Goal: Task Accomplishment & Management: Manage account settings

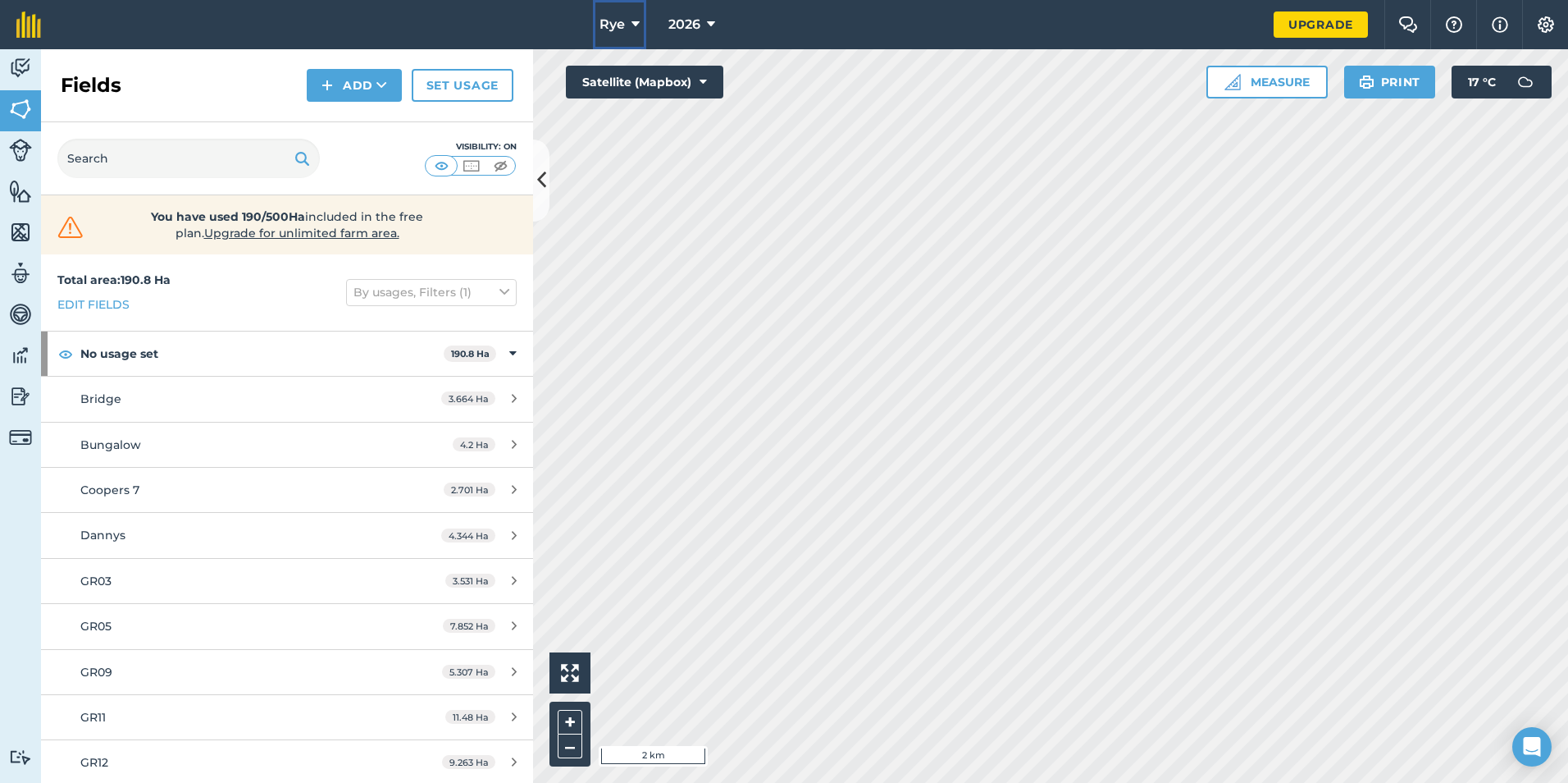
click at [639, 22] on button "Rye" at bounding box center [620, 25] width 53 height 50
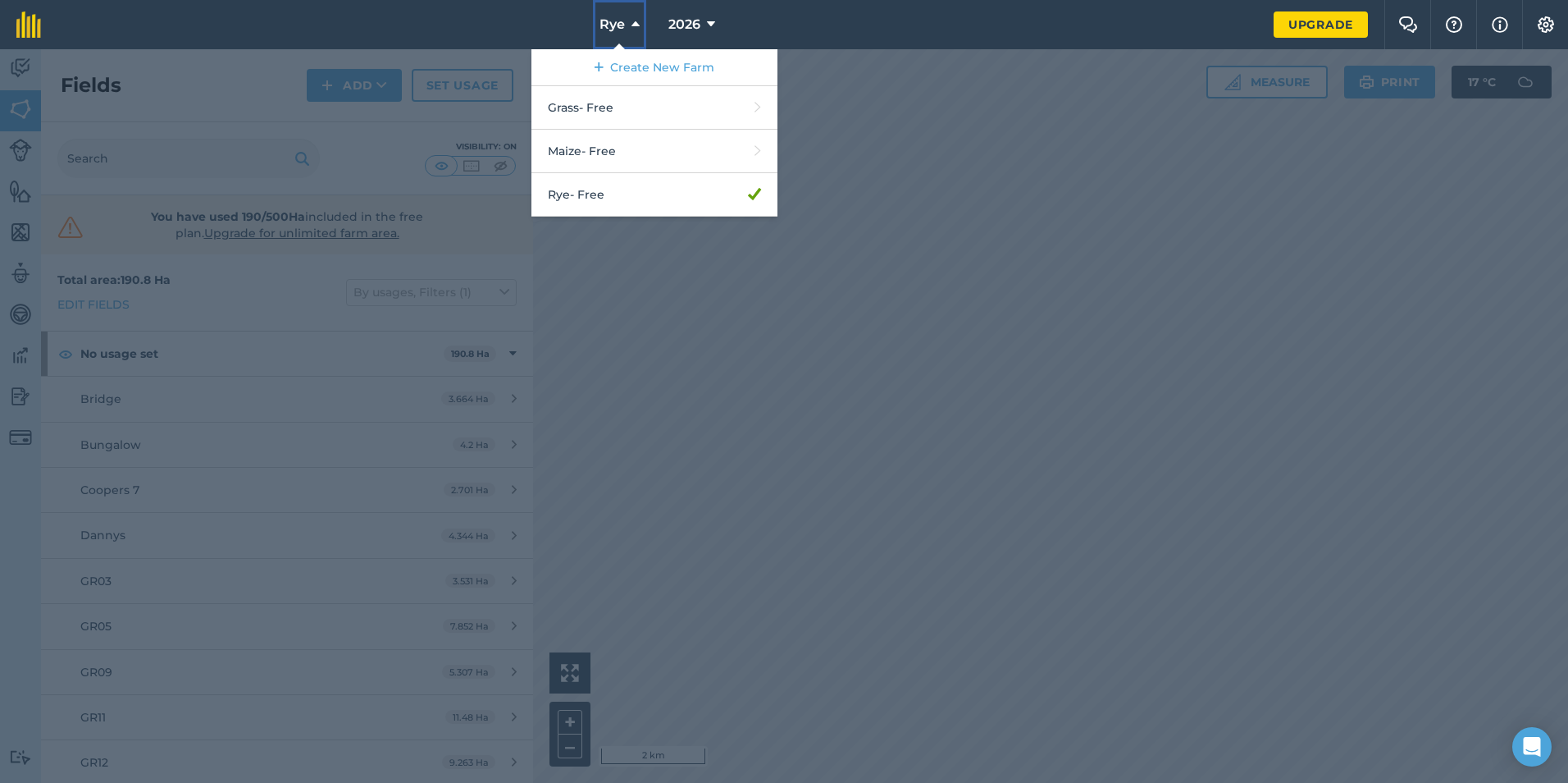
click at [639, 22] on button "Rye" at bounding box center [620, 25] width 53 height 50
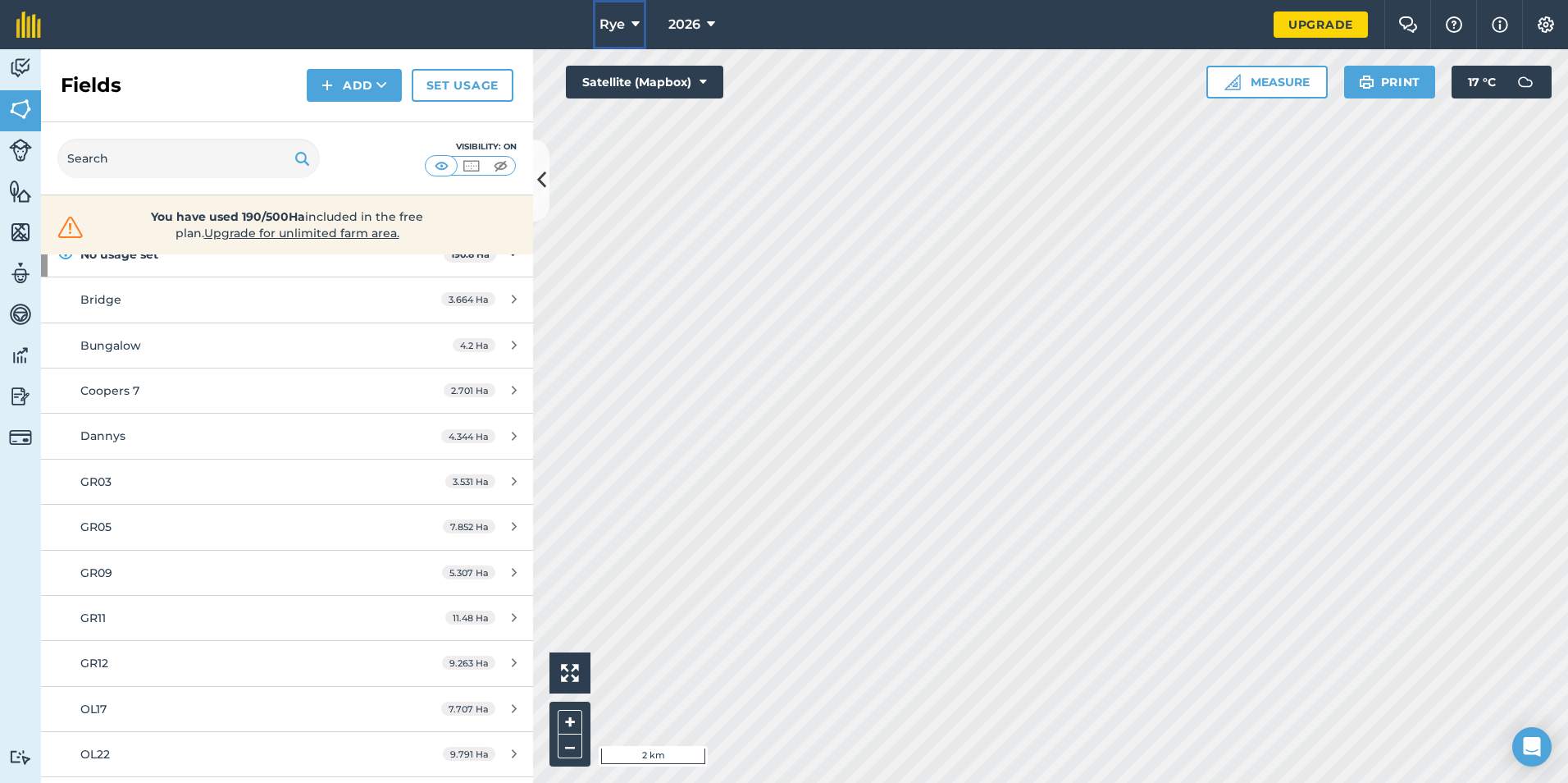
scroll to position [17, 0]
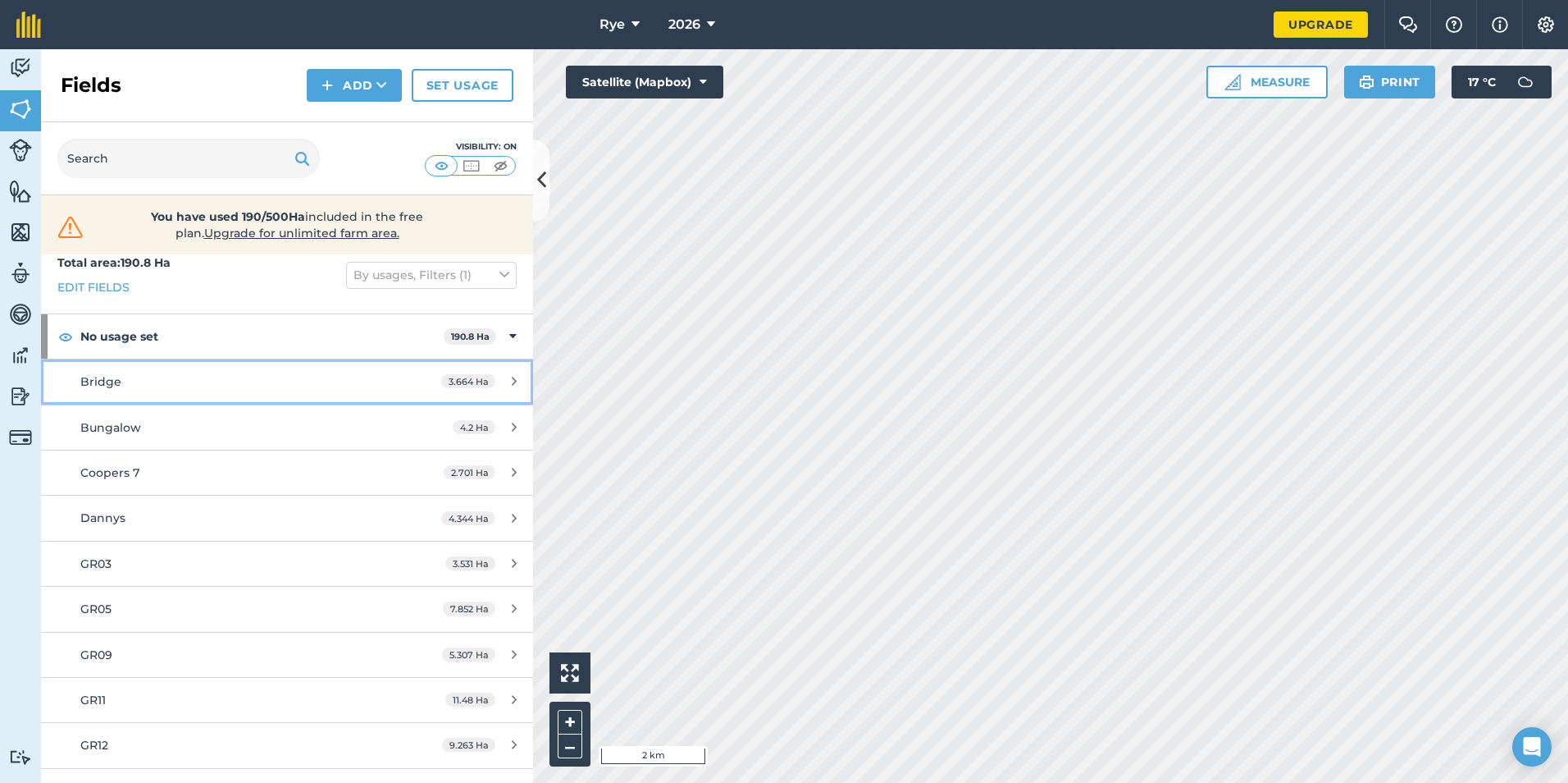
click at [511, 376] on icon at bounding box center [514, 381] width 5 height 12
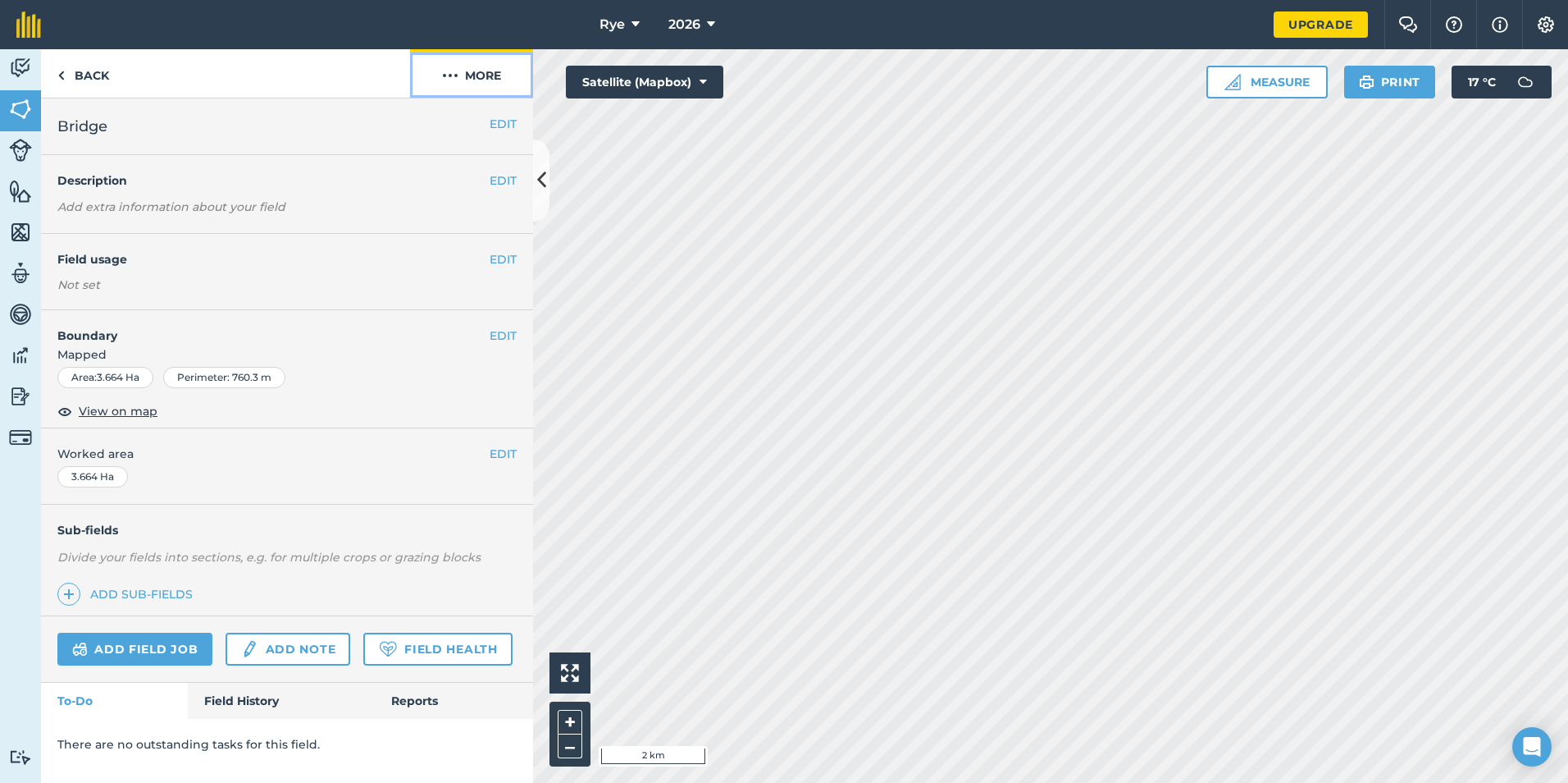
click at [467, 67] on button "More" at bounding box center [471, 73] width 123 height 49
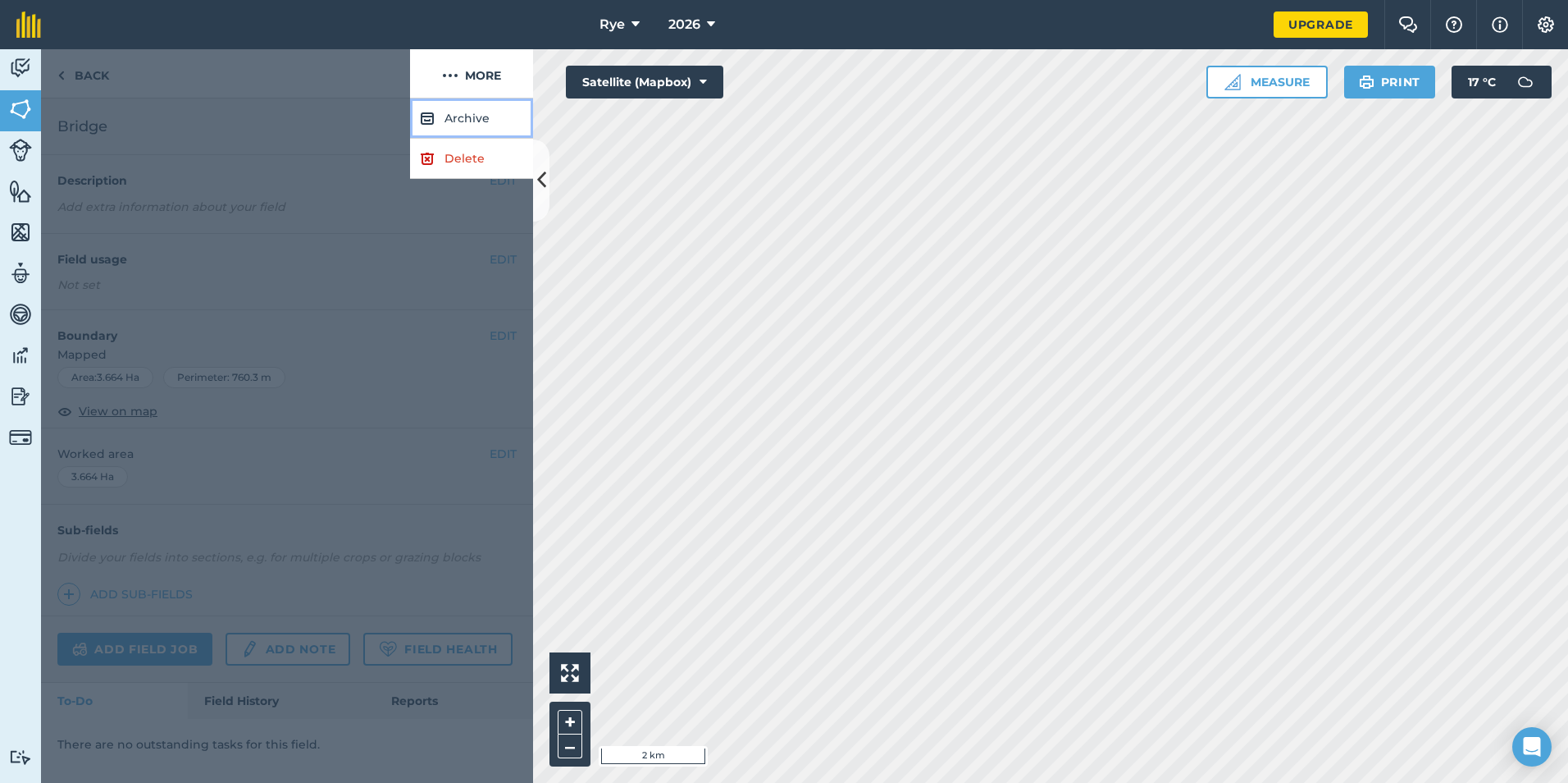
click at [472, 121] on button "Archive" at bounding box center [471, 118] width 123 height 40
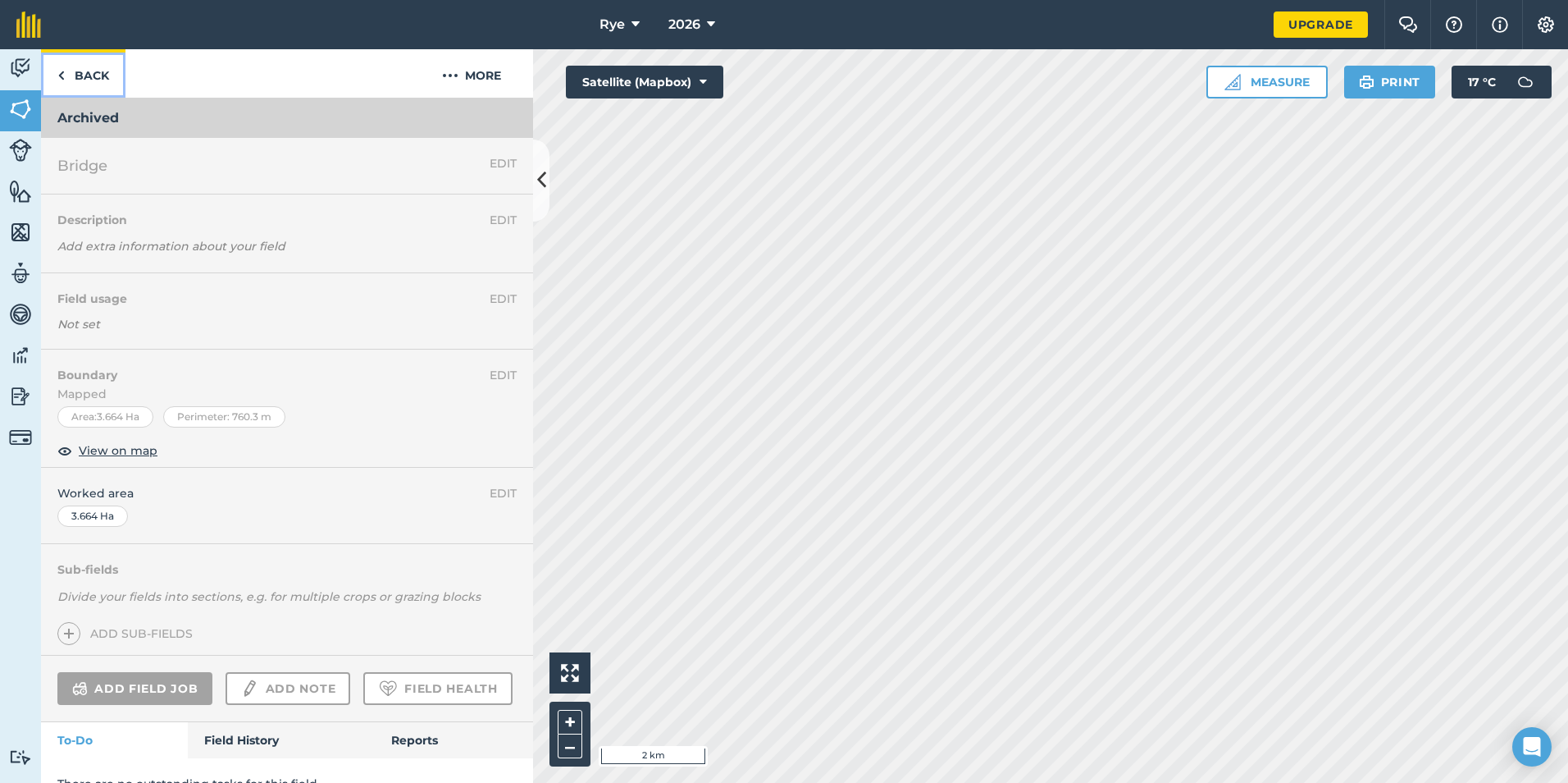
click at [63, 59] on link "Back" at bounding box center [83, 73] width 85 height 49
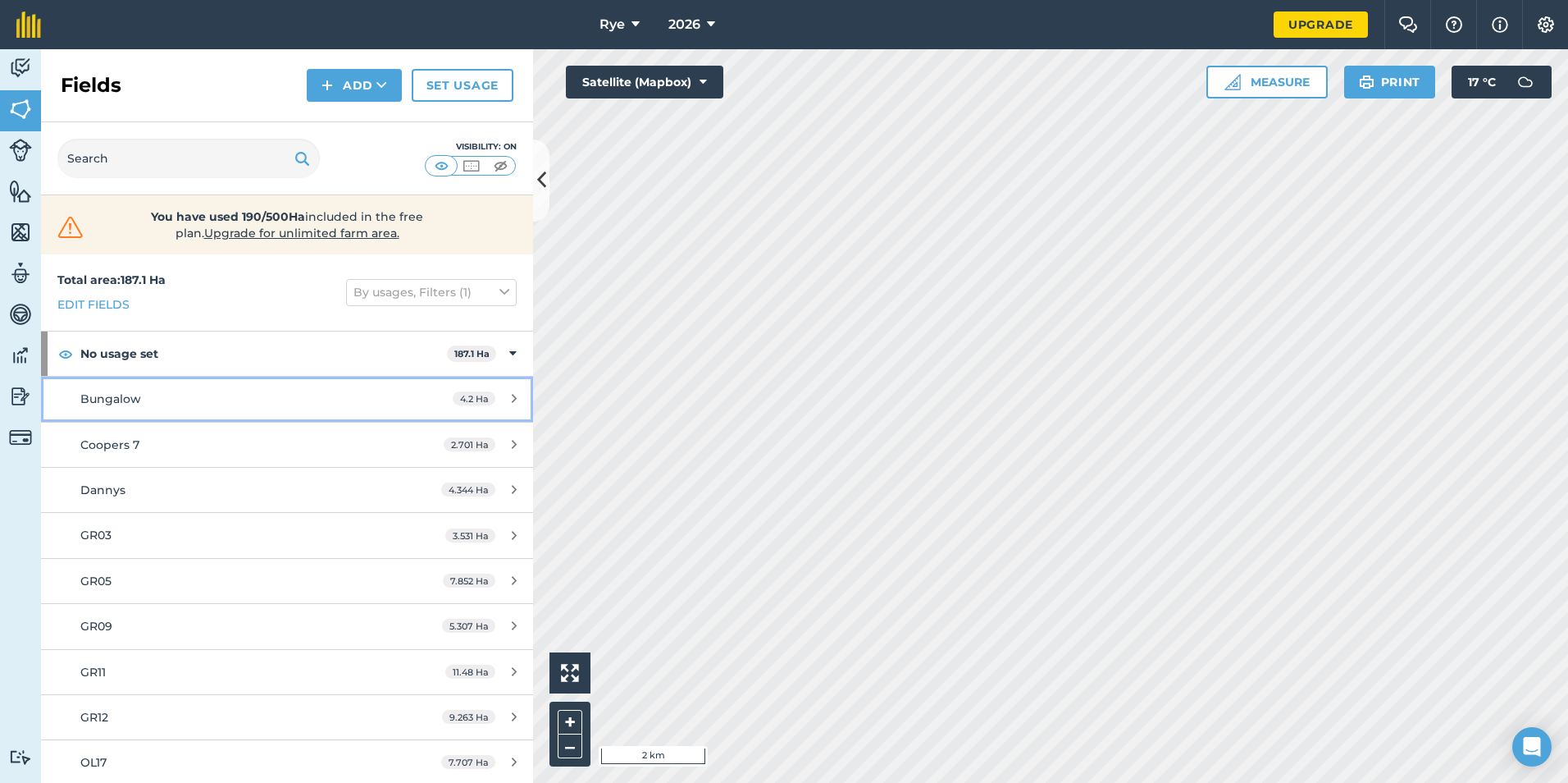
click at [495, 403] on div "4.2 Ha" at bounding box center [484, 398] width 96 height 13
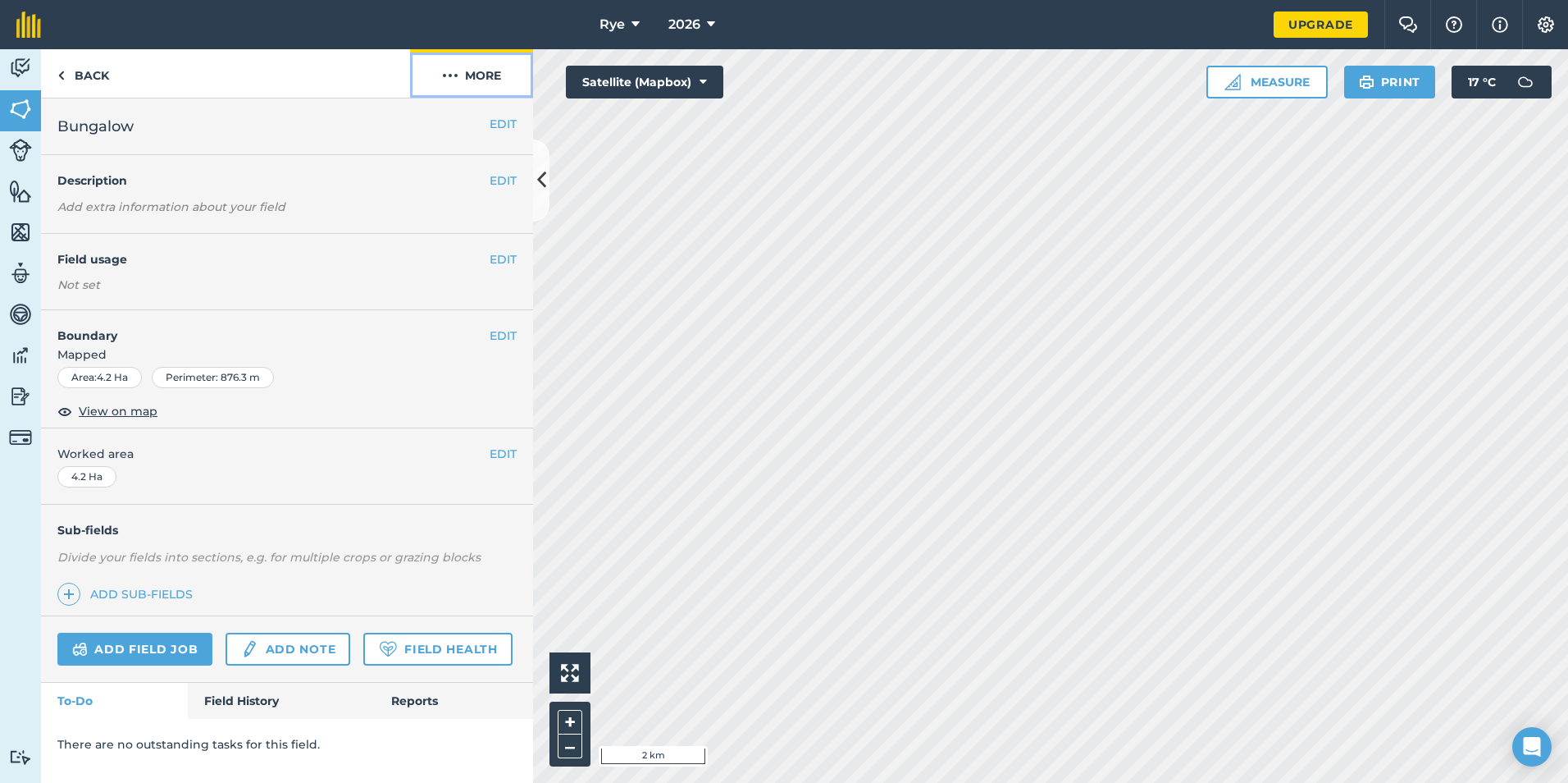
click at [468, 71] on button "More" at bounding box center [471, 73] width 123 height 49
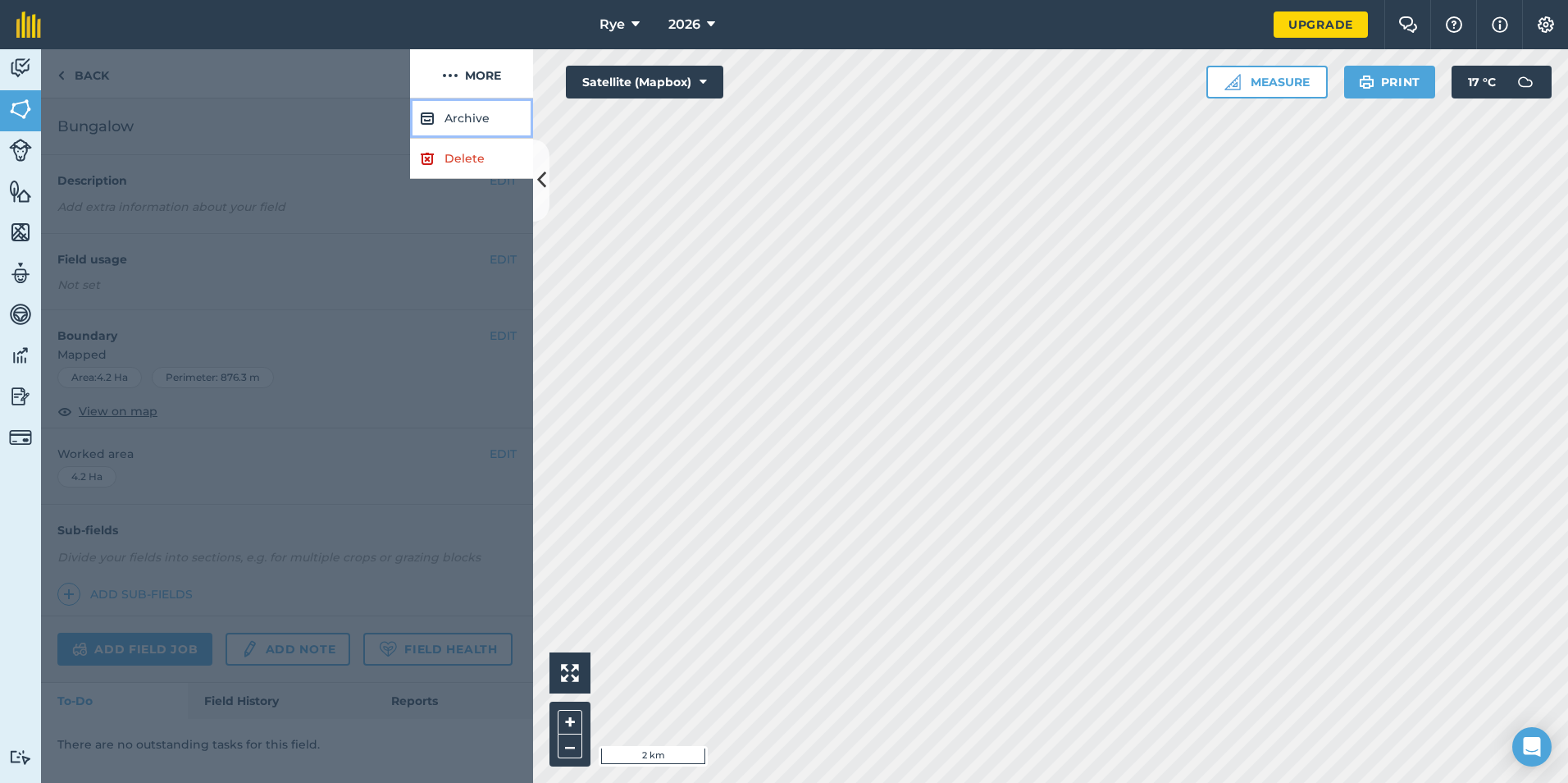
click at [480, 122] on button "Archive" at bounding box center [471, 118] width 123 height 40
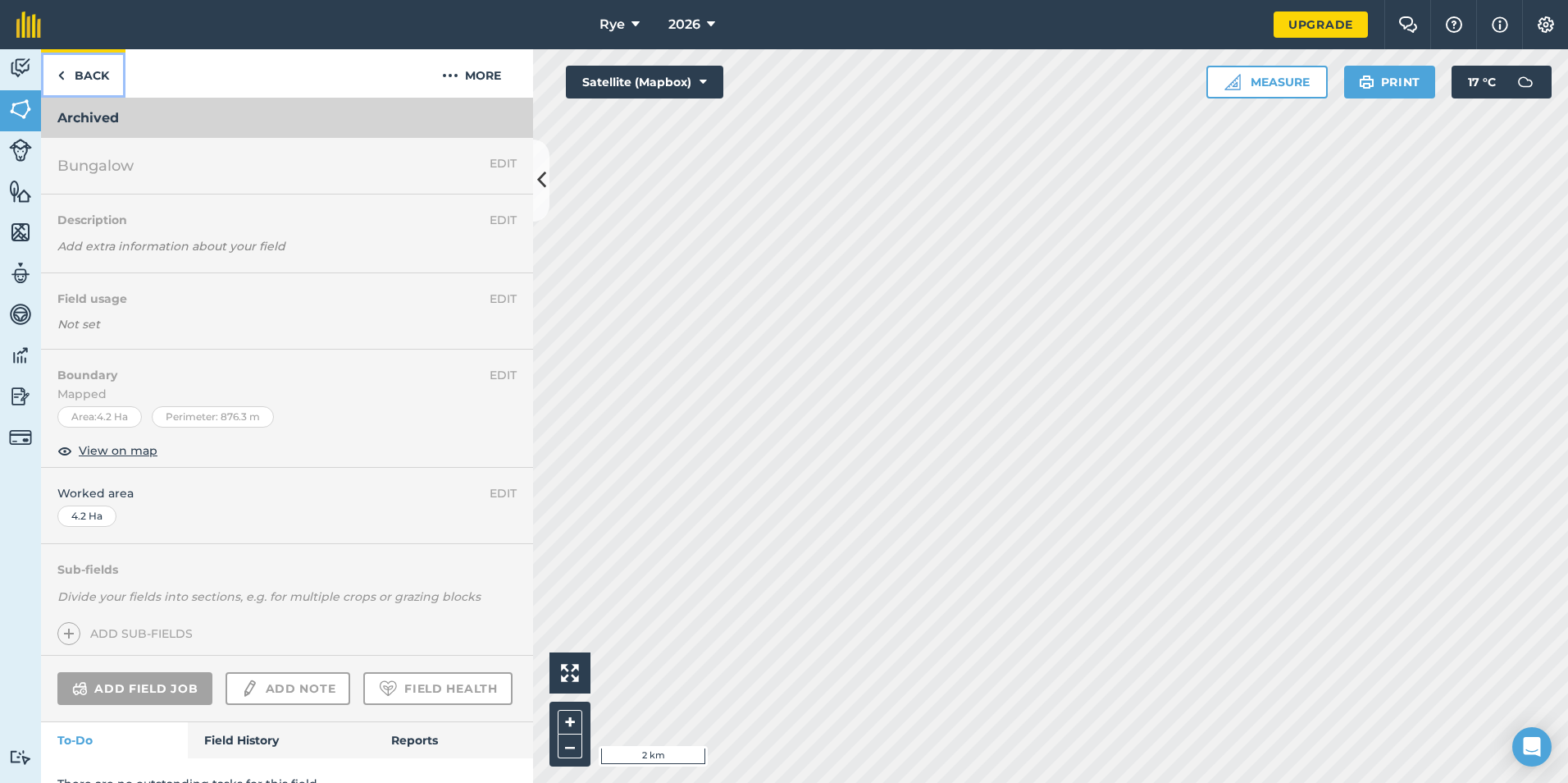
click at [85, 79] on link "Back" at bounding box center [83, 73] width 85 height 49
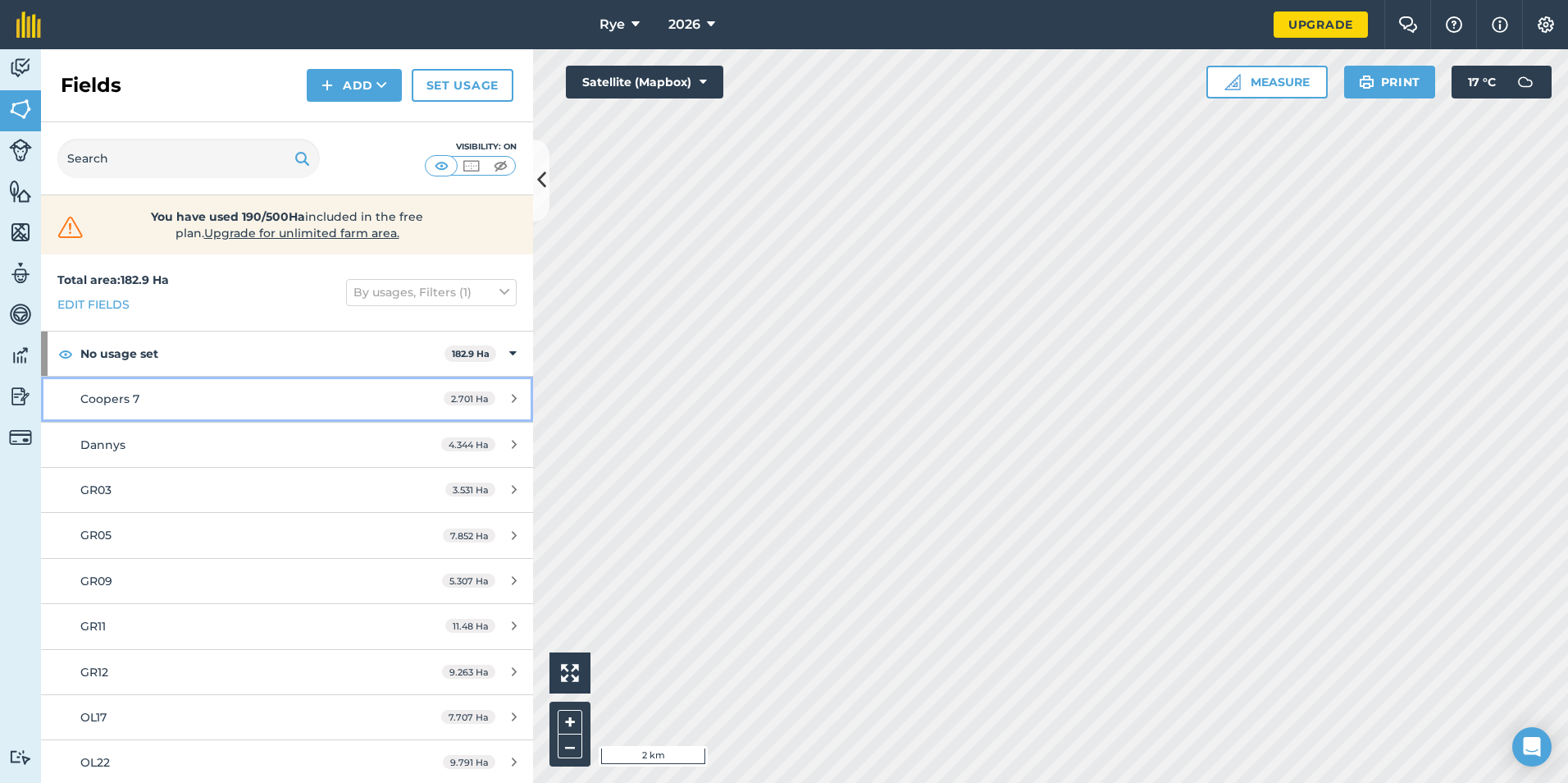
click at [493, 403] on div "2.701 Ha" at bounding box center [481, 398] width 106 height 13
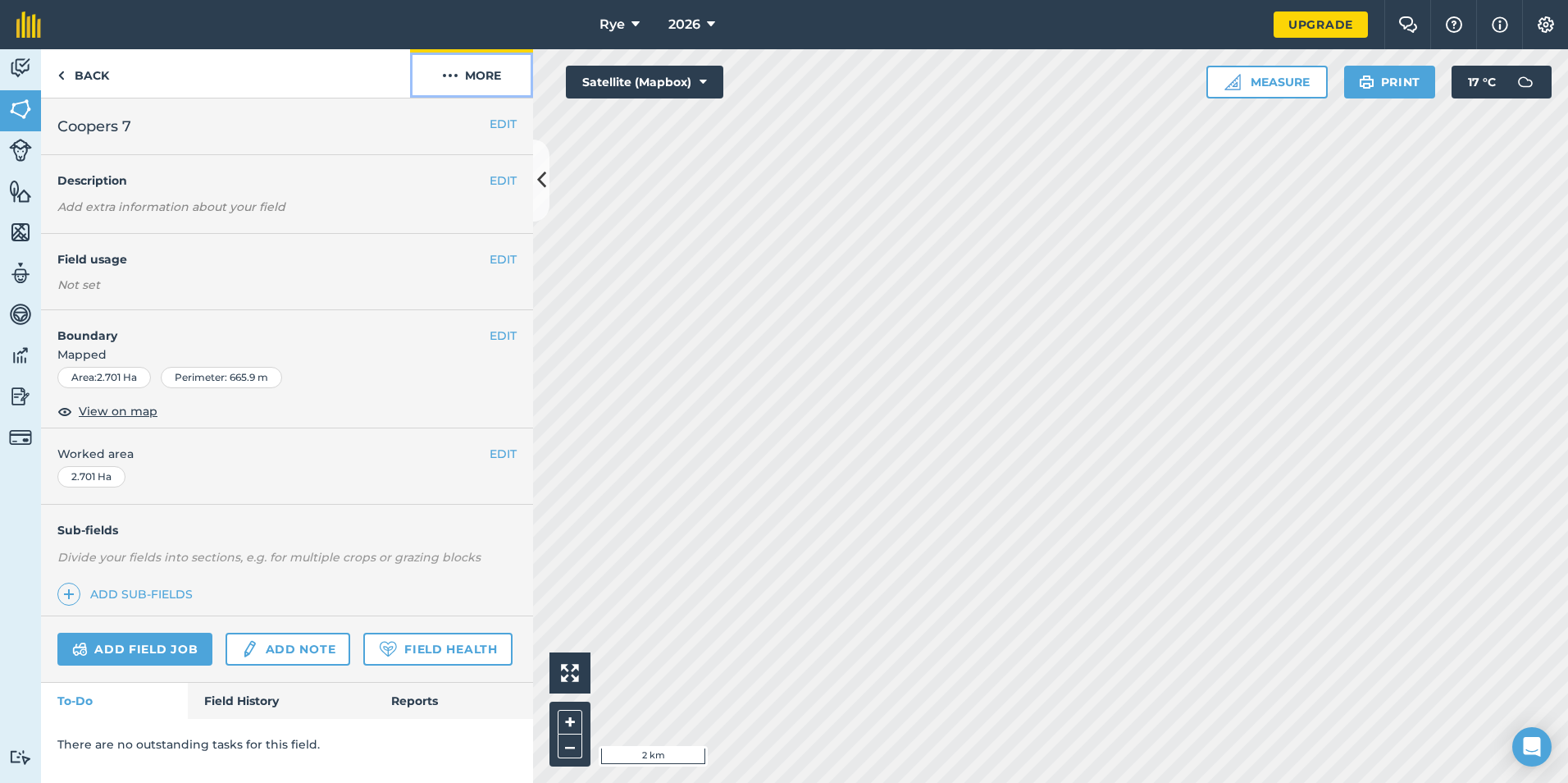
click at [473, 75] on button "More" at bounding box center [471, 73] width 123 height 49
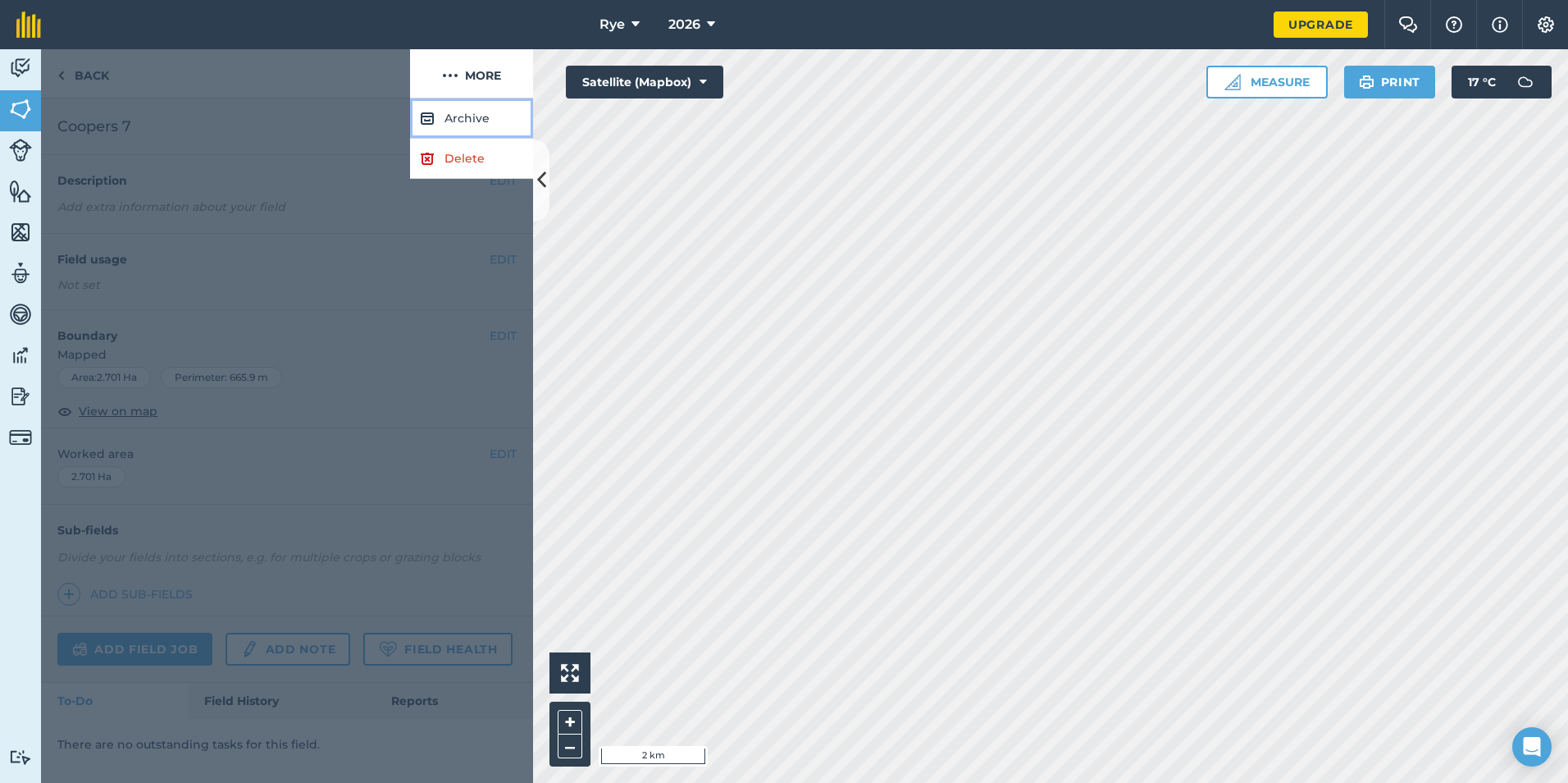
click at [469, 119] on button "Archive" at bounding box center [471, 118] width 123 height 40
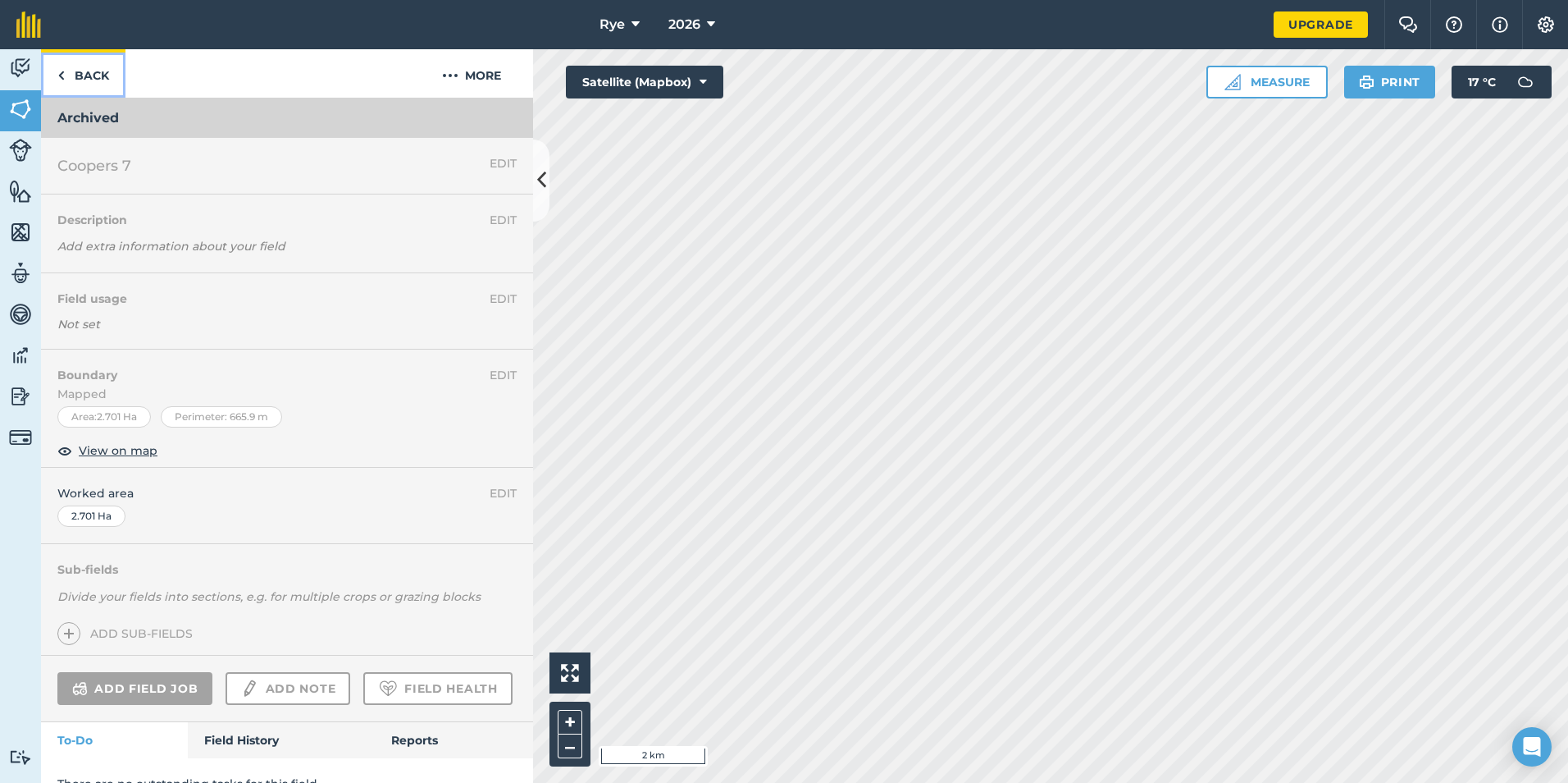
click at [79, 91] on link "Back" at bounding box center [83, 73] width 85 height 49
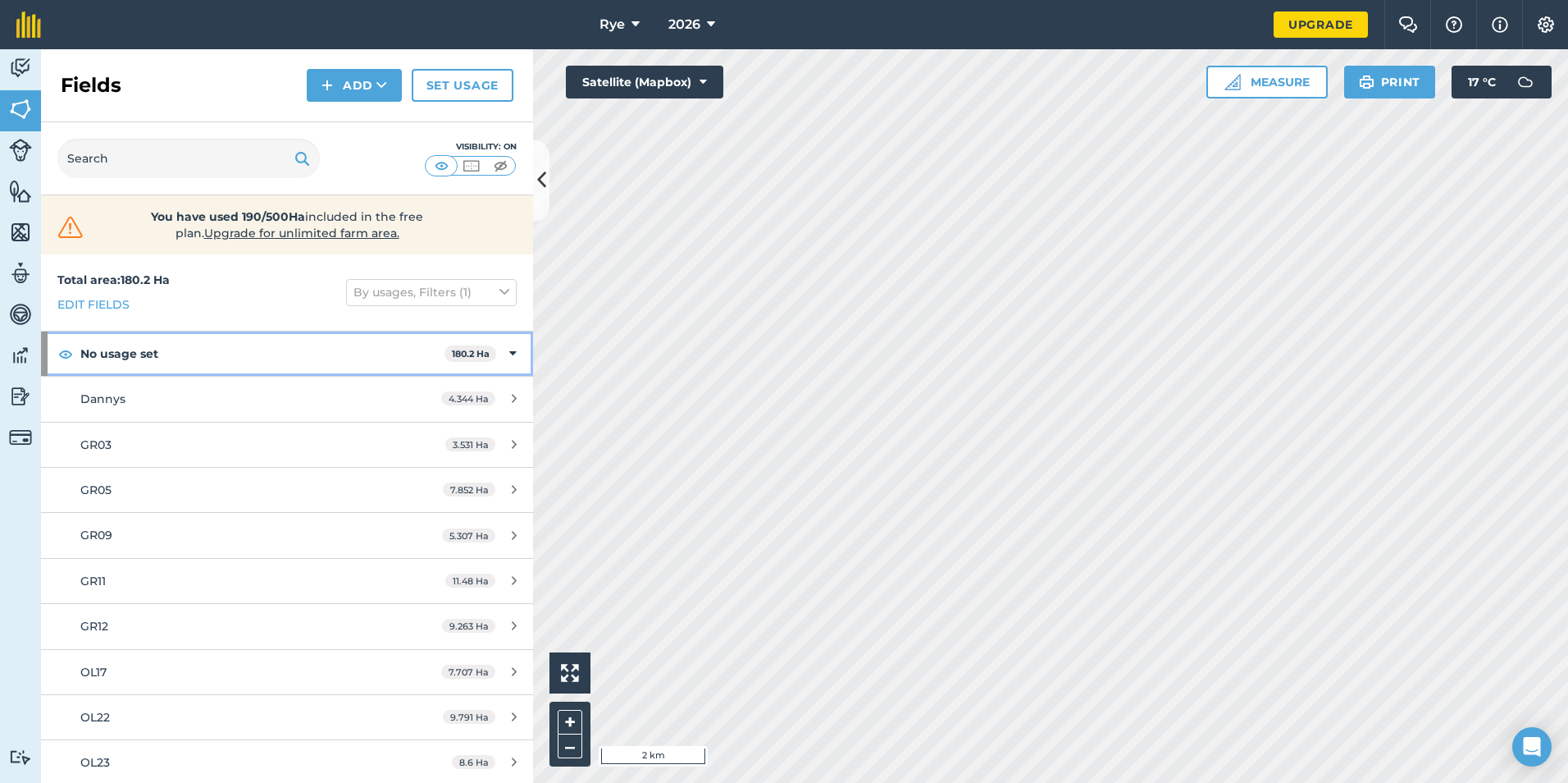
click at [510, 347] on icon at bounding box center [513, 354] width 8 height 18
click at [498, 347] on div "No usage set 180.2 Ha" at bounding box center [287, 354] width 492 height 44
click at [503, 307] on div "Total area : 180.2 Ha Edit fields By usages, Filters (1)" at bounding box center [287, 292] width 492 height 76
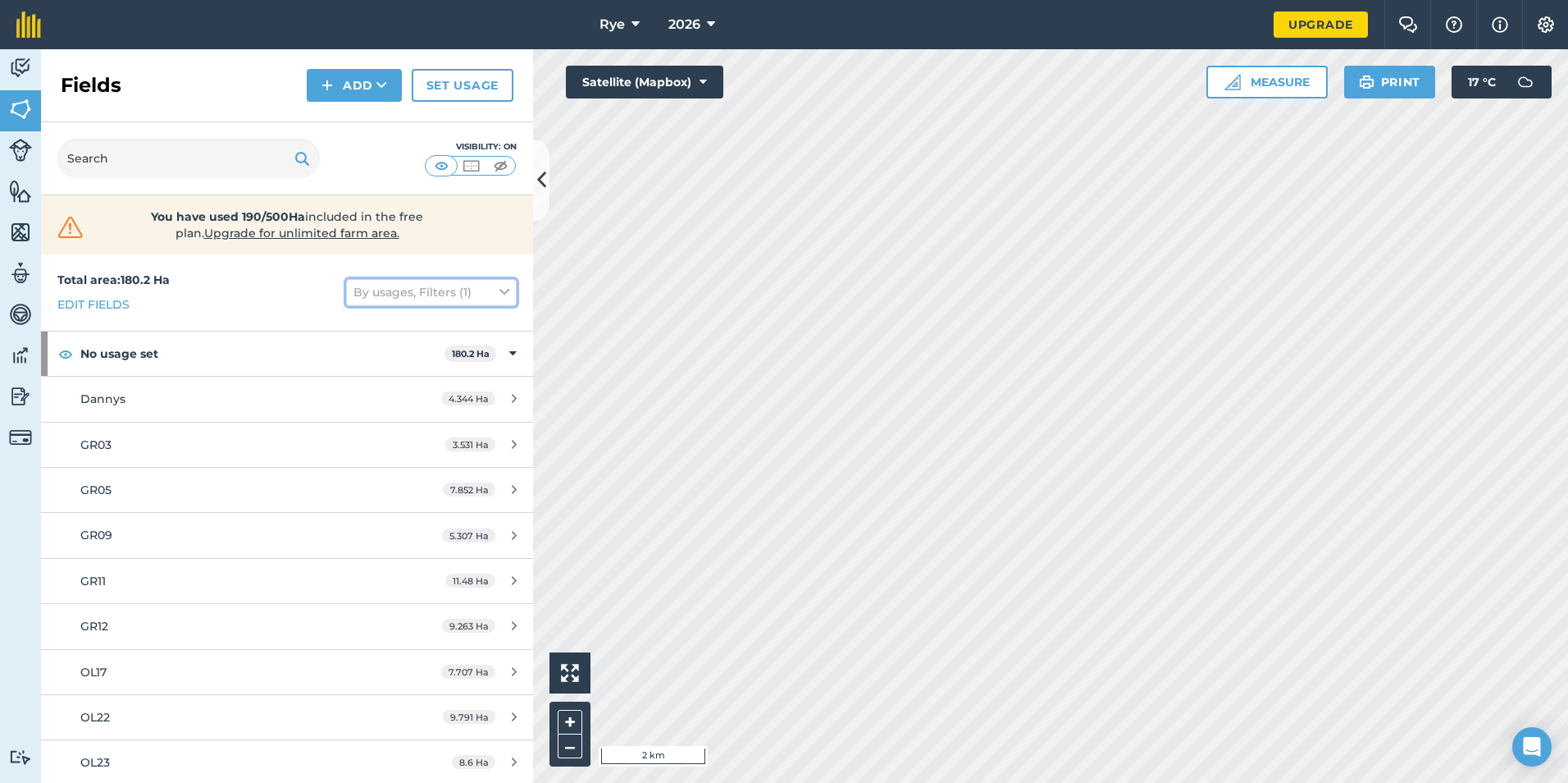
click at [499, 289] on icon at bounding box center [504, 291] width 10 height 18
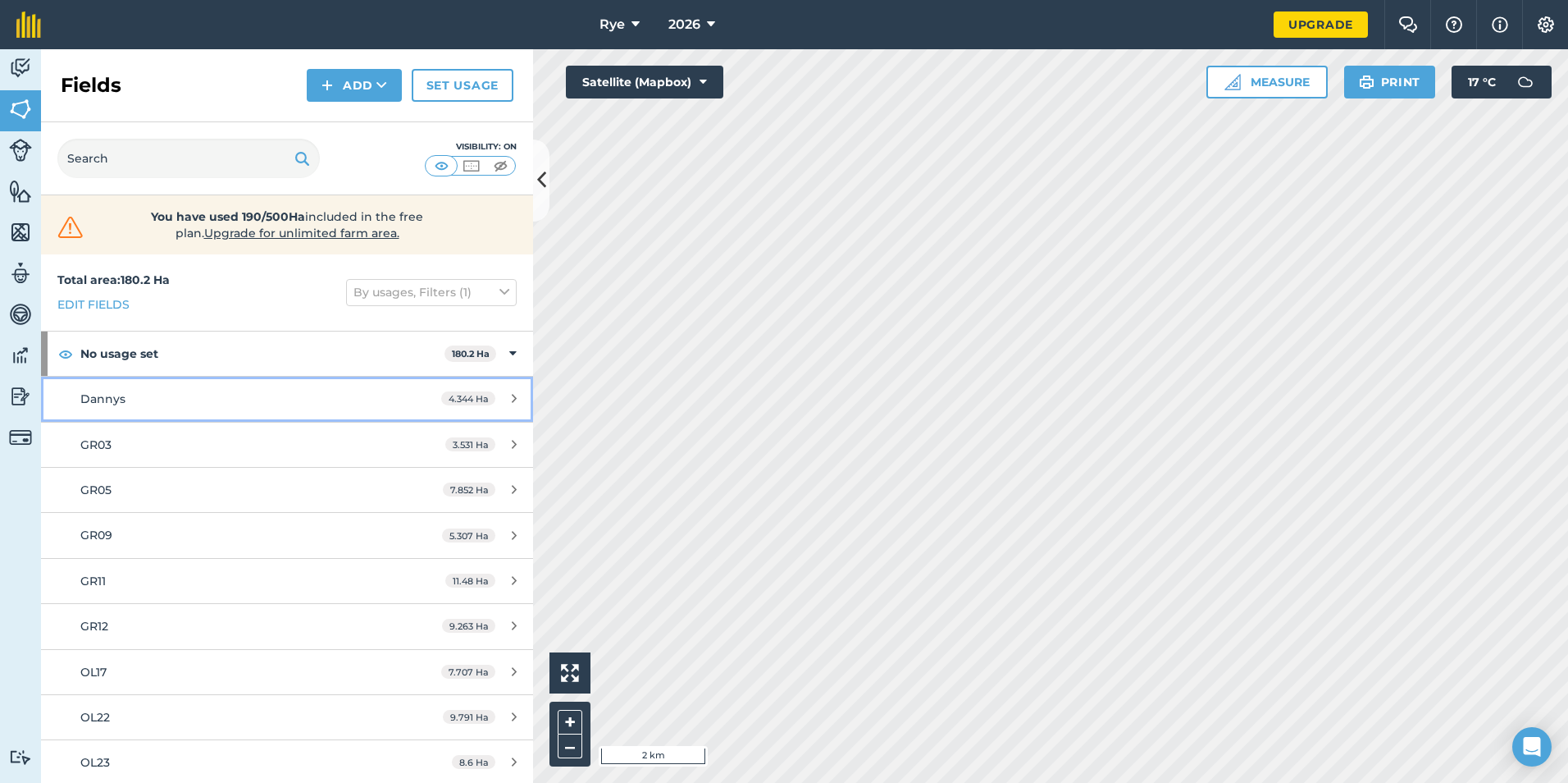
click at [489, 409] on link "Dannys 4.344 Ha" at bounding box center [287, 399] width 492 height 44
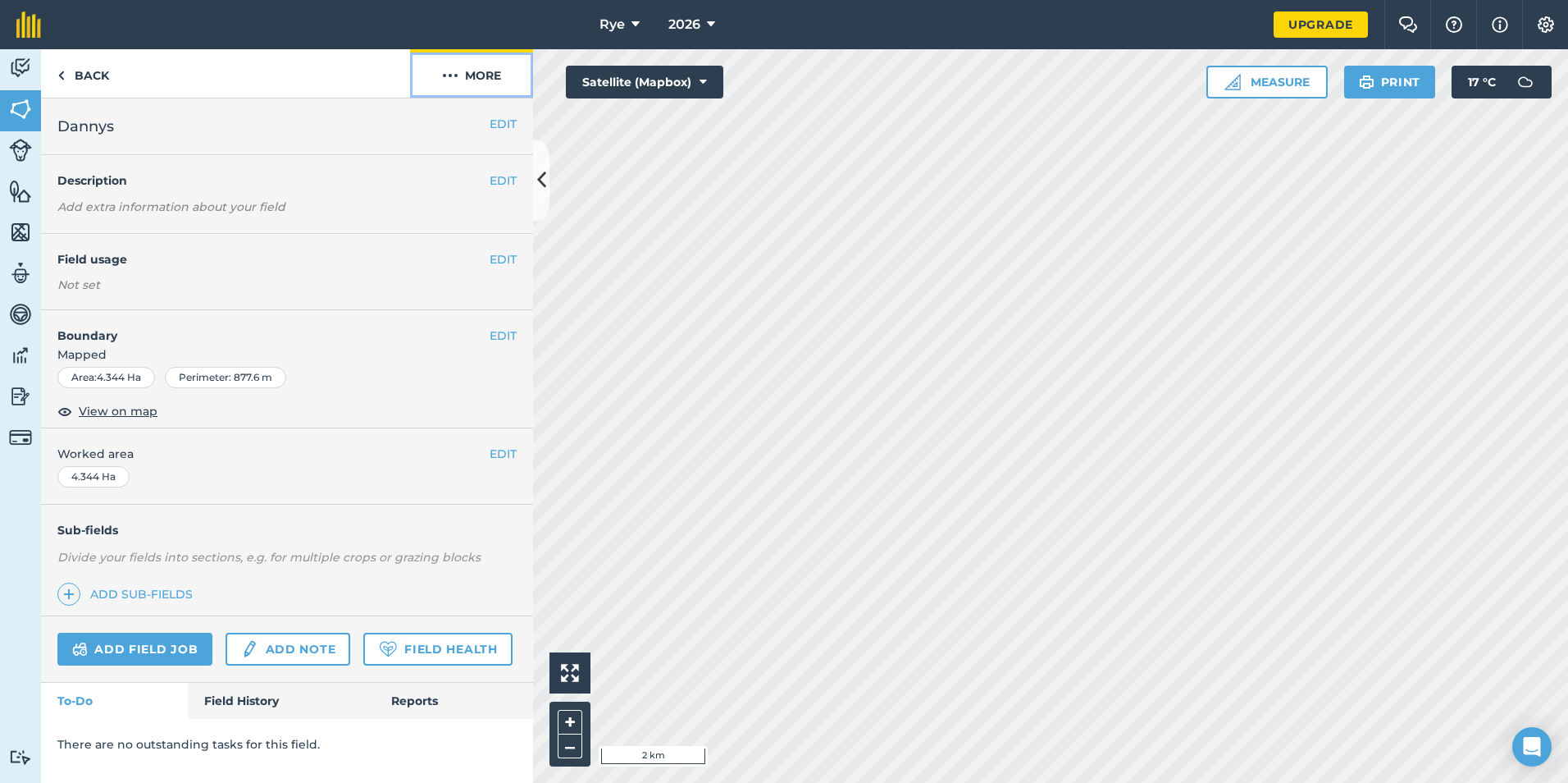
click at [491, 75] on button "More" at bounding box center [471, 73] width 123 height 49
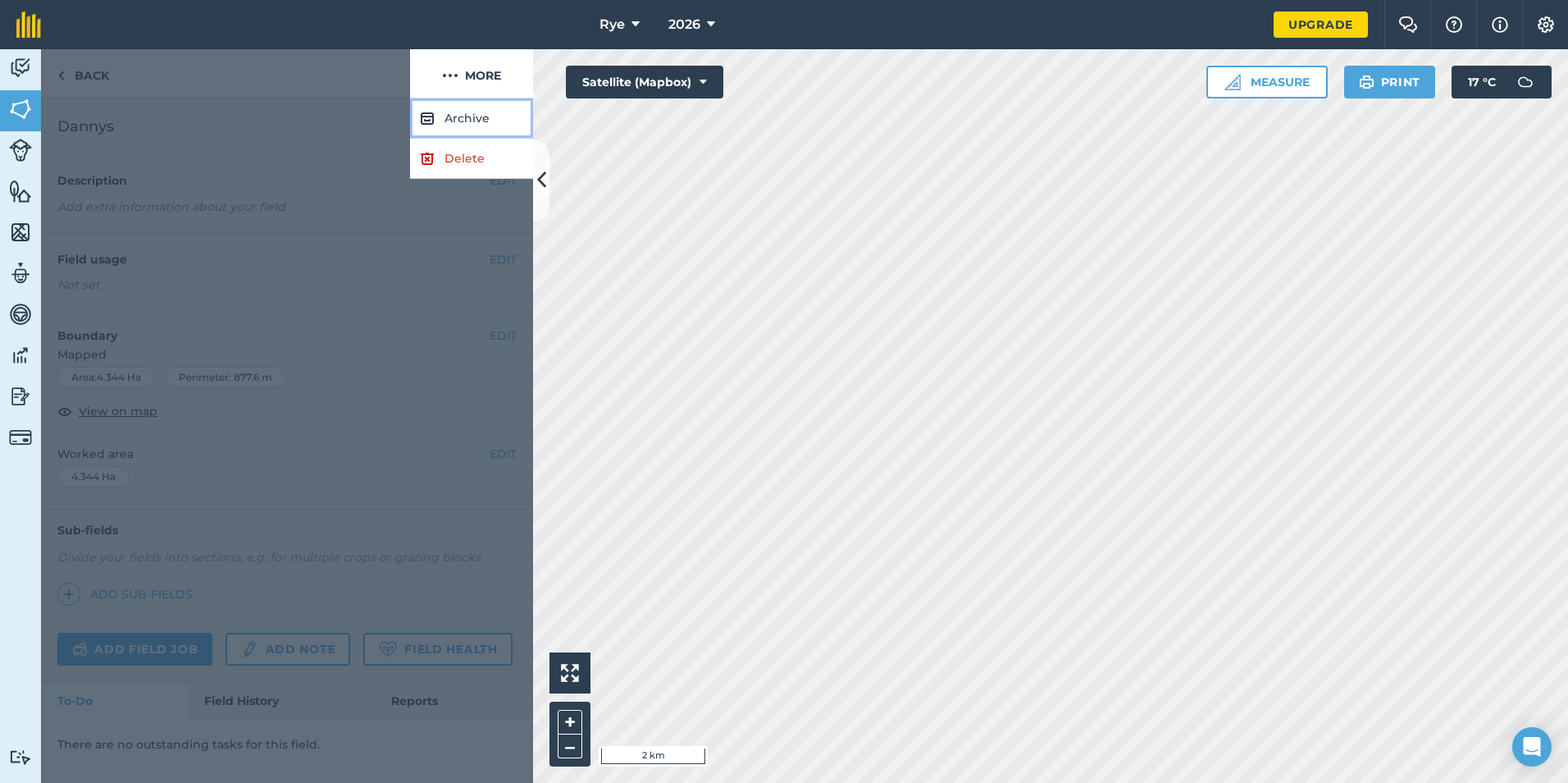
click at [491, 128] on button "Archive" at bounding box center [471, 118] width 123 height 40
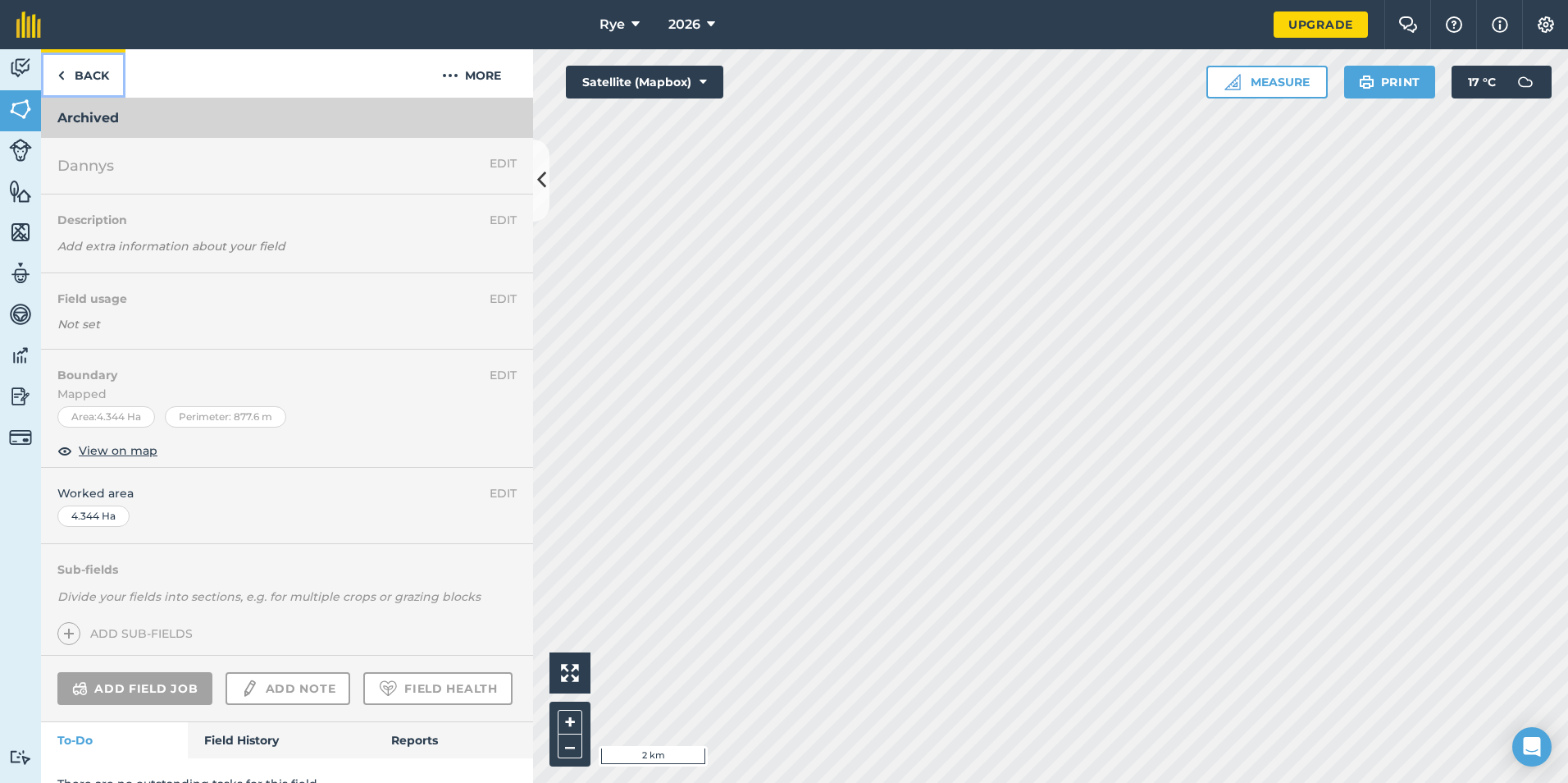
click at [111, 87] on link "Back" at bounding box center [83, 73] width 85 height 49
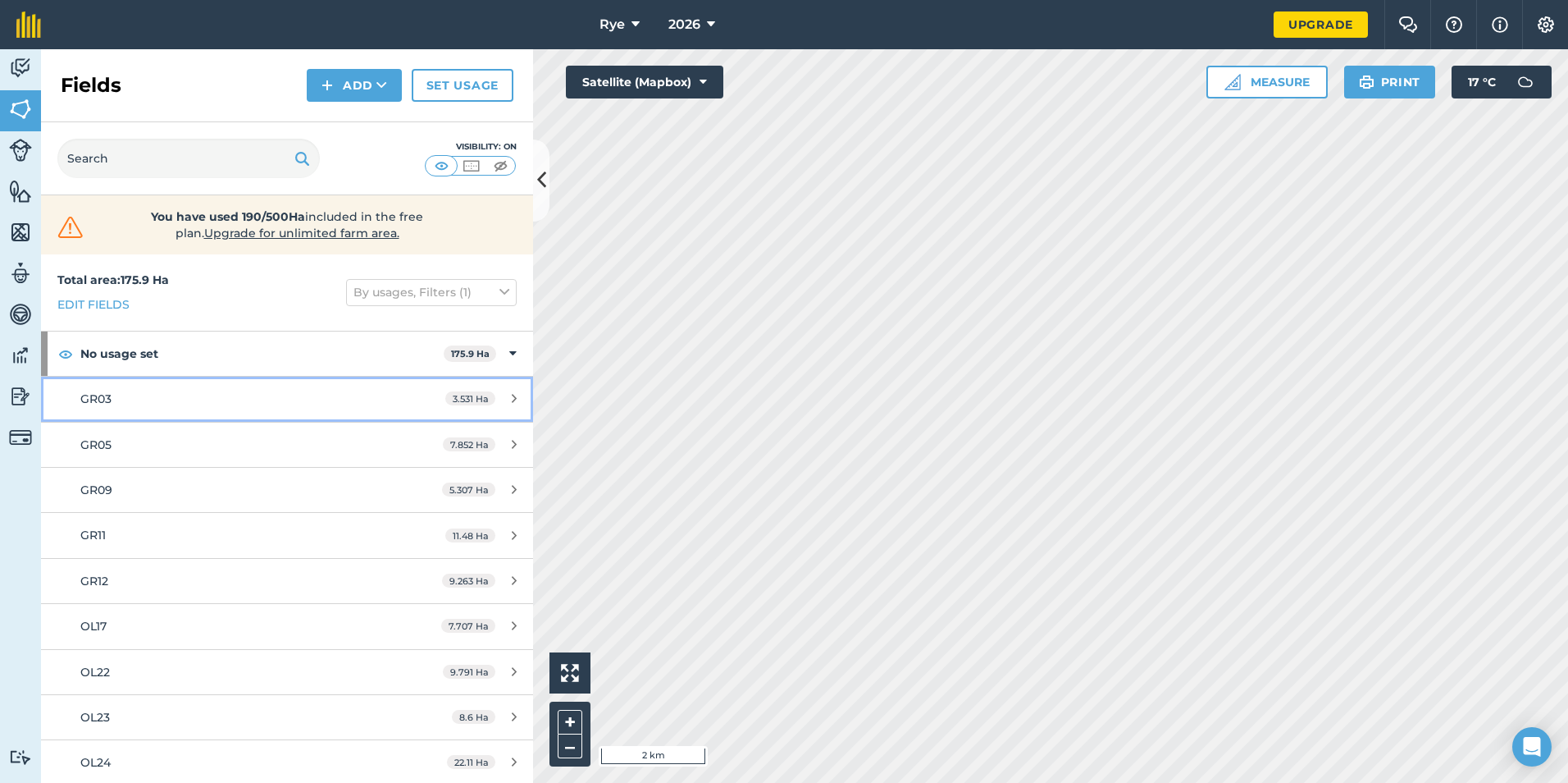
click at [507, 389] on link "GR03 3.531 Ha" at bounding box center [287, 399] width 492 height 44
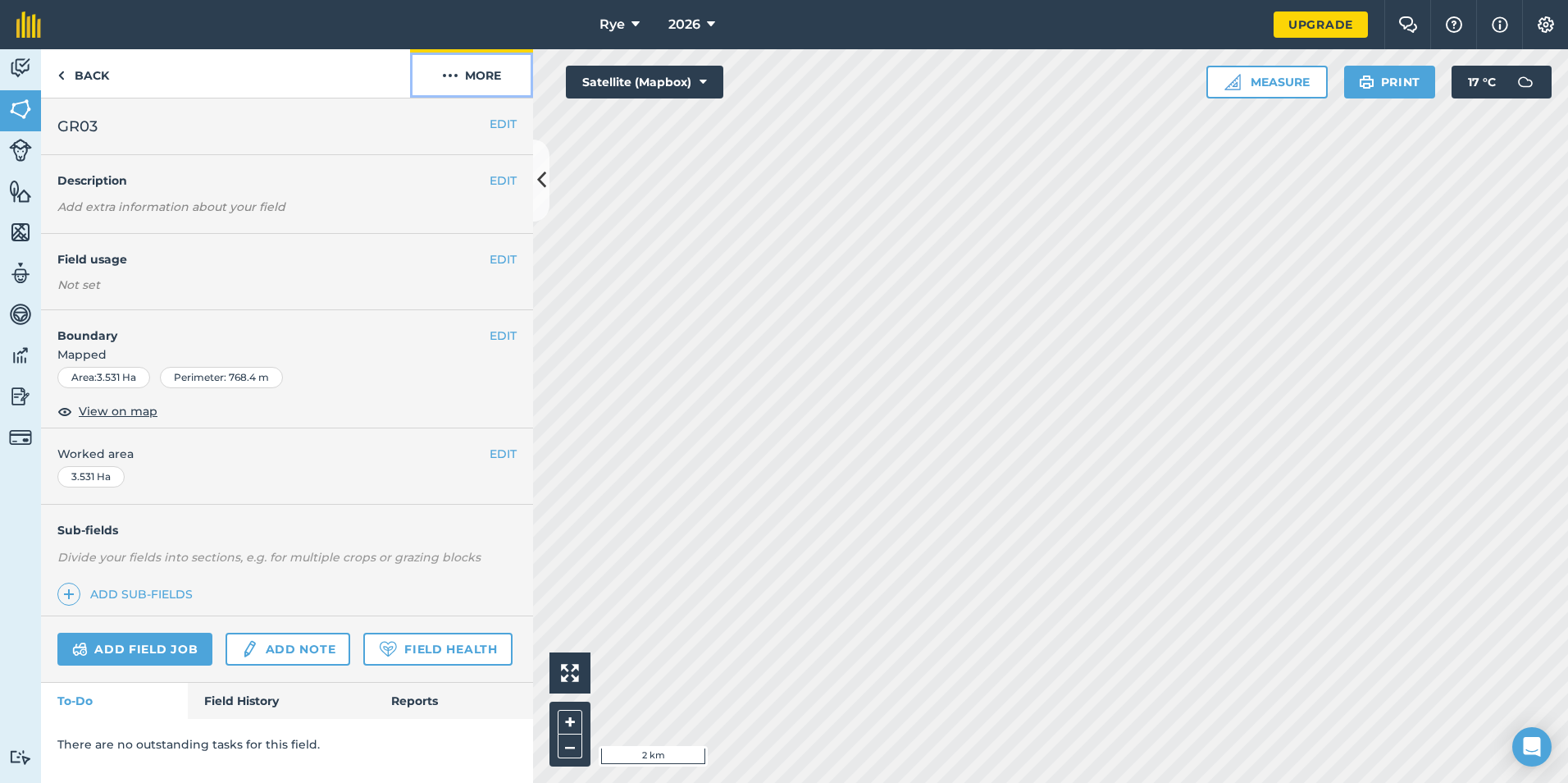
click at [490, 68] on button "More" at bounding box center [471, 73] width 123 height 49
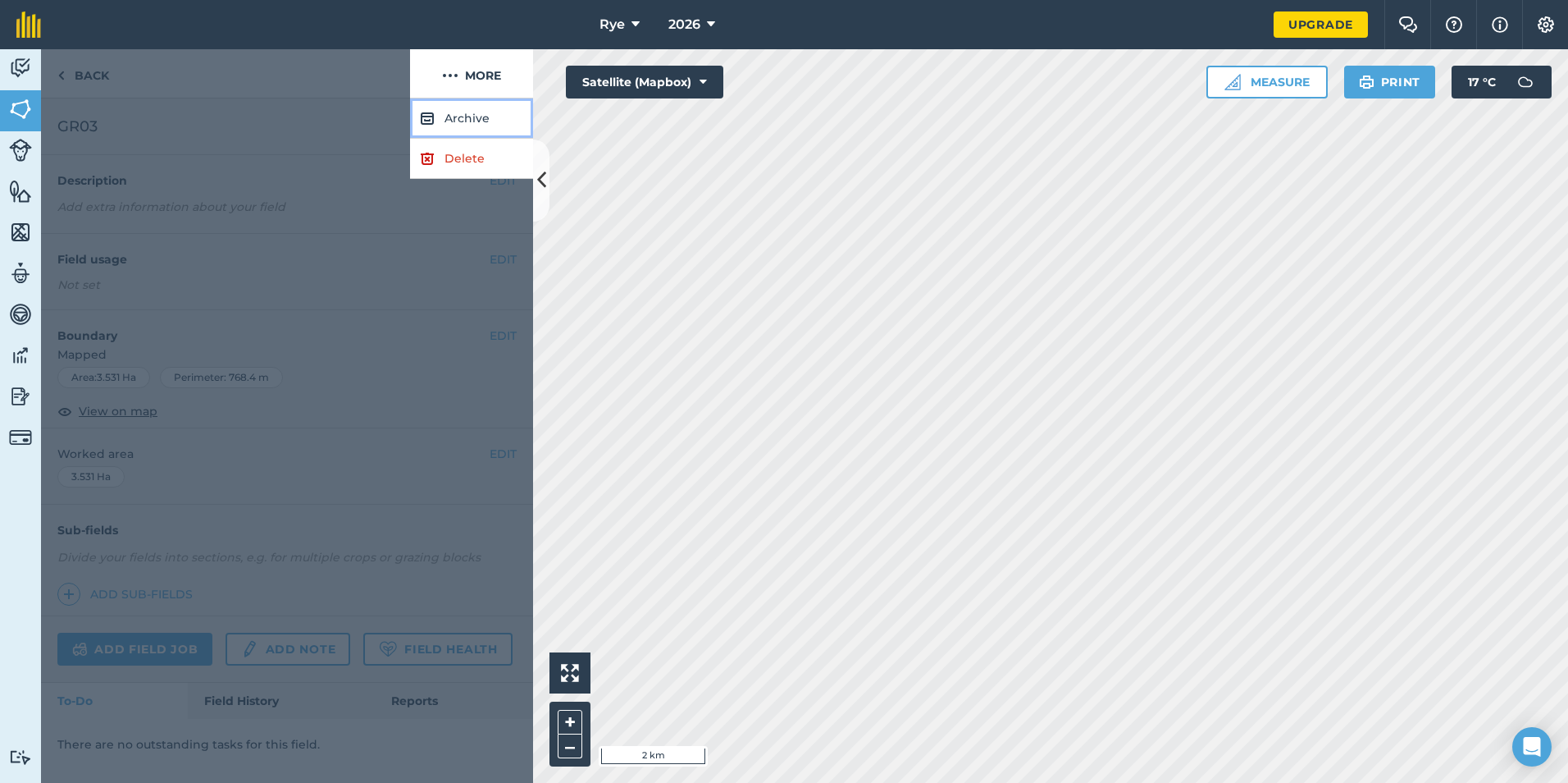
click at [473, 109] on button "Archive" at bounding box center [471, 118] width 123 height 40
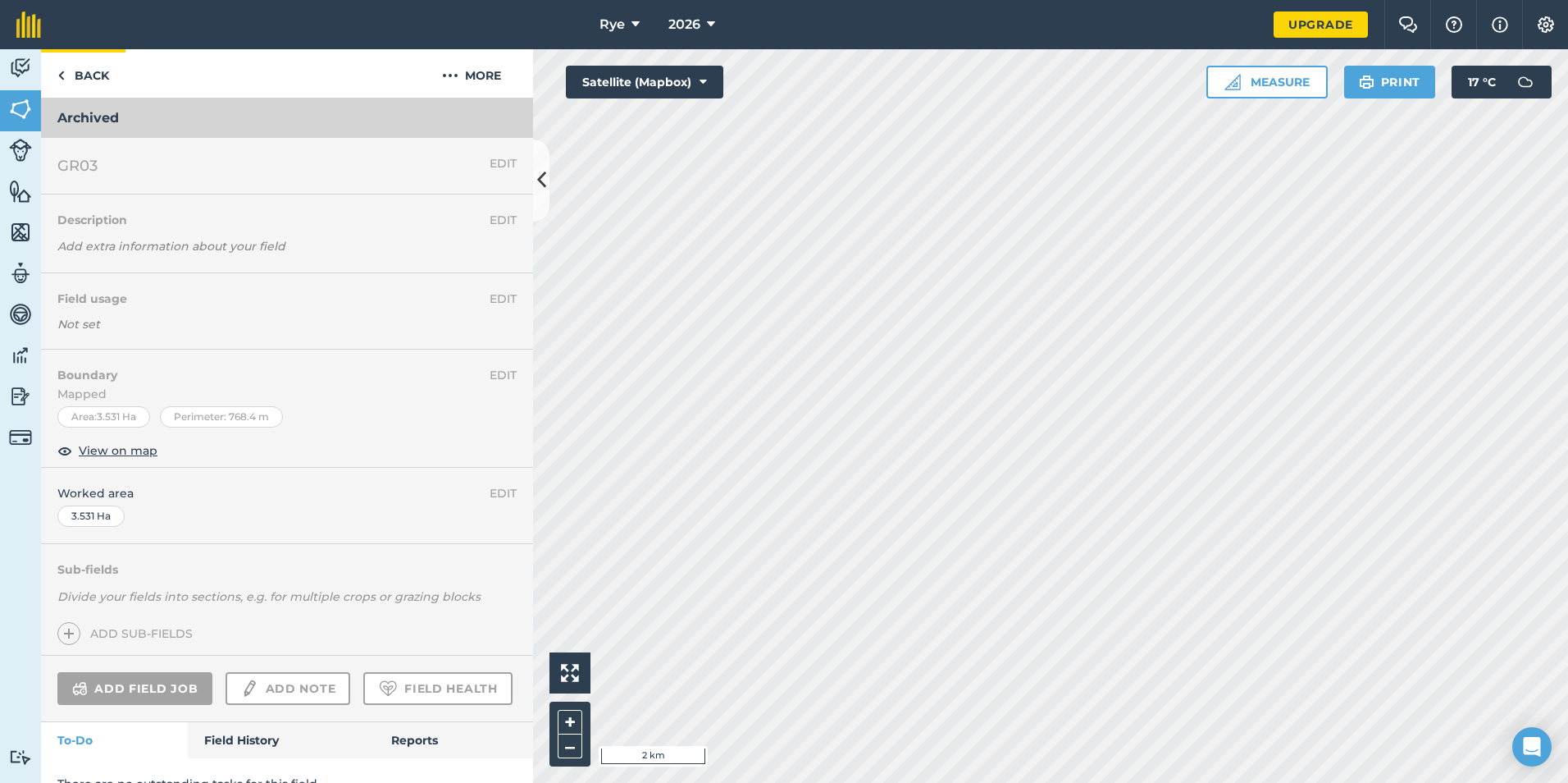
click at [72, 96] on div "Back More Archived" at bounding box center [287, 94] width 492 height 89
drag, startPoint x: 72, startPoint y: 96, endPoint x: 74, endPoint y: 79, distance: 17.1
click at [74, 79] on link "Back" at bounding box center [83, 73] width 85 height 49
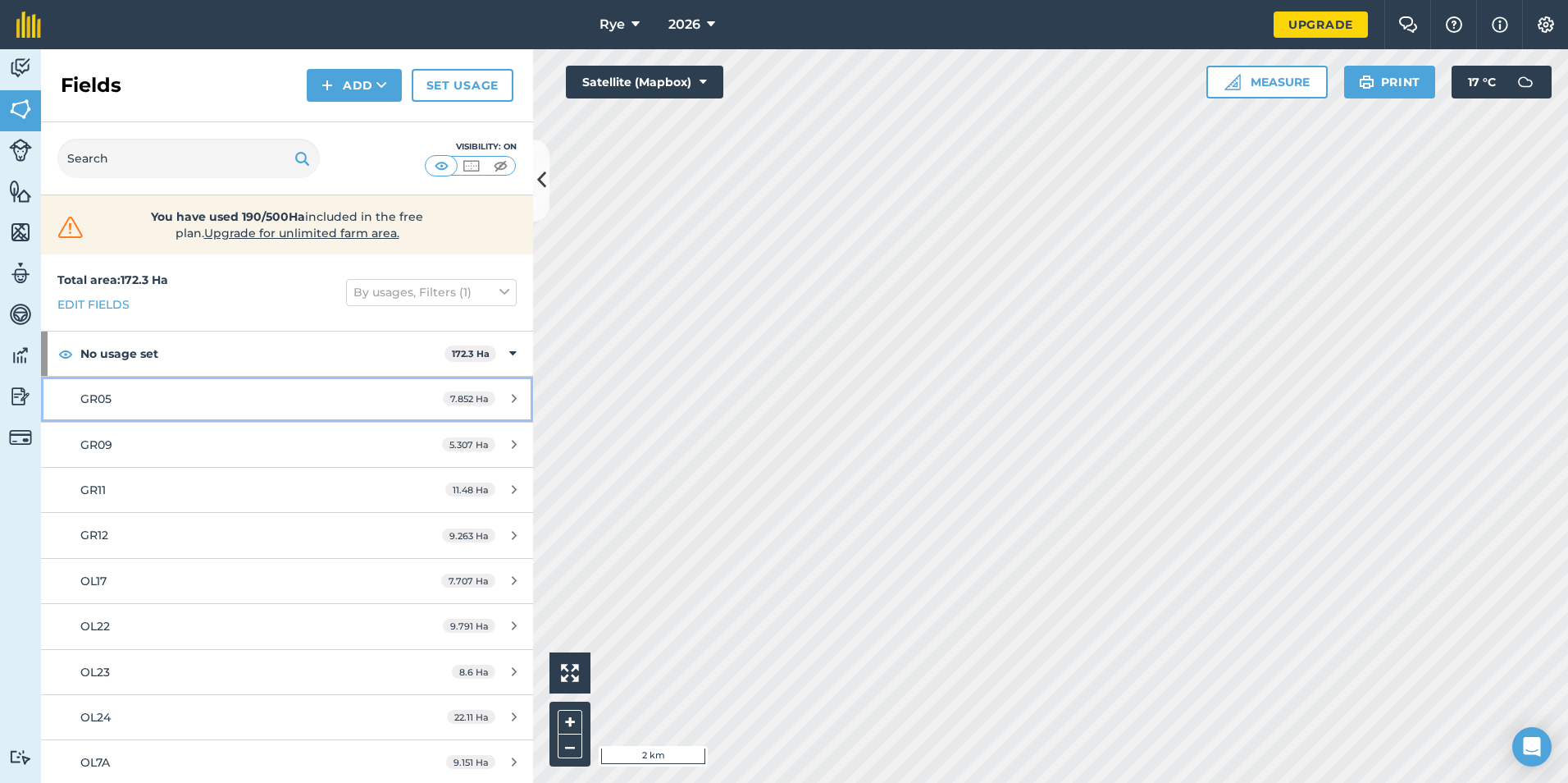
click at [496, 390] on link "GR05 7.852 Ha" at bounding box center [287, 399] width 492 height 44
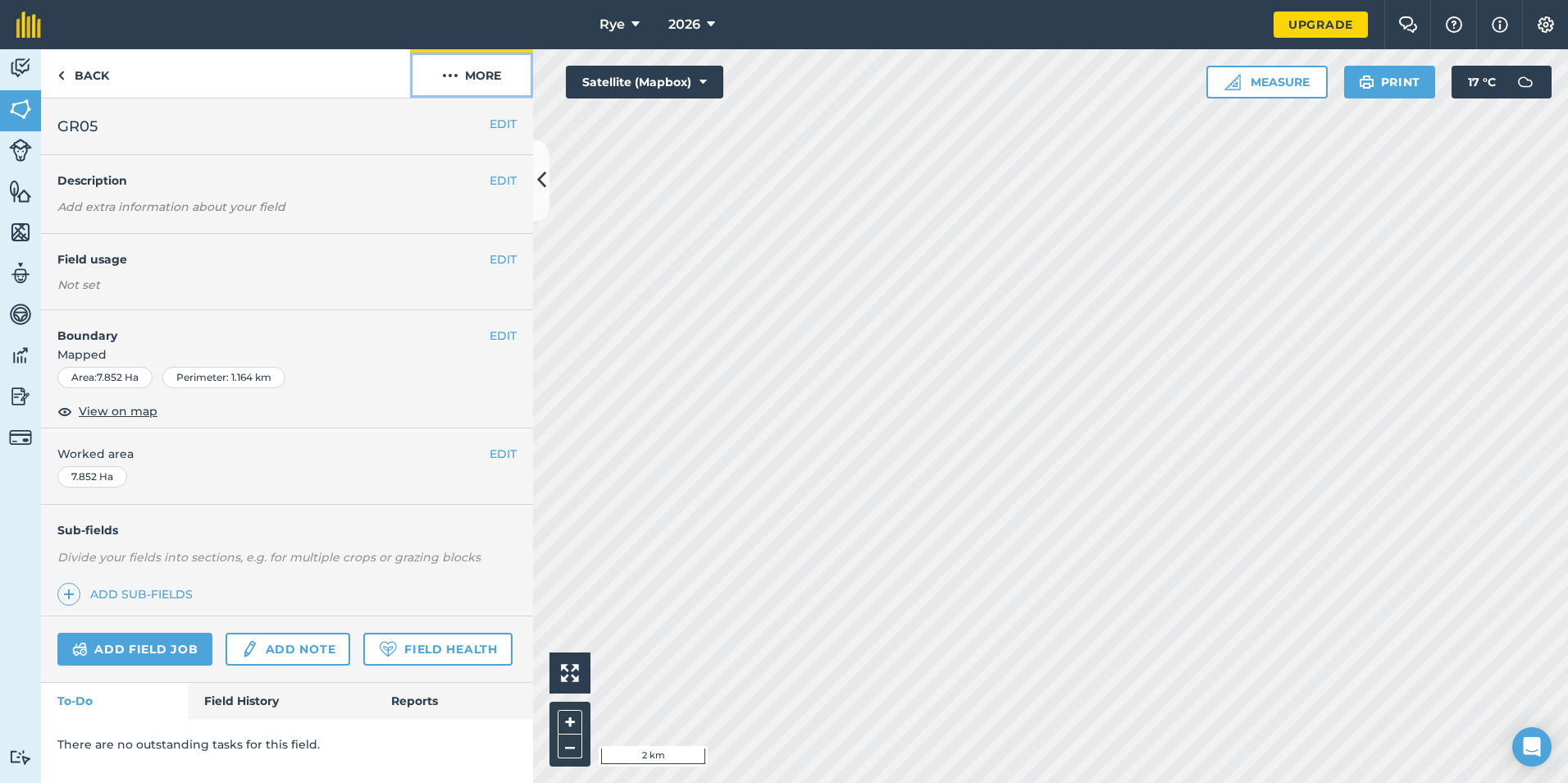
click at [488, 73] on button "More" at bounding box center [471, 73] width 123 height 49
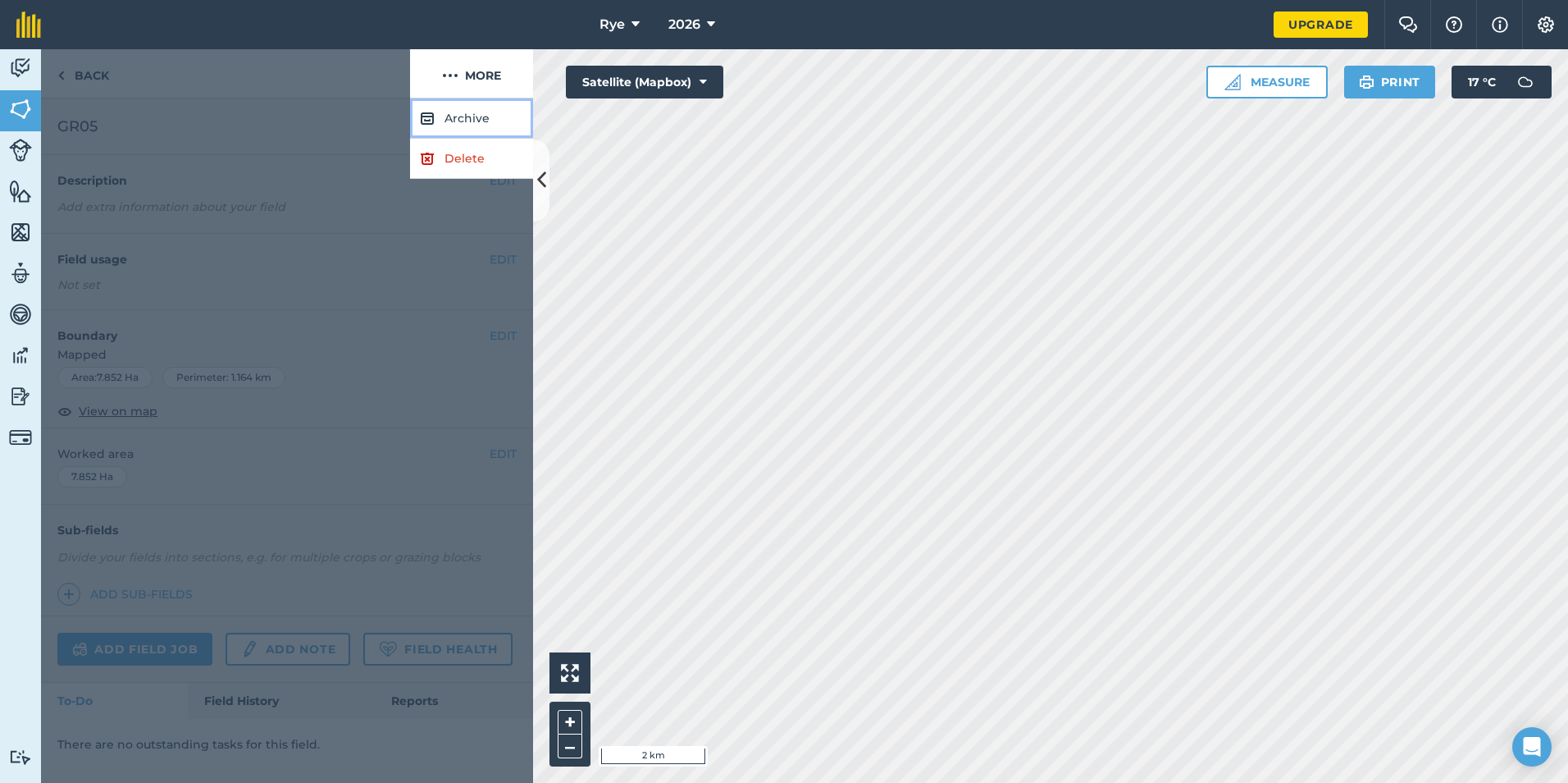
click at [470, 119] on button "Archive" at bounding box center [471, 118] width 123 height 40
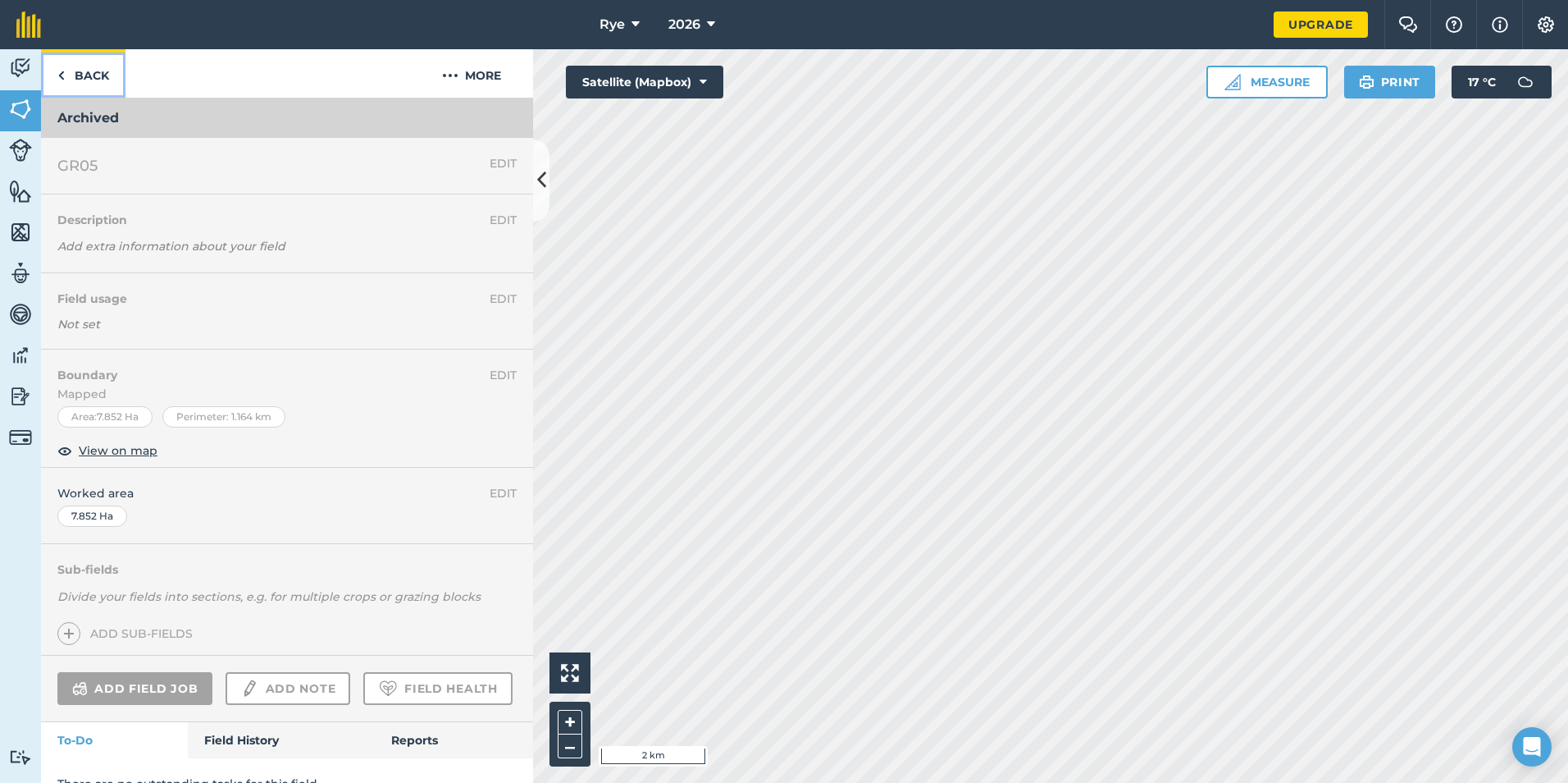
click at [95, 70] on link "Back" at bounding box center [83, 73] width 85 height 49
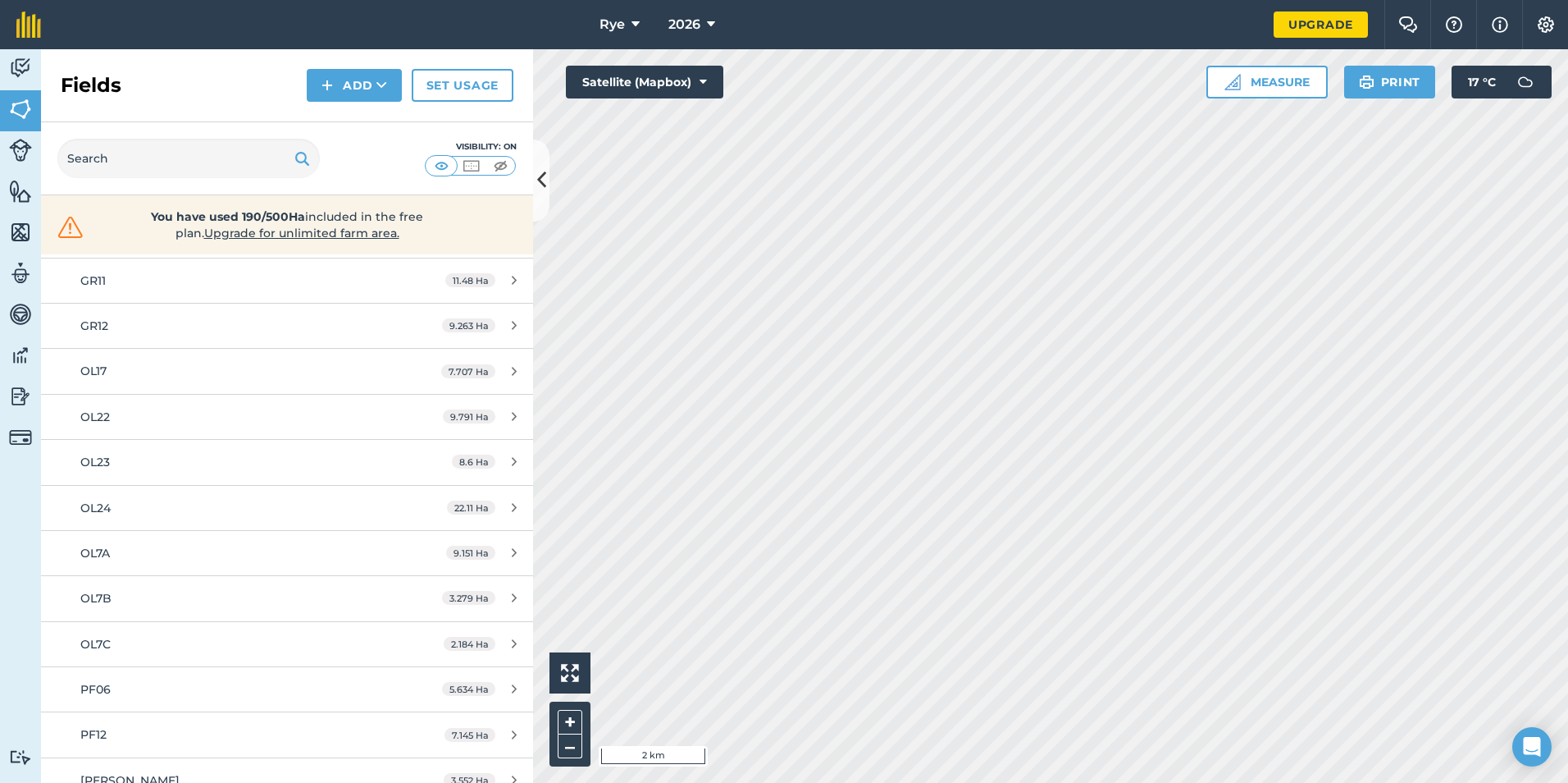
scroll to position [246, 0]
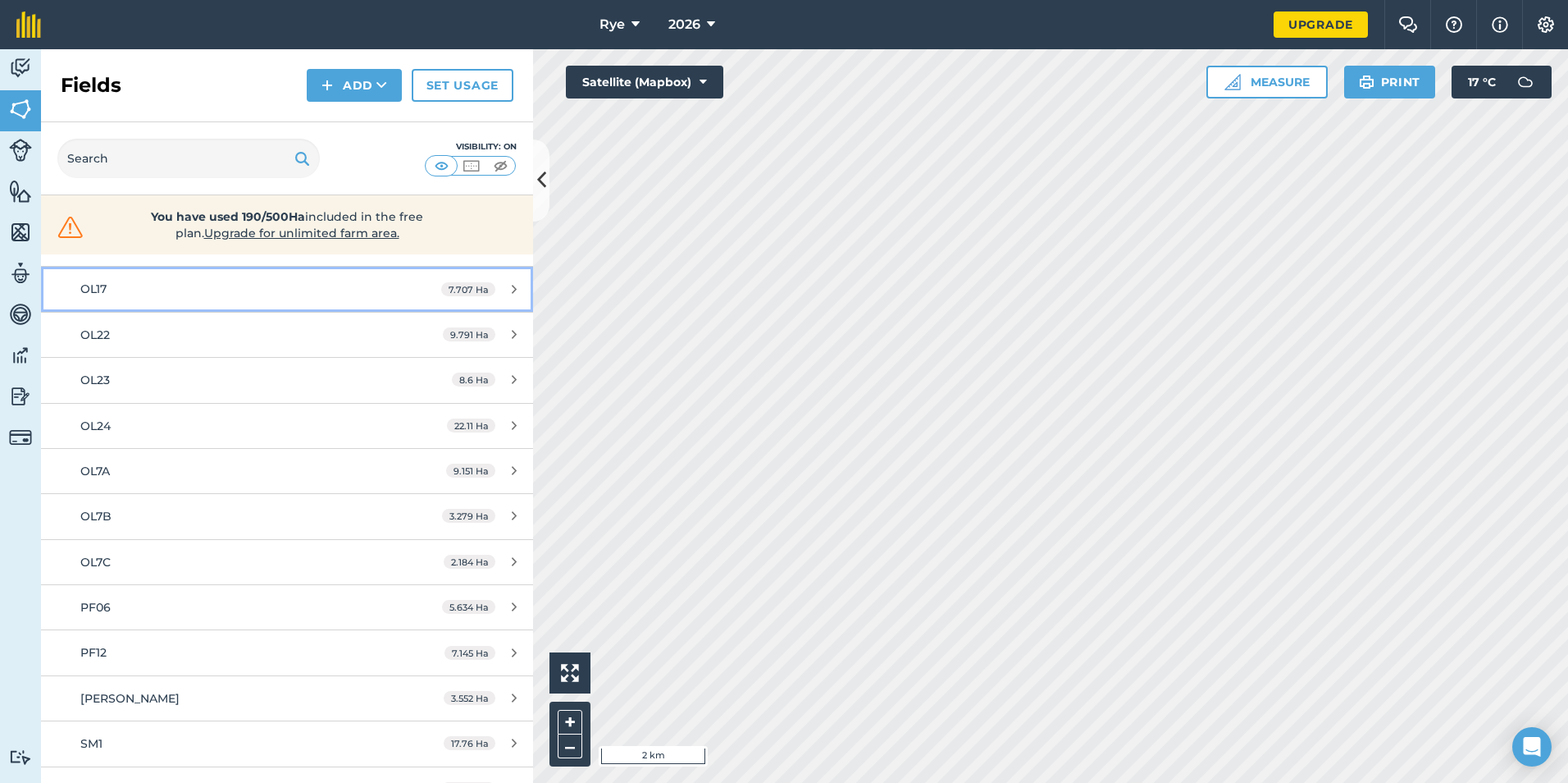
click at [510, 289] on div "7.707 Ha" at bounding box center [479, 289] width 108 height 13
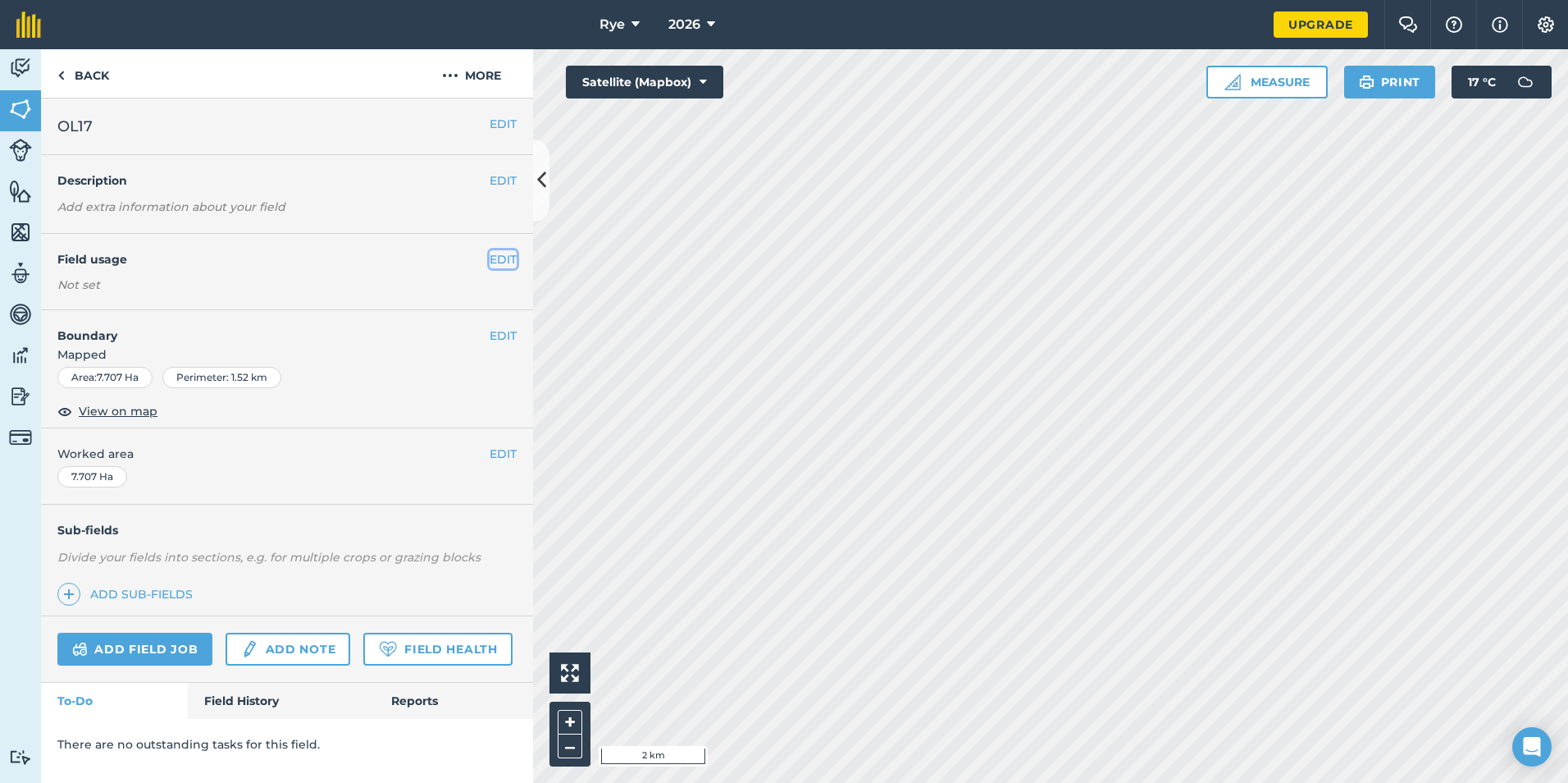
click at [493, 260] on button "EDIT" at bounding box center [504, 259] width 27 height 18
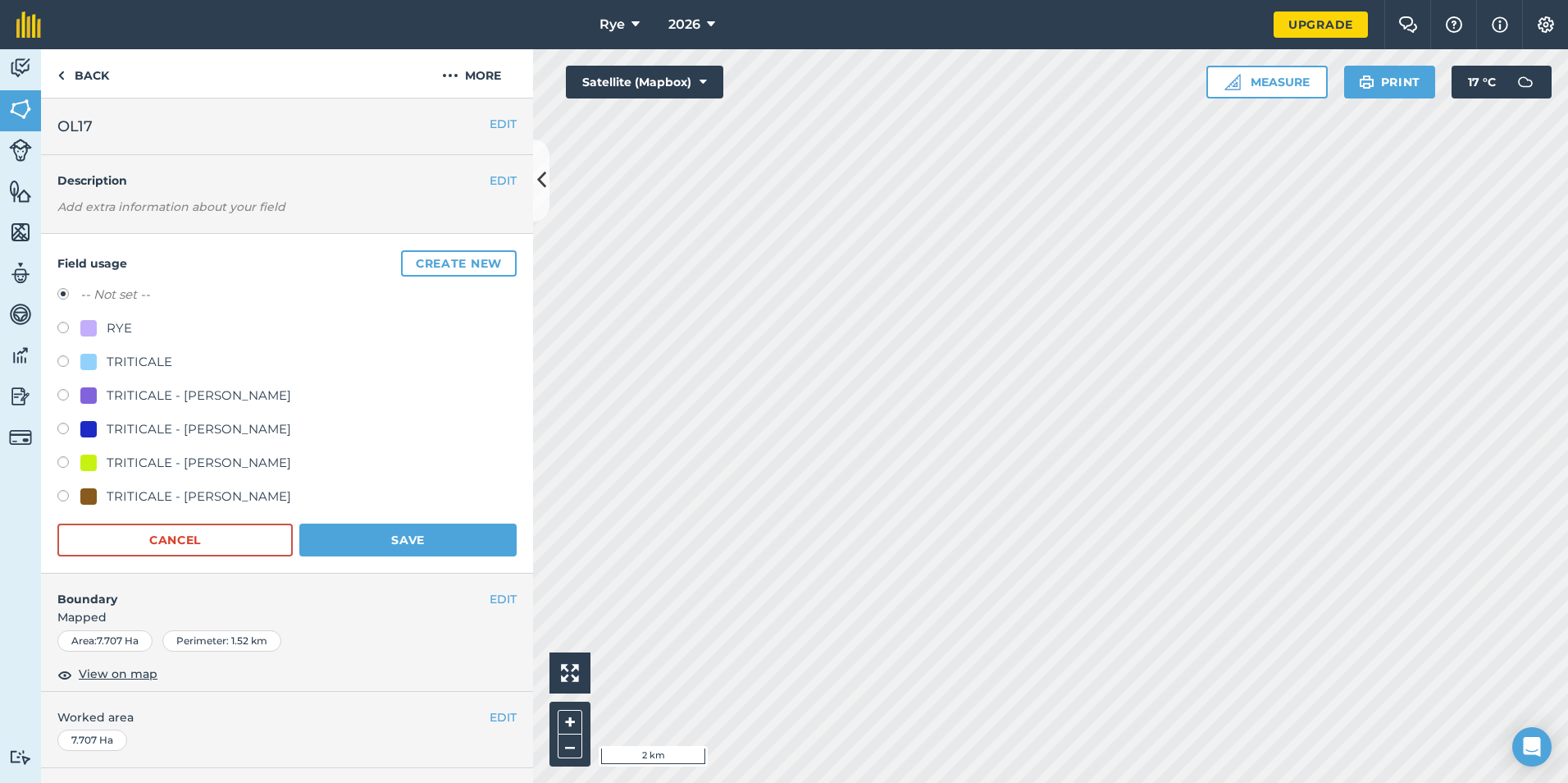
click at [218, 429] on div "TRITICALE - [PERSON_NAME]" at bounding box center [199, 429] width 184 height 20
radio input "true"
radio input "false"
click at [346, 535] on button "Save" at bounding box center [408, 540] width 218 height 32
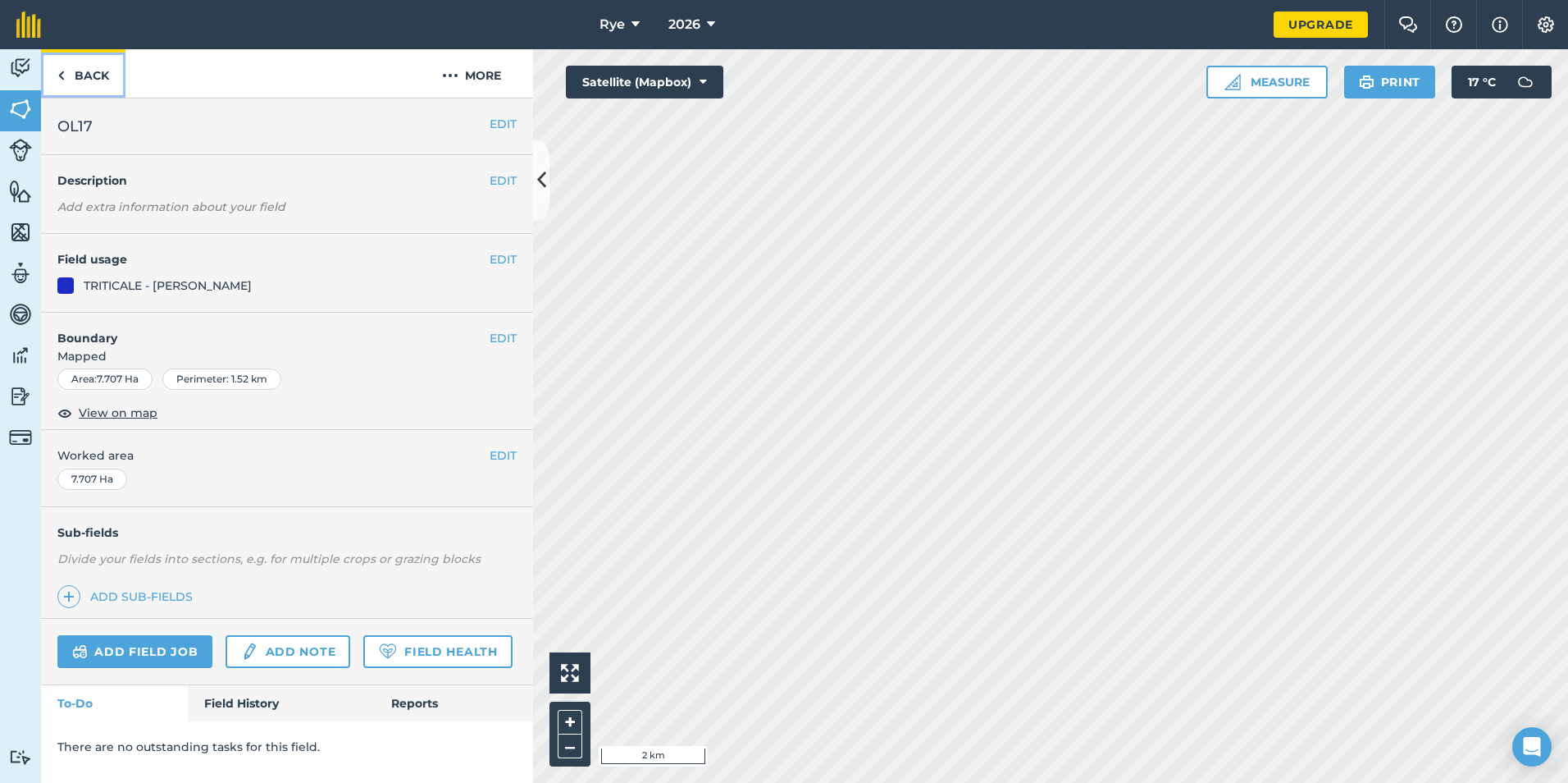
click at [96, 62] on link "Back" at bounding box center [83, 73] width 85 height 49
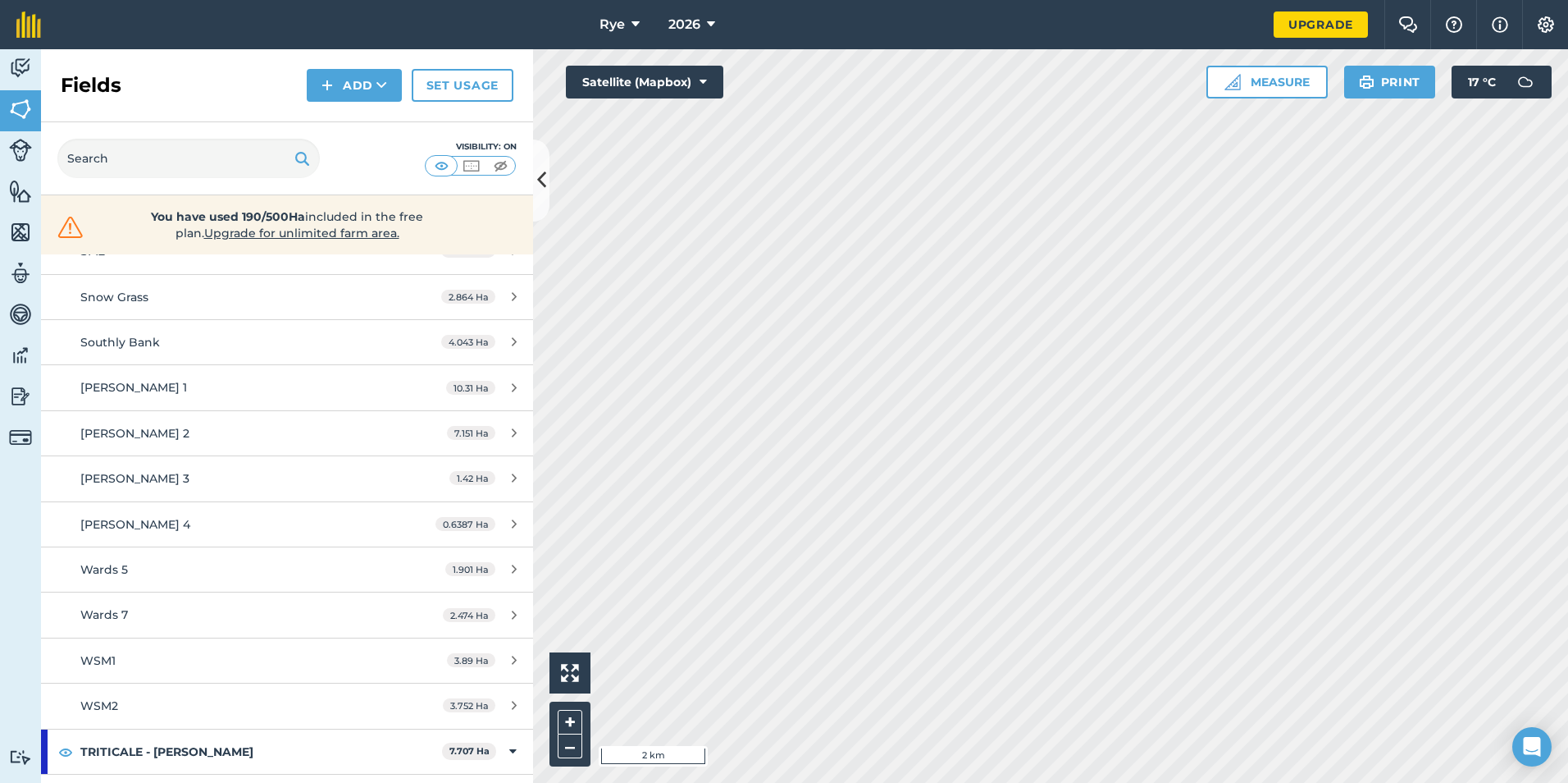
scroll to position [774, 0]
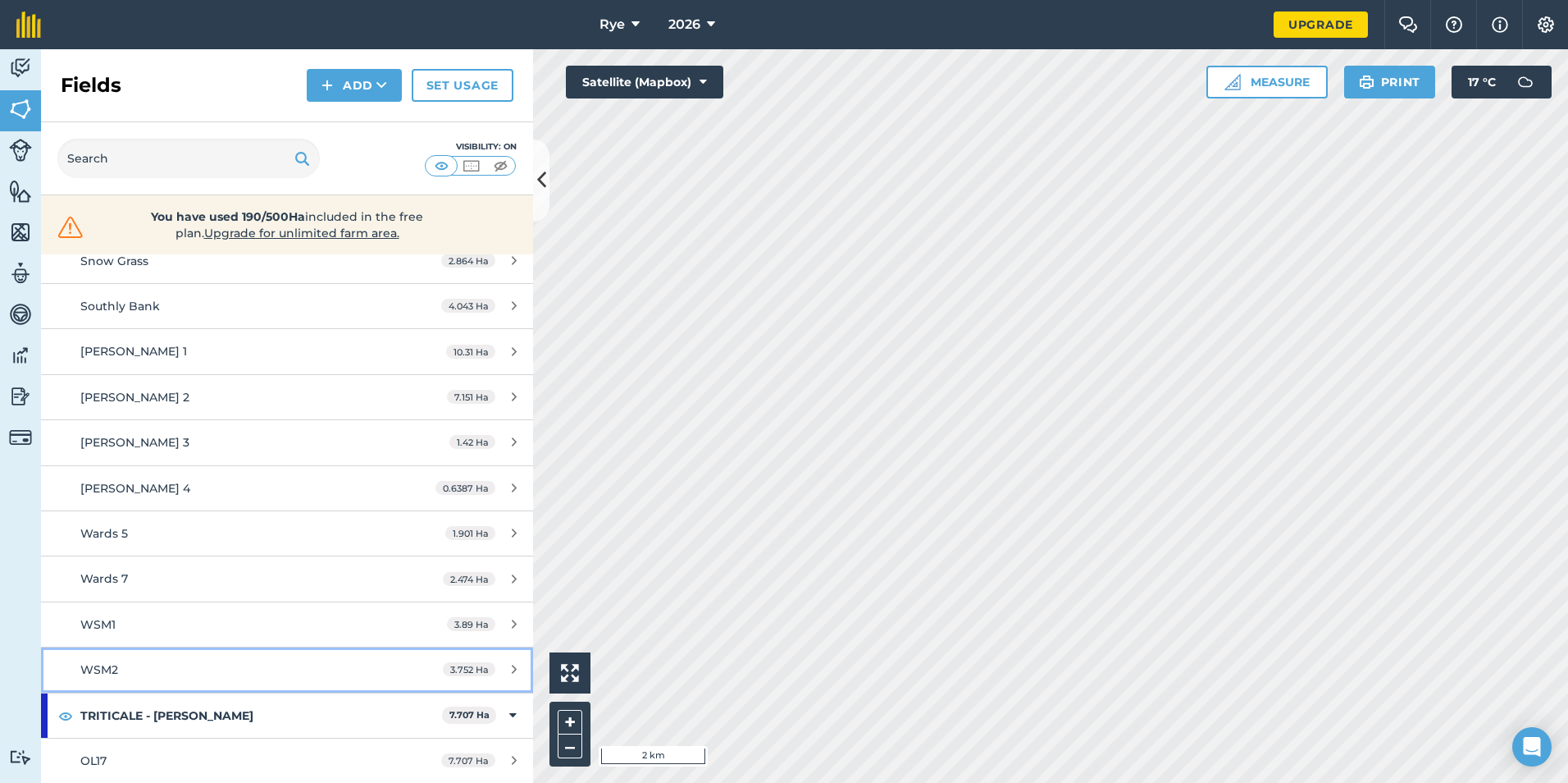
click at [511, 668] on icon at bounding box center [514, 669] width 5 height 12
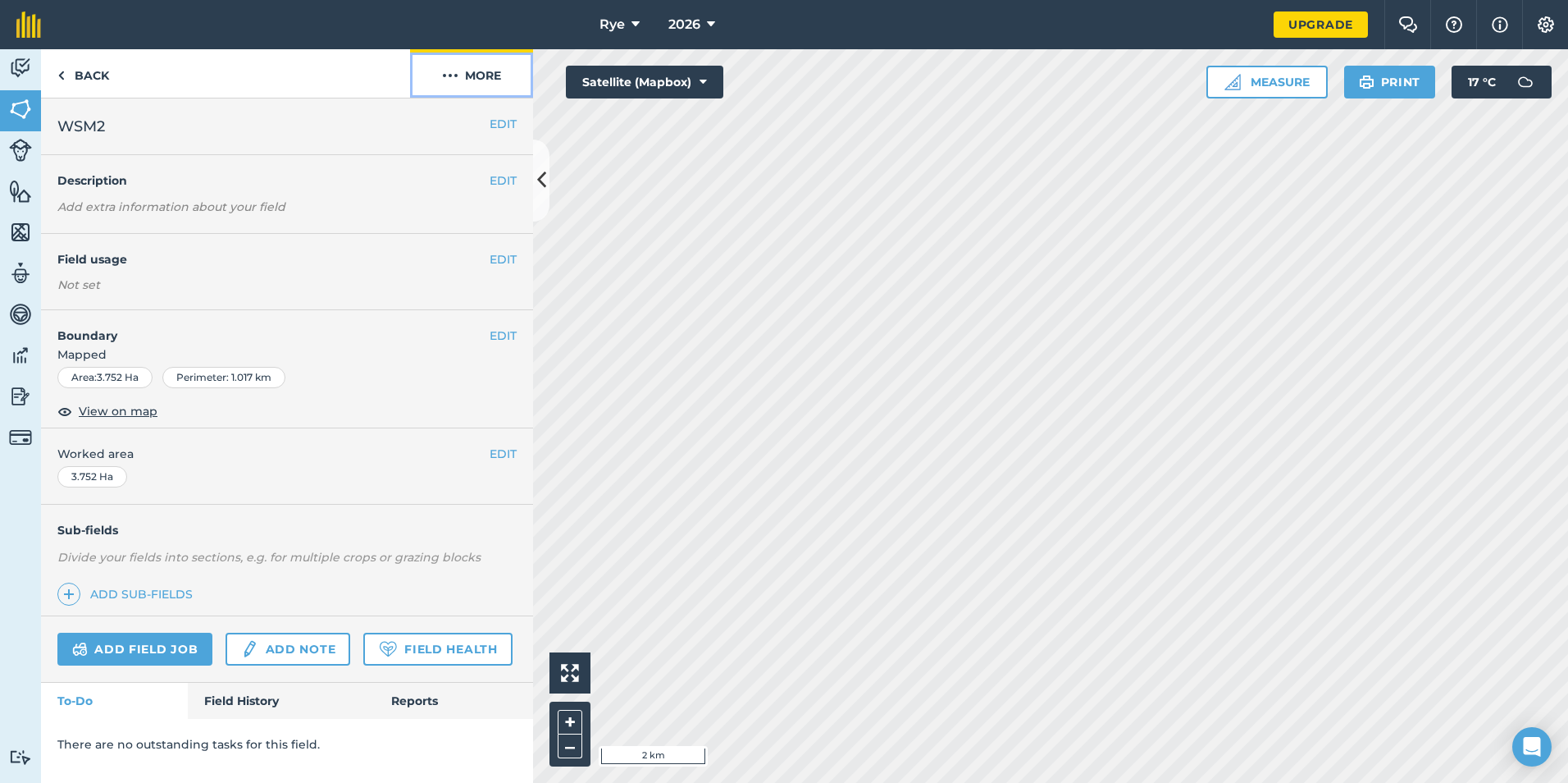
click at [490, 81] on button "More" at bounding box center [471, 73] width 123 height 49
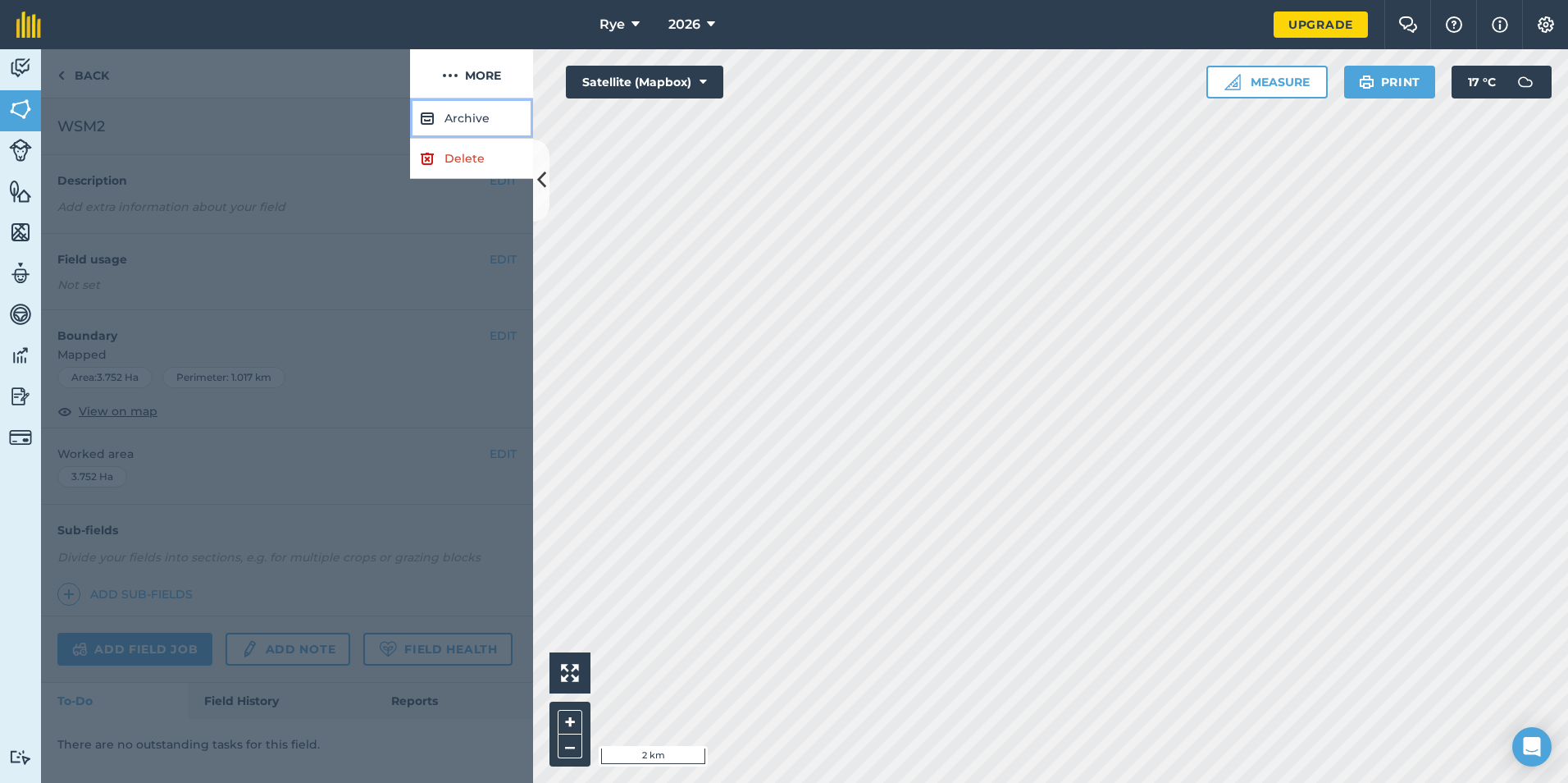
click at [474, 119] on button "Archive" at bounding box center [471, 118] width 123 height 40
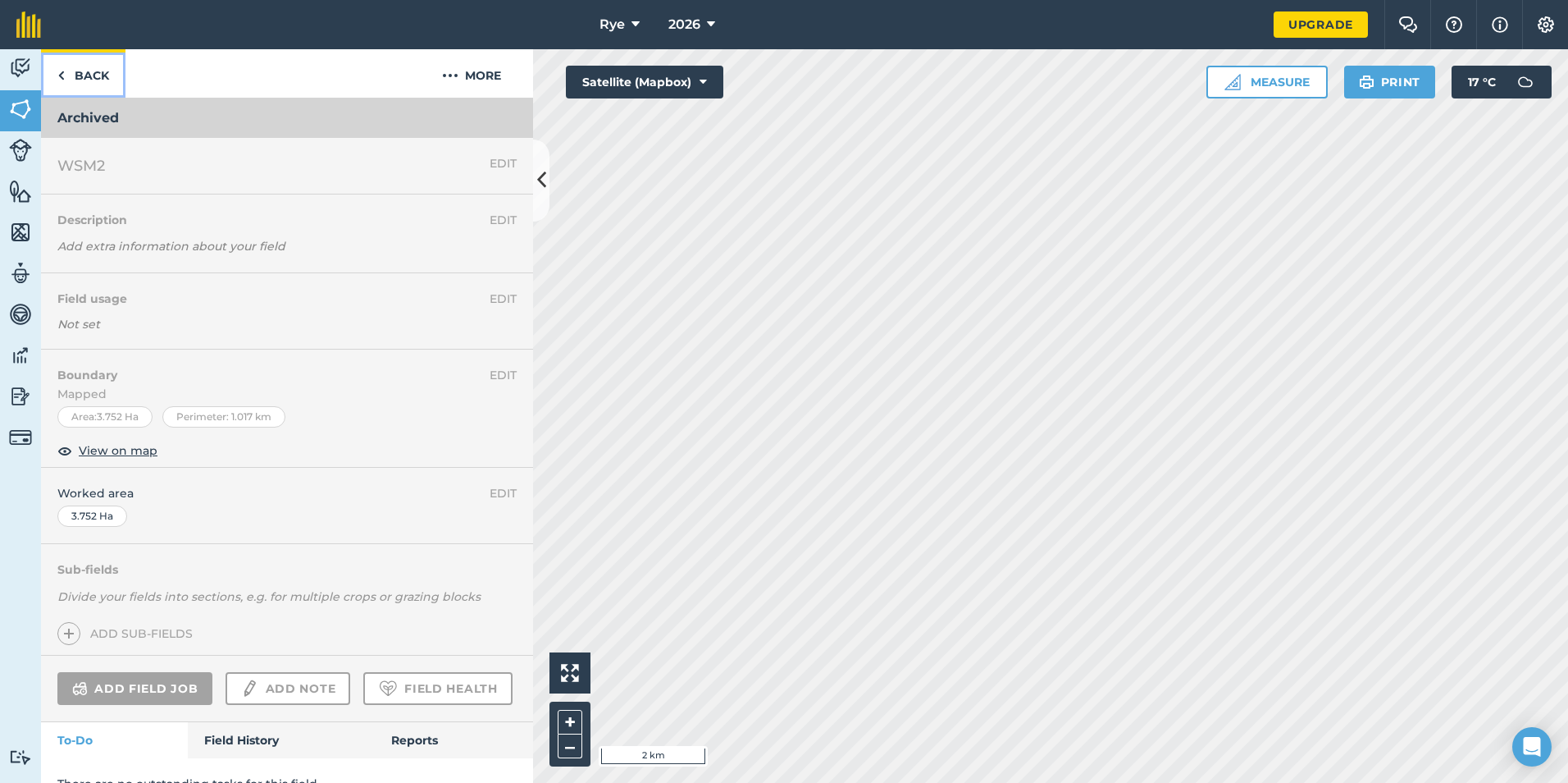
click at [88, 94] on link "Back" at bounding box center [83, 73] width 85 height 49
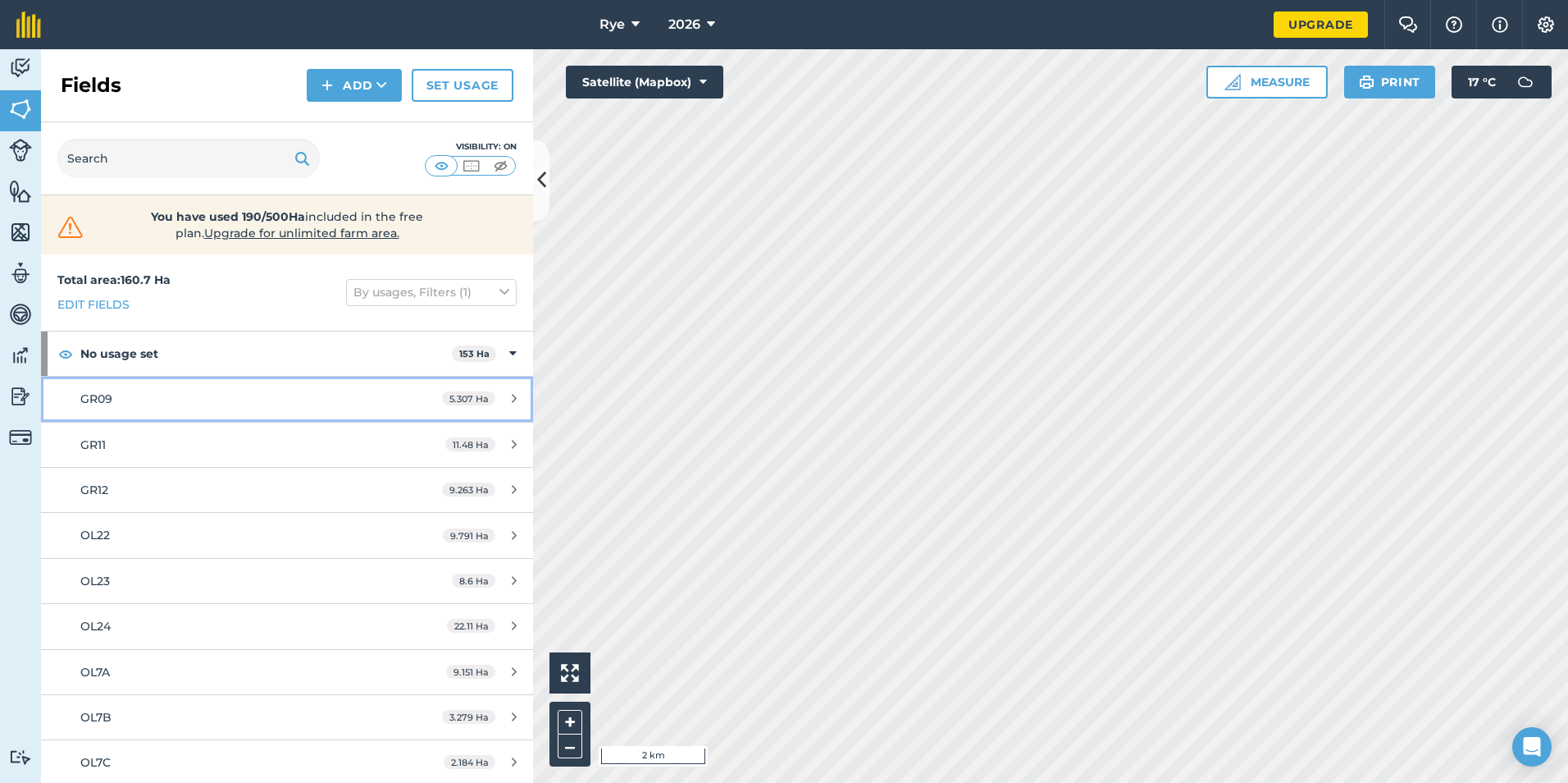
click at [510, 389] on link "GR09 5.307 Ha" at bounding box center [287, 399] width 492 height 44
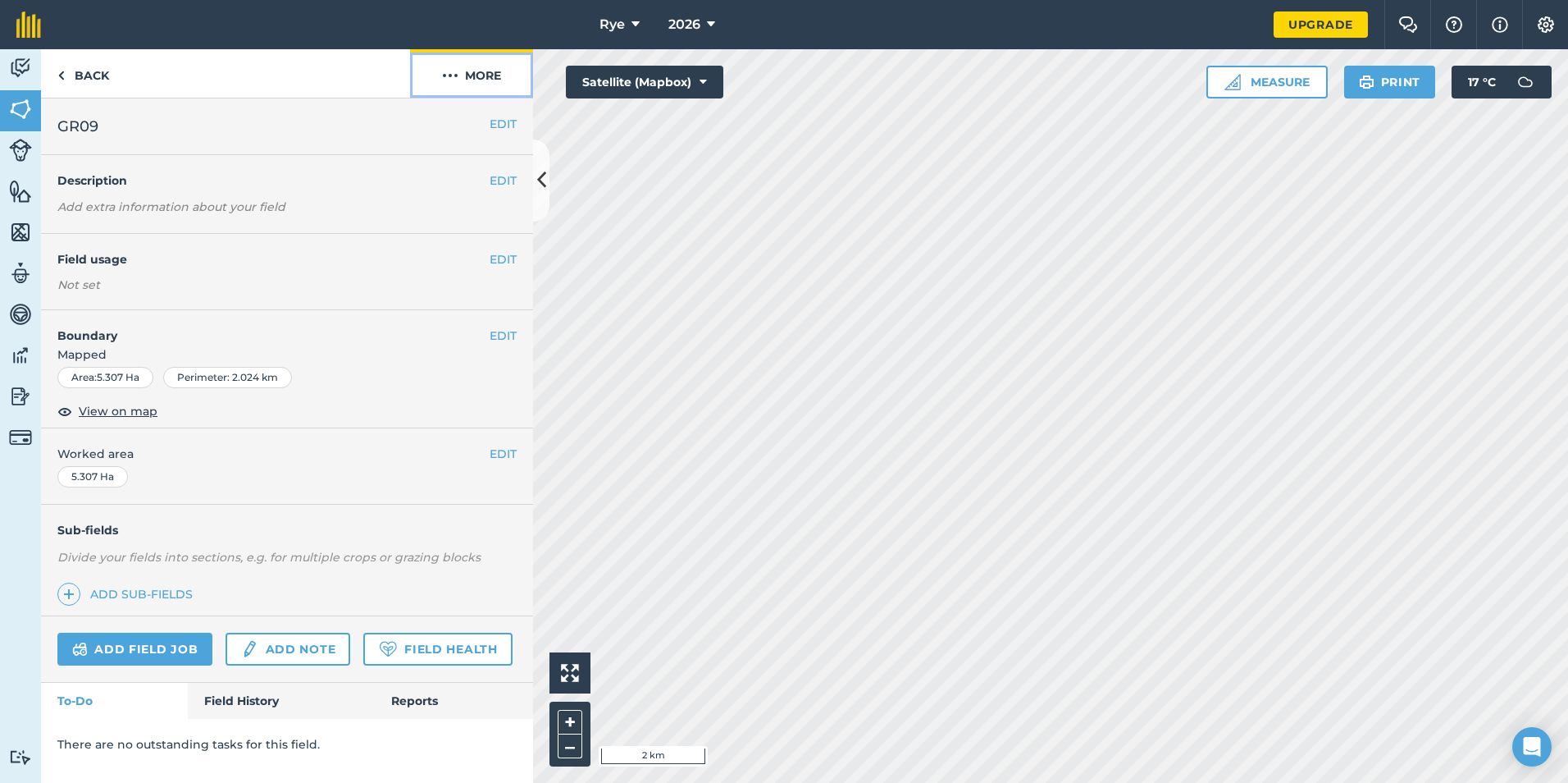
click at [479, 79] on button "More" at bounding box center [471, 73] width 123 height 49
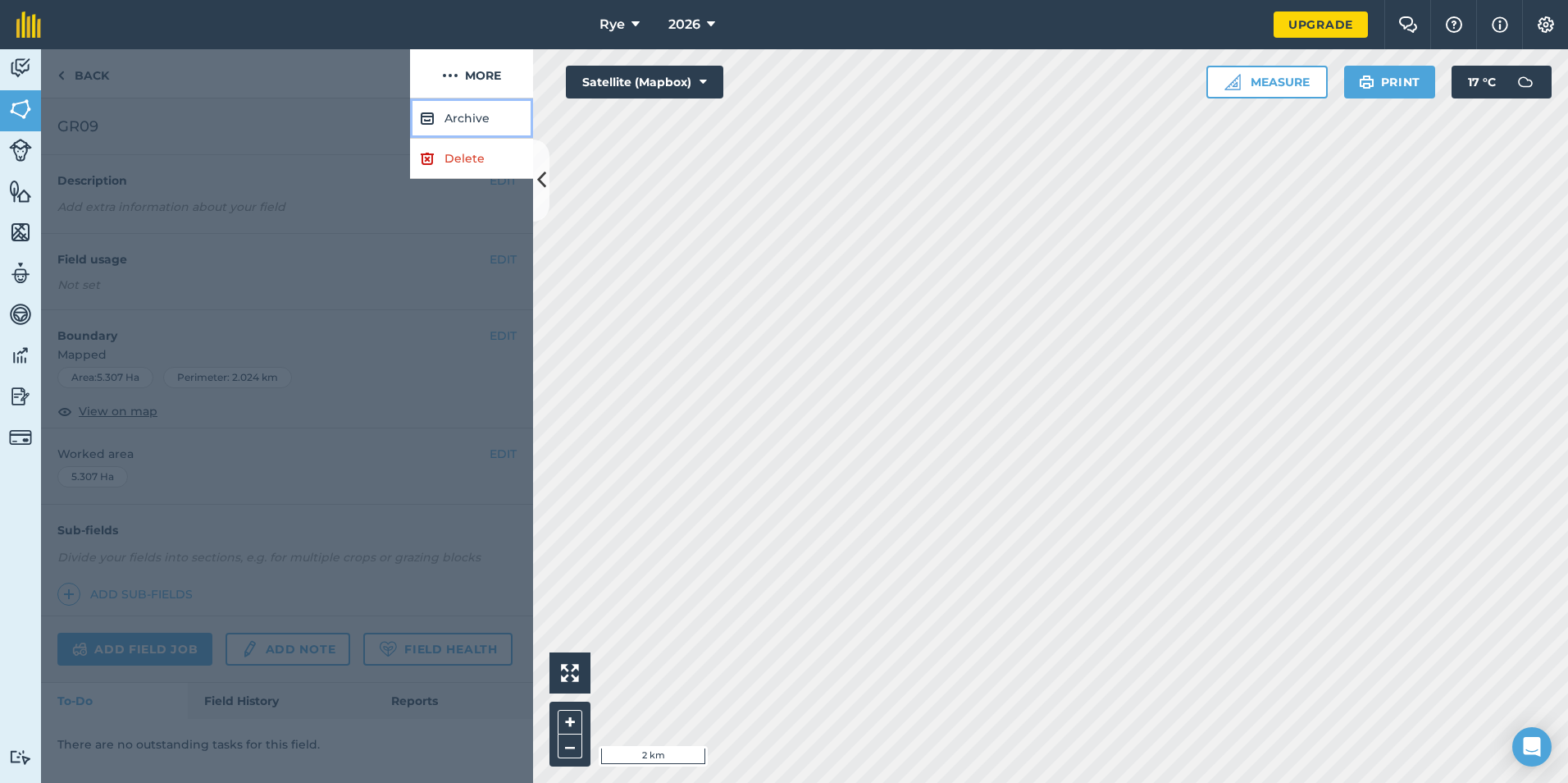
click at [464, 120] on button "Archive" at bounding box center [471, 118] width 123 height 40
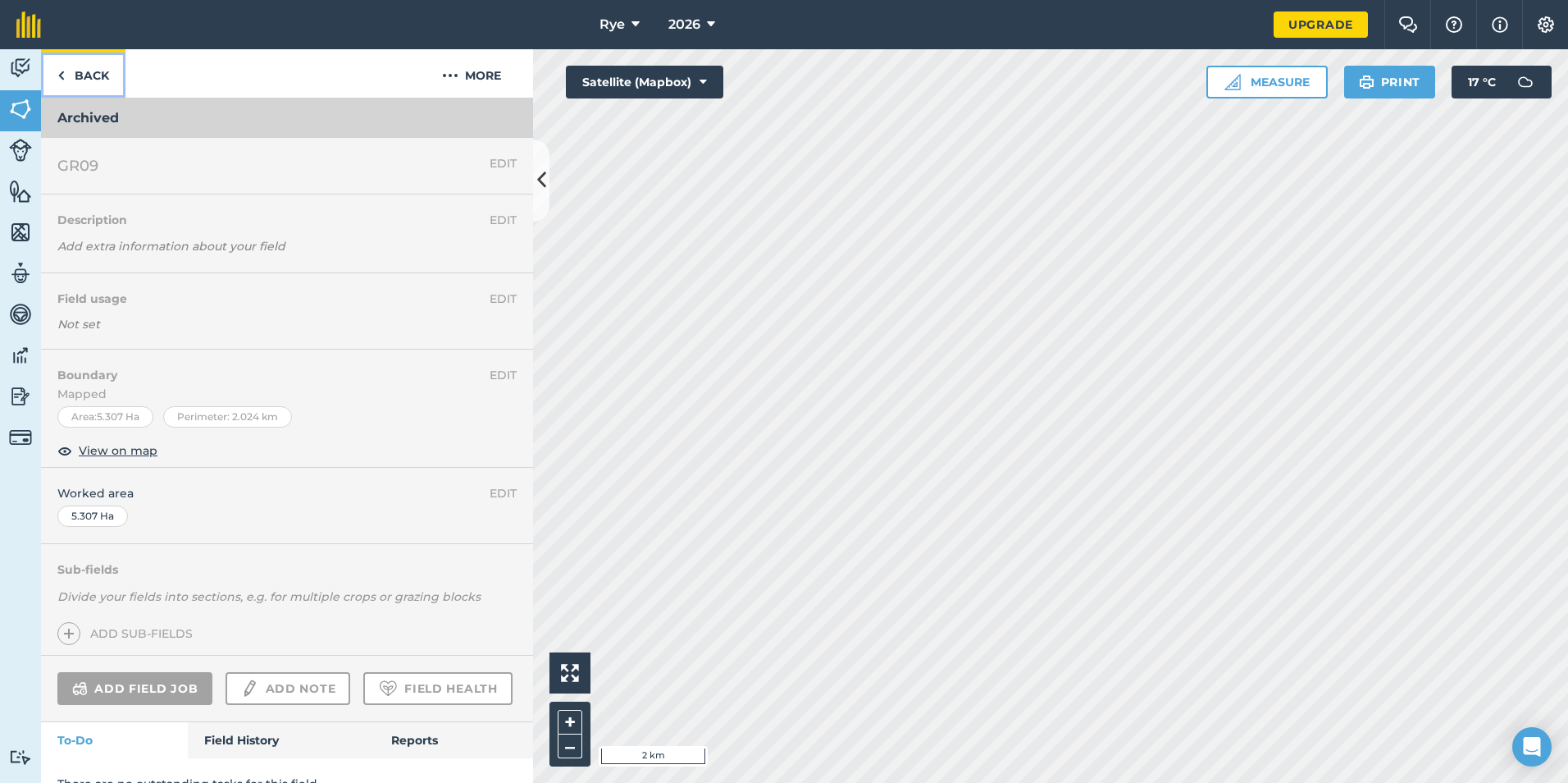
click at [85, 75] on link "Back" at bounding box center [83, 73] width 85 height 49
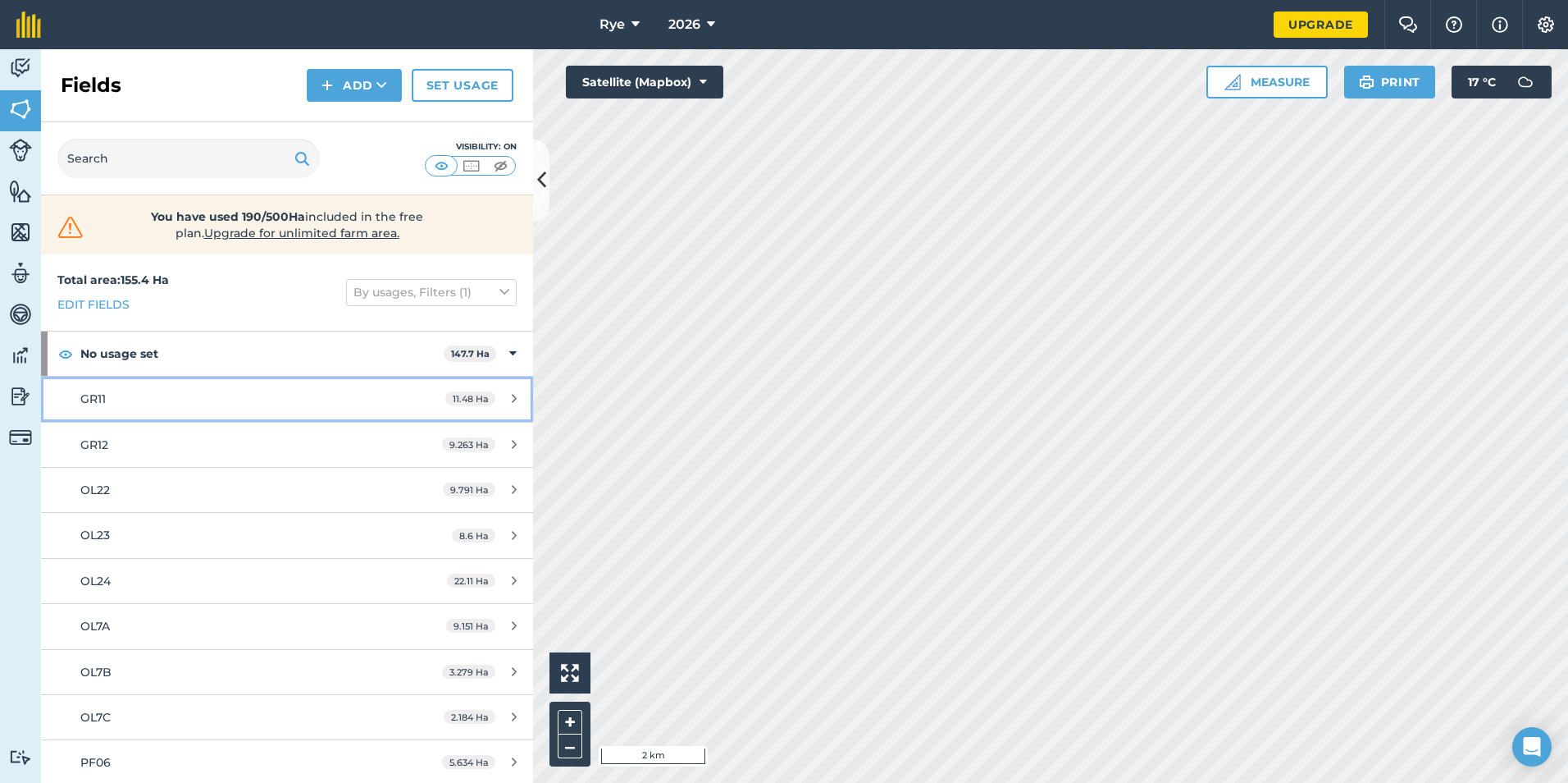
click at [493, 394] on div "11.48 Ha" at bounding box center [481, 398] width 104 height 13
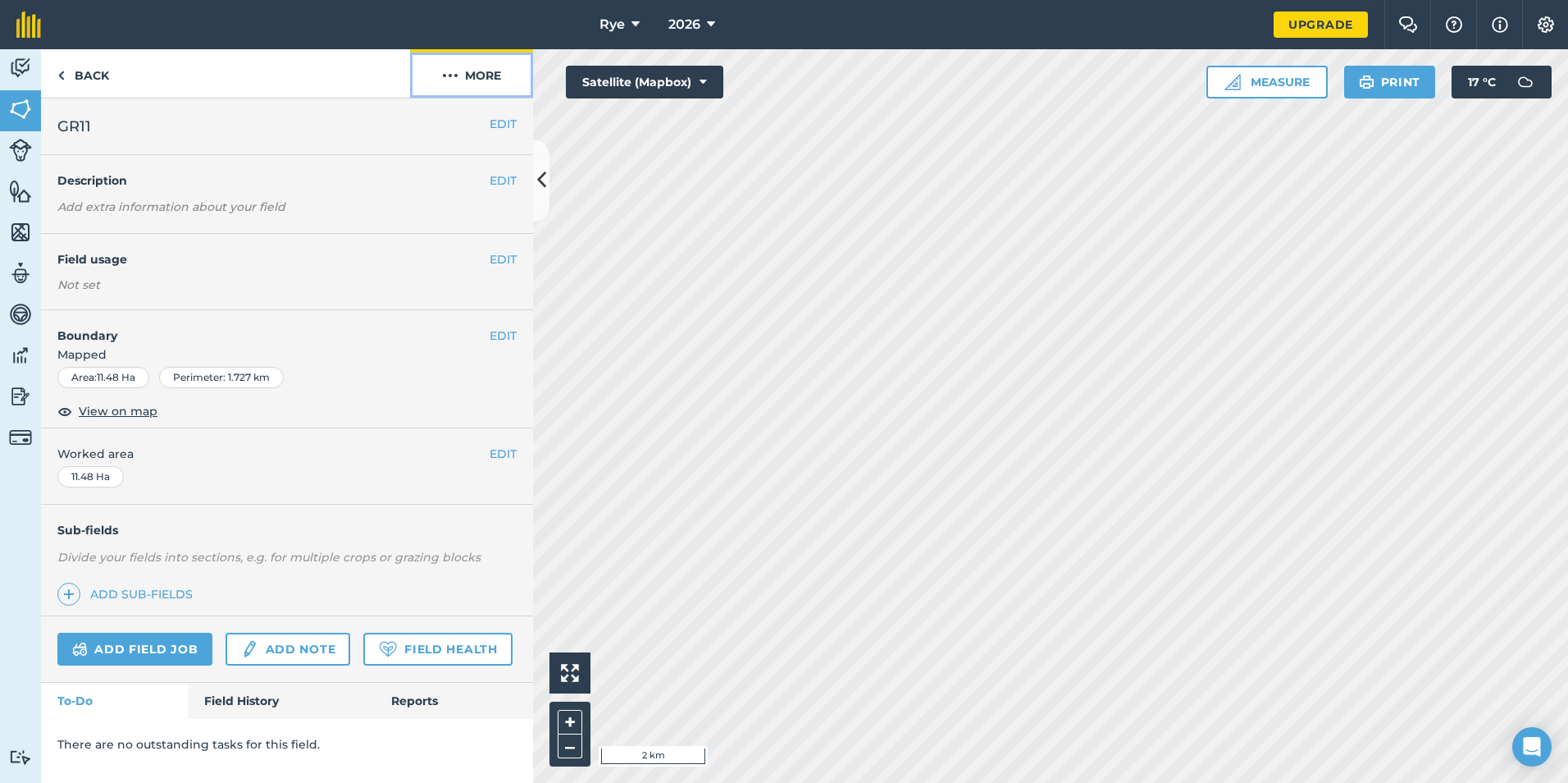
click at [460, 81] on button "More" at bounding box center [471, 73] width 123 height 49
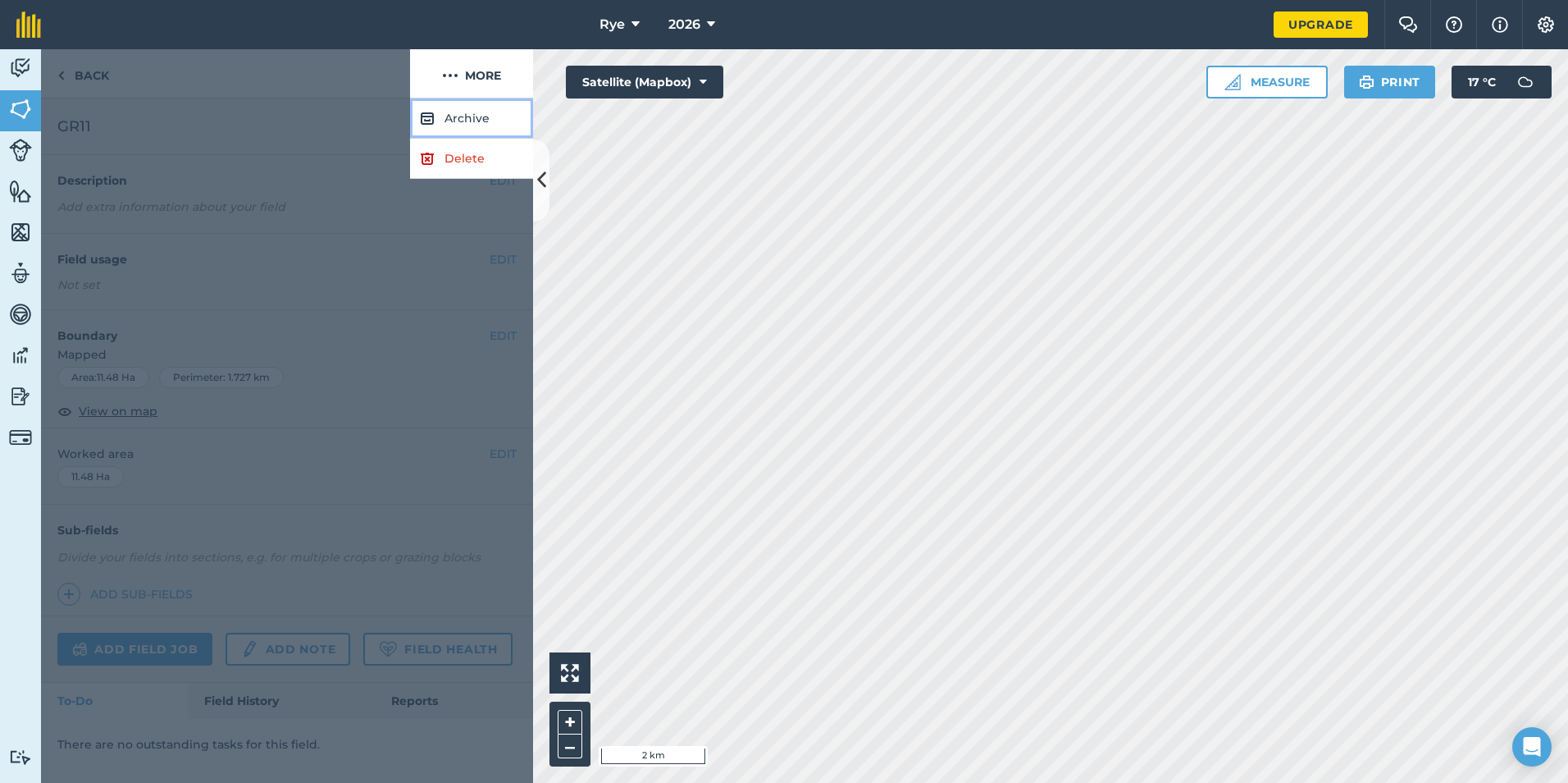
click at [465, 127] on button "Archive" at bounding box center [471, 118] width 123 height 40
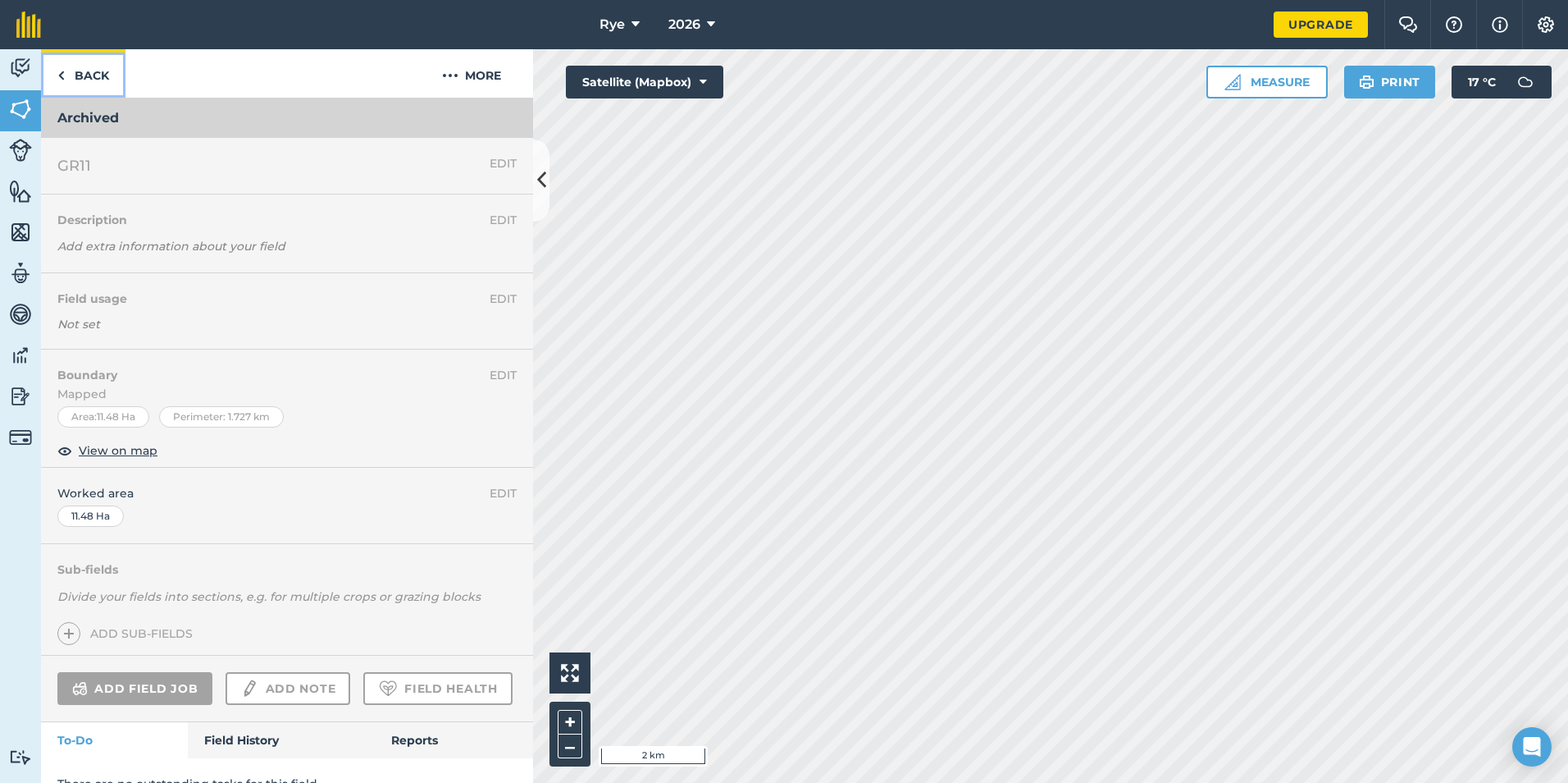
click at [82, 82] on link "Back" at bounding box center [83, 73] width 85 height 49
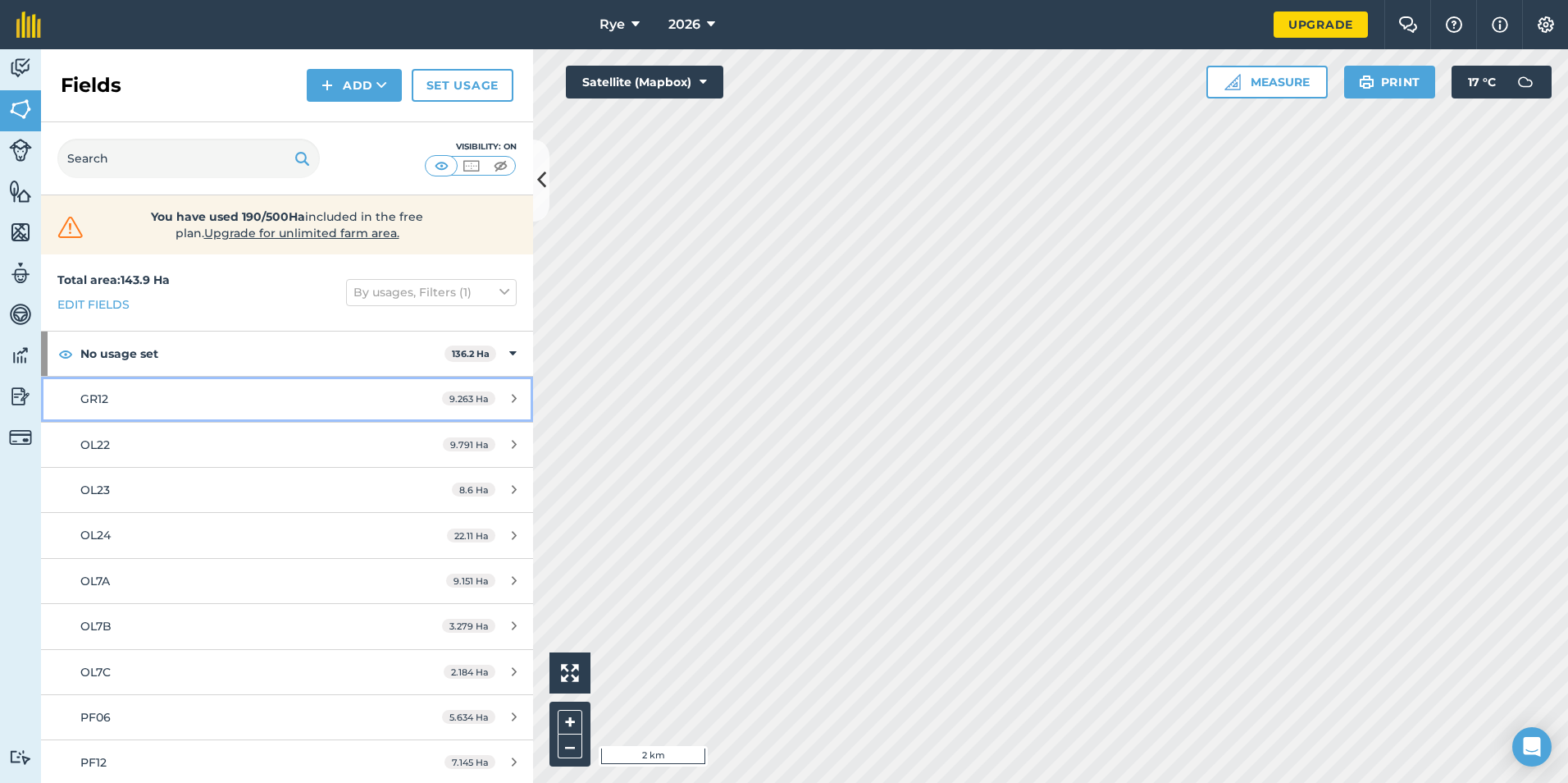
click at [511, 400] on icon at bounding box center [514, 398] width 5 height 12
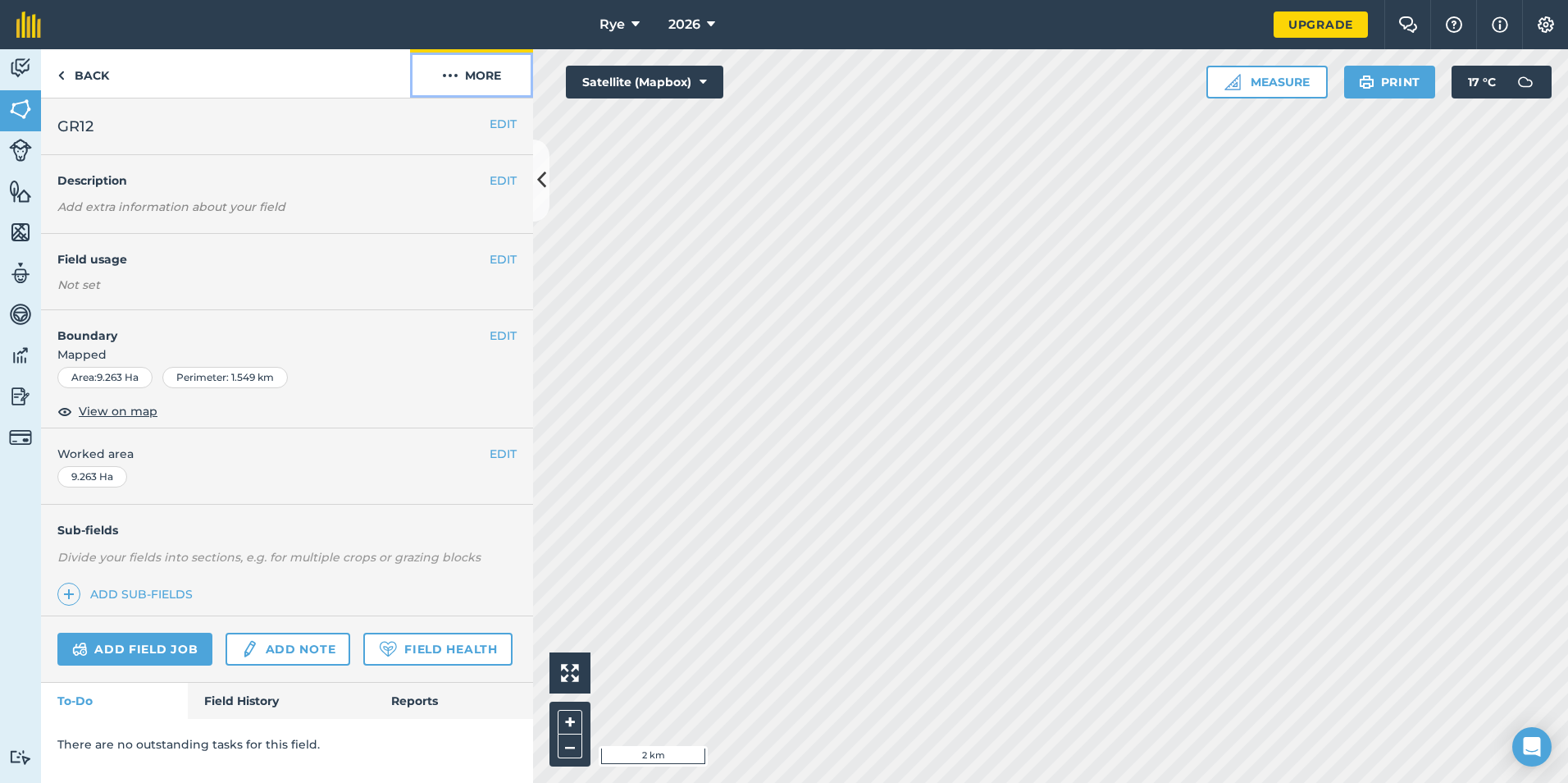
click at [492, 82] on button "More" at bounding box center [471, 73] width 123 height 49
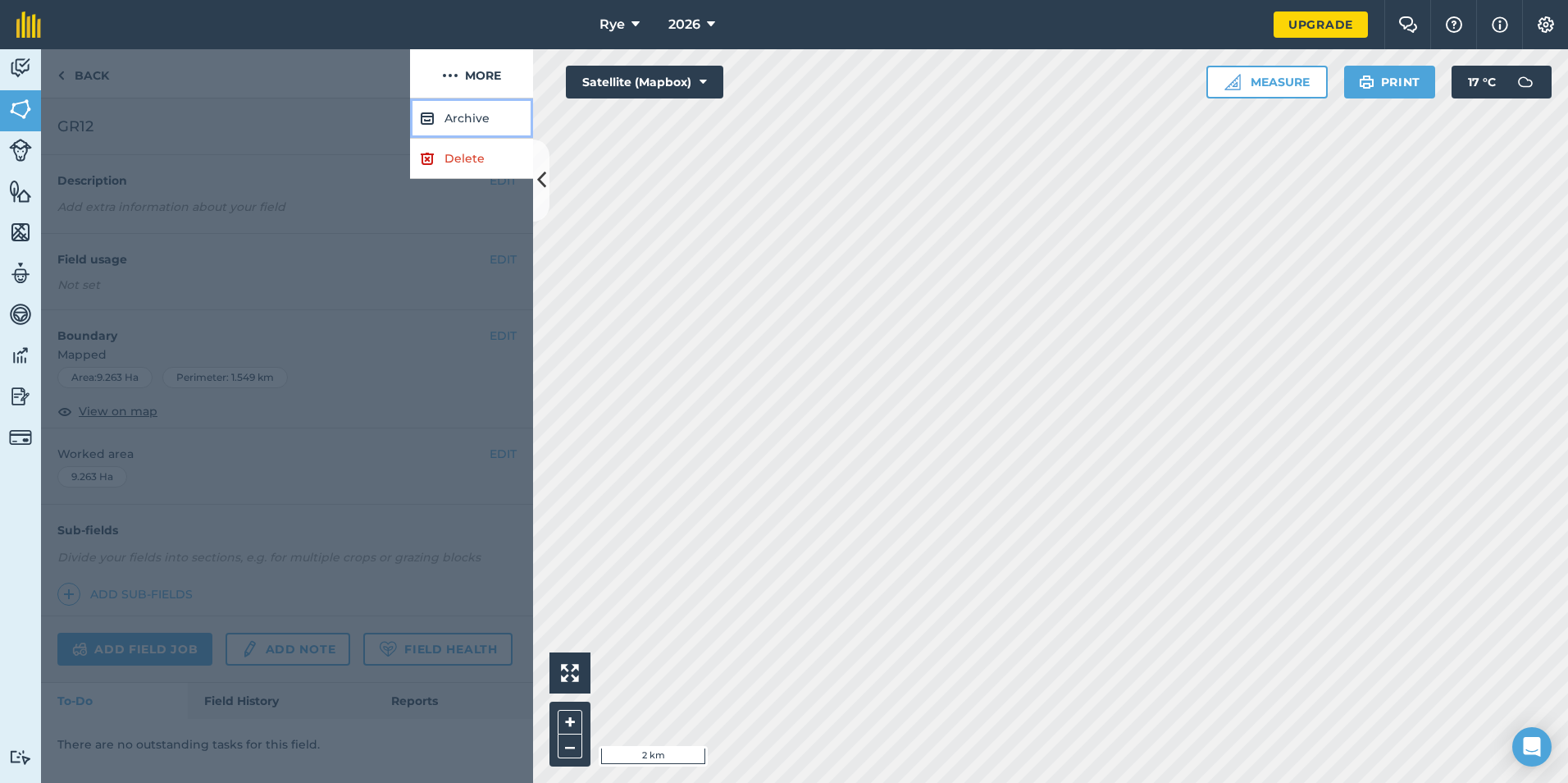
click at [470, 119] on button "Archive" at bounding box center [471, 118] width 123 height 40
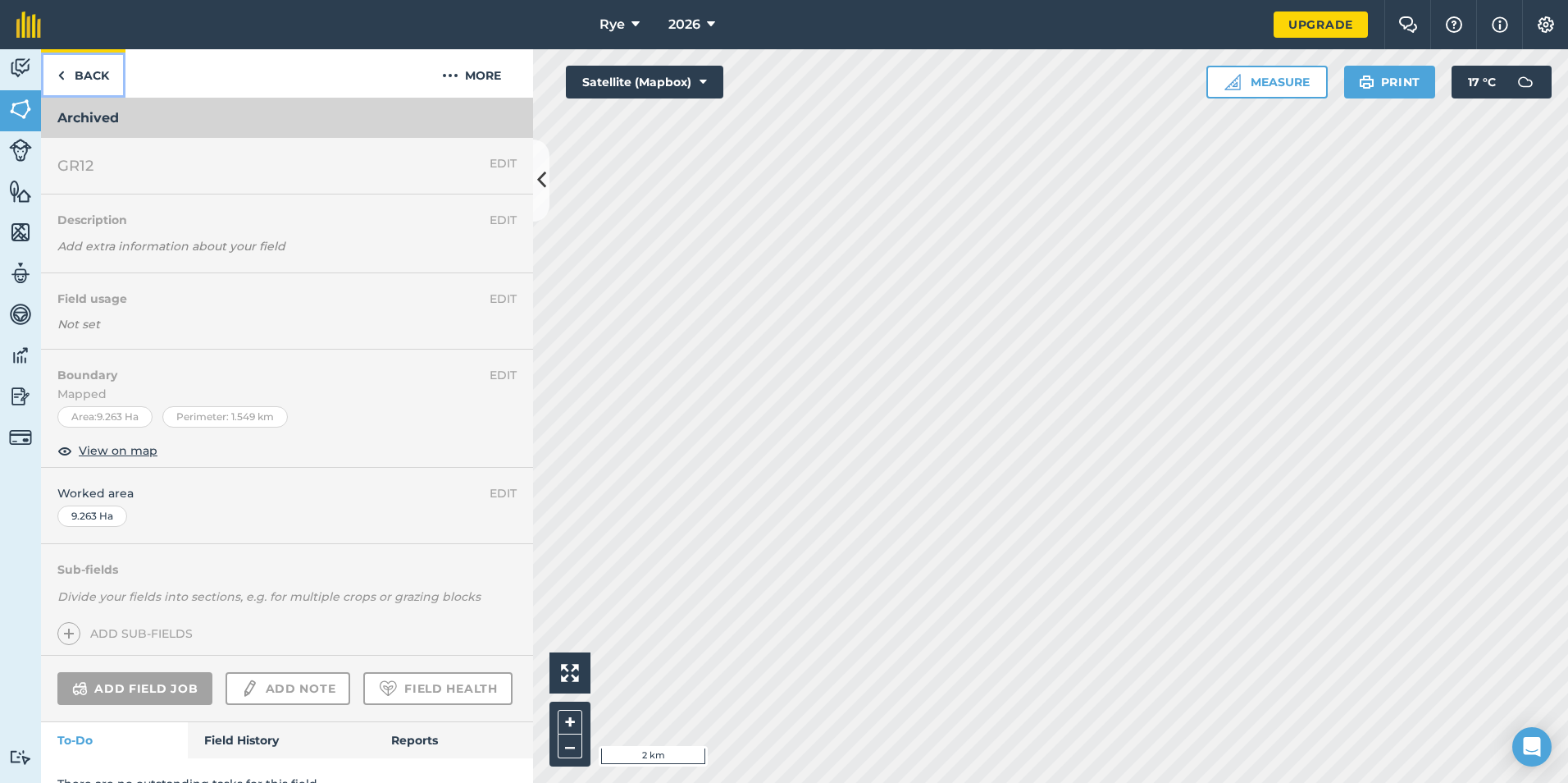
click at [73, 91] on link "Back" at bounding box center [83, 73] width 85 height 49
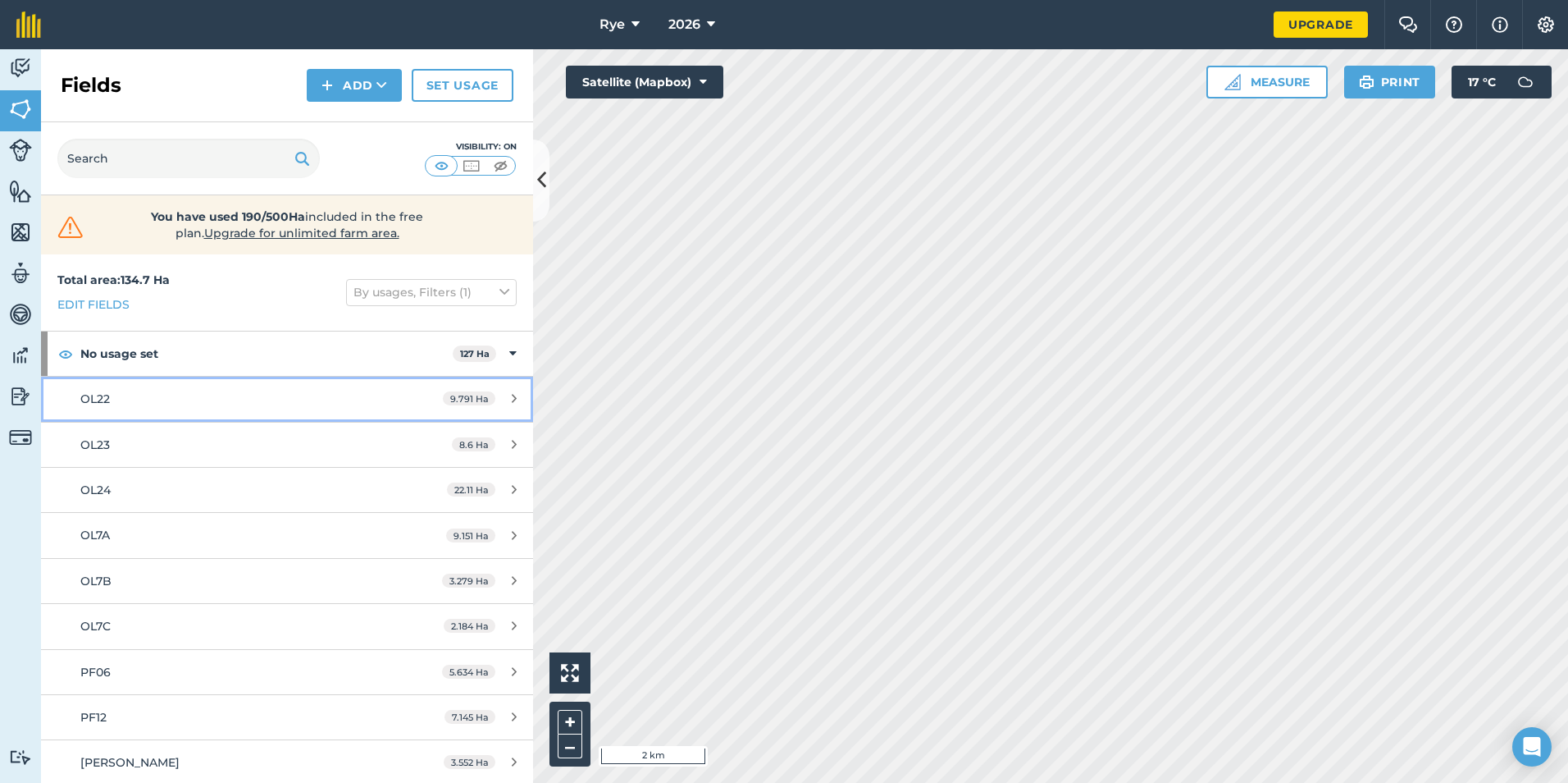
click at [507, 396] on div "9.791 Ha" at bounding box center [480, 398] width 107 height 13
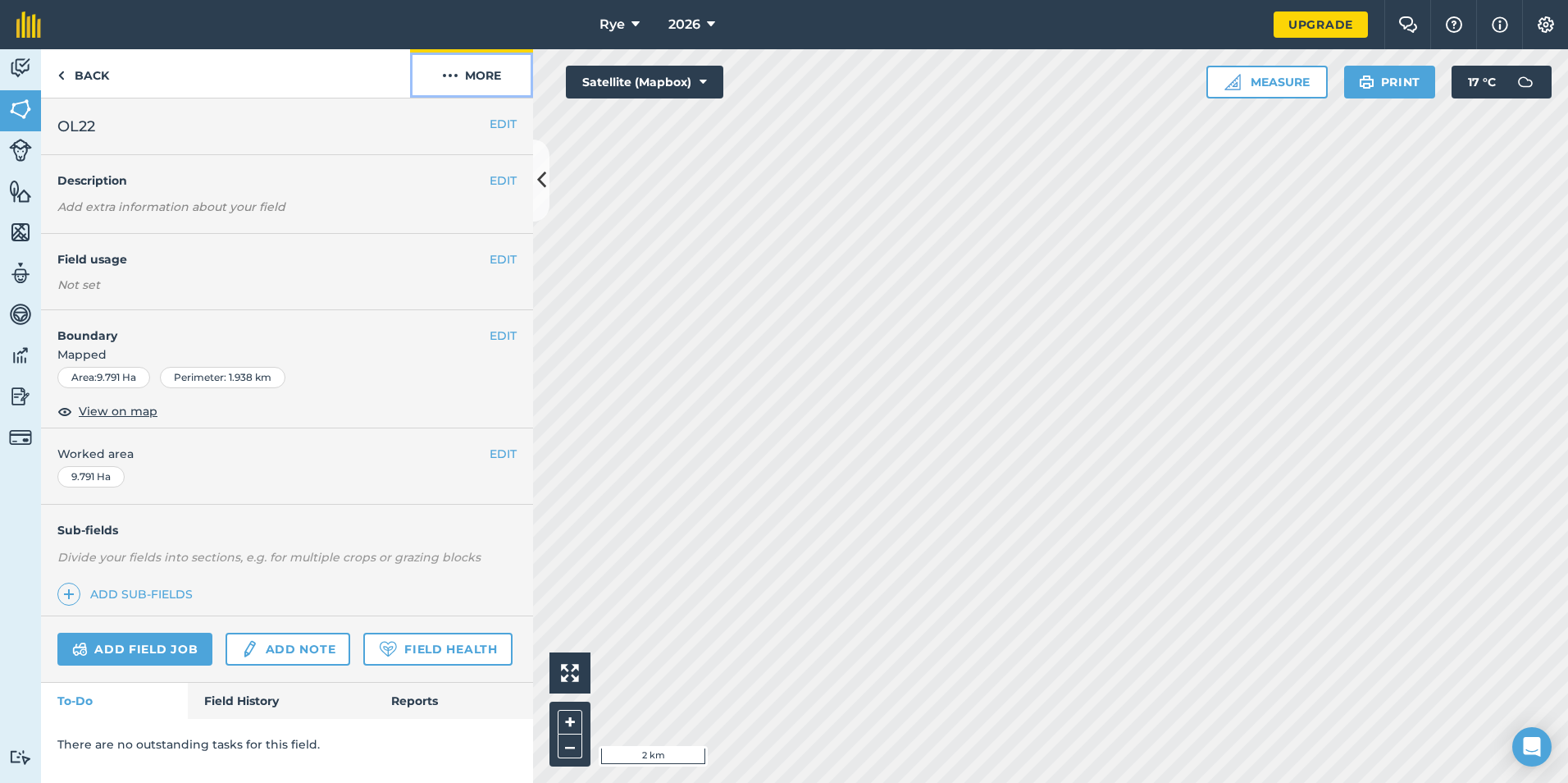
click at [469, 78] on button "More" at bounding box center [471, 73] width 123 height 49
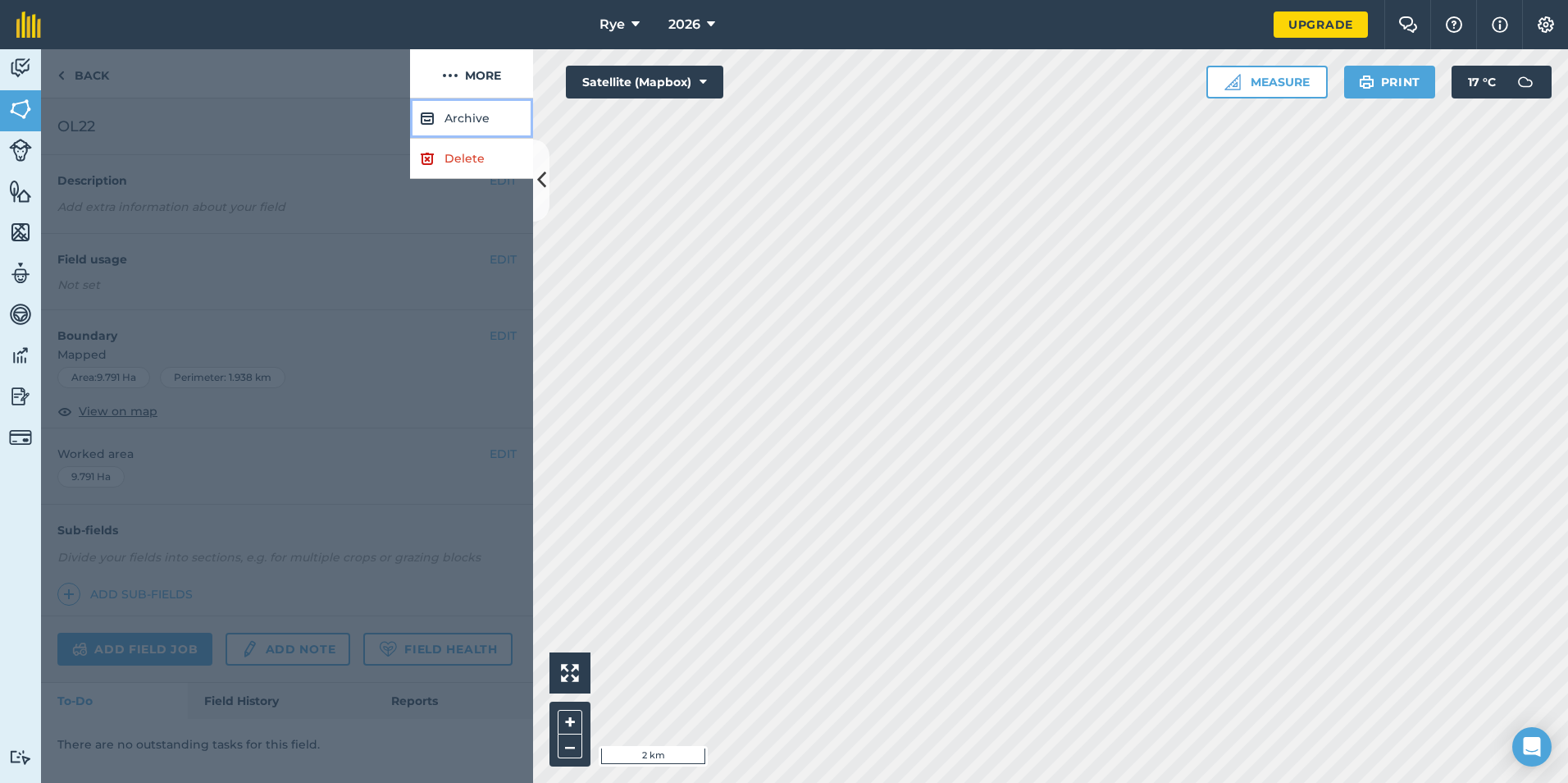
click at [441, 128] on button "Archive" at bounding box center [471, 118] width 123 height 40
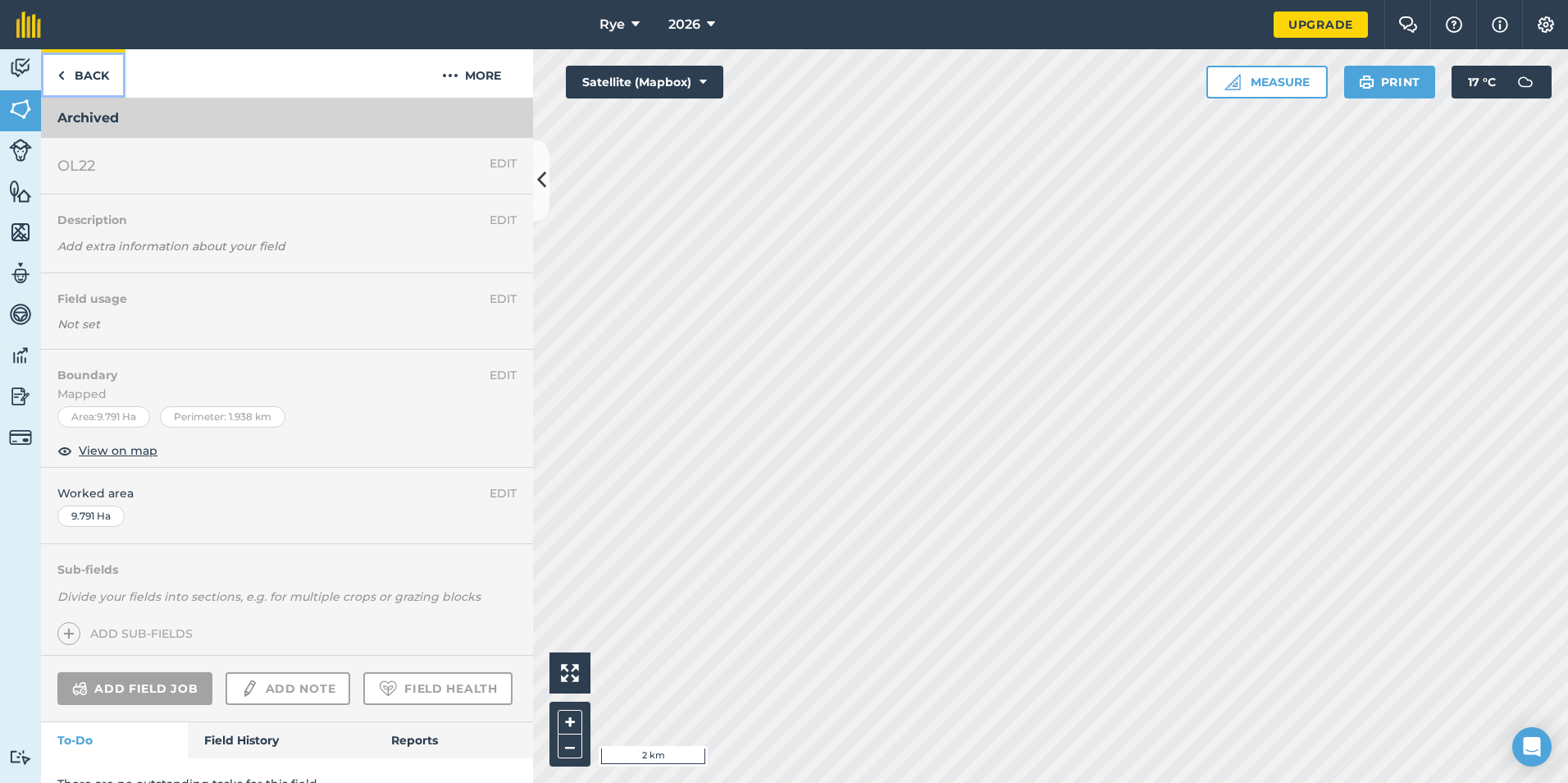
click at [94, 72] on link "Back" at bounding box center [83, 73] width 85 height 49
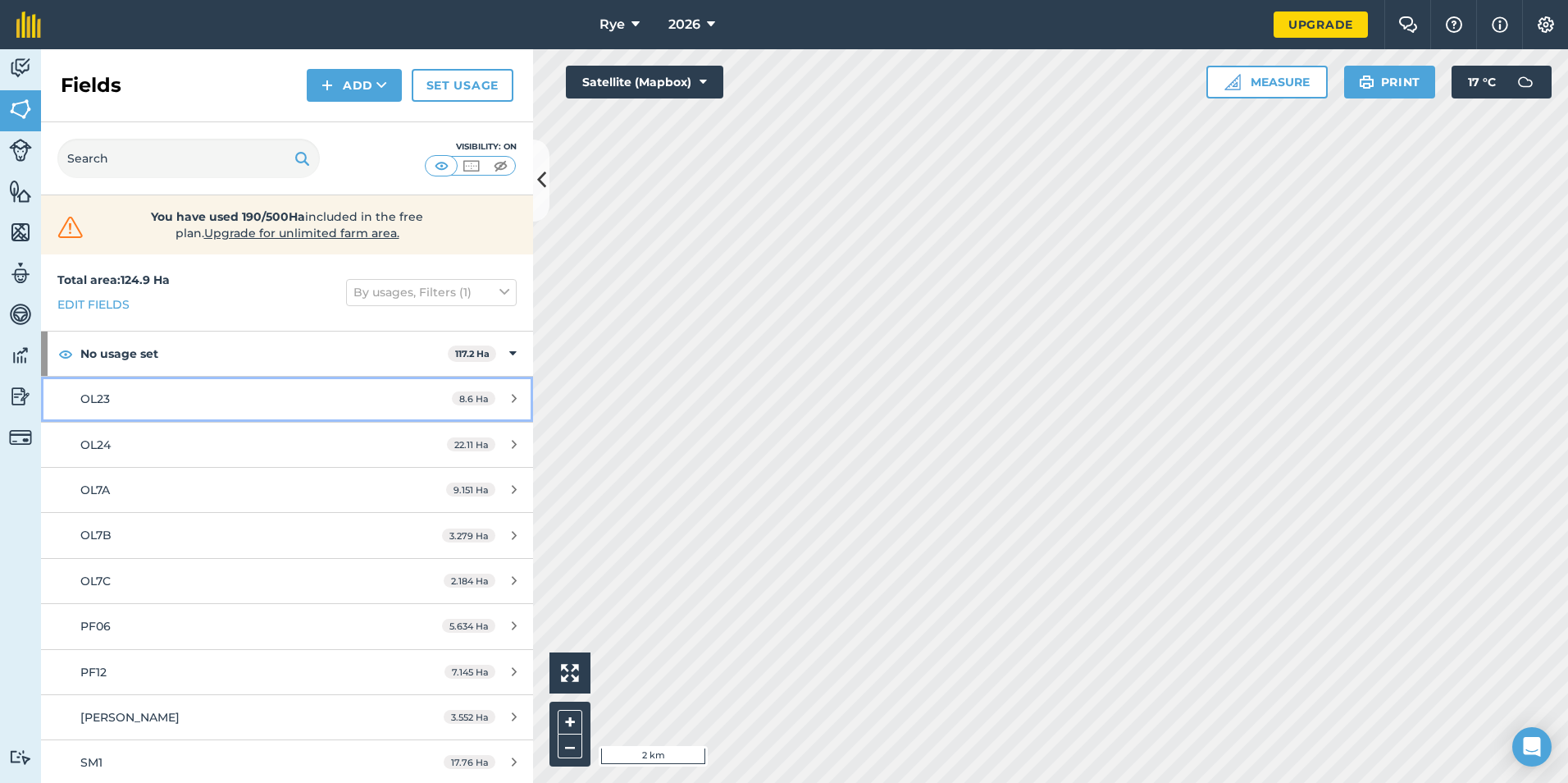
click at [505, 397] on div "8.6 Ha" at bounding box center [484, 398] width 97 height 13
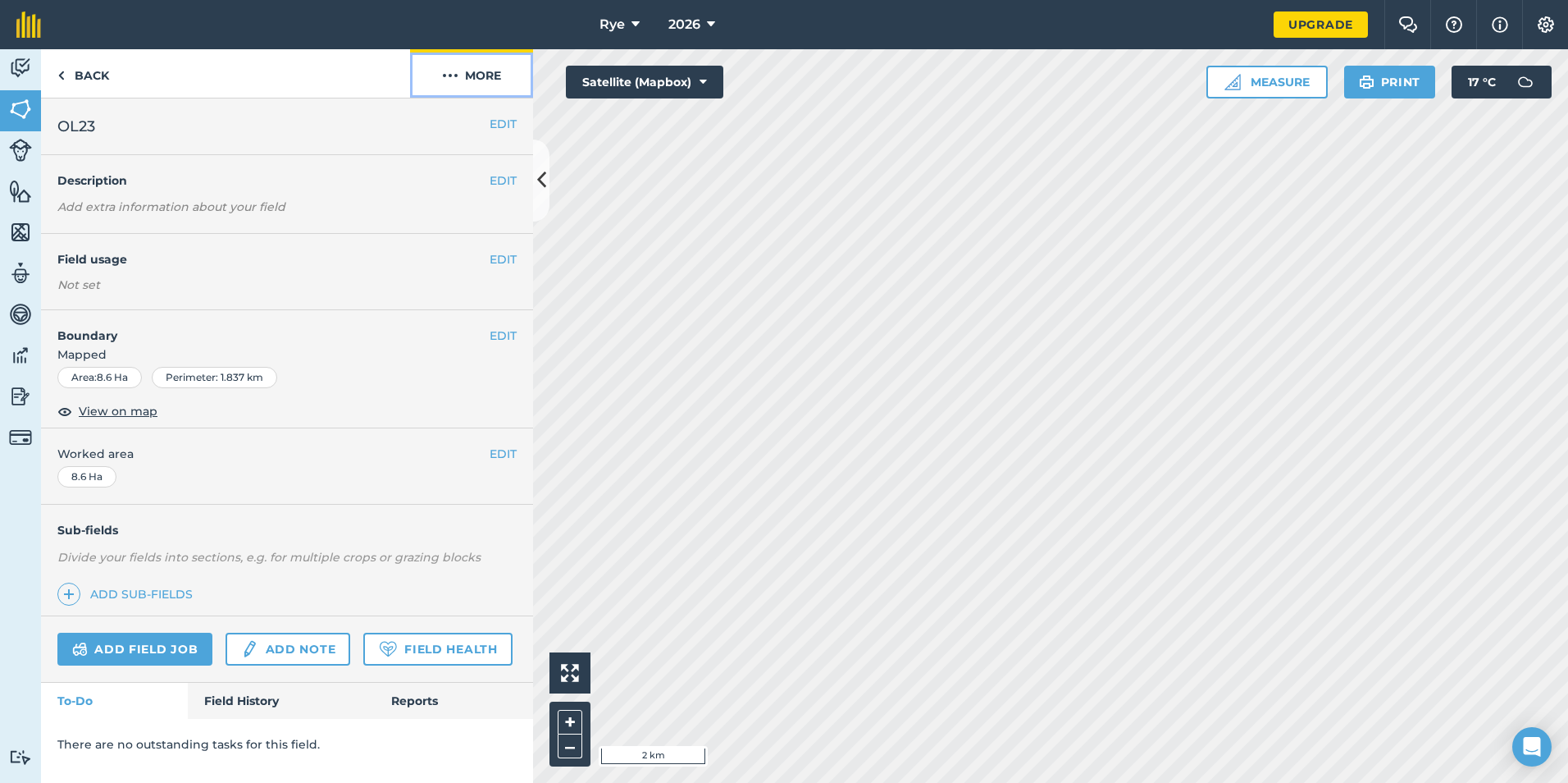
click at [474, 79] on button "More" at bounding box center [471, 73] width 123 height 49
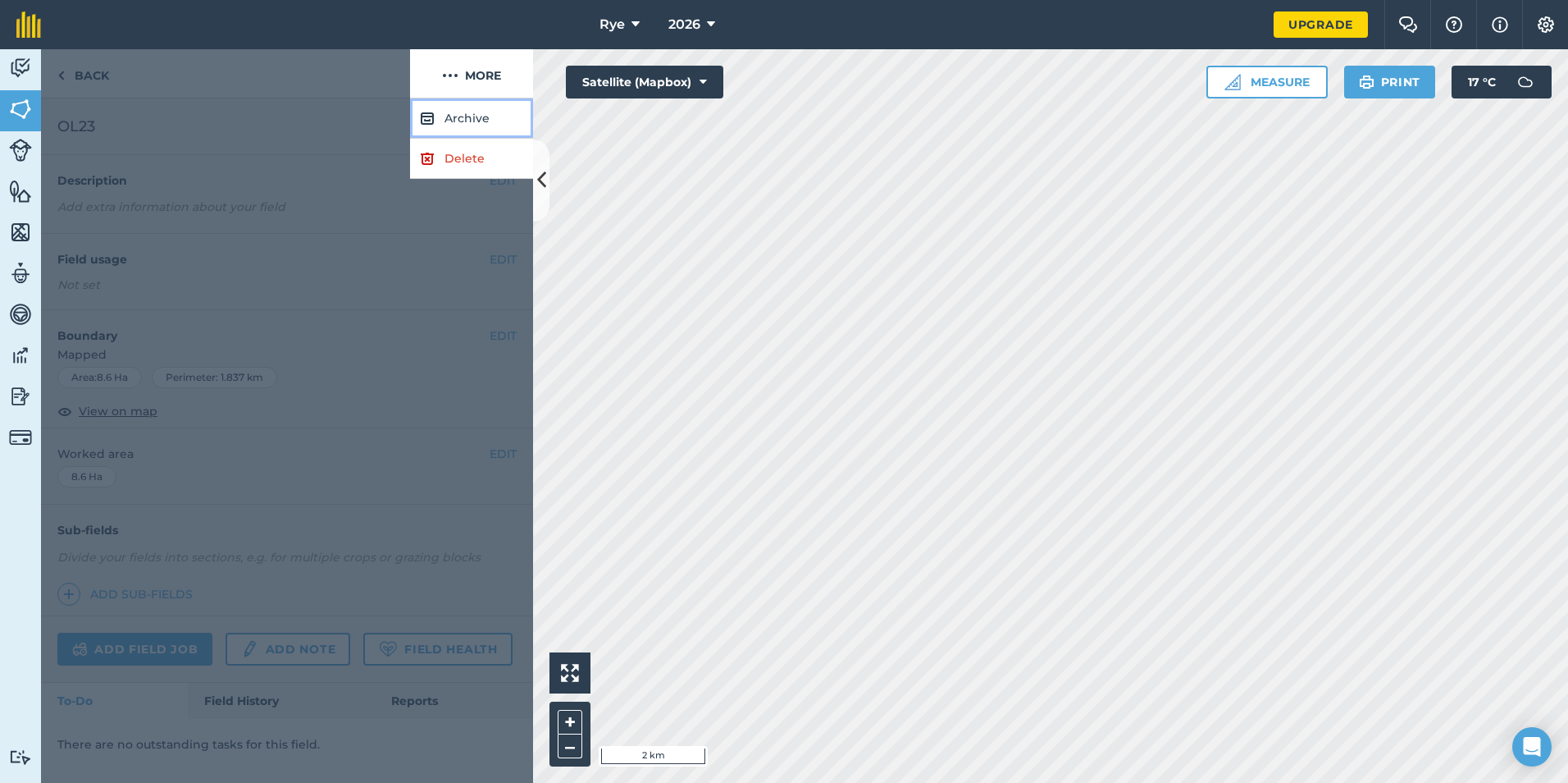
click at [477, 120] on button "Archive" at bounding box center [471, 118] width 123 height 40
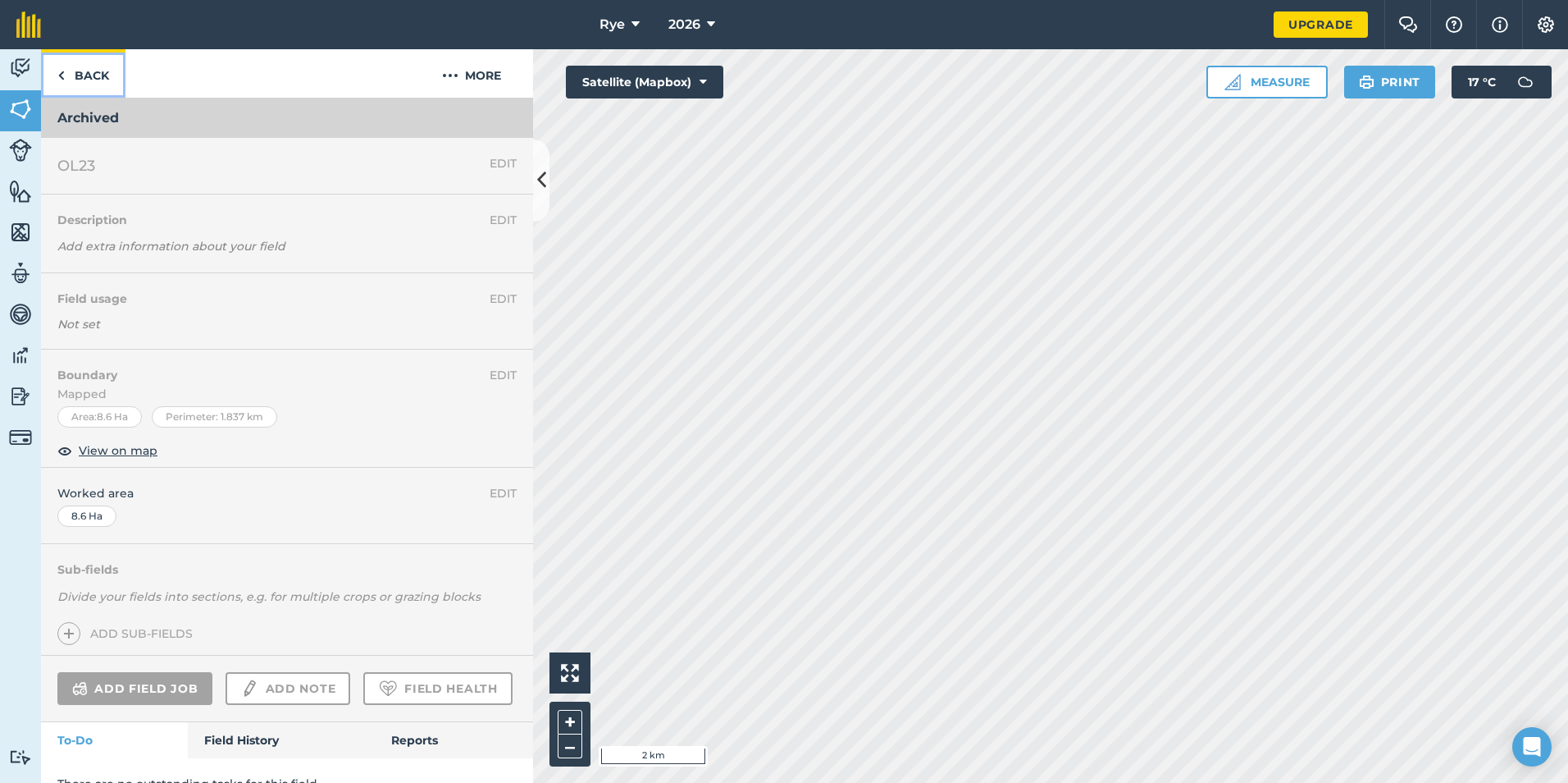
click at [73, 81] on link "Back" at bounding box center [83, 73] width 85 height 49
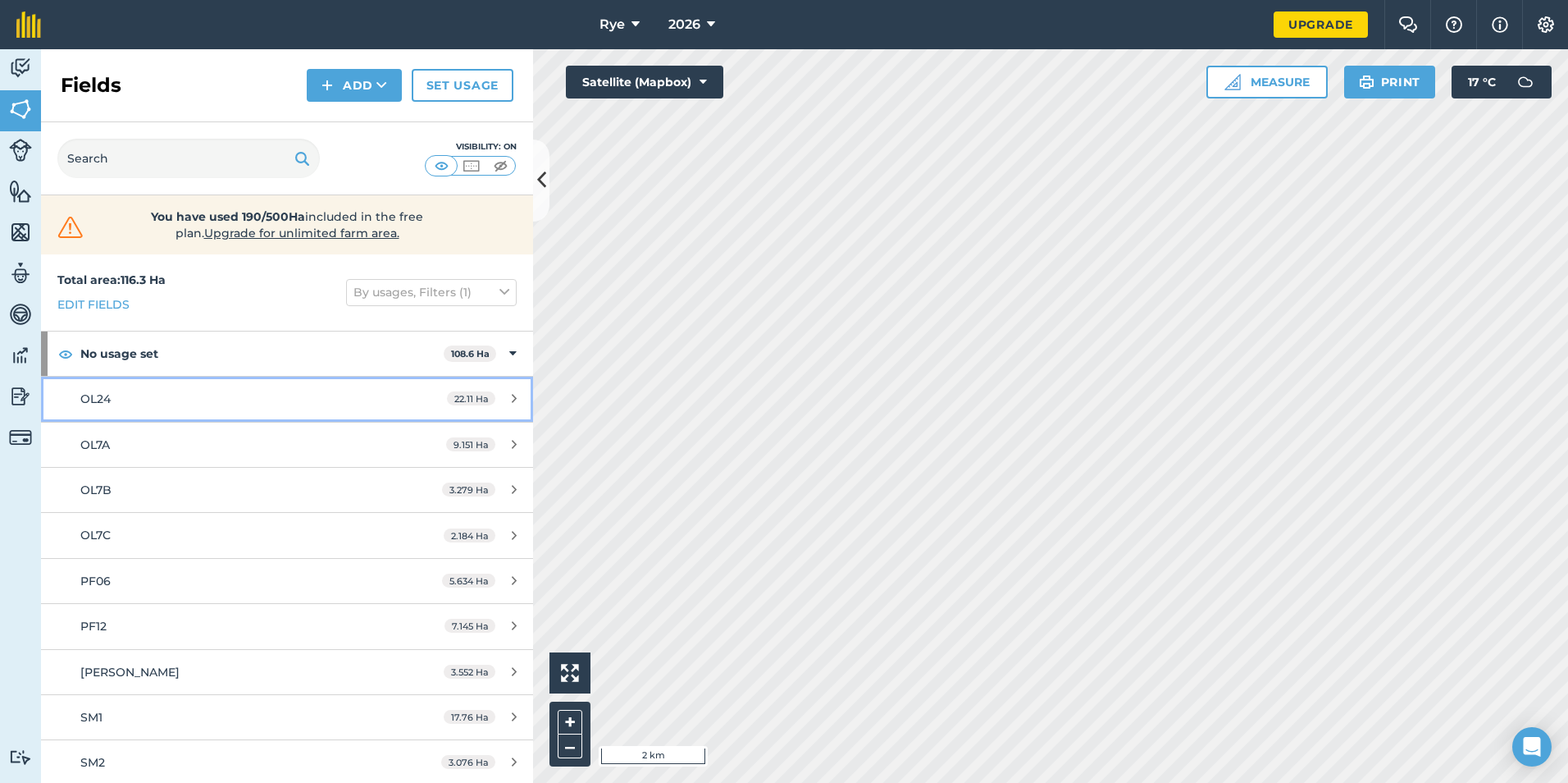
click at [496, 404] on div "22.11 Ha" at bounding box center [481, 398] width 102 height 13
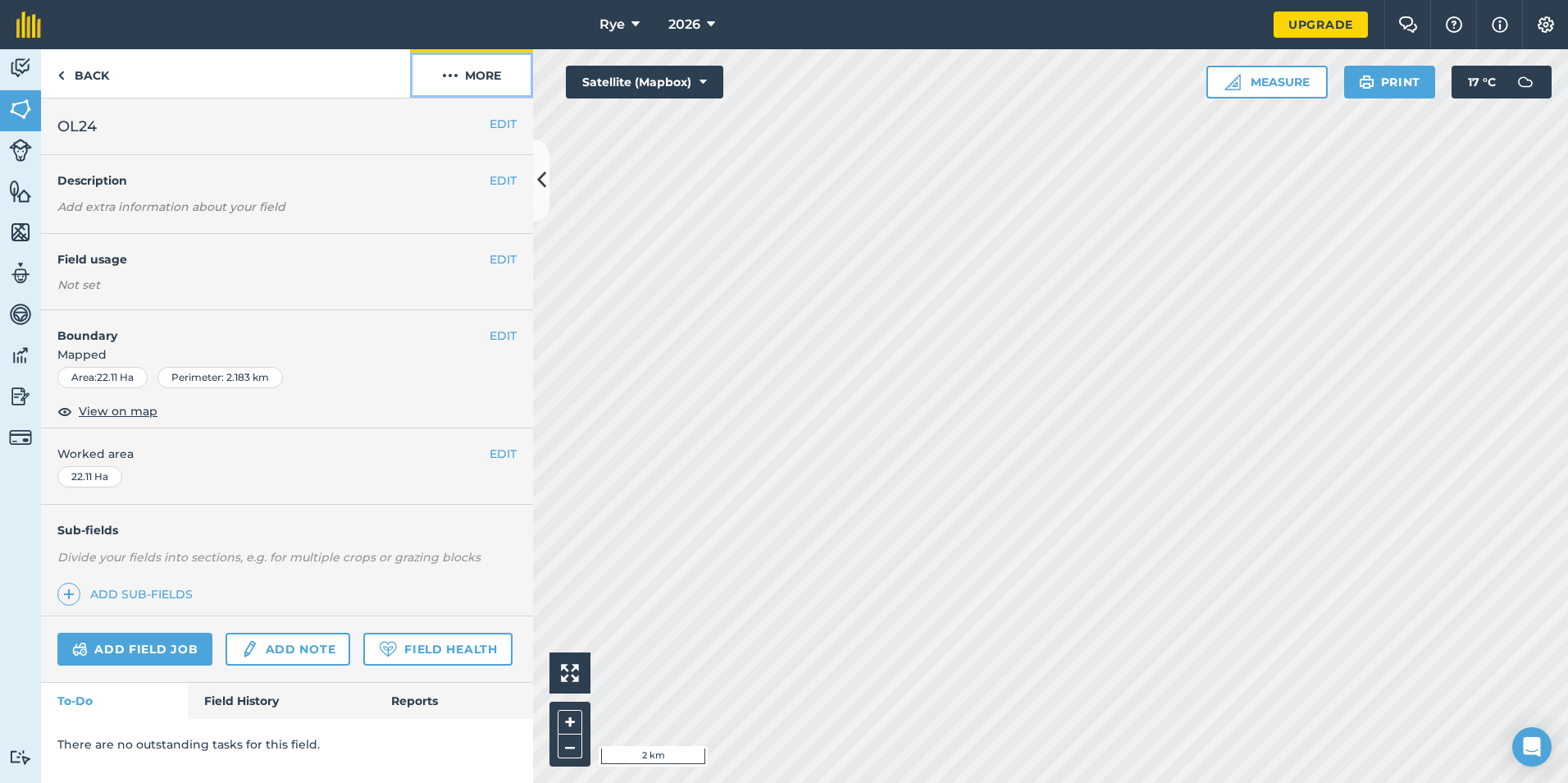
click at [487, 73] on button "More" at bounding box center [471, 73] width 123 height 49
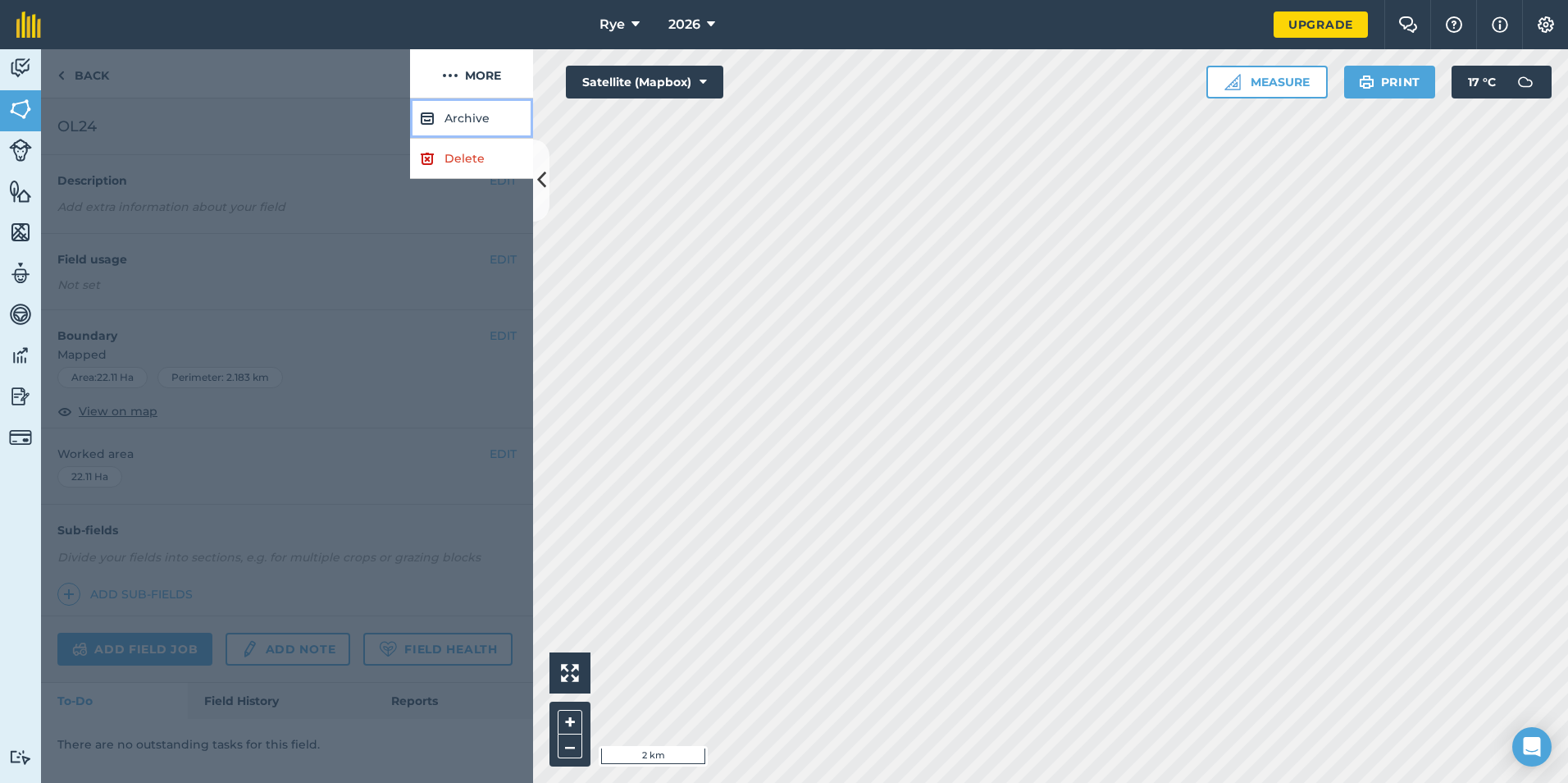
click at [475, 113] on button "Archive" at bounding box center [471, 118] width 123 height 40
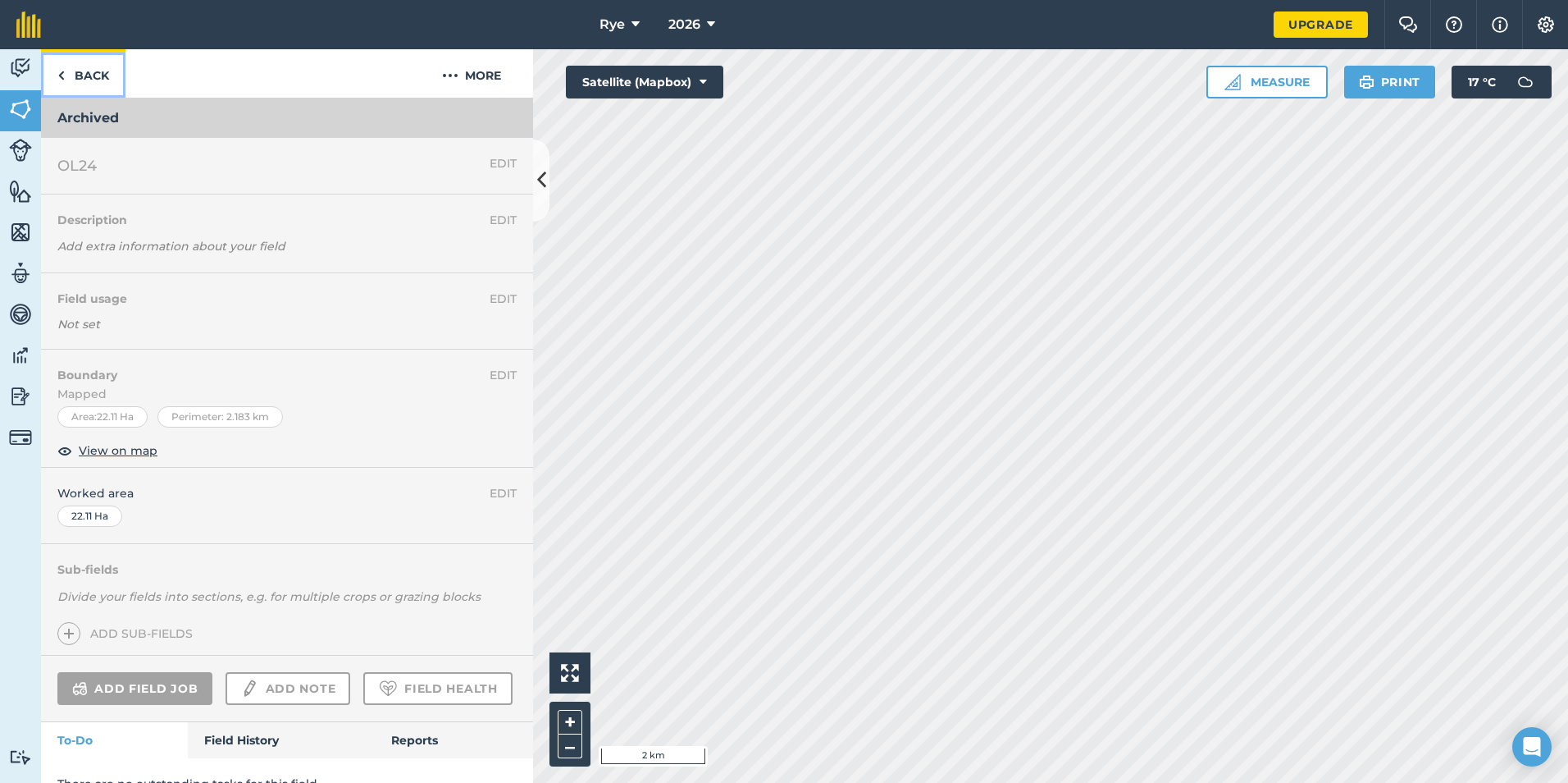
click at [86, 55] on link "Back" at bounding box center [83, 73] width 85 height 49
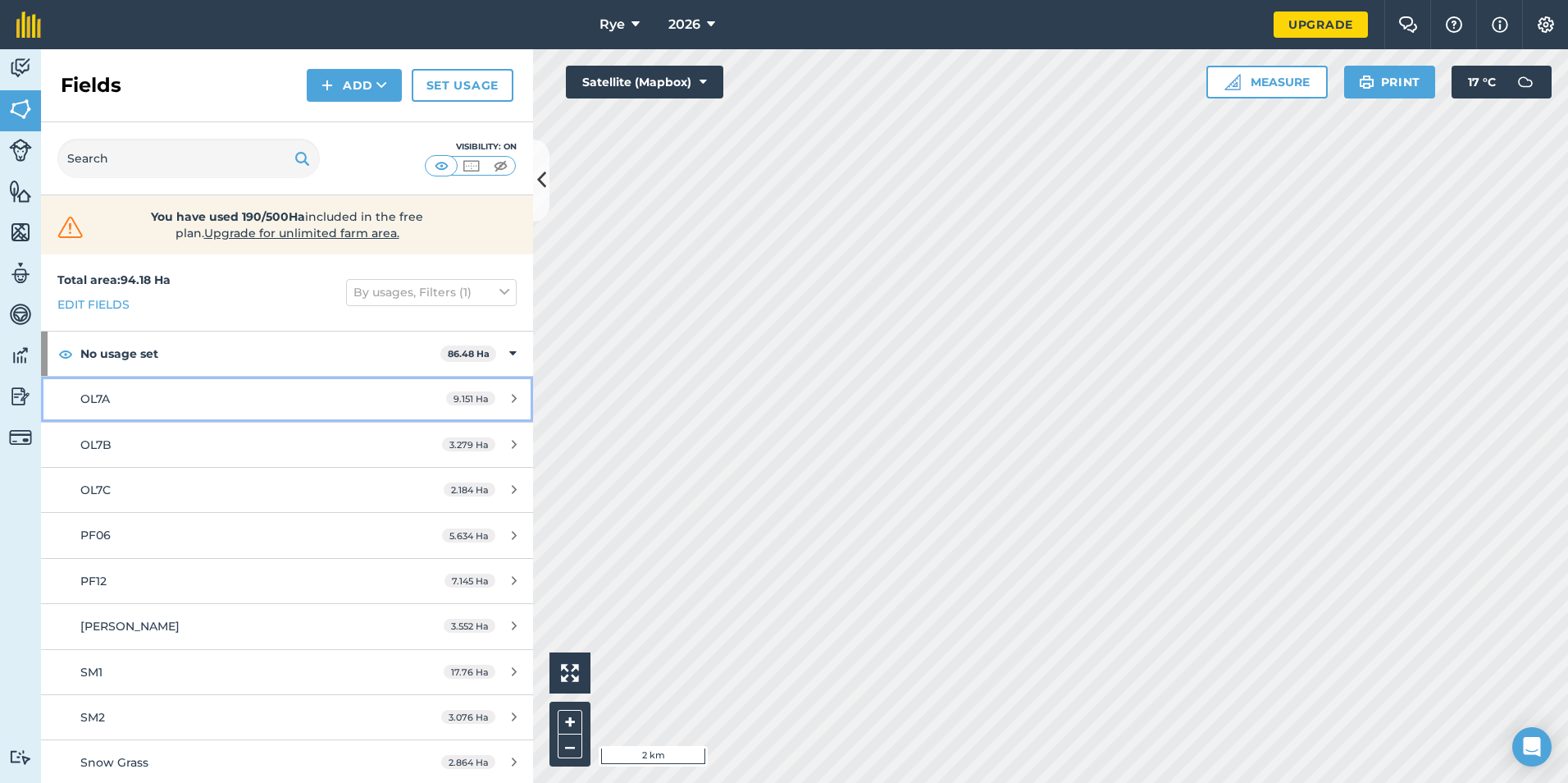
click at [511, 395] on icon at bounding box center [514, 398] width 5 height 12
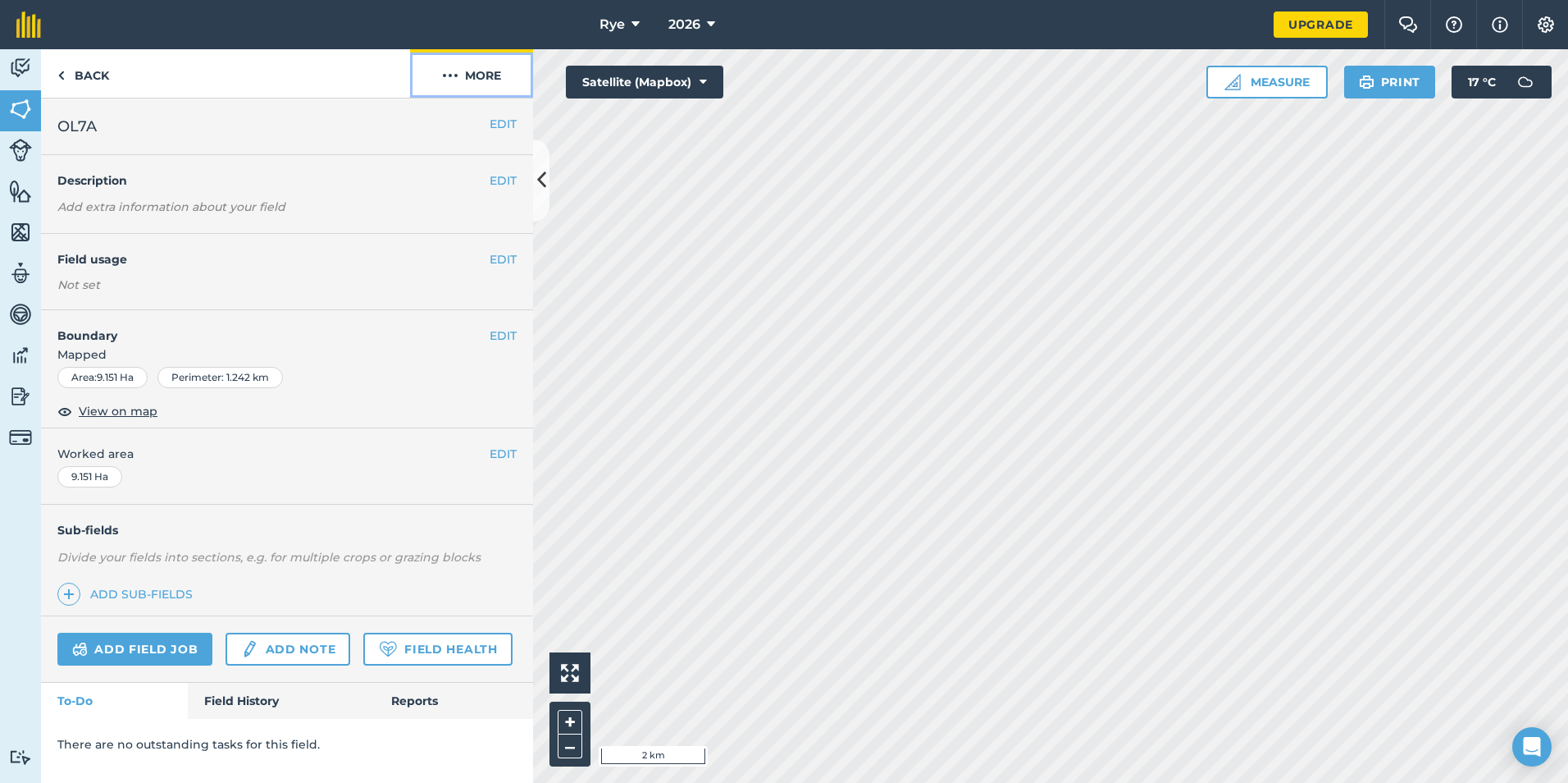
click at [475, 73] on button "More" at bounding box center [471, 73] width 123 height 49
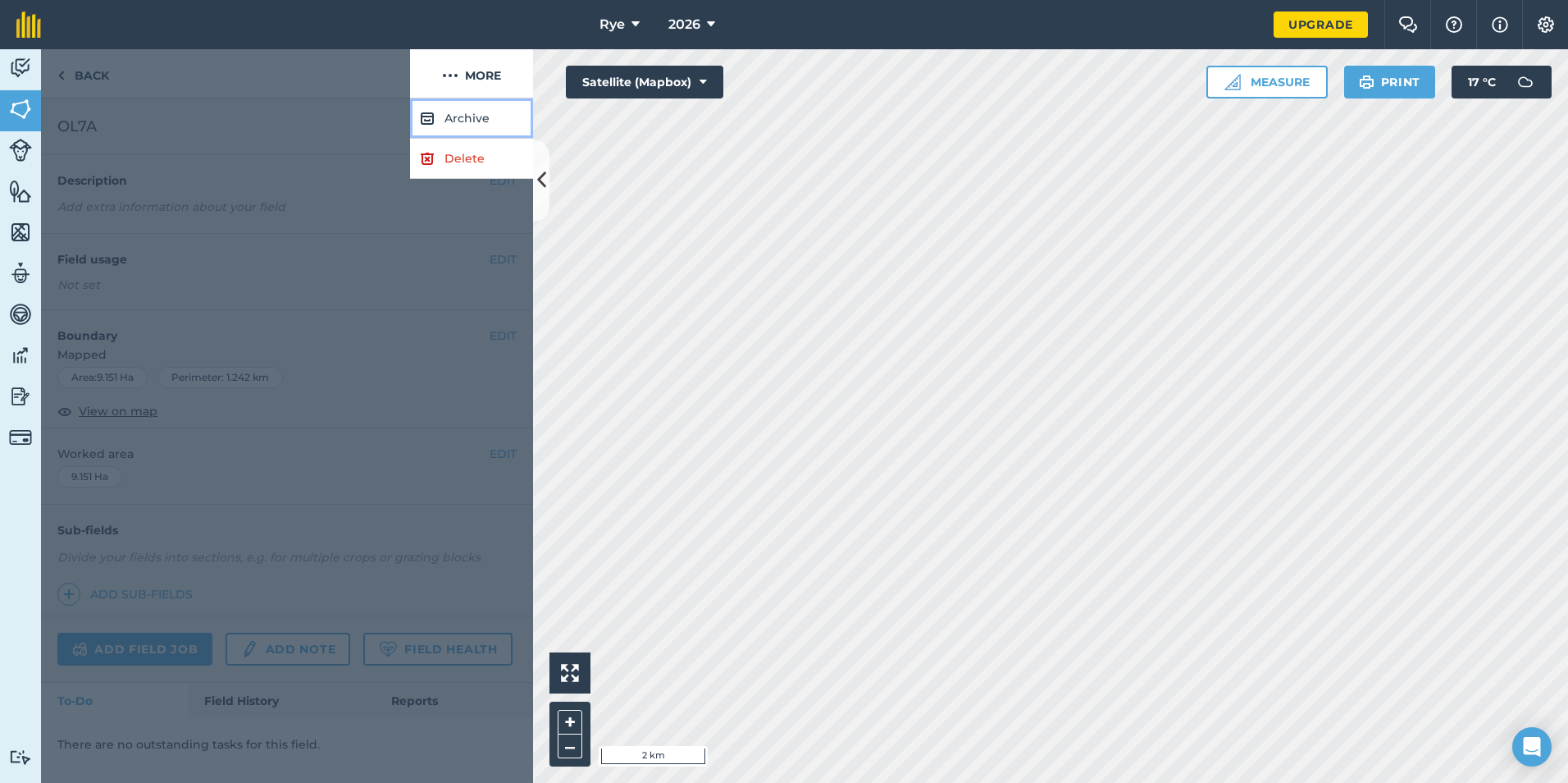
click at [485, 104] on button "Archive" at bounding box center [471, 118] width 123 height 40
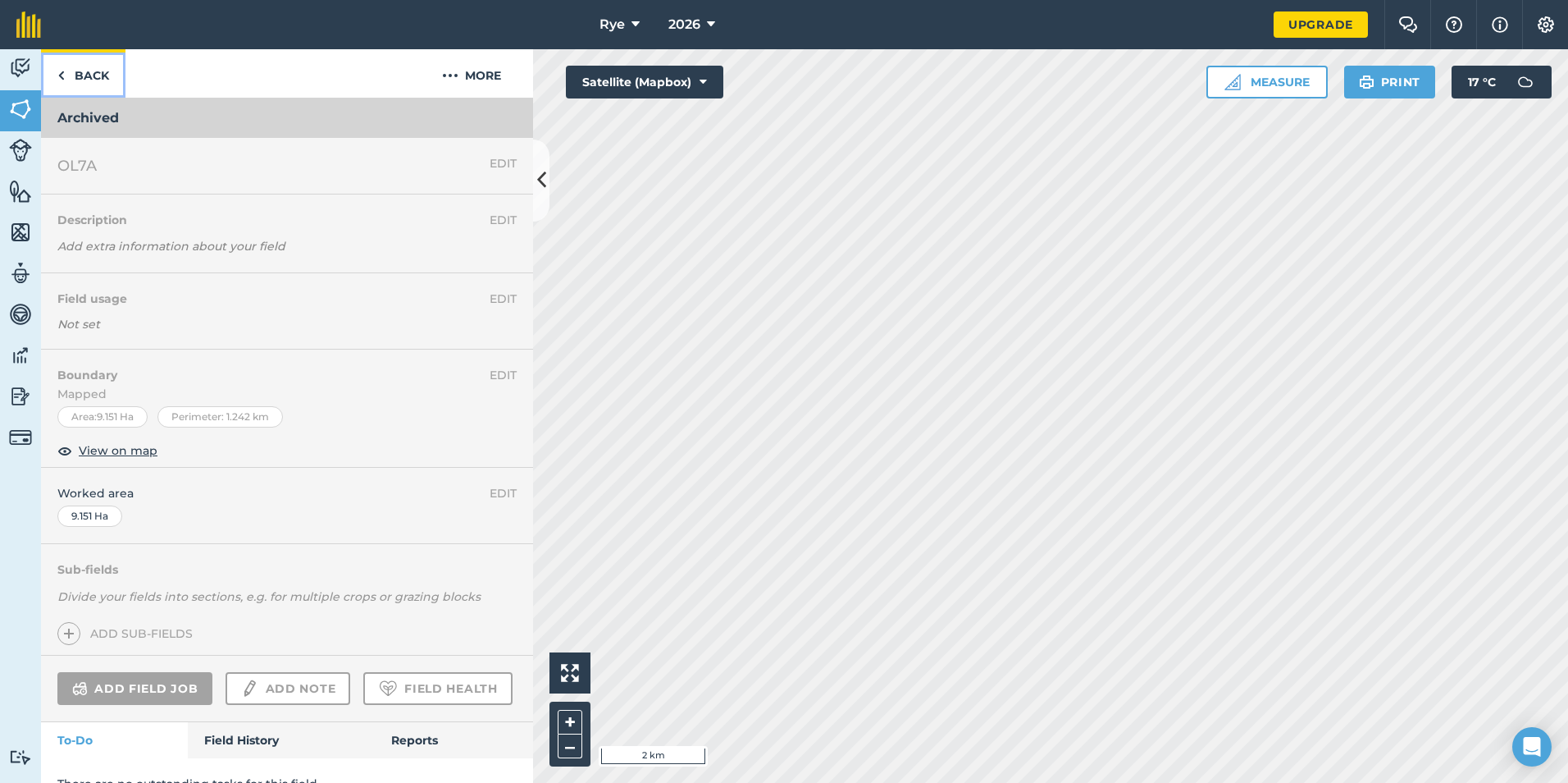
click at [83, 60] on link "Back" at bounding box center [83, 73] width 85 height 49
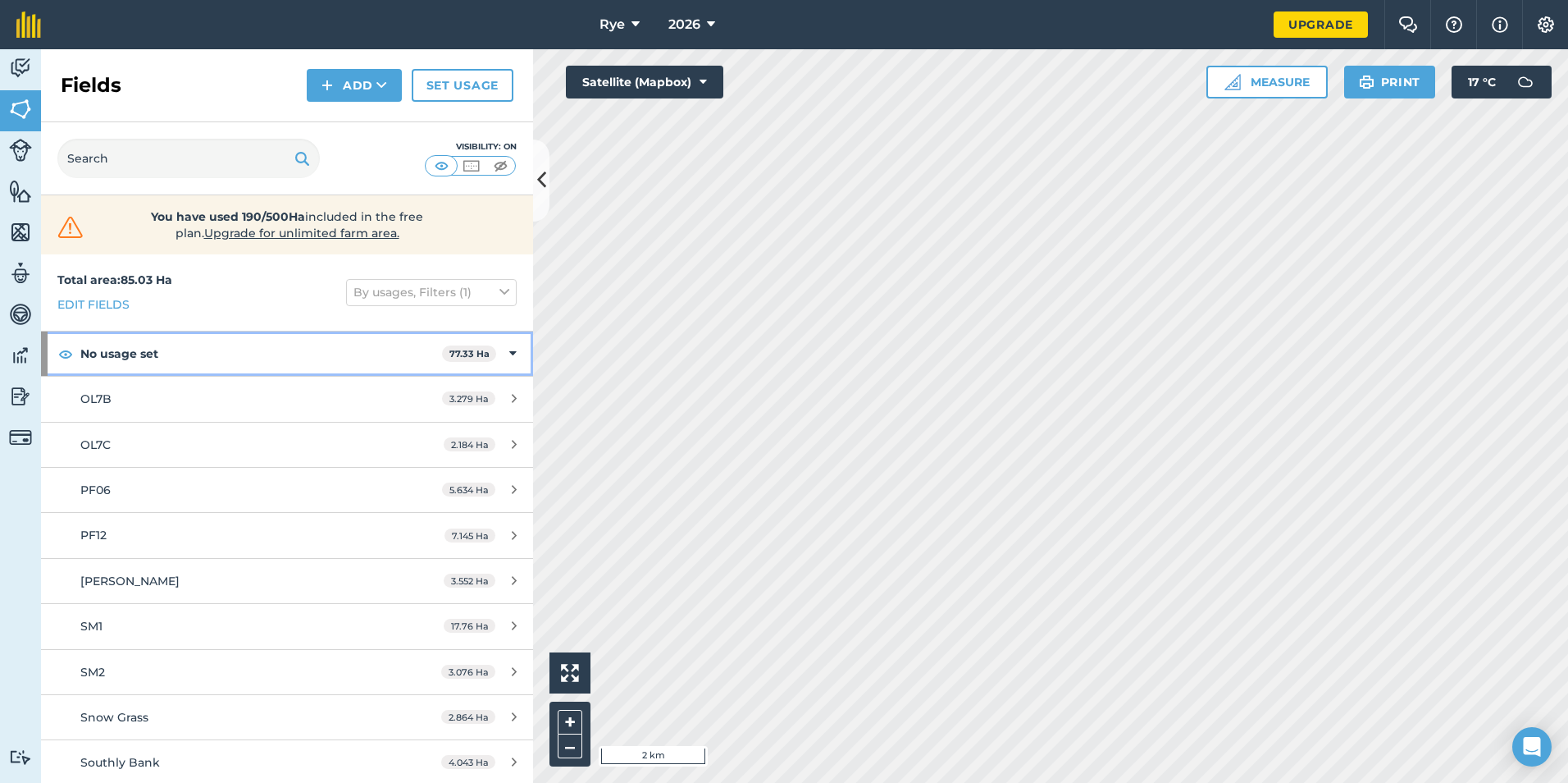
click at [188, 354] on strong "No usage set" at bounding box center [261, 354] width 362 height 44
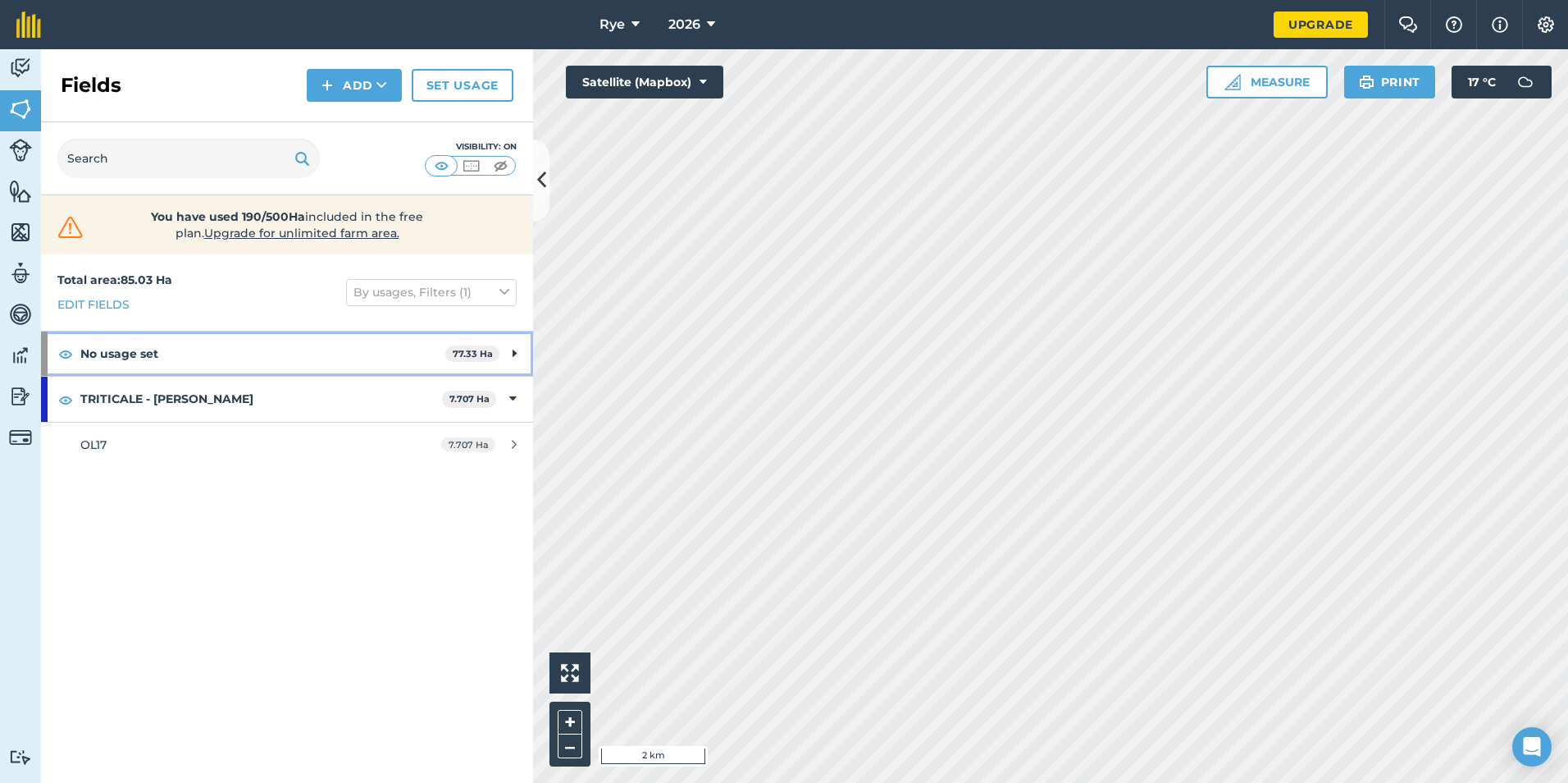
click at [471, 348] on strong "77.33 Ha" at bounding box center [472, 353] width 40 height 11
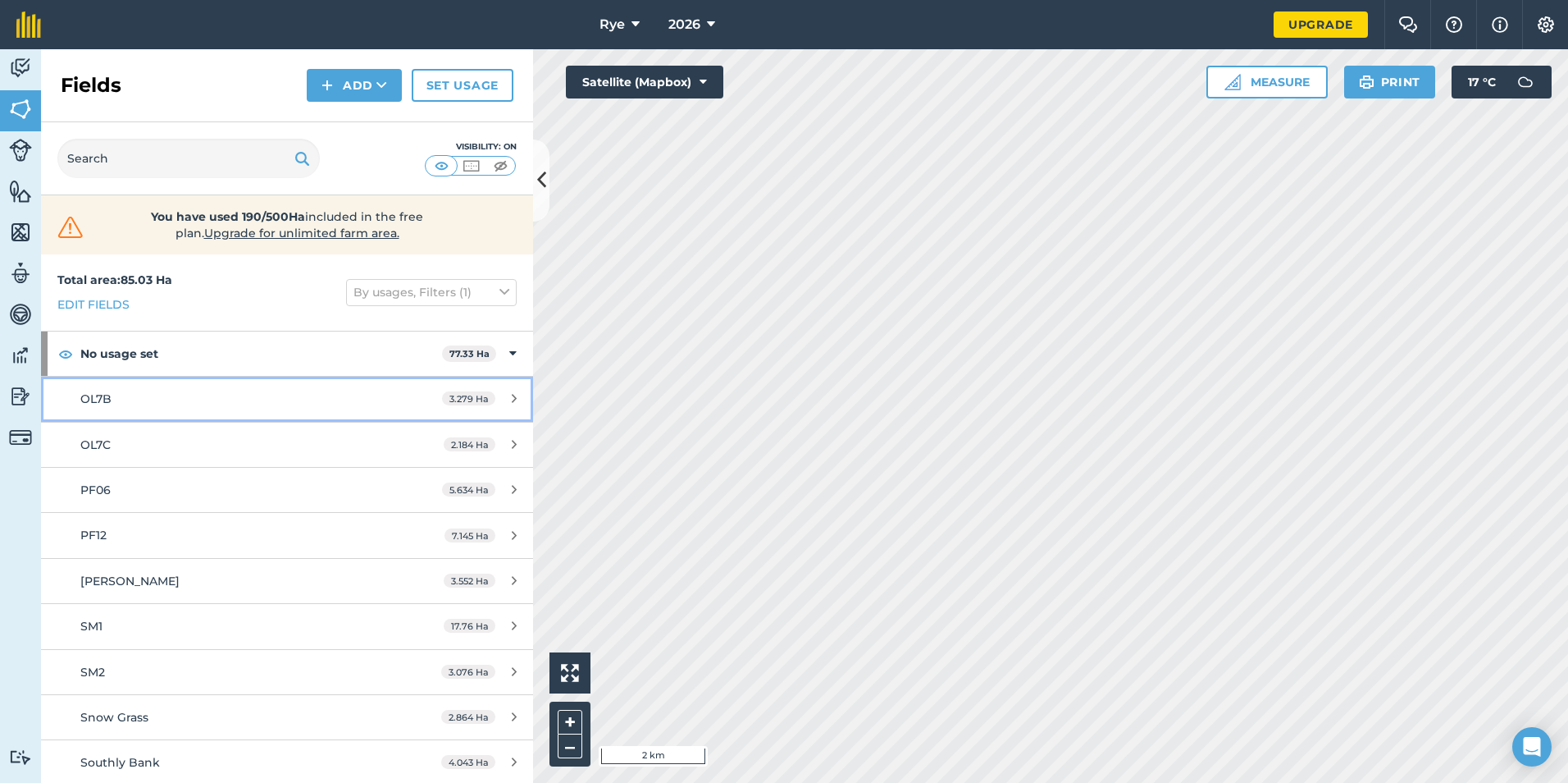
click at [504, 407] on link "OL7B 3.279 Ha" at bounding box center [287, 399] width 492 height 44
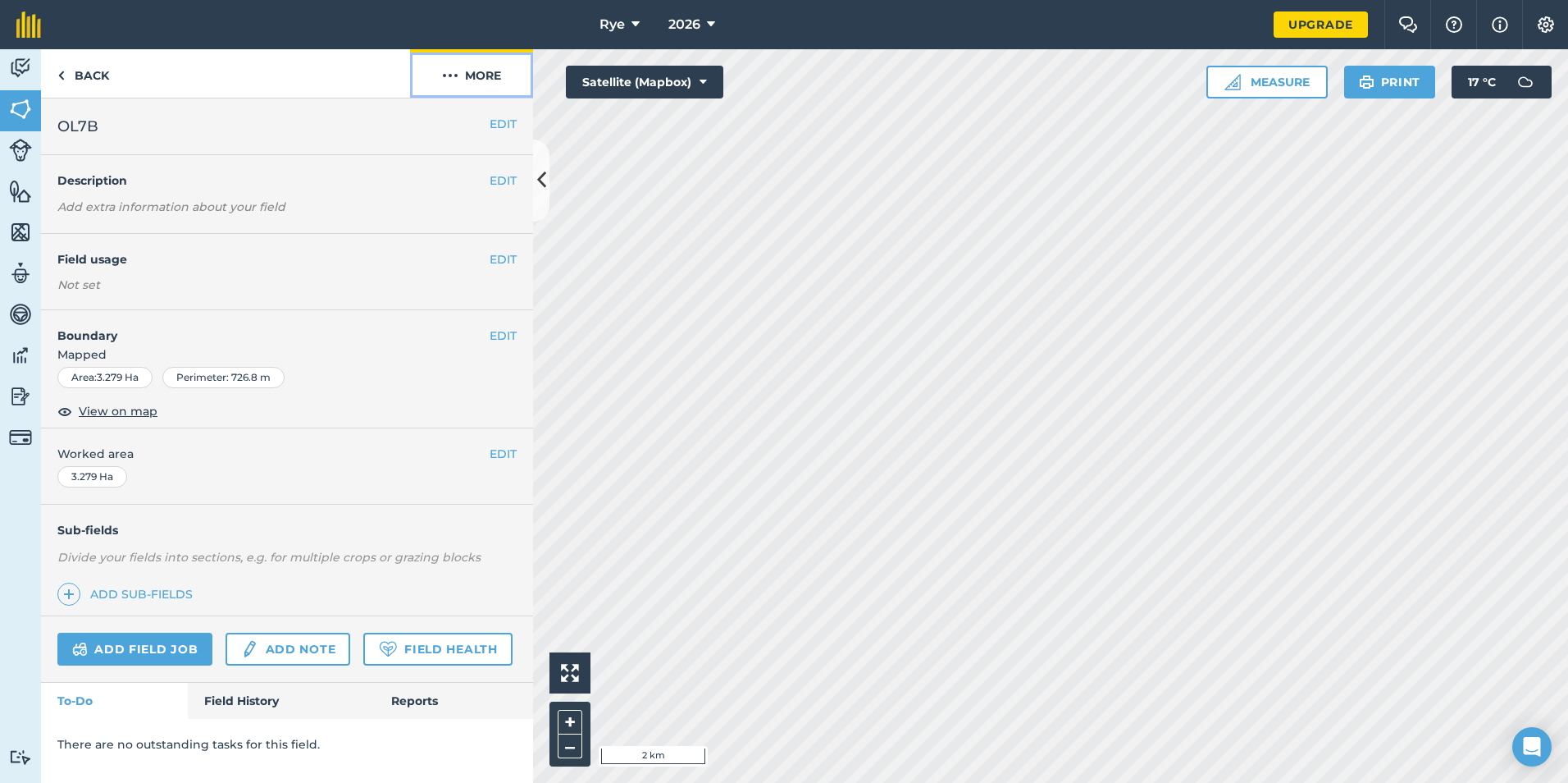
click at [494, 71] on button "More" at bounding box center [471, 73] width 123 height 49
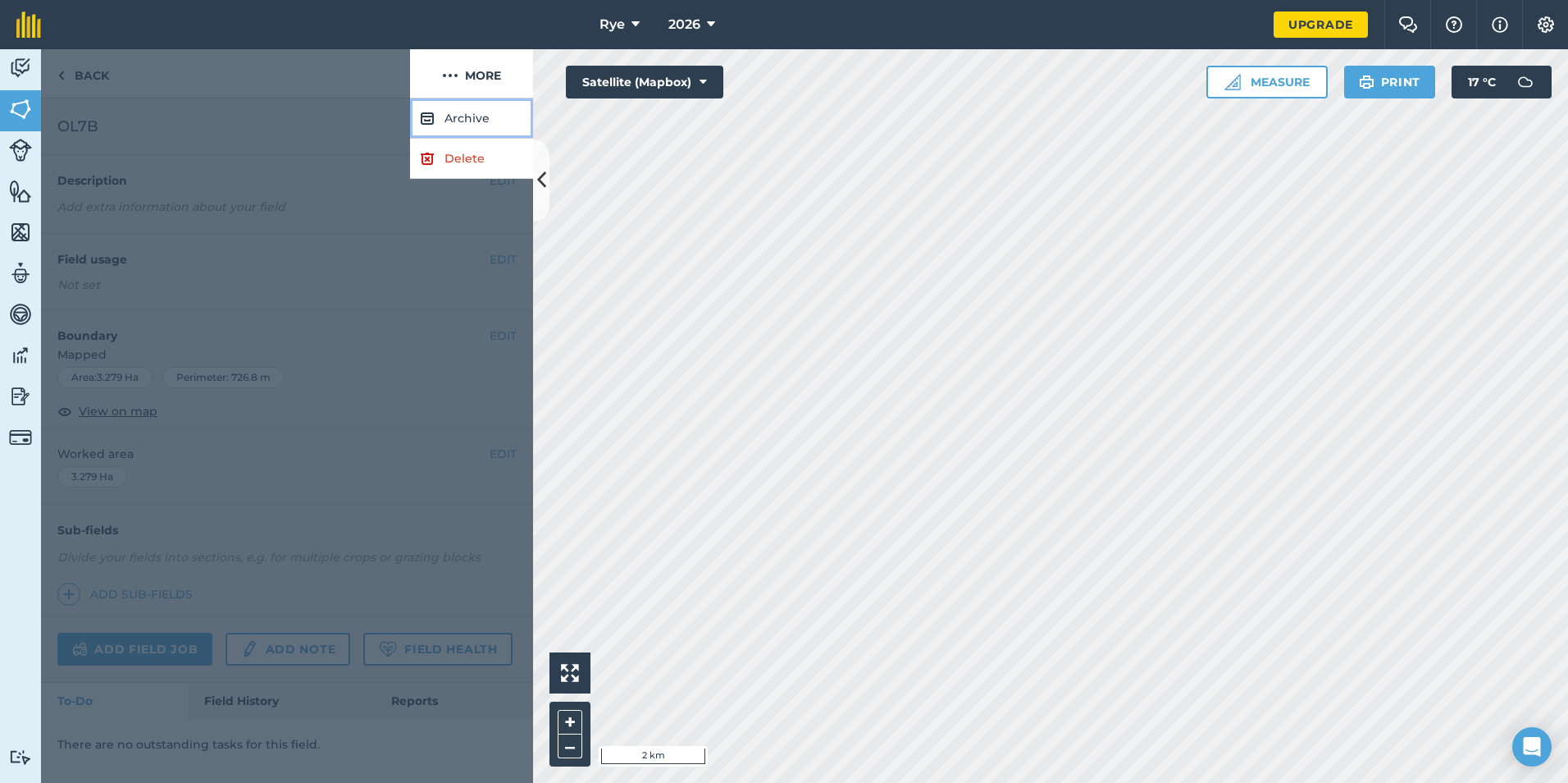
click at [488, 111] on button "Archive" at bounding box center [471, 118] width 123 height 40
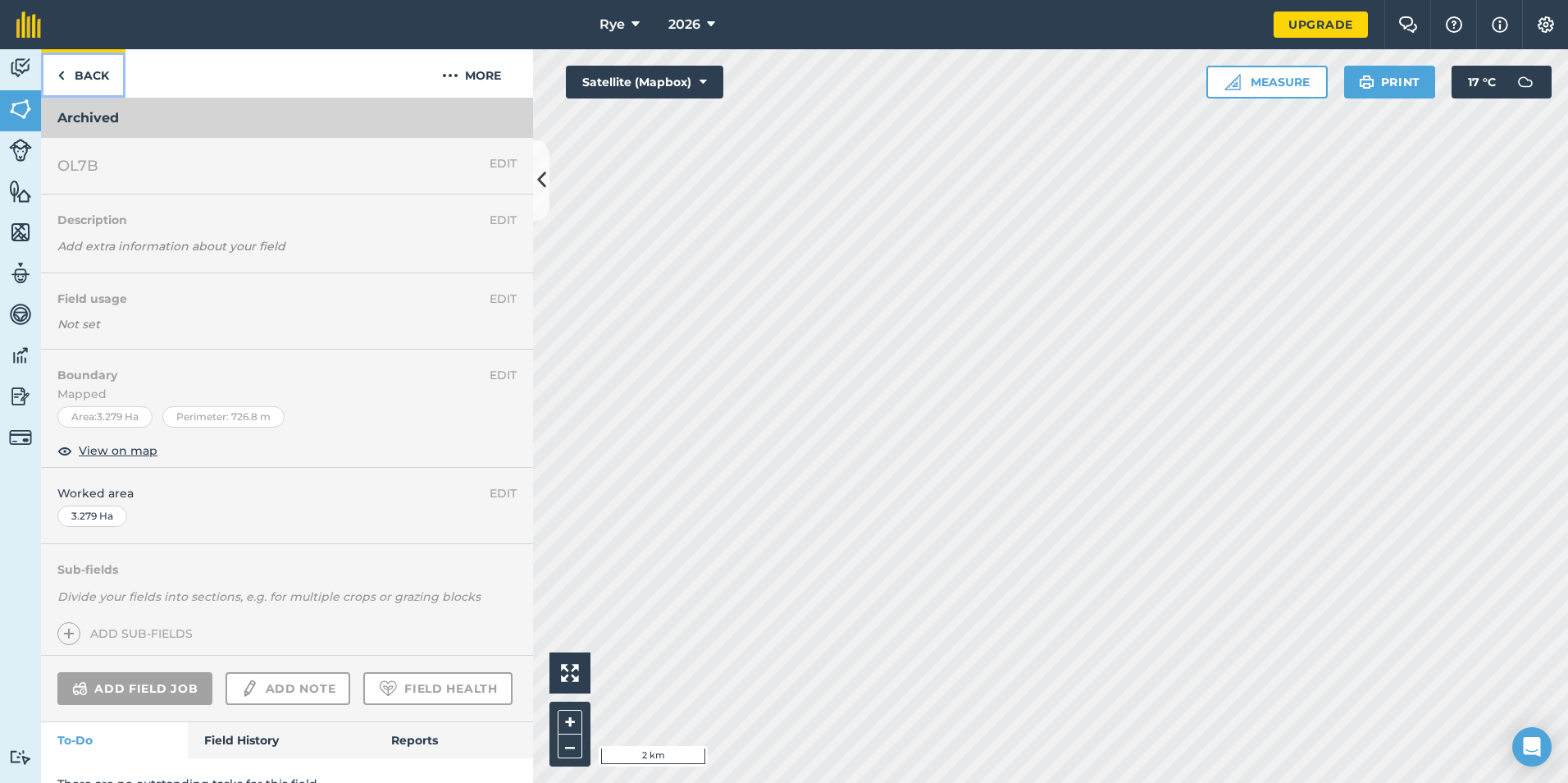
click at [107, 89] on link "Back" at bounding box center [83, 73] width 85 height 49
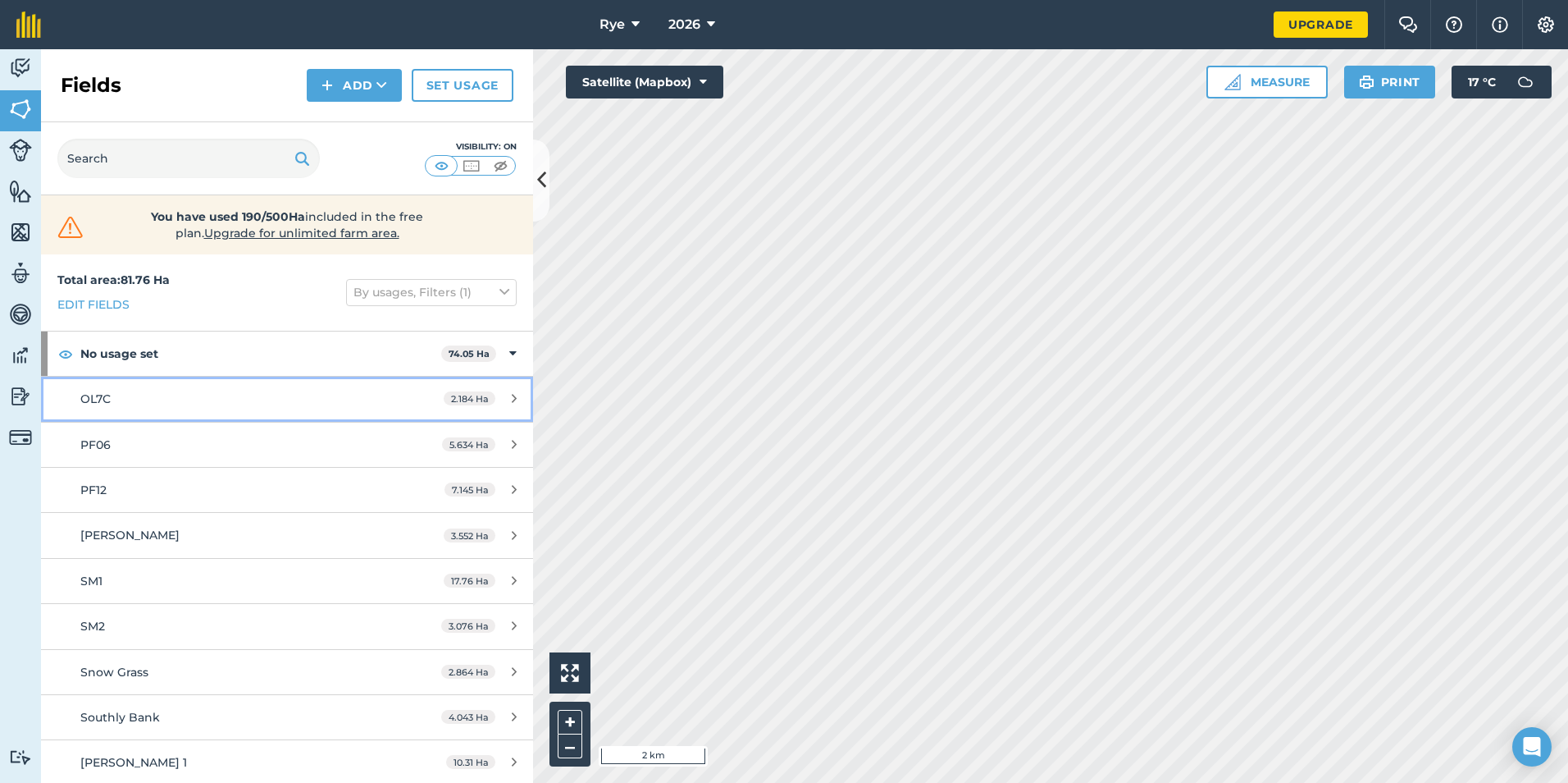
click at [498, 406] on link "OL7C 2.184 Ha" at bounding box center [287, 399] width 492 height 44
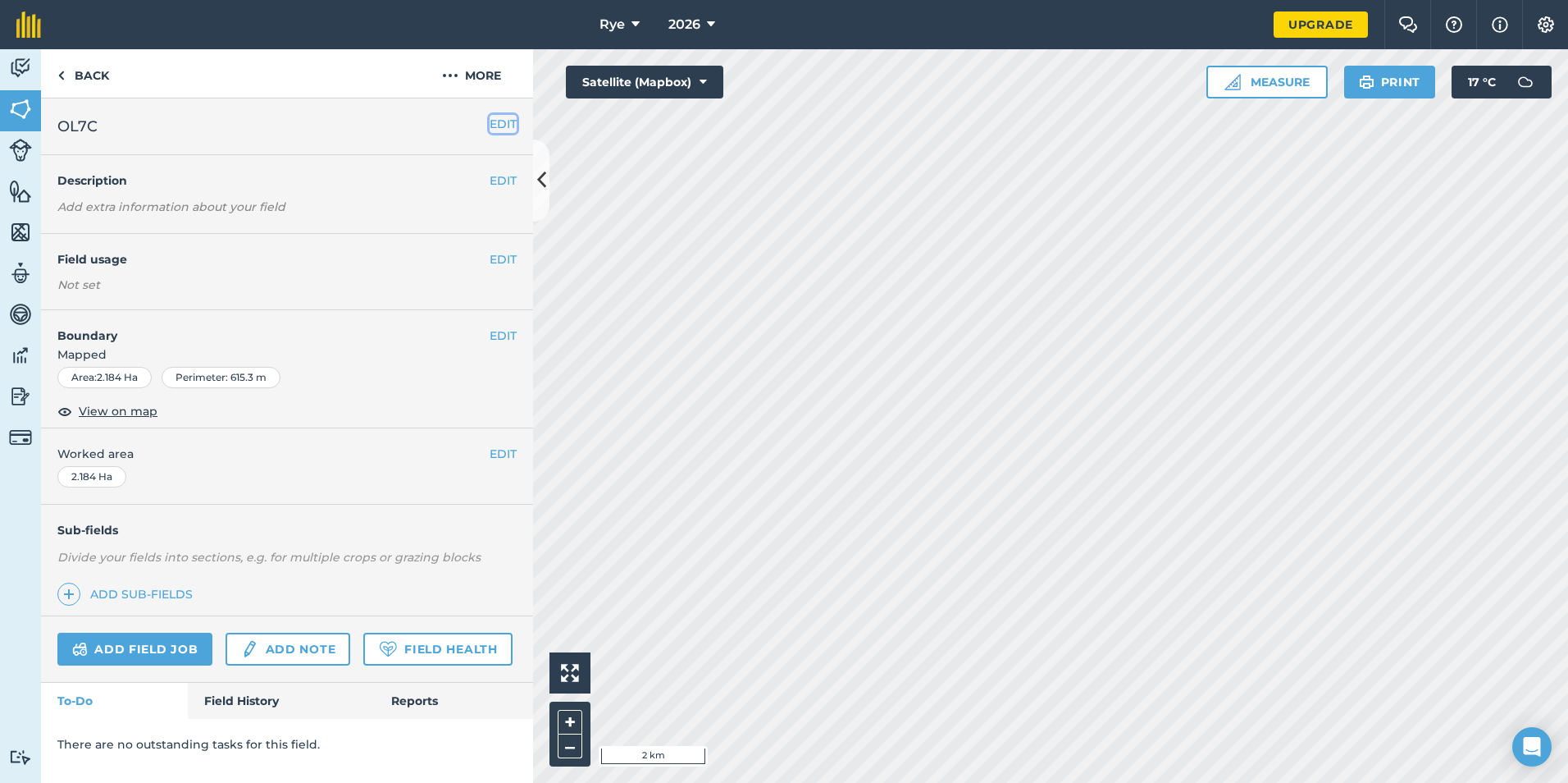
click at [490, 130] on button "EDIT" at bounding box center [504, 124] width 27 height 18
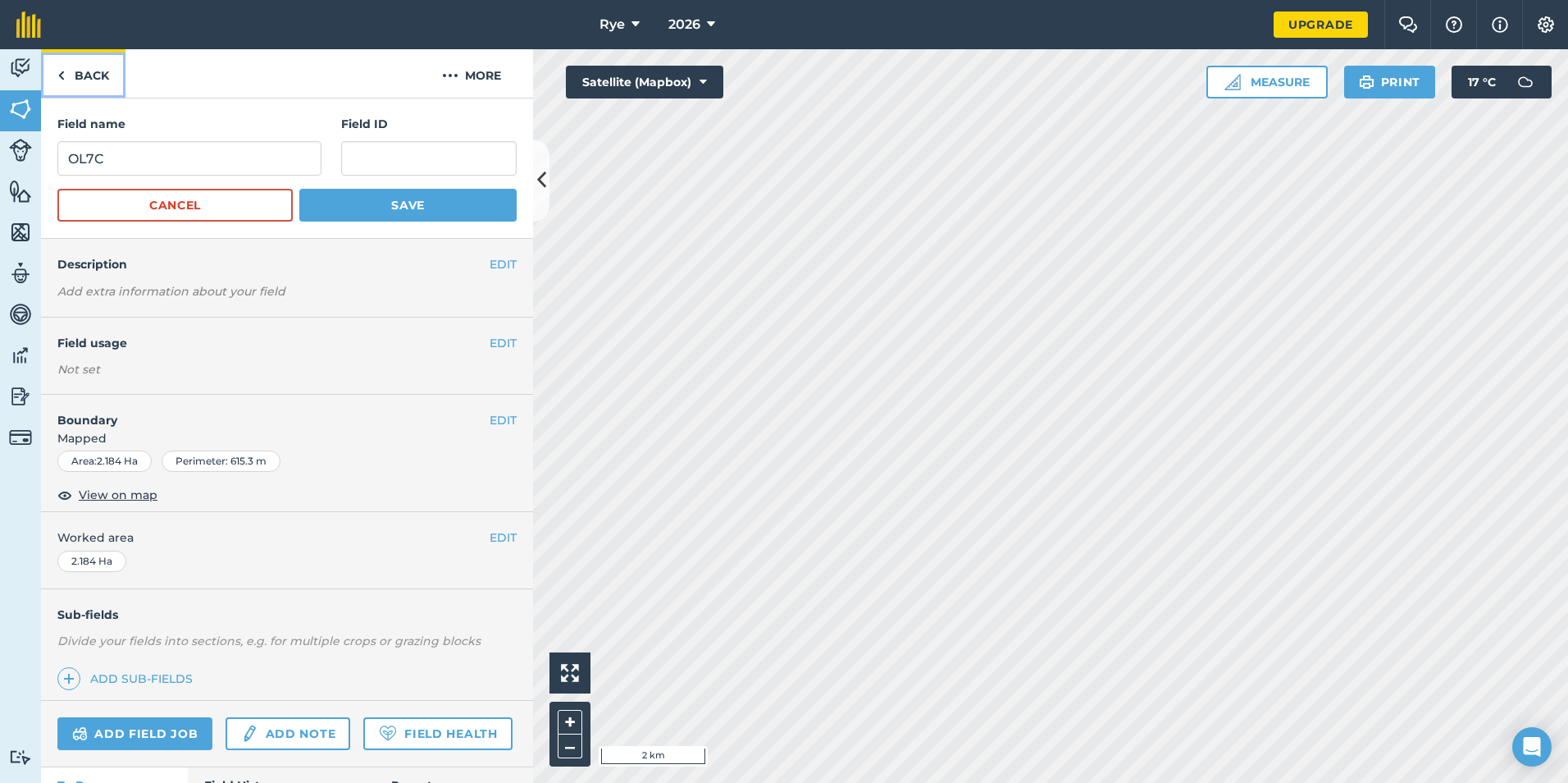
click at [94, 73] on link "Back" at bounding box center [83, 73] width 85 height 49
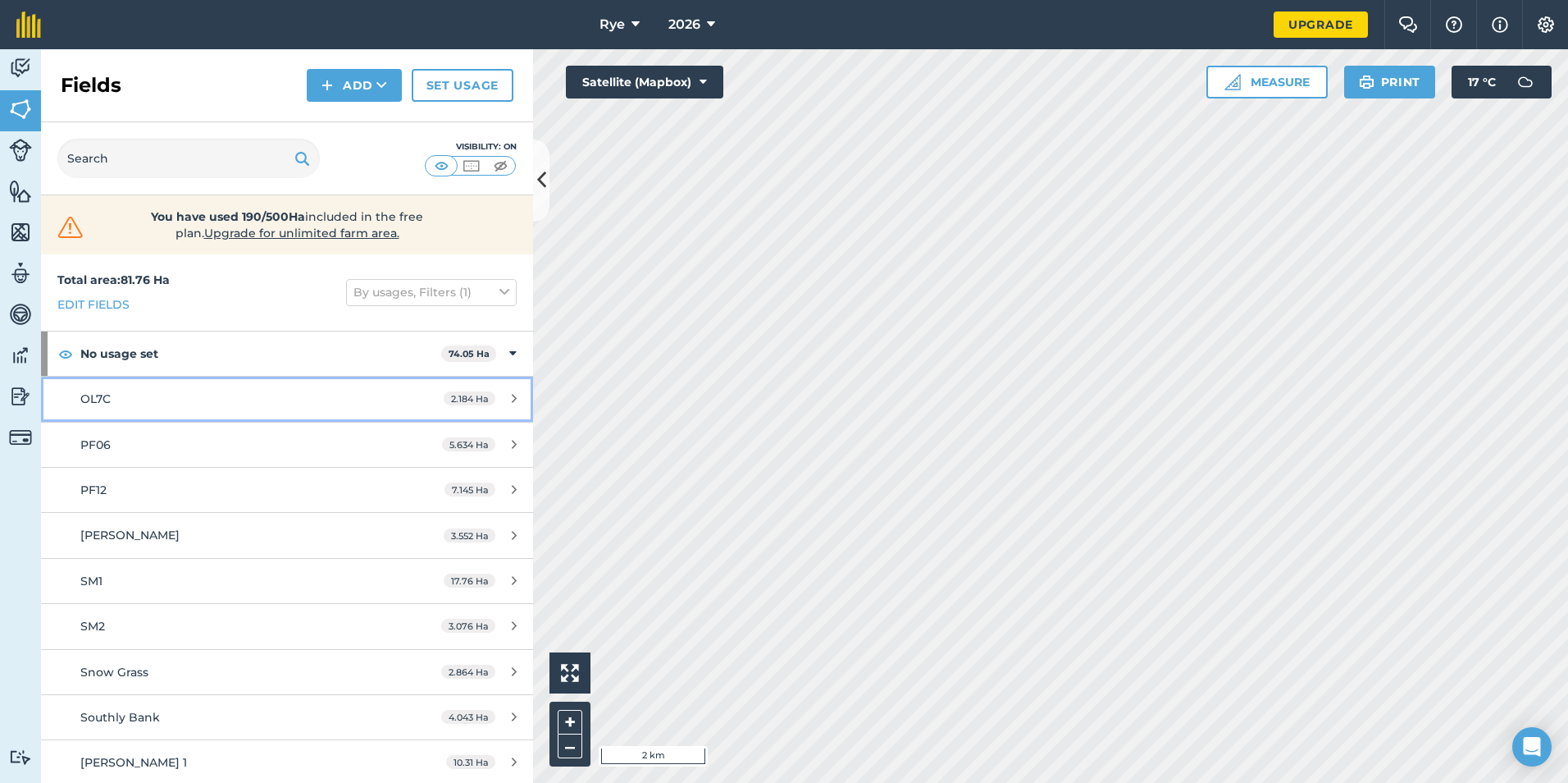
click at [481, 408] on link "OL7C 2.184 Ha" at bounding box center [287, 399] width 492 height 44
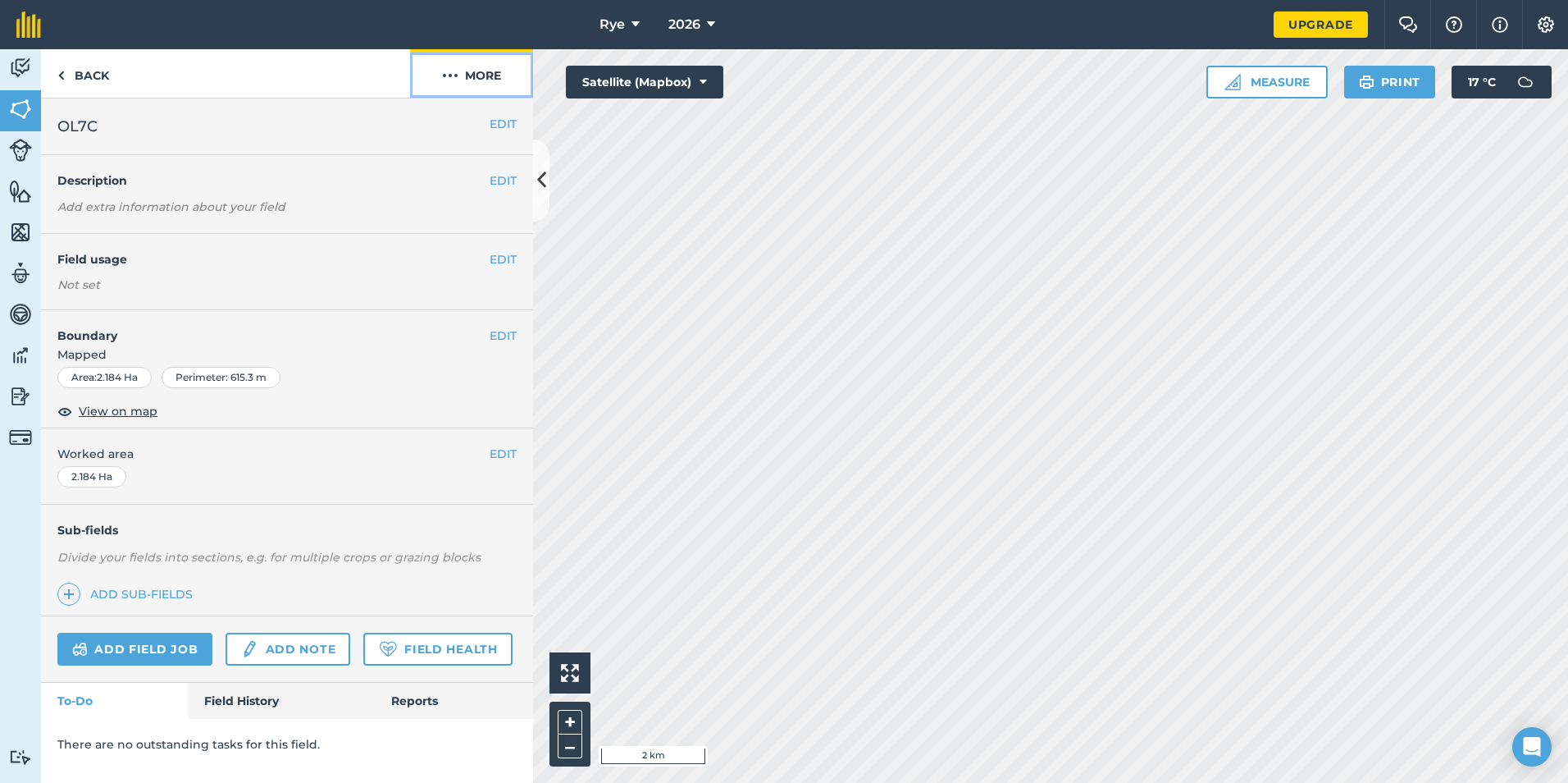
click at [481, 80] on button "More" at bounding box center [471, 73] width 123 height 49
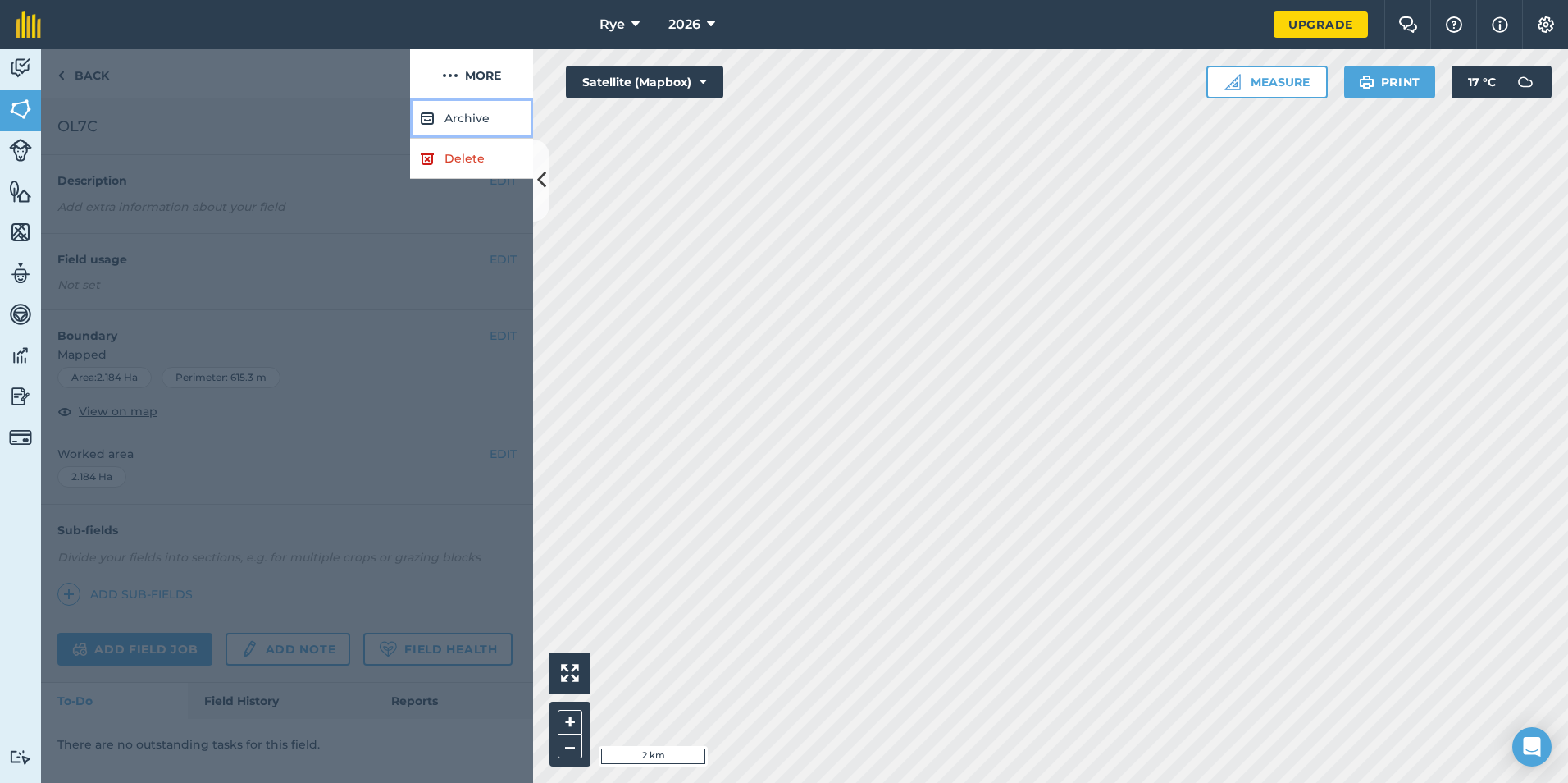
click at [469, 119] on button "Archive" at bounding box center [471, 118] width 123 height 40
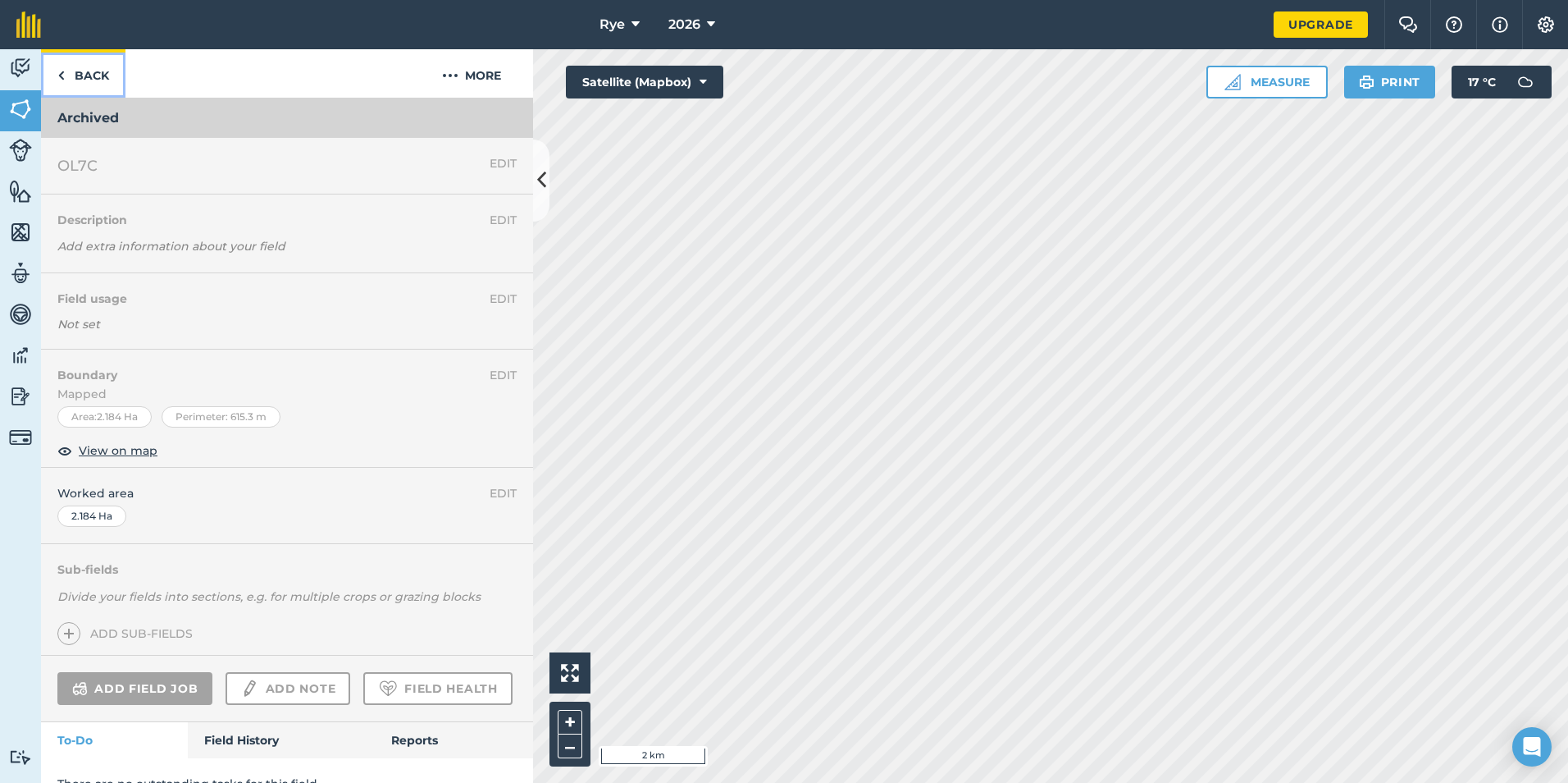
click at [73, 88] on link "Back" at bounding box center [83, 73] width 85 height 49
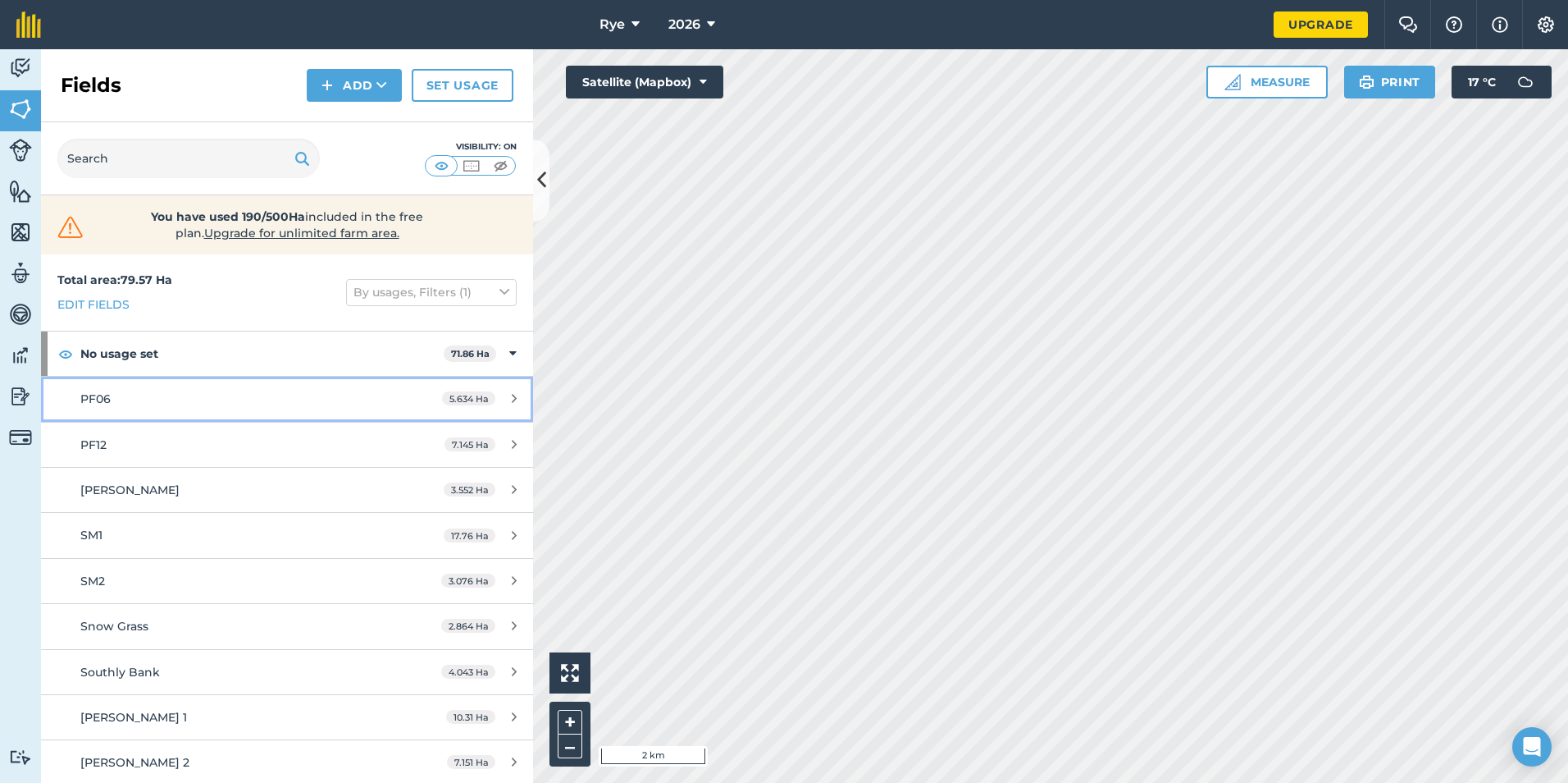
click at [425, 407] on link "PF06 5.634 Ha" at bounding box center [287, 399] width 492 height 44
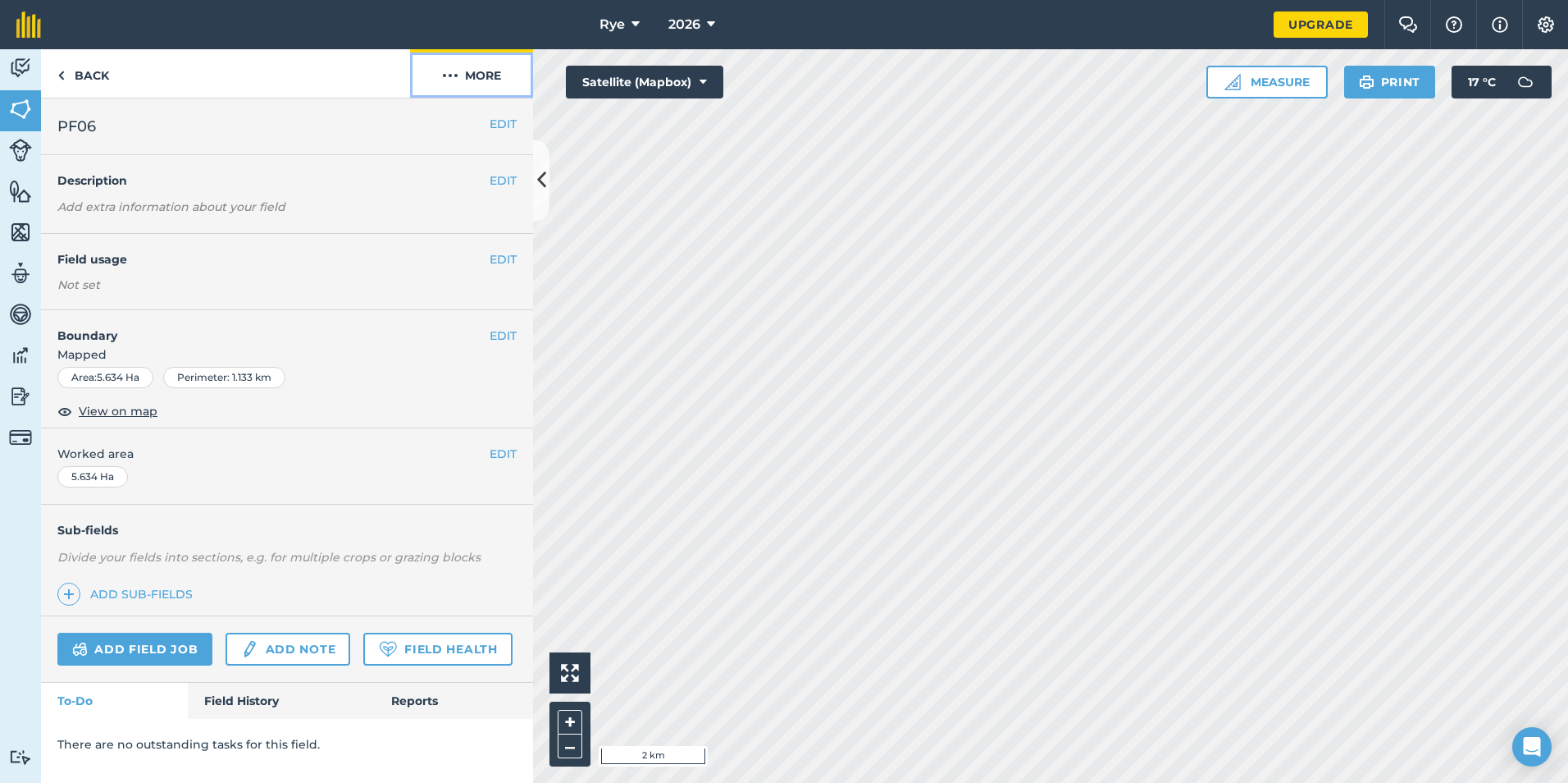
click at [477, 88] on button "More" at bounding box center [471, 73] width 123 height 49
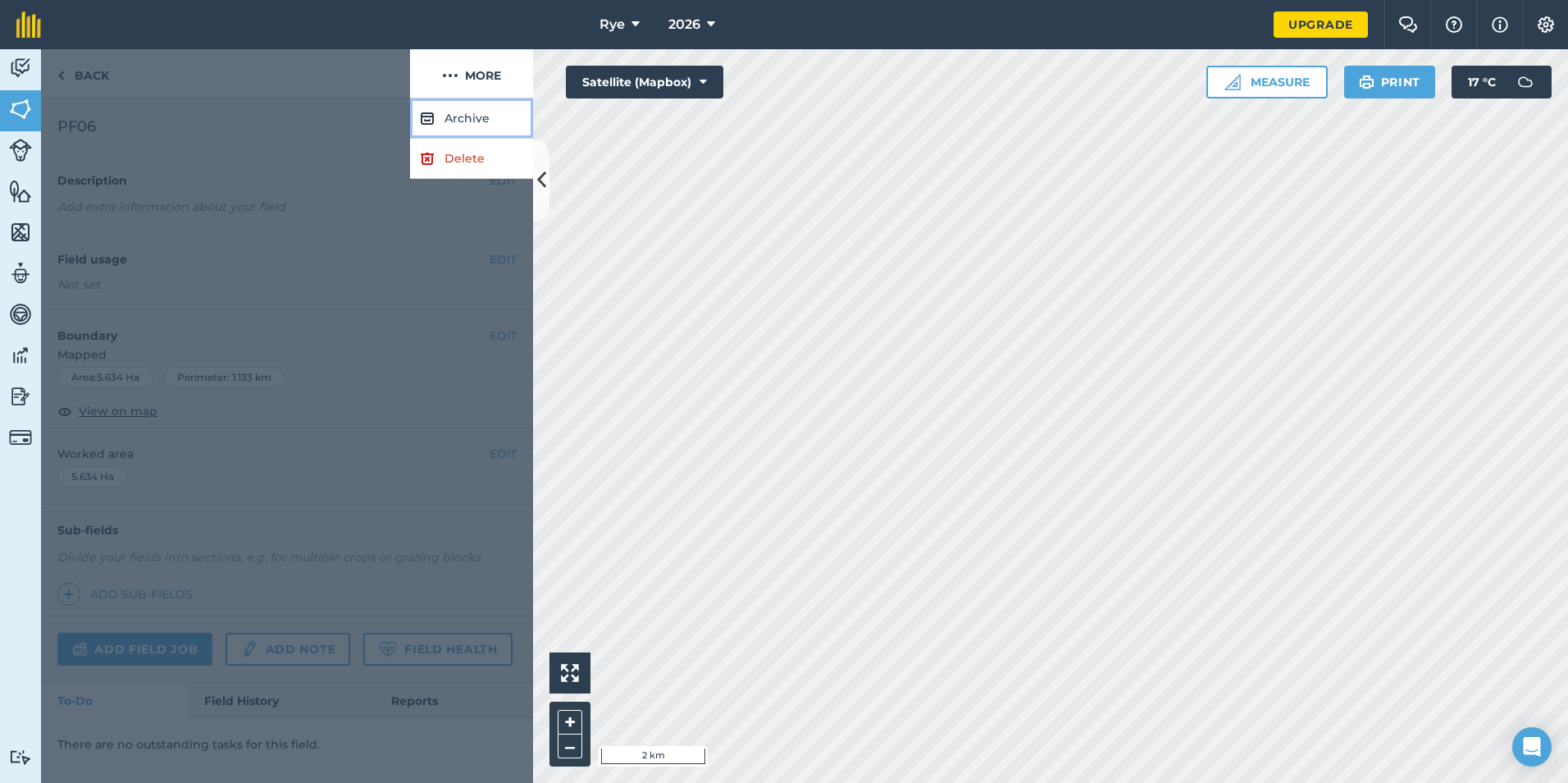
click at [477, 120] on button "Archive" at bounding box center [471, 118] width 123 height 40
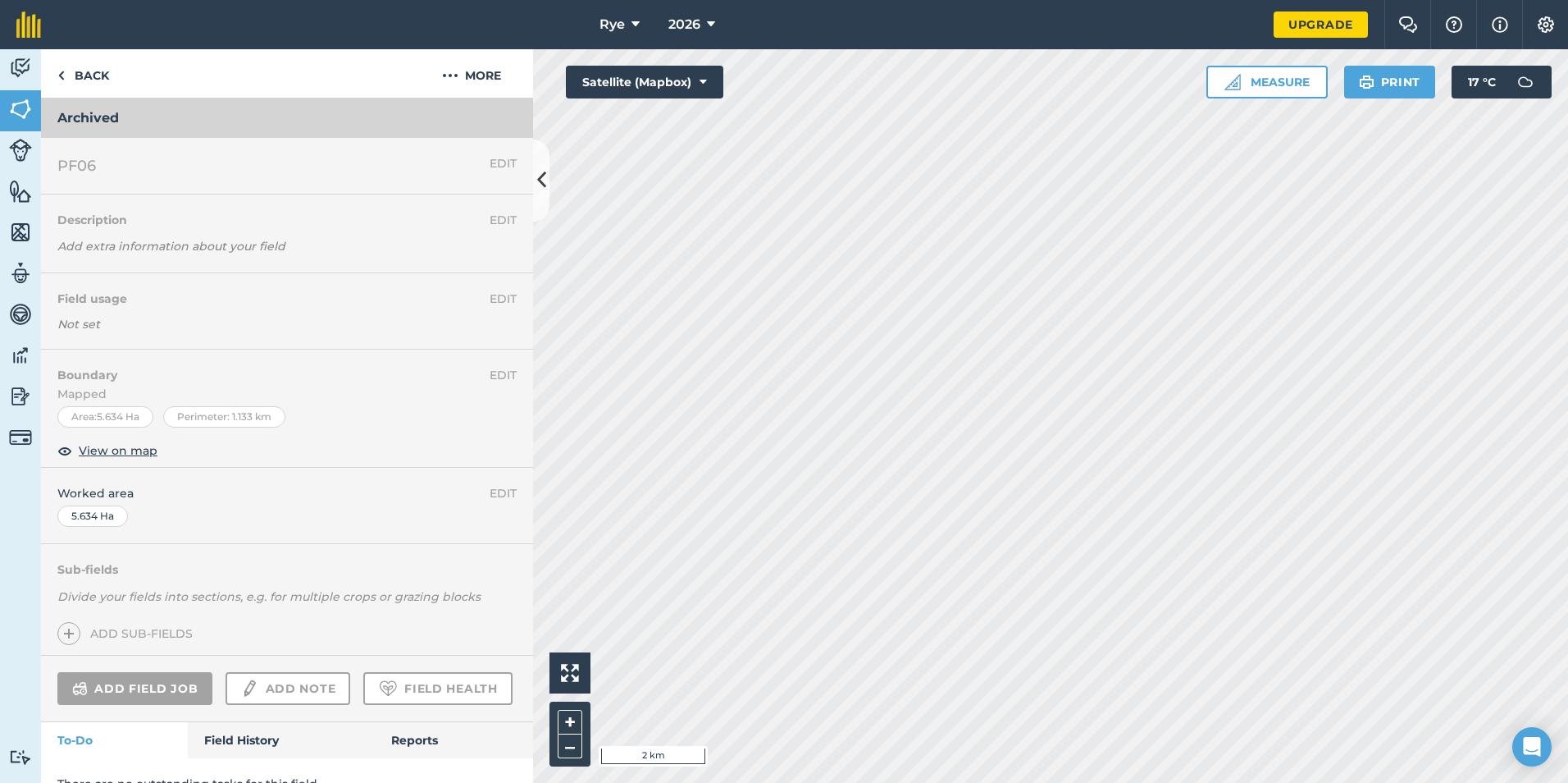
click at [116, 40] on nav "Rye 2026" at bounding box center [665, 25] width 1216 height 50
click at [103, 67] on link "Back" at bounding box center [83, 73] width 85 height 49
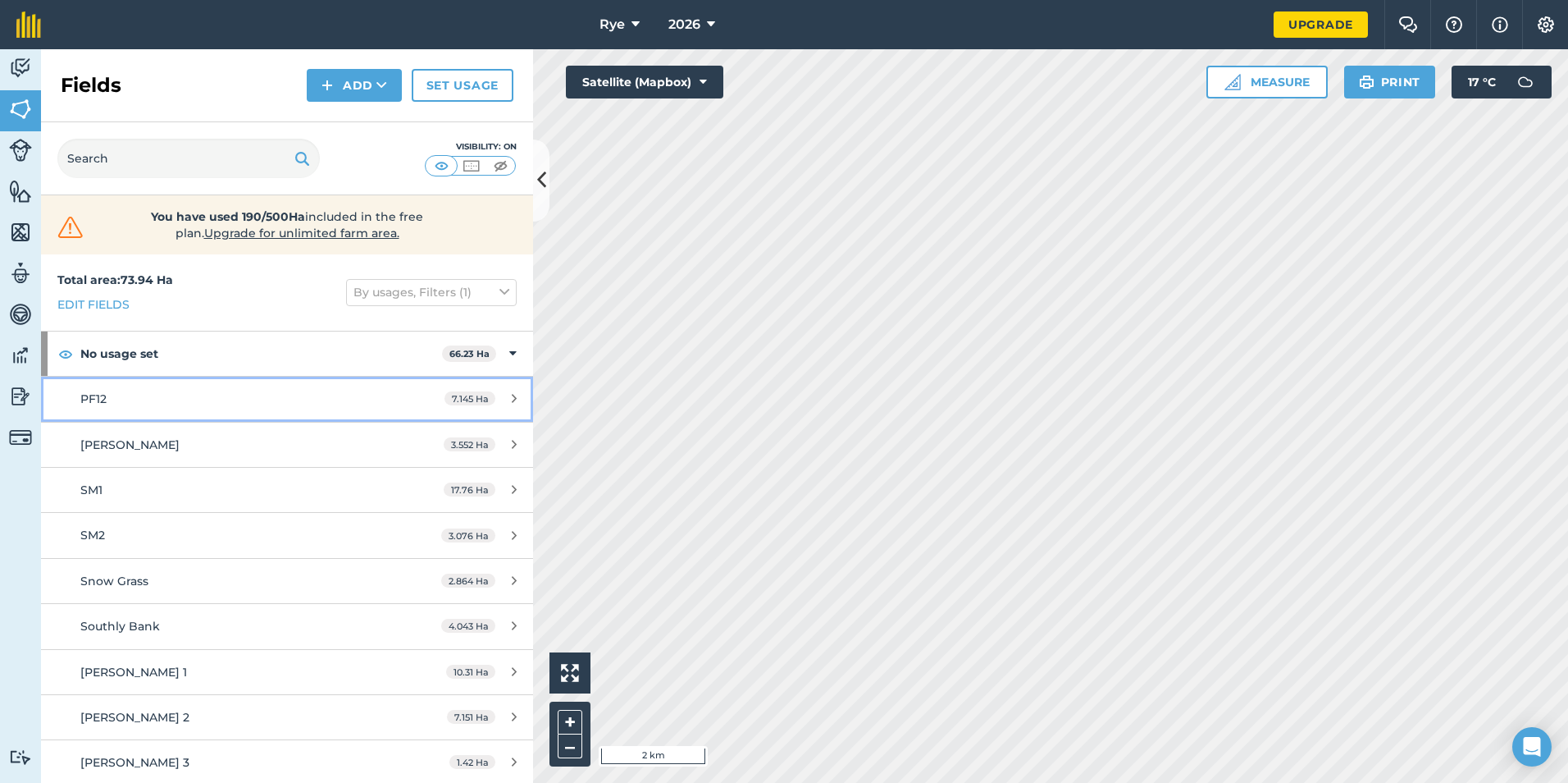
click at [497, 390] on link "PF12 7.145 Ha" at bounding box center [287, 399] width 492 height 44
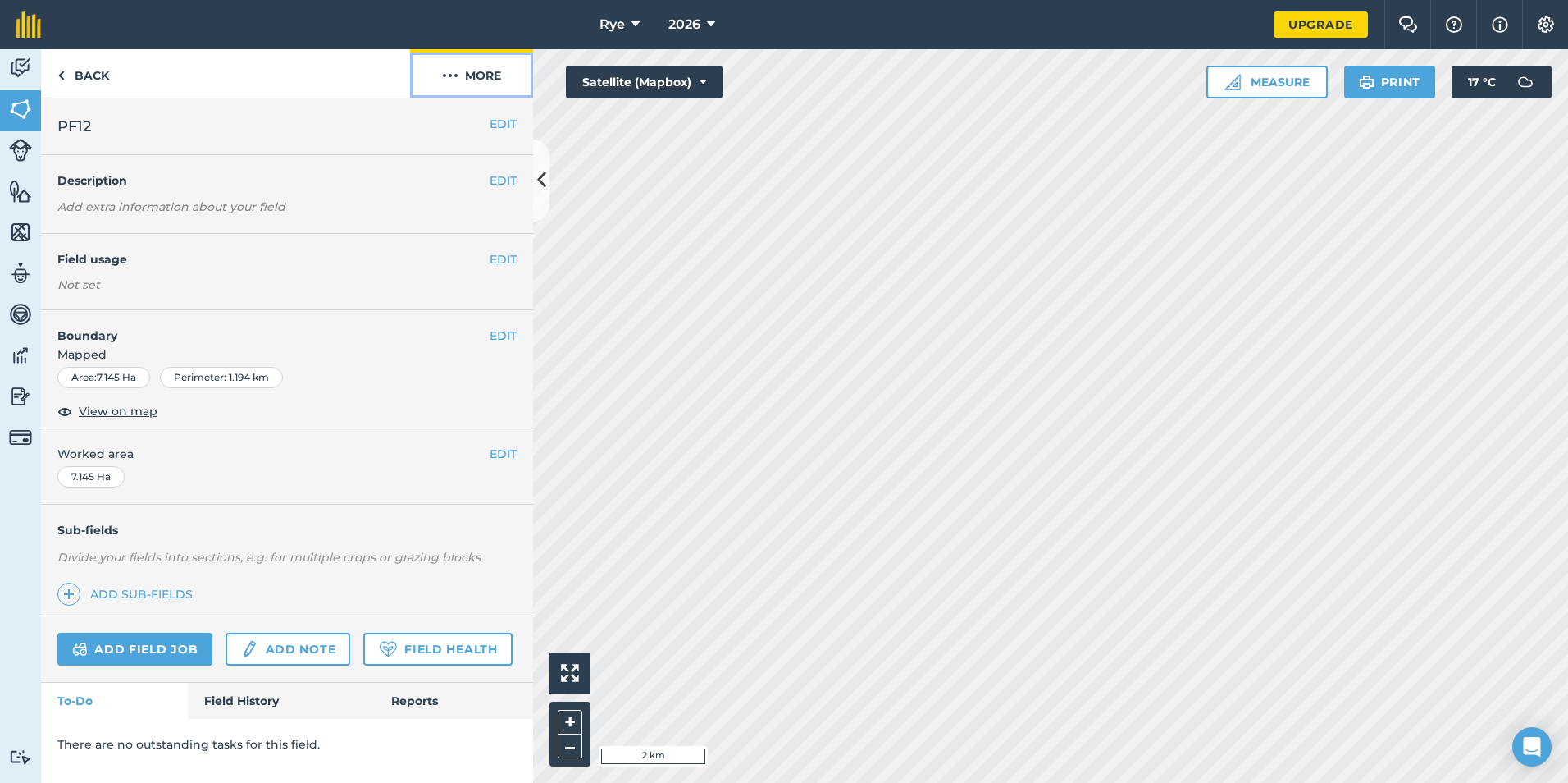
click at [480, 85] on button "More" at bounding box center [471, 73] width 123 height 49
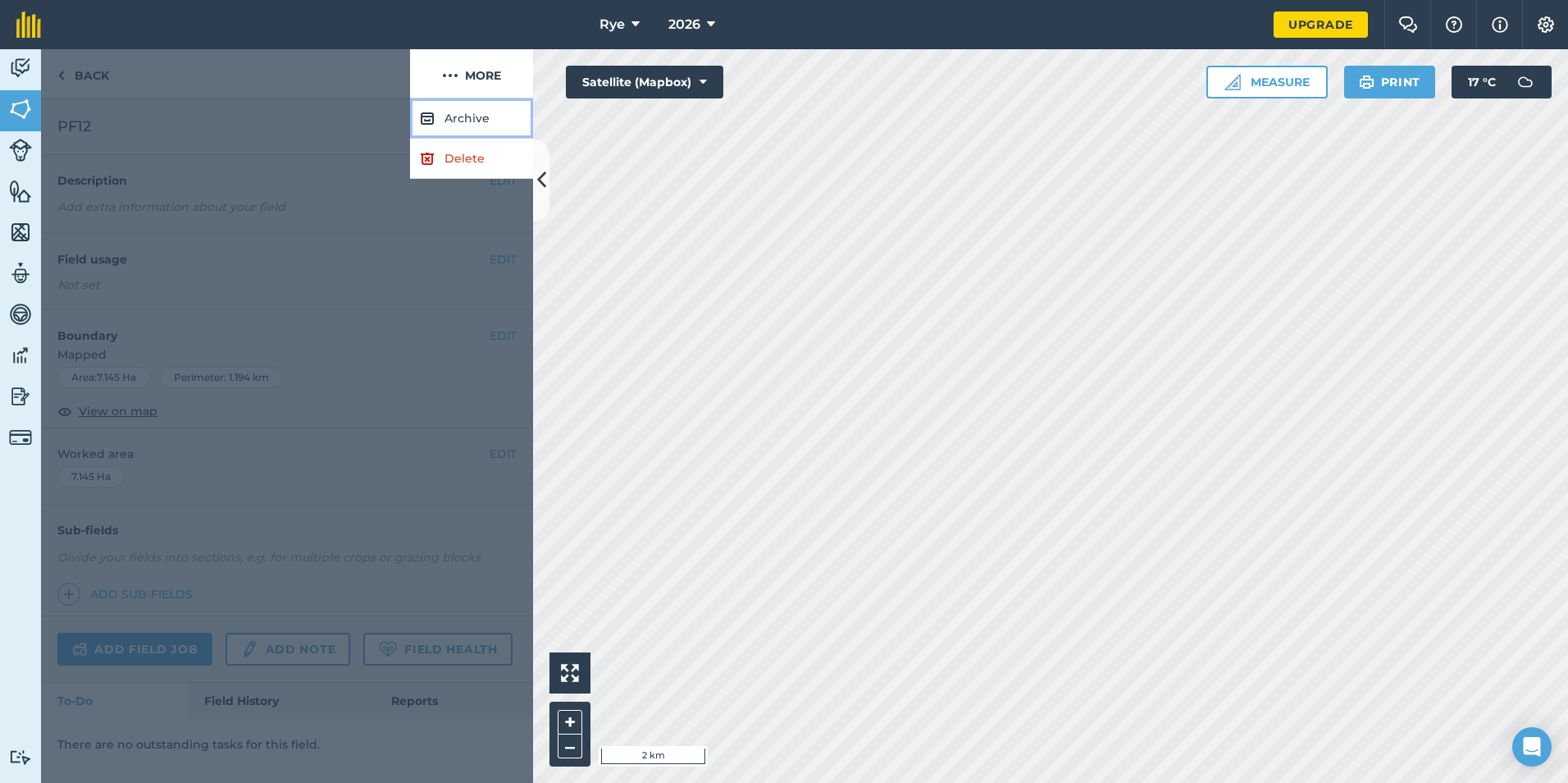
click at [478, 117] on button "Archive" at bounding box center [471, 118] width 123 height 40
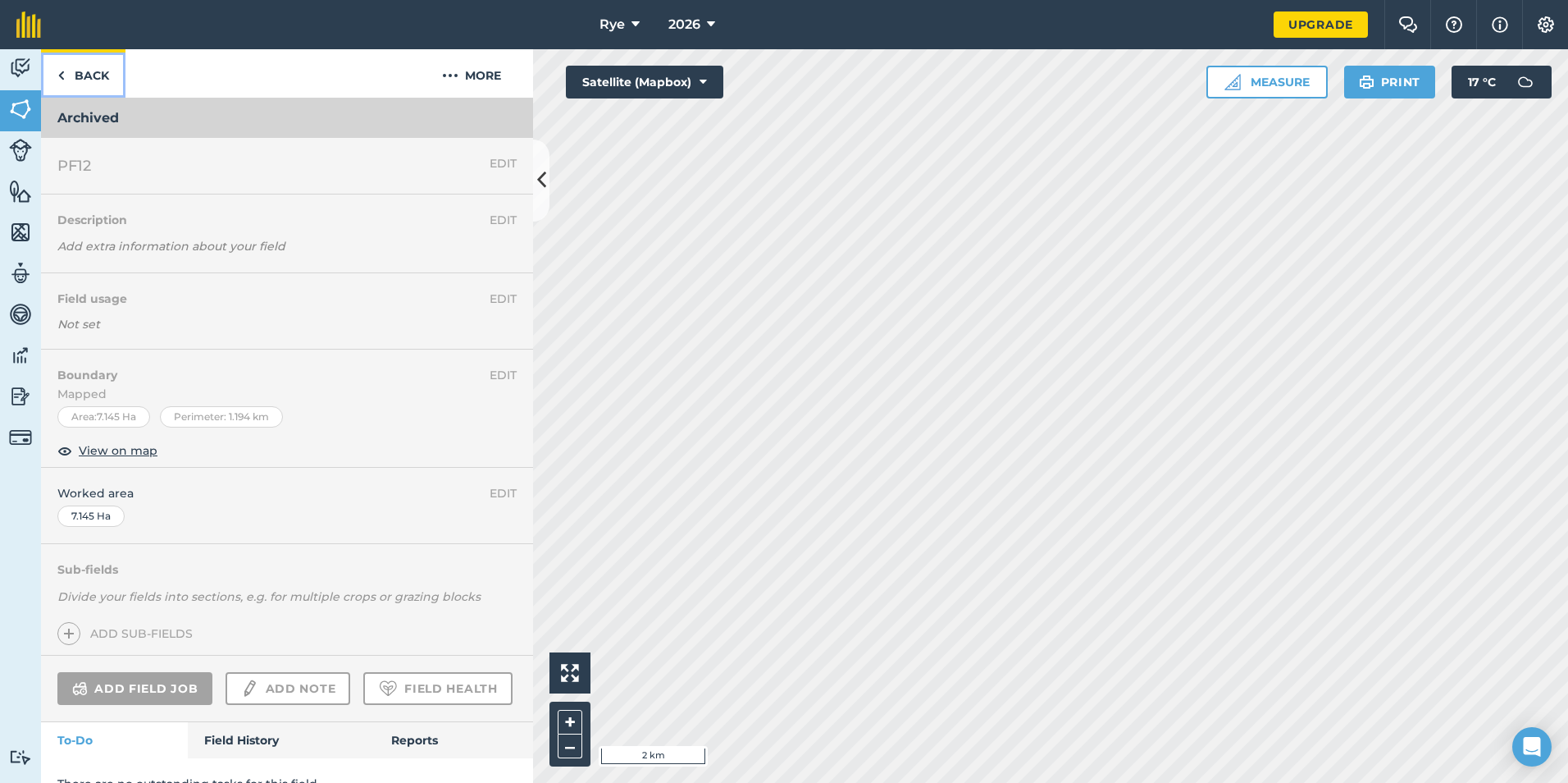
click at [85, 79] on link "Back" at bounding box center [83, 73] width 85 height 49
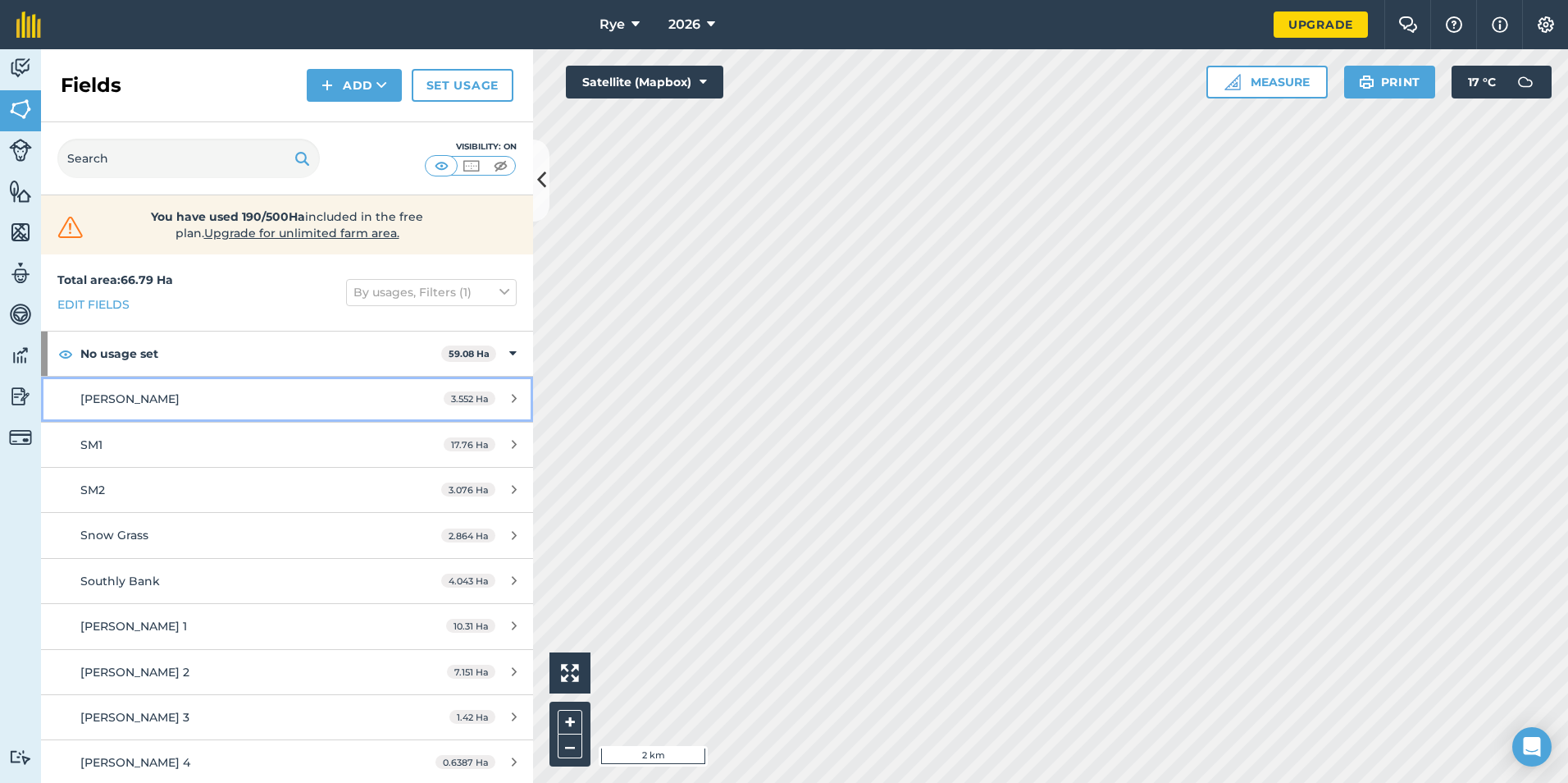
click at [507, 394] on div "3.552 Ha" at bounding box center [481, 398] width 106 height 13
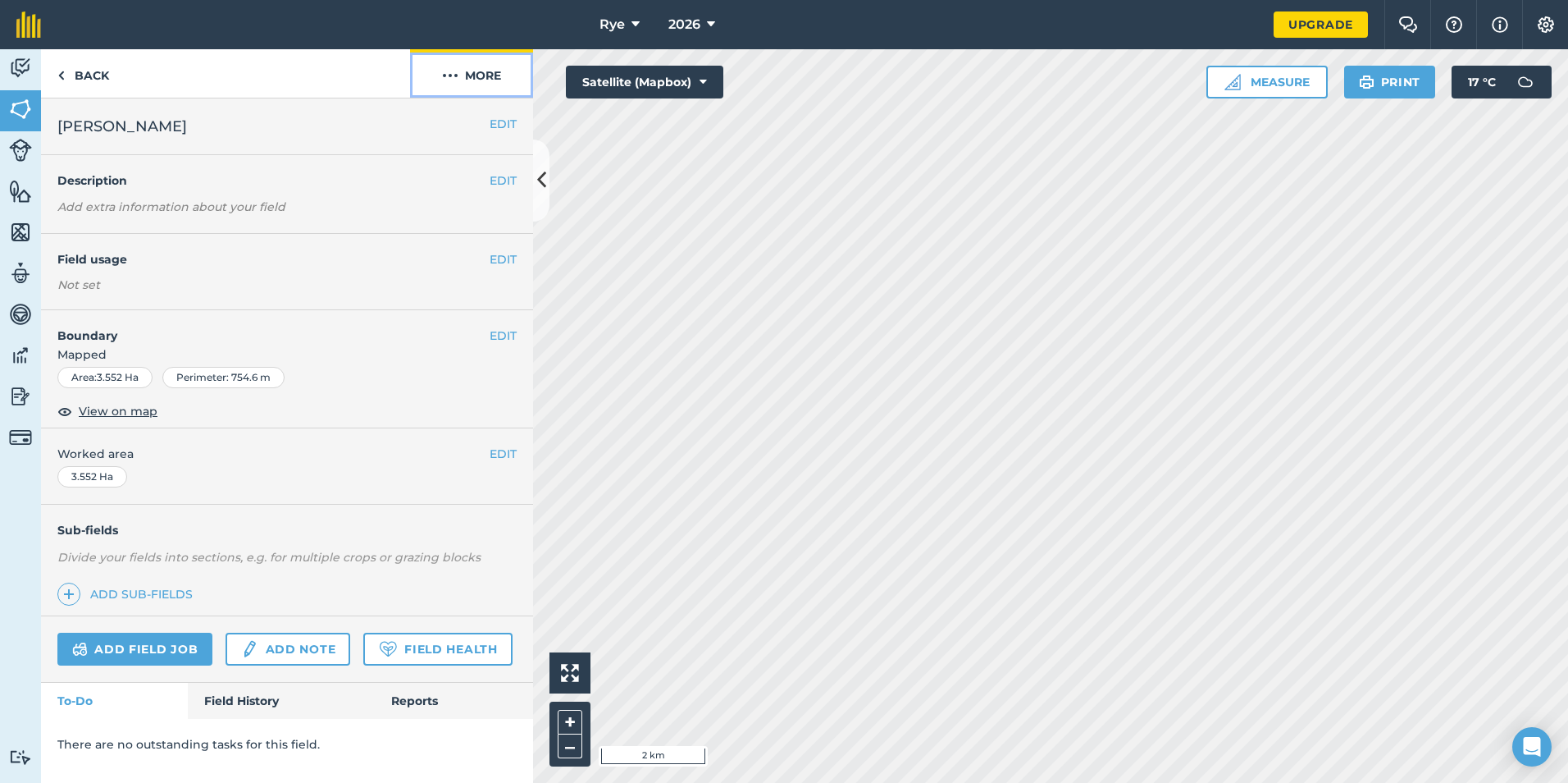
click at [475, 89] on button "More" at bounding box center [471, 73] width 123 height 49
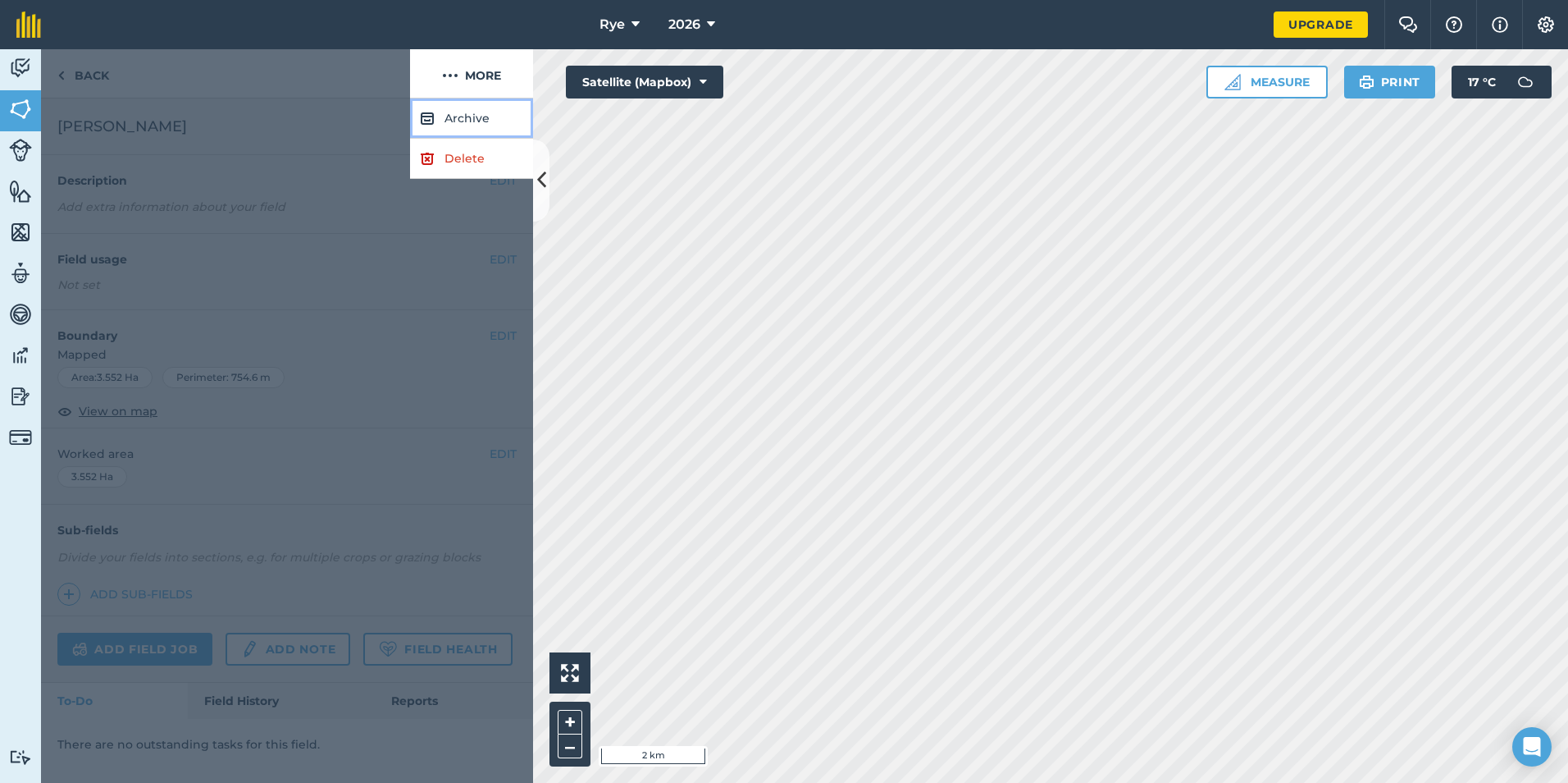
click at [472, 125] on button "Archive" at bounding box center [471, 118] width 123 height 40
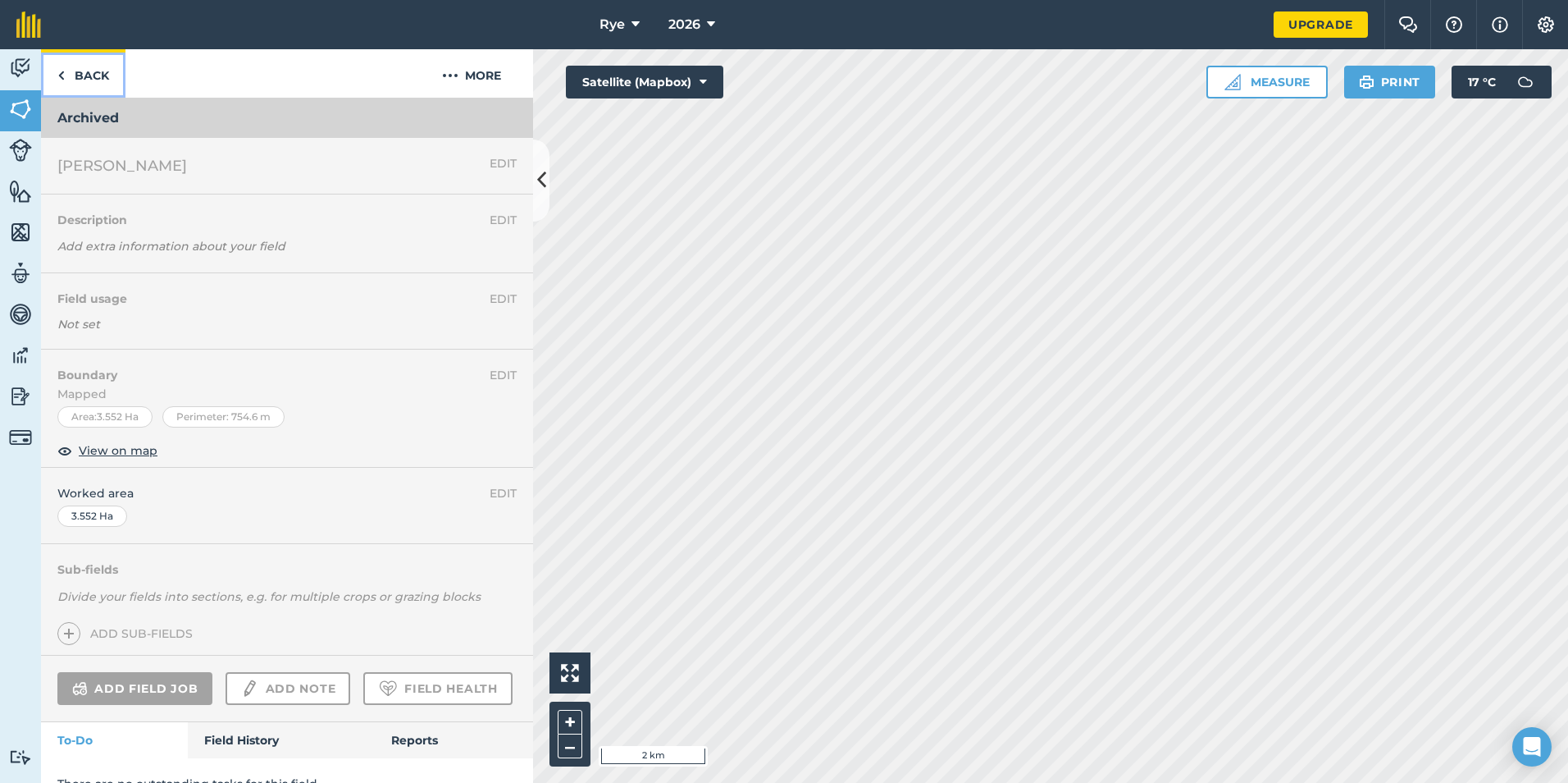
click at [73, 73] on link "Back" at bounding box center [83, 73] width 85 height 49
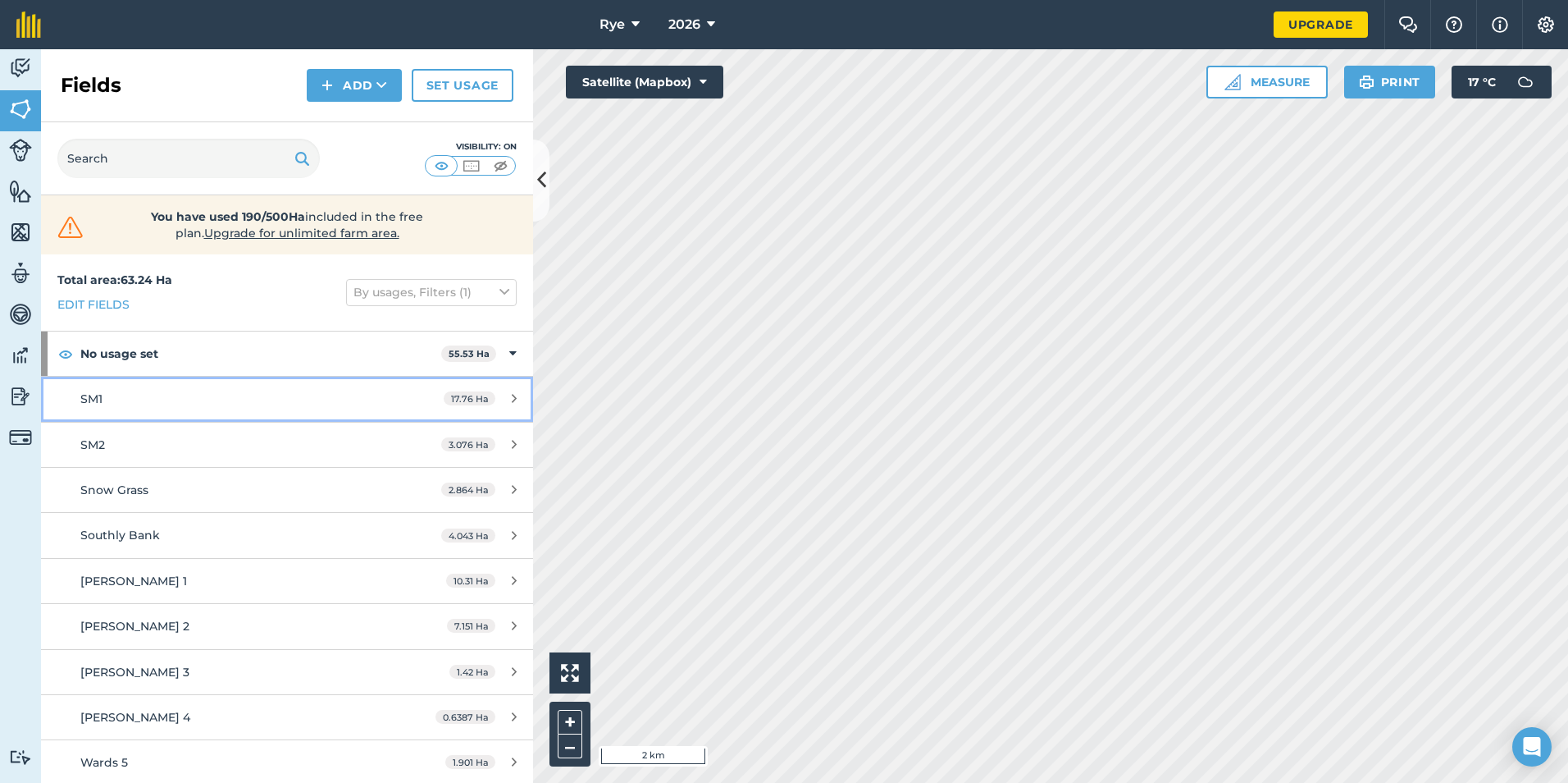
click at [511, 398] on icon at bounding box center [514, 398] width 5 height 12
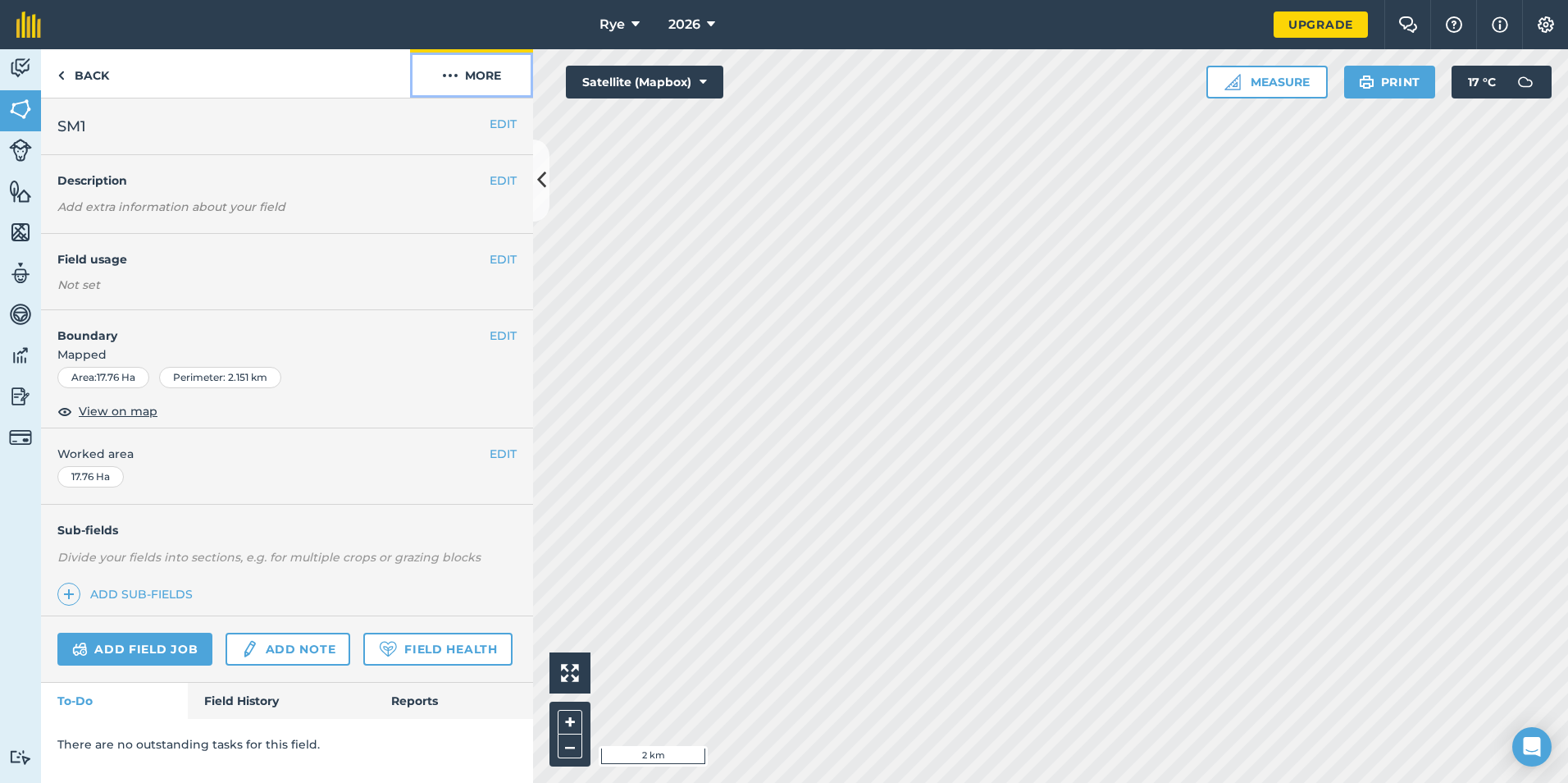
click at [481, 81] on button "More" at bounding box center [471, 73] width 123 height 49
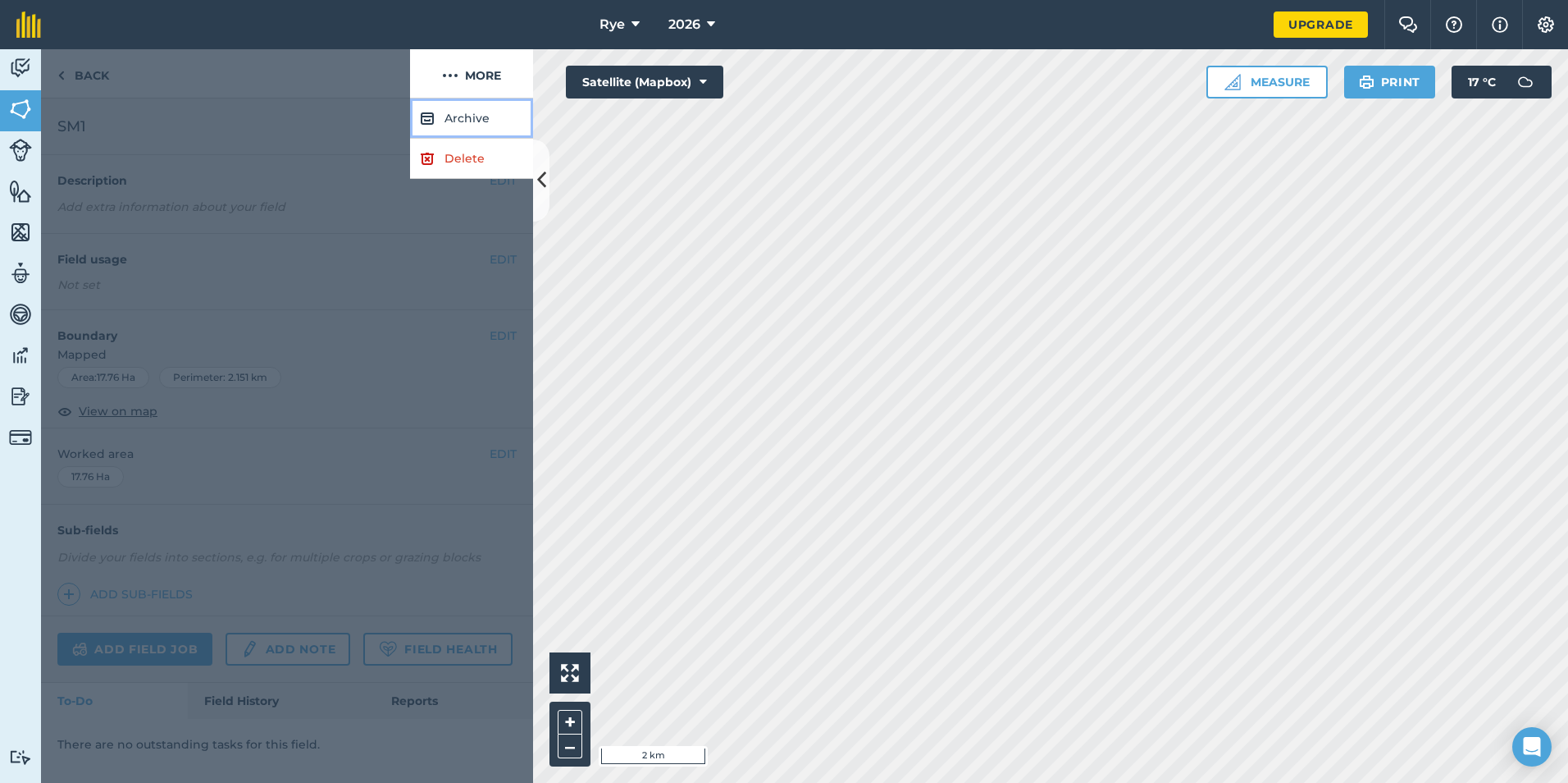
click at [481, 120] on button "Archive" at bounding box center [471, 118] width 123 height 40
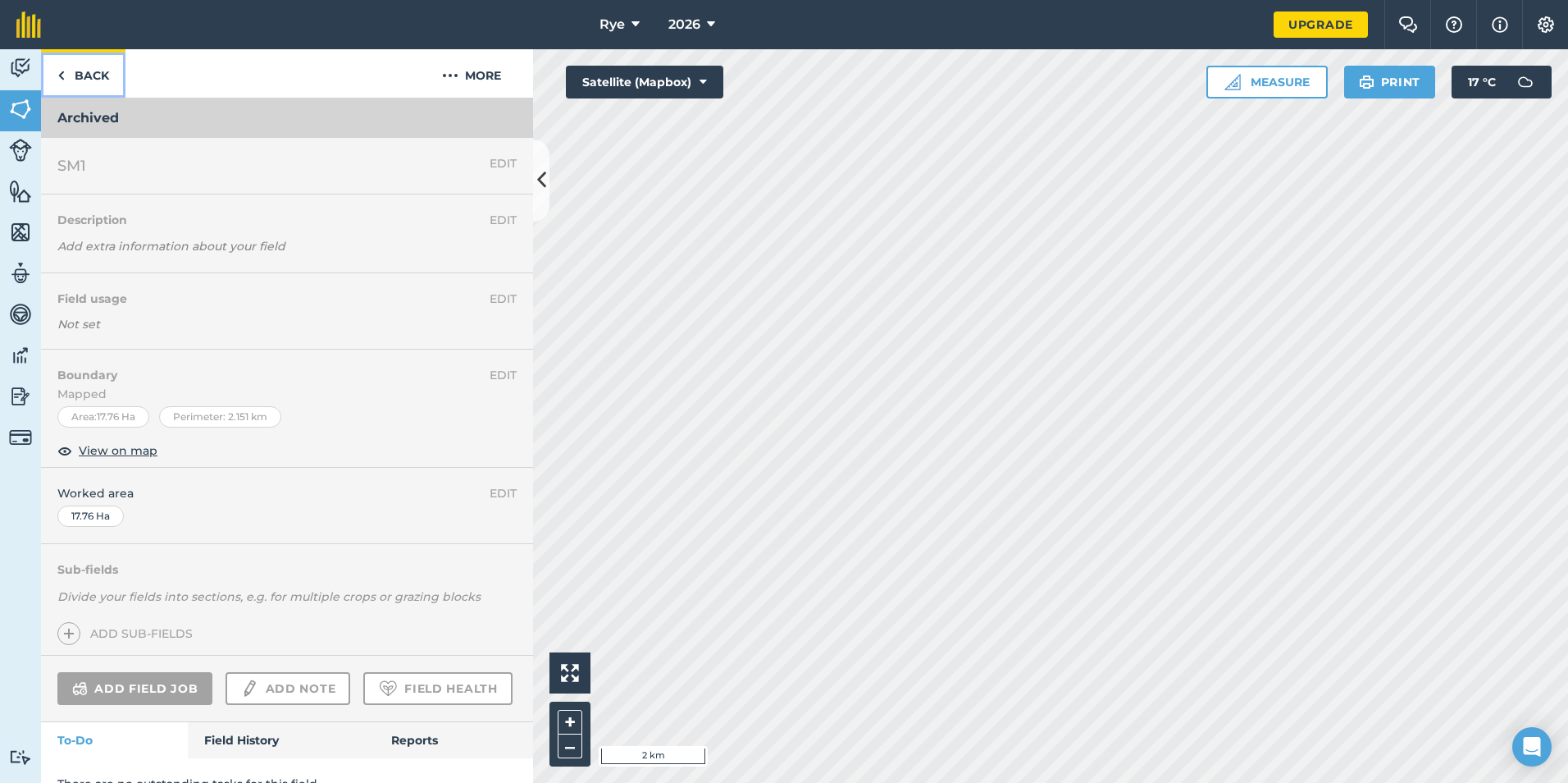
click at [92, 89] on link "Back" at bounding box center [83, 73] width 85 height 49
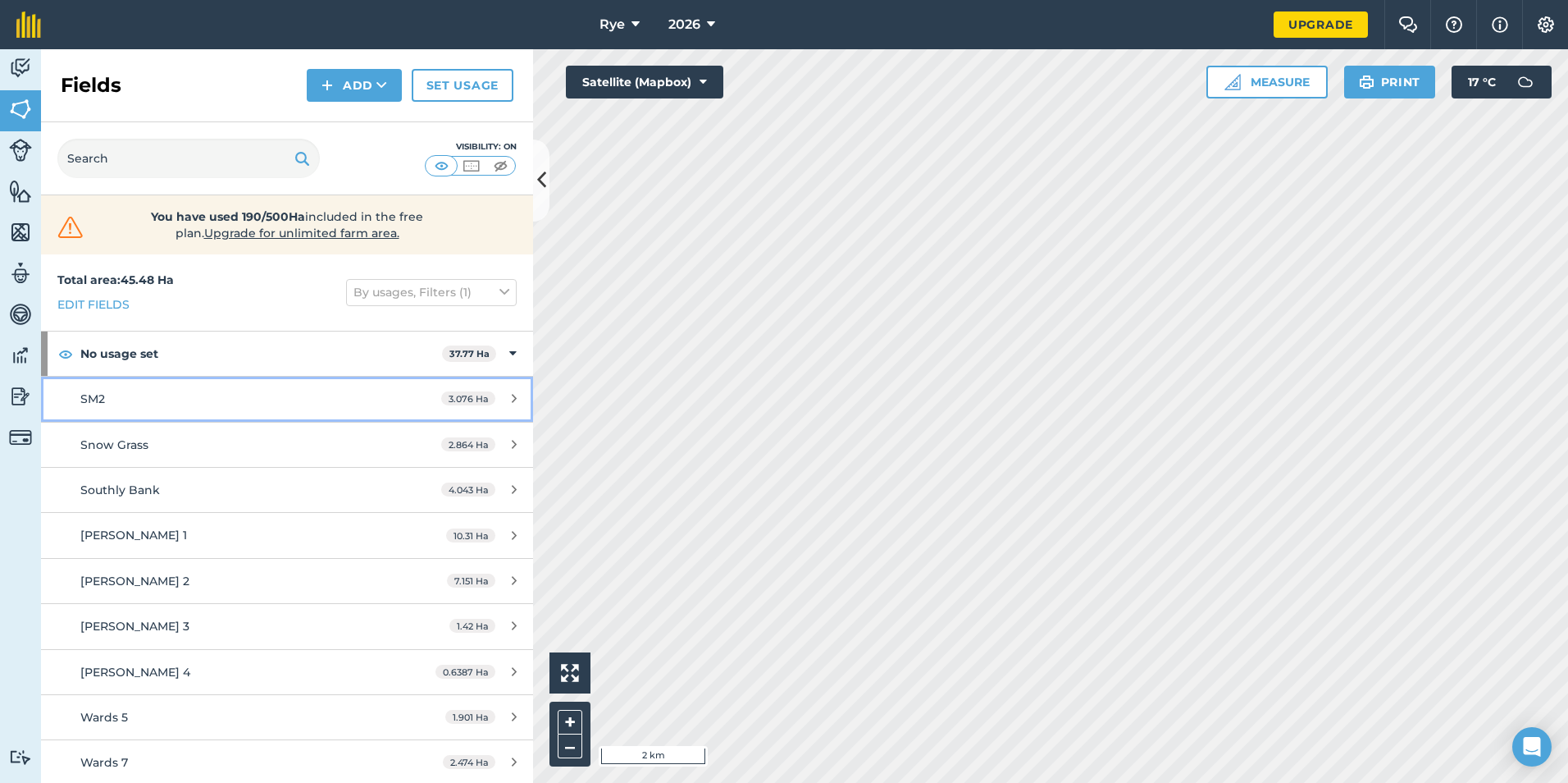
click at [511, 400] on icon at bounding box center [514, 398] width 5 height 12
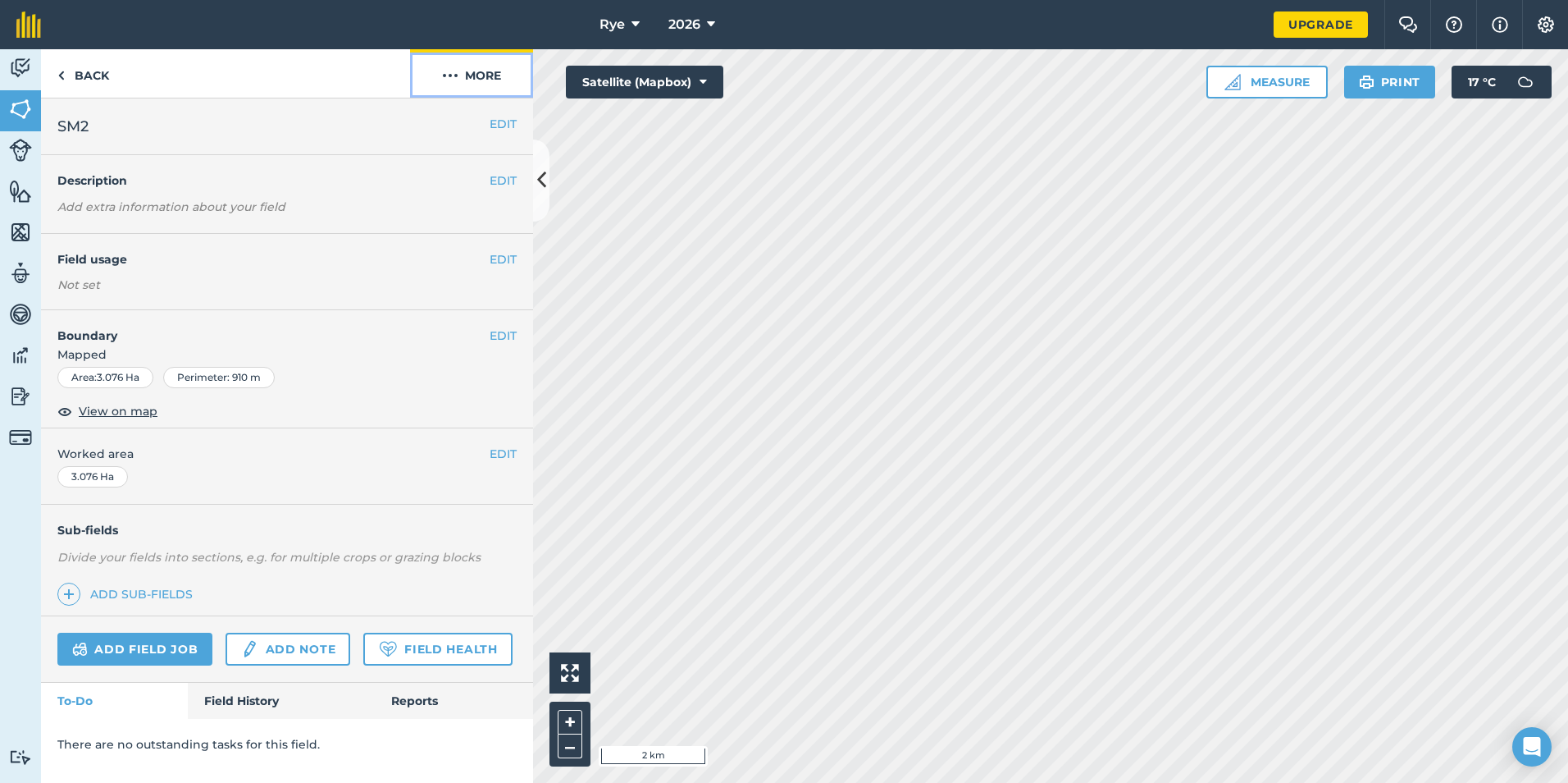
click at [483, 68] on button "More" at bounding box center [471, 73] width 123 height 49
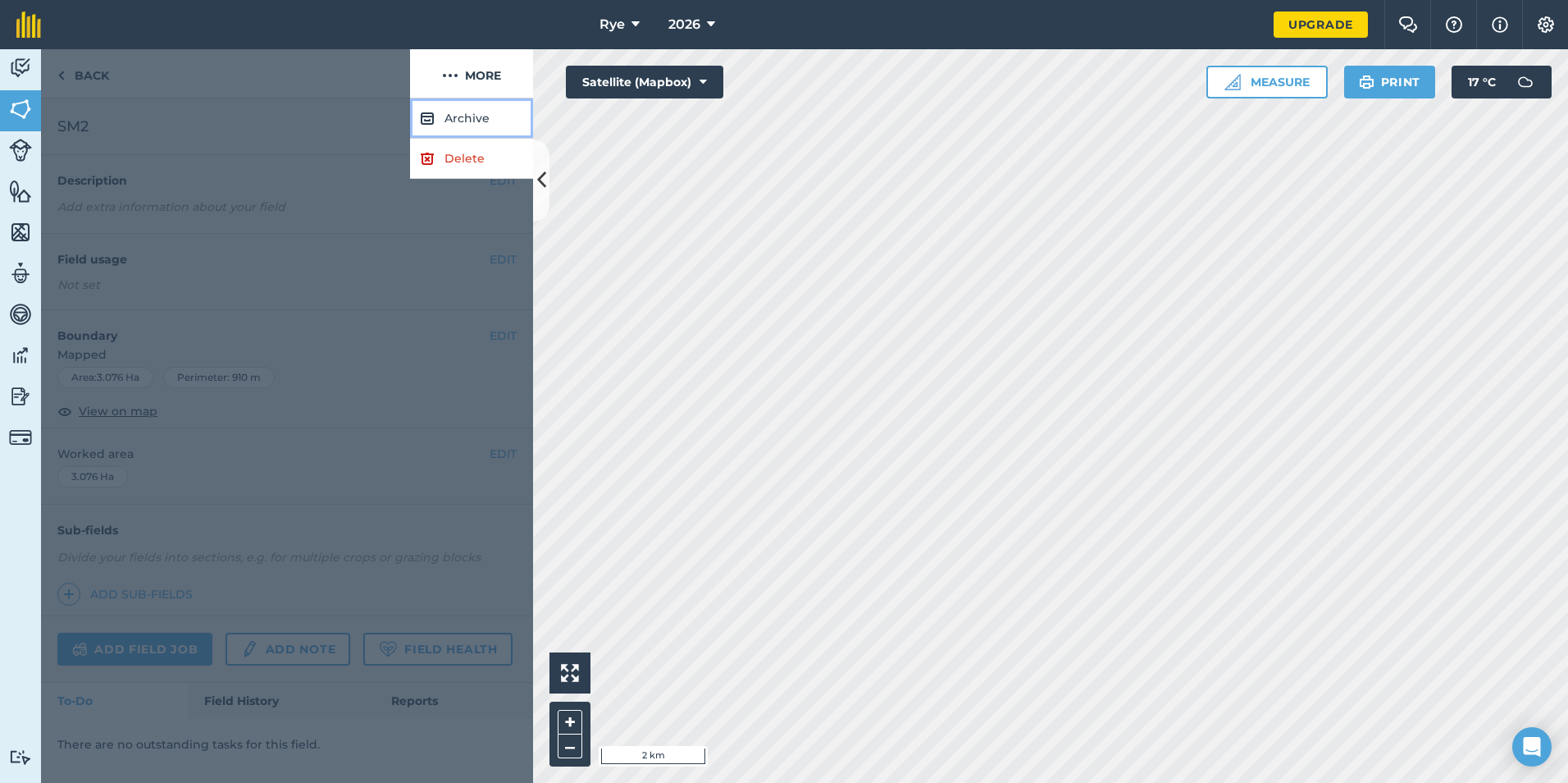
click at [499, 107] on button "Archive" at bounding box center [471, 118] width 123 height 40
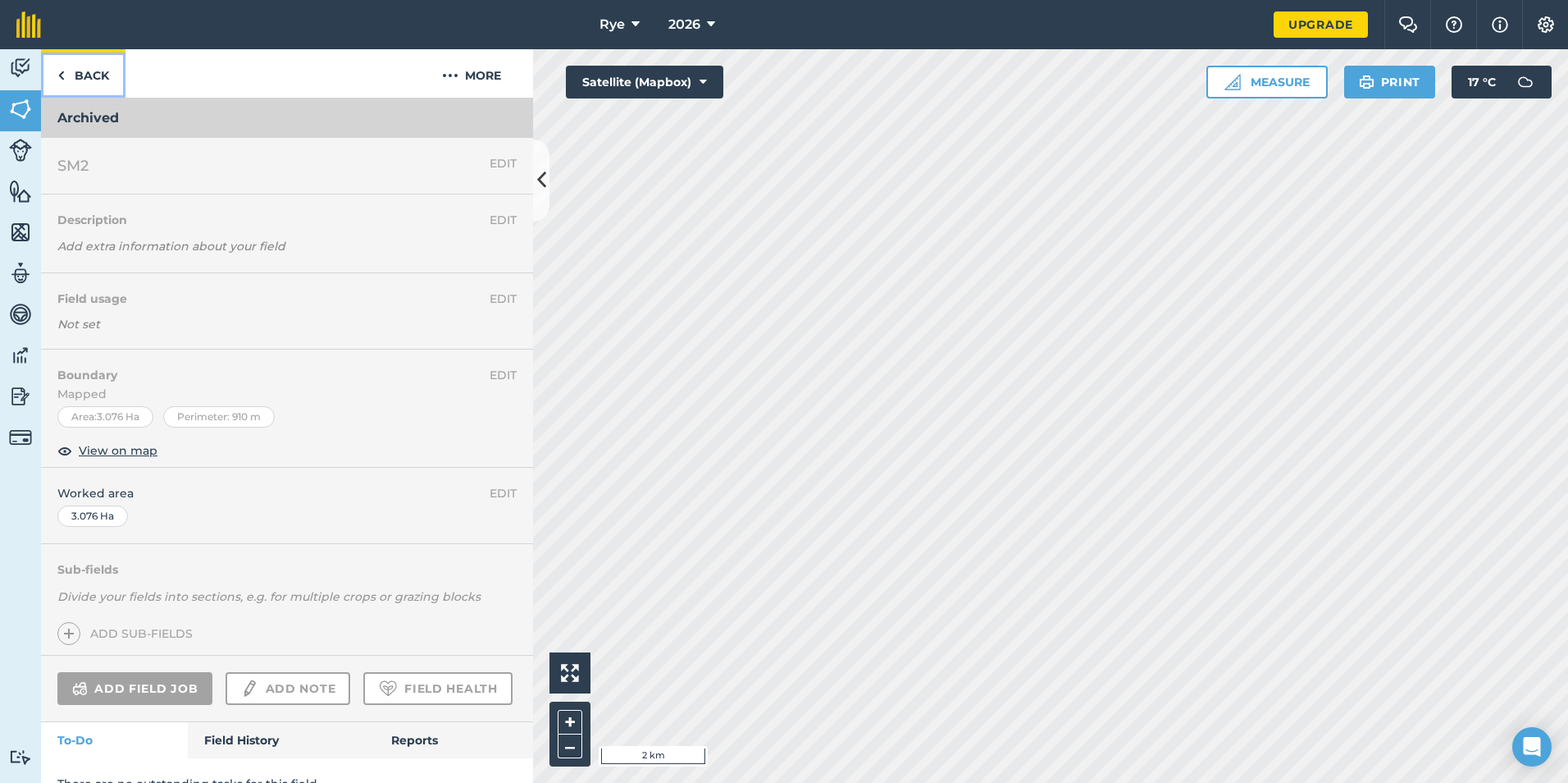
click at [104, 94] on link "Back" at bounding box center [83, 73] width 85 height 49
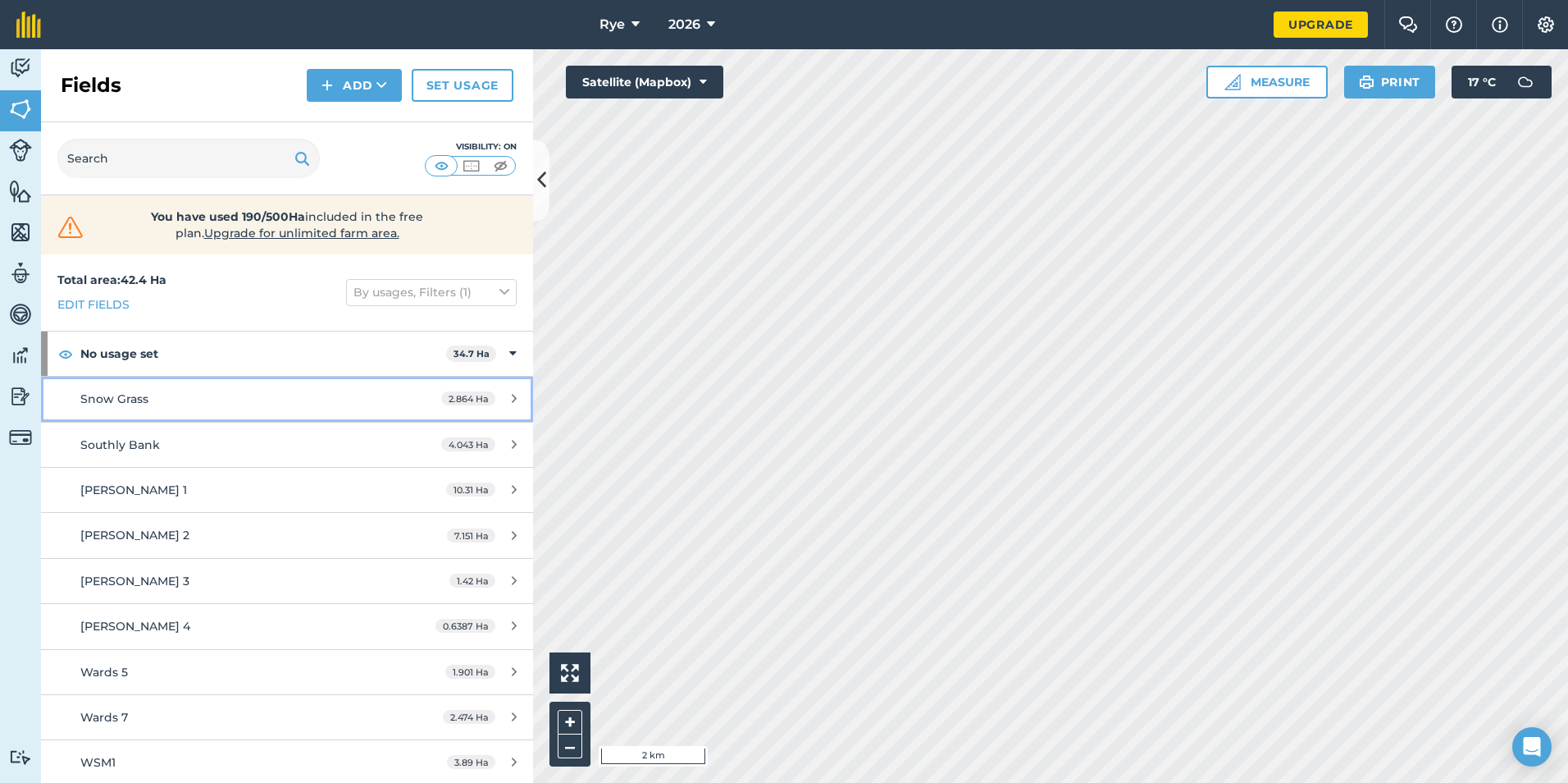
click at [503, 388] on link "Snow Grass 2.864 Ha" at bounding box center [287, 399] width 492 height 44
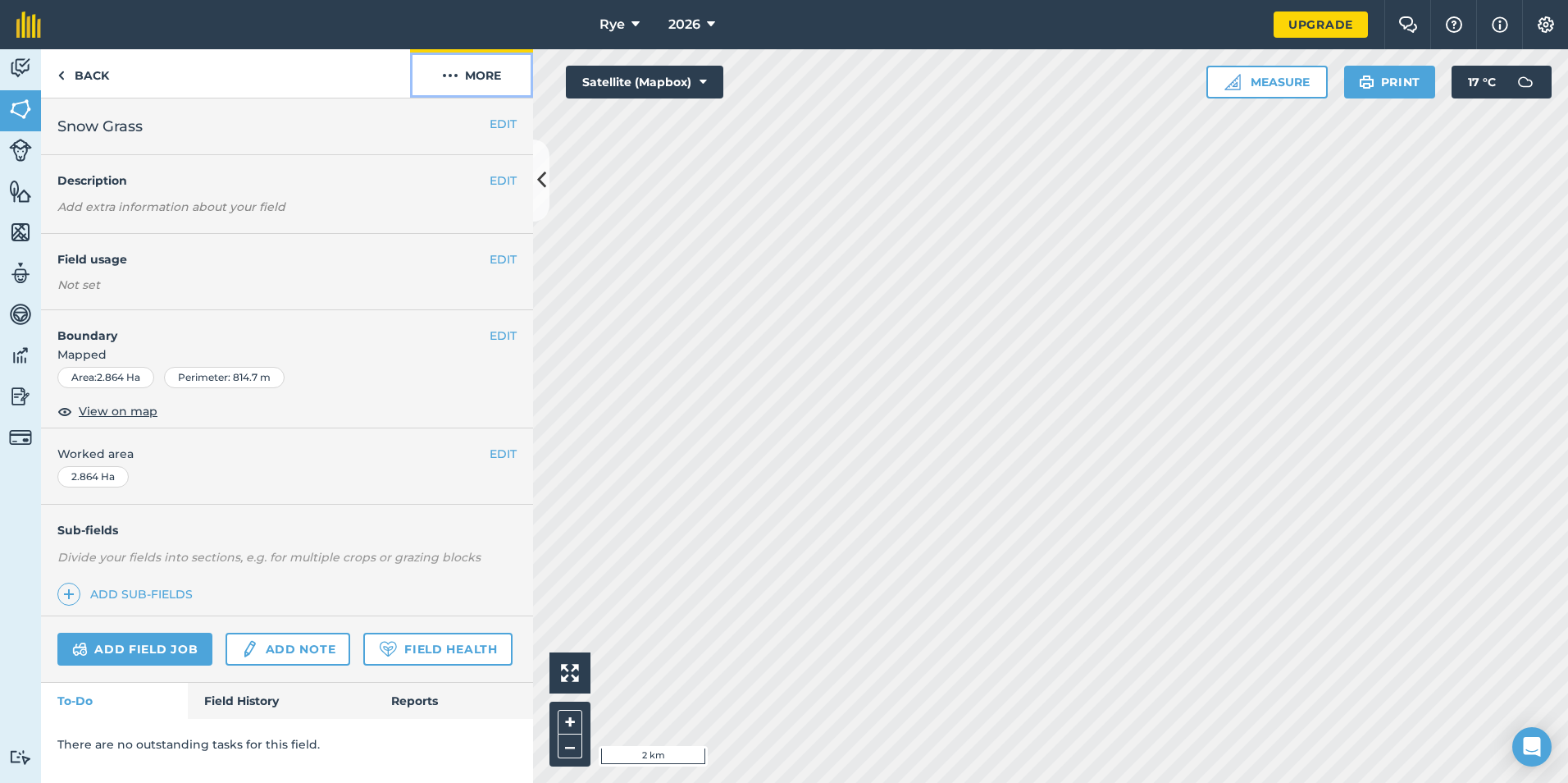
click at [473, 79] on button "More" at bounding box center [471, 73] width 123 height 49
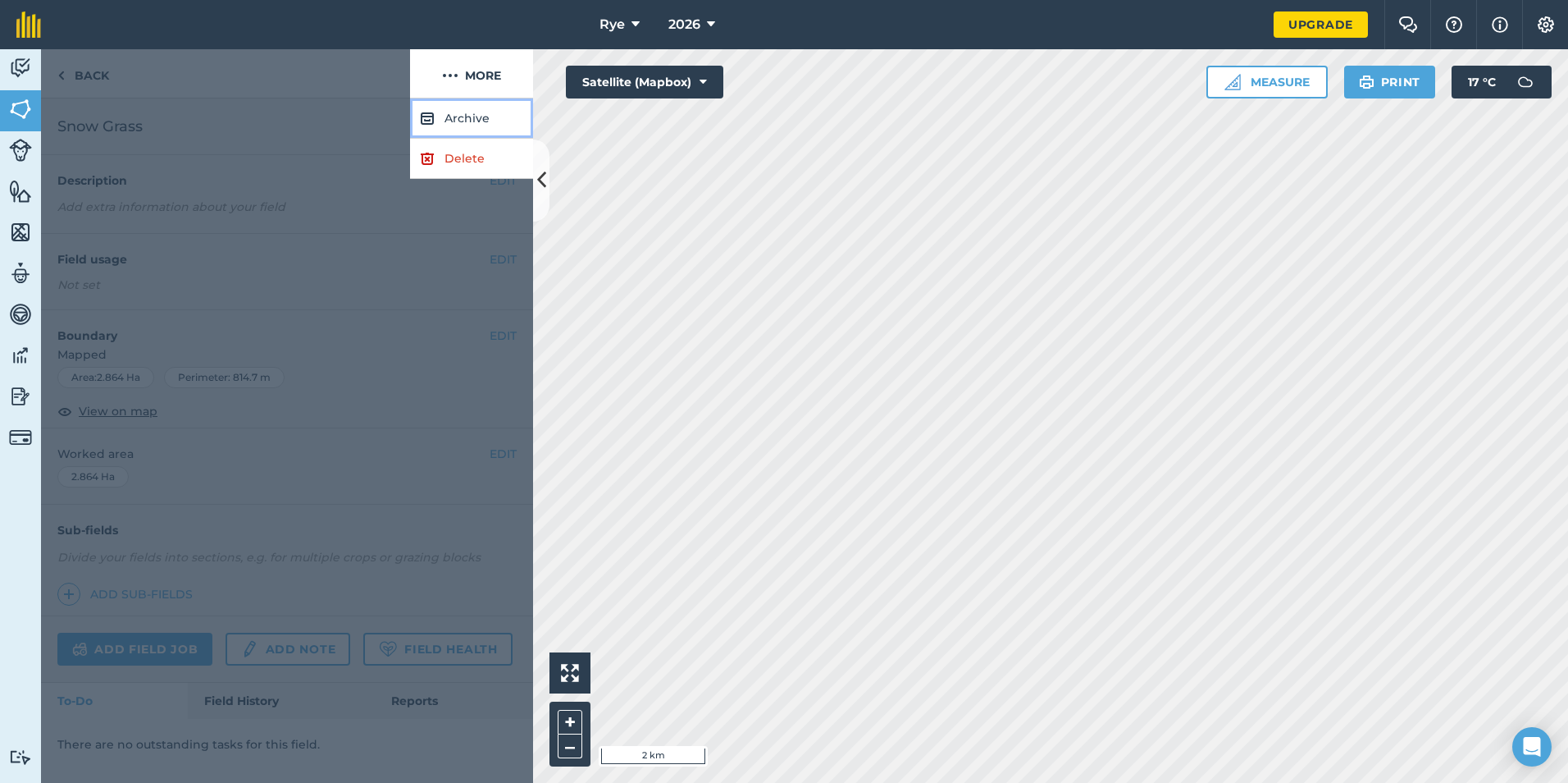
click at [468, 129] on button "Archive" at bounding box center [471, 118] width 123 height 40
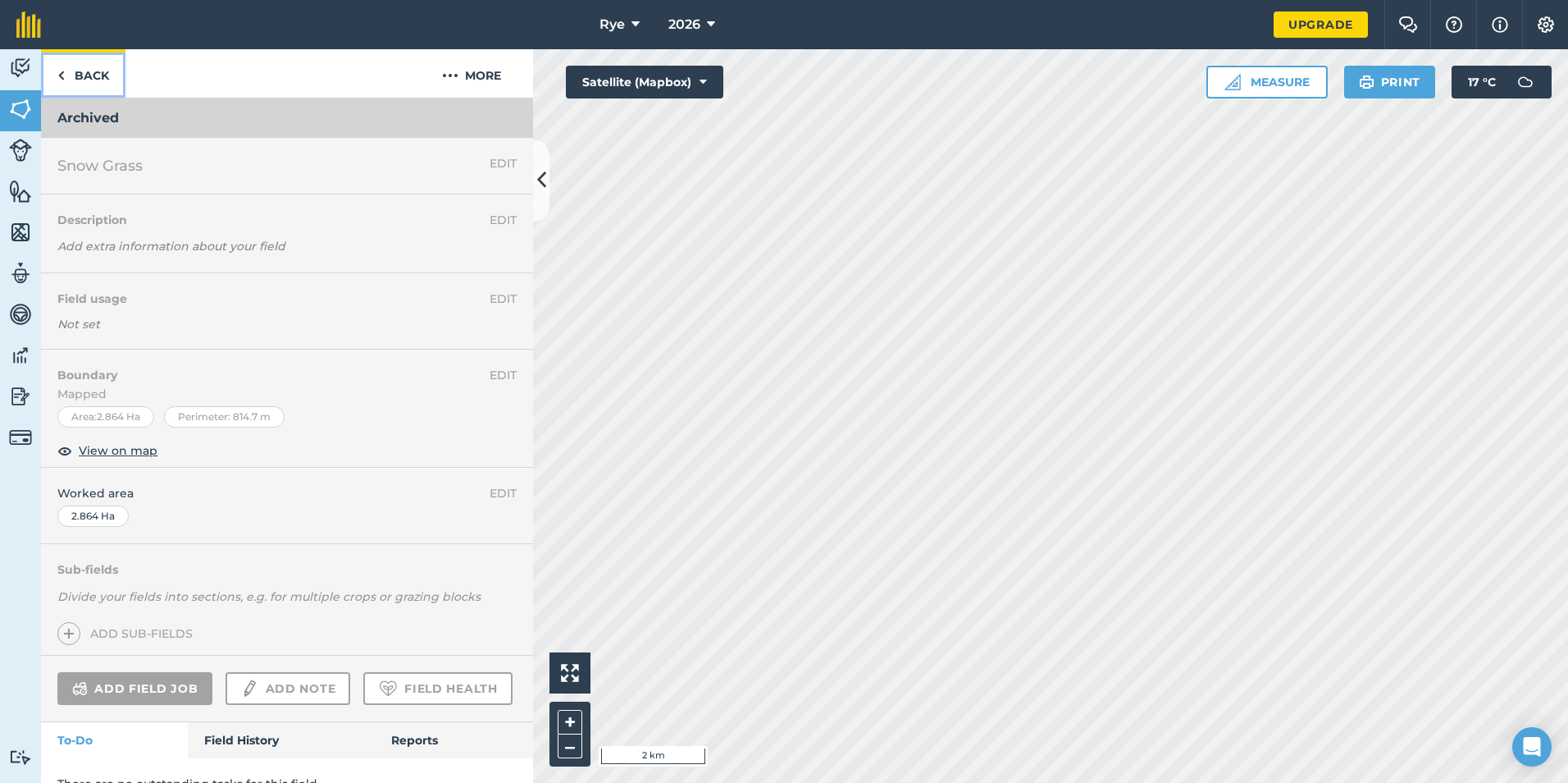
click at [85, 73] on link "Back" at bounding box center [83, 73] width 85 height 49
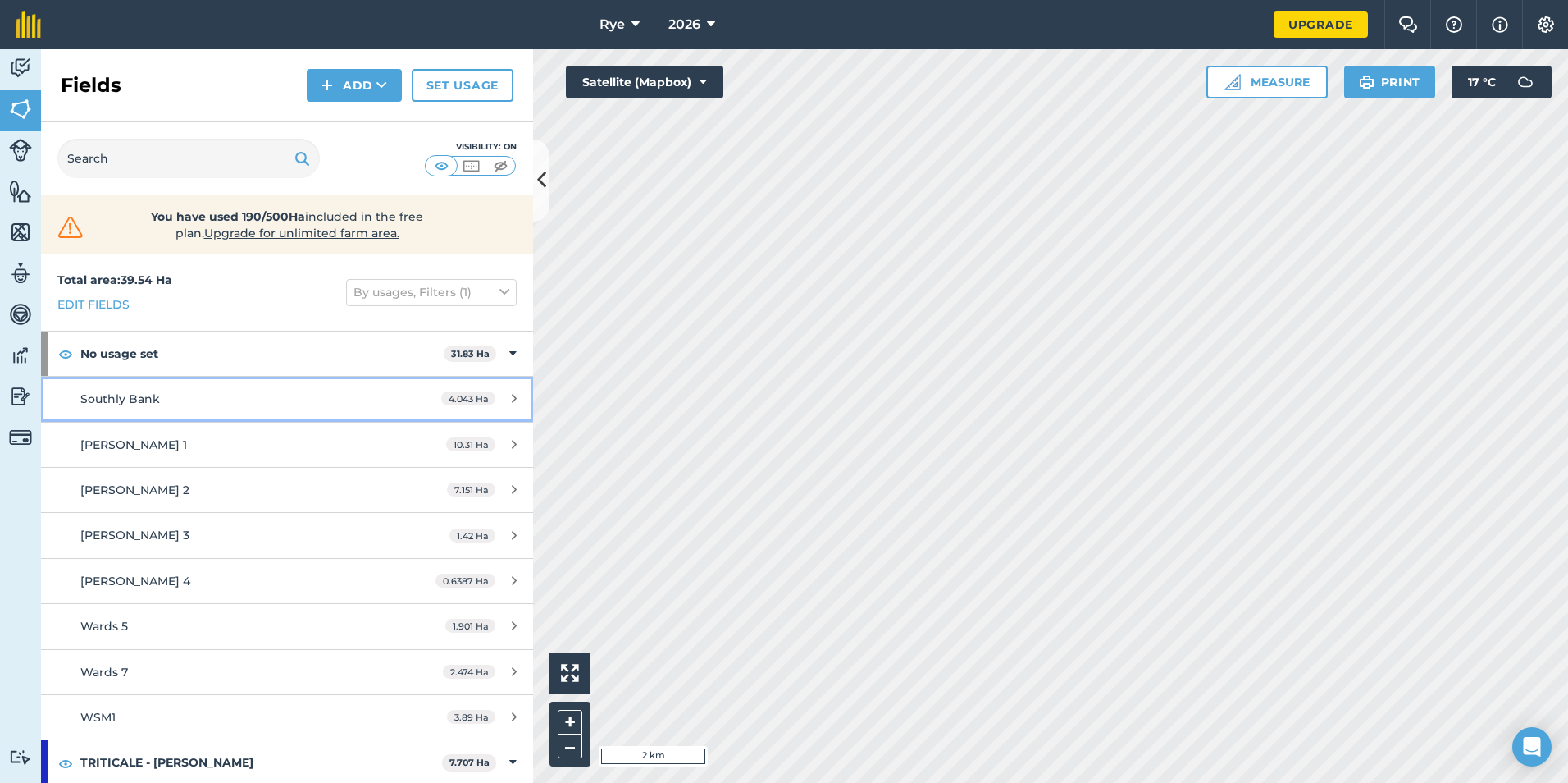
click at [507, 404] on div "4.043 Ha" at bounding box center [479, 398] width 108 height 13
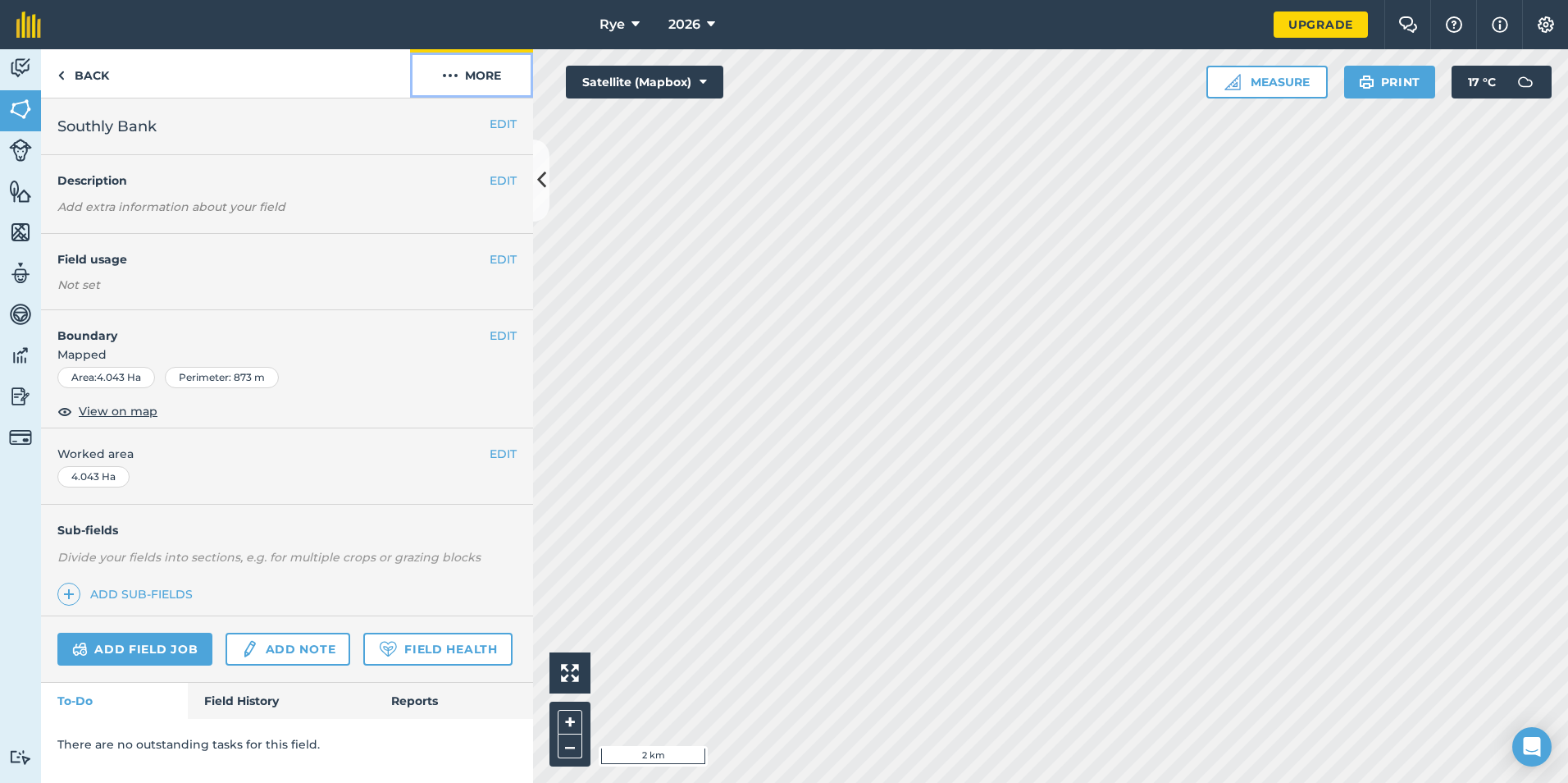
click at [487, 56] on button "More" at bounding box center [471, 73] width 123 height 49
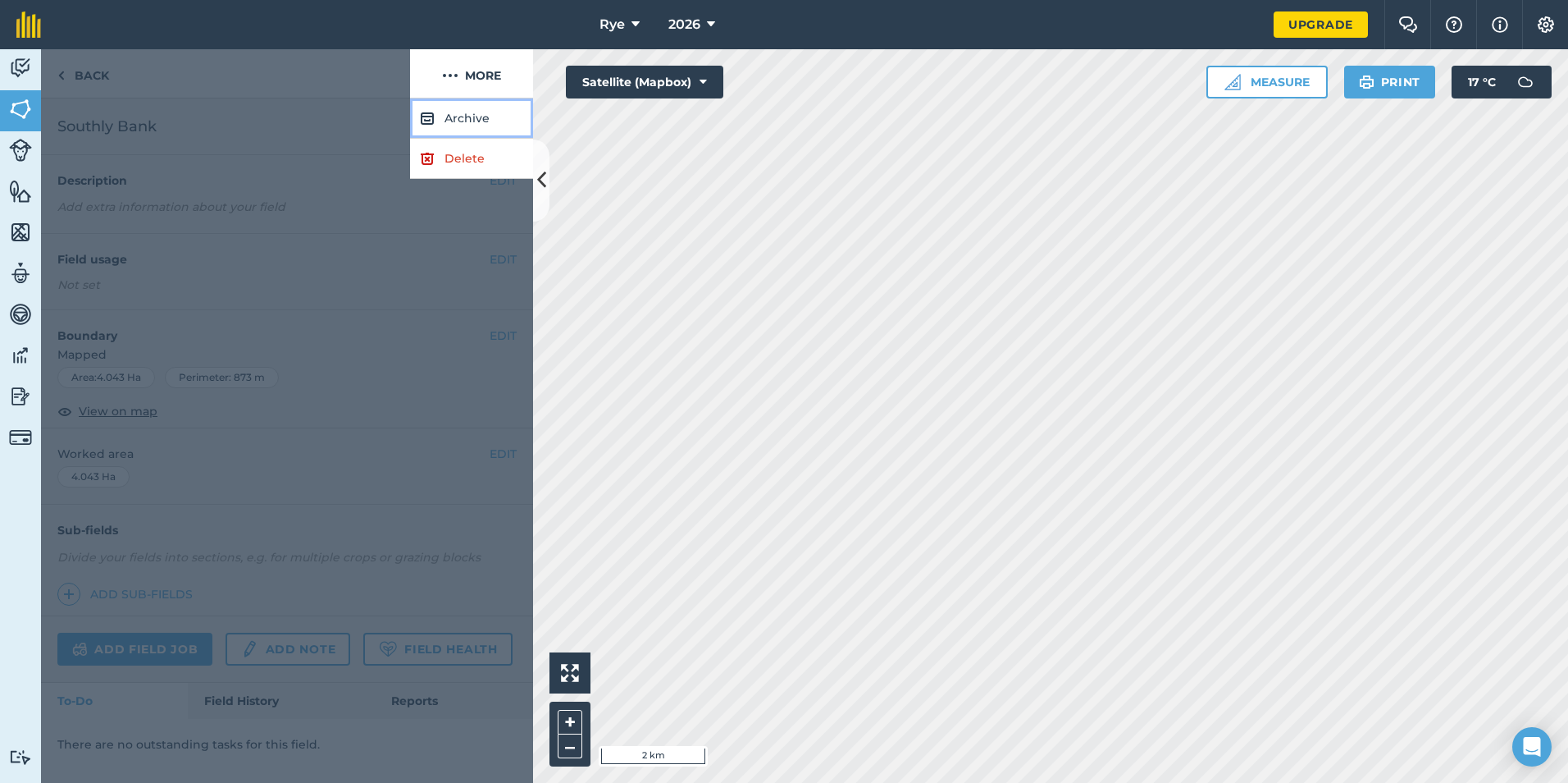
click at [460, 128] on button "Archive" at bounding box center [471, 118] width 123 height 40
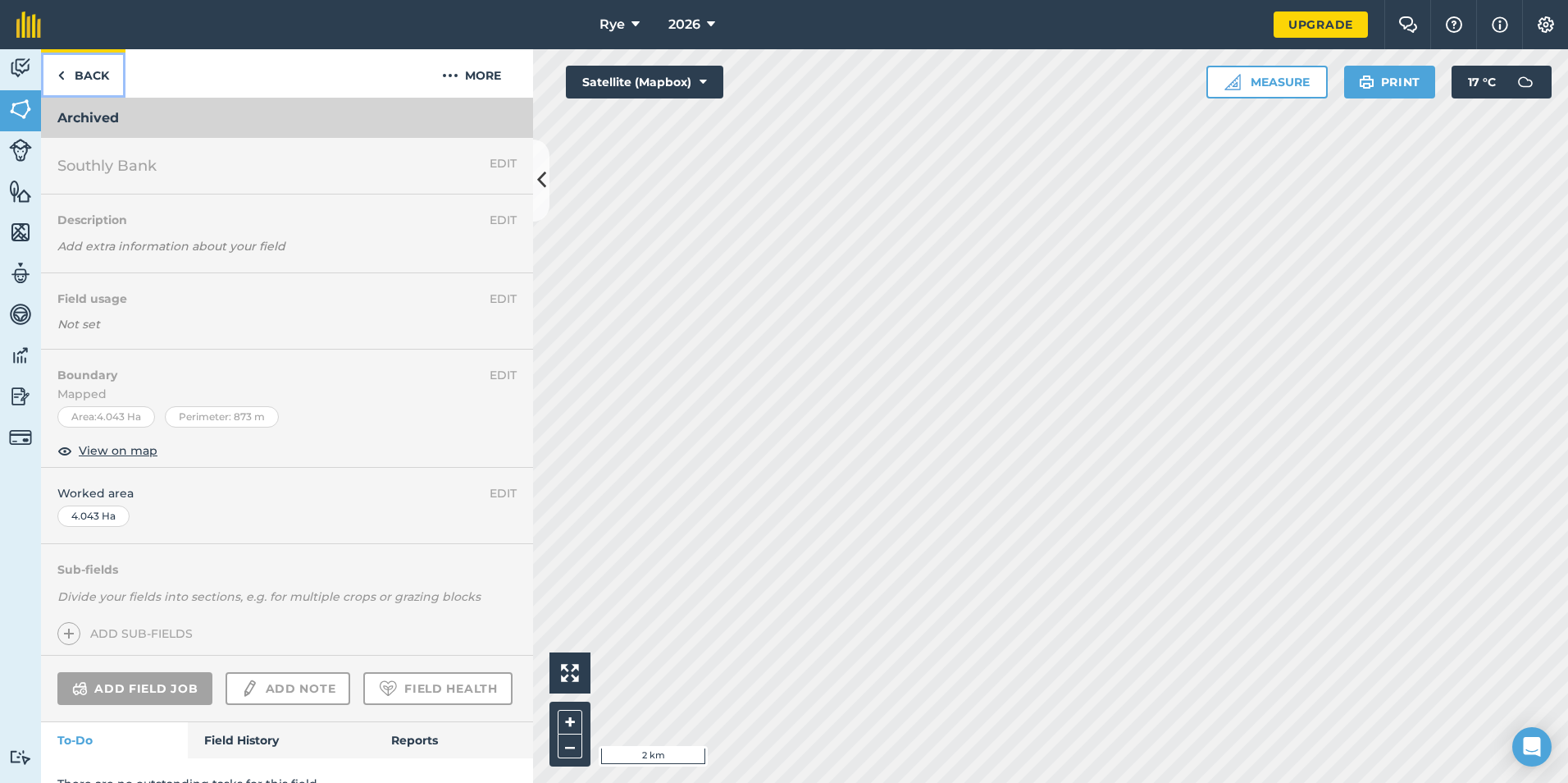
click at [73, 74] on link "Back" at bounding box center [83, 73] width 85 height 49
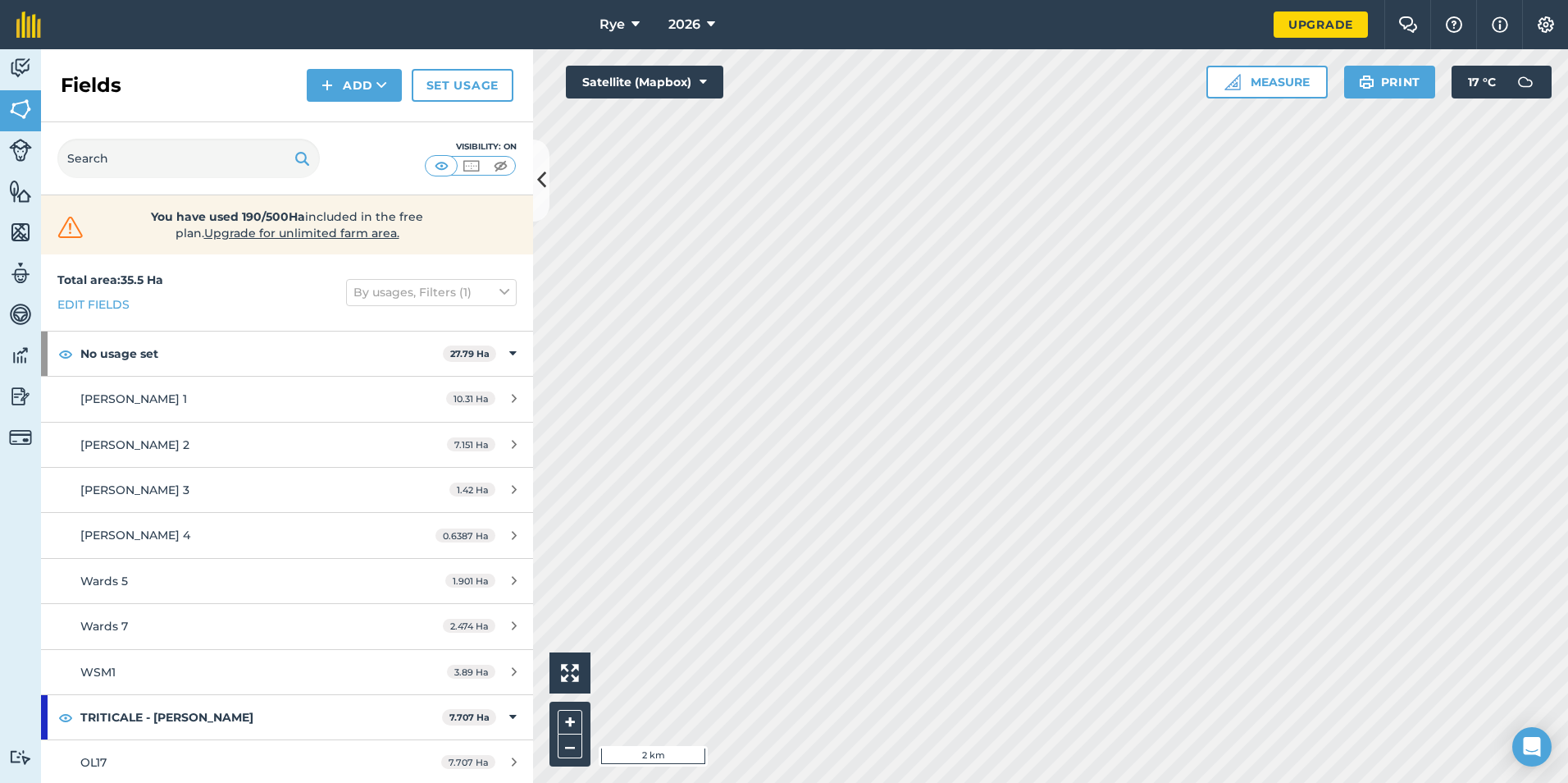
scroll to position [3, 0]
click at [18, 93] on link "Fields" at bounding box center [20, 111] width 41 height 41
click at [20, 65] on img at bounding box center [20, 67] width 23 height 25
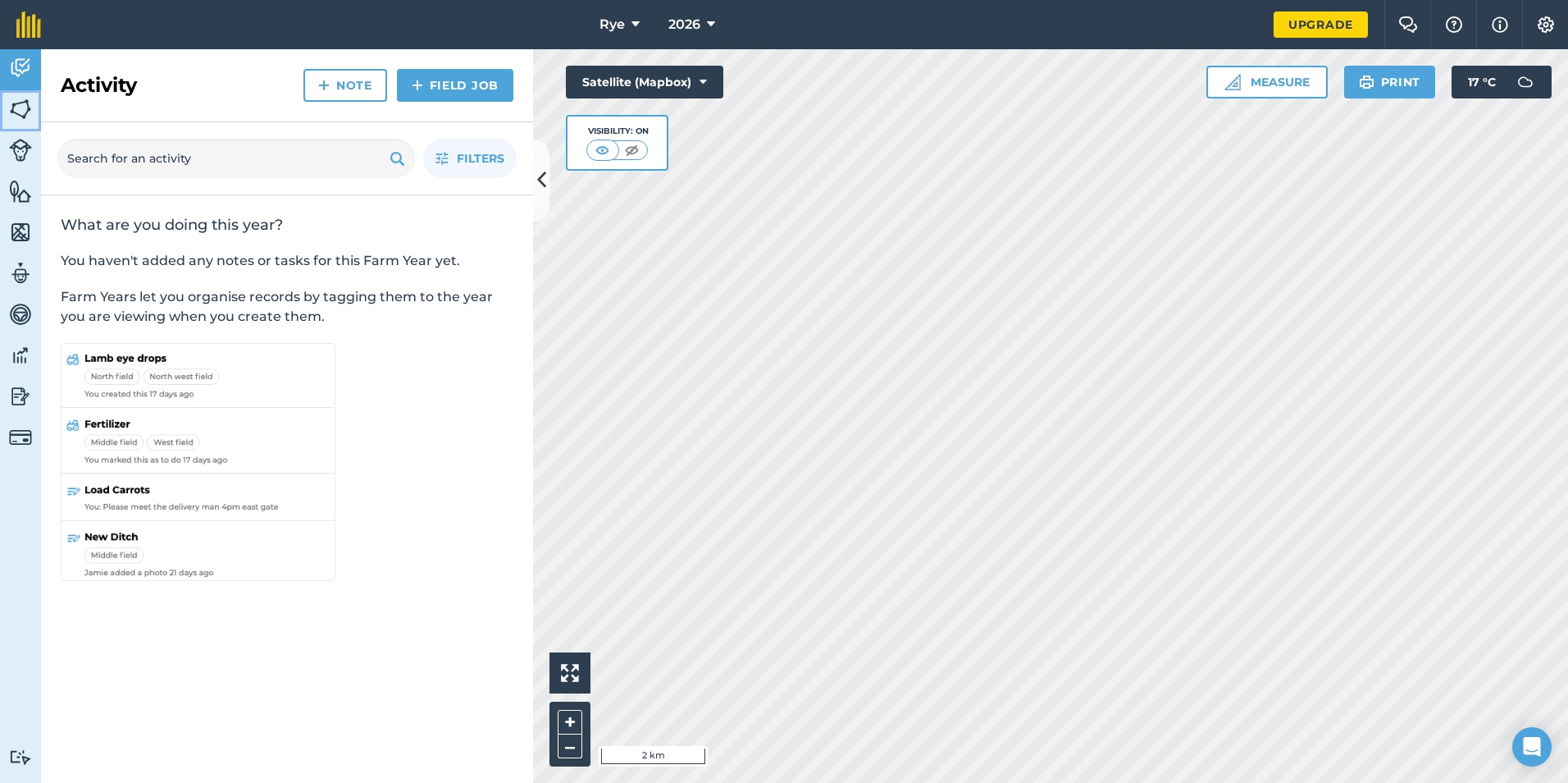
click at [9, 117] on link "Fields" at bounding box center [20, 111] width 41 height 41
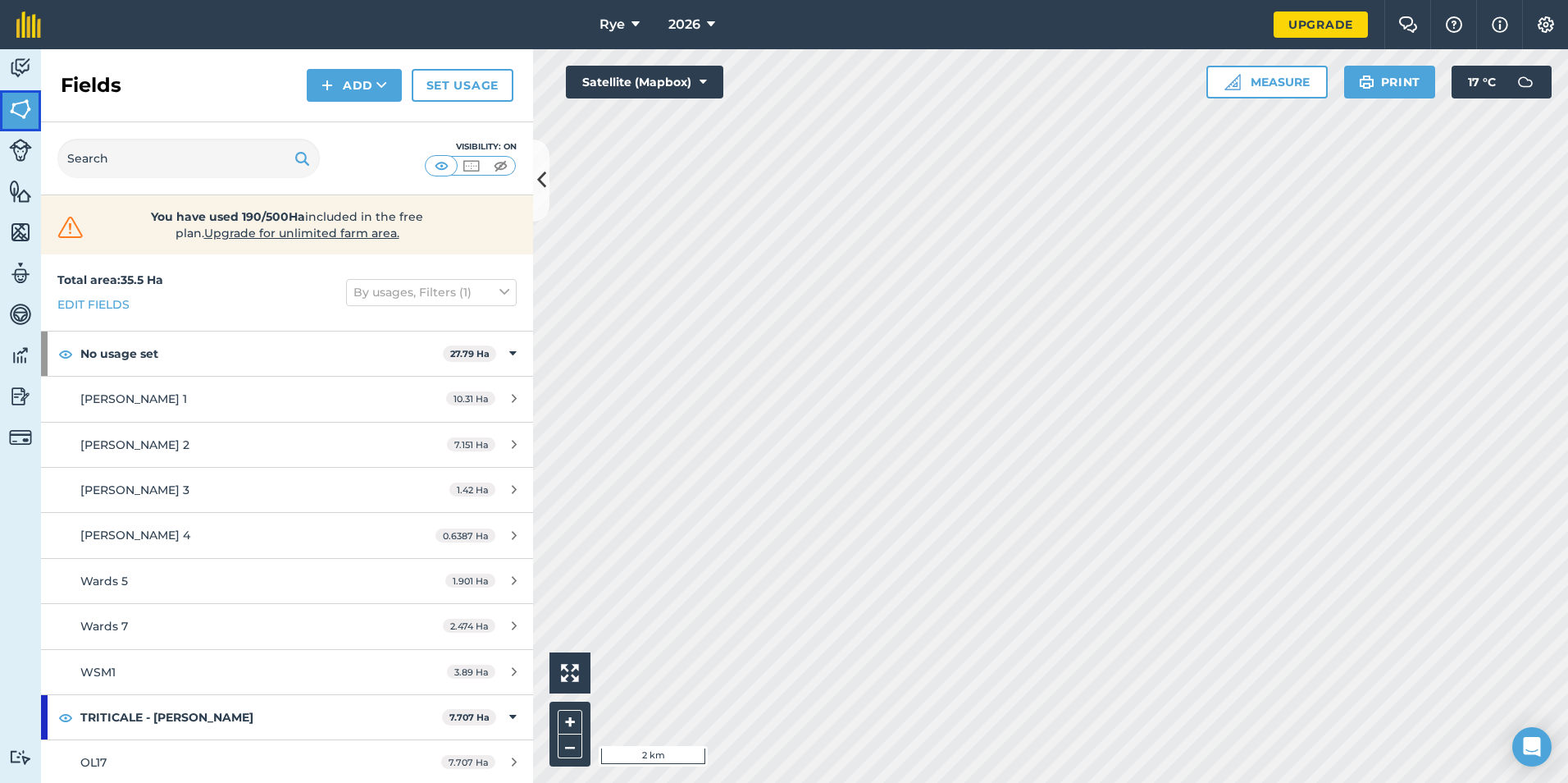
scroll to position [3, 0]
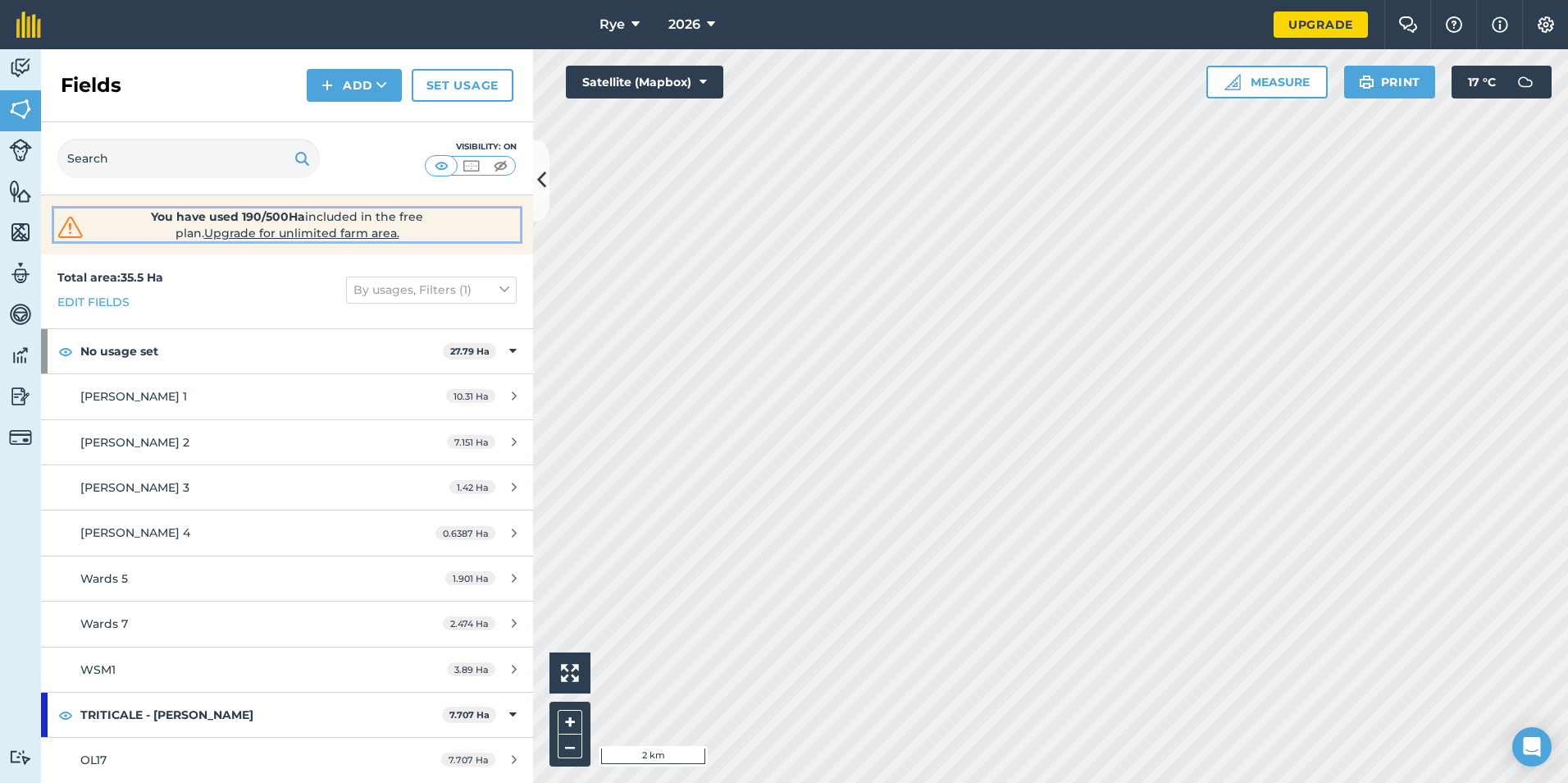
click at [385, 214] on span "You have used 190/500Ha included in the free plan . Upgrade for unlimited farm …" at bounding box center [287, 225] width 349 height 32
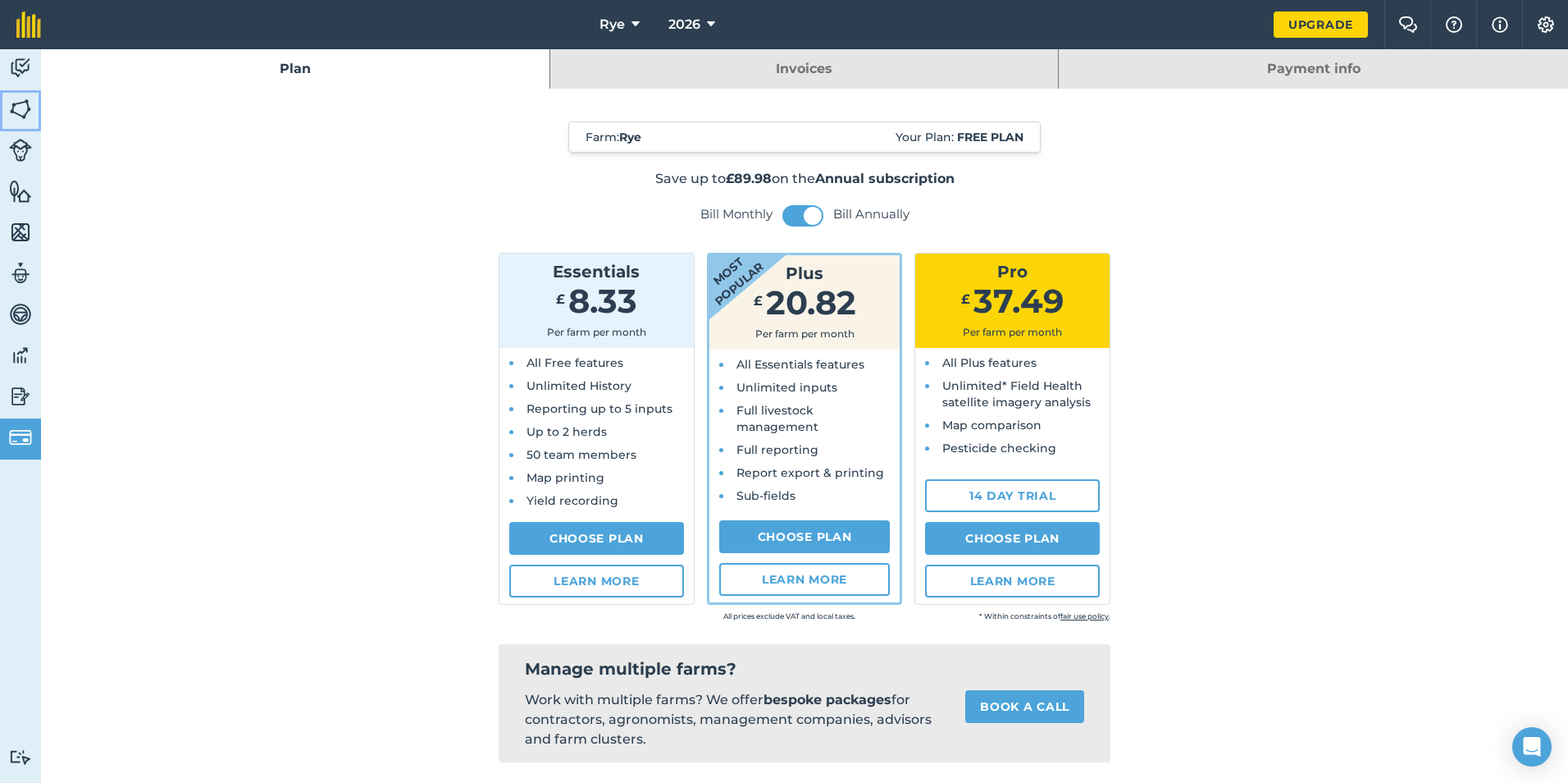
click at [16, 121] on link "Fields" at bounding box center [20, 111] width 41 height 41
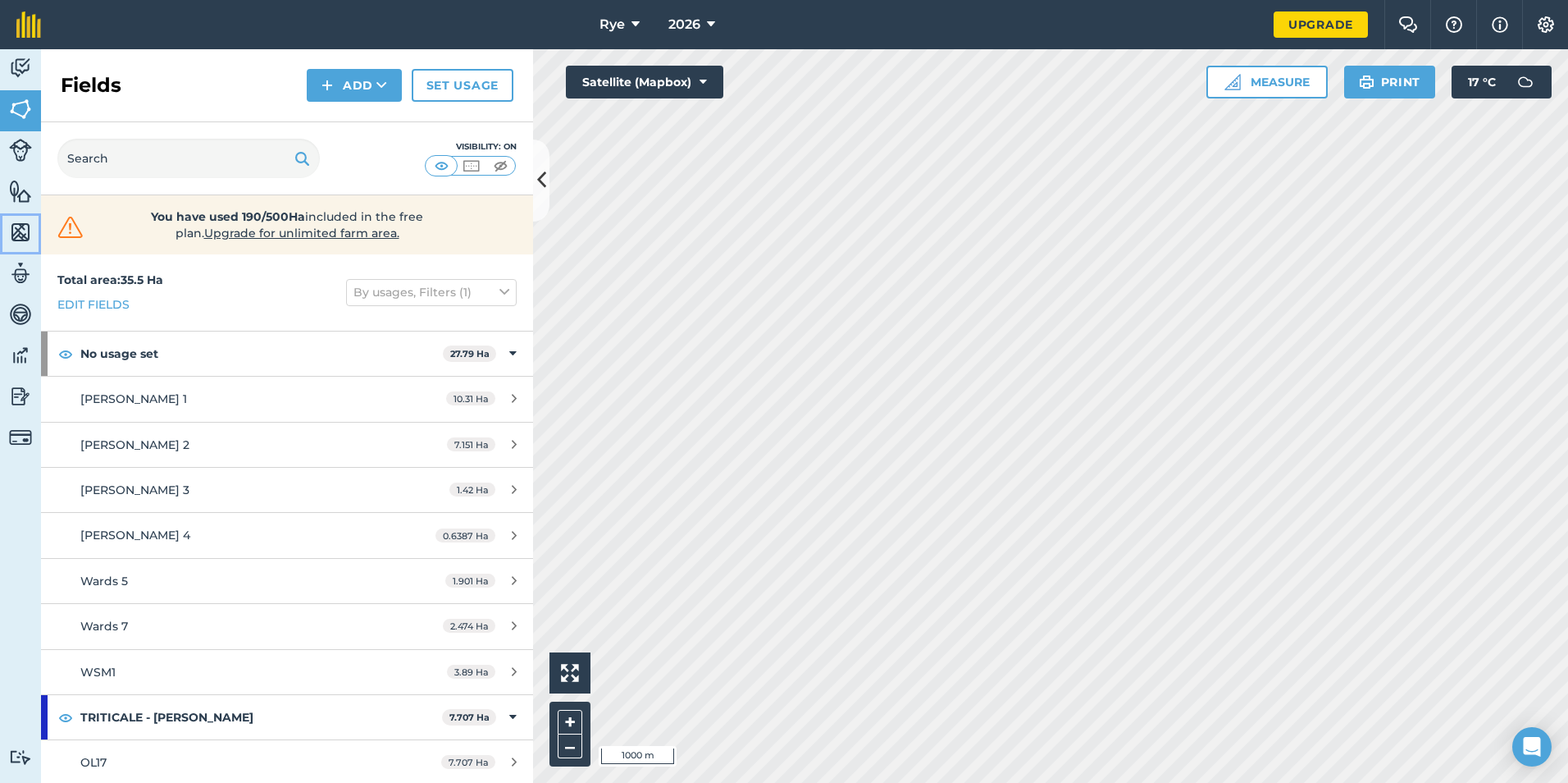
click at [14, 232] on img at bounding box center [20, 231] width 23 height 25
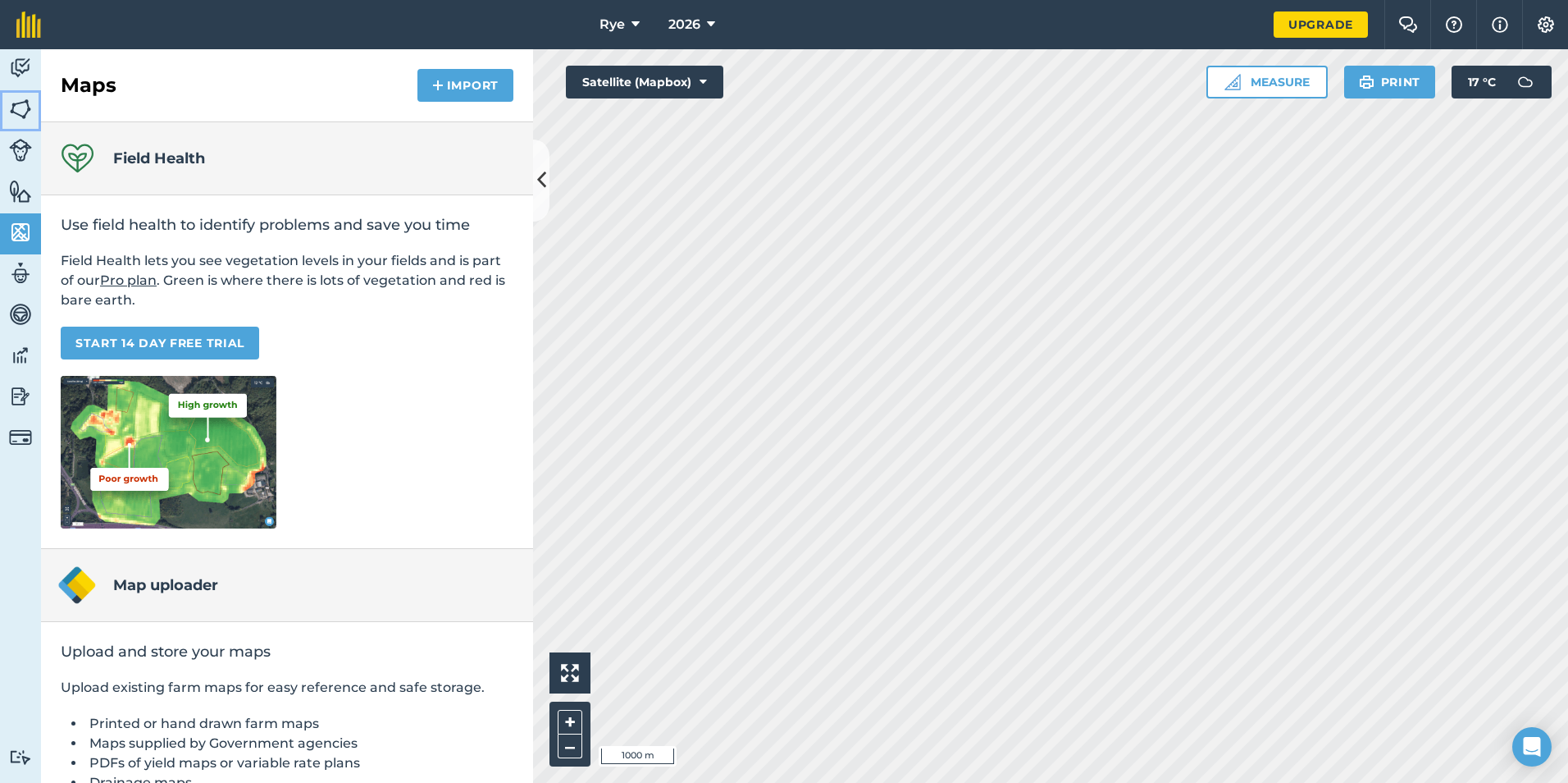
click at [19, 102] on img at bounding box center [20, 108] width 23 height 25
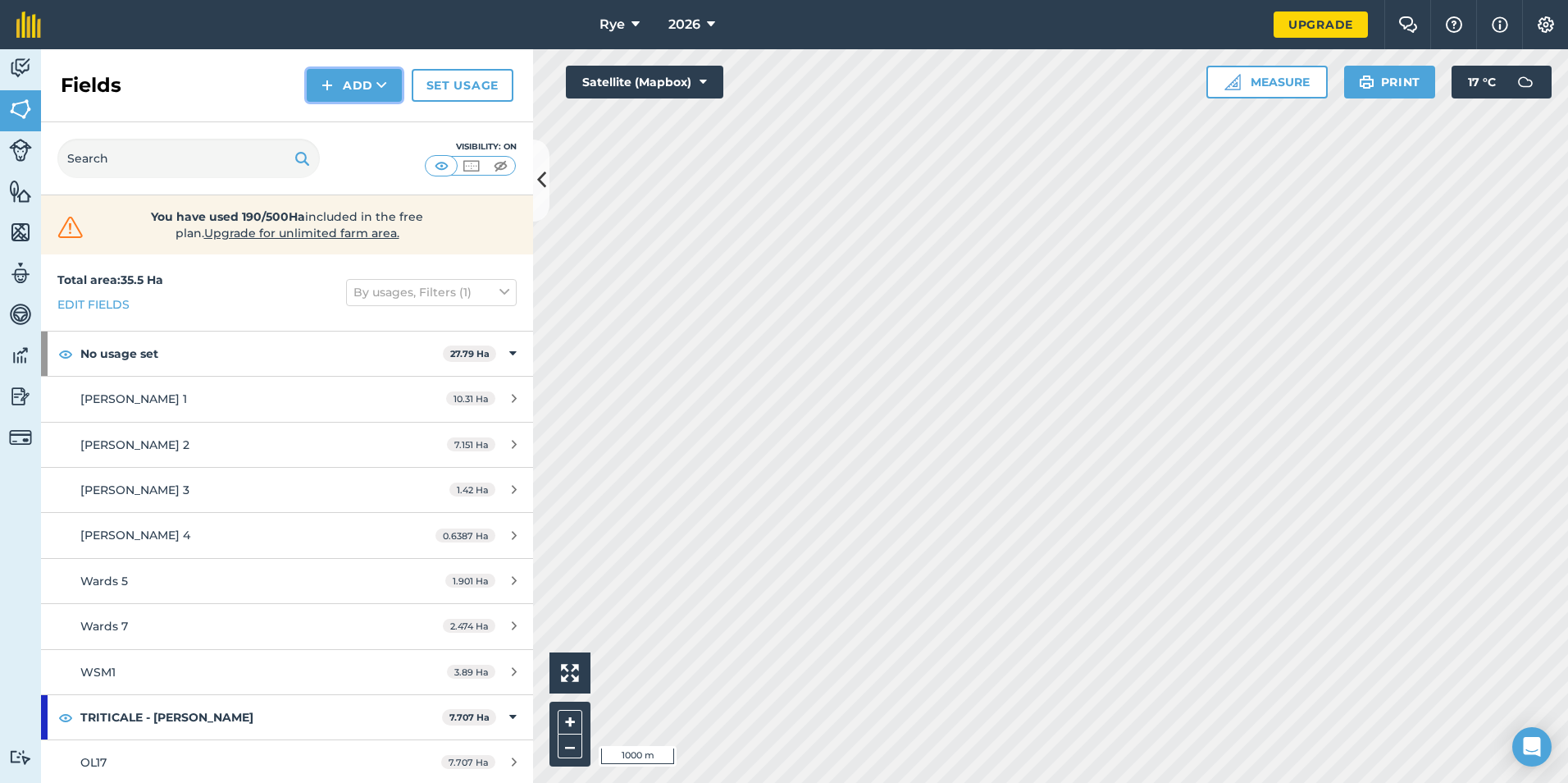
click at [368, 94] on button "Add" at bounding box center [353, 85] width 95 height 32
click at [375, 142] on link "Import" at bounding box center [354, 159] width 90 height 36
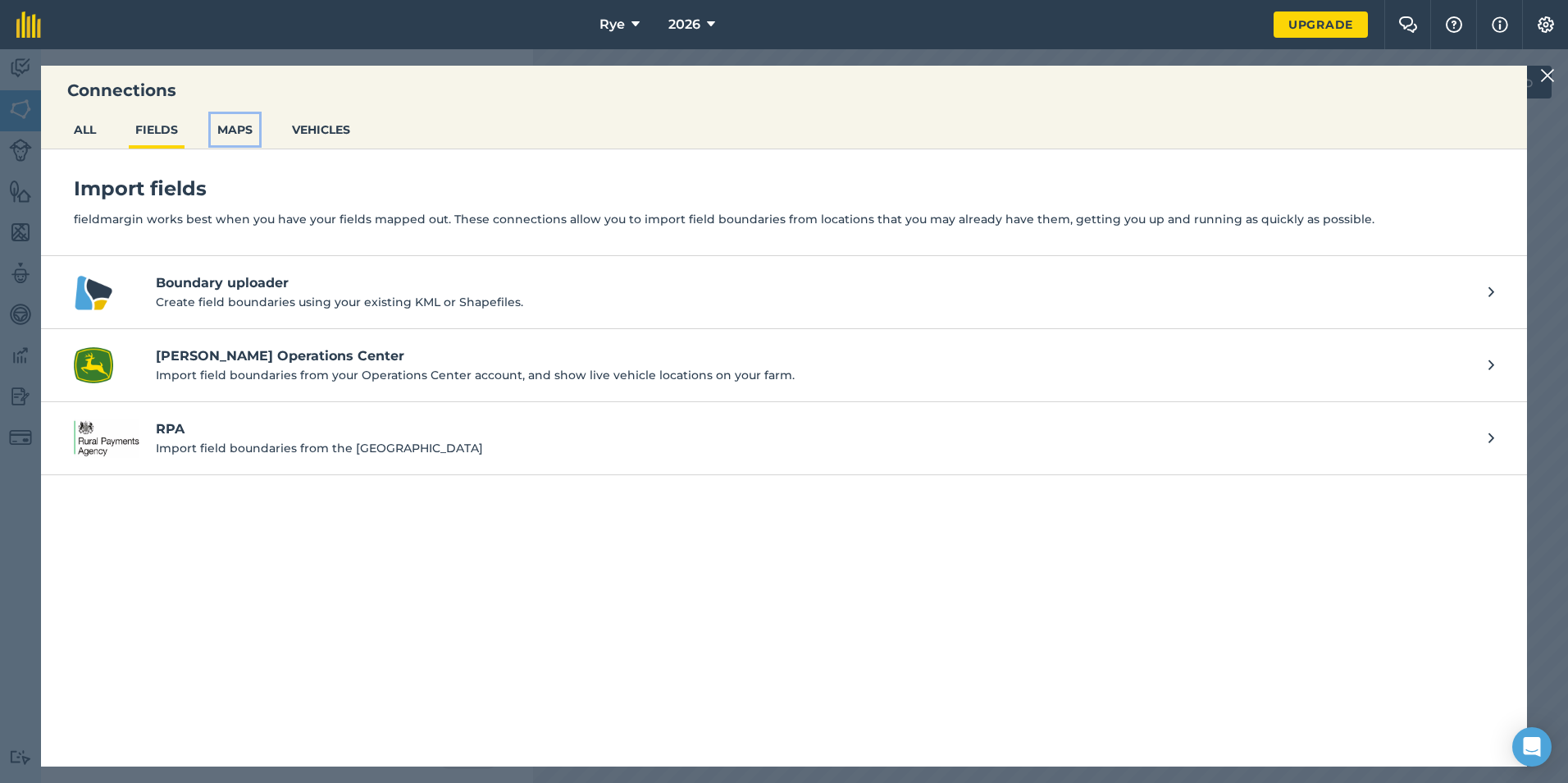
click at [230, 139] on button "MAPS" at bounding box center [235, 130] width 49 height 32
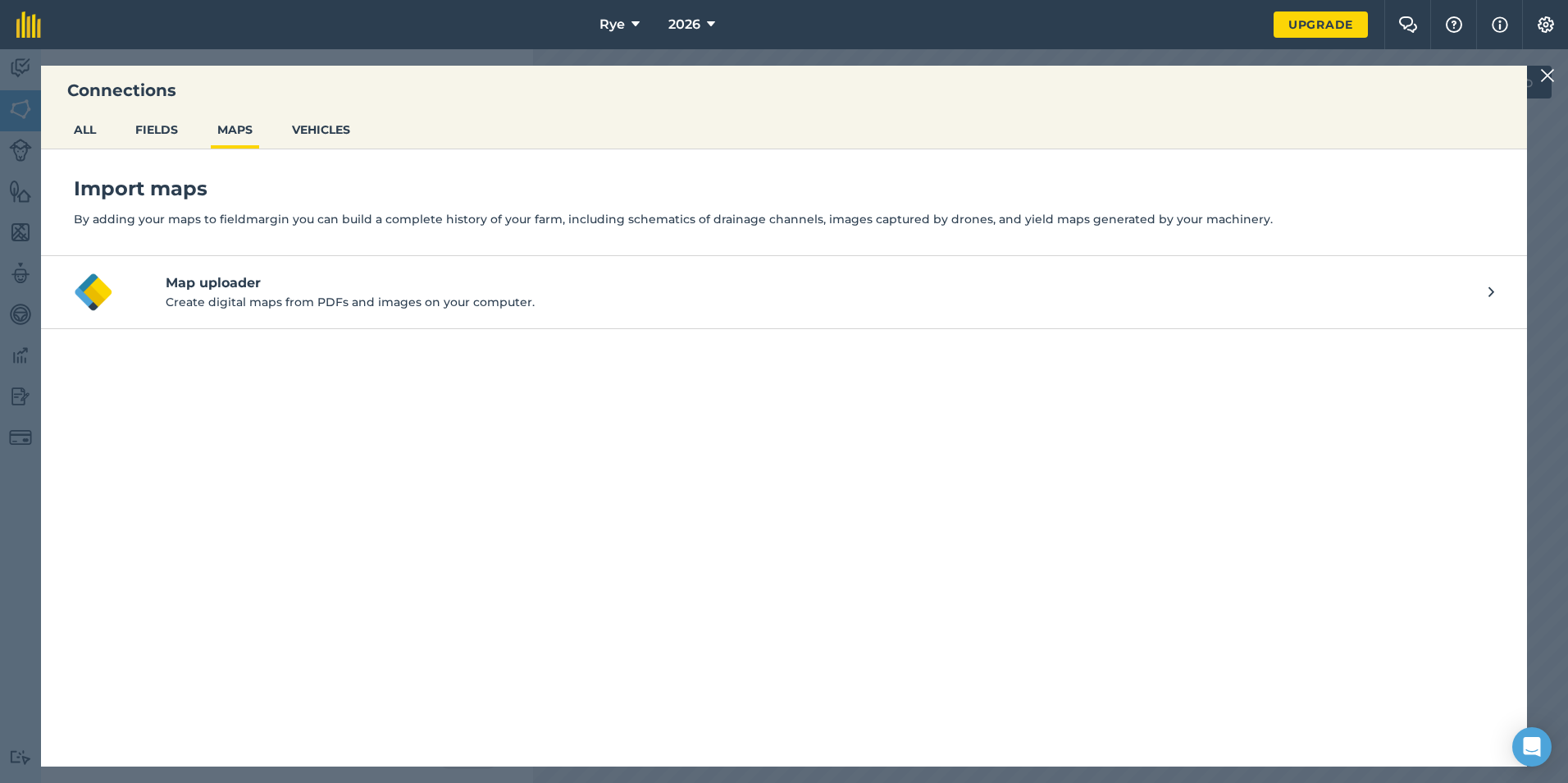
click at [176, 150] on div "Import maps By adding your maps to fieldmargin you can build a complete history…" at bounding box center [784, 202] width 1486 height 106
click at [160, 133] on button "FIELDS" at bounding box center [156, 130] width 55 height 32
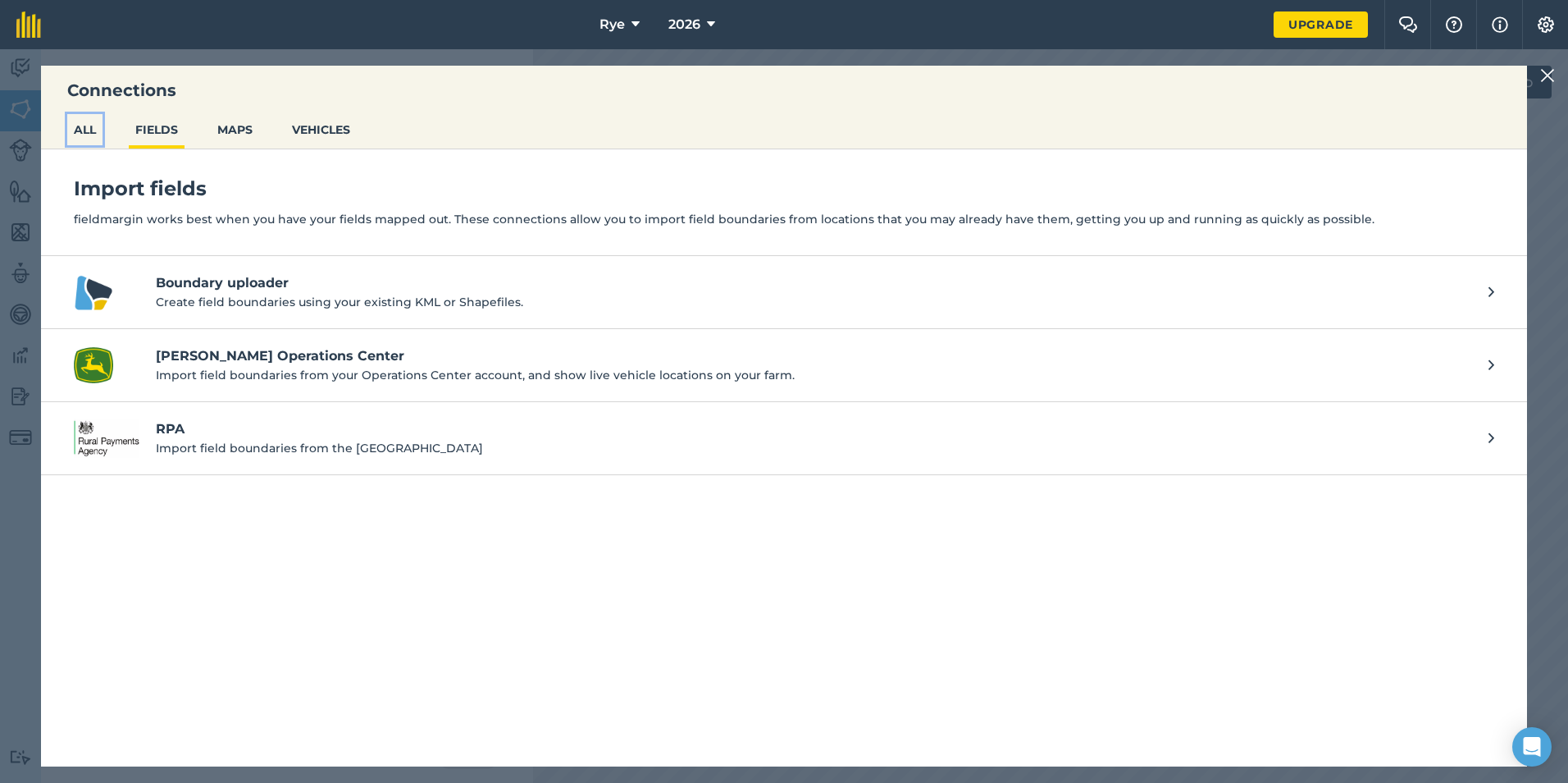
click at [90, 136] on button "ALL" at bounding box center [85, 130] width 35 height 32
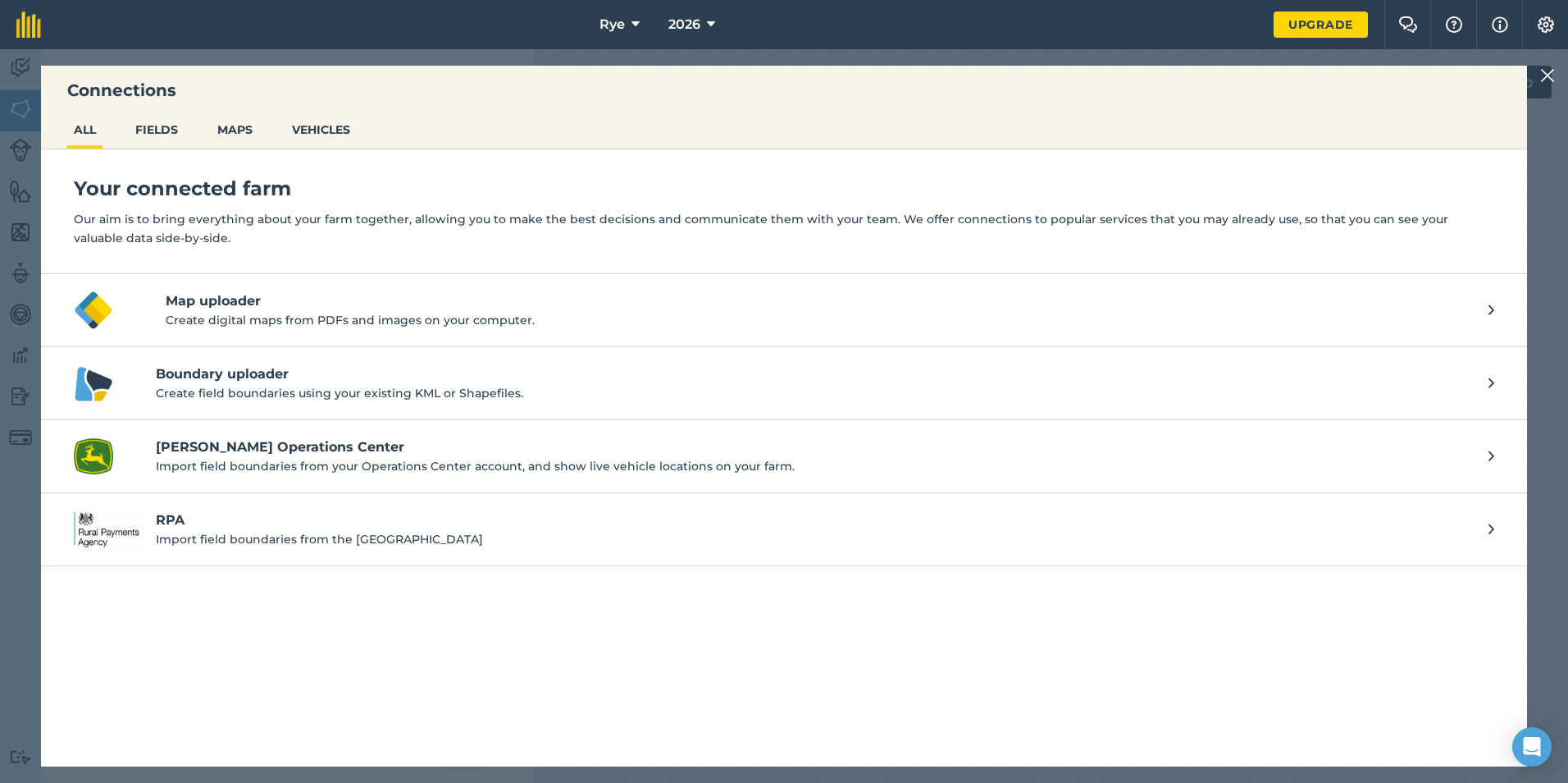
click at [1558, 75] on div at bounding box center [1549, 75] width 20 height 20
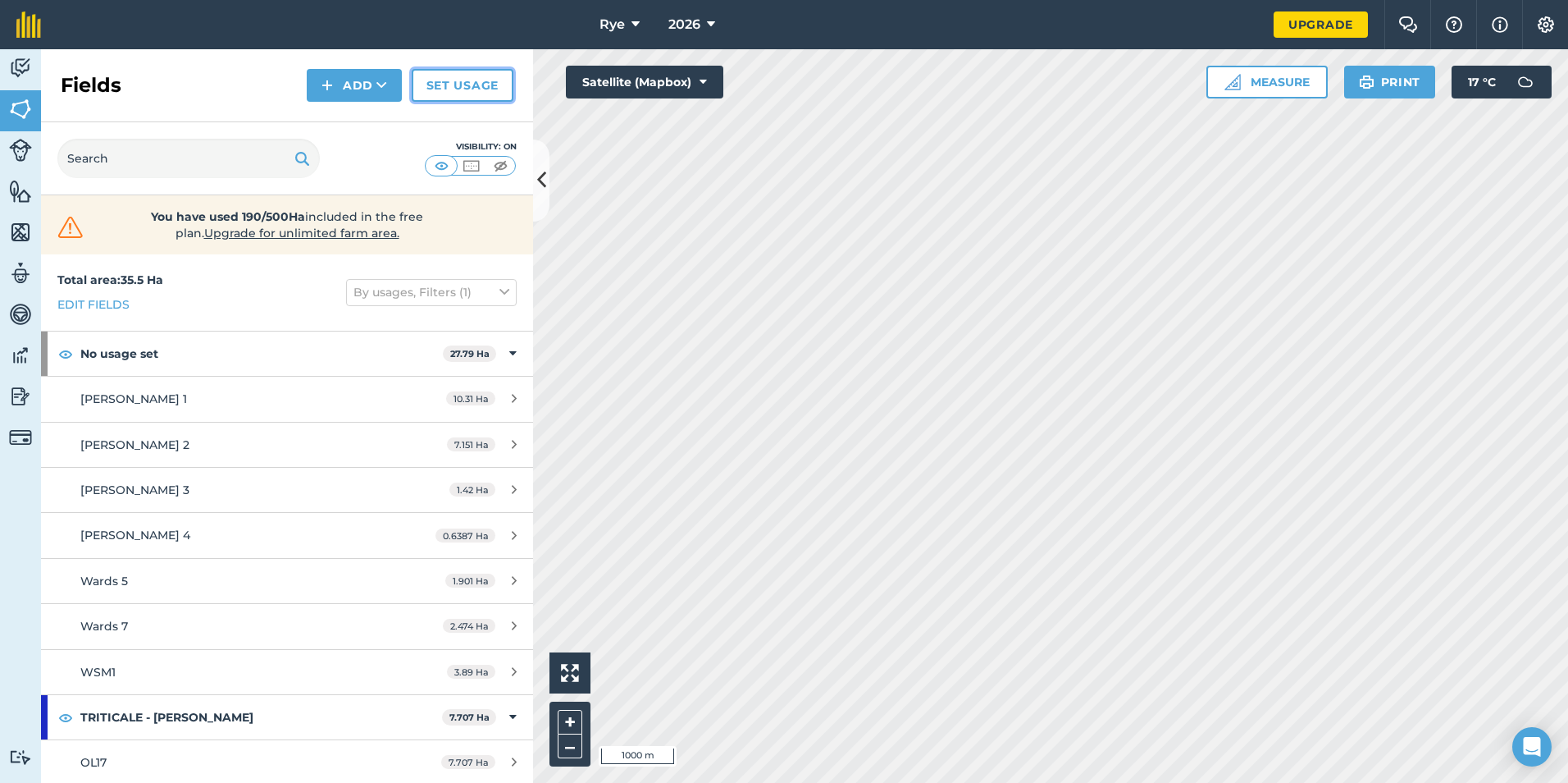
click at [429, 84] on link "Set usage" at bounding box center [462, 85] width 102 height 32
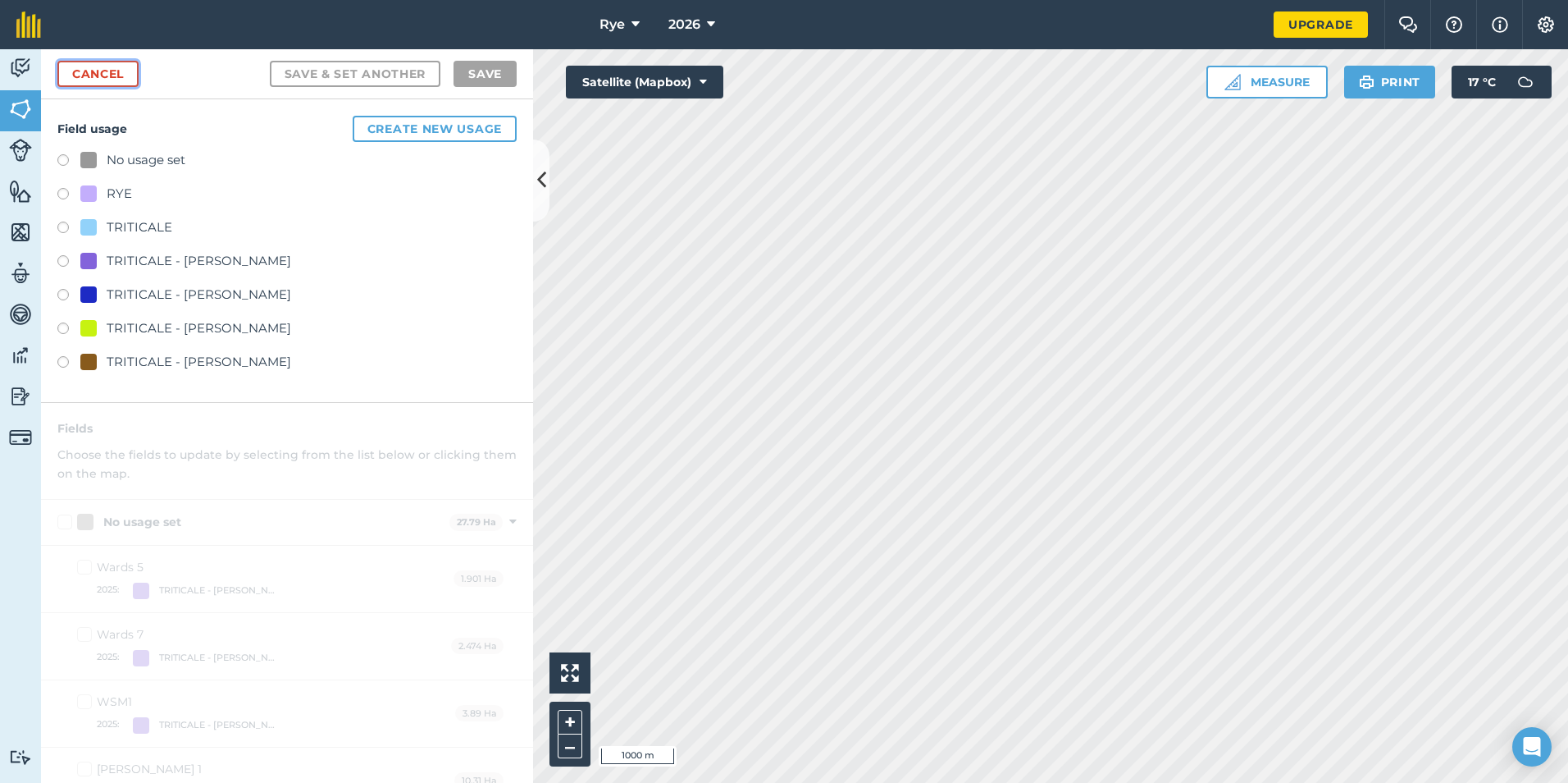
click at [112, 80] on link "Cancel" at bounding box center [97, 73] width 81 height 26
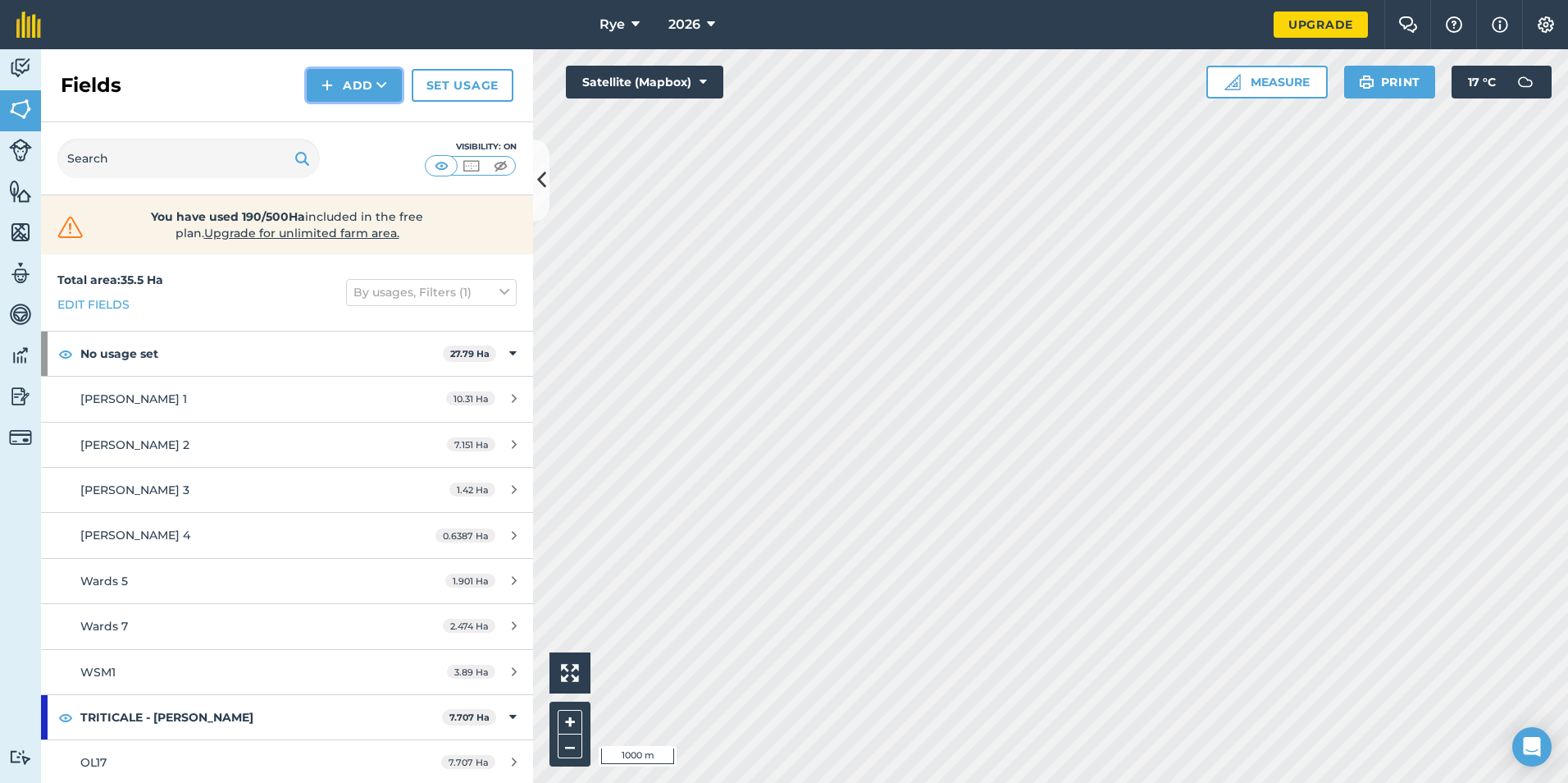
click at [337, 98] on button "Add" at bounding box center [353, 85] width 95 height 32
click at [362, 102] on div "Fields Add Draw Import Set usage" at bounding box center [287, 86] width 492 height 73
click at [352, 89] on button "Add" at bounding box center [353, 85] width 95 height 32
click at [347, 115] on link "Draw" at bounding box center [354, 122] width 90 height 36
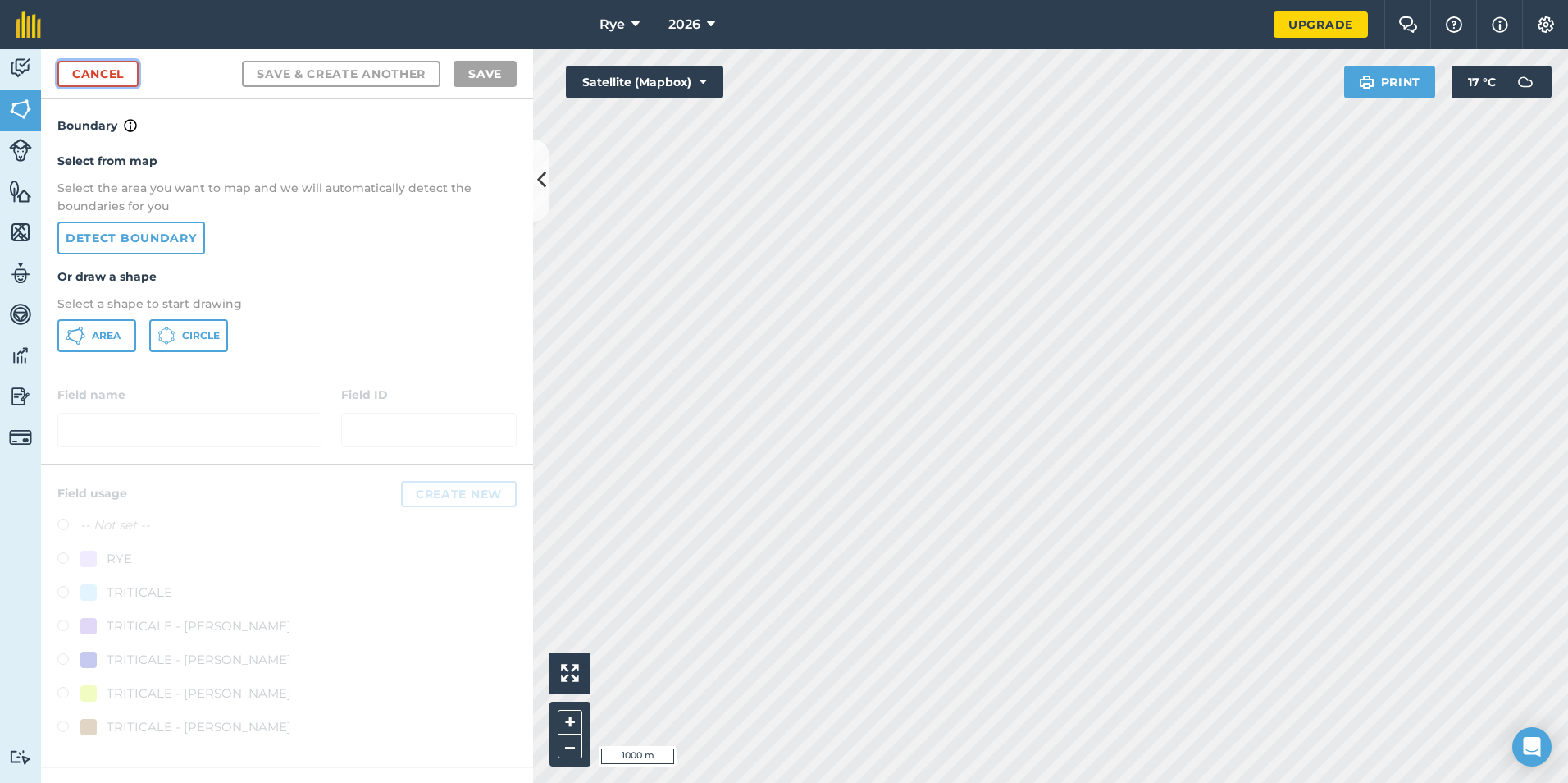
click at [96, 78] on link "Cancel" at bounding box center [97, 73] width 81 height 26
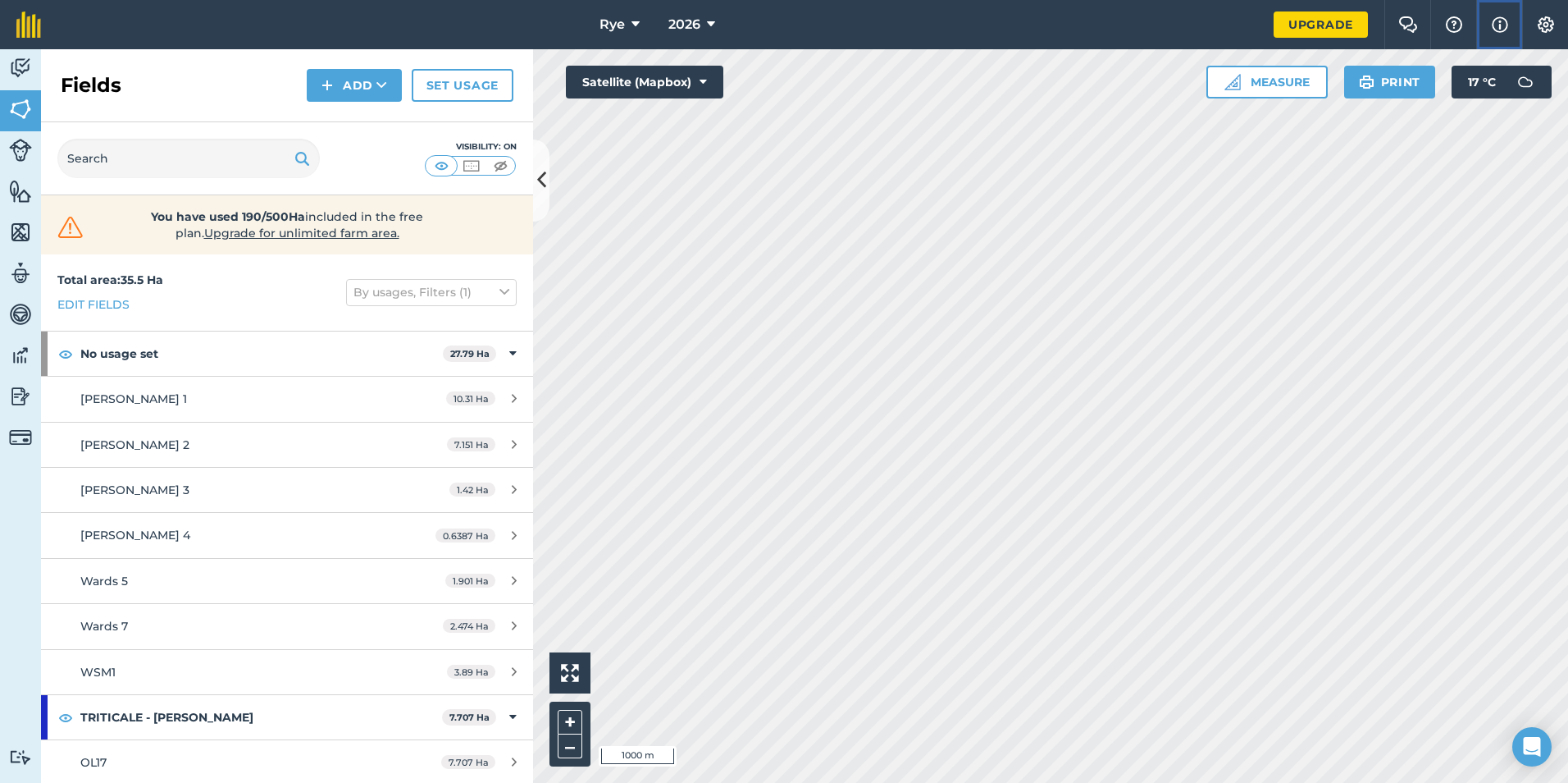
click at [1489, 30] on button "Info" at bounding box center [1499, 25] width 46 height 50
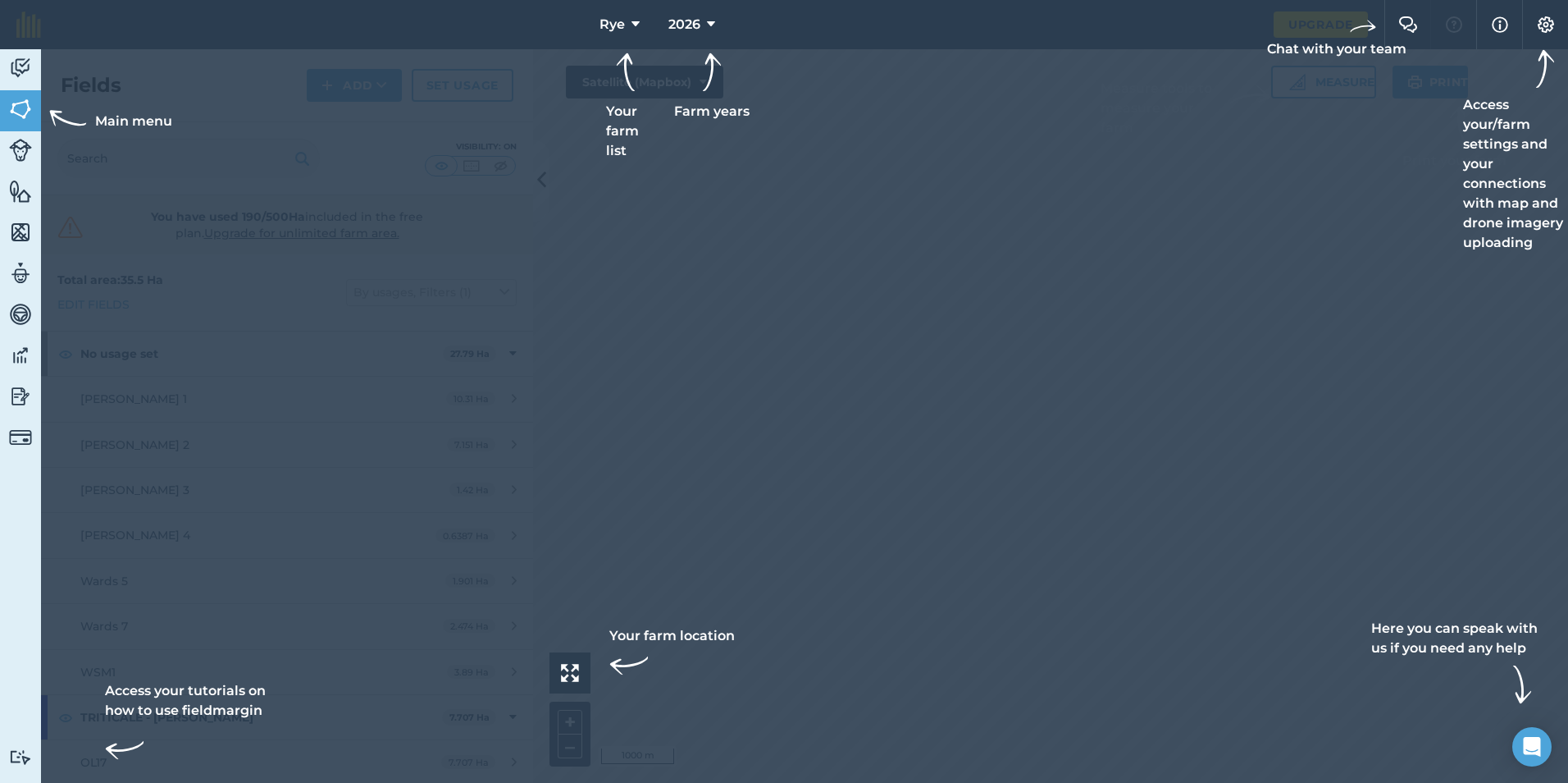
click at [1462, 21] on div at bounding box center [784, 25] width 1568 height 50
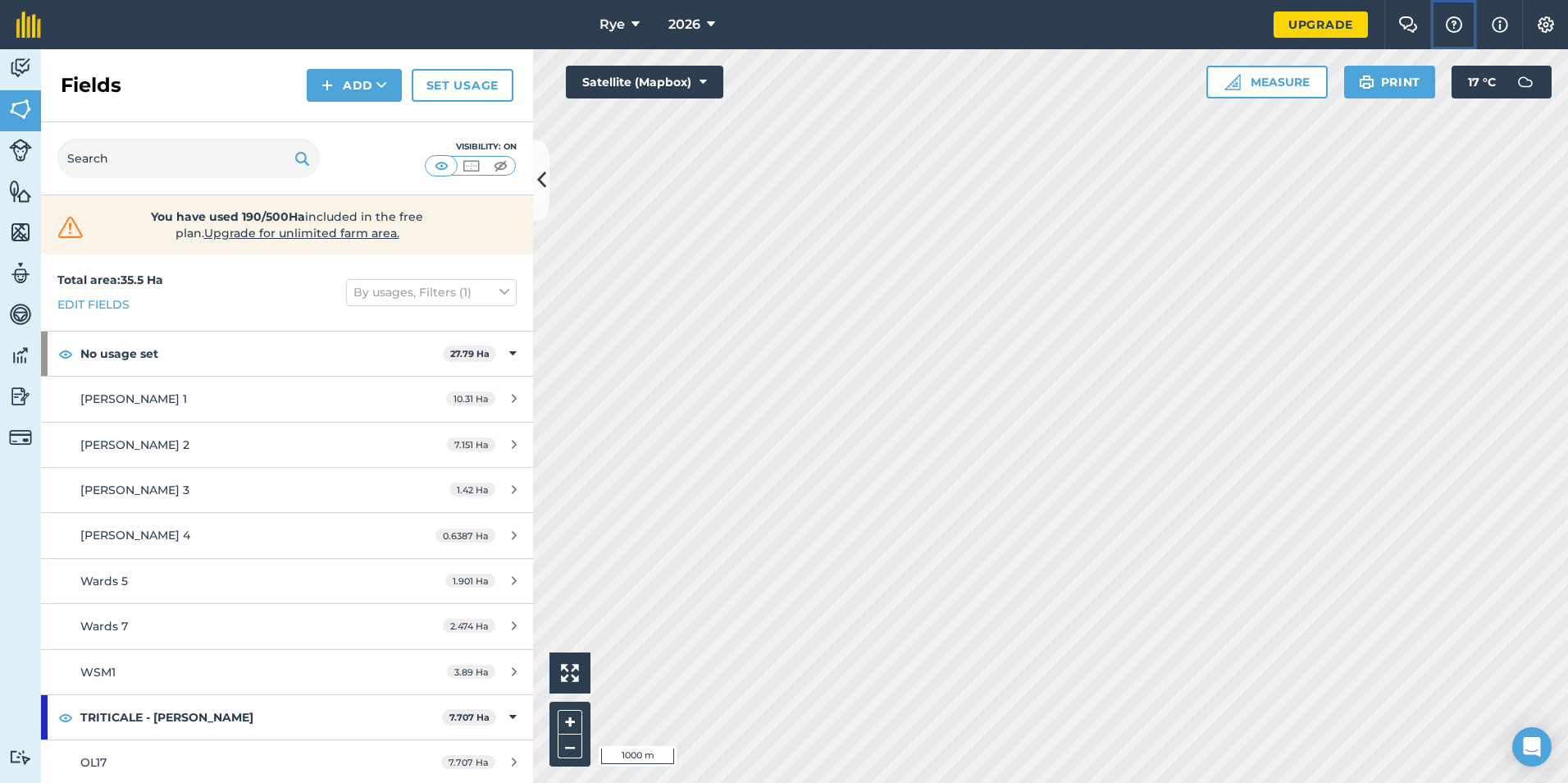
click at [1462, 21] on img at bounding box center [1454, 24] width 20 height 16
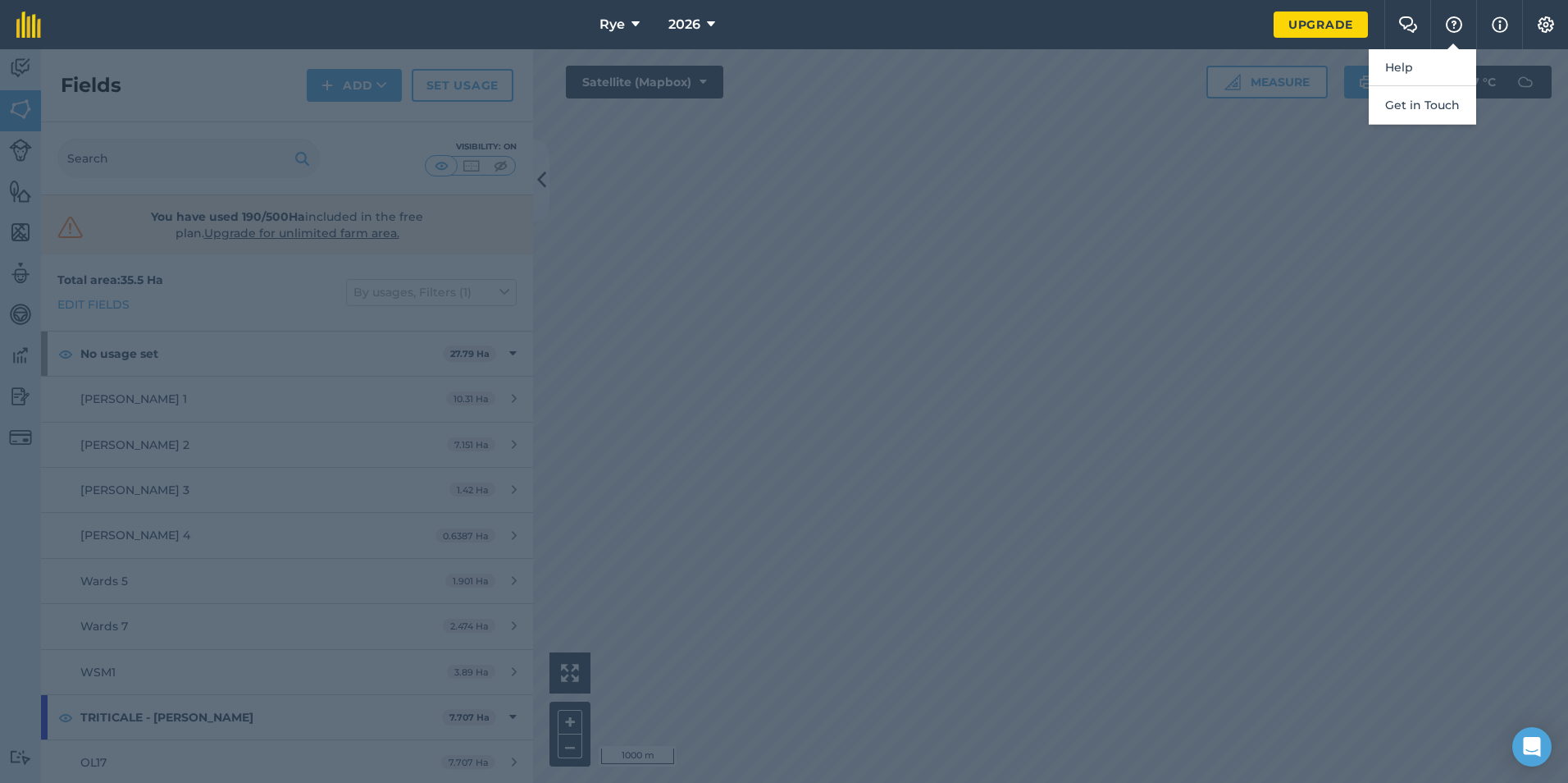
click at [1476, 48] on div "Help Get in Touch" at bounding box center [1476, 25] width 0 height 50
click at [1437, 65] on link "Help" at bounding box center [1422, 67] width 108 height 37
click at [663, 201] on div at bounding box center [784, 416] width 1568 height 733
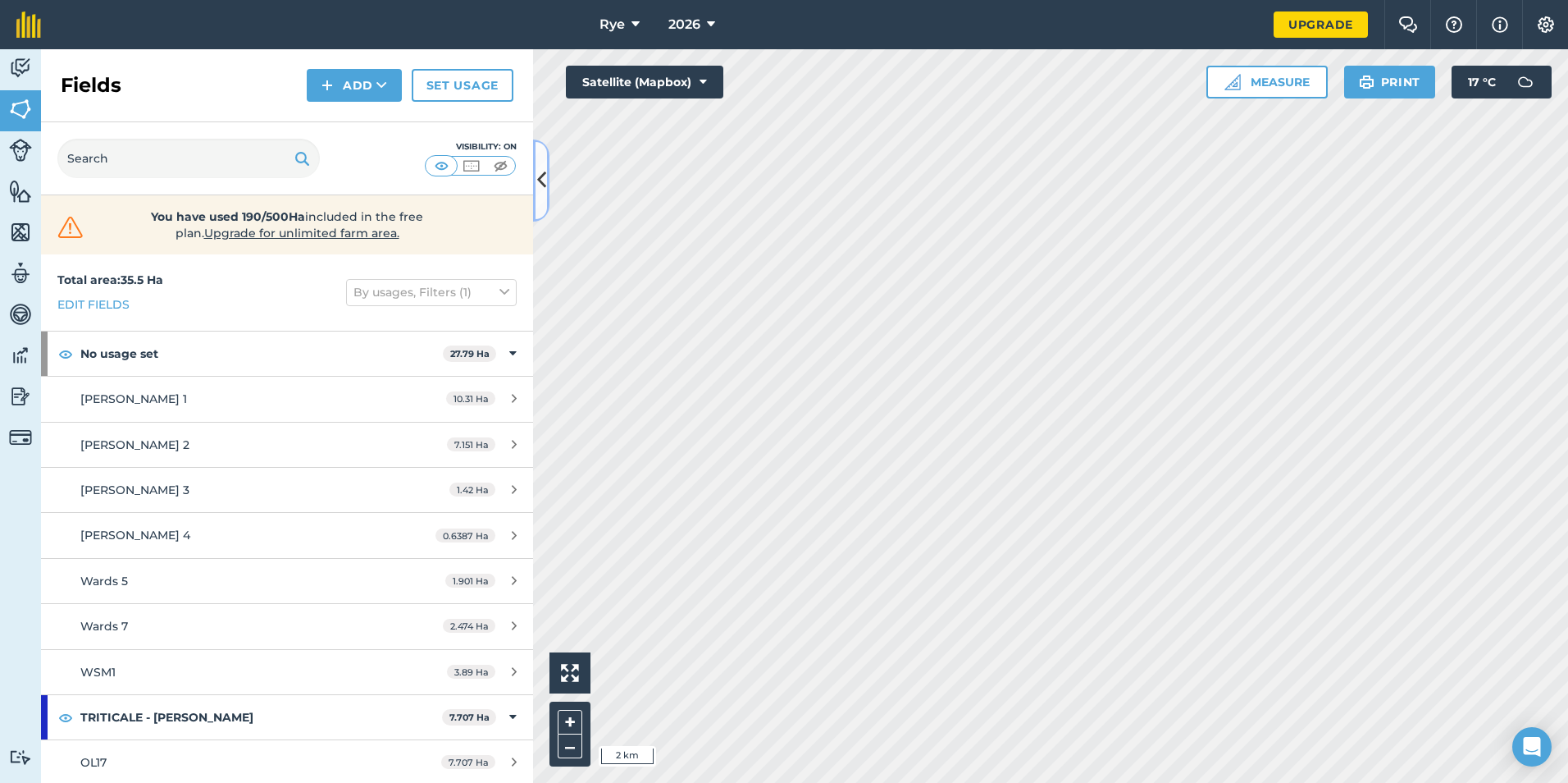
click at [539, 205] on button at bounding box center [540, 180] width 16 height 82
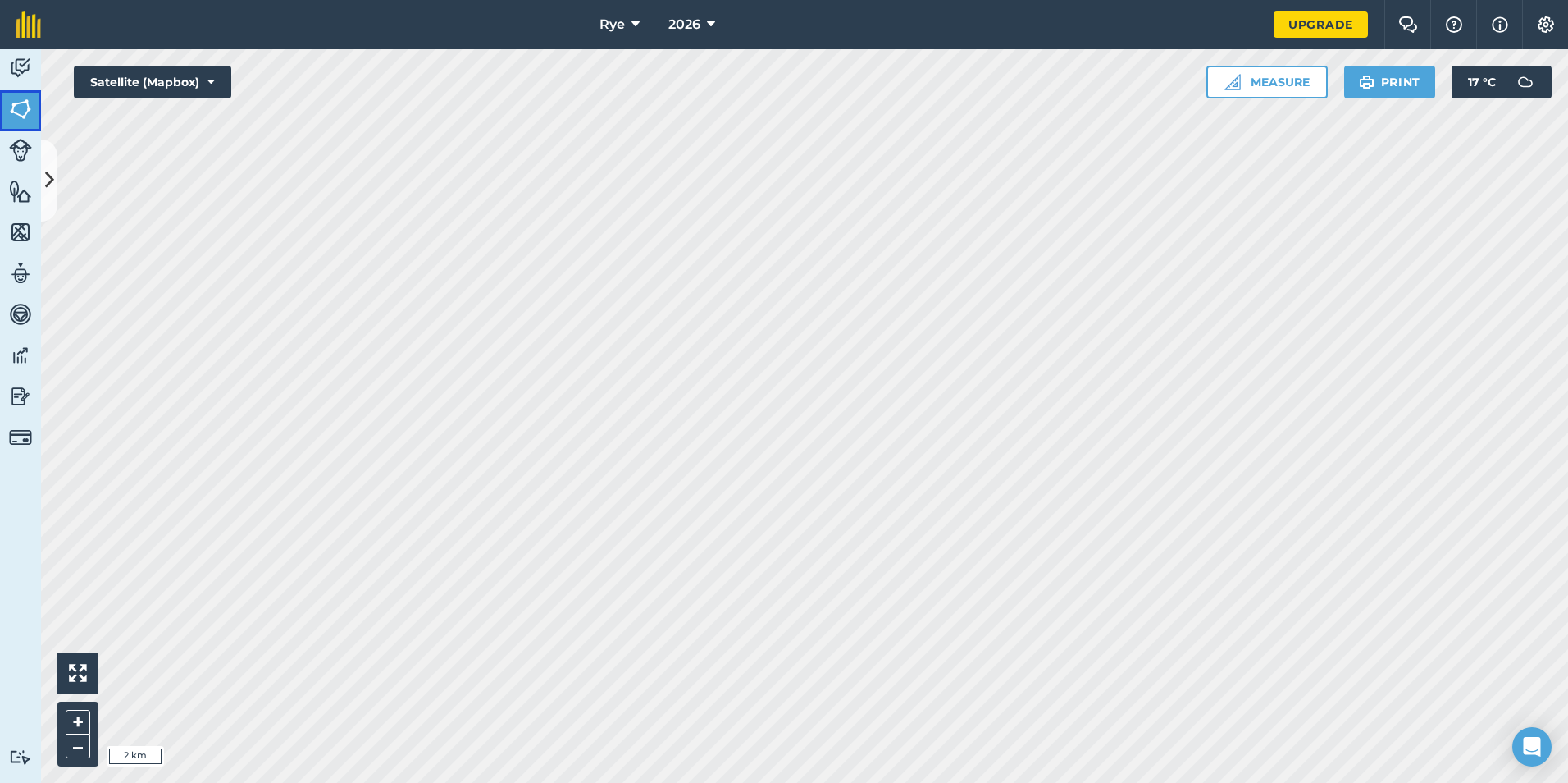
click at [10, 106] on img at bounding box center [20, 108] width 23 height 25
click at [44, 163] on button at bounding box center [49, 180] width 16 height 82
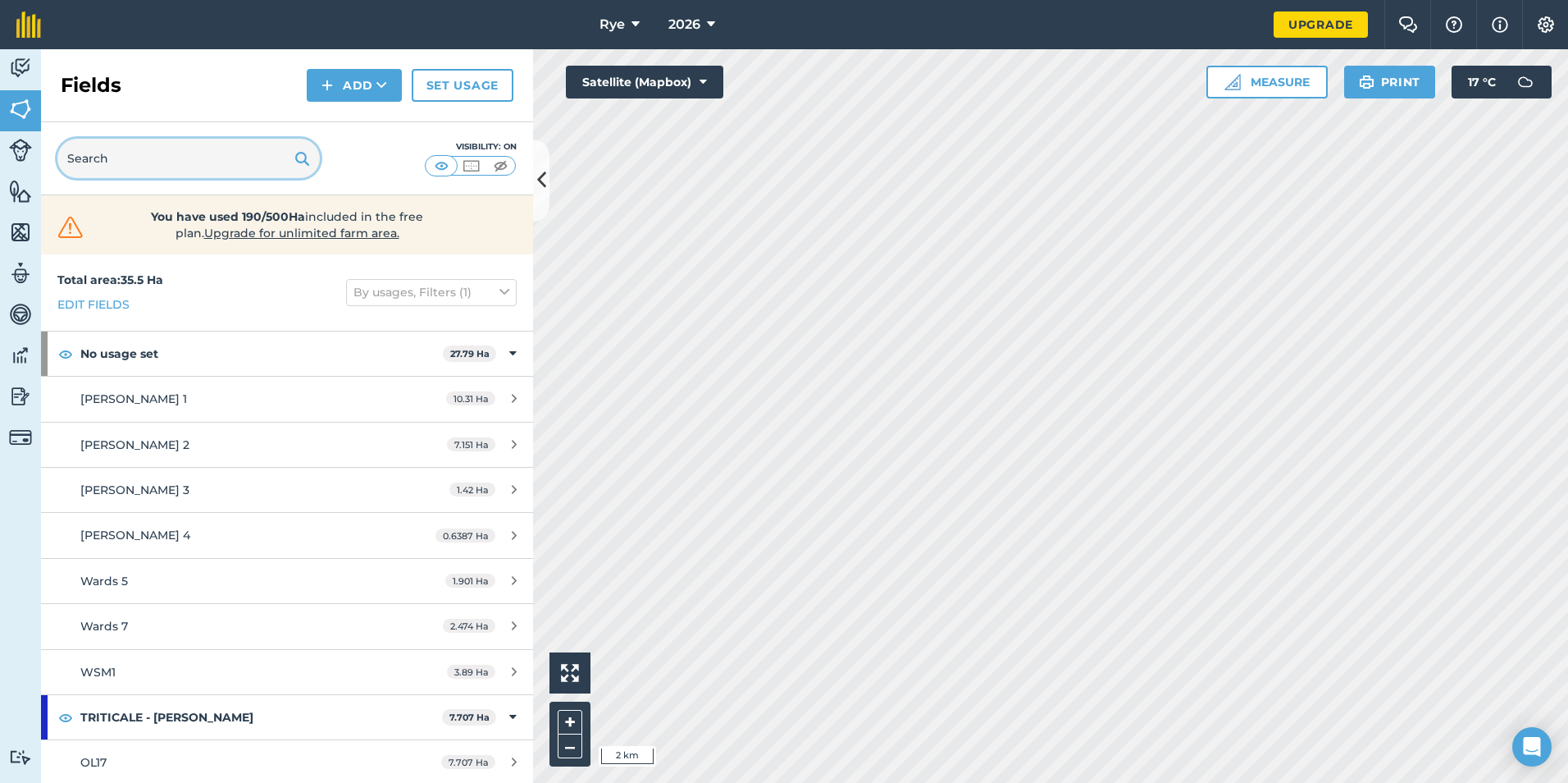
click at [194, 165] on input "text" at bounding box center [188, 158] width 262 height 39
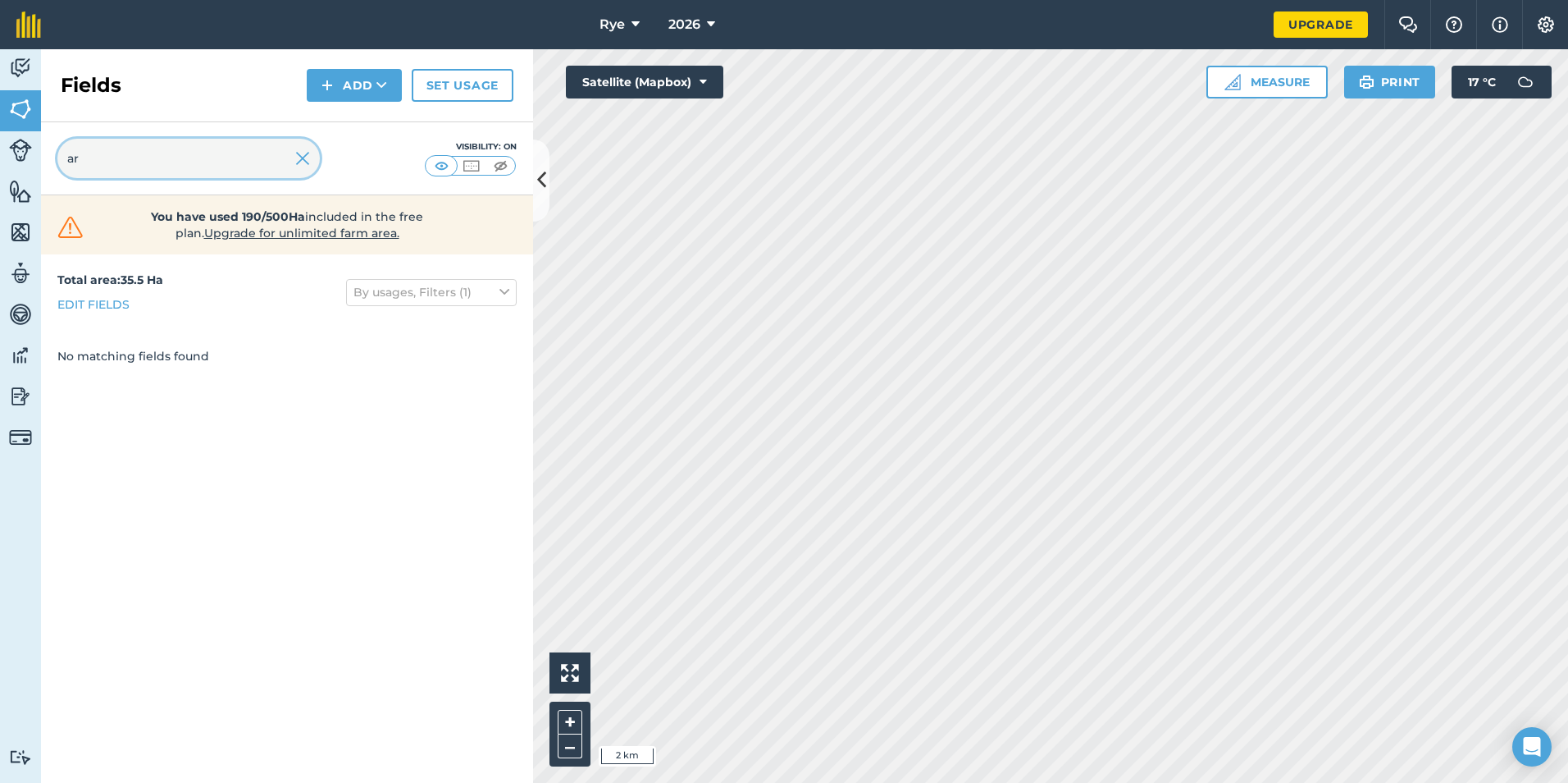
type input "a"
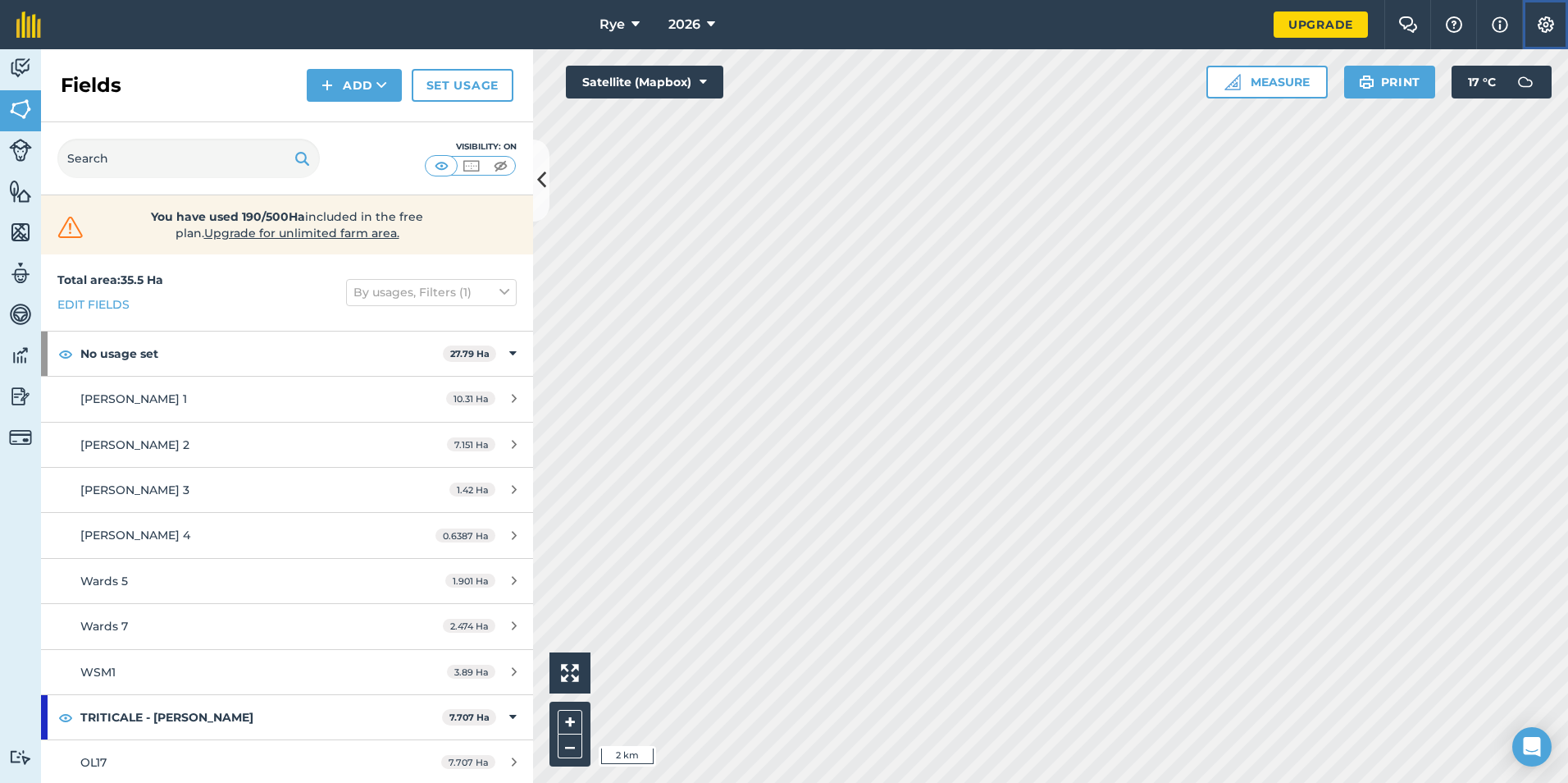
click at [1539, 31] on img at bounding box center [1545, 24] width 20 height 16
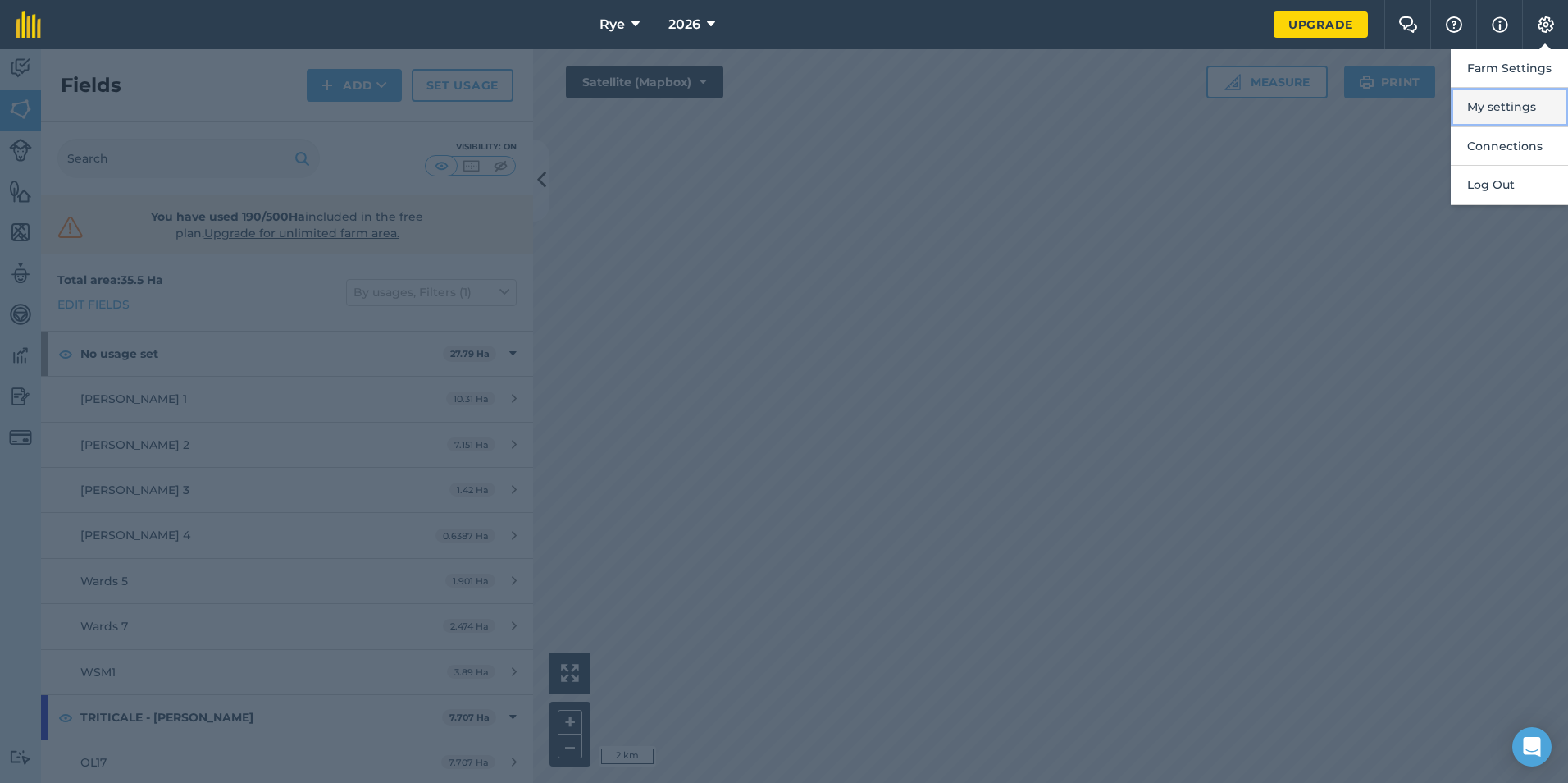
click at [1487, 101] on button "My settings" at bounding box center [1509, 107] width 117 height 38
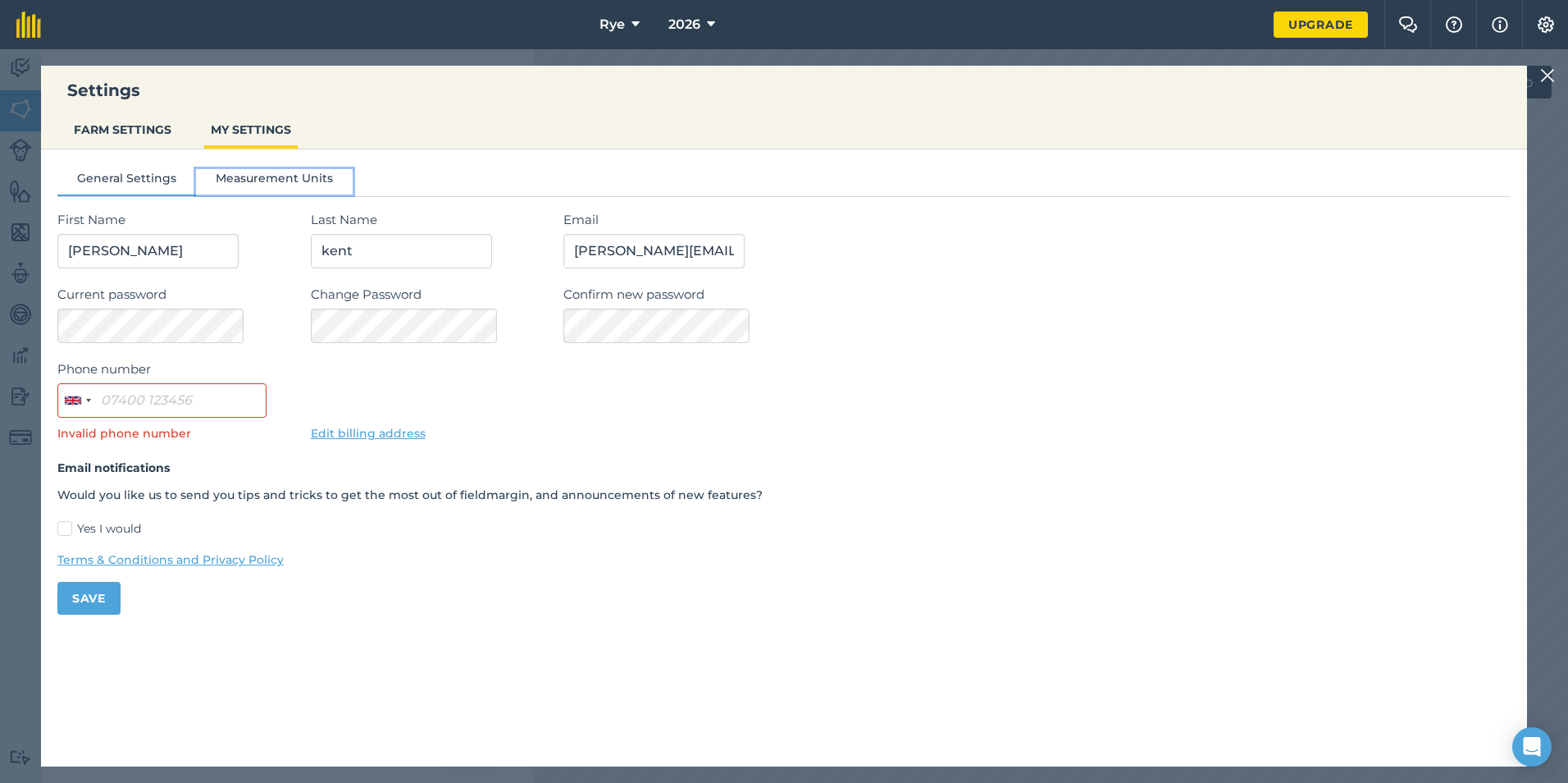
click at [247, 180] on button "Measurement Units" at bounding box center [275, 181] width 157 height 25
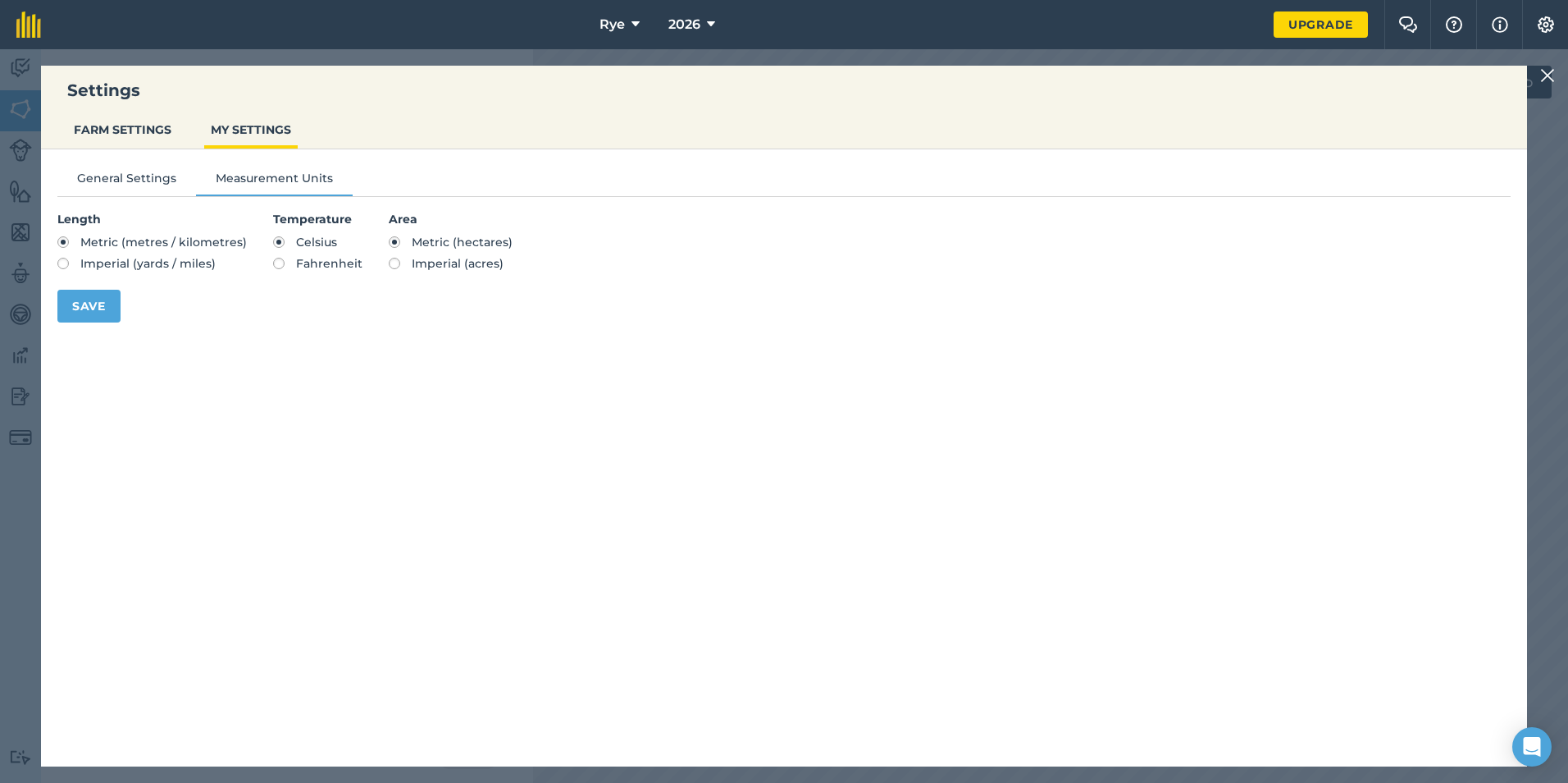
click at [1547, 79] on img at bounding box center [1547, 75] width 15 height 20
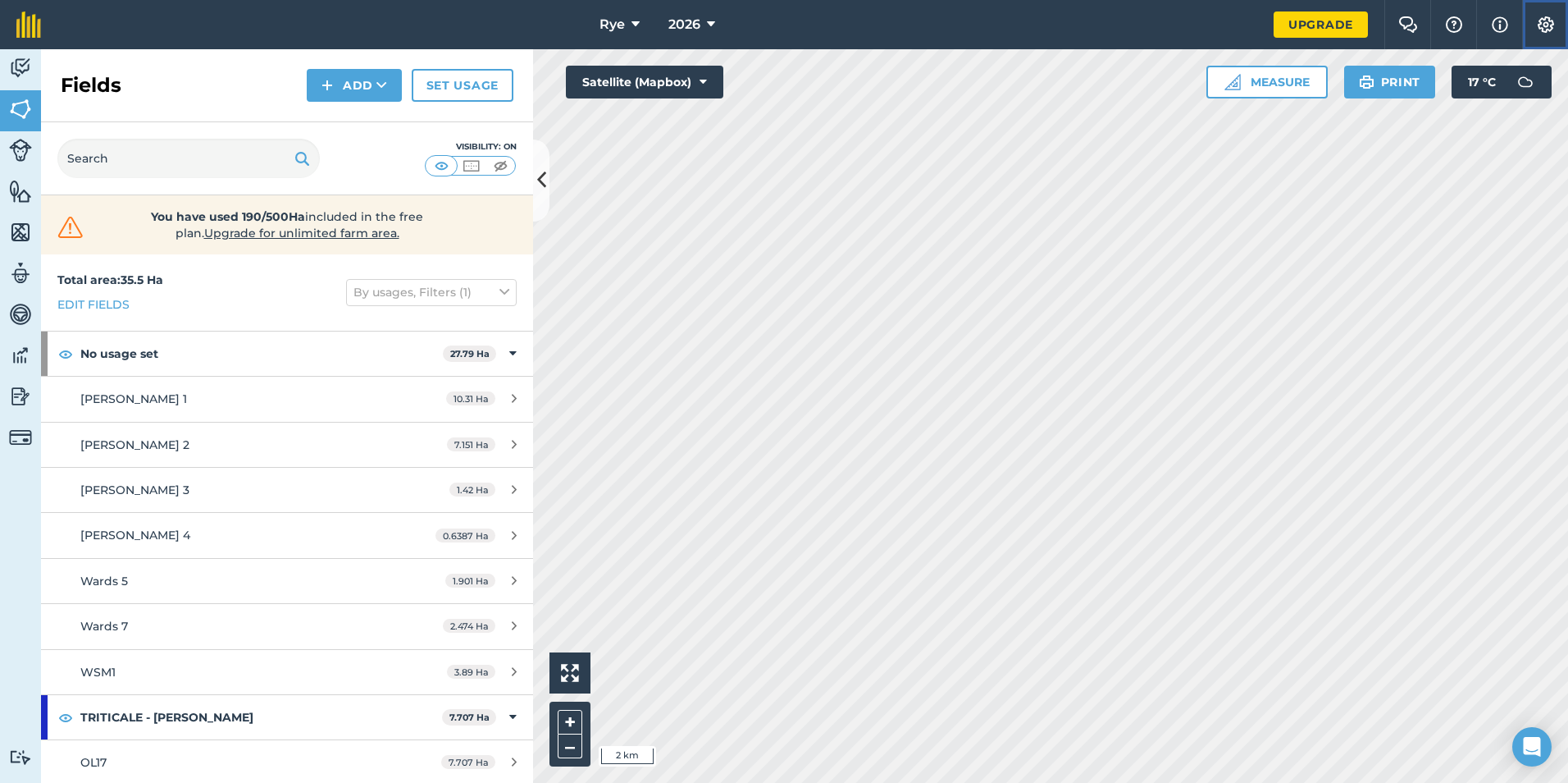
click at [1550, 21] on img at bounding box center [1545, 24] width 20 height 16
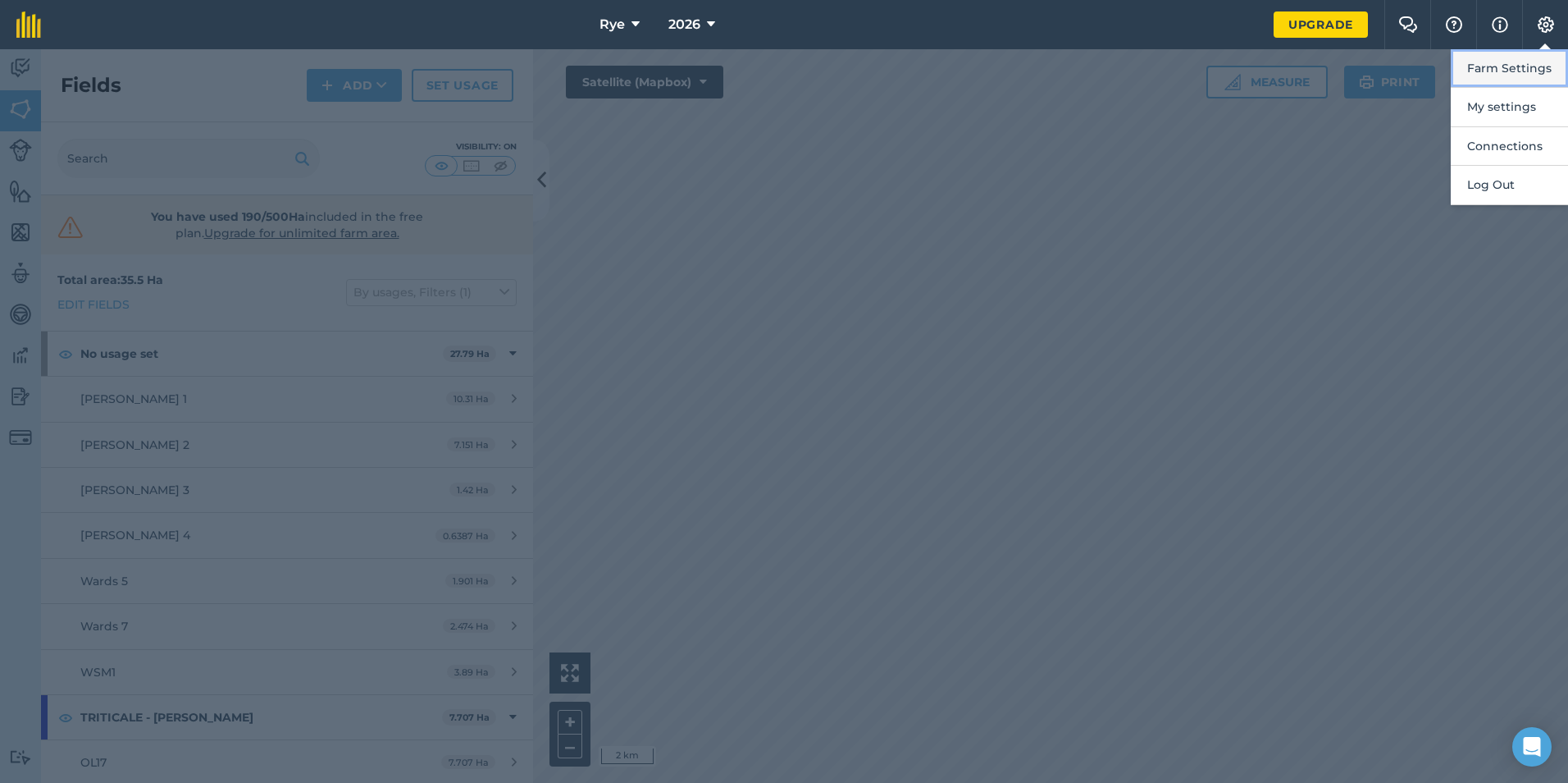
click at [1532, 61] on button "Farm Settings" at bounding box center [1509, 68] width 117 height 38
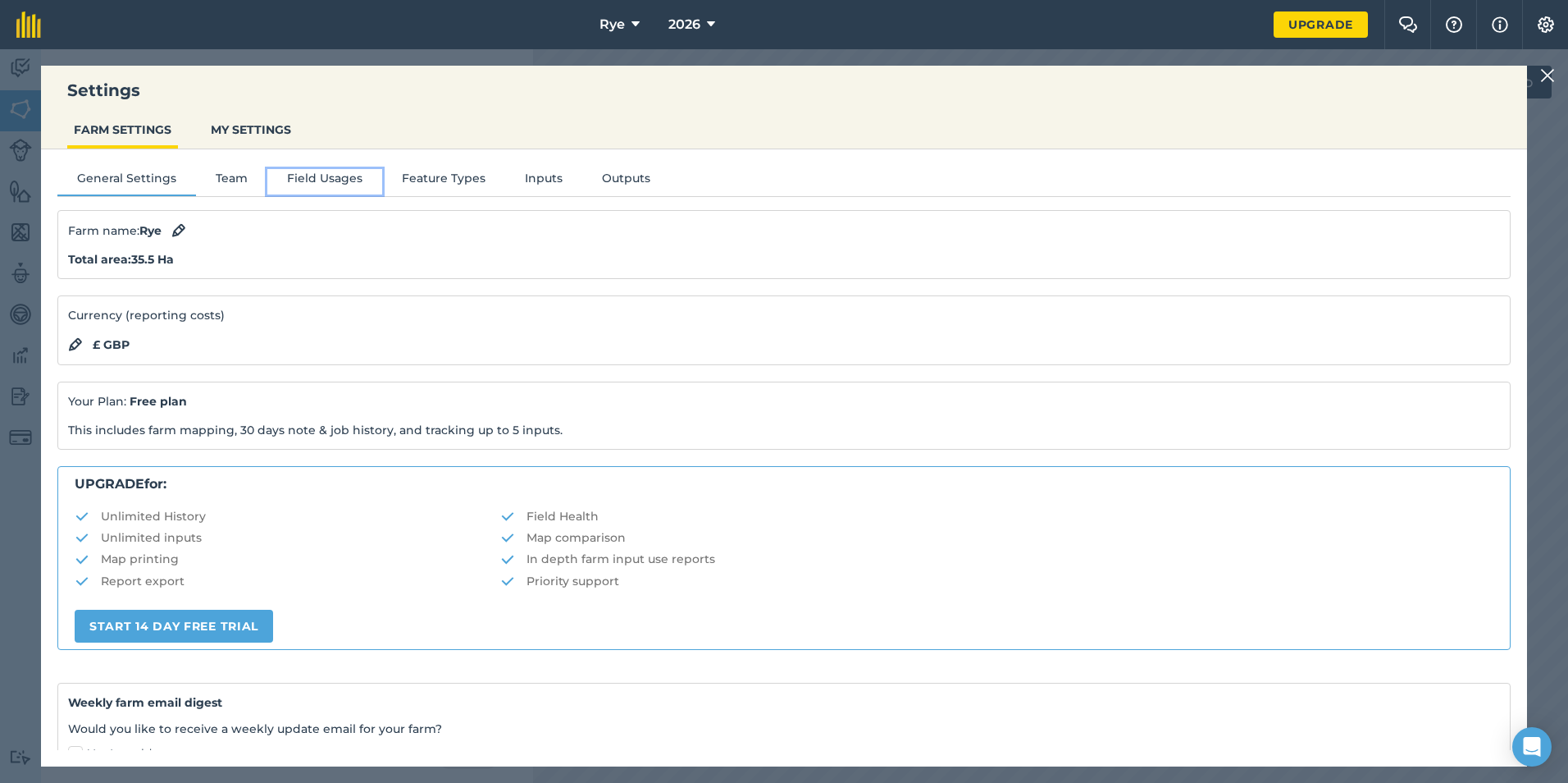
click at [300, 178] on button "Field Usages" at bounding box center [324, 181] width 115 height 25
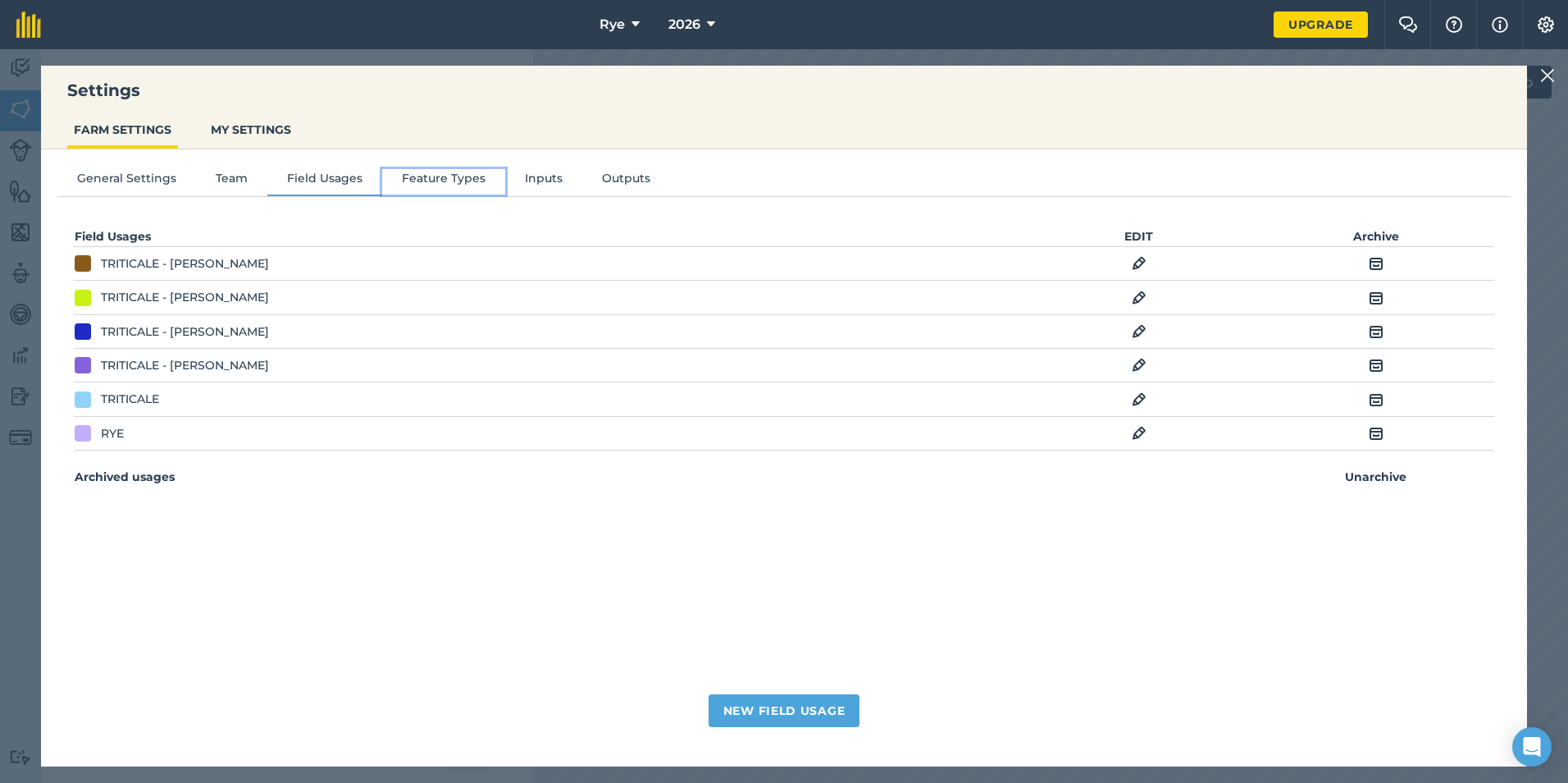
click at [483, 178] on button "Feature Types" at bounding box center [444, 181] width 123 height 25
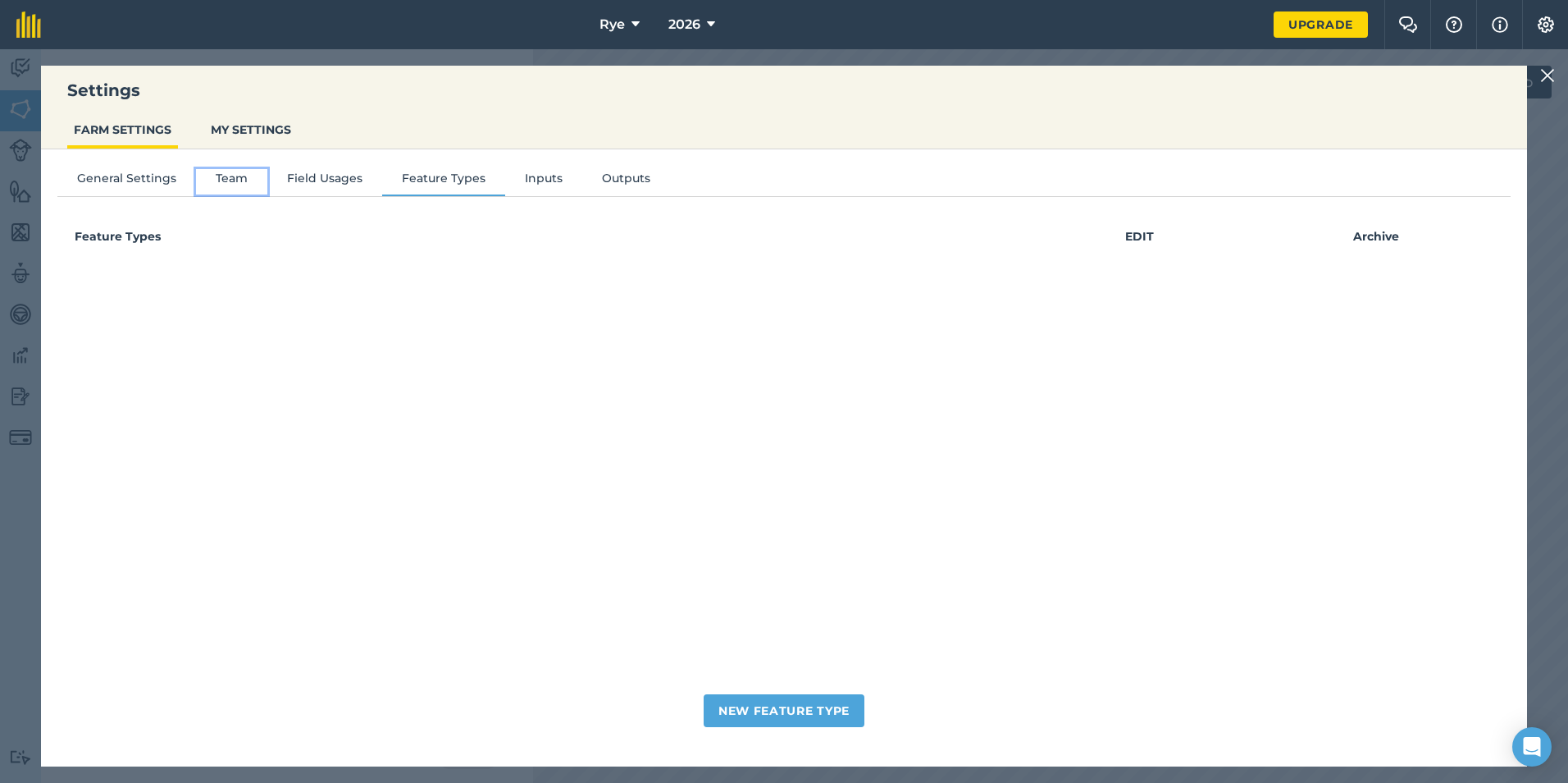
click at [234, 180] on button "Team" at bounding box center [232, 181] width 72 height 25
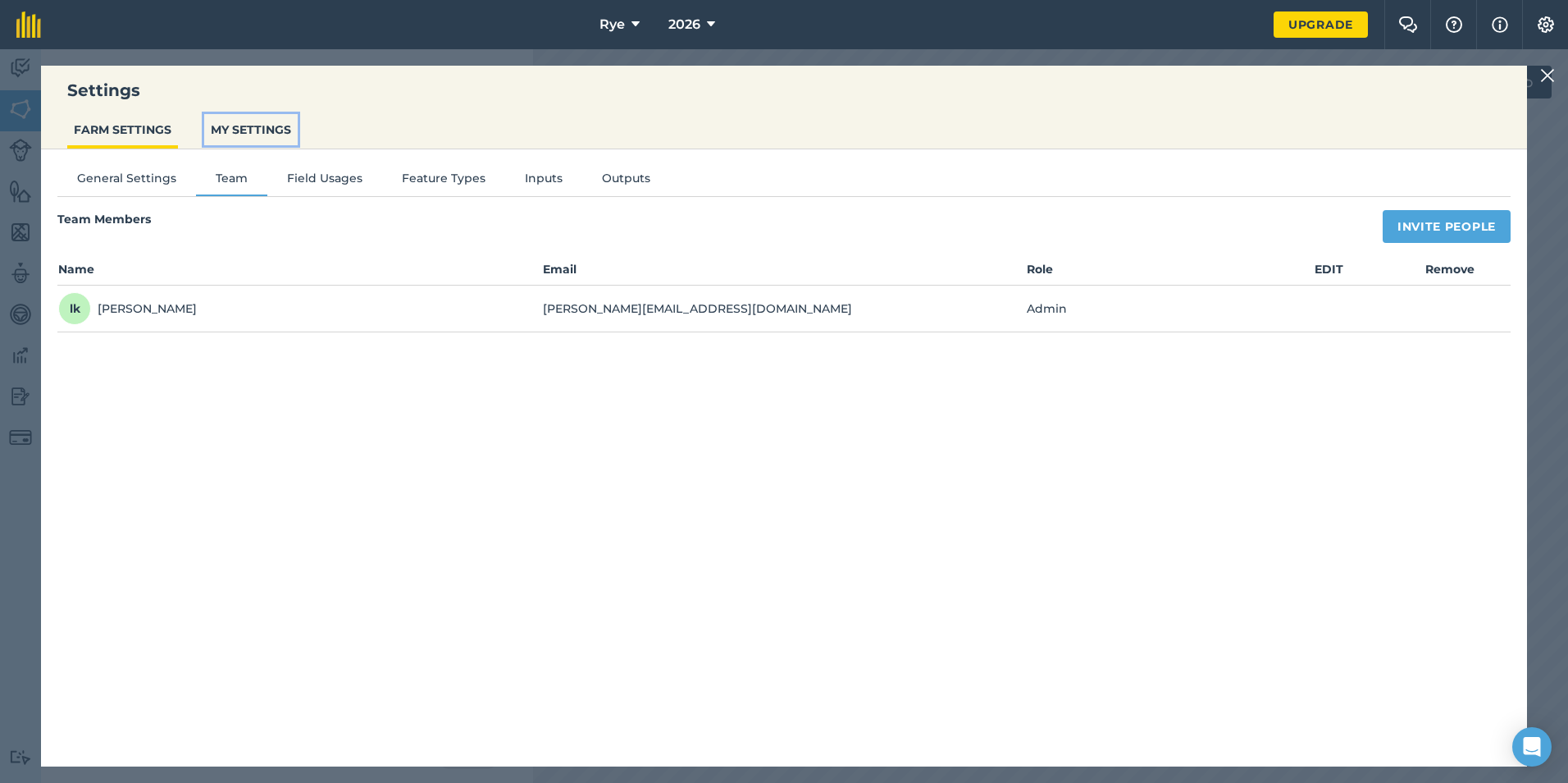
click at [252, 122] on button "MY SETTINGS" at bounding box center [251, 130] width 94 height 32
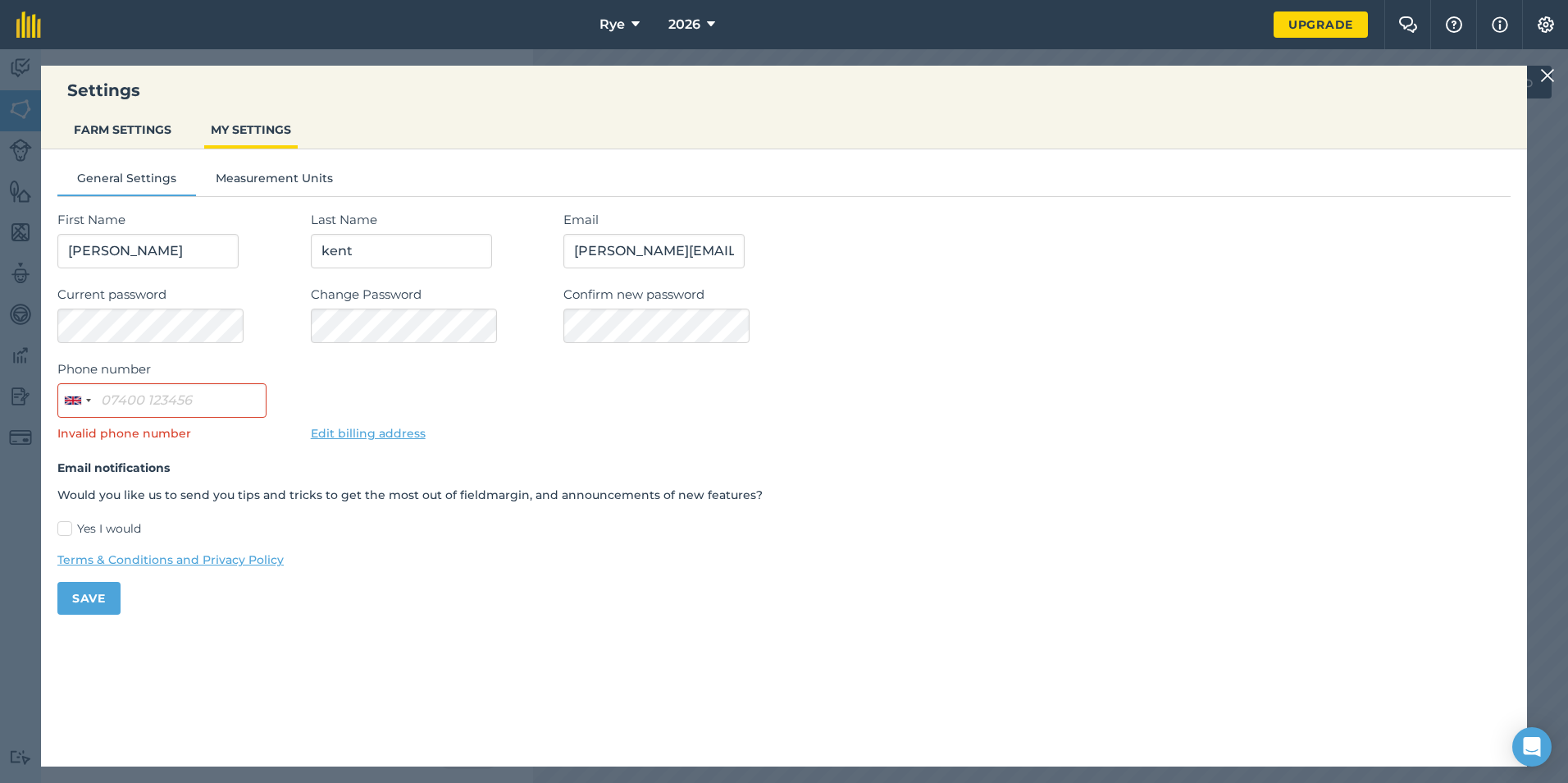
drag, startPoint x: 117, startPoint y: 155, endPoint x: 123, endPoint y: 139, distance: 17.1
click at [118, 151] on div "General Settings Measurement Units First Name [PERSON_NAME] Last Name [PERSON_N…" at bounding box center [784, 385] width 1486 height 471
click at [125, 135] on button "FARM SETTINGS" at bounding box center [123, 130] width 111 height 32
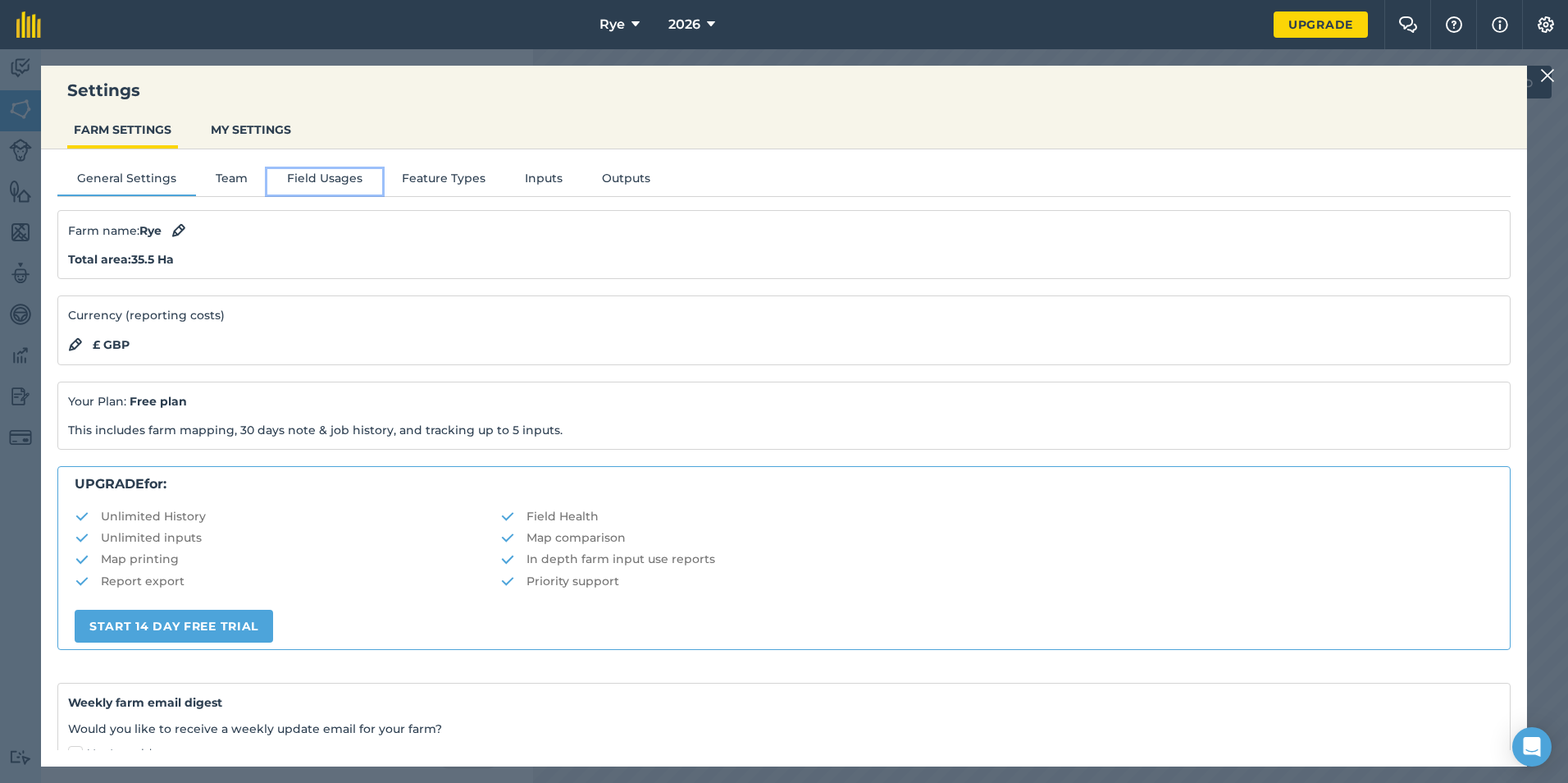
click at [326, 186] on button "Field Usages" at bounding box center [324, 181] width 115 height 25
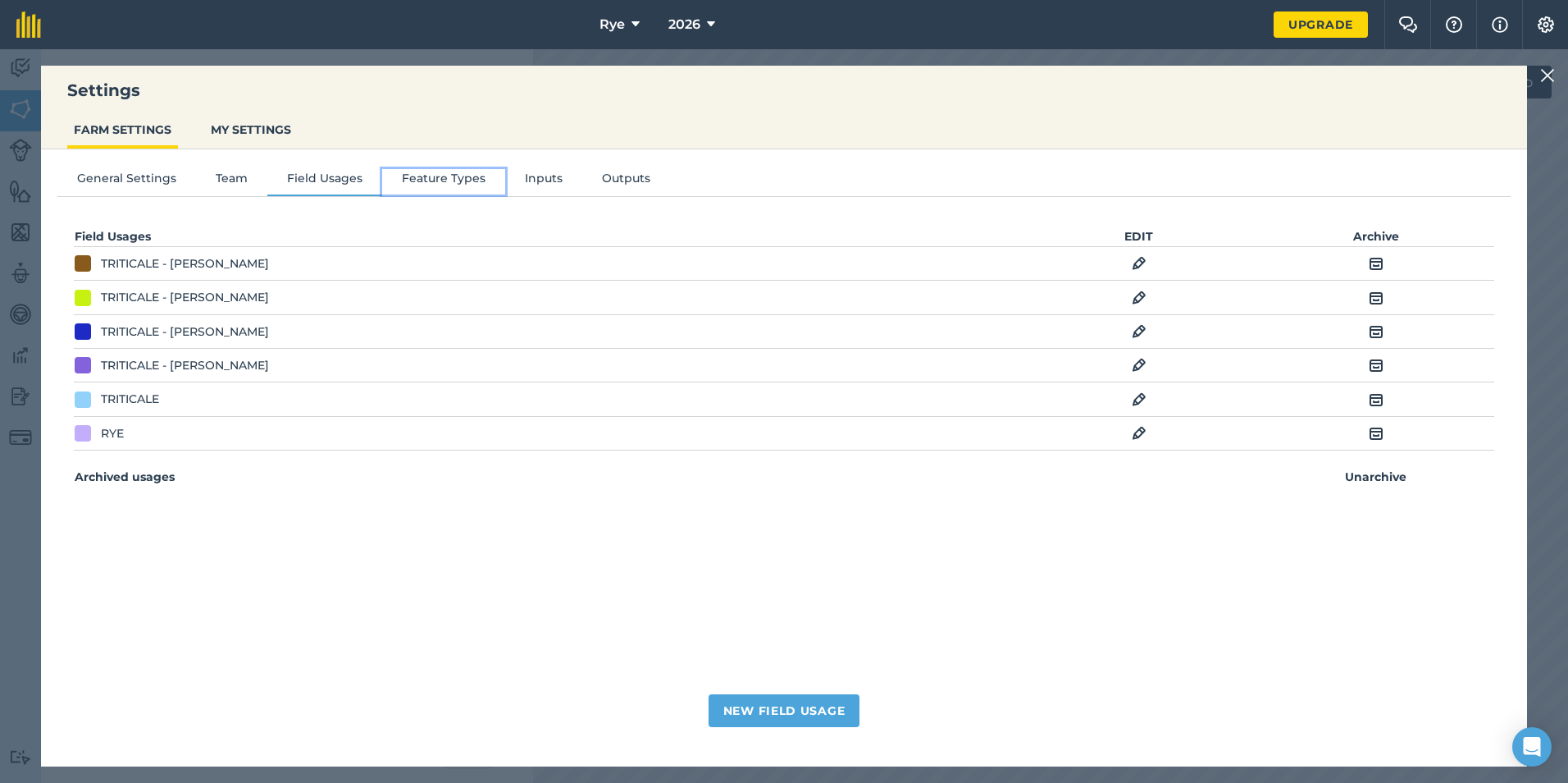
click at [399, 184] on button "Feature Types" at bounding box center [444, 181] width 123 height 25
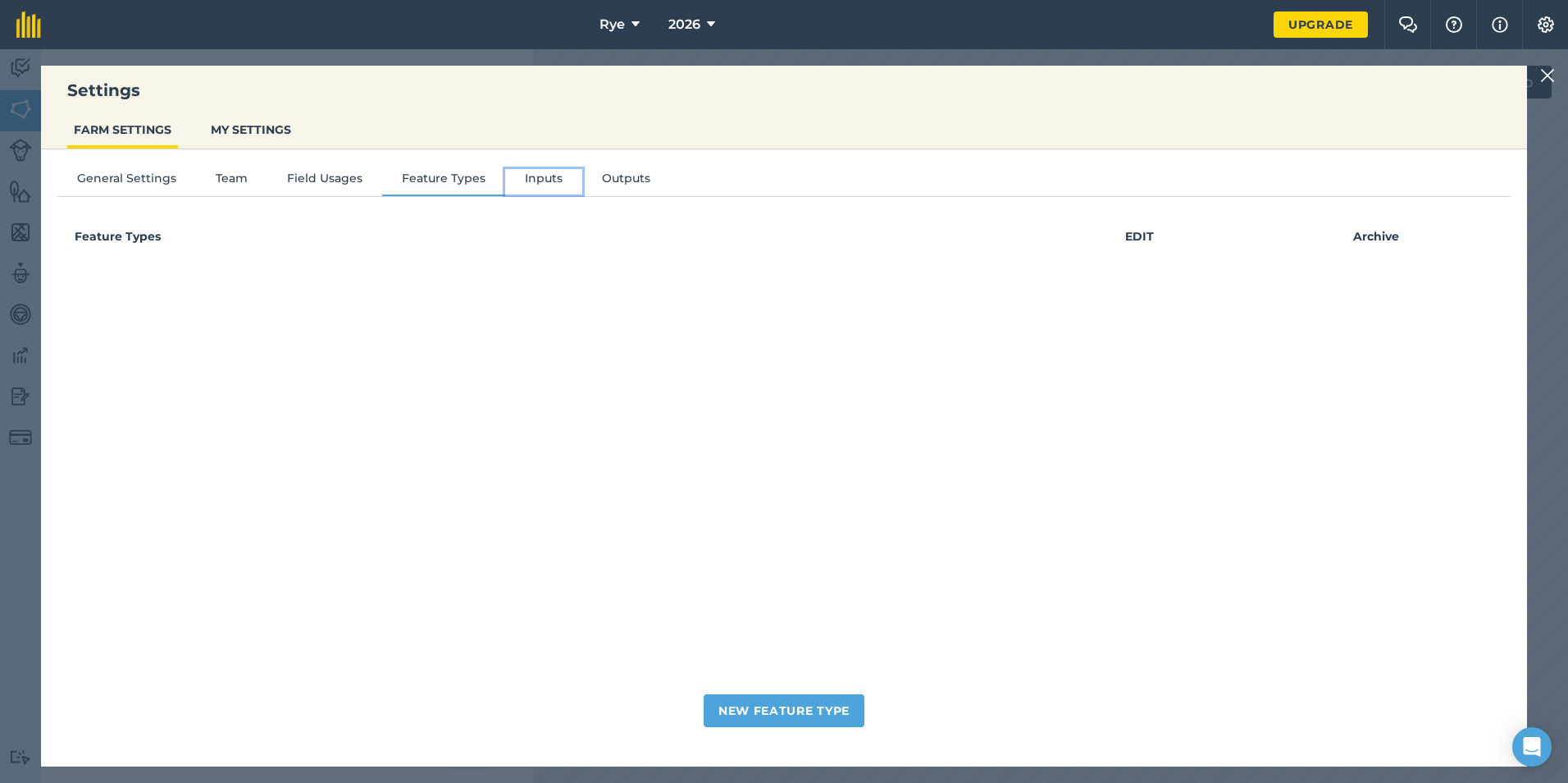
click at [554, 185] on button "Inputs" at bounding box center [544, 181] width 77 height 25
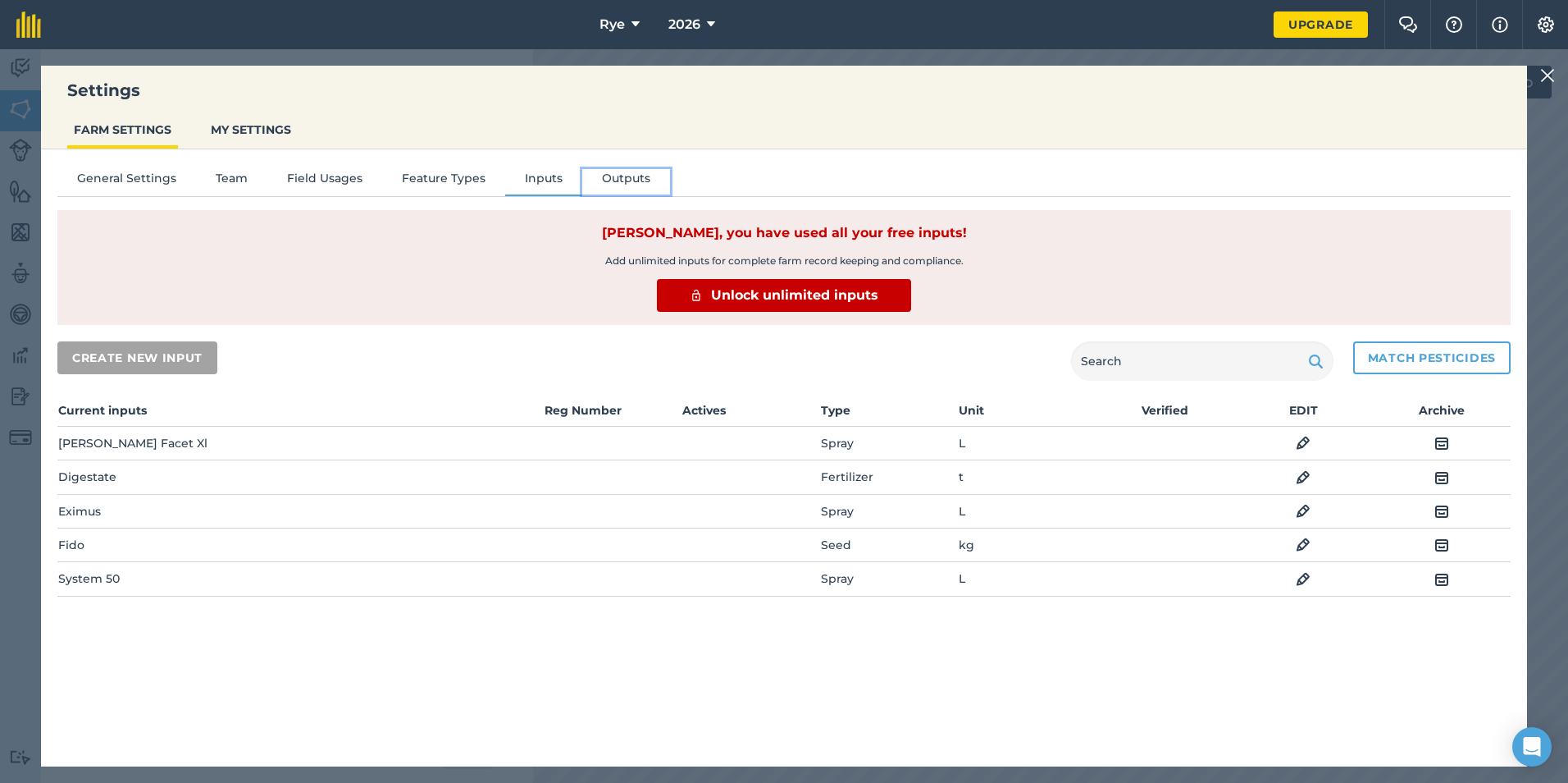
click at [603, 183] on button "Outputs" at bounding box center [626, 181] width 88 height 25
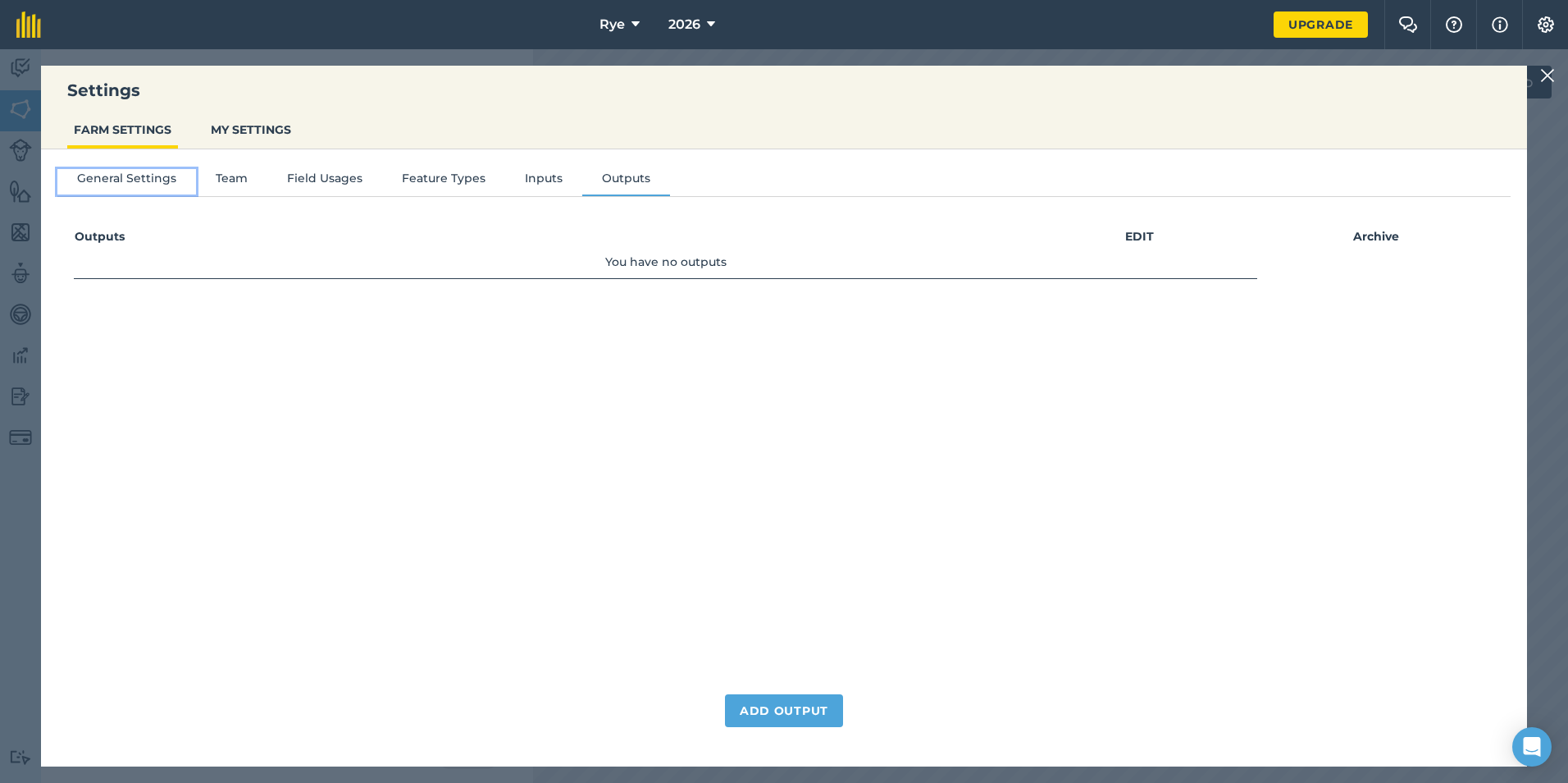
click at [157, 173] on button "General Settings" at bounding box center [126, 181] width 138 height 25
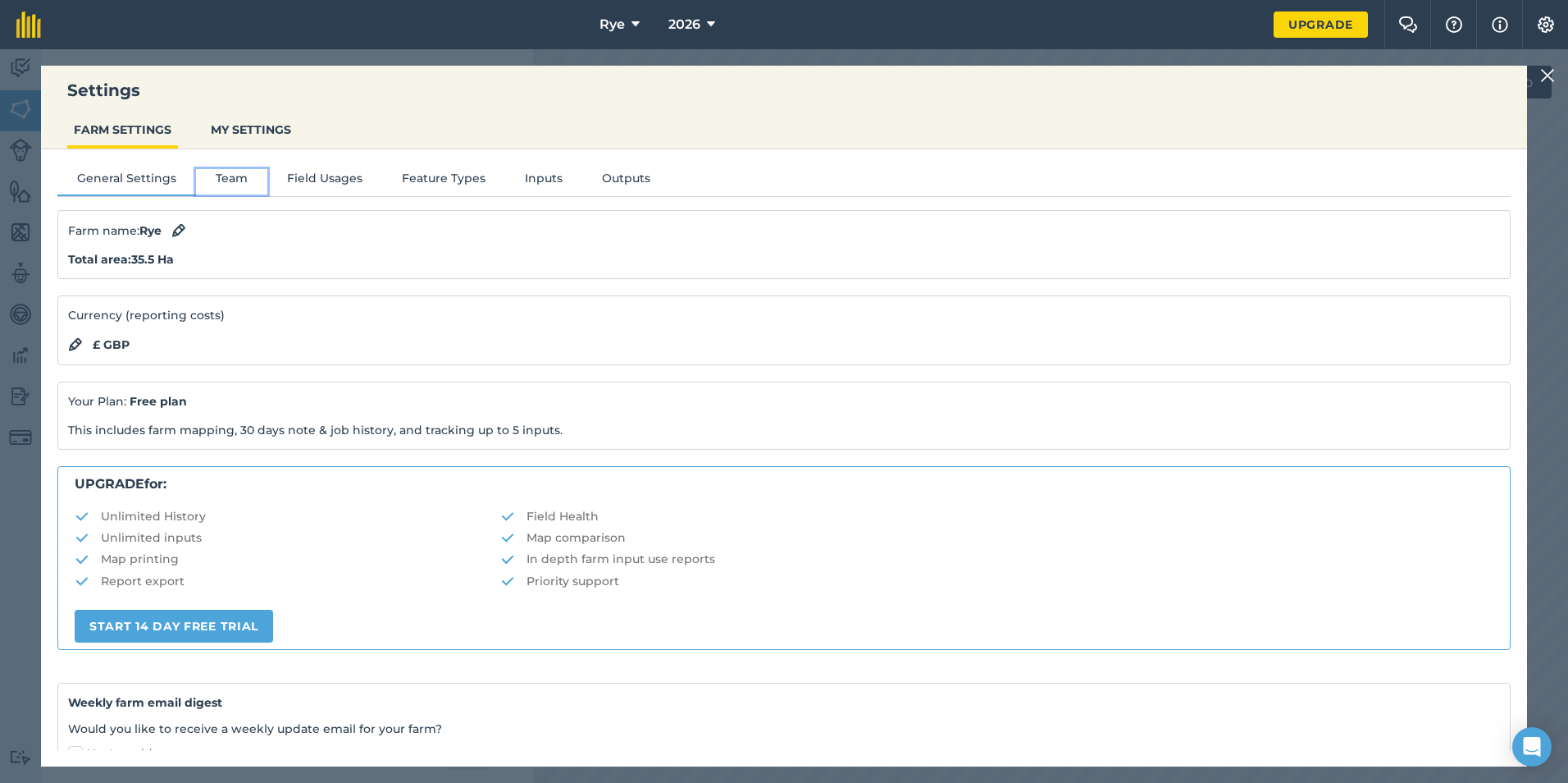
click at [232, 178] on button "Team" at bounding box center [232, 181] width 72 height 25
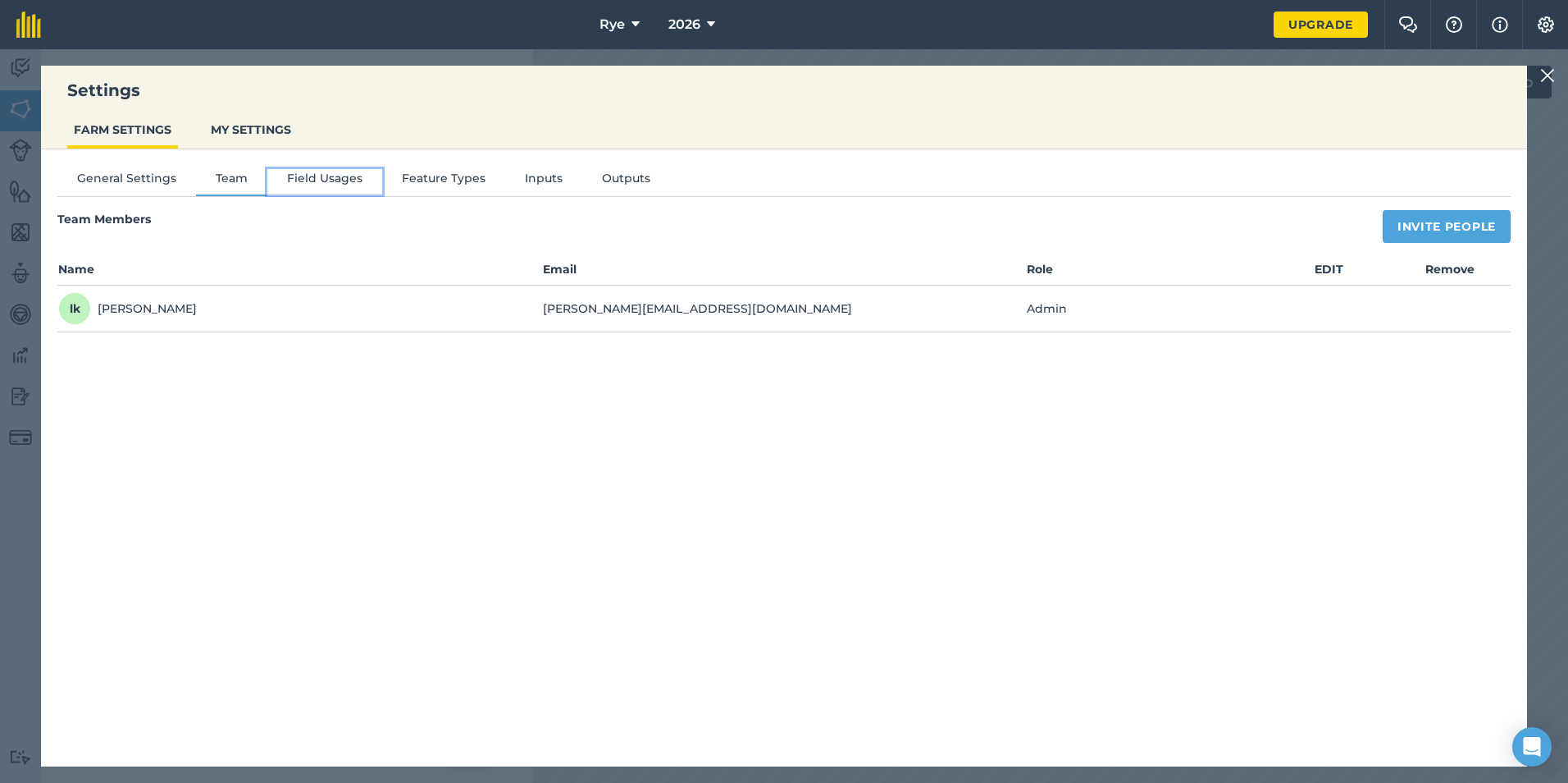
click at [284, 178] on button "Field Usages" at bounding box center [324, 181] width 115 height 25
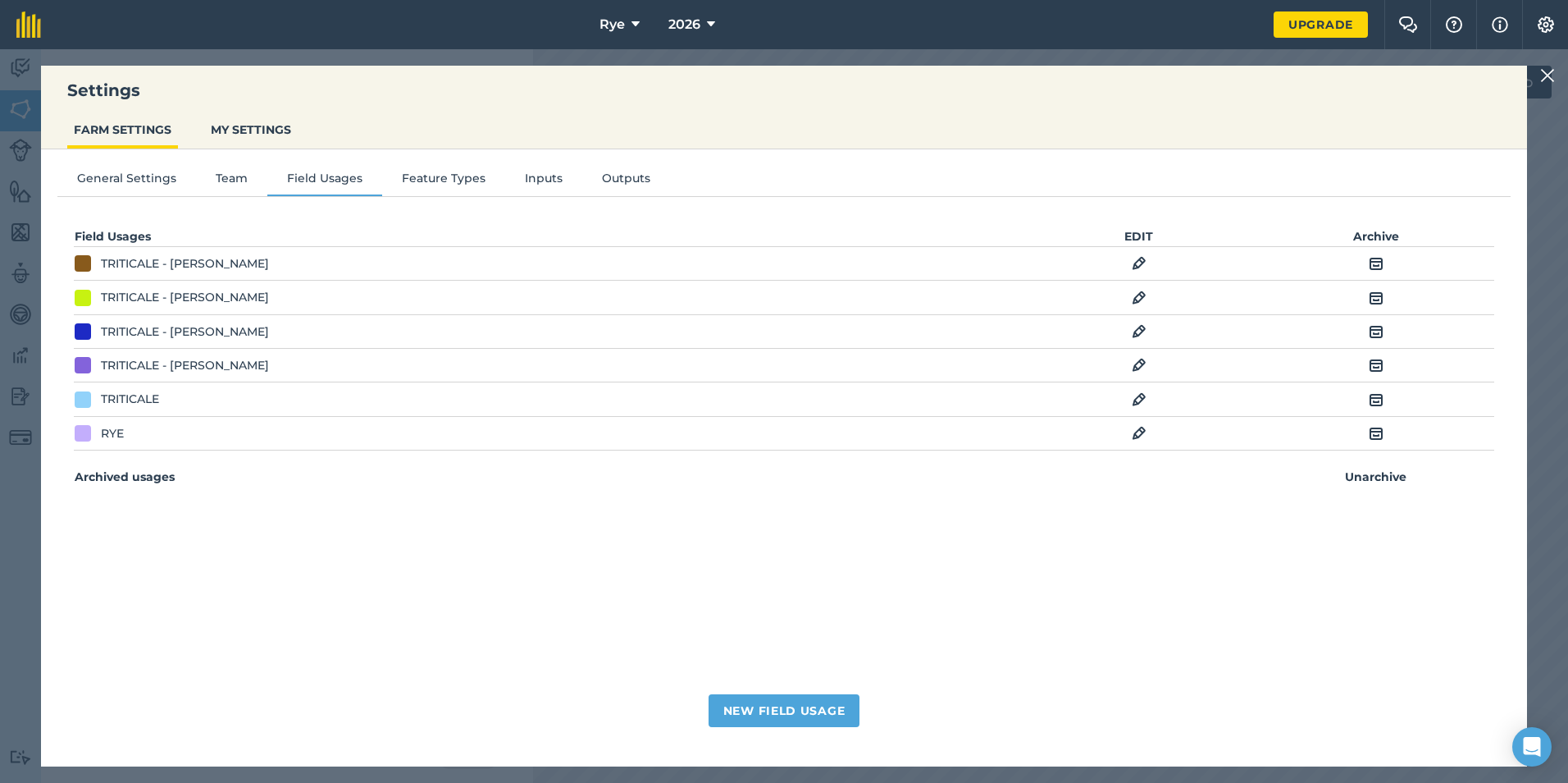
click at [1381, 267] on img at bounding box center [1375, 263] width 15 height 20
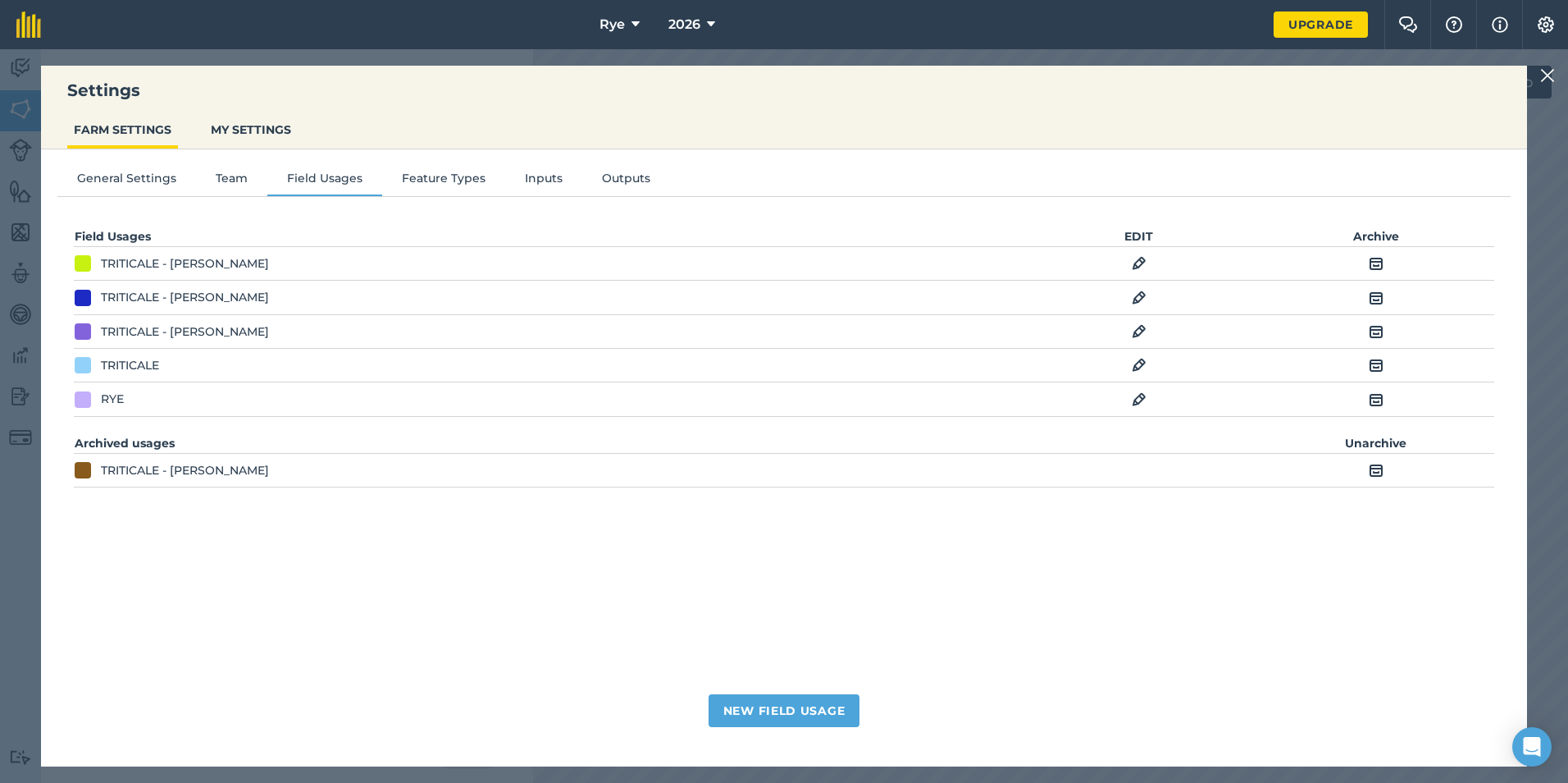
click at [1375, 361] on img at bounding box center [1375, 365] width 15 height 20
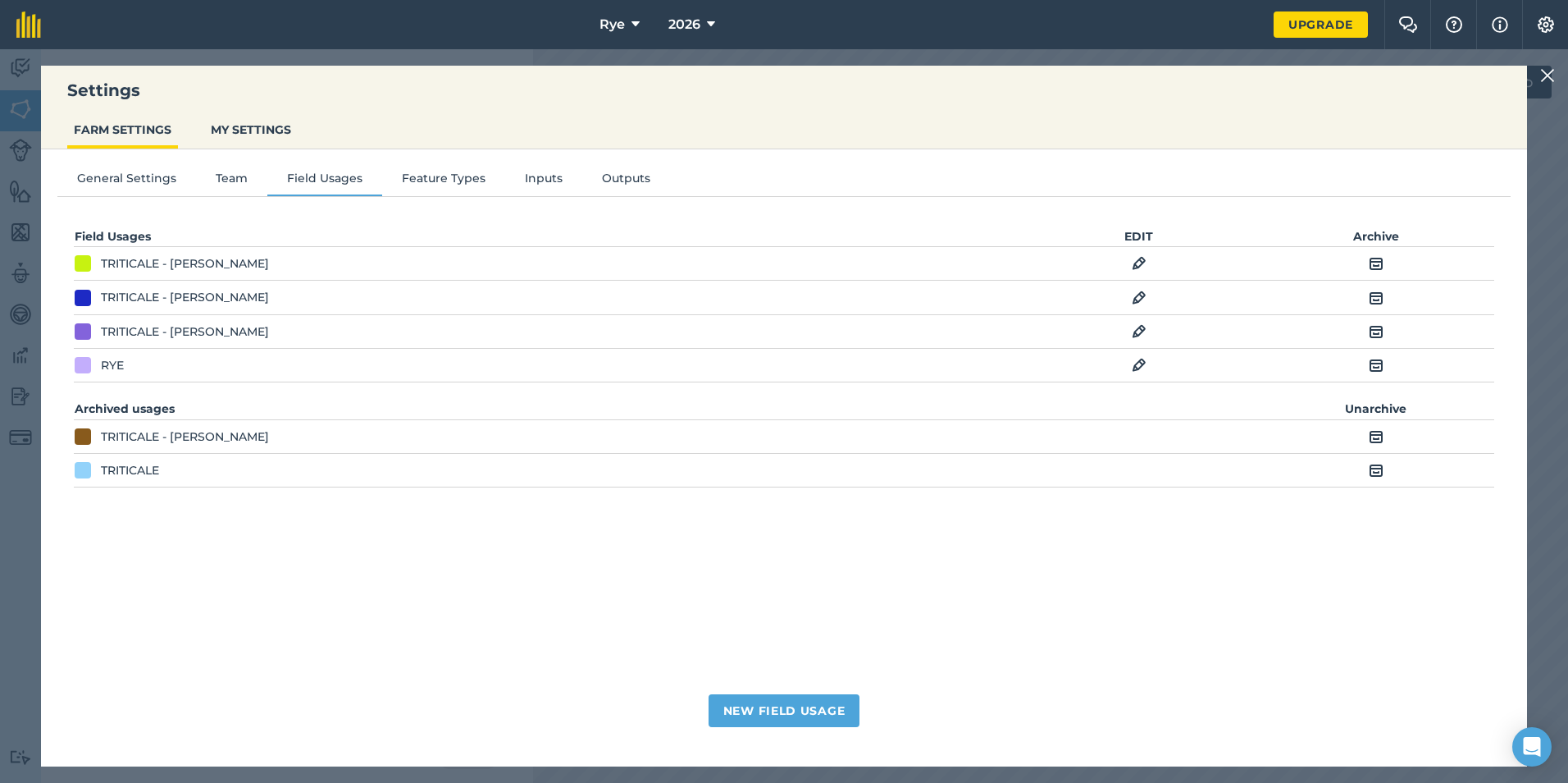
click at [1372, 365] on img at bounding box center [1375, 365] width 15 height 20
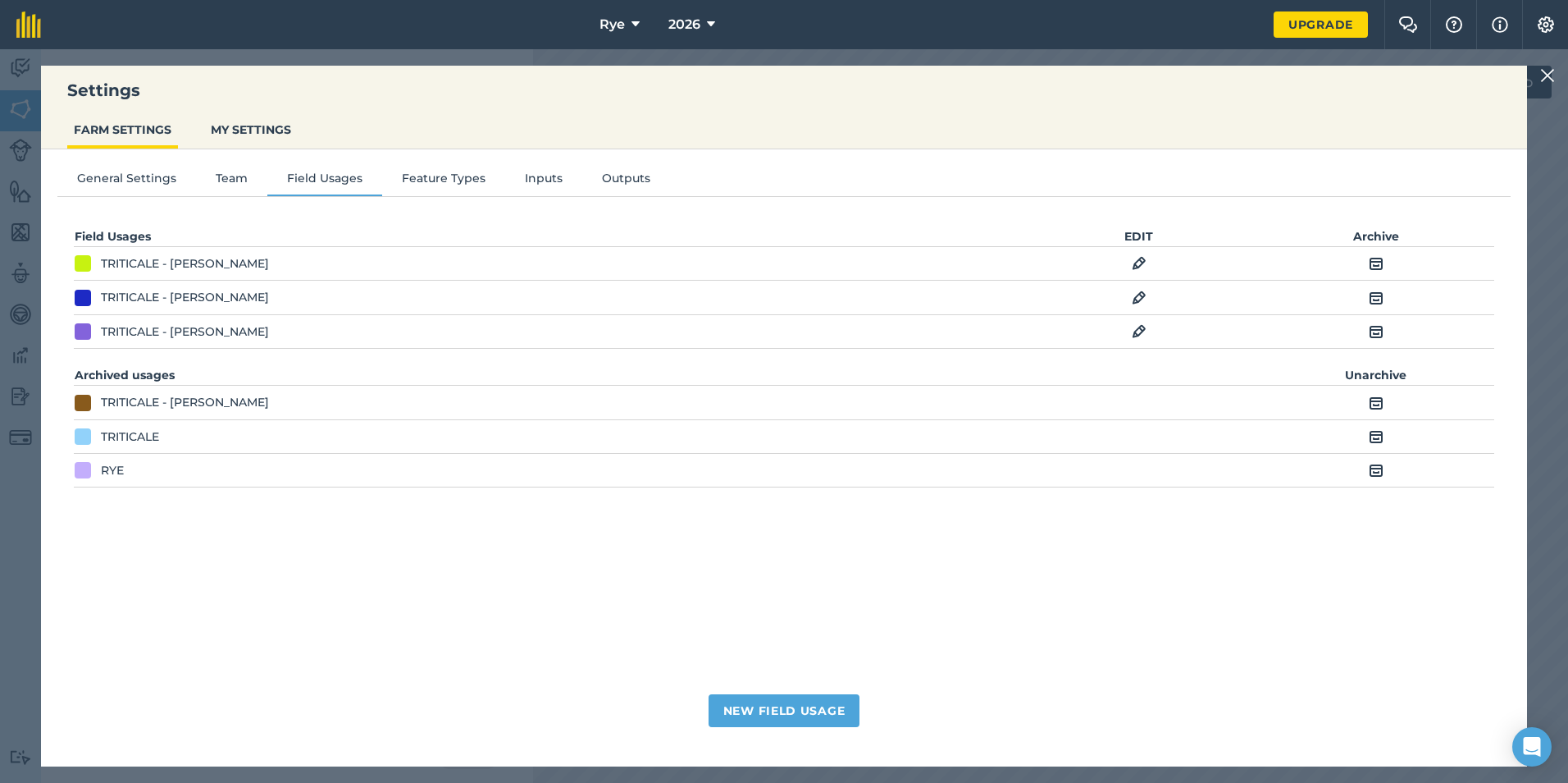
click at [1541, 73] on img at bounding box center [1547, 75] width 15 height 20
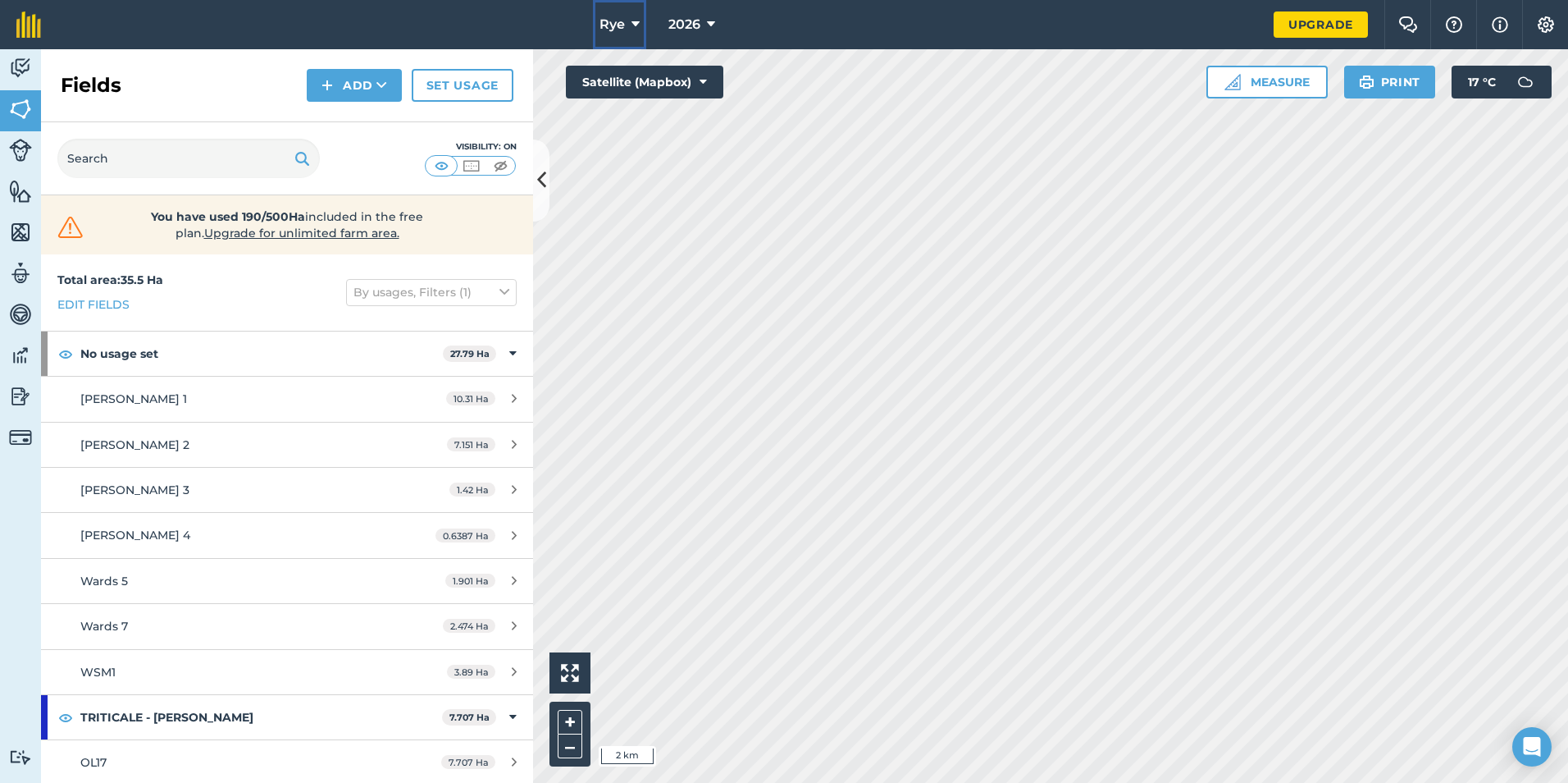
click at [624, 19] on span "Rye" at bounding box center [612, 24] width 26 height 20
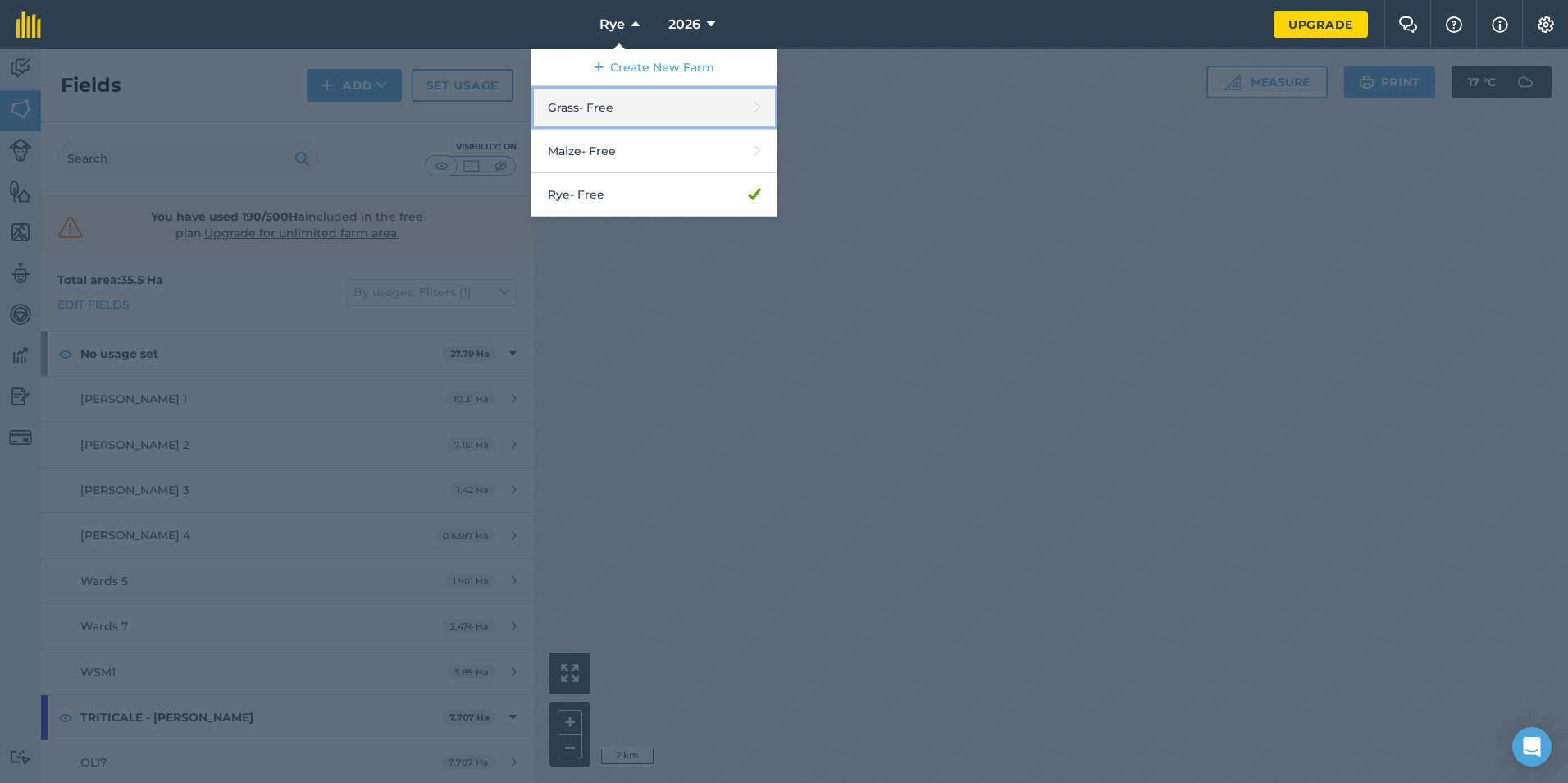
click at [591, 107] on link "Grass - Free" at bounding box center [655, 108] width 246 height 44
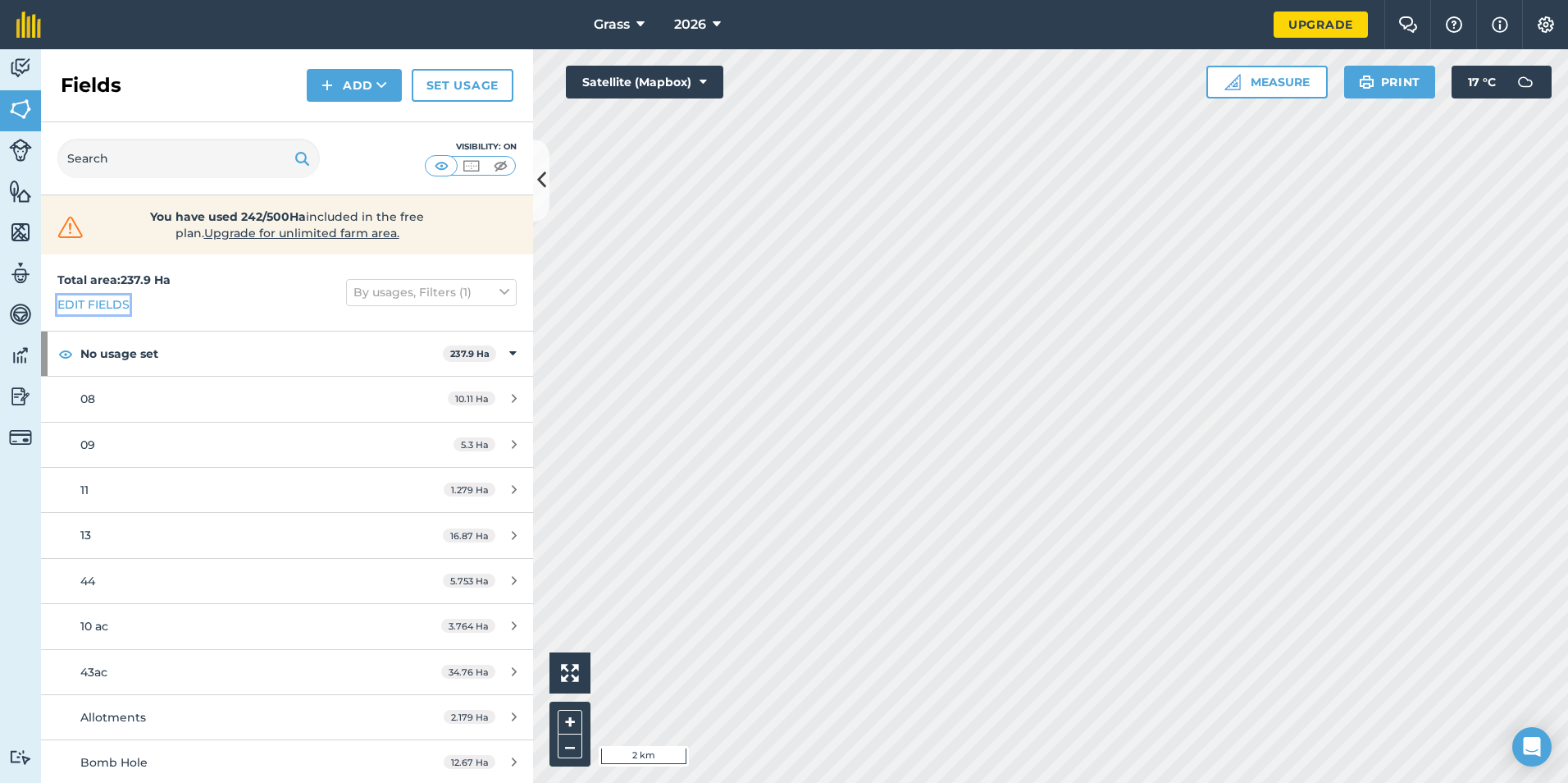
click at [114, 300] on link "Edit fields" at bounding box center [93, 304] width 73 height 18
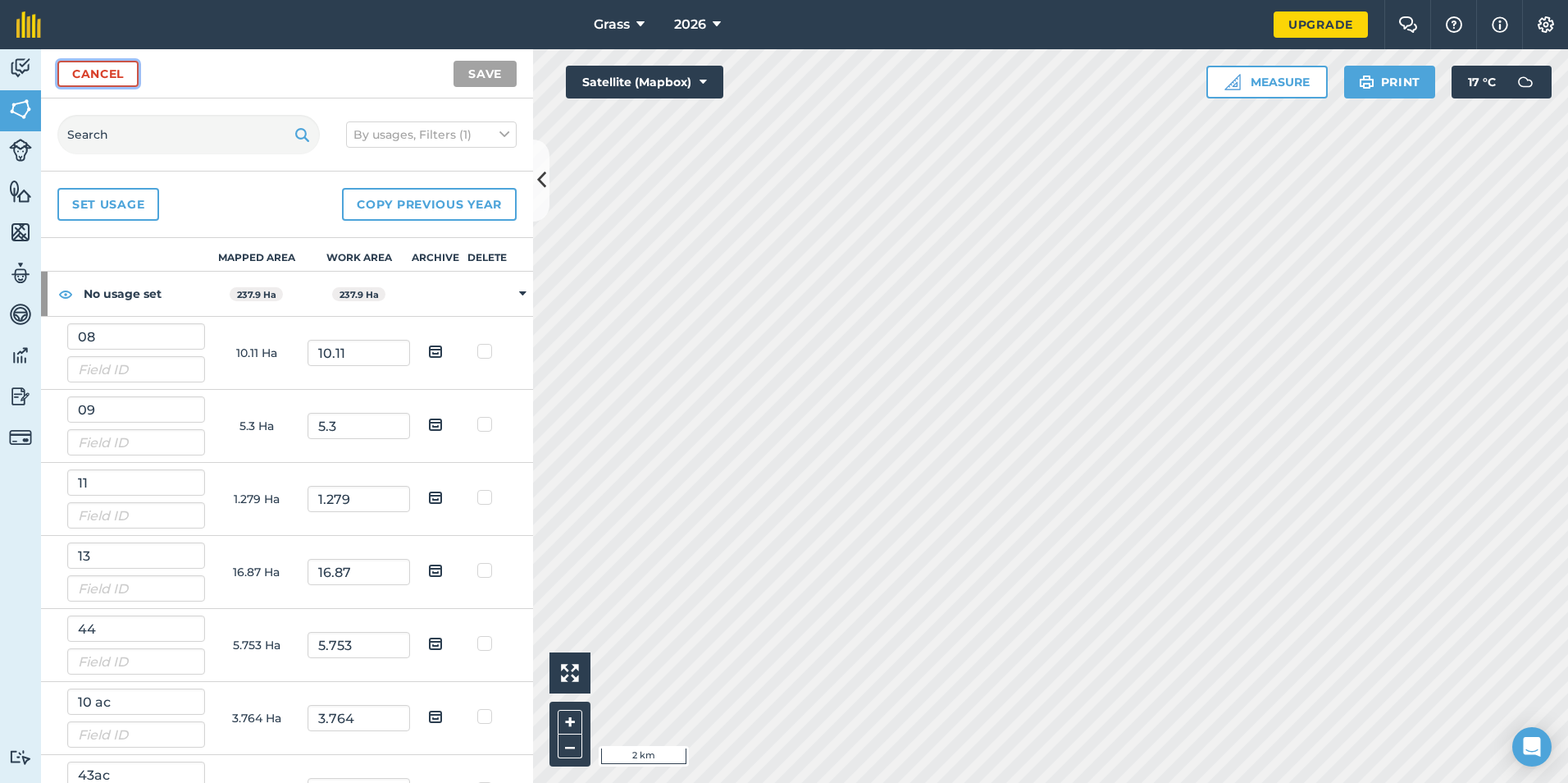
click at [136, 72] on link "Cancel" at bounding box center [97, 73] width 81 height 26
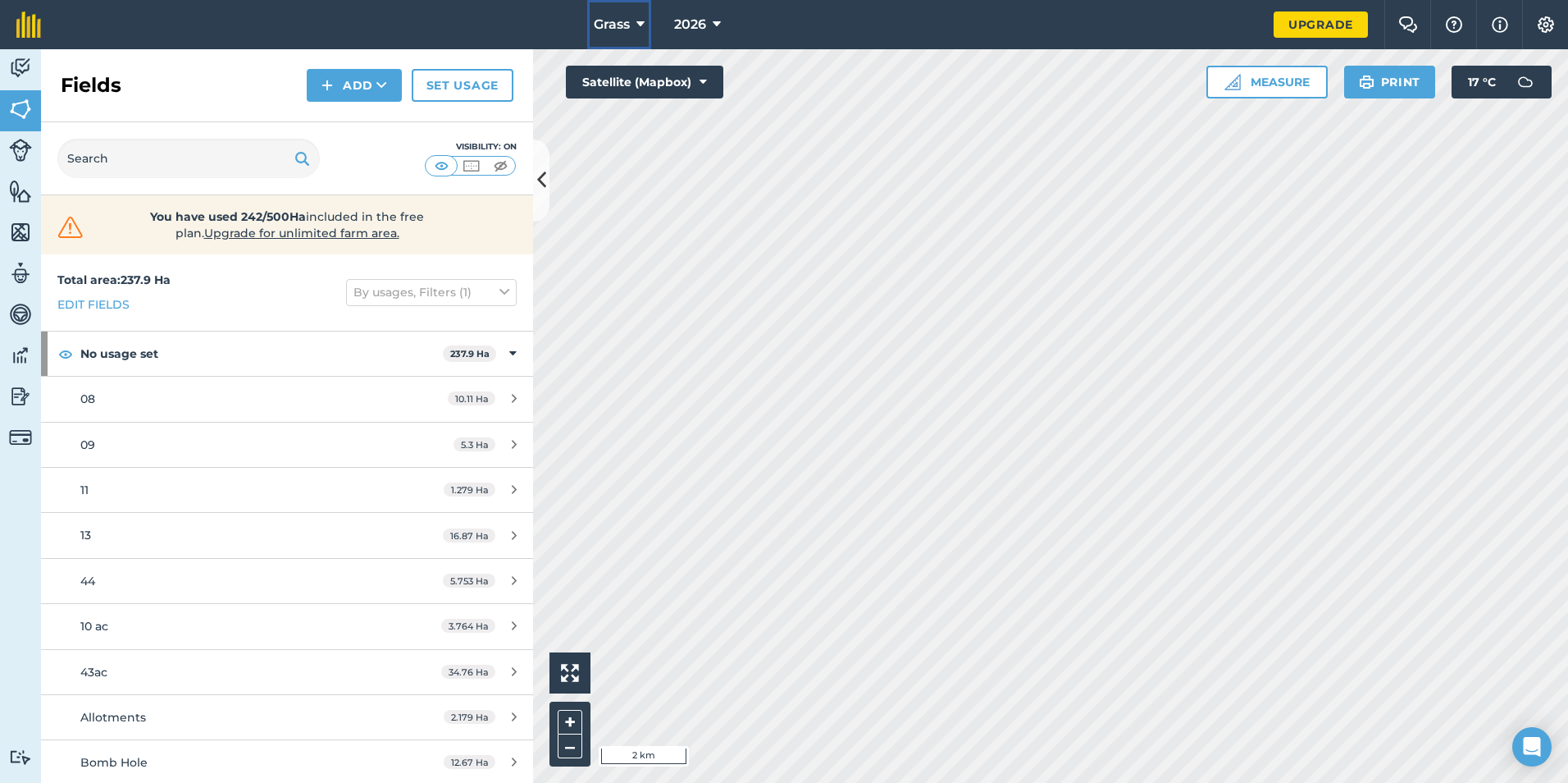
click at [620, 28] on span "Grass" at bounding box center [612, 24] width 36 height 20
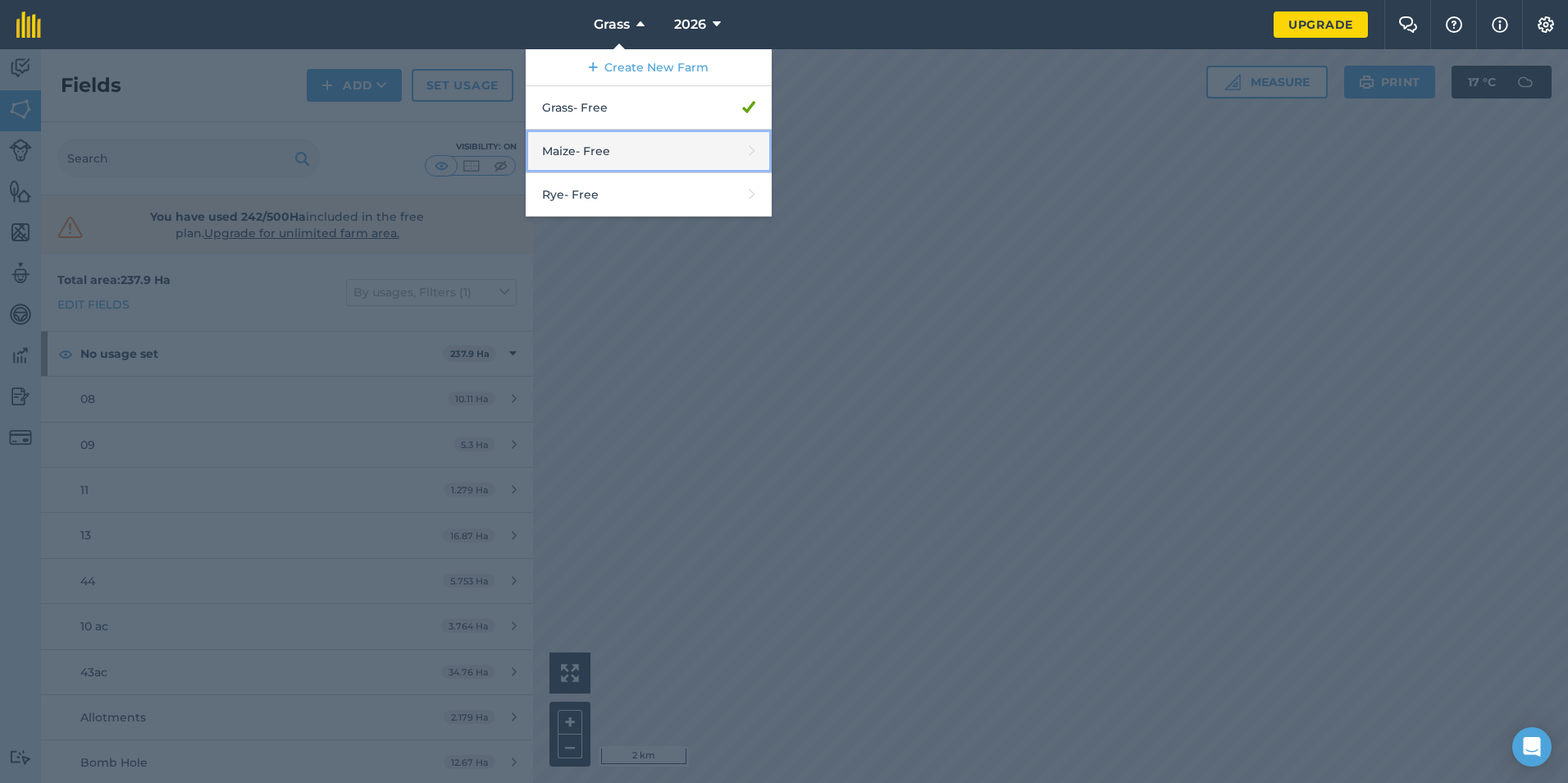
click at [588, 168] on link "Maize - Free" at bounding box center [649, 151] width 246 height 44
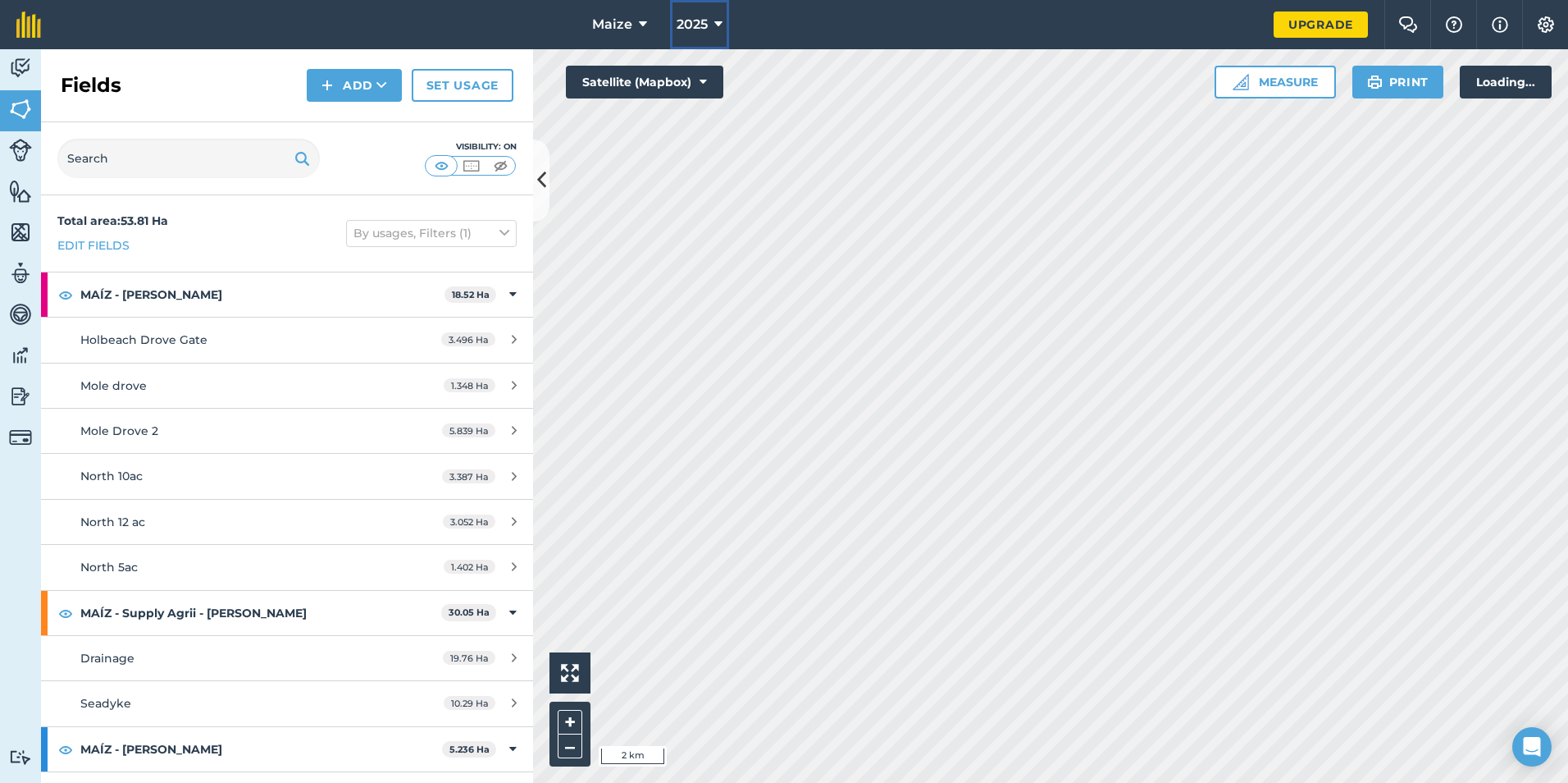
click at [692, 20] on span "2025" at bounding box center [692, 24] width 32 height 20
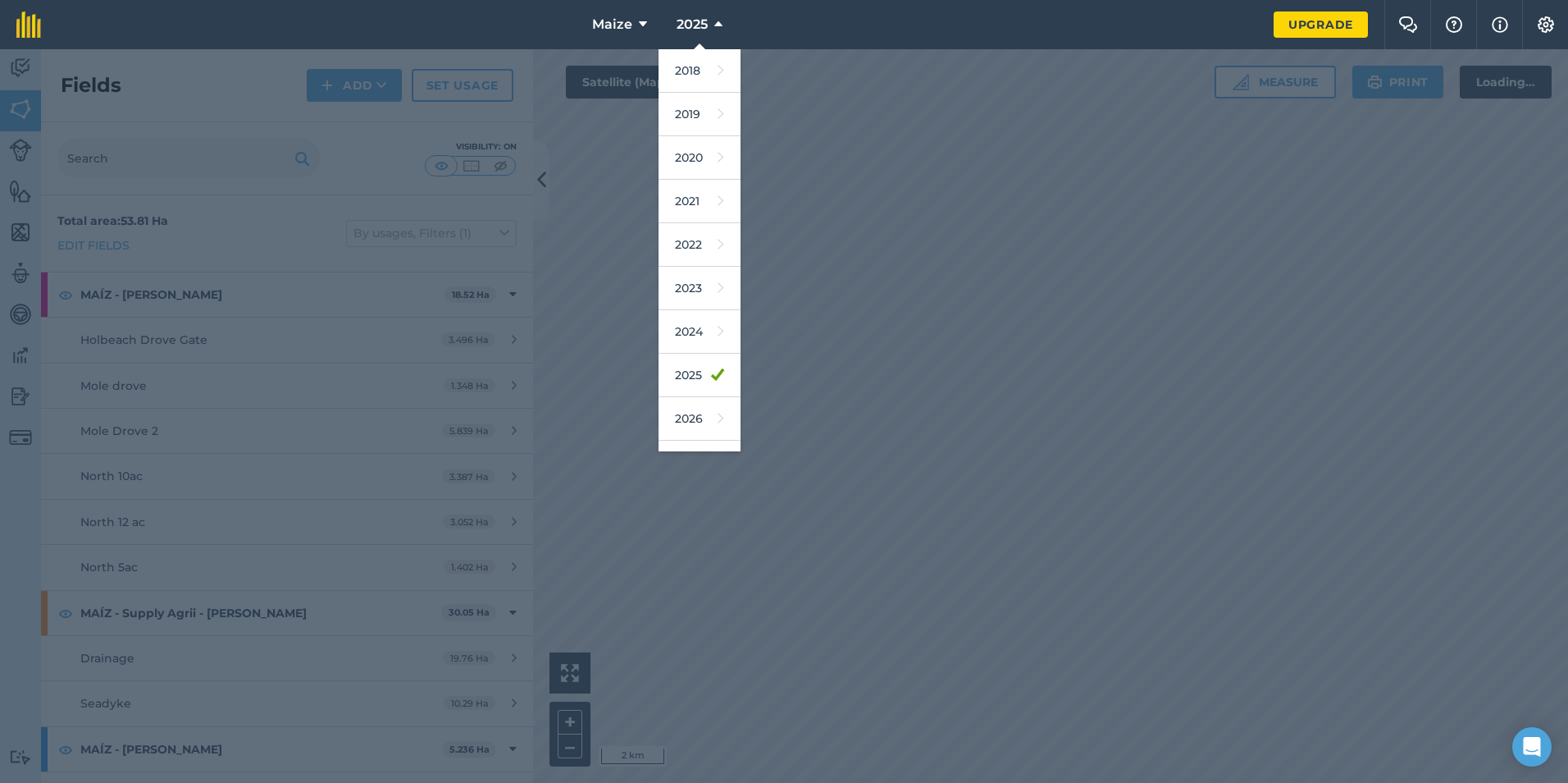
click at [655, 24] on div "2025 2018 2019 2020 2021 2022 2023 2024 2025 2026 2027" at bounding box center [700, 25] width 92 height 50
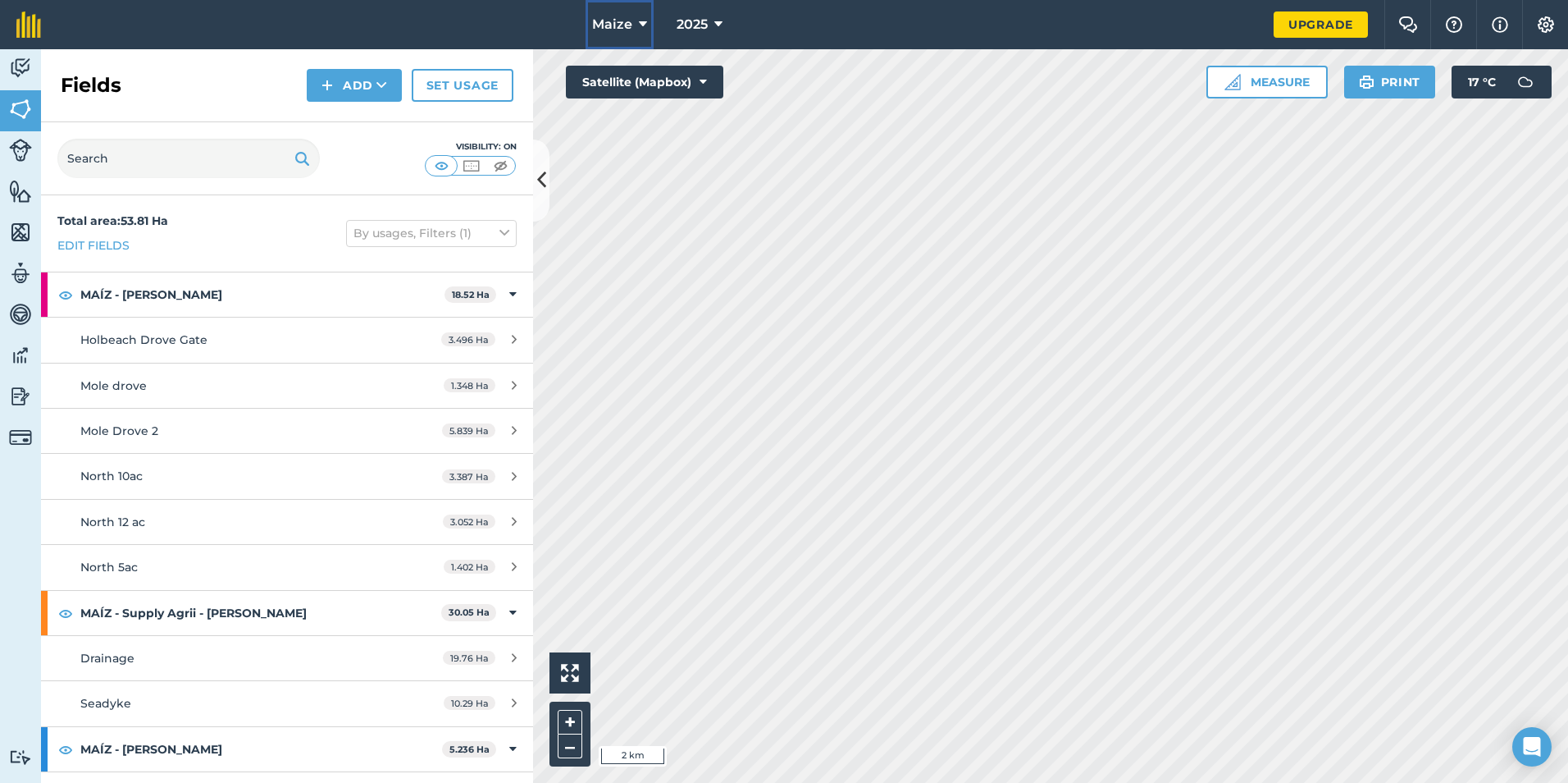
click at [641, 28] on icon at bounding box center [643, 24] width 9 height 20
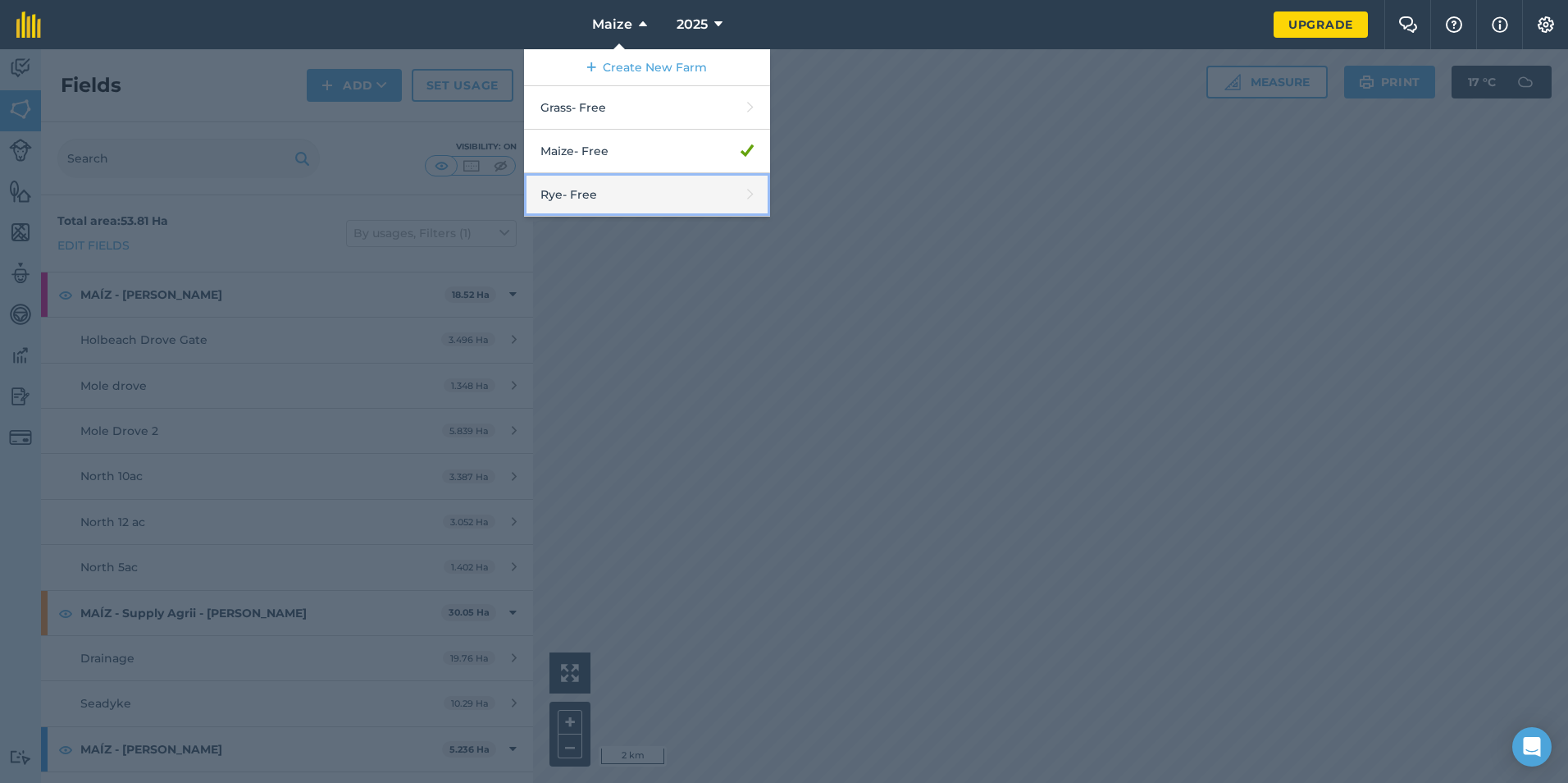
click at [605, 189] on link "Rye - Free" at bounding box center [647, 195] width 246 height 44
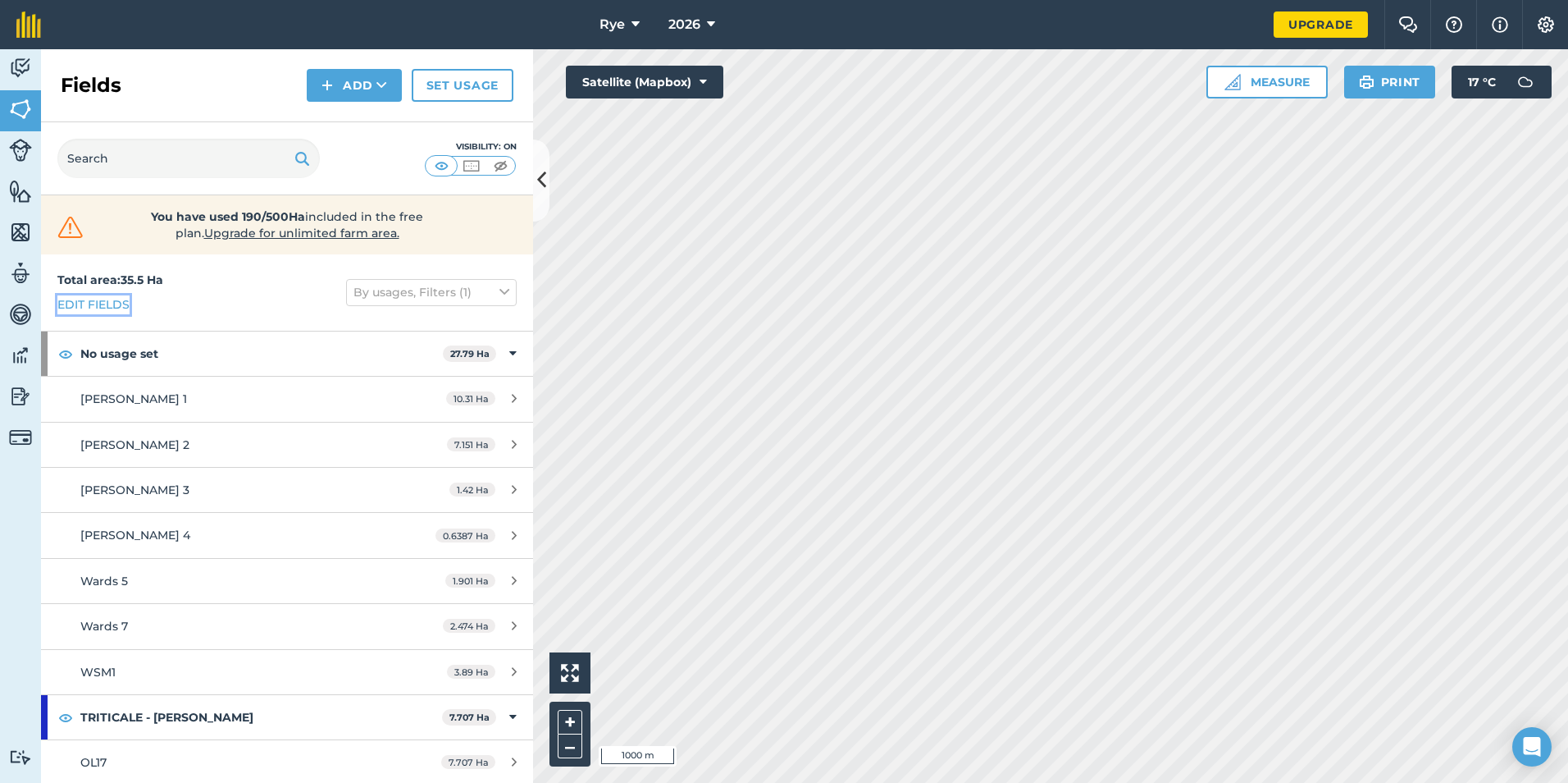
click at [114, 307] on link "Edit fields" at bounding box center [93, 304] width 73 height 18
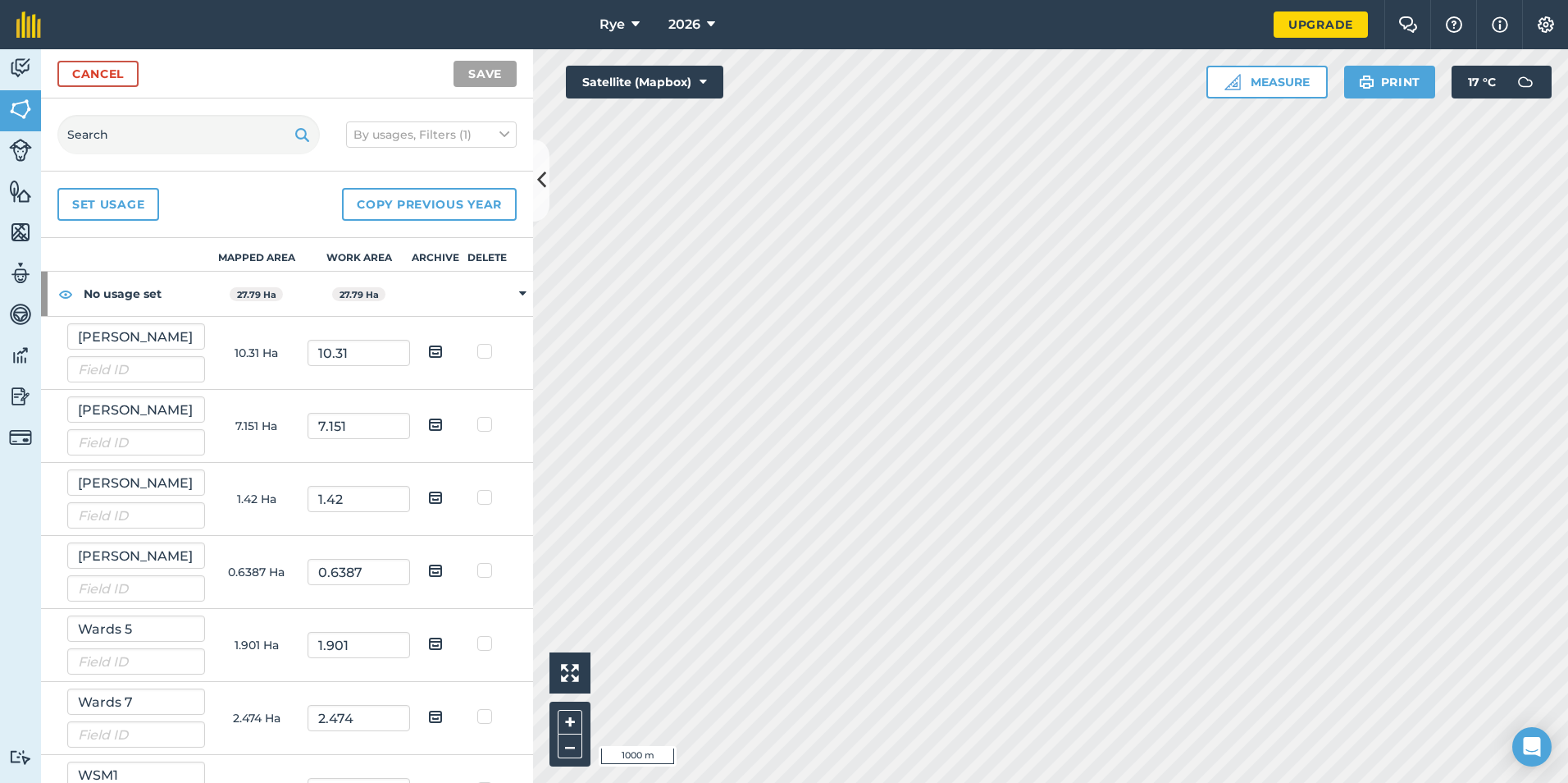
click at [477, 343] on label at bounding box center [487, 343] width 20 height 0
click at [487, 349] on input "checkbox" at bounding box center [493, 348] width 10 height 10
checkbox input "true"
click at [477, 416] on label at bounding box center [487, 416] width 20 height 0
click at [487, 427] on input "checkbox" at bounding box center [493, 421] width 10 height 10
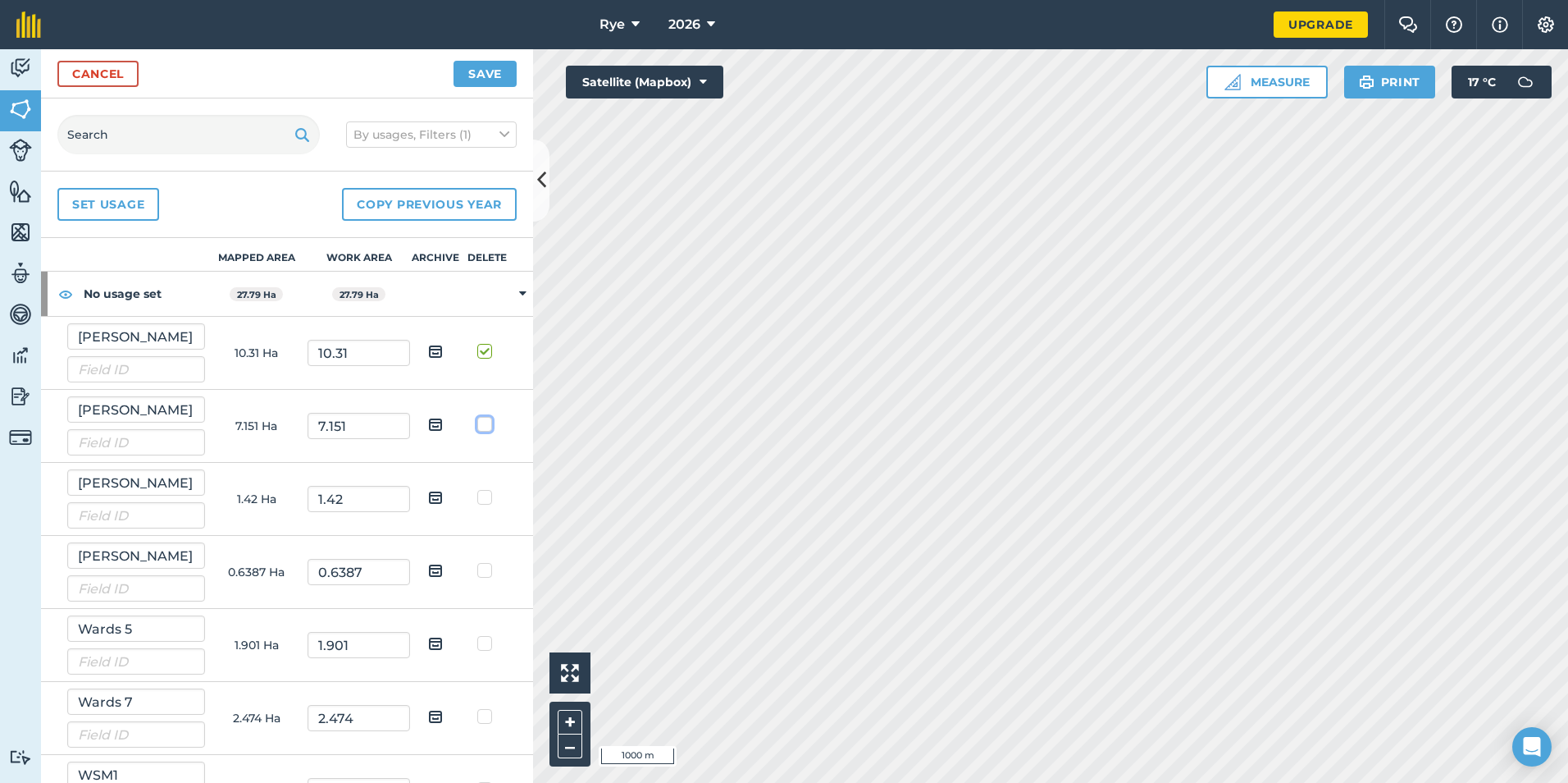
checkbox input "true"
click at [477, 489] on label at bounding box center [487, 489] width 20 height 0
click at [487, 494] on input "checkbox" at bounding box center [493, 494] width 10 height 10
checkbox input "true"
click at [399, 213] on button "Copy previous year" at bounding box center [429, 204] width 175 height 32
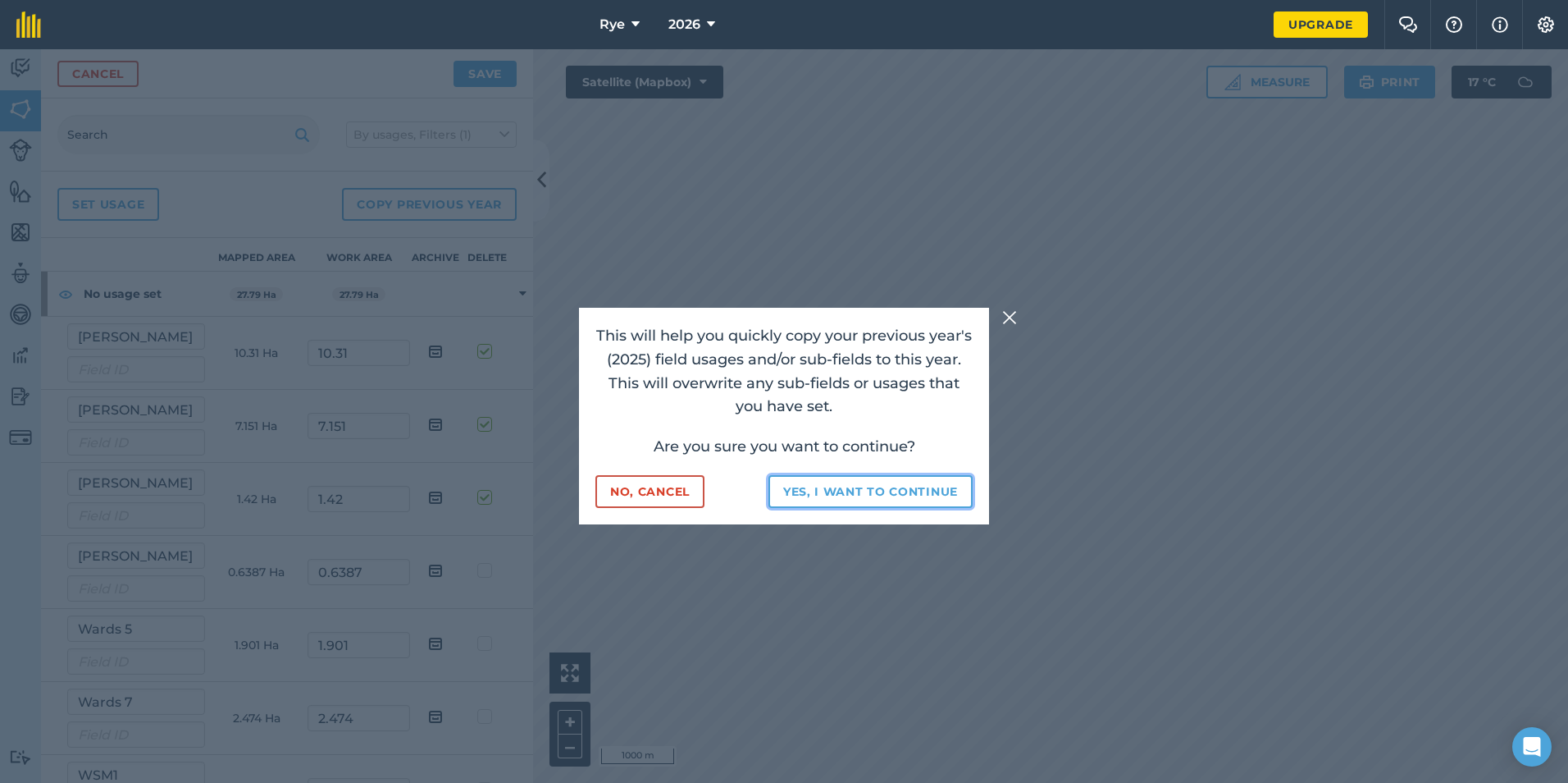
click at [848, 491] on button "Yes, I want to continue" at bounding box center [870, 491] width 204 height 32
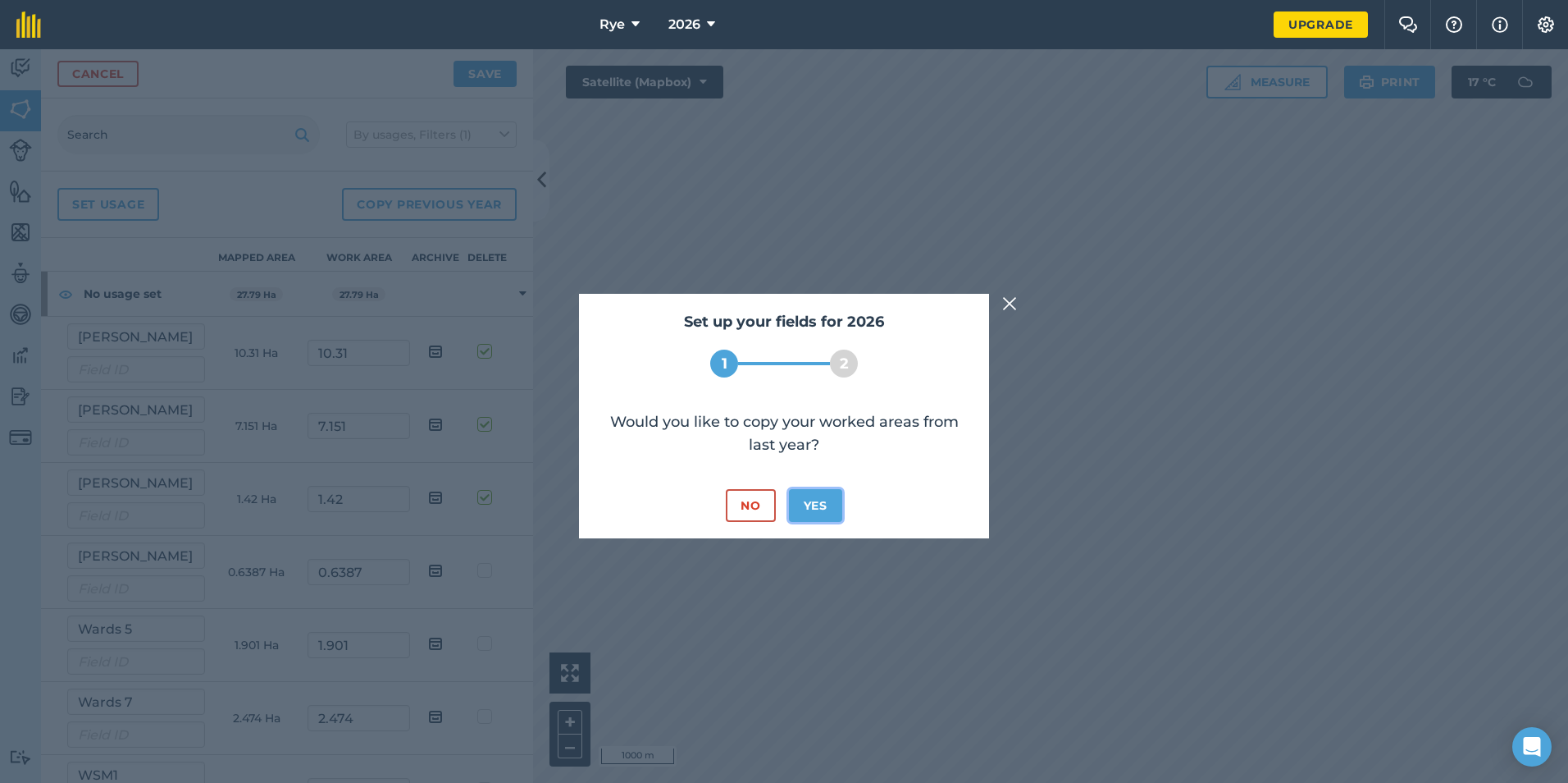
click at [826, 511] on button "Yes" at bounding box center [815, 505] width 53 height 32
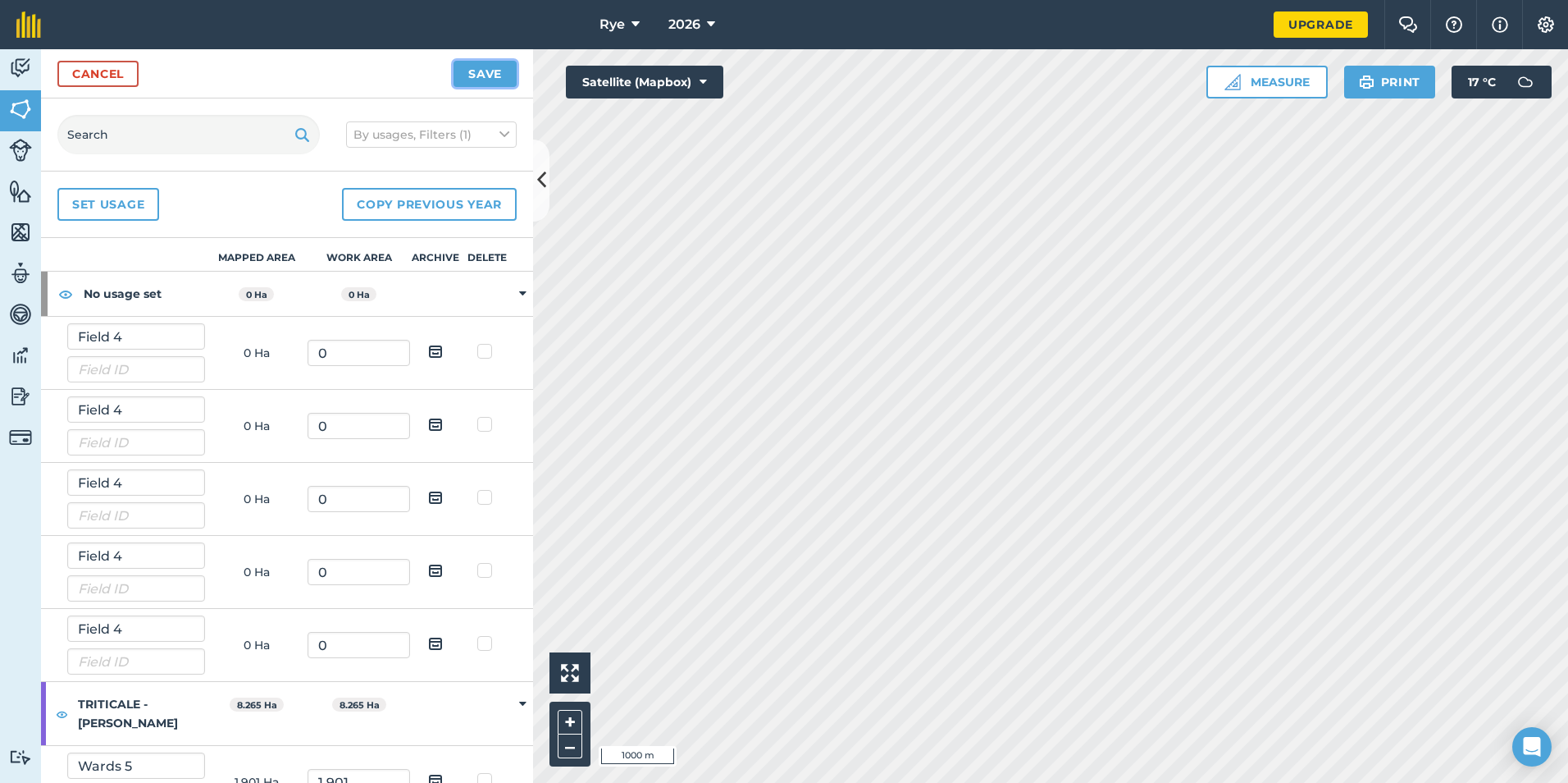
click at [476, 76] on button "Save" at bounding box center [485, 73] width 63 height 26
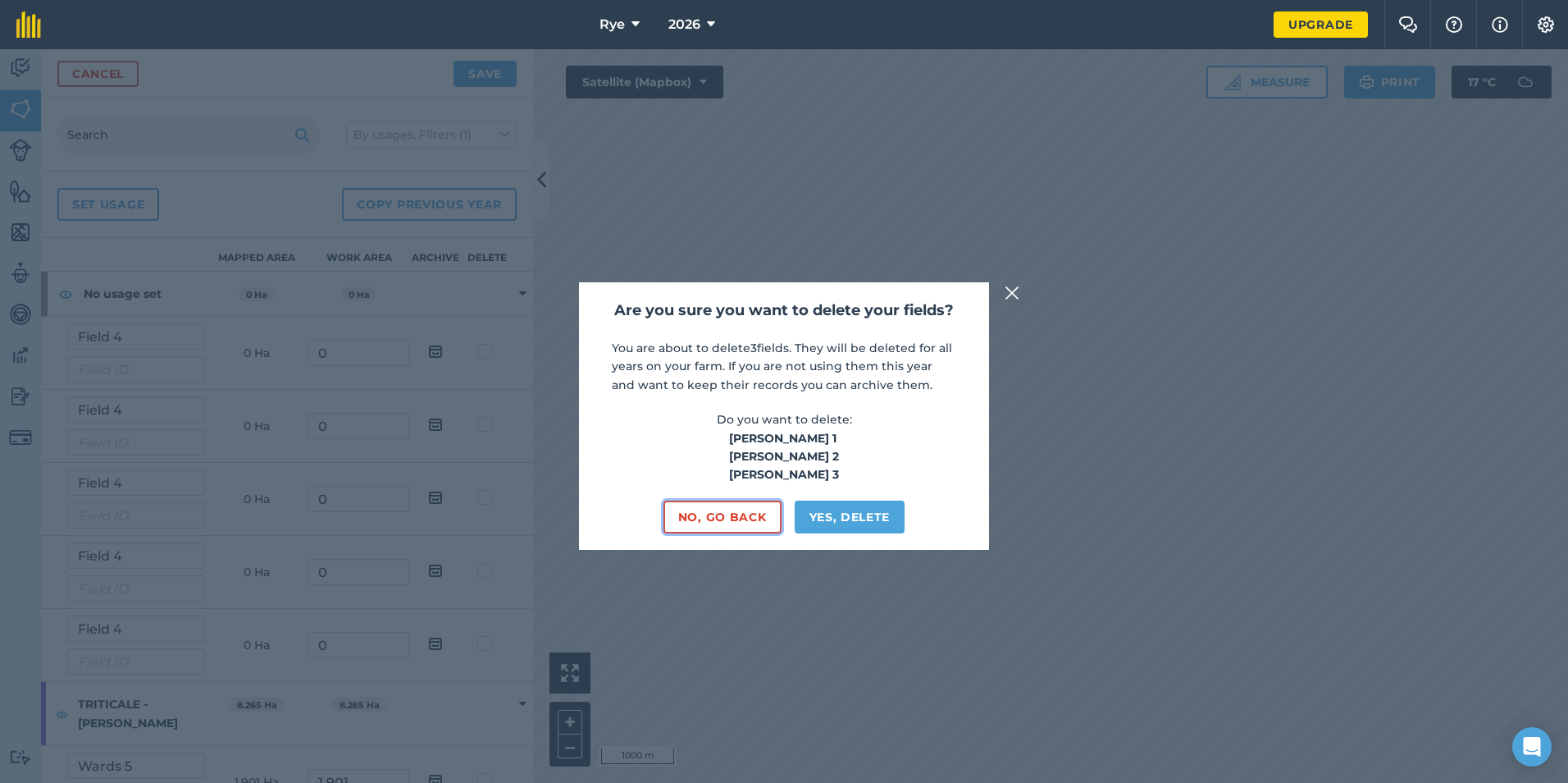
click at [733, 518] on button "No, go back" at bounding box center [722, 517] width 118 height 32
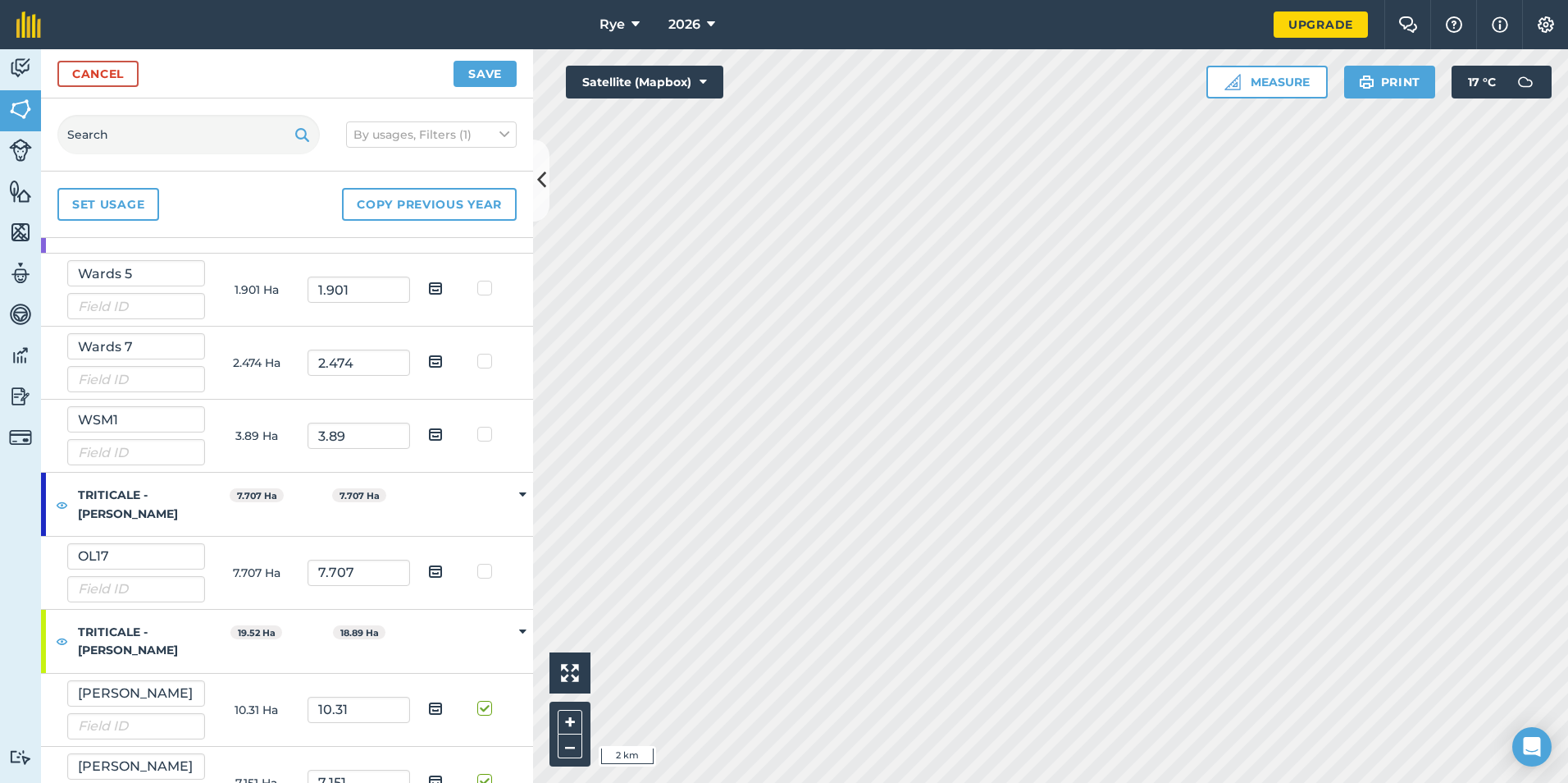
scroll to position [675, 0]
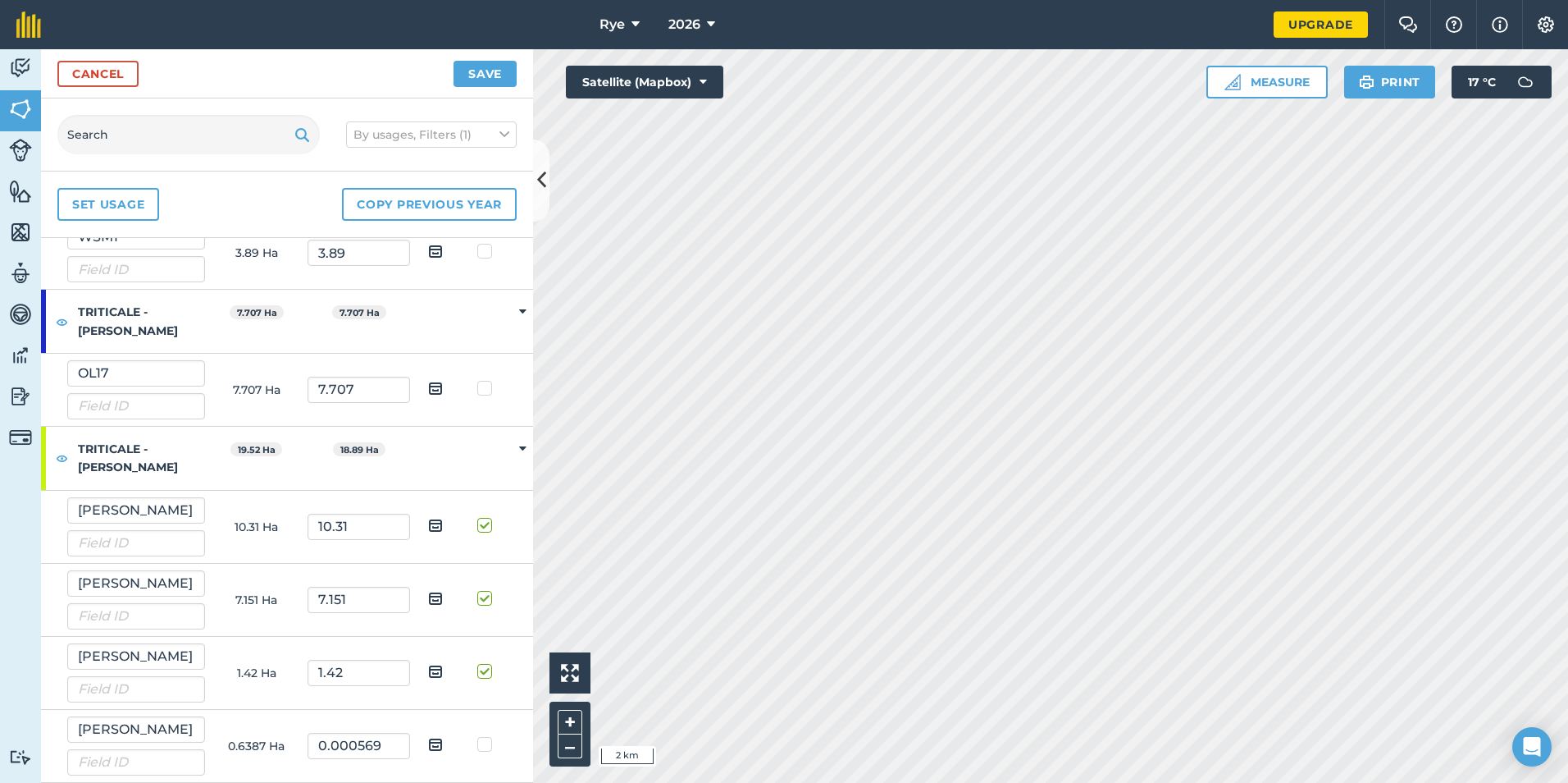
drag, startPoint x: 467, startPoint y: 664, endPoint x: 486, endPoint y: 596, distance: 70.6
click at [477, 663] on label at bounding box center [487, 663] width 20 height 0
click at [487, 663] on input "checkbox" at bounding box center [493, 668] width 10 height 10
checkbox input "false"
click at [478, 590] on label at bounding box center [487, 590] width 20 height 0
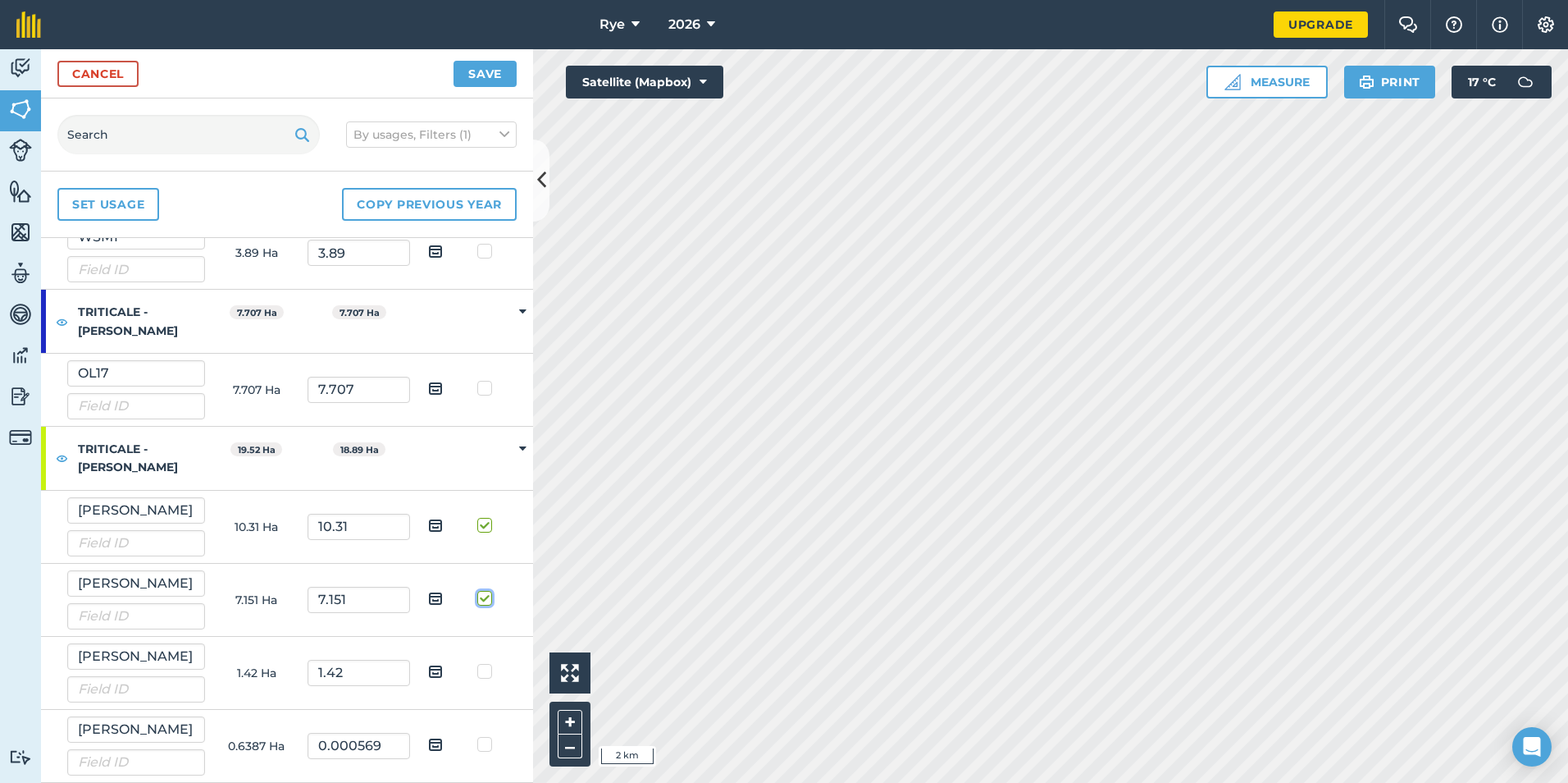
click at [487, 595] on input "checkbox" at bounding box center [493, 595] width 10 height 10
checkbox input "false"
click at [477, 517] on label at bounding box center [487, 517] width 20 height 0
click at [487, 519] on input "checkbox" at bounding box center [493, 522] width 10 height 10
checkbox input "false"
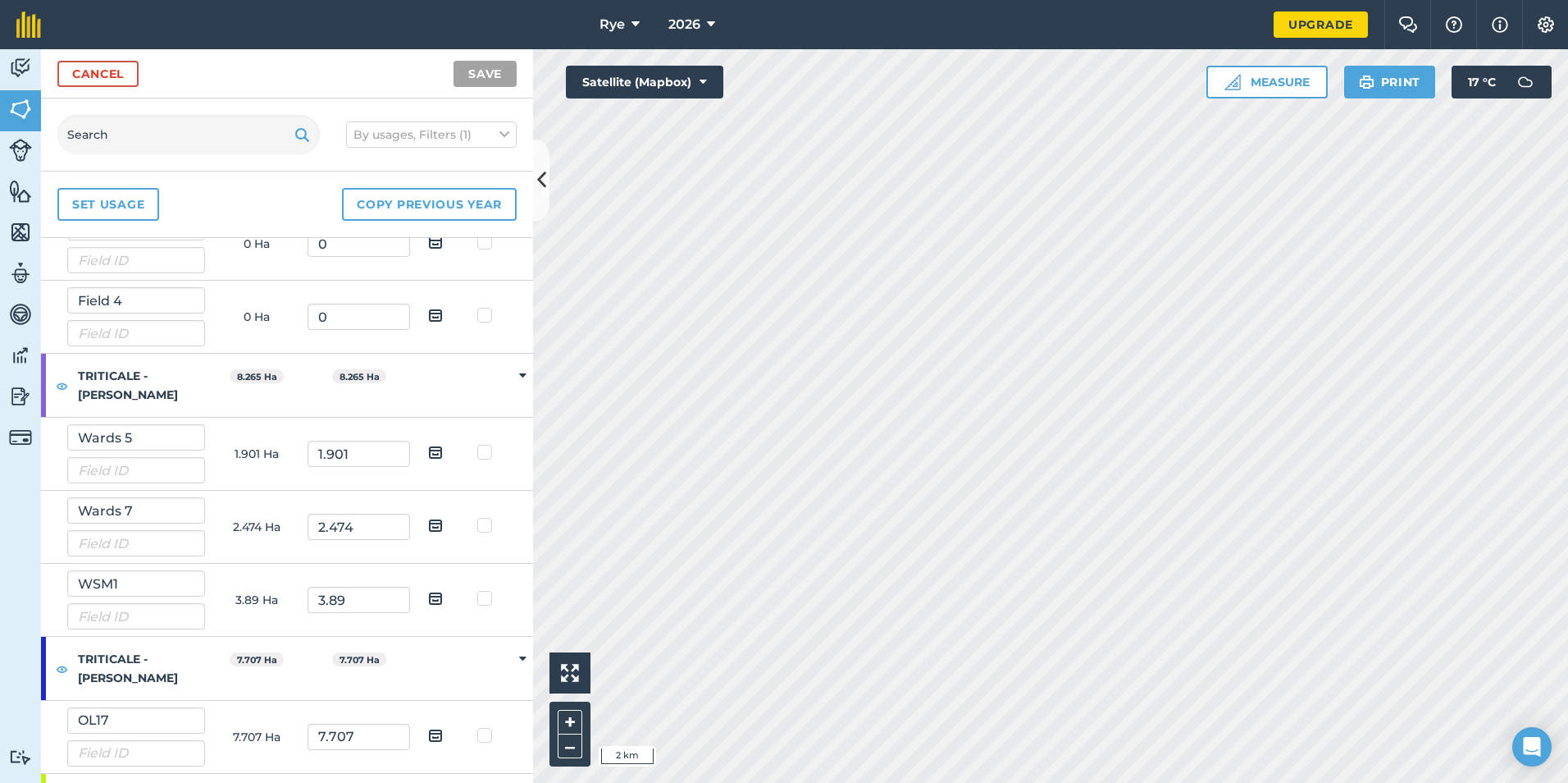
scroll to position [410, 0]
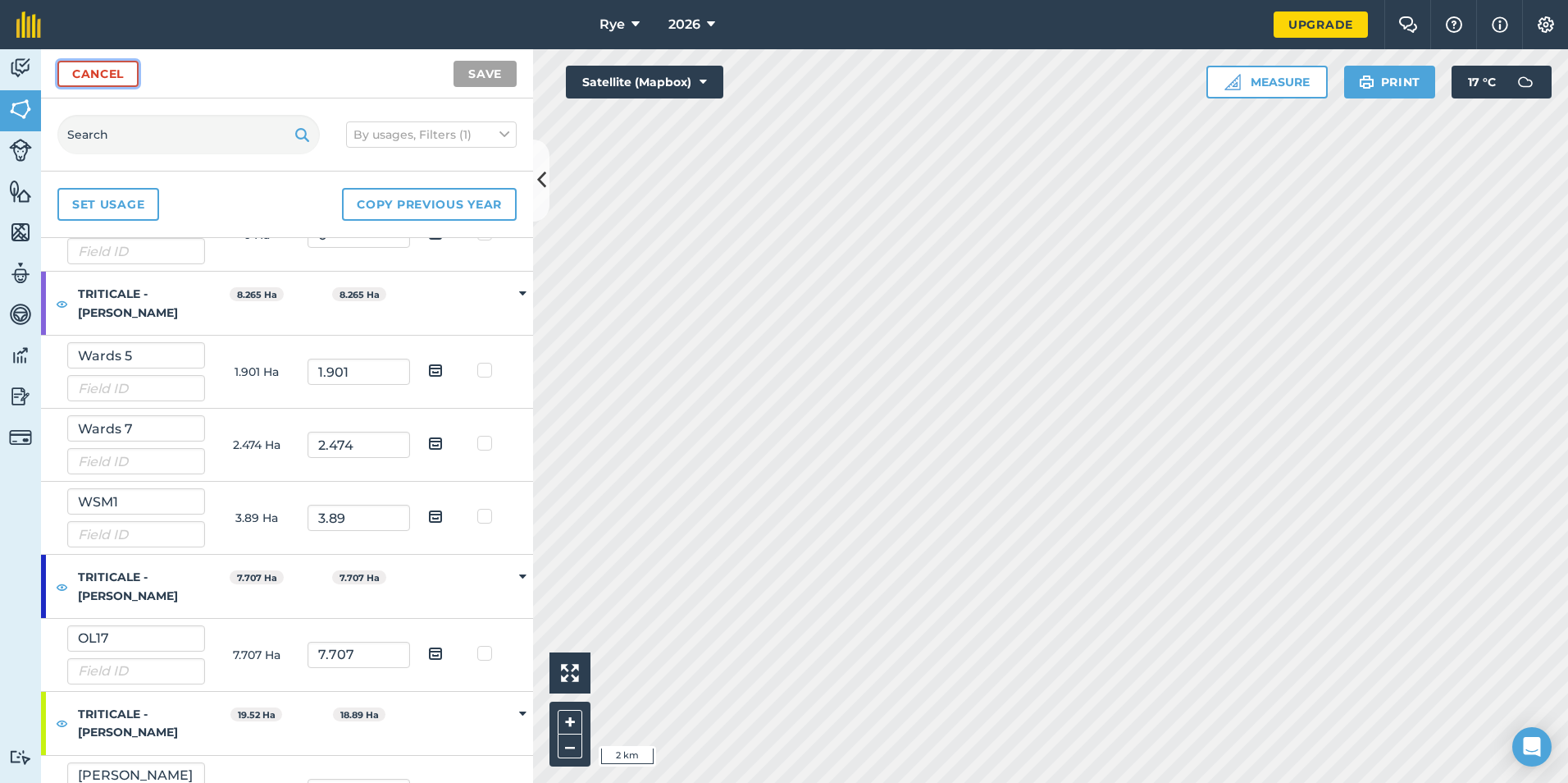
click at [120, 79] on link "Cancel" at bounding box center [97, 73] width 81 height 26
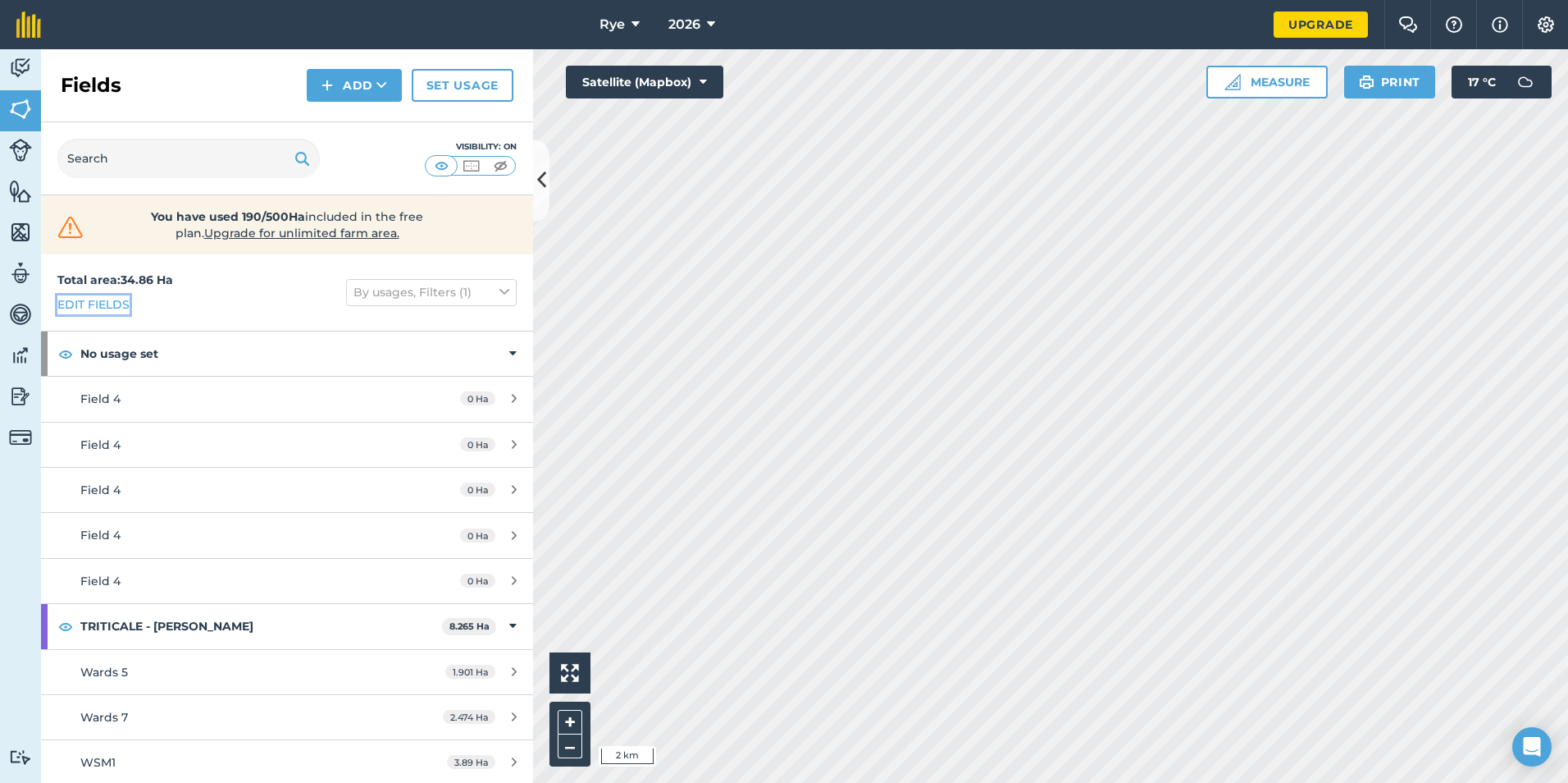
click at [114, 312] on link "Edit fields" at bounding box center [93, 304] width 73 height 18
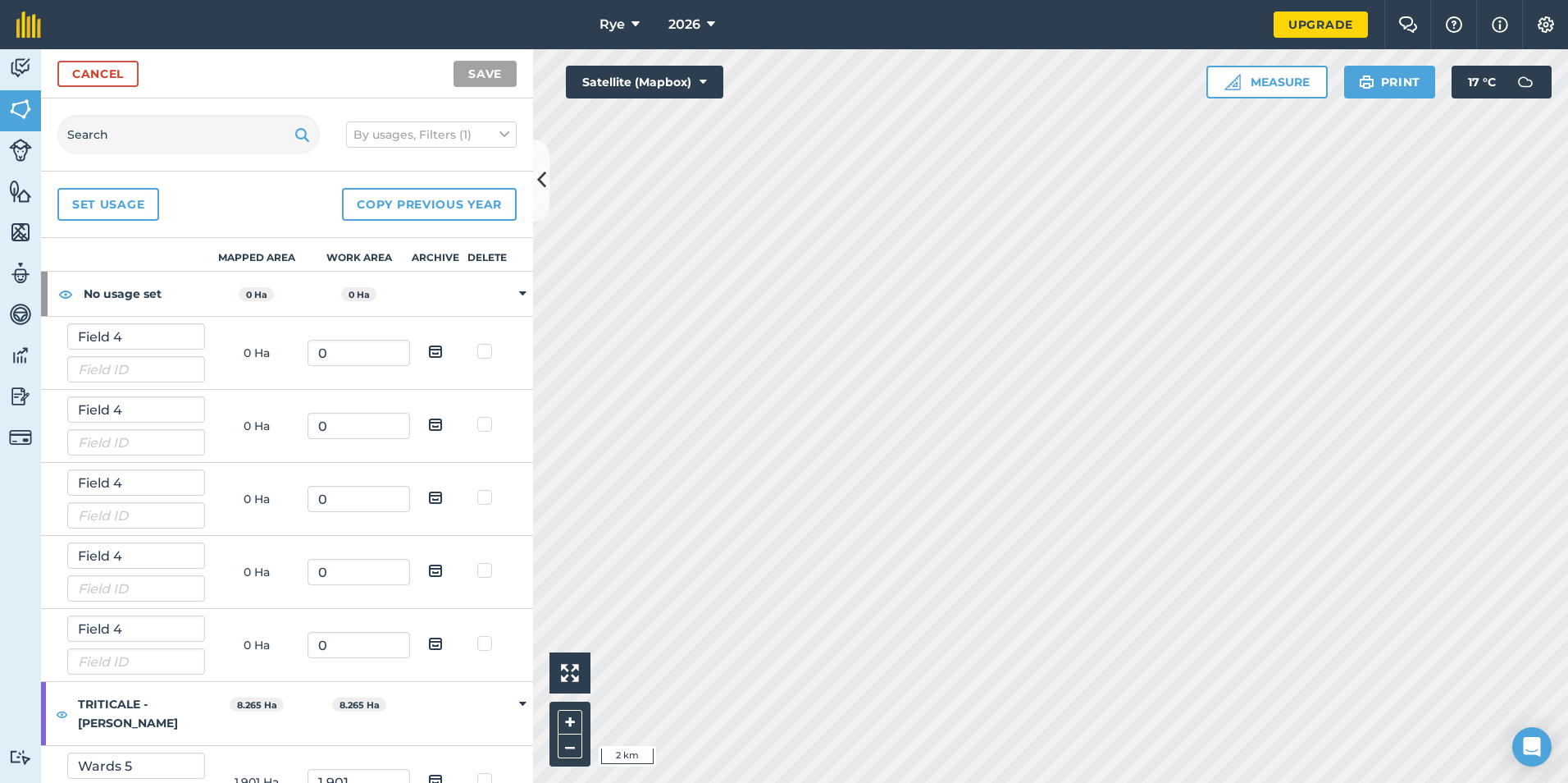
click at [479, 343] on label at bounding box center [487, 343] width 20 height 0
click at [487, 353] on input "checkbox" at bounding box center [493, 348] width 10 height 10
checkbox input "true"
click at [477, 416] on label at bounding box center [487, 416] width 20 height 0
click at [487, 427] on input "checkbox" at bounding box center [493, 421] width 10 height 10
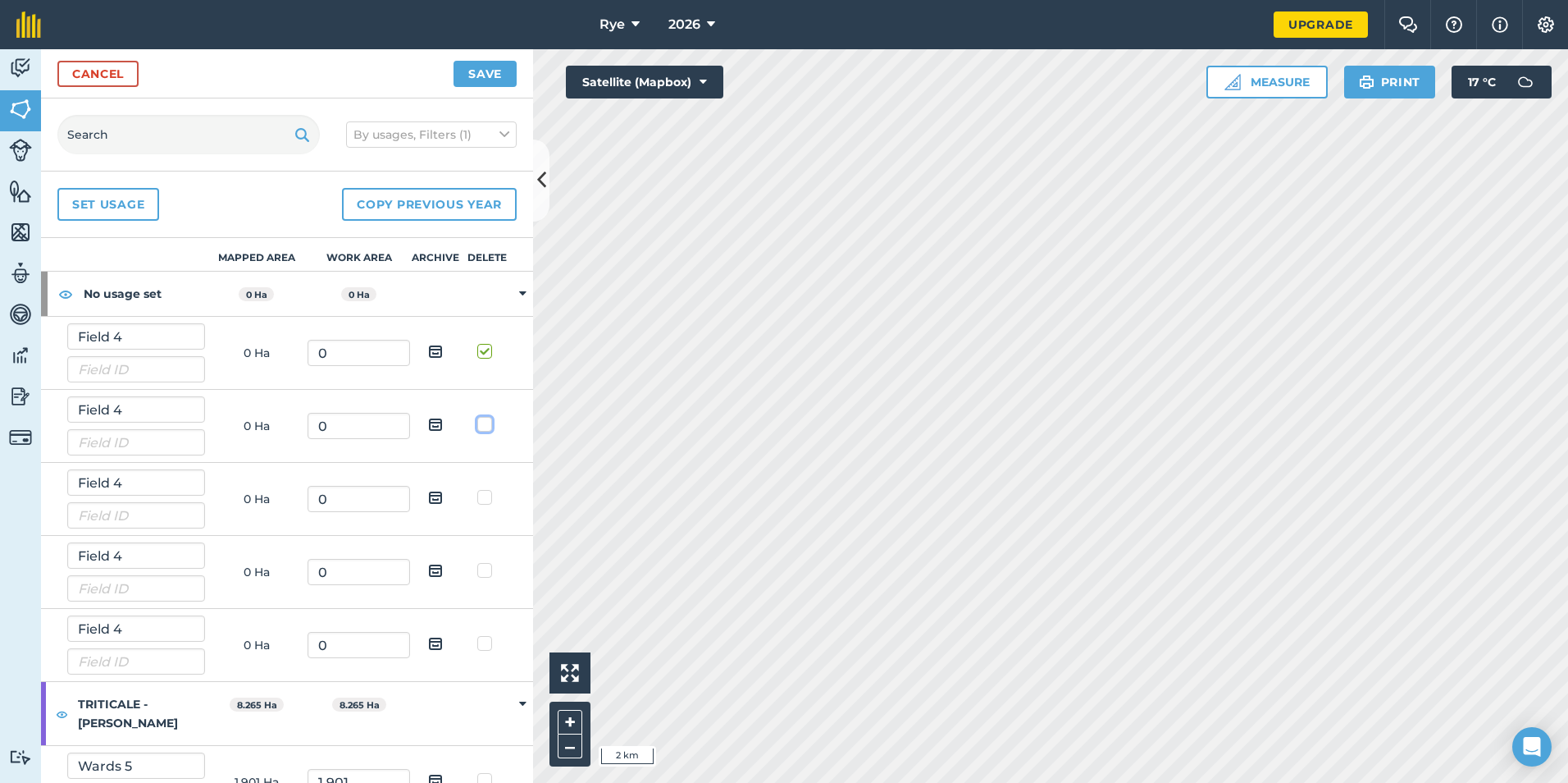
checkbox input "true"
click at [477, 489] on label at bounding box center [487, 489] width 20 height 0
click at [487, 499] on input "checkbox" at bounding box center [493, 494] width 10 height 10
checkbox input "true"
click at [477, 562] on label at bounding box center [487, 562] width 20 height 0
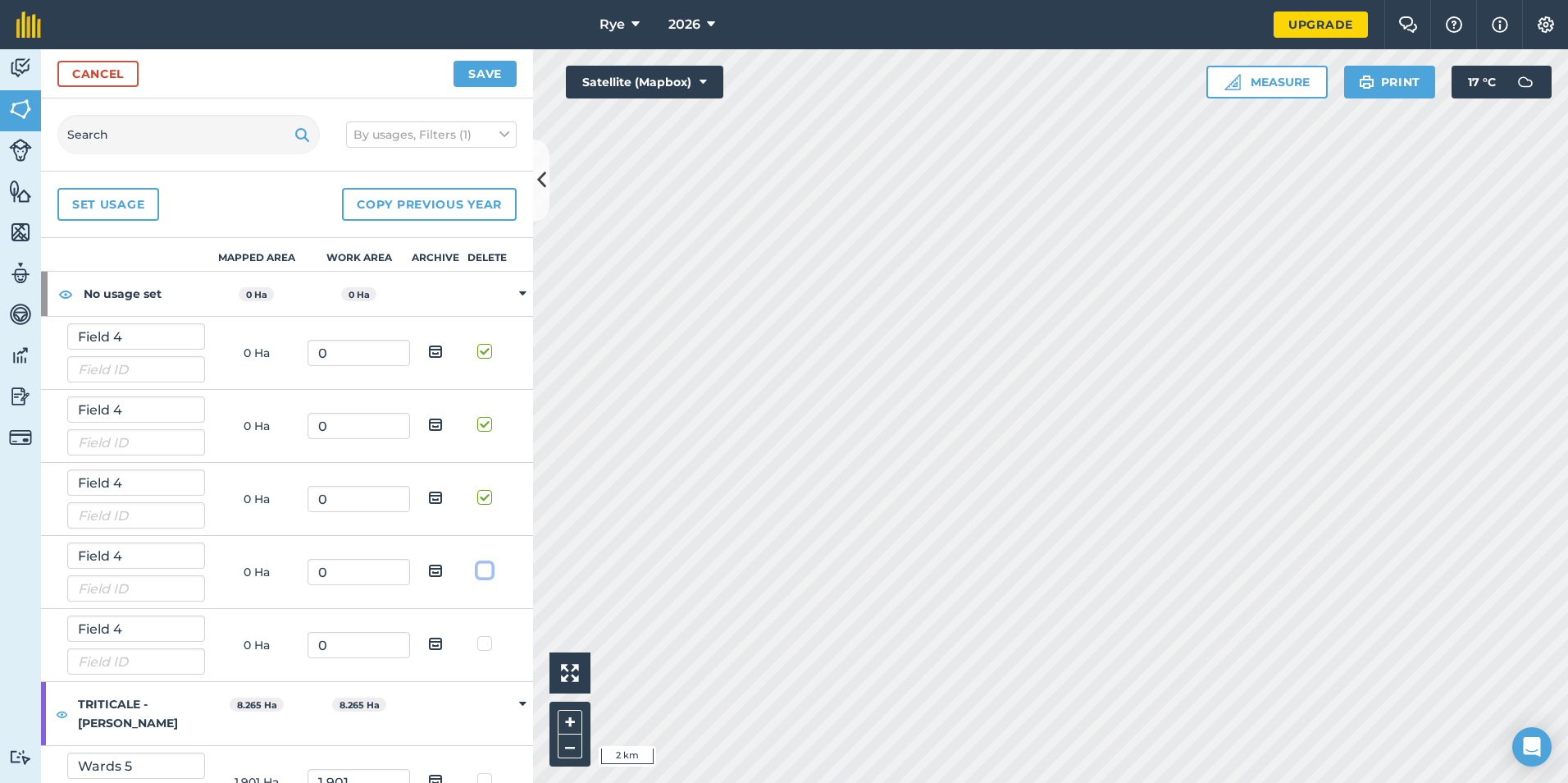
click at [487, 573] on input "checkbox" at bounding box center [493, 567] width 10 height 10
checkbox input "true"
click at [477, 635] on label at bounding box center [487, 635] width 20 height 0
click at [487, 641] on input "checkbox" at bounding box center [493, 640] width 10 height 10
checkbox input "true"
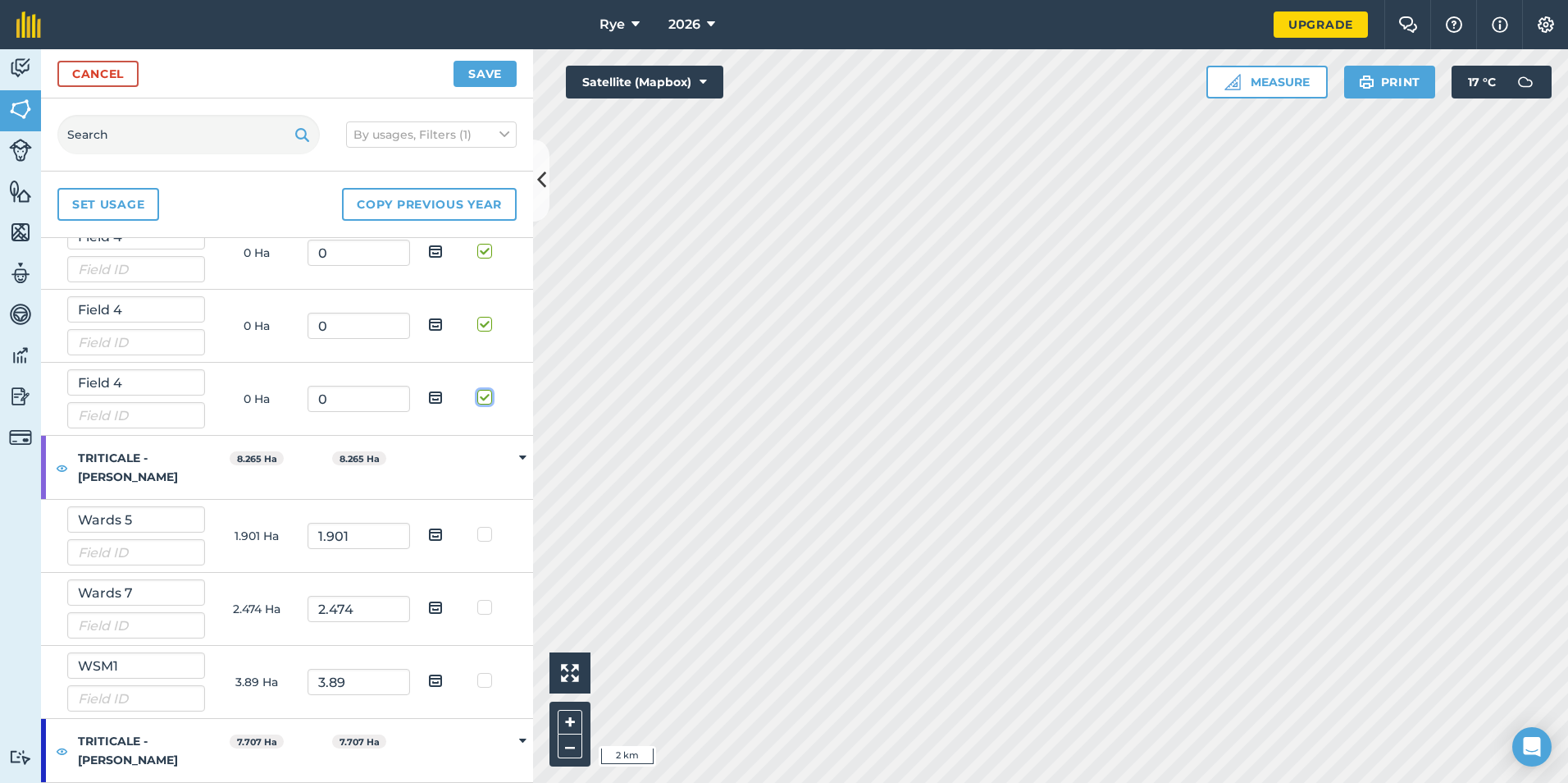
scroll to position [410, 0]
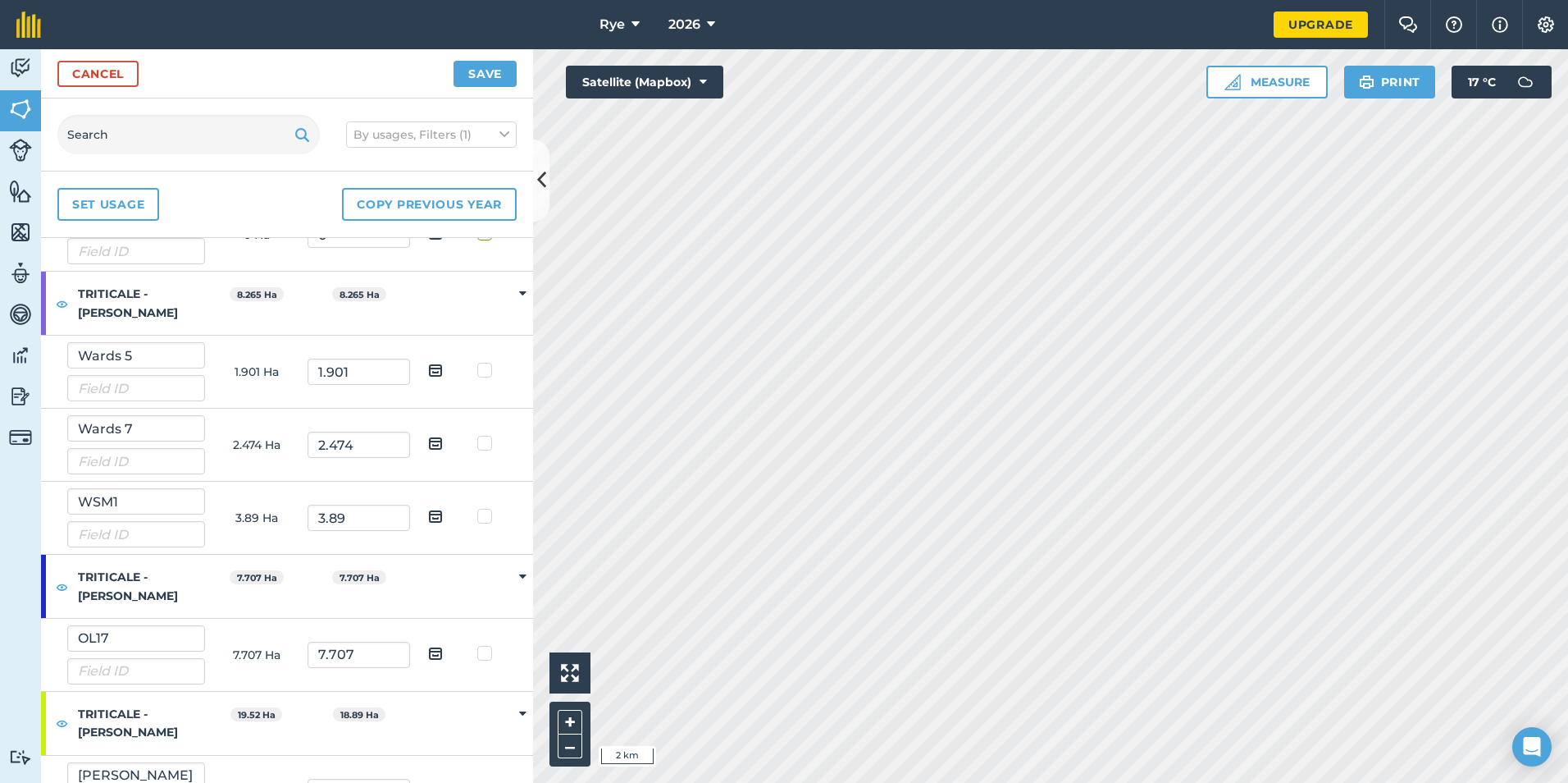
click at [475, 362] on td at bounding box center [487, 372] width 52 height 73
click at [477, 362] on label at bounding box center [487, 362] width 20 height 0
click at [487, 372] on input "checkbox" at bounding box center [493, 367] width 10 height 10
checkbox input "true"
click at [477, 435] on label at bounding box center [487, 435] width 20 height 0
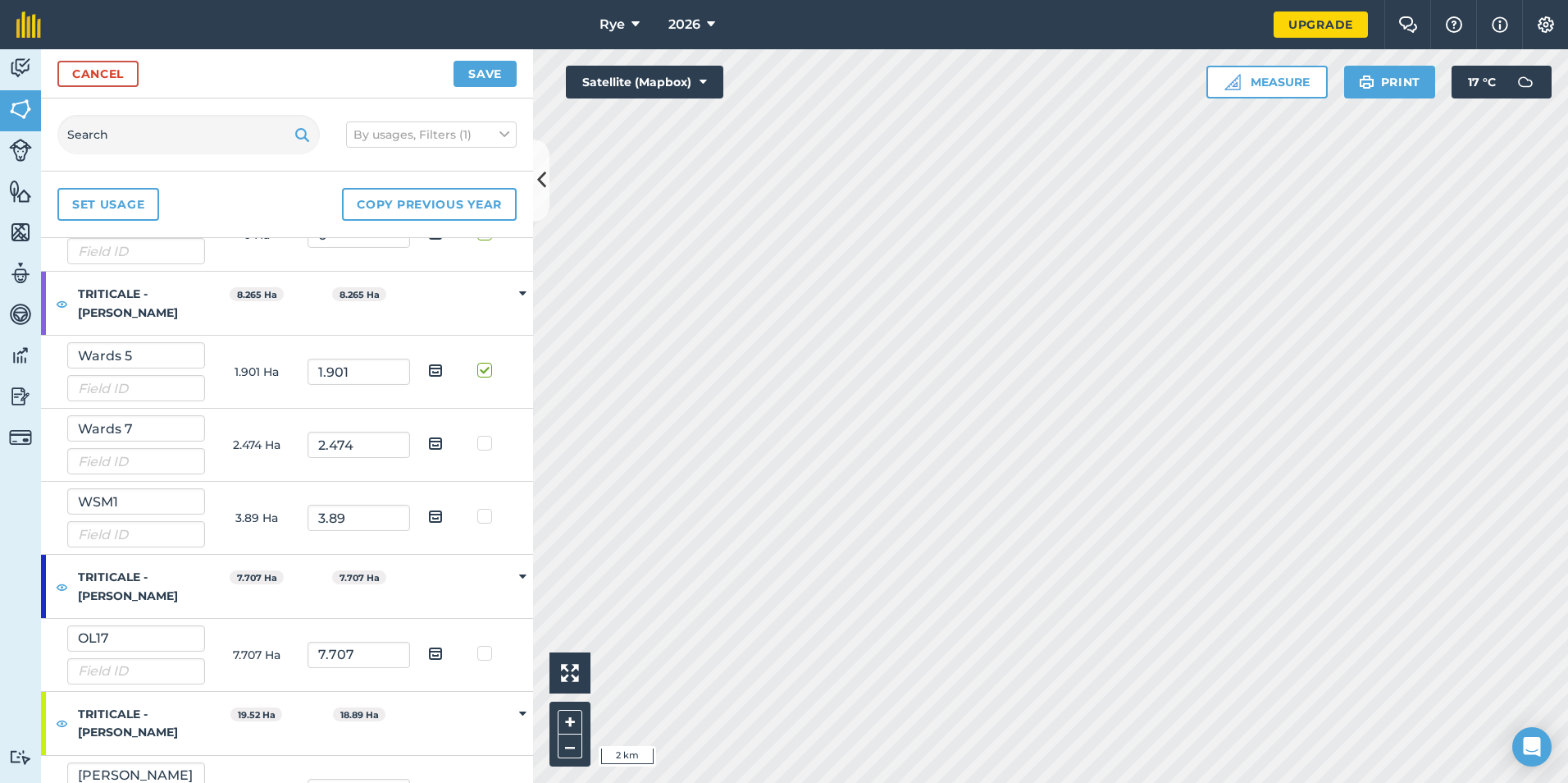
click at [487, 439] on input "checkbox" at bounding box center [493, 440] width 10 height 10
checkbox input "true"
click at [477, 508] on label at bounding box center [487, 508] width 20 height 0
click at [487, 516] on input "checkbox" at bounding box center [493, 513] width 10 height 10
checkbox input "true"
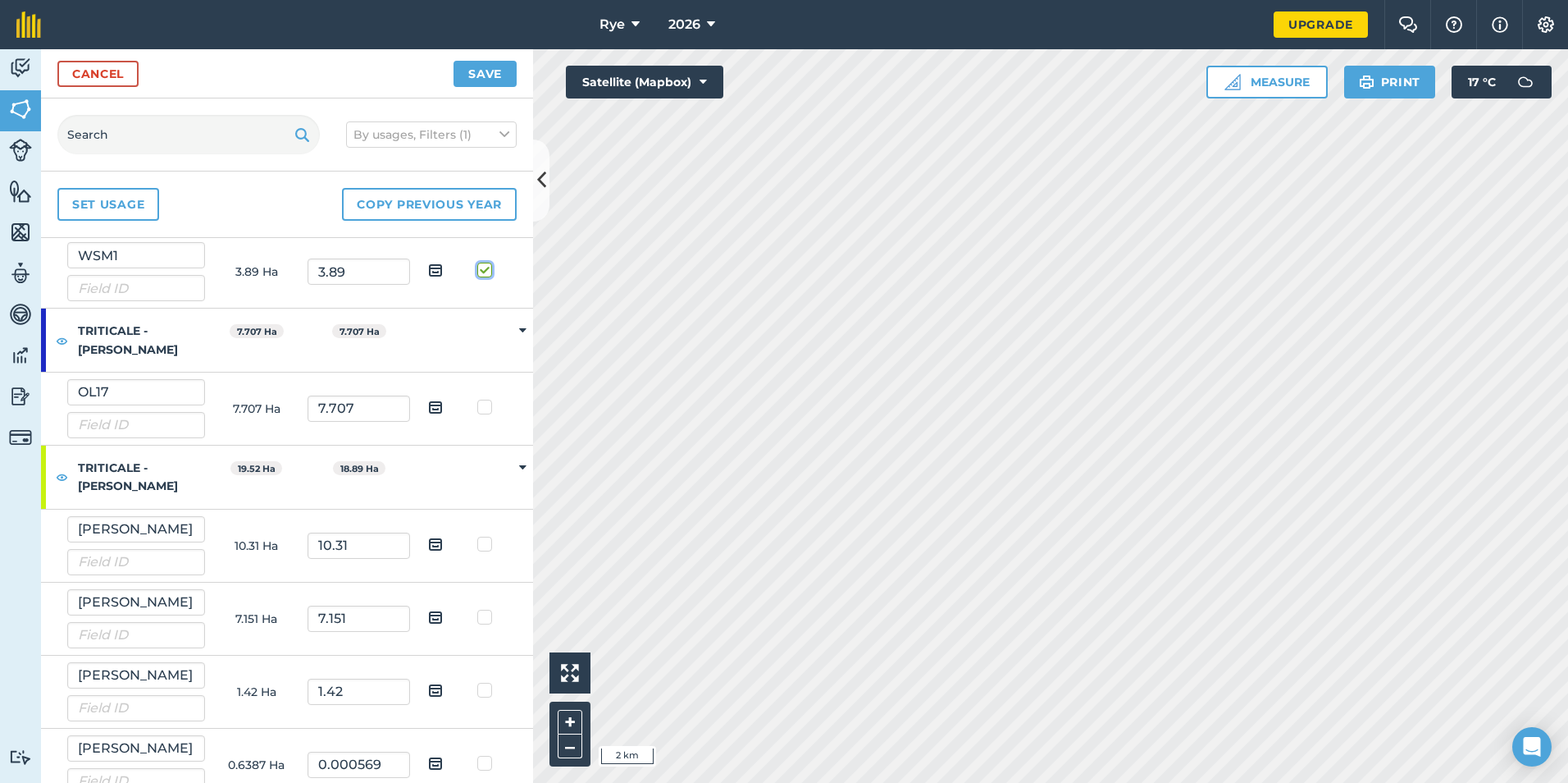
scroll to position [675, 0]
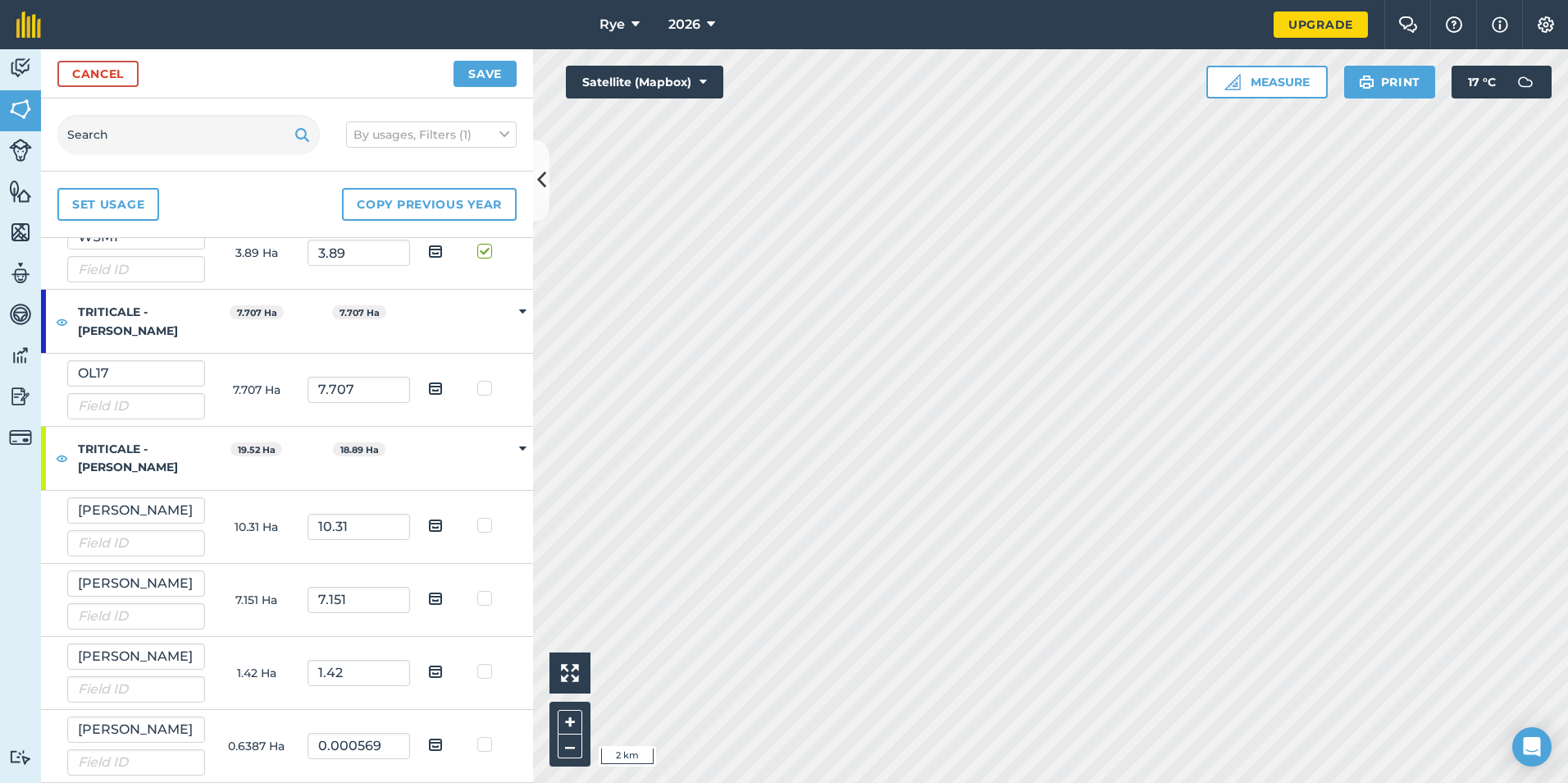
click at [477, 517] on label at bounding box center [487, 517] width 20 height 0
click at [487, 524] on input "checkbox" at bounding box center [493, 522] width 10 height 10
checkbox input "true"
drag, startPoint x: 471, startPoint y: 599, endPoint x: 481, endPoint y: 610, distance: 14.9
click at [477, 590] on label at bounding box center [487, 590] width 20 height 0
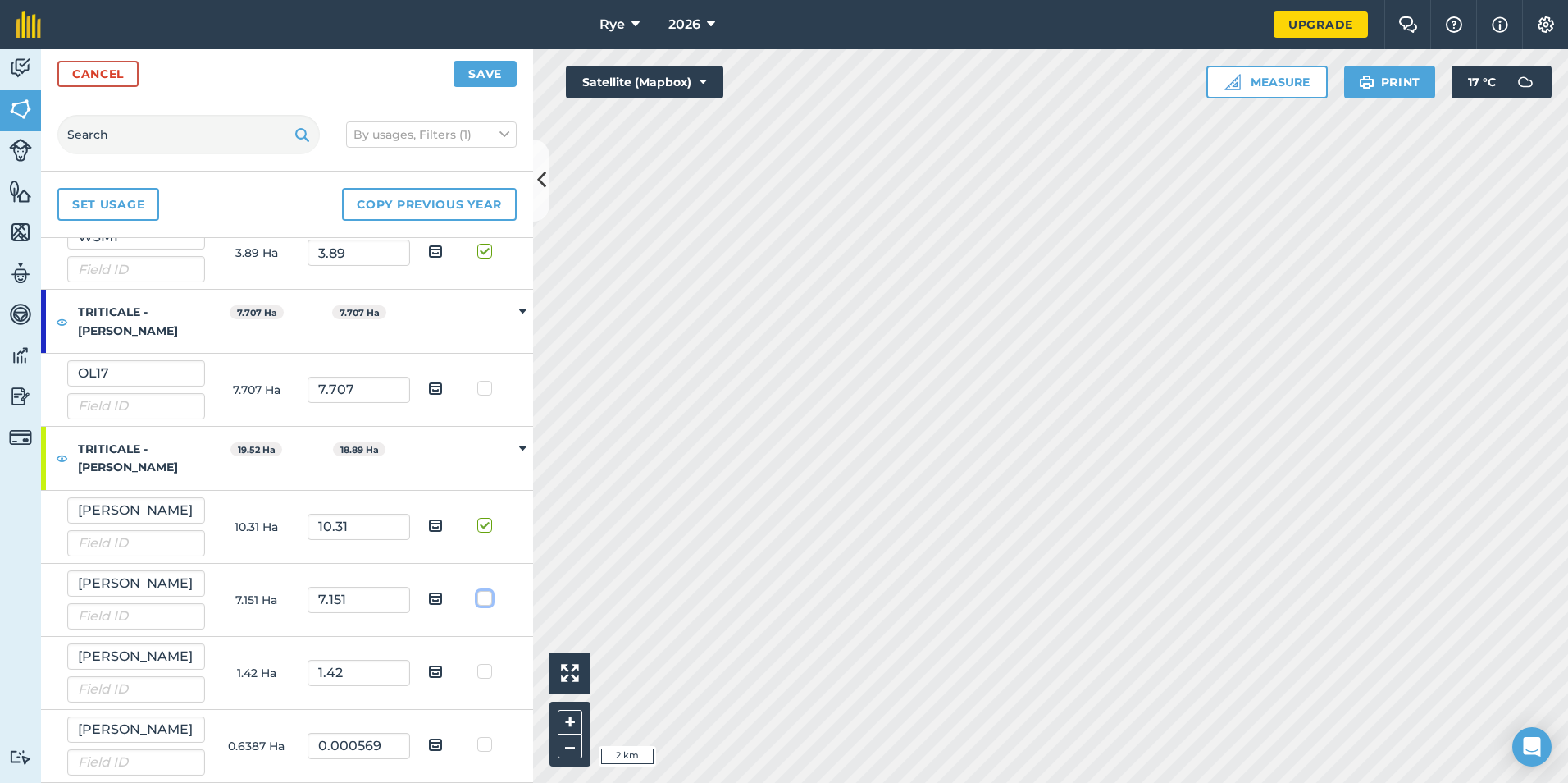
click at [487, 599] on input "checkbox" at bounding box center [493, 595] width 10 height 10
checkbox input "true"
click at [477, 663] on label at bounding box center [487, 663] width 20 height 0
click at [487, 672] on input "checkbox" at bounding box center [493, 668] width 10 height 10
checkbox input "true"
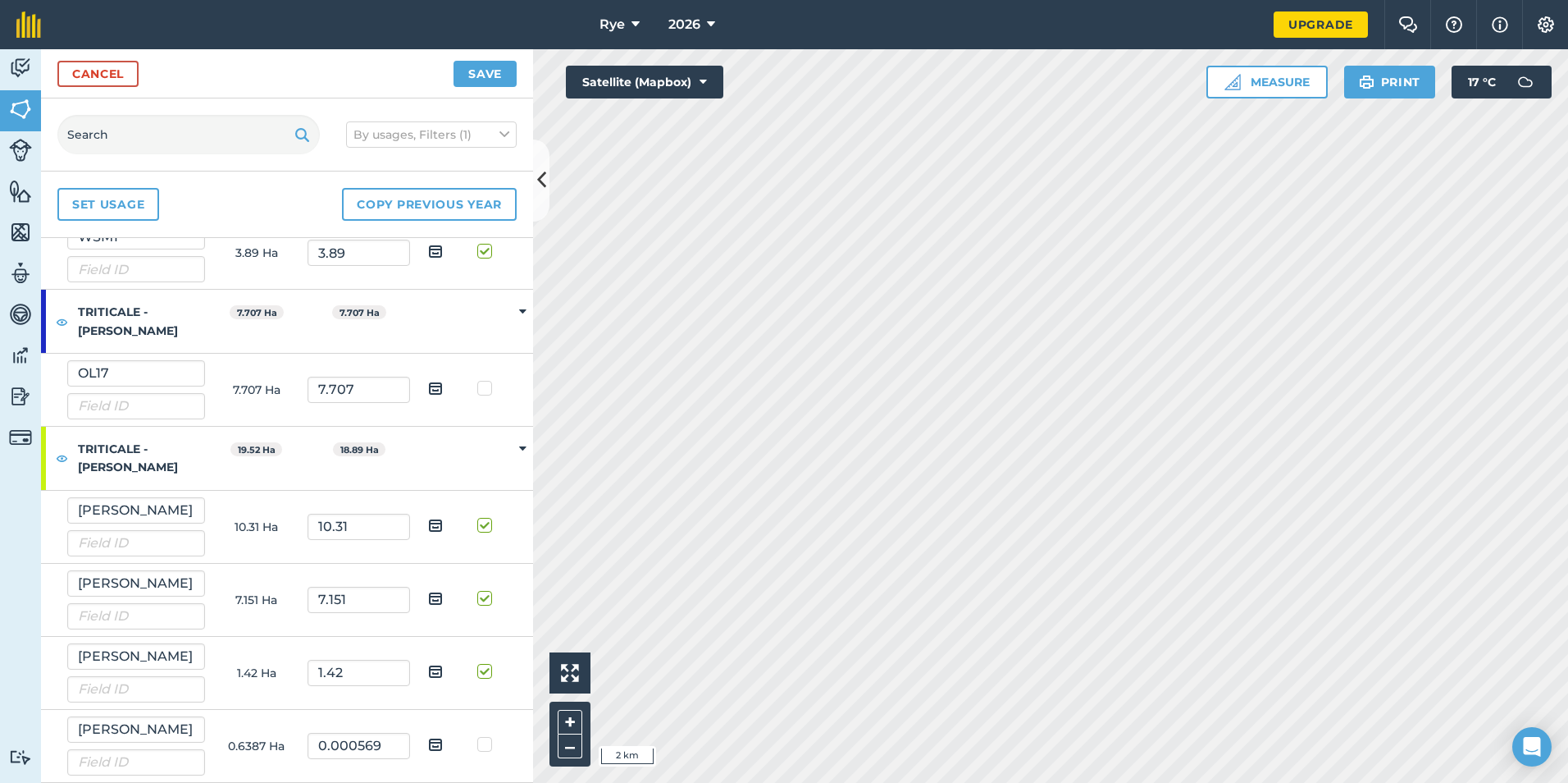
click at [477, 736] on label at bounding box center [487, 736] width 20 height 0
click at [487, 743] on input "checkbox" at bounding box center [493, 741] width 10 height 10
checkbox input "true"
click at [484, 72] on button "Save" at bounding box center [485, 73] width 63 height 26
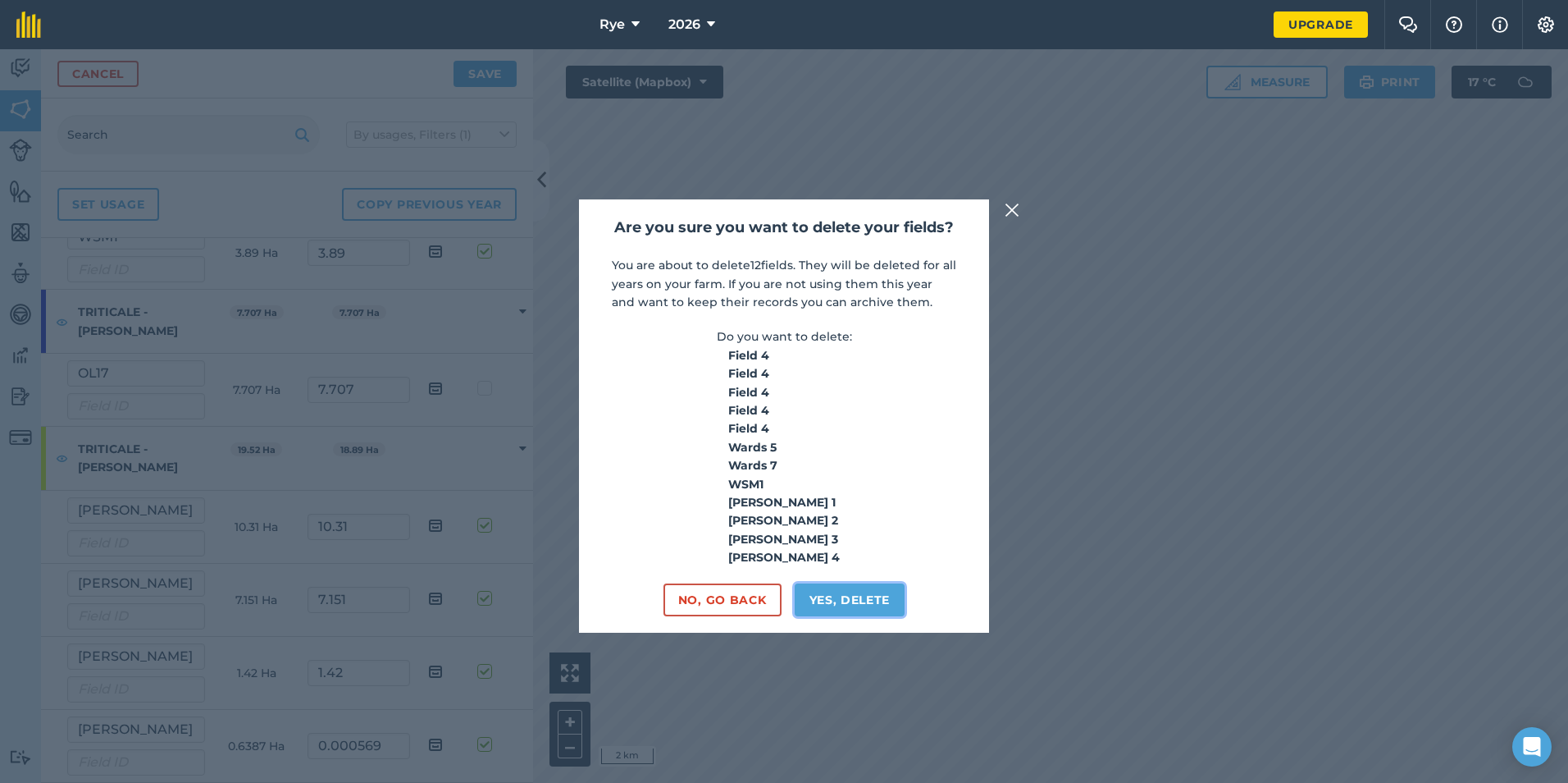
click at [839, 599] on button "Yes, delete" at bounding box center [850, 599] width 111 height 32
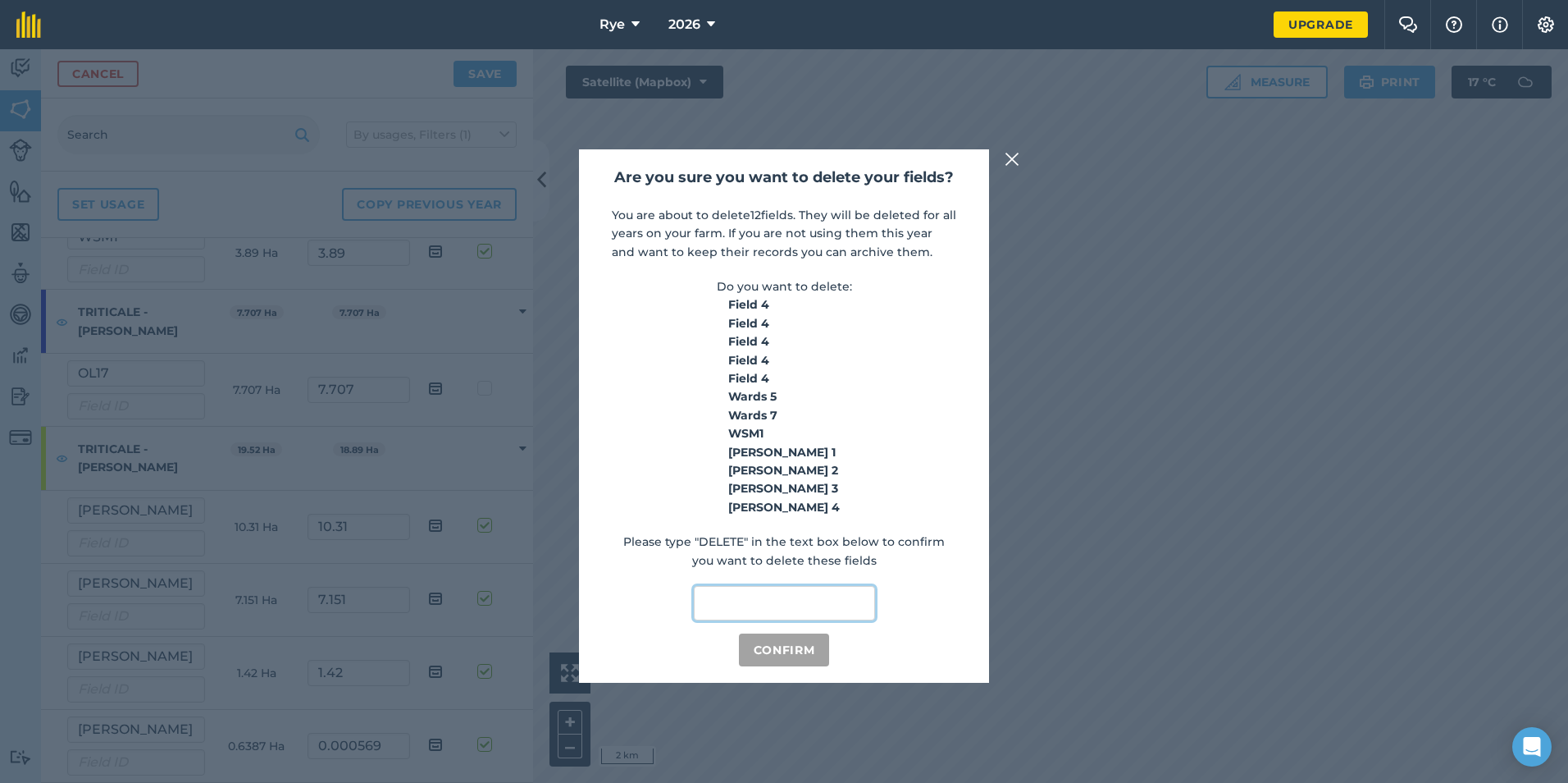
click at [839, 599] on input "text" at bounding box center [784, 603] width 181 height 34
type input "delete"
click at [796, 641] on button "Confirm" at bounding box center [784, 650] width 91 height 32
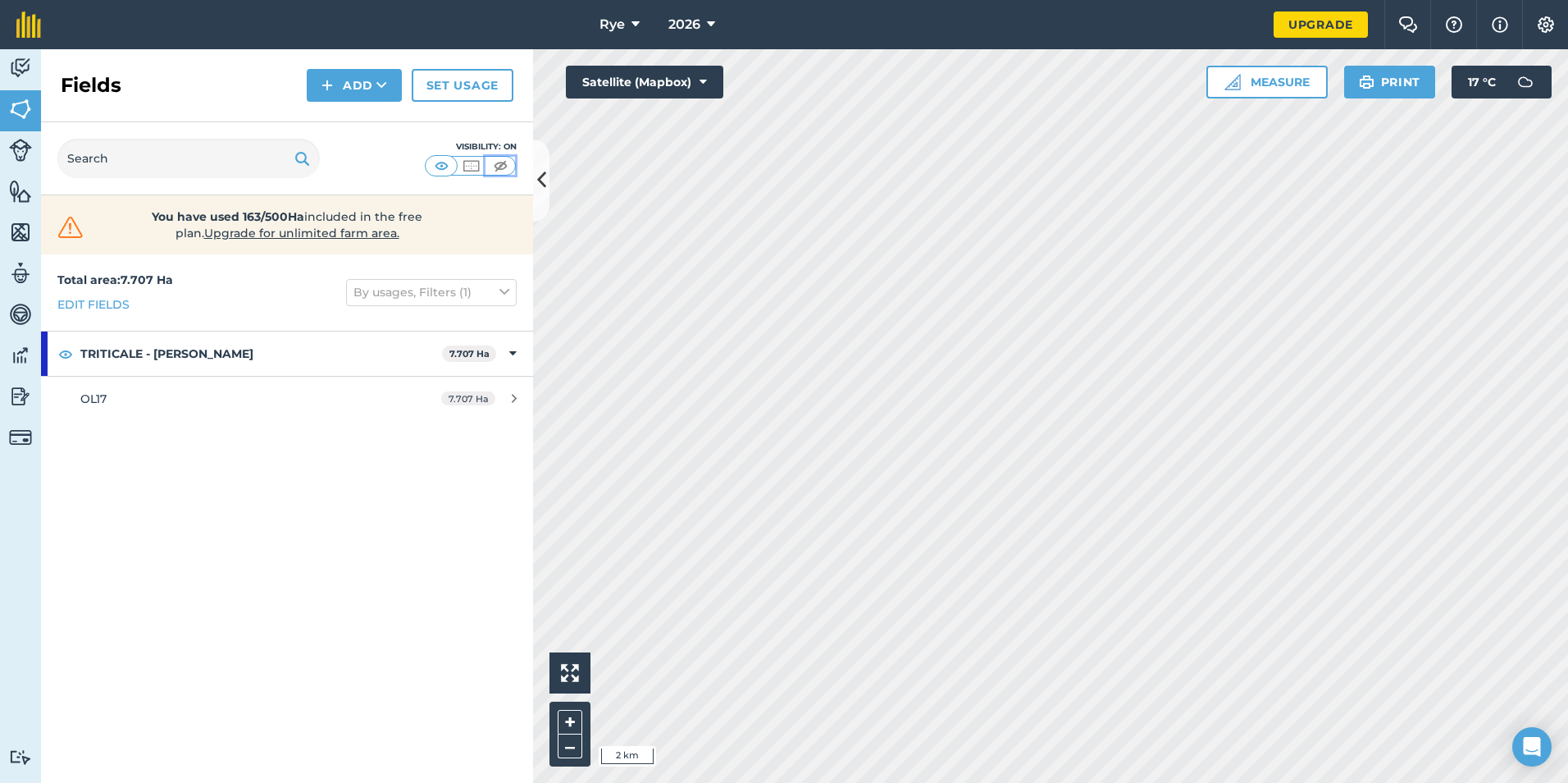
click at [497, 171] on img at bounding box center [501, 165] width 20 height 16
click at [441, 166] on img at bounding box center [441, 165] width 20 height 16
click at [381, 303] on button "By usages, Filters (1)" at bounding box center [431, 292] width 171 height 26
click at [363, 502] on label "Show archived fields" at bounding box center [431, 500] width 156 height 17
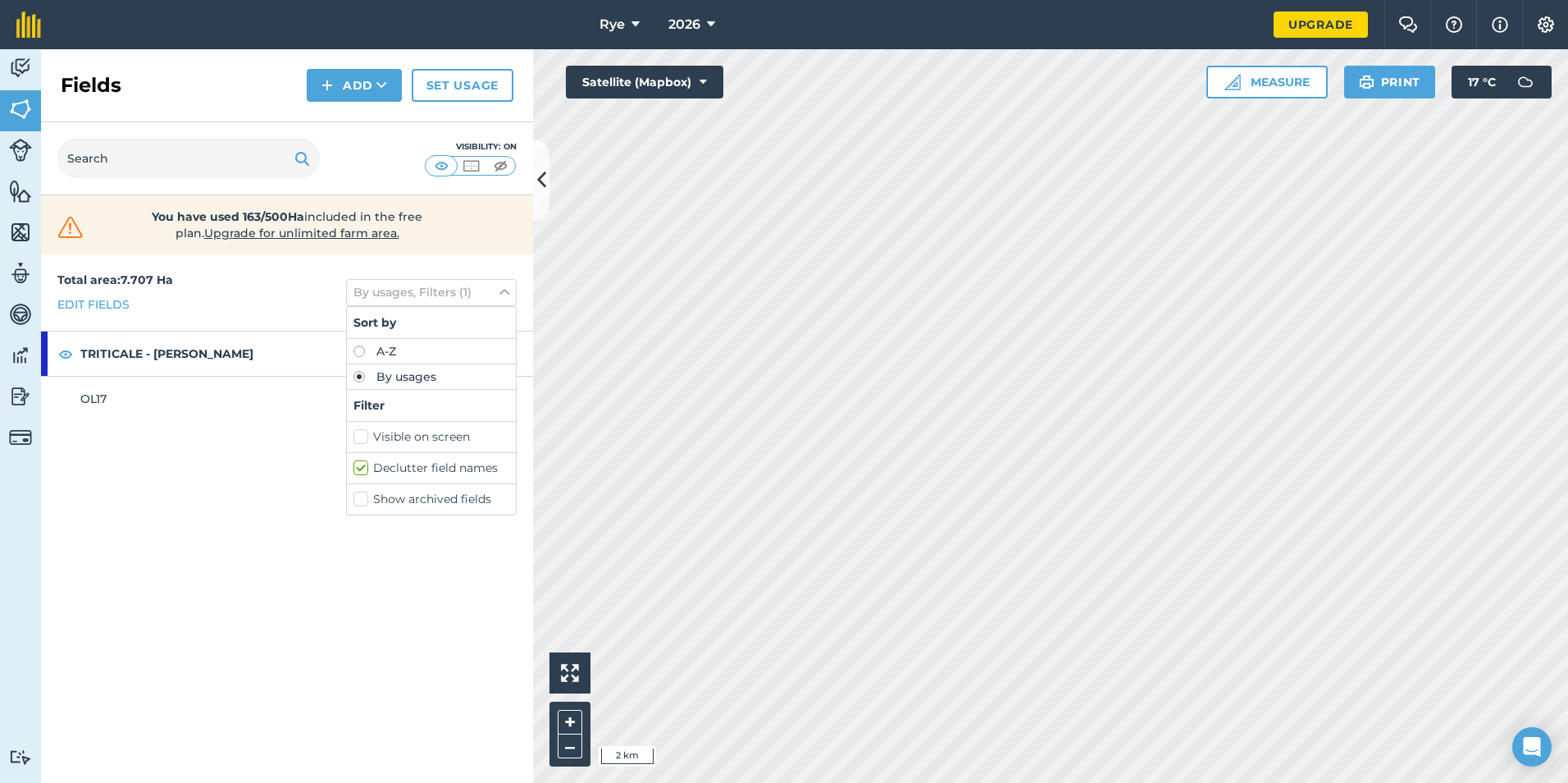
click at [363, 501] on input "Show archived fields" at bounding box center [358, 496] width 10 height 10
checkbox input "true"
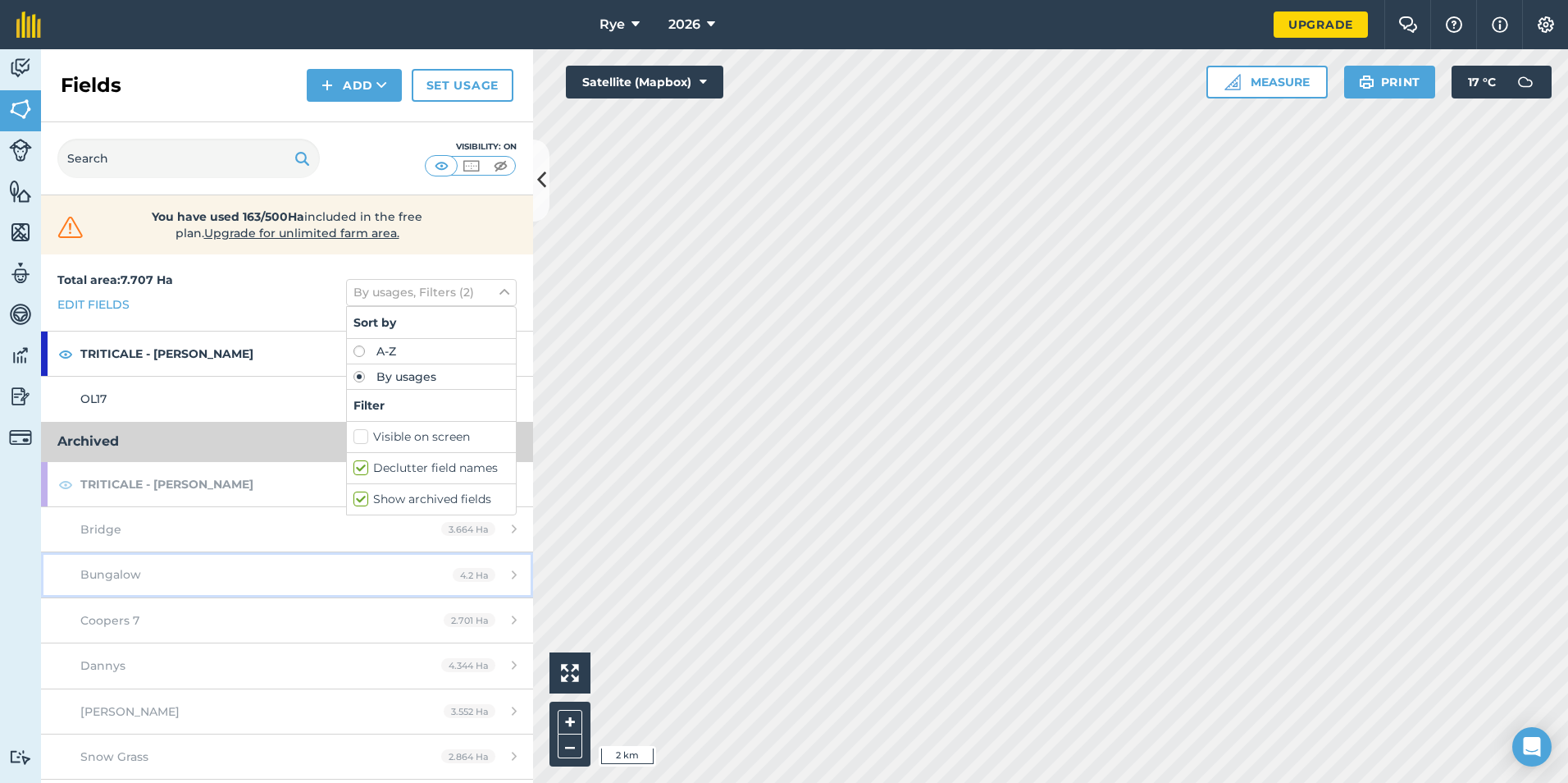
click at [242, 593] on link "Bungalow 4.2 Ha" at bounding box center [287, 575] width 492 height 44
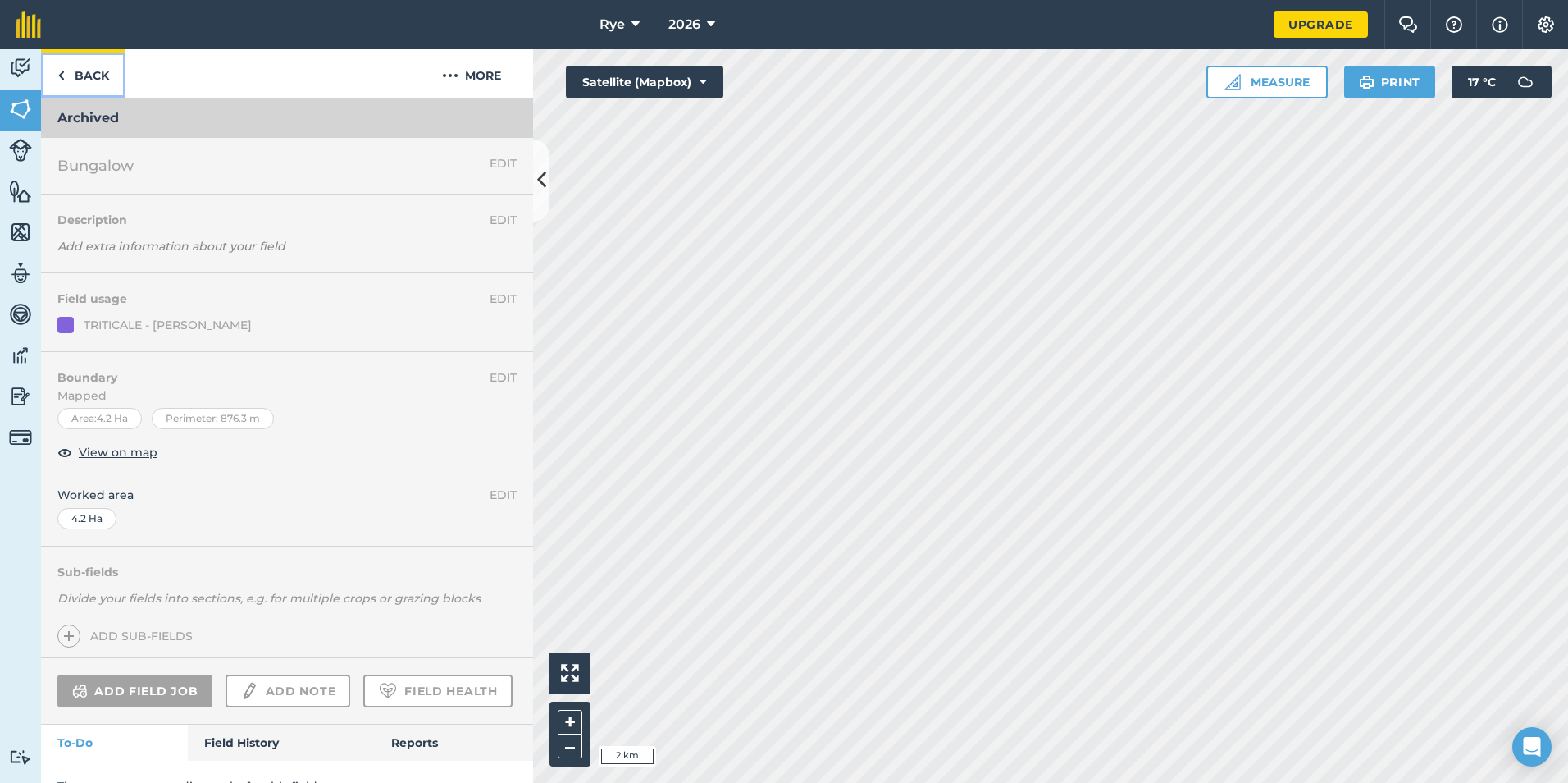
click at [69, 75] on link "Back" at bounding box center [83, 73] width 85 height 49
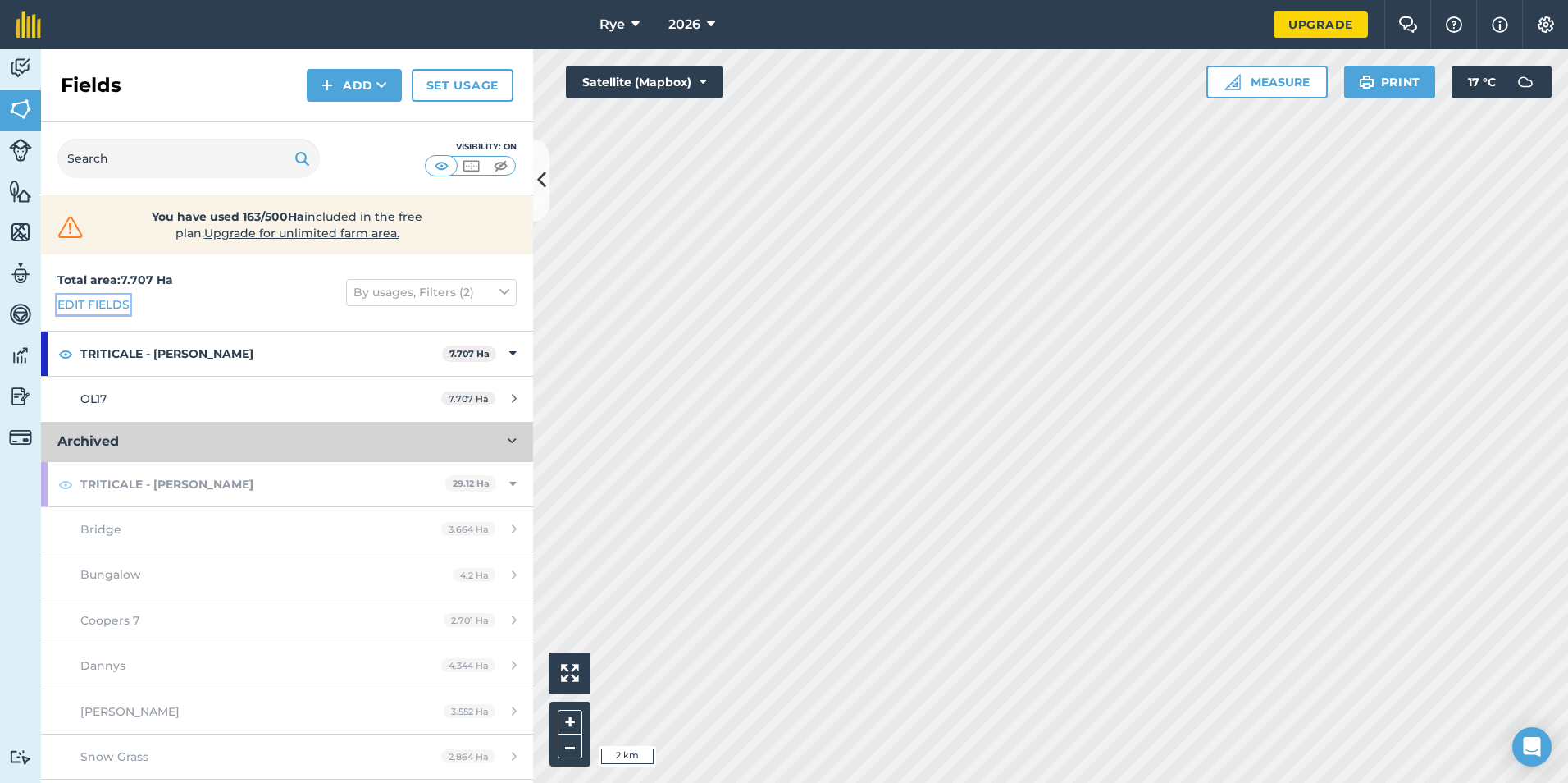
click at [118, 306] on link "Edit fields" at bounding box center [93, 304] width 73 height 18
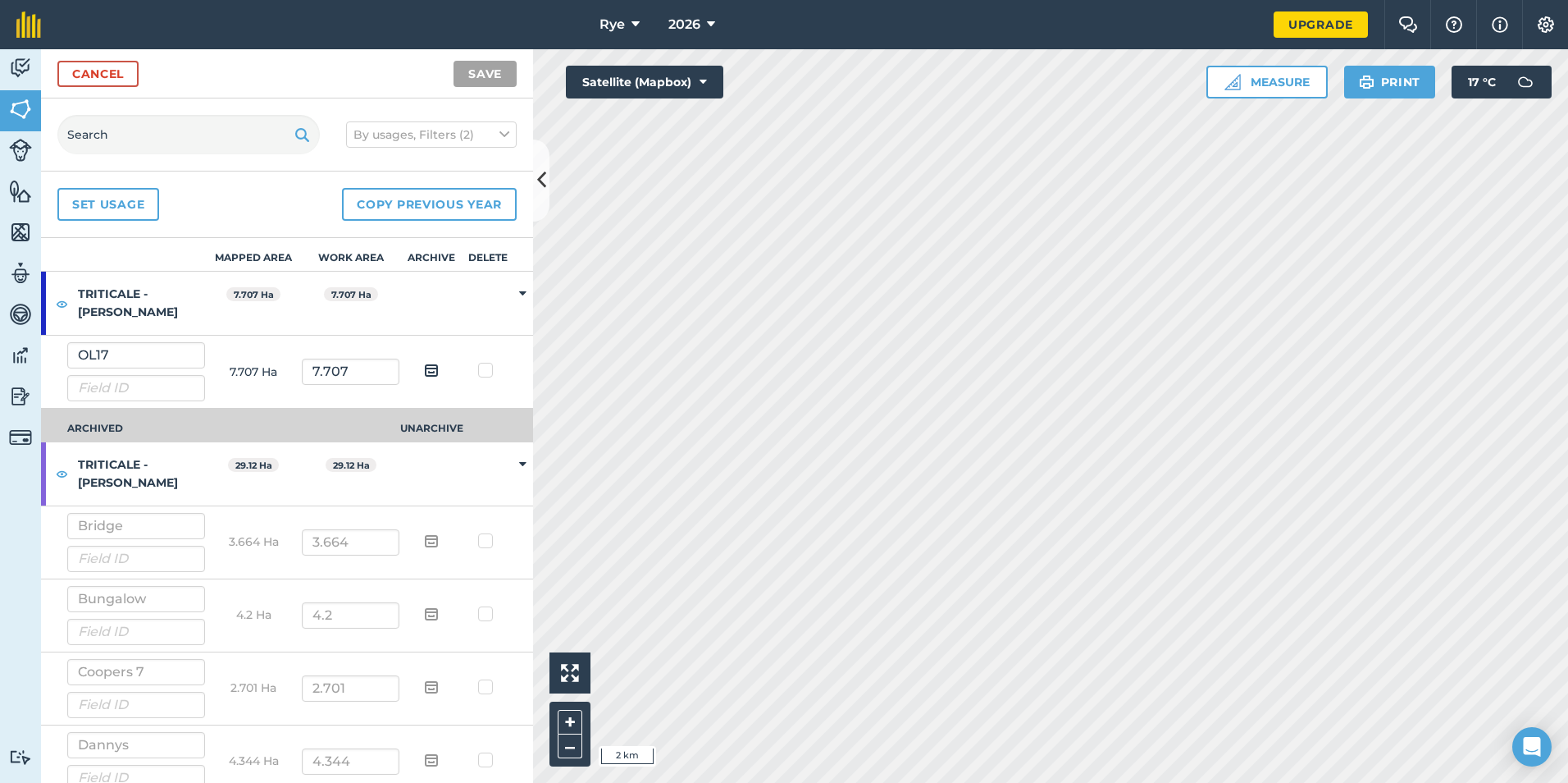
scroll to position [164, 0]
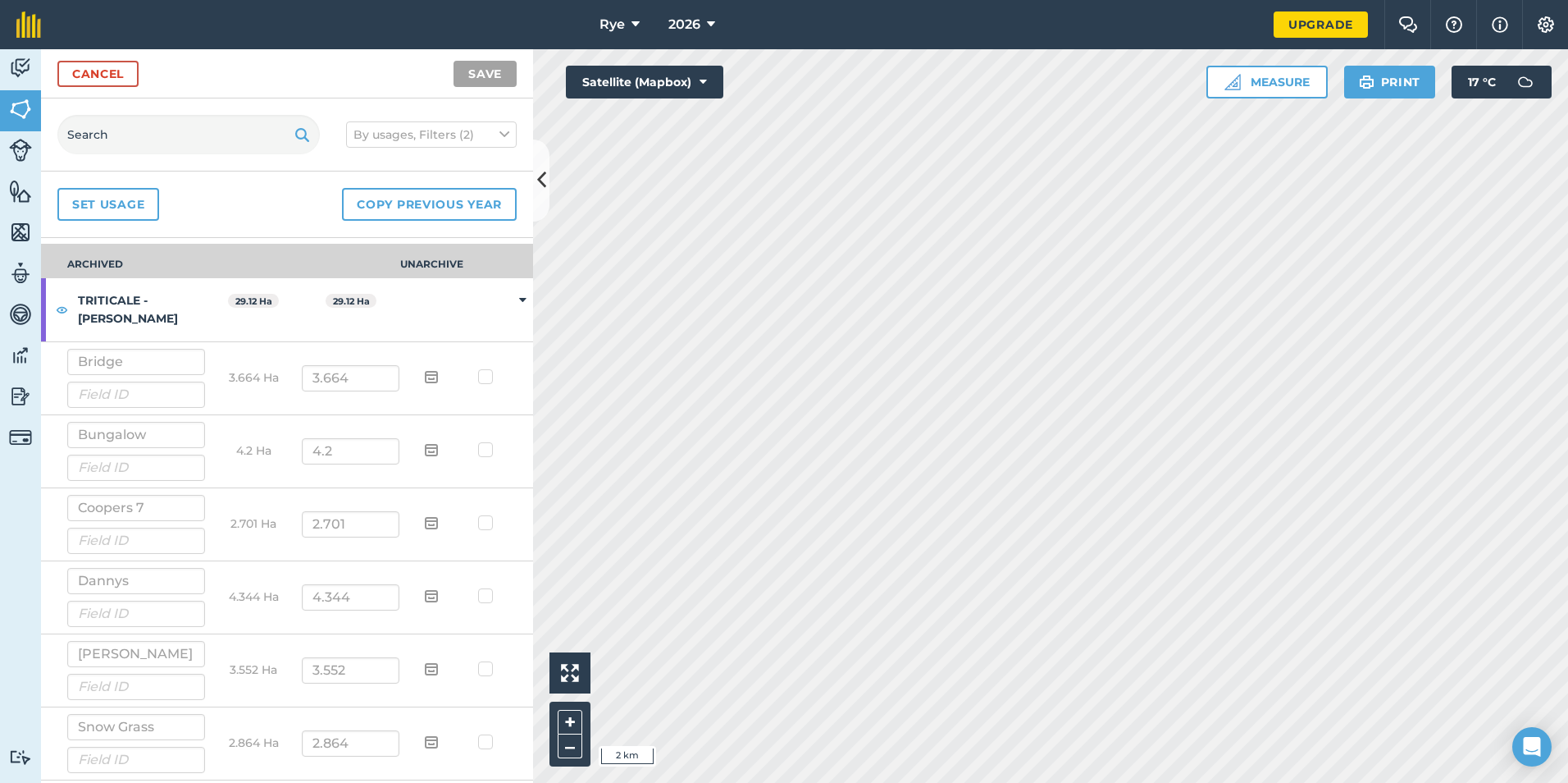
click at [478, 368] on label at bounding box center [487, 368] width 20 height 0
click at [488, 377] on input "checkbox" at bounding box center [493, 373] width 10 height 10
checkbox input "true"
click at [464, 451] on td at bounding box center [488, 452] width 49 height 73
click at [480, 441] on label at bounding box center [487, 441] width 20 height 0
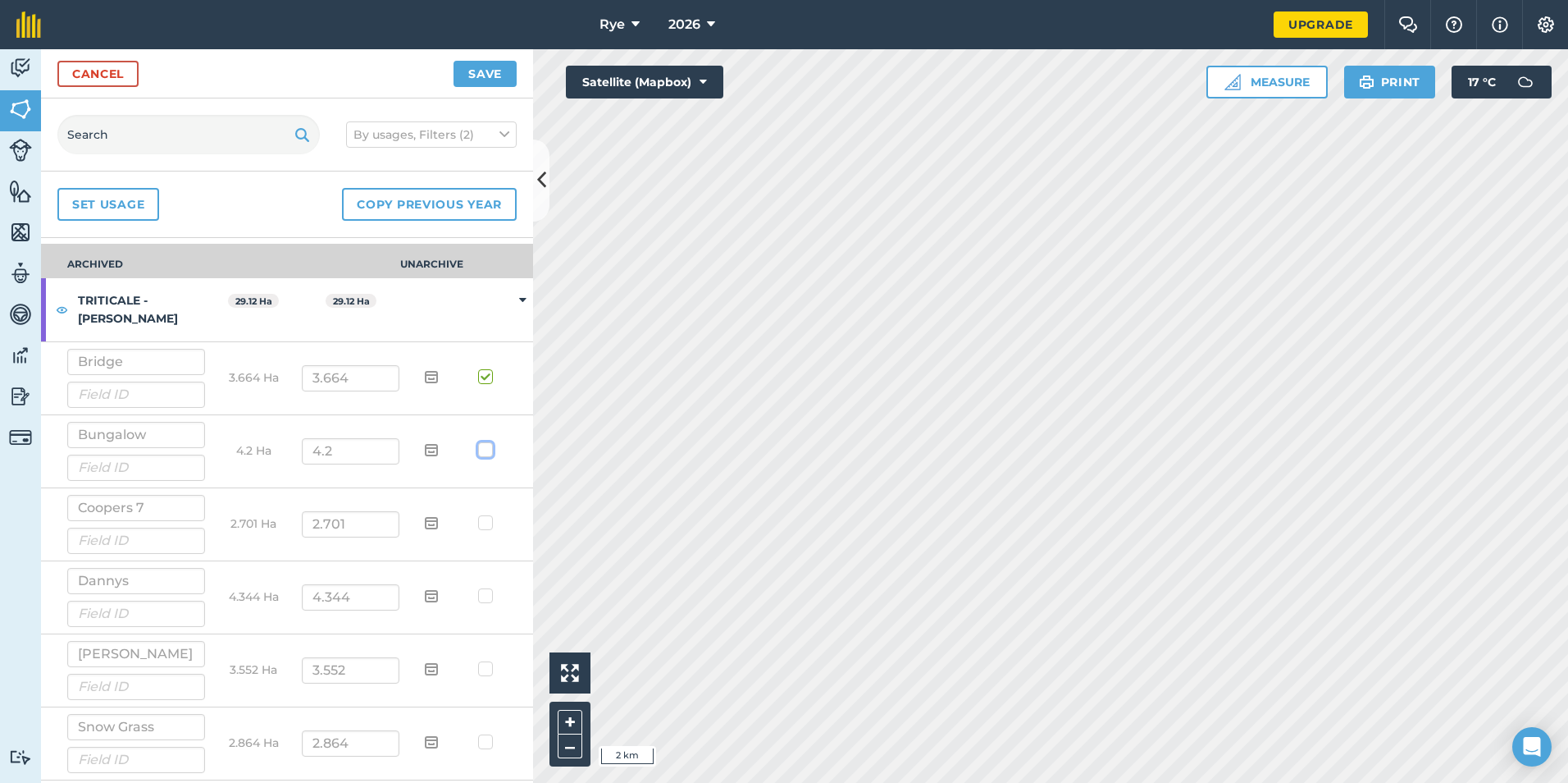
click at [488, 449] on input "checkbox" at bounding box center [493, 447] width 10 height 10
checkbox input "true"
click at [478, 514] on label at bounding box center [487, 514] width 20 height 0
click at [488, 519] on input "checkbox" at bounding box center [493, 519] width 10 height 10
checkbox input "true"
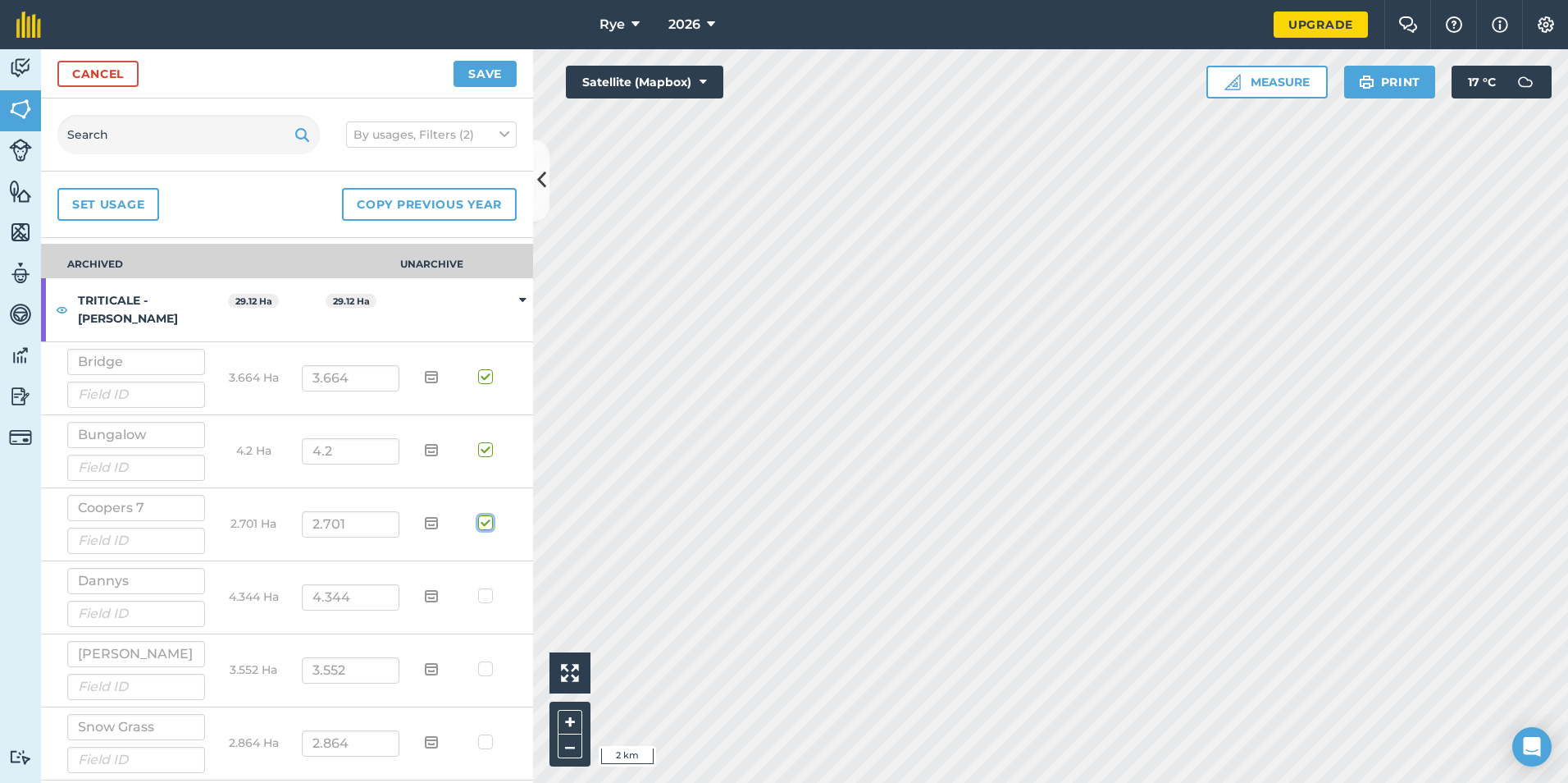
scroll to position [0, 0]
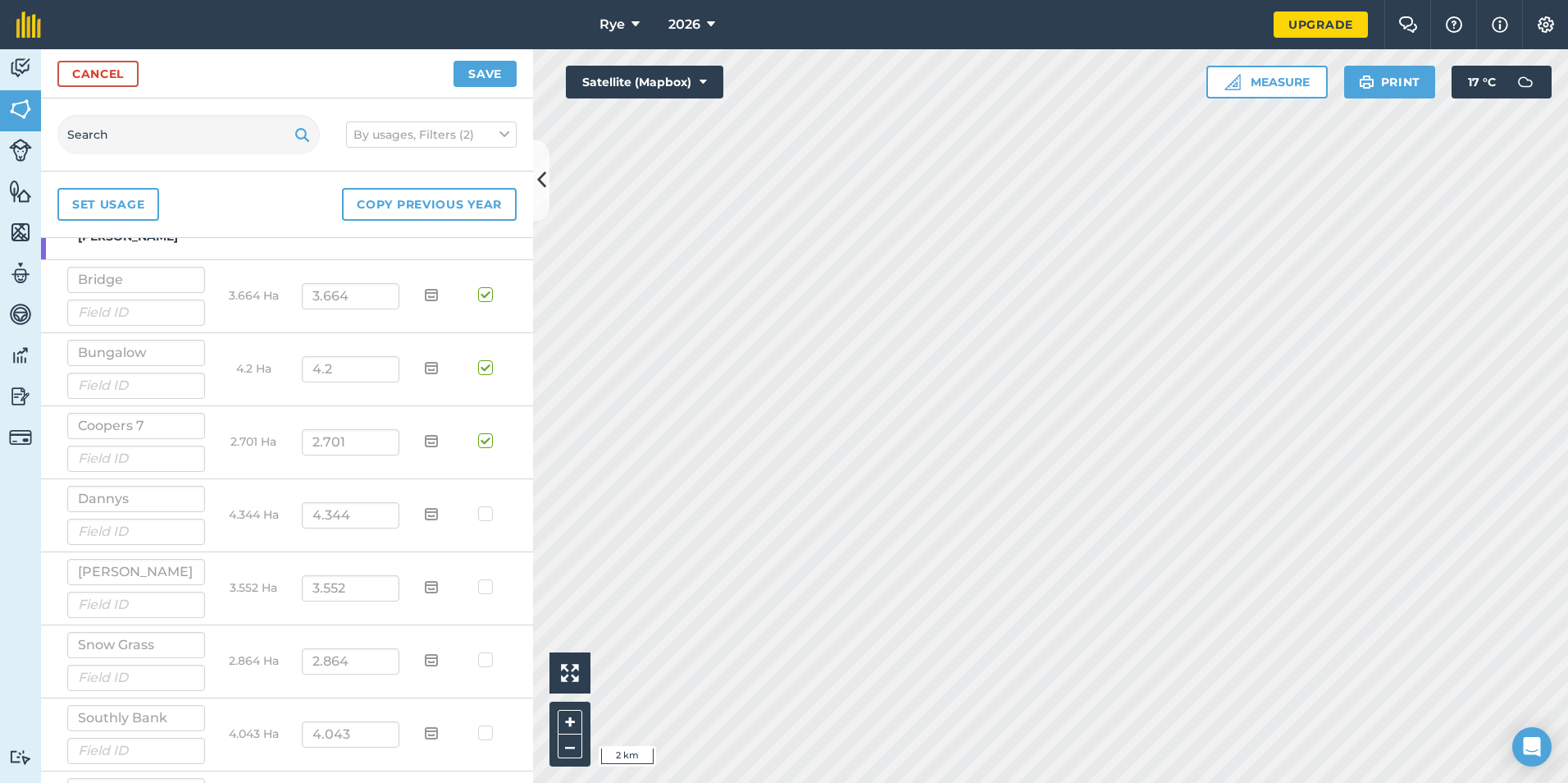
click at [478, 505] on label at bounding box center [487, 505] width 20 height 0
click at [488, 516] on input "checkbox" at bounding box center [493, 511] width 10 height 10
checkbox input "true"
click at [478, 496] on label at bounding box center [487, 496] width 20 height 0
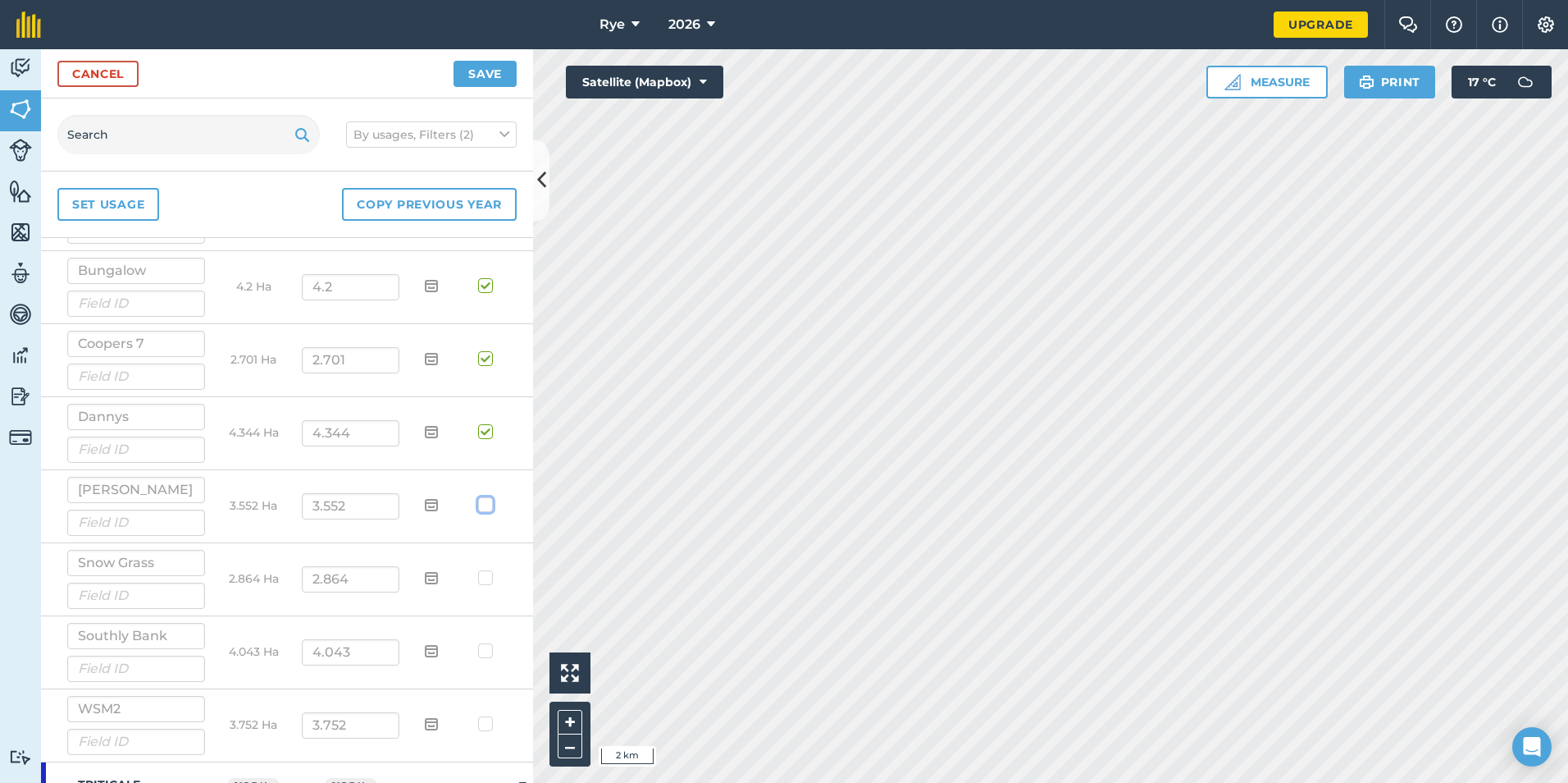
click at [488, 507] on input "checkbox" at bounding box center [493, 501] width 10 height 10
checkbox input "true"
drag, startPoint x: 475, startPoint y: 576, endPoint x: 475, endPoint y: 629, distance: 53.0
click at [478, 570] on label at bounding box center [487, 570] width 20 height 0
click at [488, 577] on input "checkbox" at bounding box center [493, 575] width 10 height 10
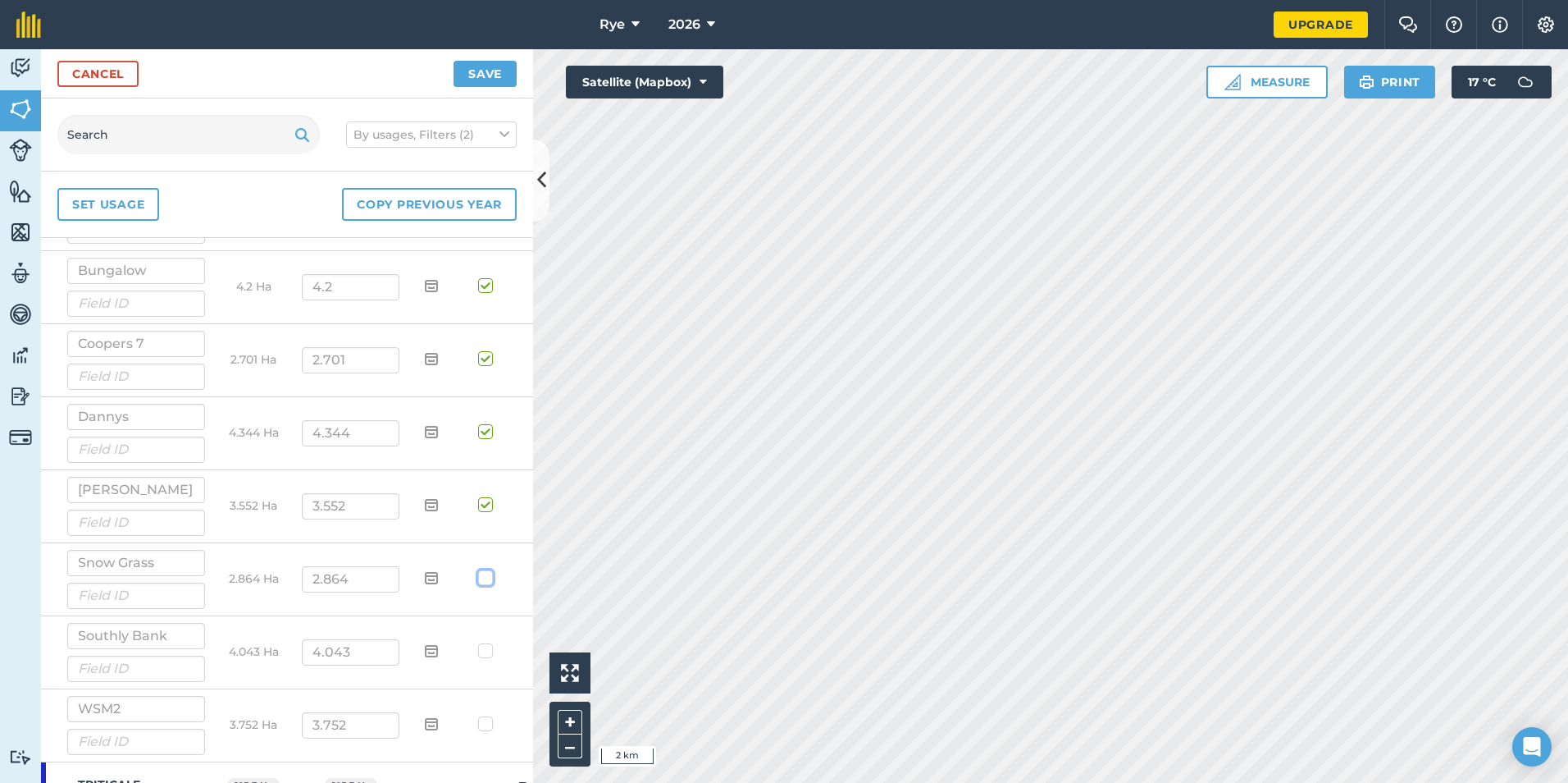
checkbox input "true"
click at [480, 642] on label at bounding box center [487, 642] width 20 height 0
click at [488, 652] on input "checkbox" at bounding box center [493, 647] width 10 height 10
checkbox input "true"
click at [478, 716] on label at bounding box center [487, 716] width 20 height 0
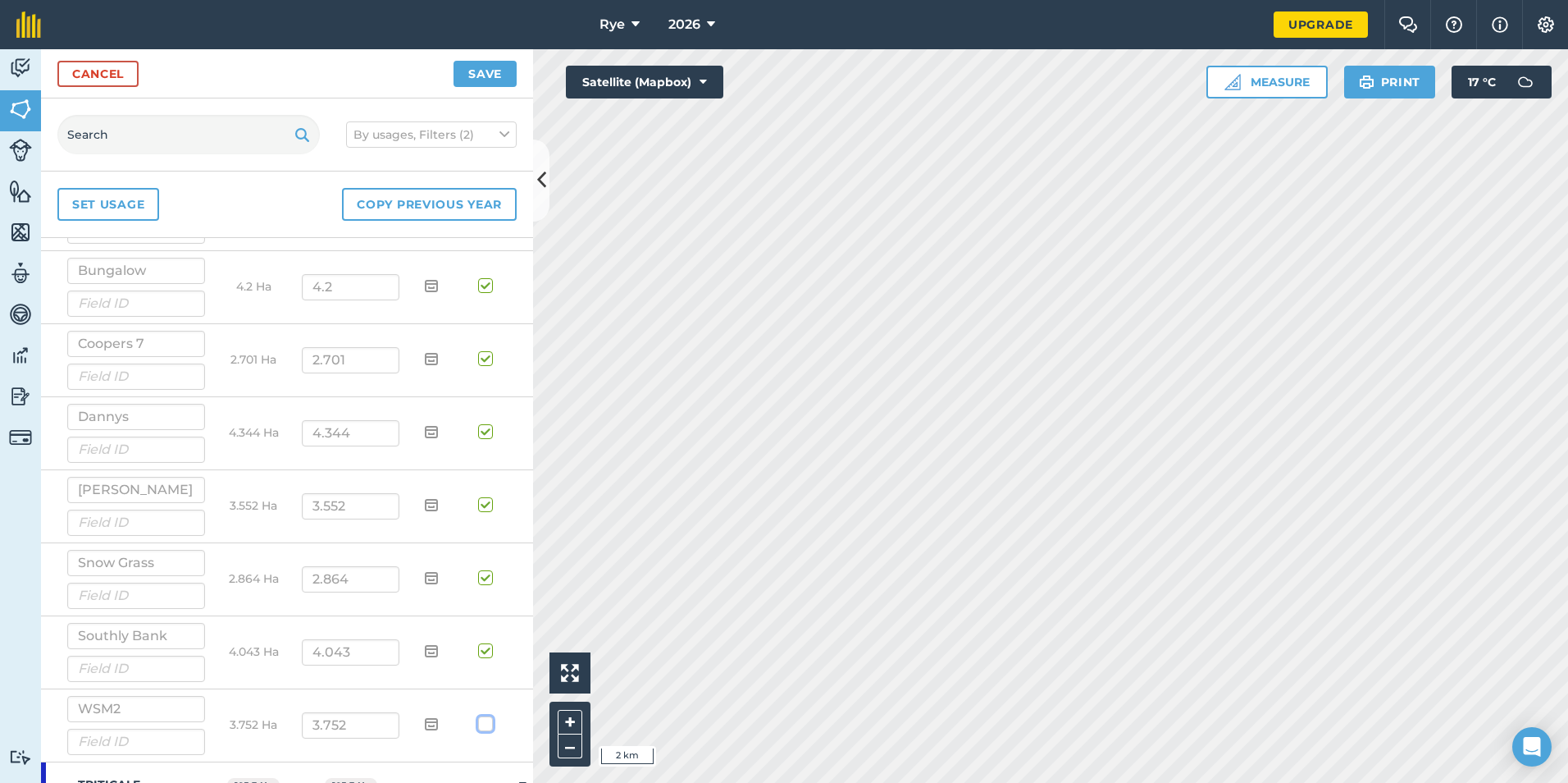
click at [488, 723] on input "checkbox" at bounding box center [493, 721] width 10 height 10
checkbox input "true"
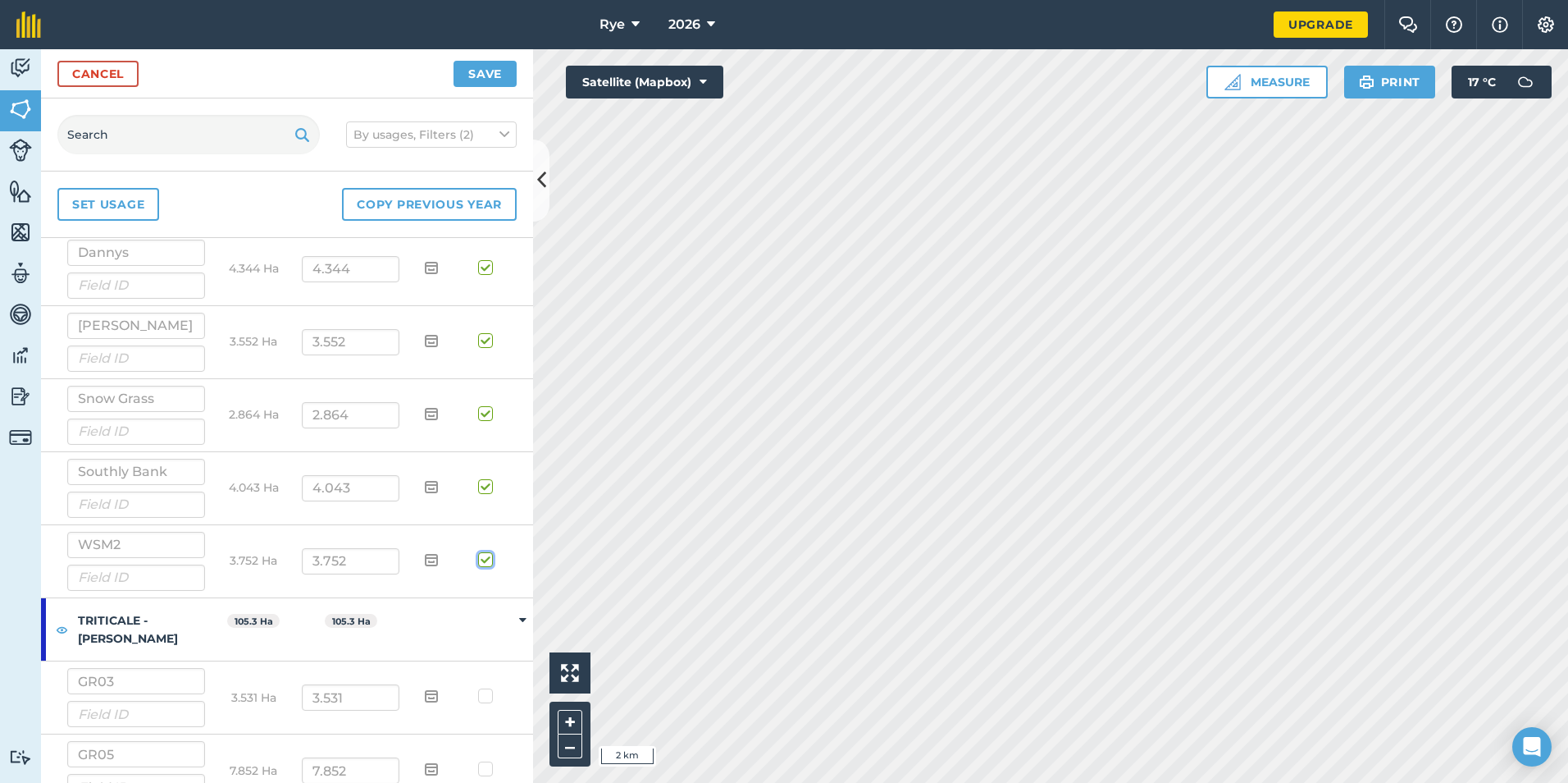
scroll to position [575, 0]
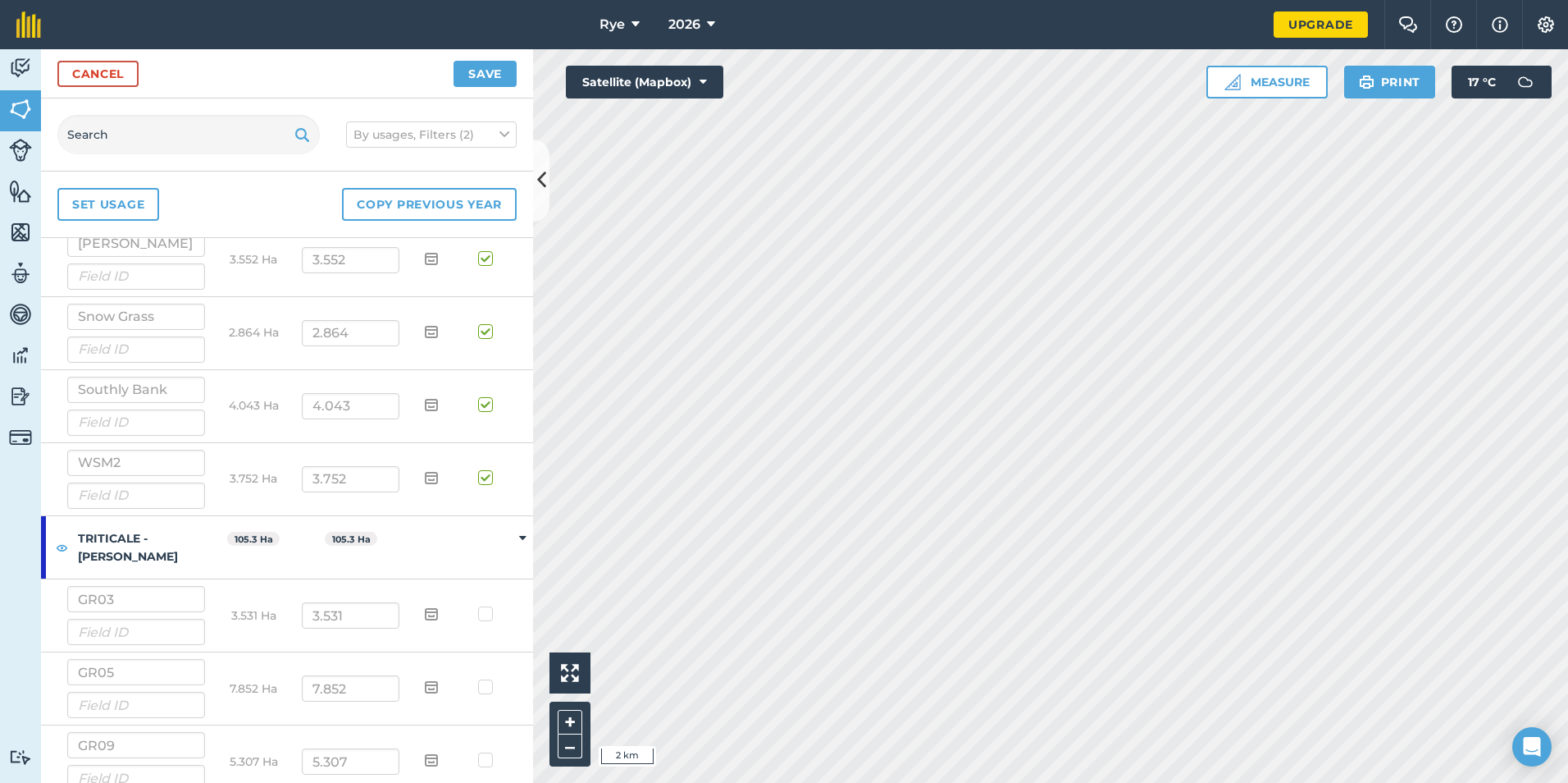
click at [483, 622] on td at bounding box center [488, 616] width 49 height 73
click at [480, 605] on label at bounding box center [487, 605] width 20 height 0
click at [488, 616] on input "checkbox" at bounding box center [493, 611] width 10 height 10
checkbox input "true"
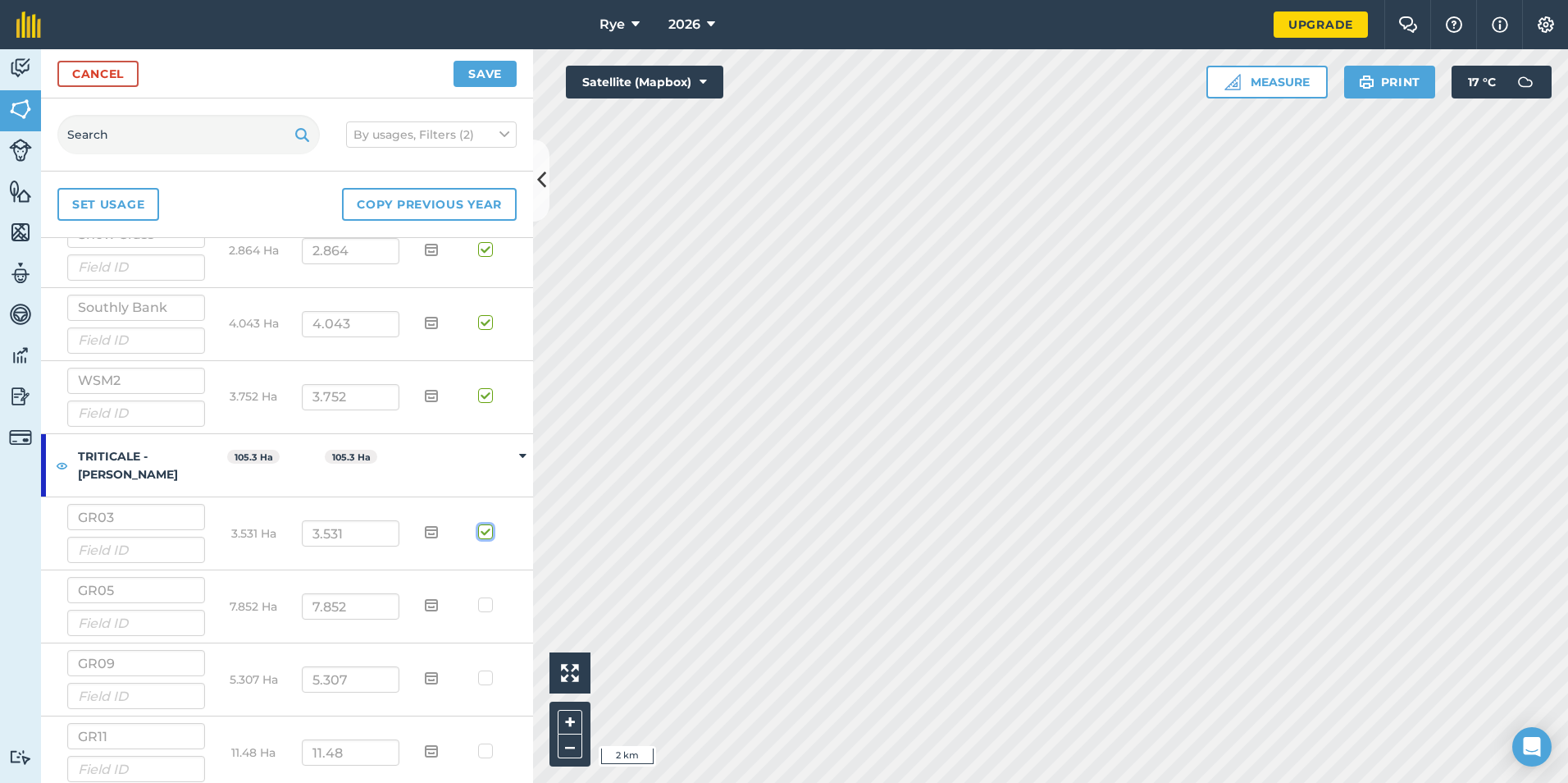
scroll to position [739, 0]
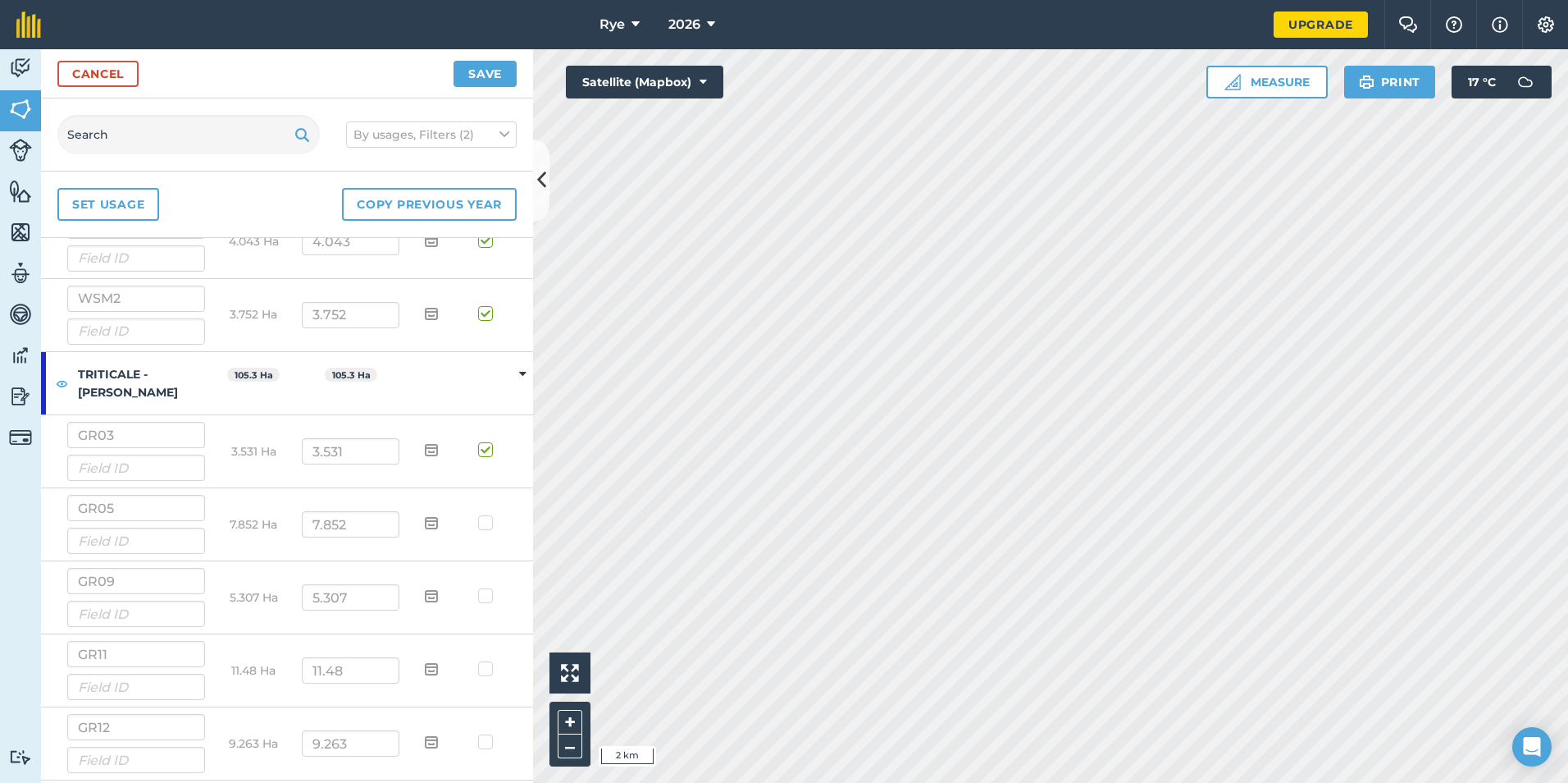
click at [478, 514] on label at bounding box center [487, 514] width 20 height 0
click at [488, 523] on input "checkbox" at bounding box center [493, 519] width 10 height 10
checkbox input "true"
click at [469, 599] on td at bounding box center [488, 598] width 49 height 73
click at [478, 587] on label at bounding box center [487, 587] width 20 height 0
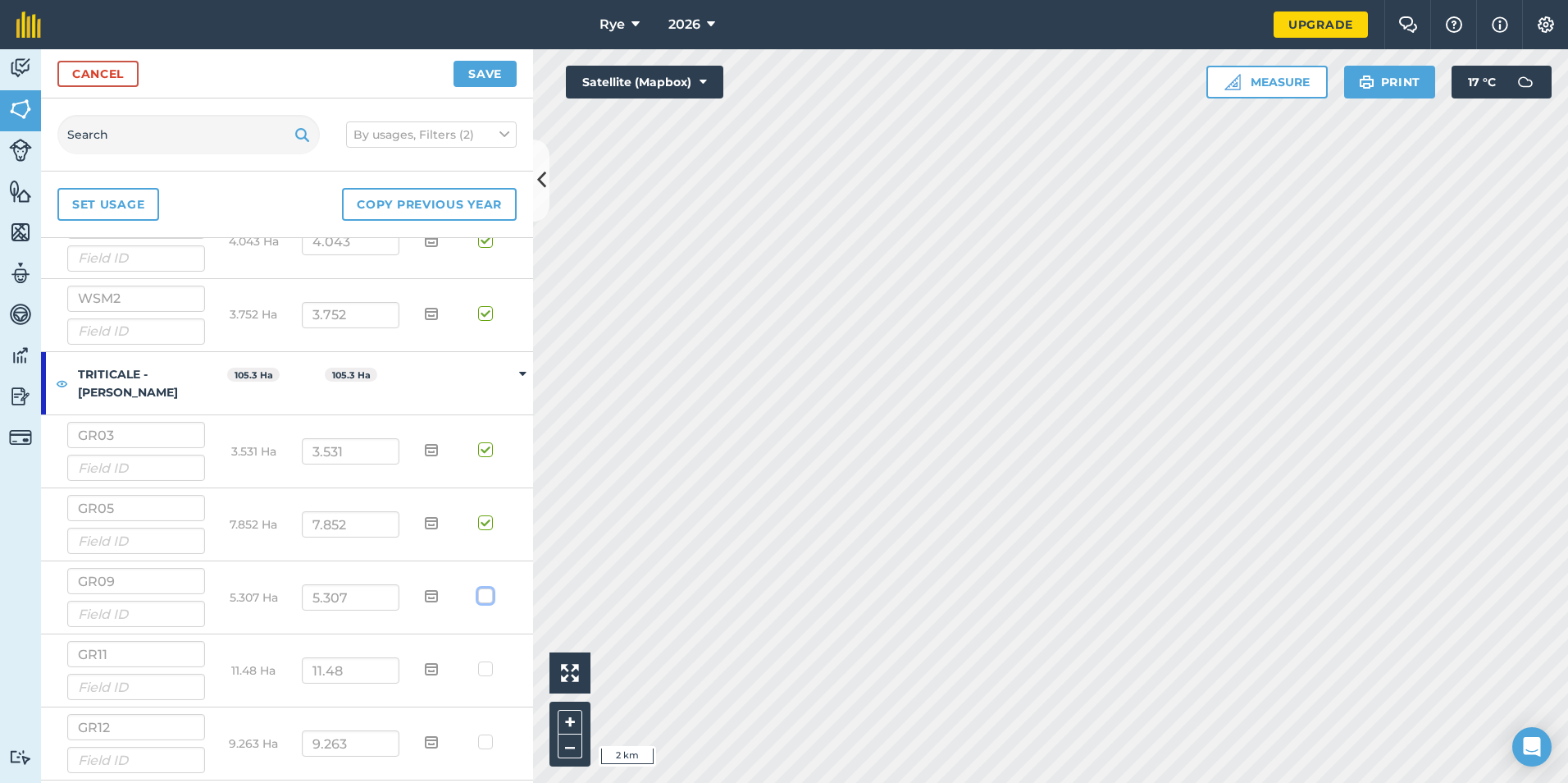
click at [488, 594] on input "checkbox" at bounding box center [493, 593] width 10 height 10
checkbox input "true"
click at [478, 660] on label at bounding box center [487, 660] width 20 height 0
click at [488, 671] on input "checkbox" at bounding box center [493, 665] width 10 height 10
checkbox input "true"
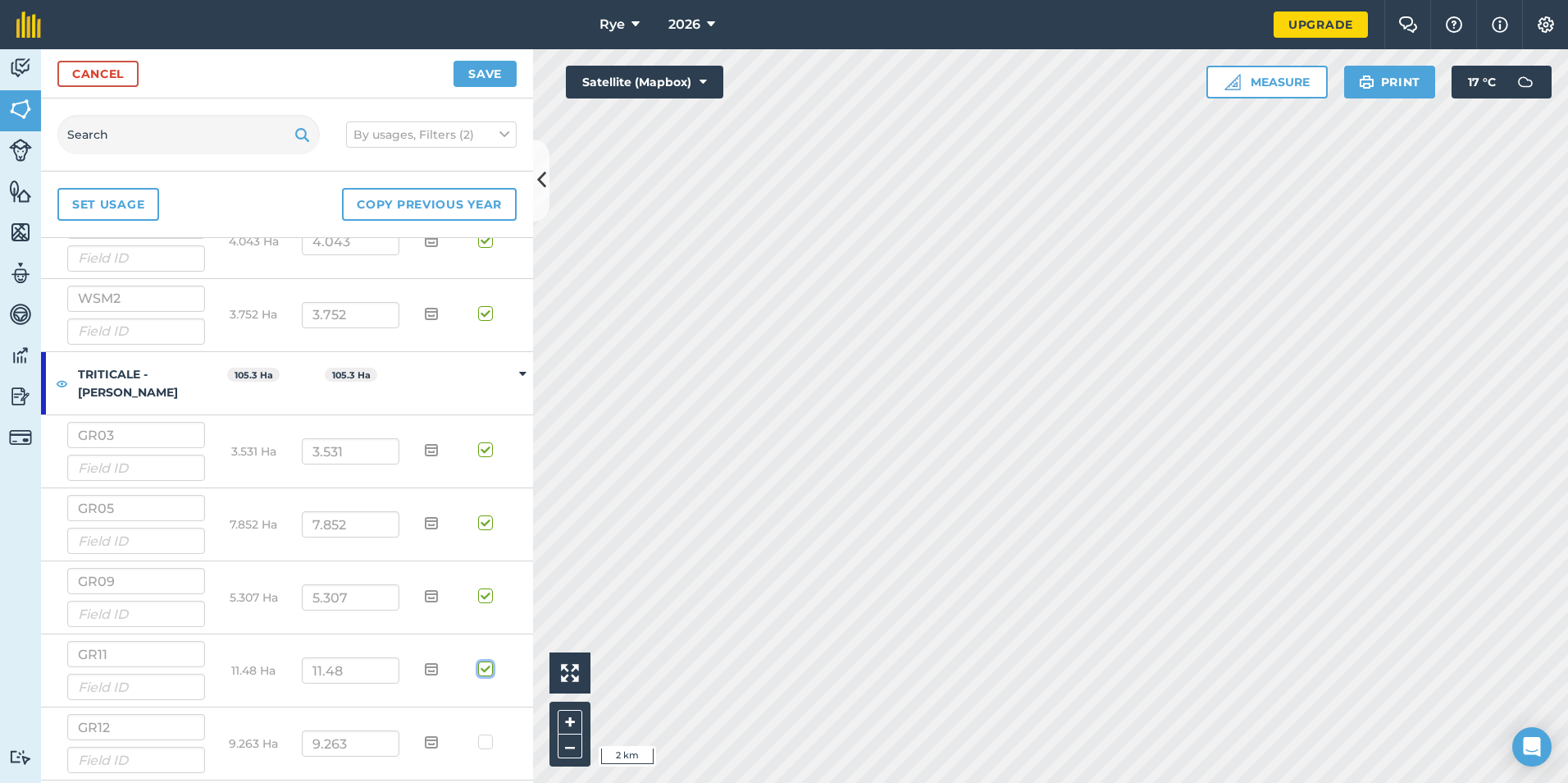
scroll to position [903, 0]
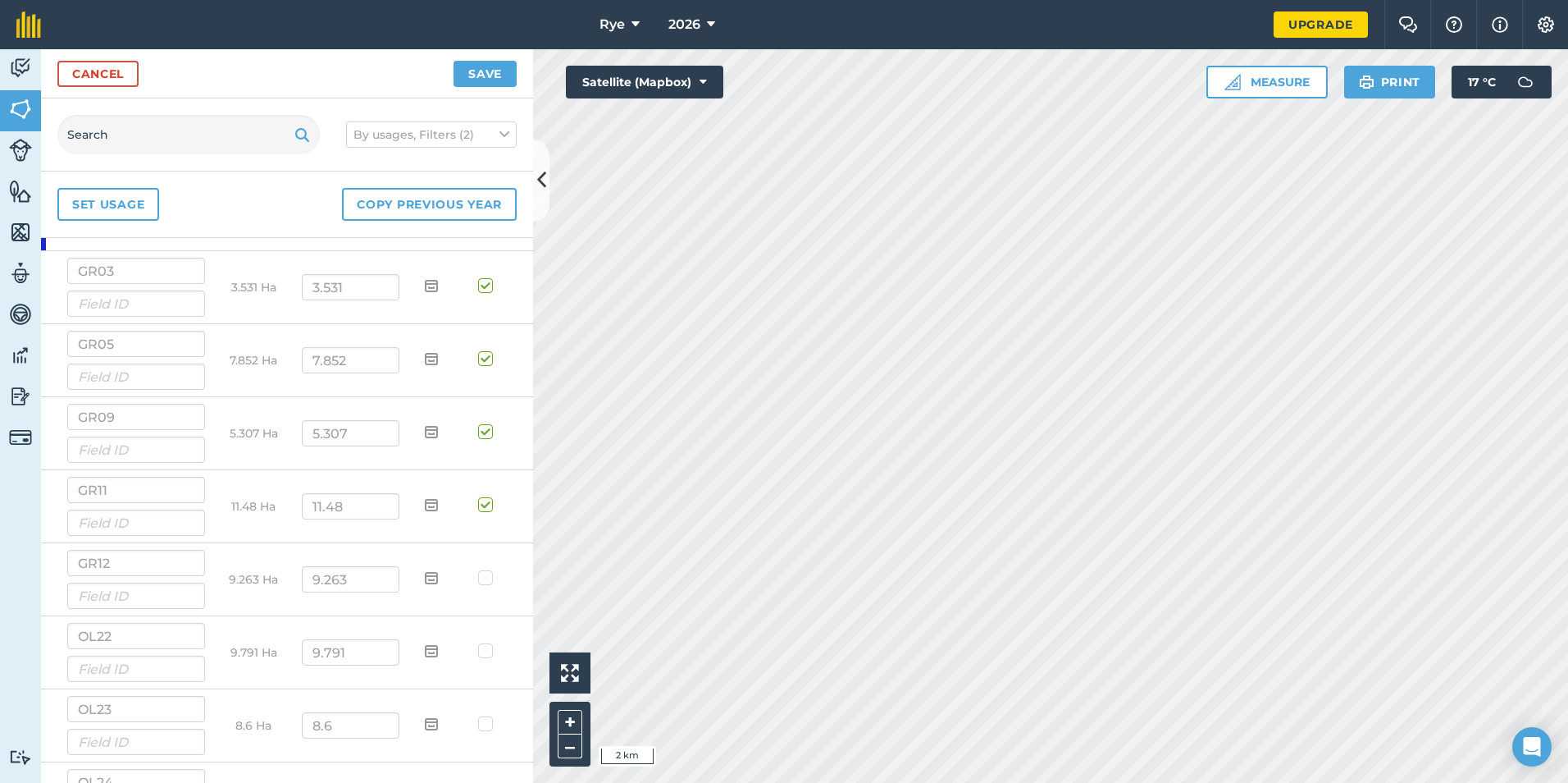
click at [481, 570] on label at bounding box center [487, 570] width 20 height 0
click at [488, 575] on input "checkbox" at bounding box center [493, 575] width 10 height 10
checkbox input "true"
click at [478, 642] on label at bounding box center [487, 642] width 20 height 0
click at [488, 646] on input "checkbox" at bounding box center [493, 647] width 10 height 10
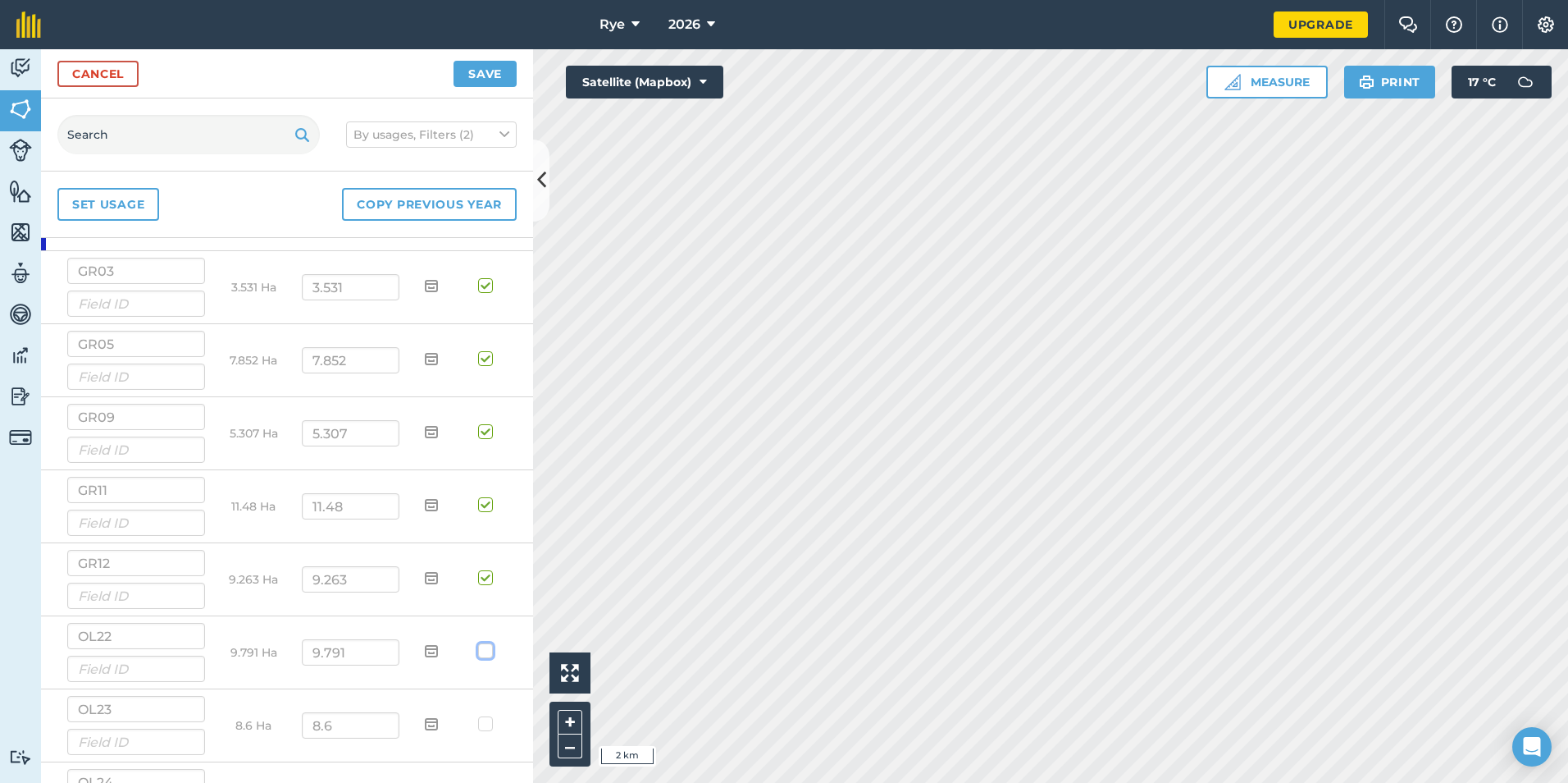
checkbox input "true"
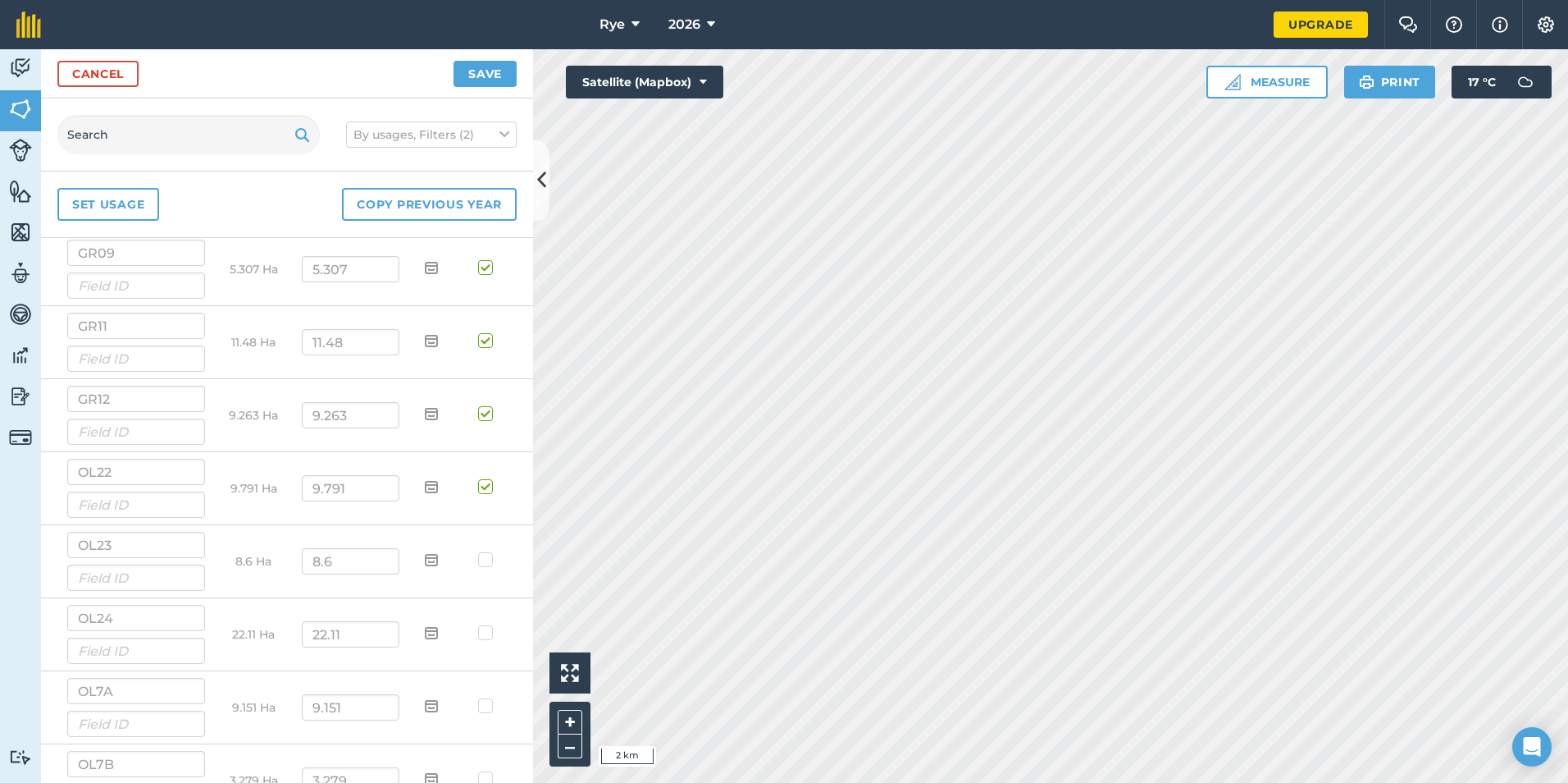
click at [478, 552] on label at bounding box center [487, 552] width 20 height 0
click at [488, 558] on input "checkbox" at bounding box center [493, 557] width 10 height 10
checkbox input "true"
click at [478, 624] on label at bounding box center [487, 624] width 20 height 0
click at [488, 631] on input "checkbox" at bounding box center [493, 629] width 10 height 10
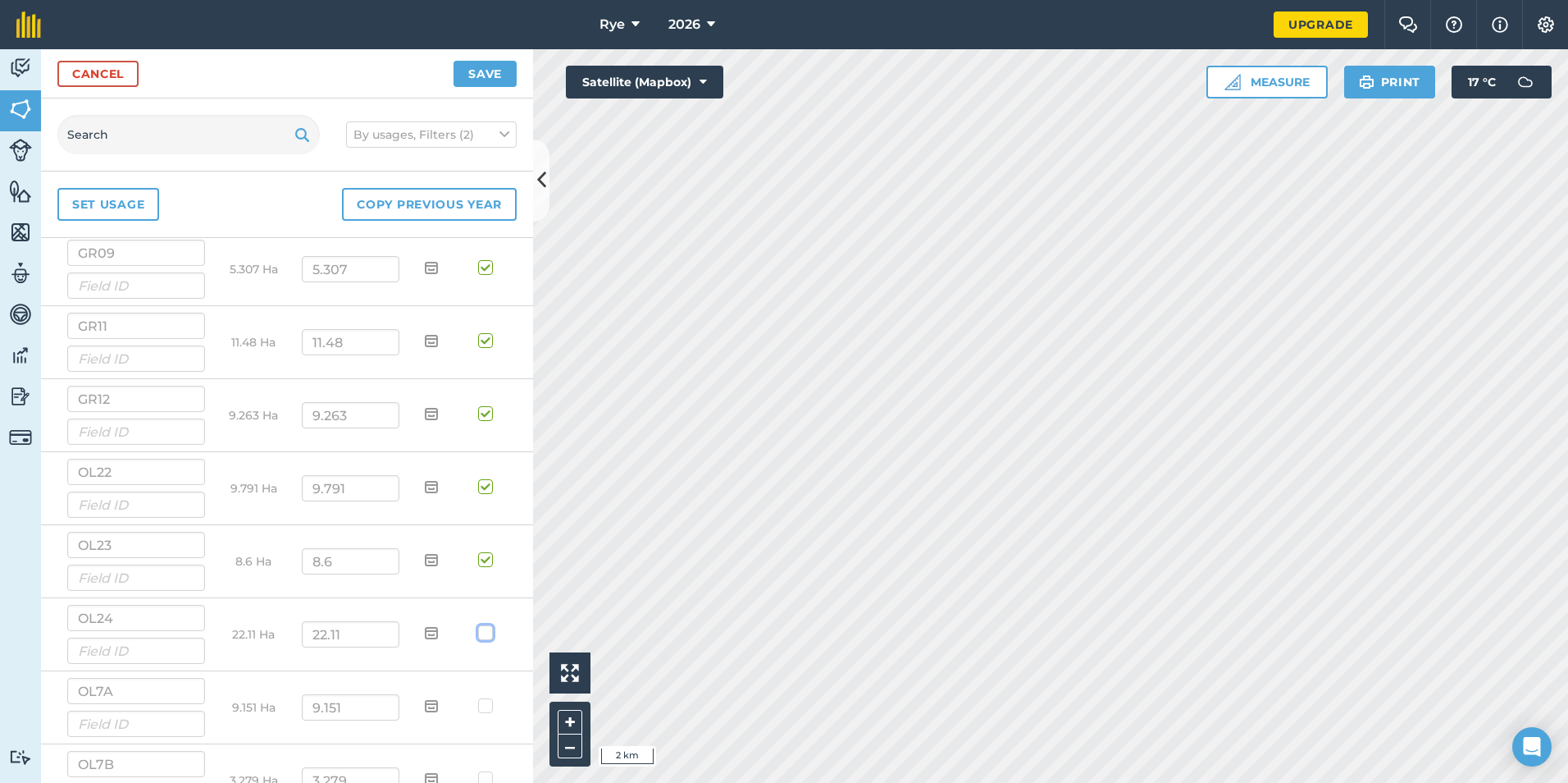
checkbox input "true"
click at [478, 698] on label at bounding box center [487, 698] width 20 height 0
click at [488, 704] on input "checkbox" at bounding box center [493, 703] width 10 height 10
checkbox input "true"
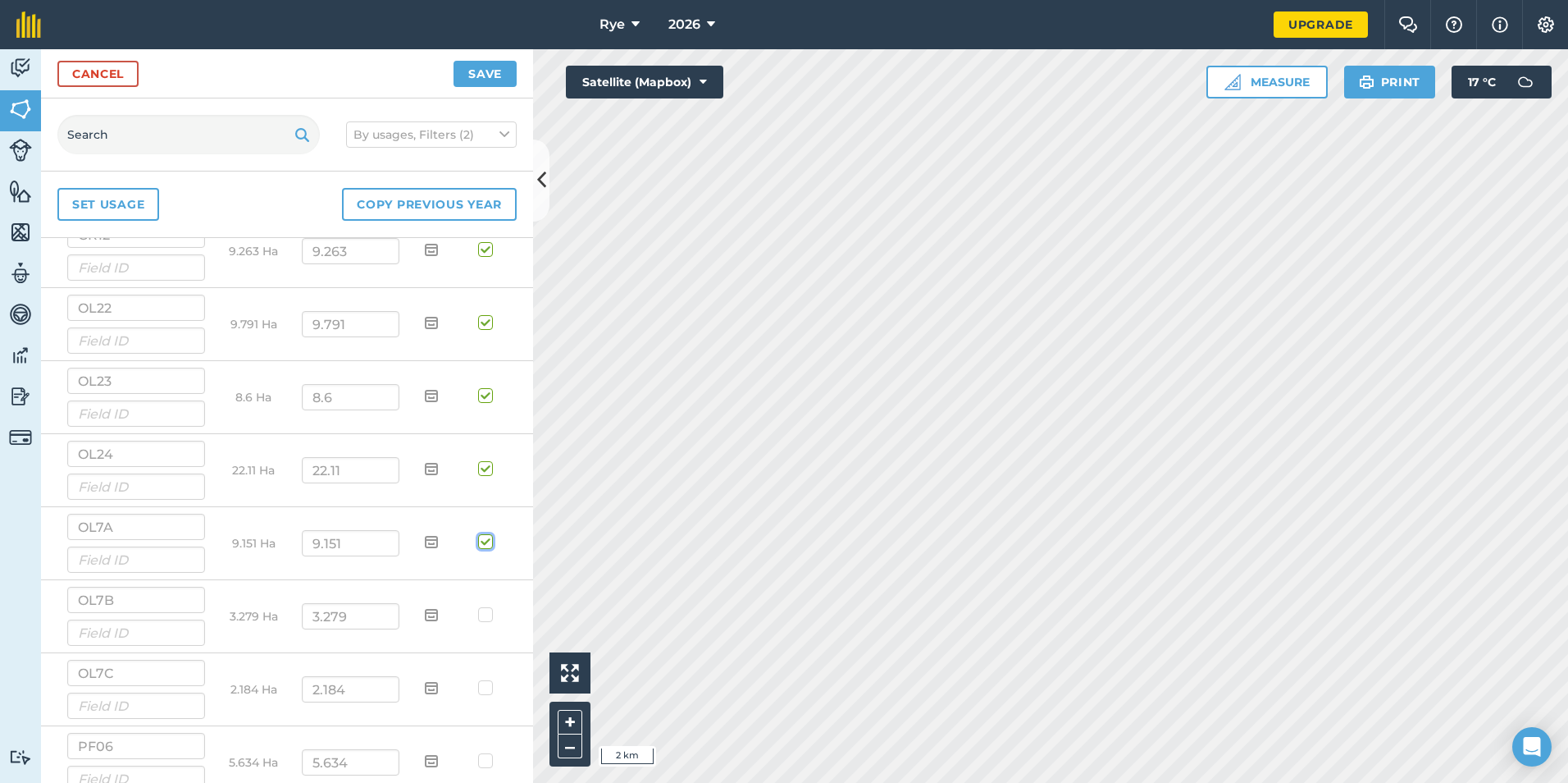
scroll to position [1312, 0]
click at [478, 524] on label at bounding box center [487, 524] width 20 height 0
click at [488, 532] on input "checkbox" at bounding box center [493, 529] width 10 height 10
checkbox input "true"
click at [478, 597] on label at bounding box center [487, 597] width 20 height 0
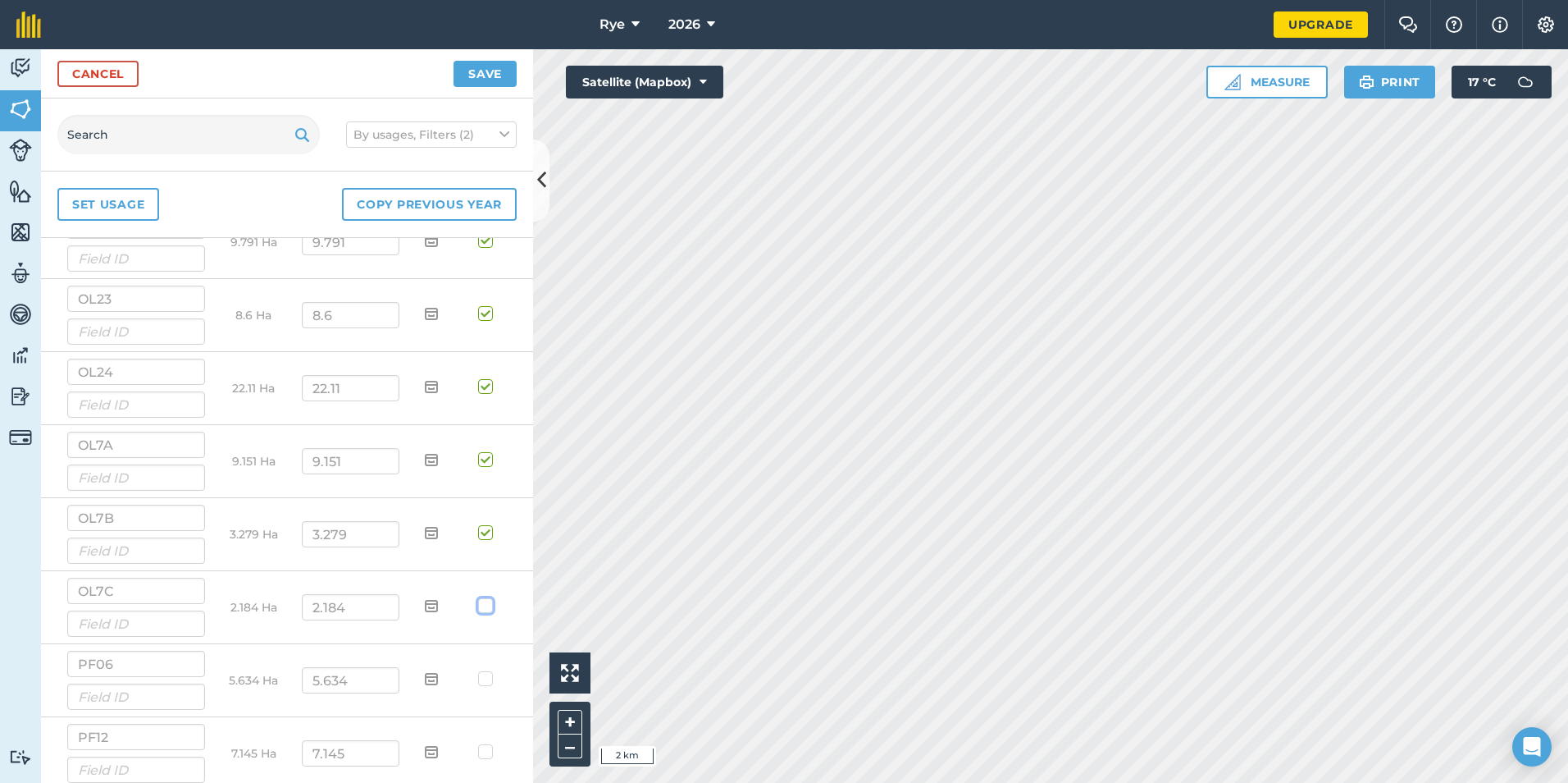
click at [488, 608] on input "checkbox" at bounding box center [493, 602] width 10 height 10
checkbox input "true"
click at [478, 670] on label at bounding box center [487, 670] width 20 height 0
click at [488, 681] on input "checkbox" at bounding box center [493, 675] width 10 height 10
checkbox input "true"
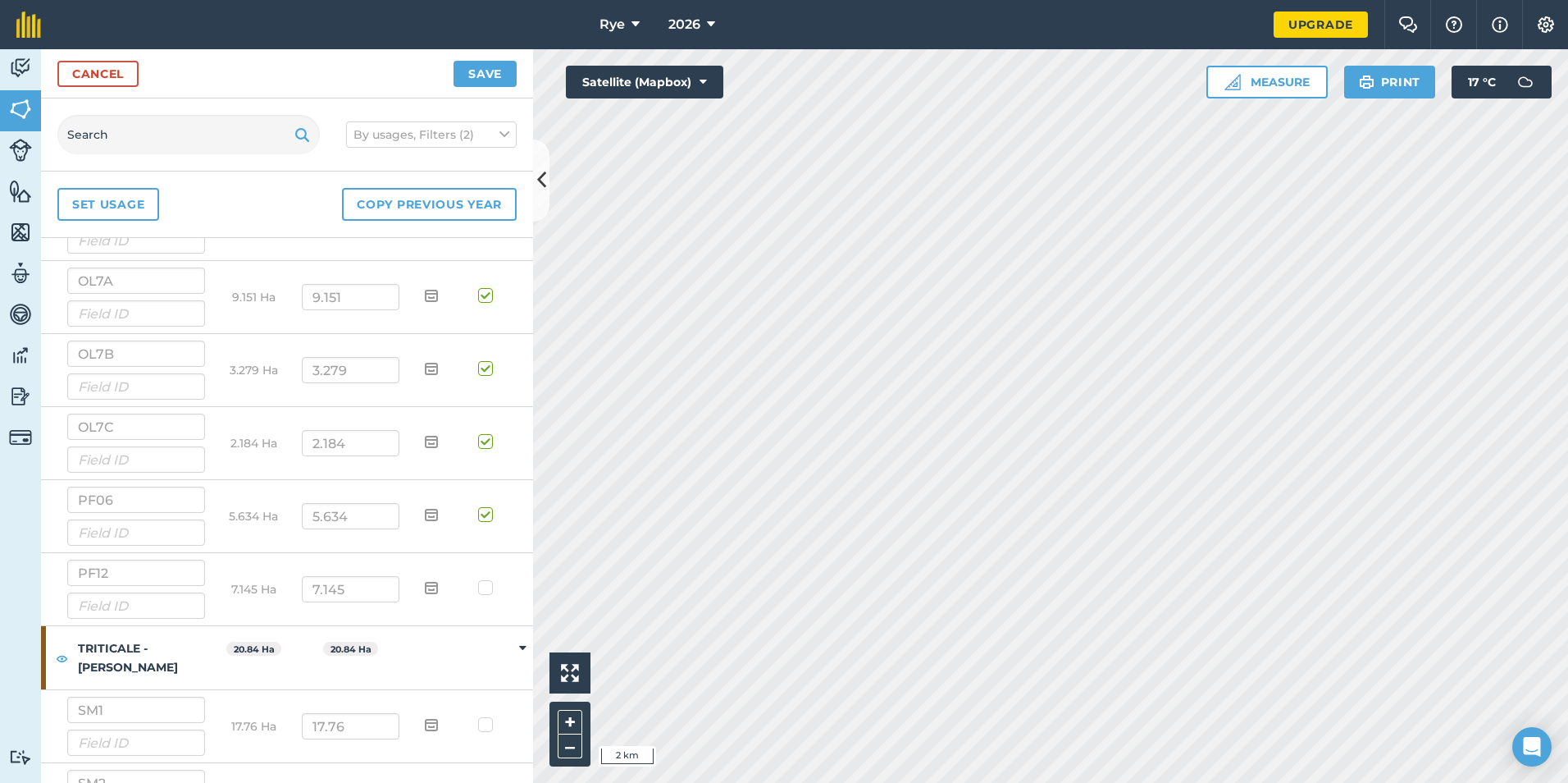
click at [478, 579] on label at bounding box center [487, 579] width 20 height 0
click at [488, 587] on input "checkbox" at bounding box center [493, 584] width 10 height 10
checkbox input "true"
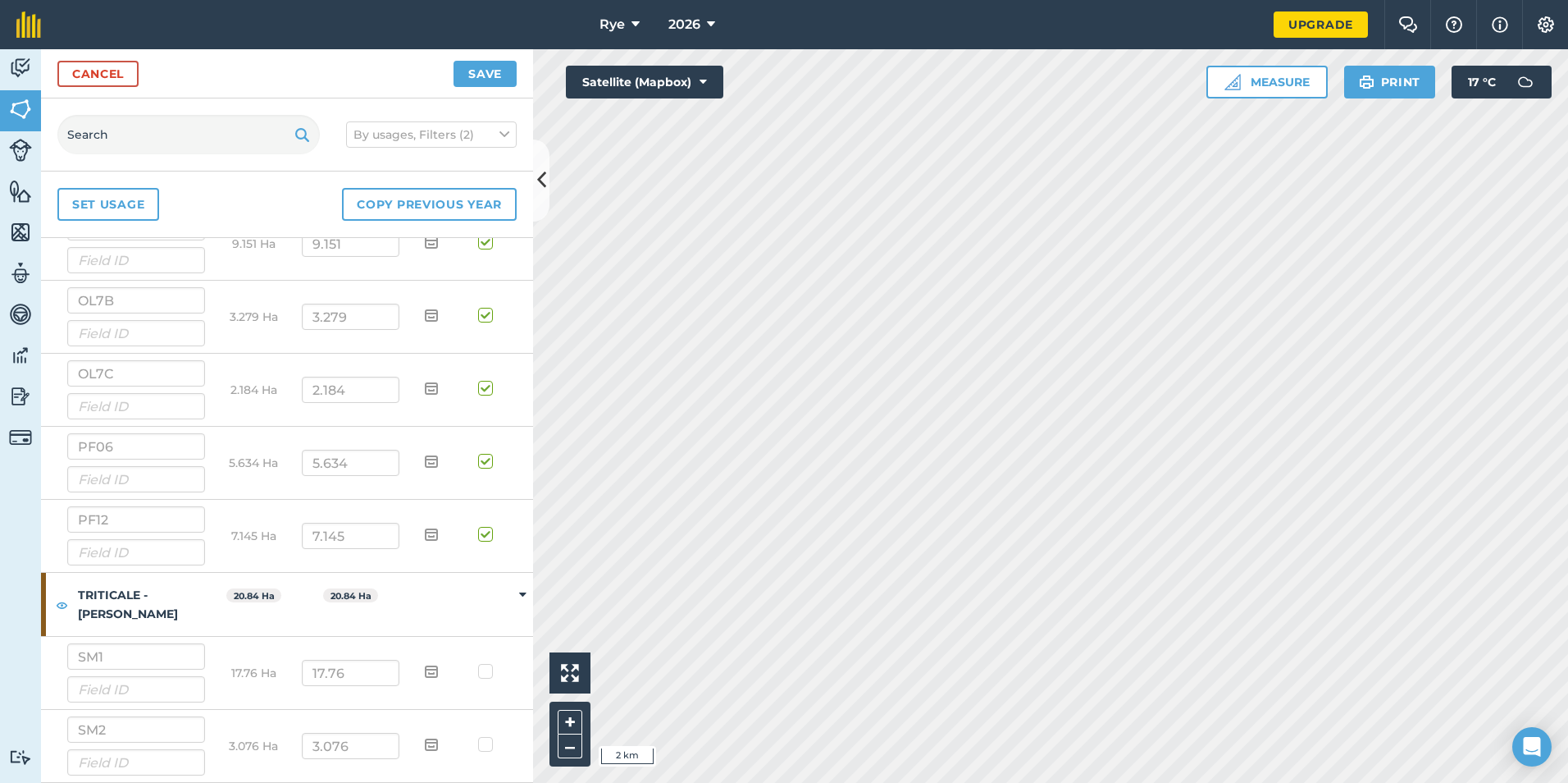
click at [479, 663] on label at bounding box center [487, 663] width 20 height 0
click at [488, 670] on input "checkbox" at bounding box center [493, 668] width 10 height 10
checkbox input "true"
click at [478, 736] on label at bounding box center [487, 736] width 20 height 0
click at [488, 746] on input "checkbox" at bounding box center [493, 741] width 10 height 10
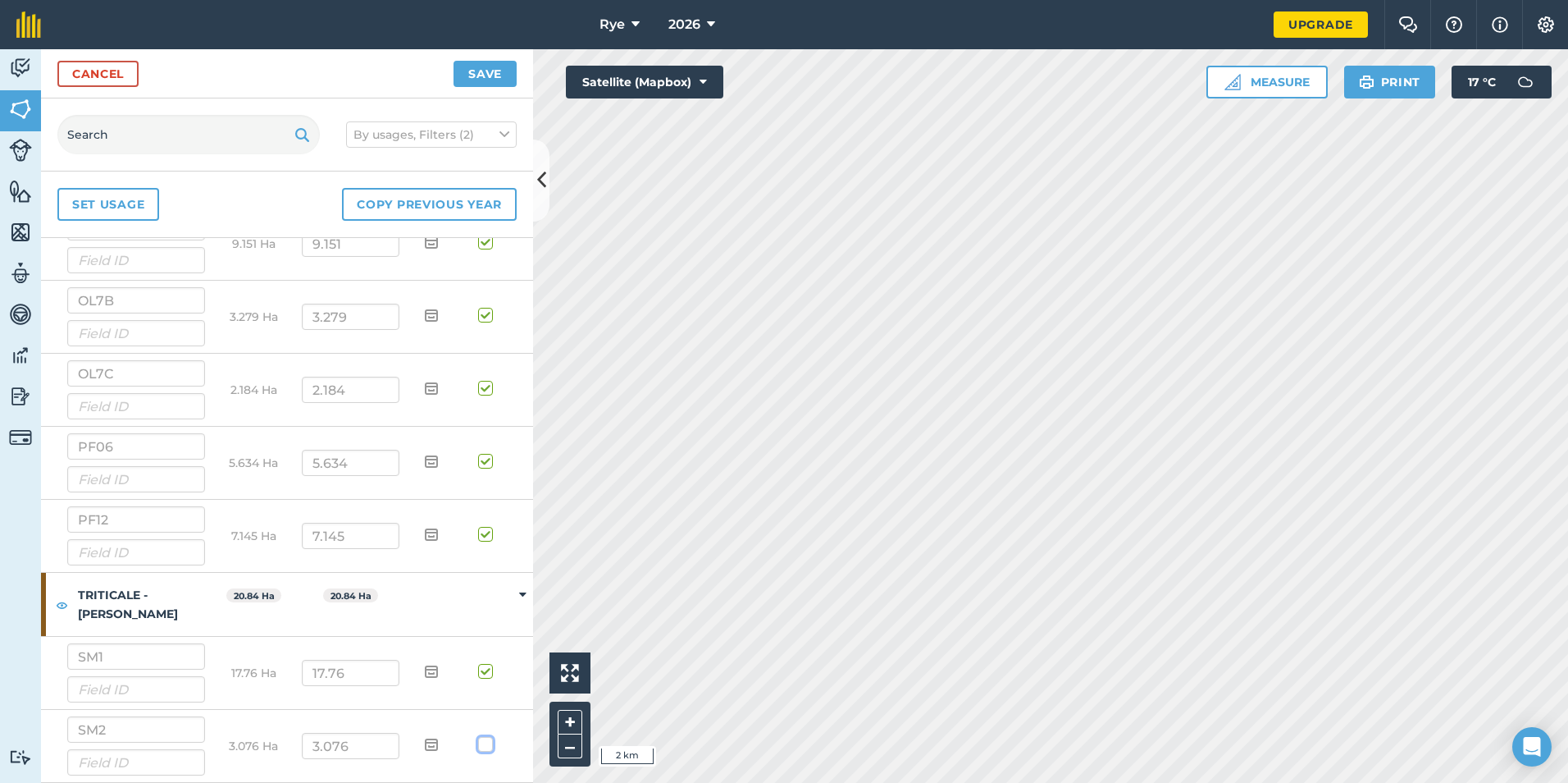
checkbox input "true"
click at [478, 84] on button "Save" at bounding box center [485, 73] width 63 height 26
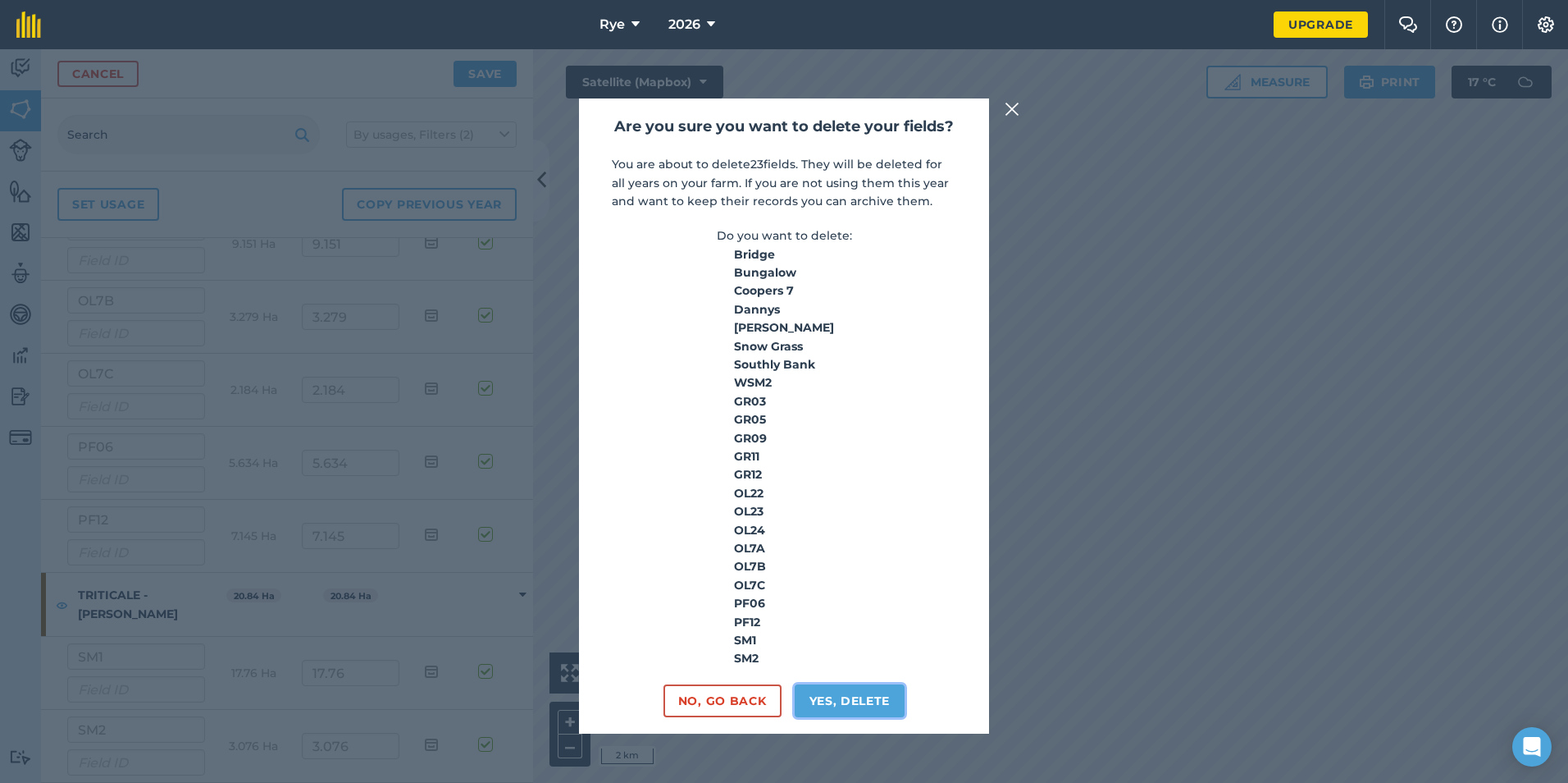
click at [838, 708] on button "Yes, delete" at bounding box center [850, 700] width 111 height 32
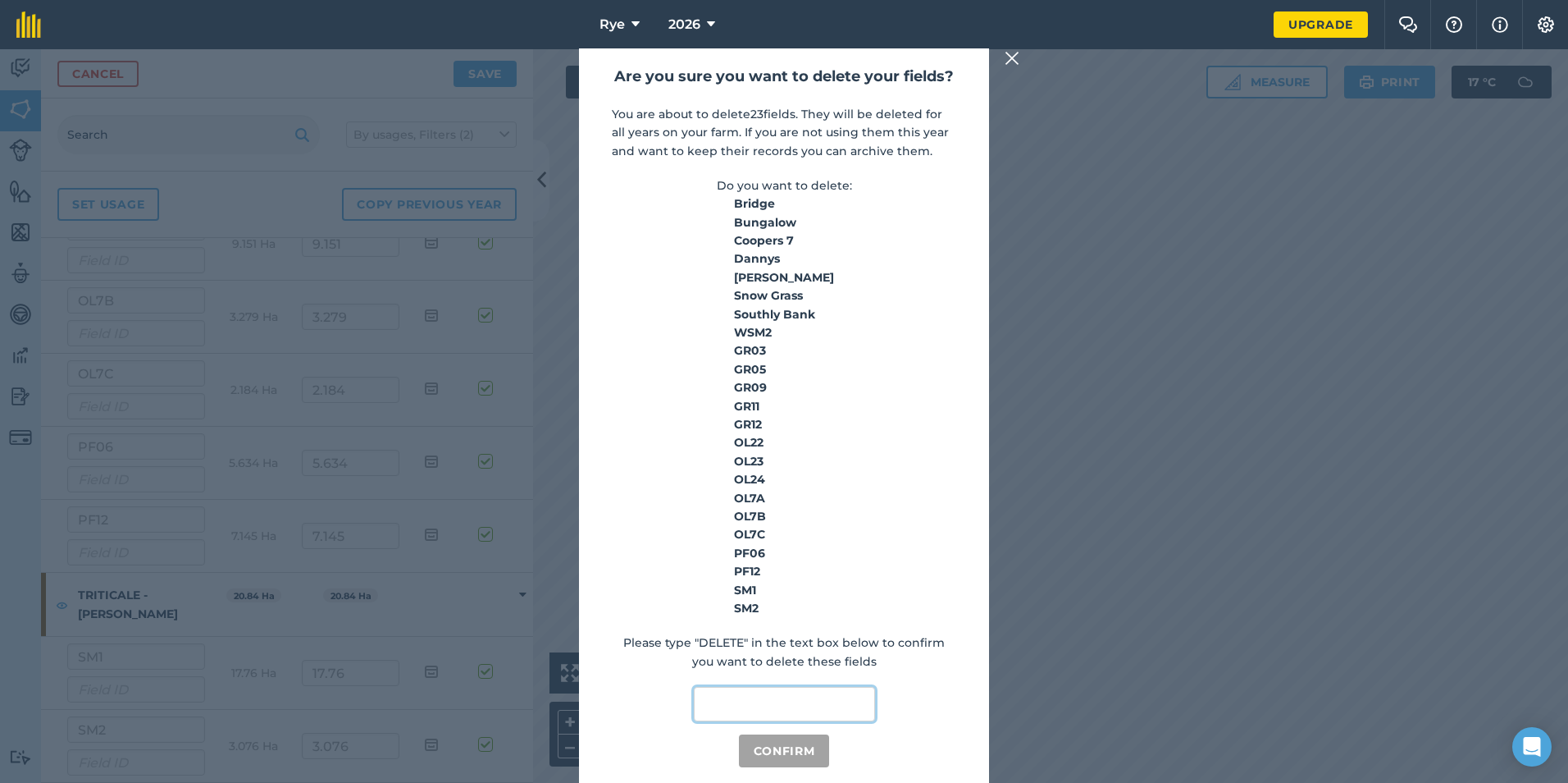
drag, startPoint x: 803, startPoint y: 718, endPoint x: 805, endPoint y: 705, distance: 13.2
click at [804, 712] on input "text" at bounding box center [784, 704] width 181 height 34
type input "delete"
click at [787, 744] on button "Confirm" at bounding box center [784, 751] width 91 height 32
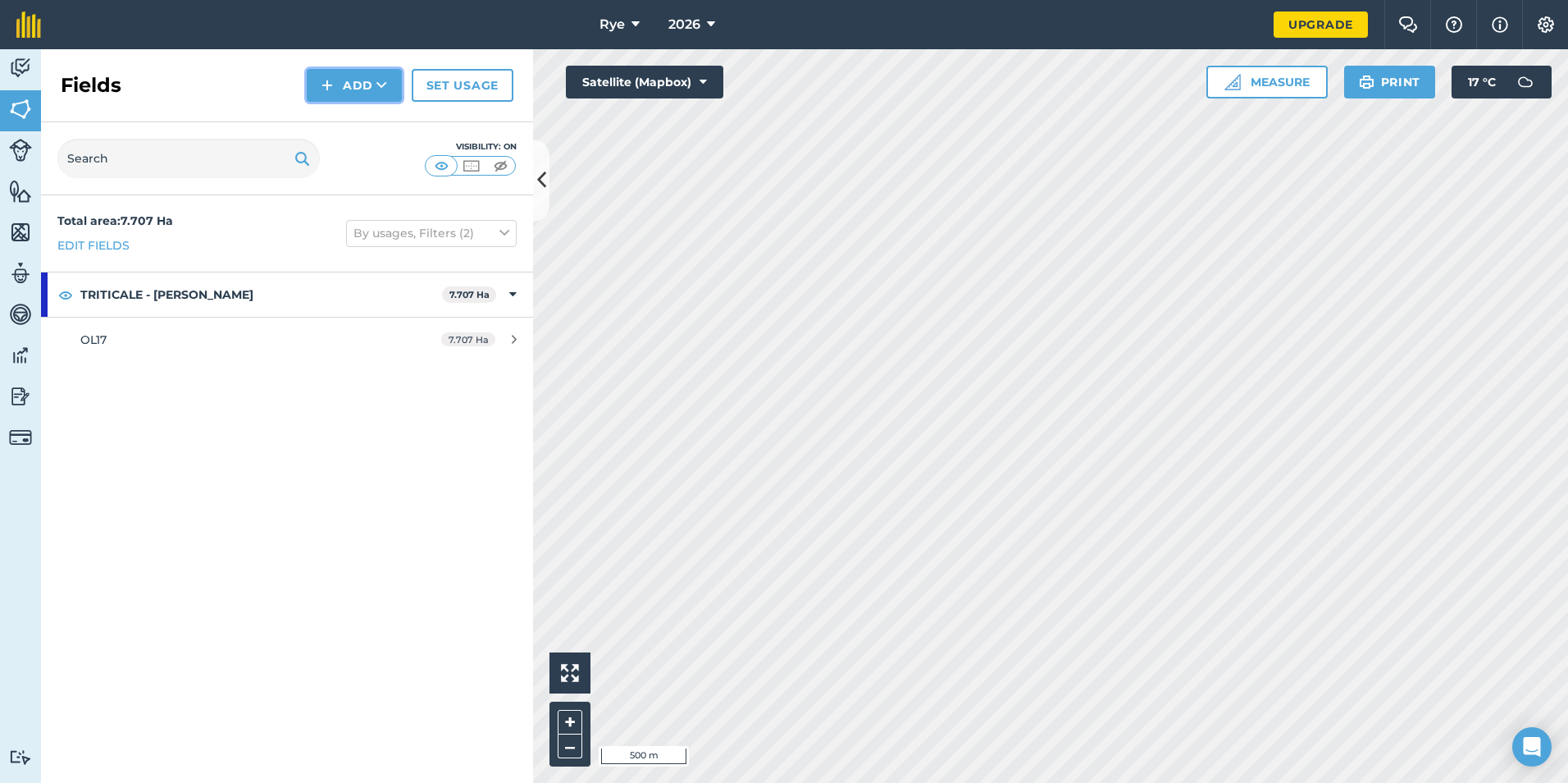
click at [346, 85] on button "Add" at bounding box center [353, 85] width 95 height 32
click at [351, 120] on link "Draw" at bounding box center [354, 122] width 90 height 36
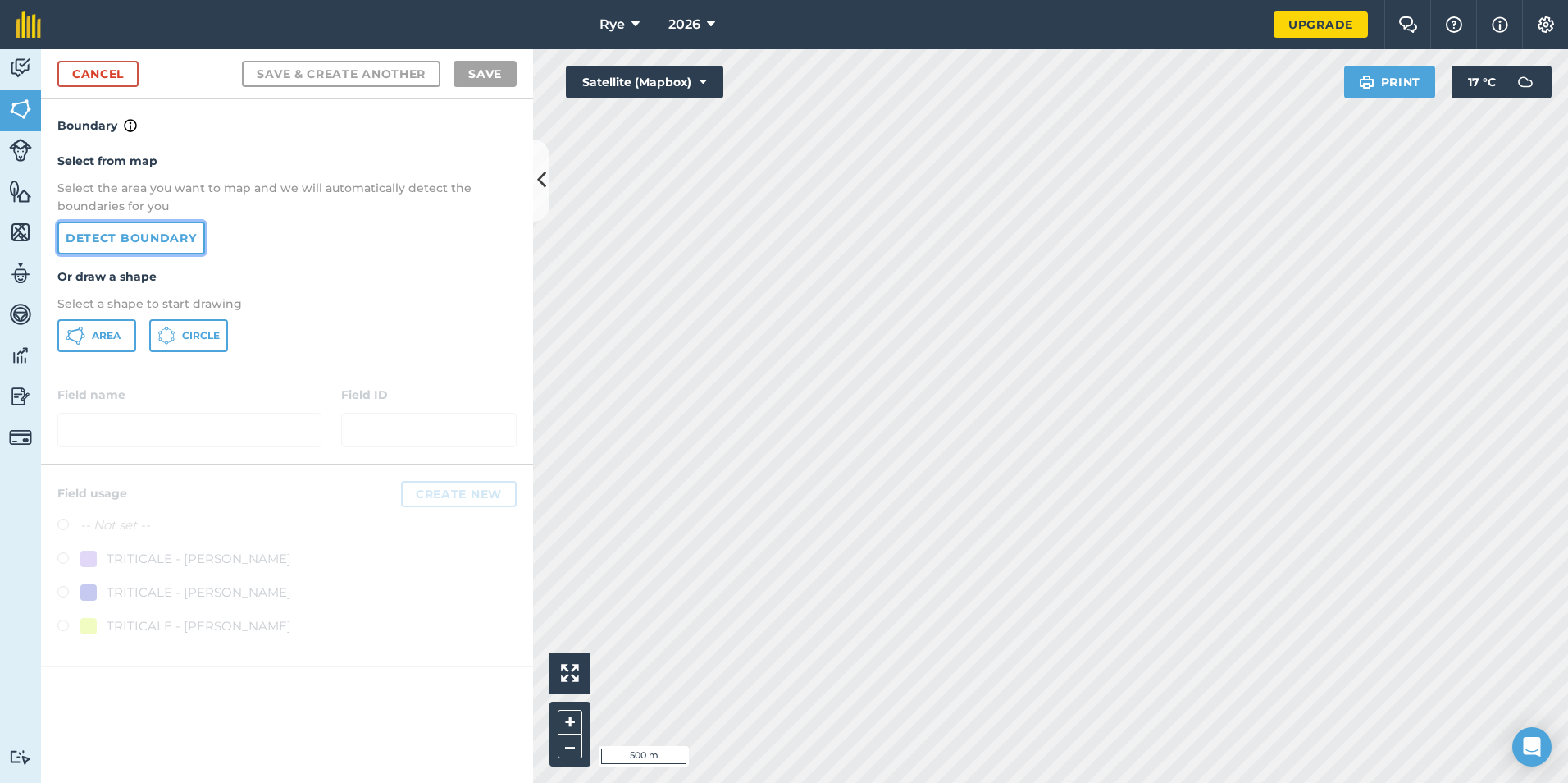
click at [169, 241] on link "Detect boundary" at bounding box center [131, 237] width 148 height 32
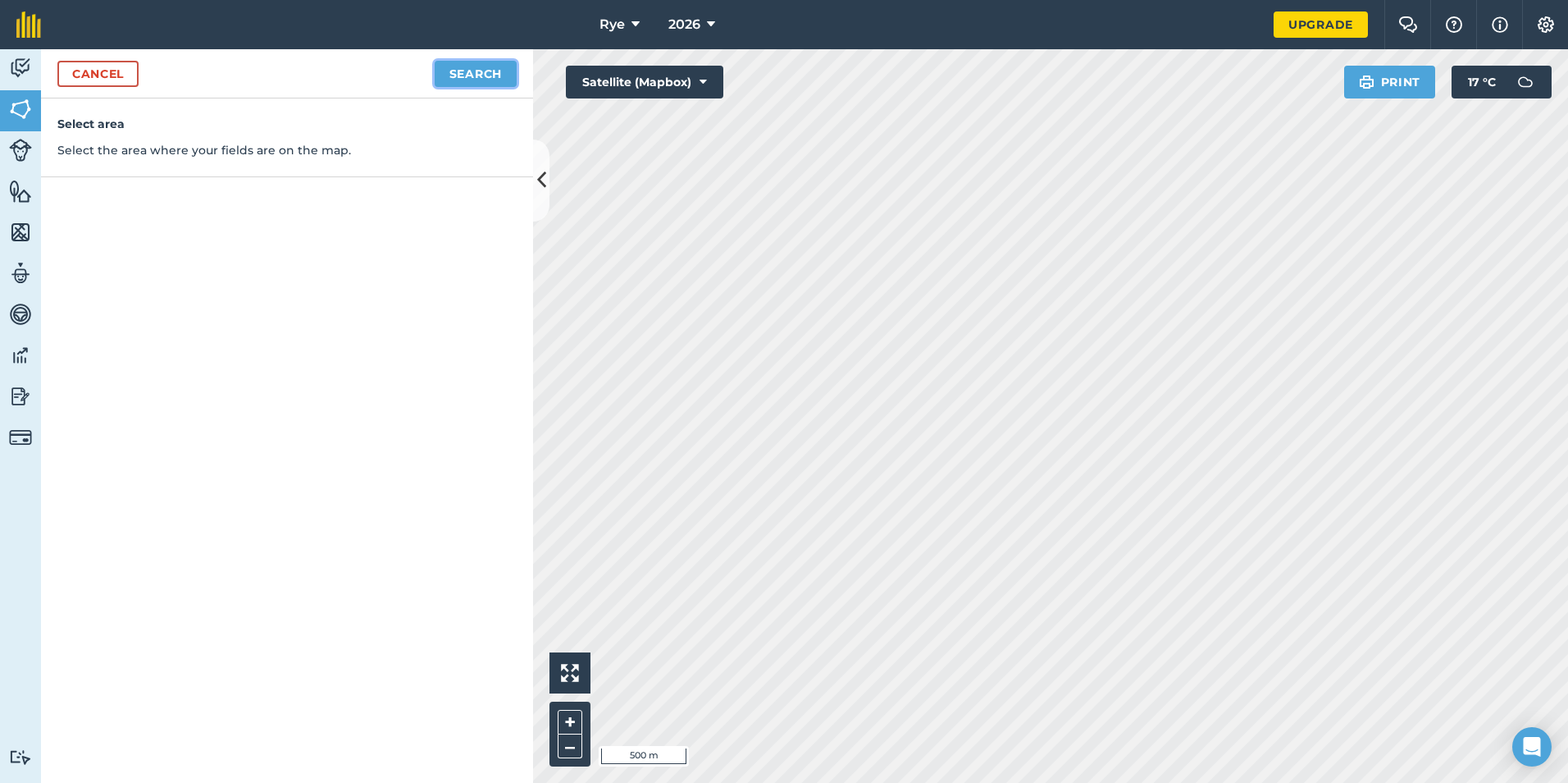
click at [459, 73] on button "Search" at bounding box center [475, 73] width 82 height 26
click at [448, 77] on button "Continue to edit boundaries" at bounding box center [393, 73] width 248 height 26
click at [464, 67] on button "Continue to name fields" at bounding box center [410, 73] width 213 height 26
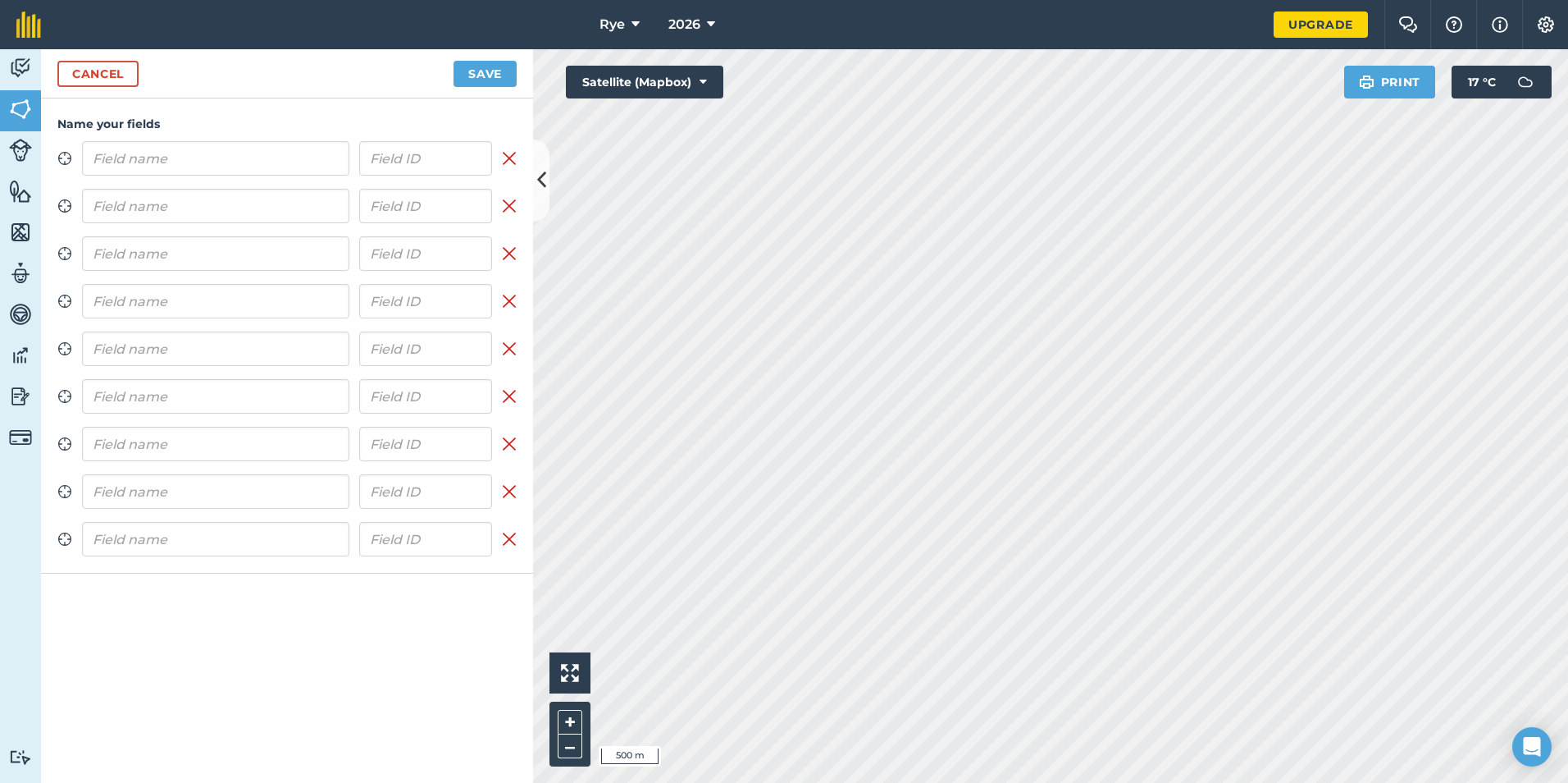
click at [283, 153] on input "text" at bounding box center [215, 158] width 267 height 34
type input "PE78"
click at [263, 219] on input "text" at bounding box center [215, 206] width 267 height 34
type input "PE62"
click at [249, 258] on input "text" at bounding box center [215, 254] width 267 height 34
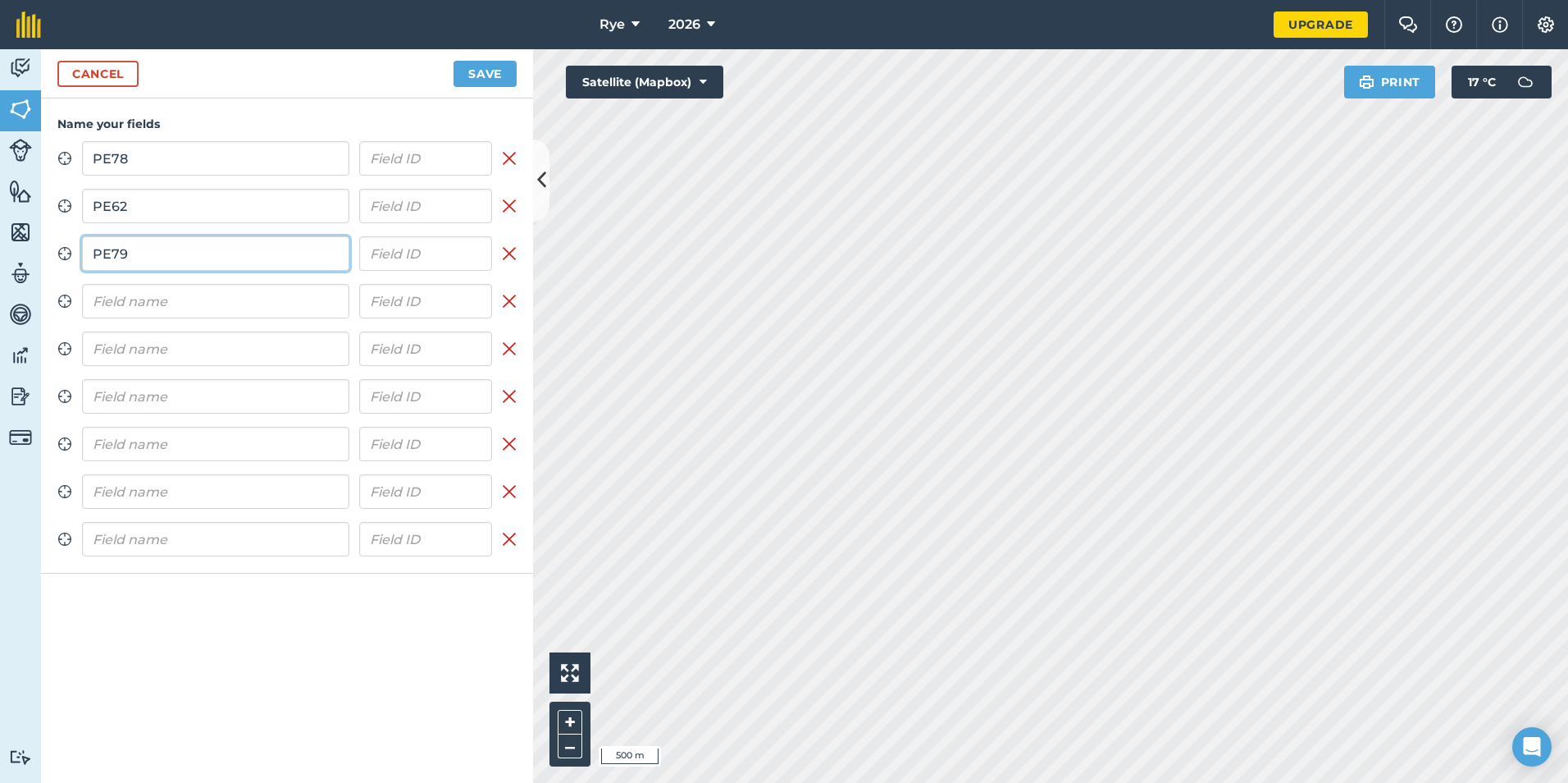
type input "PE79"
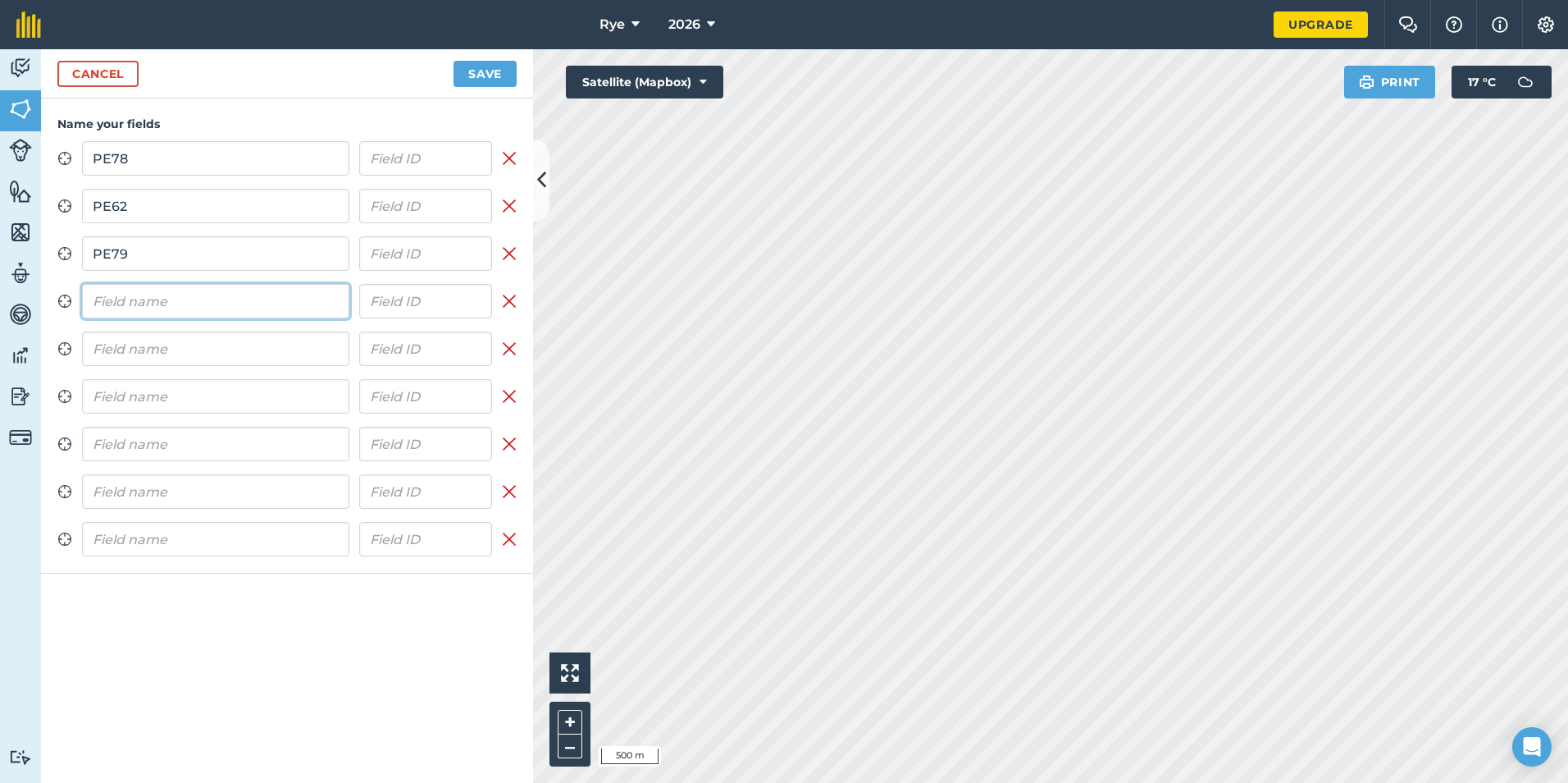
click at [234, 298] on input "text" at bounding box center [215, 301] width 267 height 34
type input "OL21"
click at [219, 360] on input "text" at bounding box center [215, 348] width 267 height 34
type input "PE63"
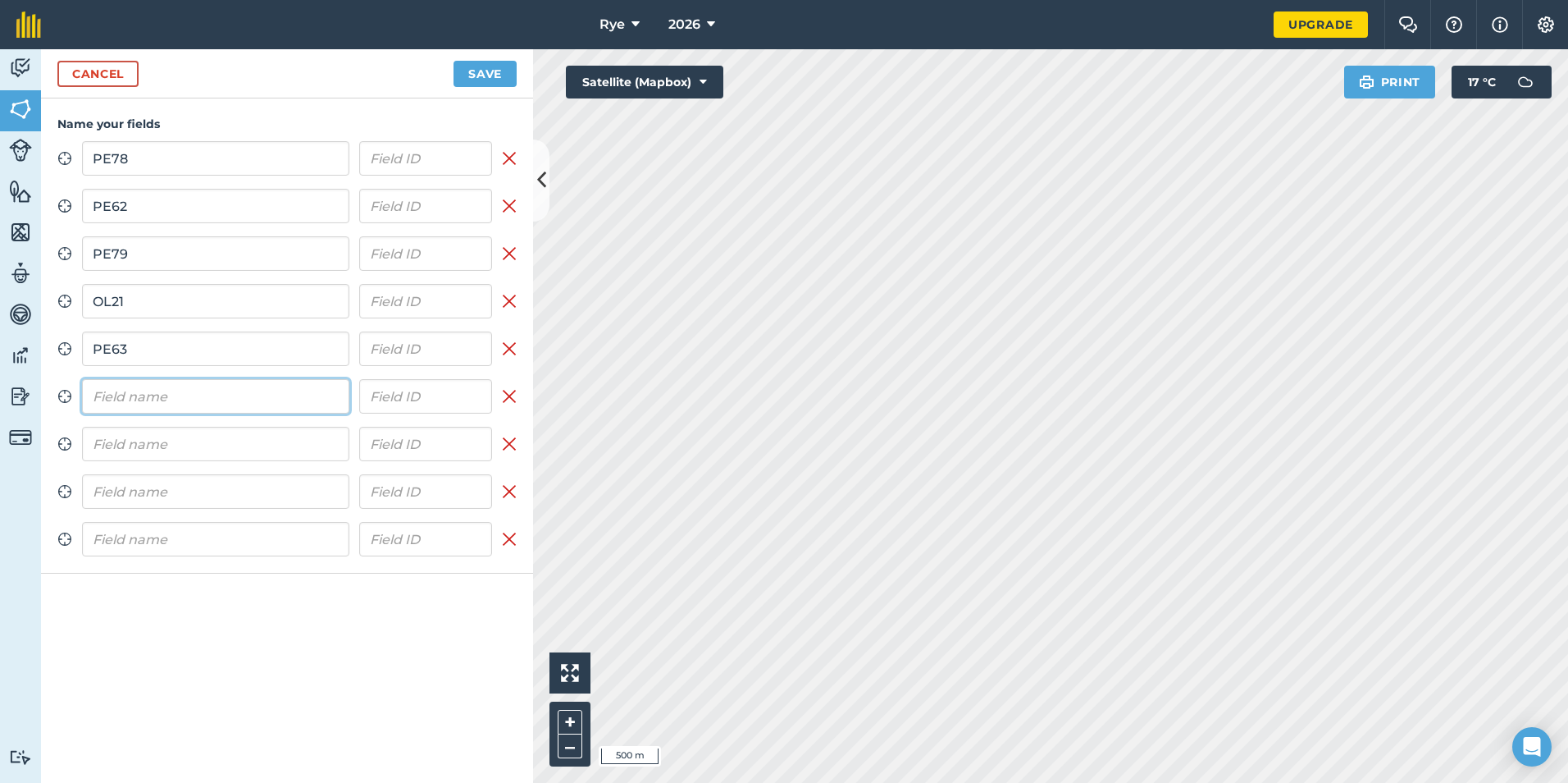
click at [213, 389] on input "text" at bounding box center [215, 396] width 267 height 34
type input "PF11"
click at [191, 445] on input "text" at bounding box center [215, 444] width 267 height 34
type input "OL18"
click at [168, 486] on input "text" at bounding box center [215, 491] width 267 height 34
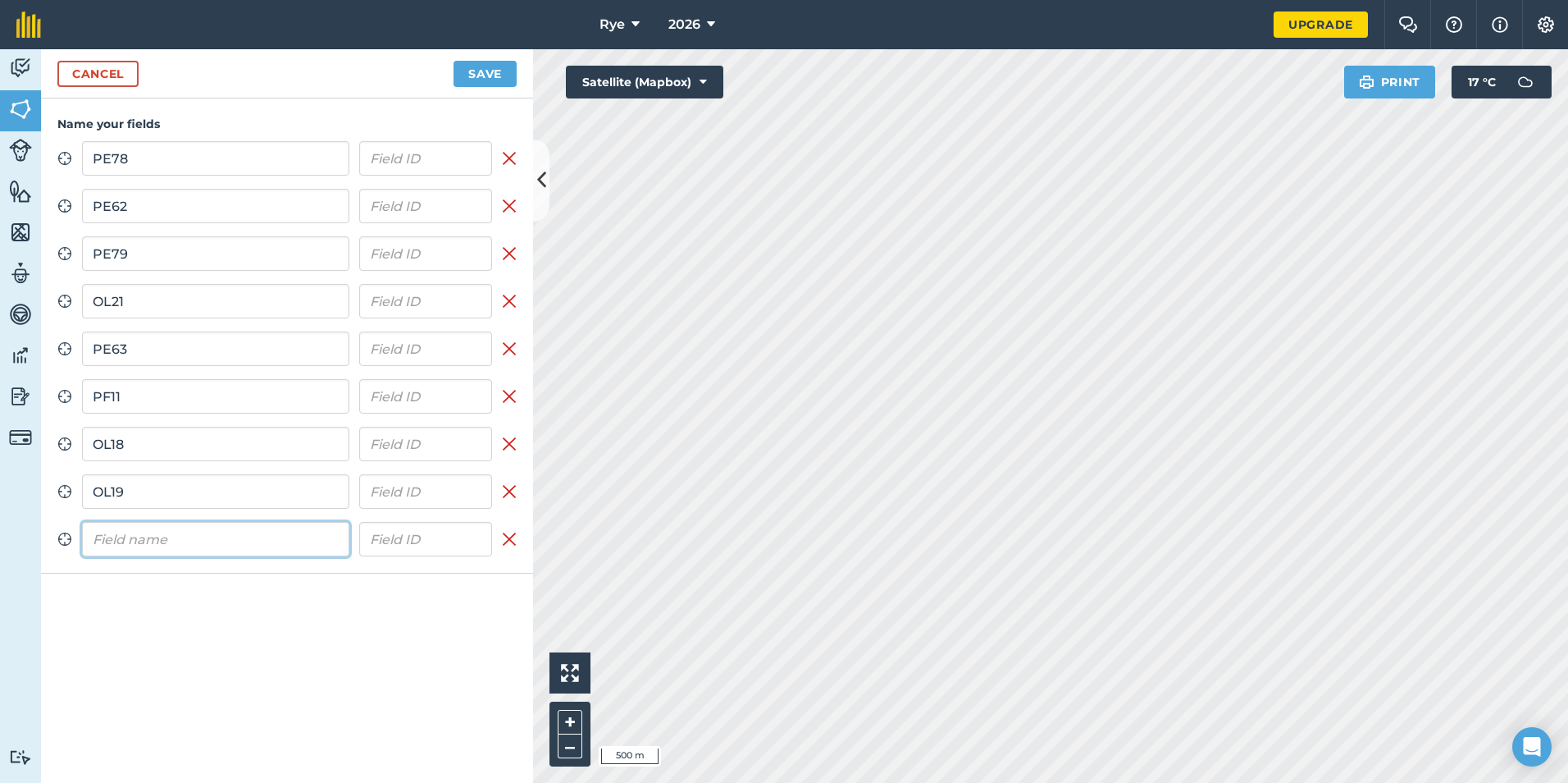
click at [194, 544] on input "text" at bounding box center [215, 539] width 267 height 34
click at [213, 494] on input "OL19" at bounding box center [215, 491] width 267 height 34
type input "O"
type input "OL20"
click at [183, 545] on input "text" at bounding box center [215, 539] width 267 height 34
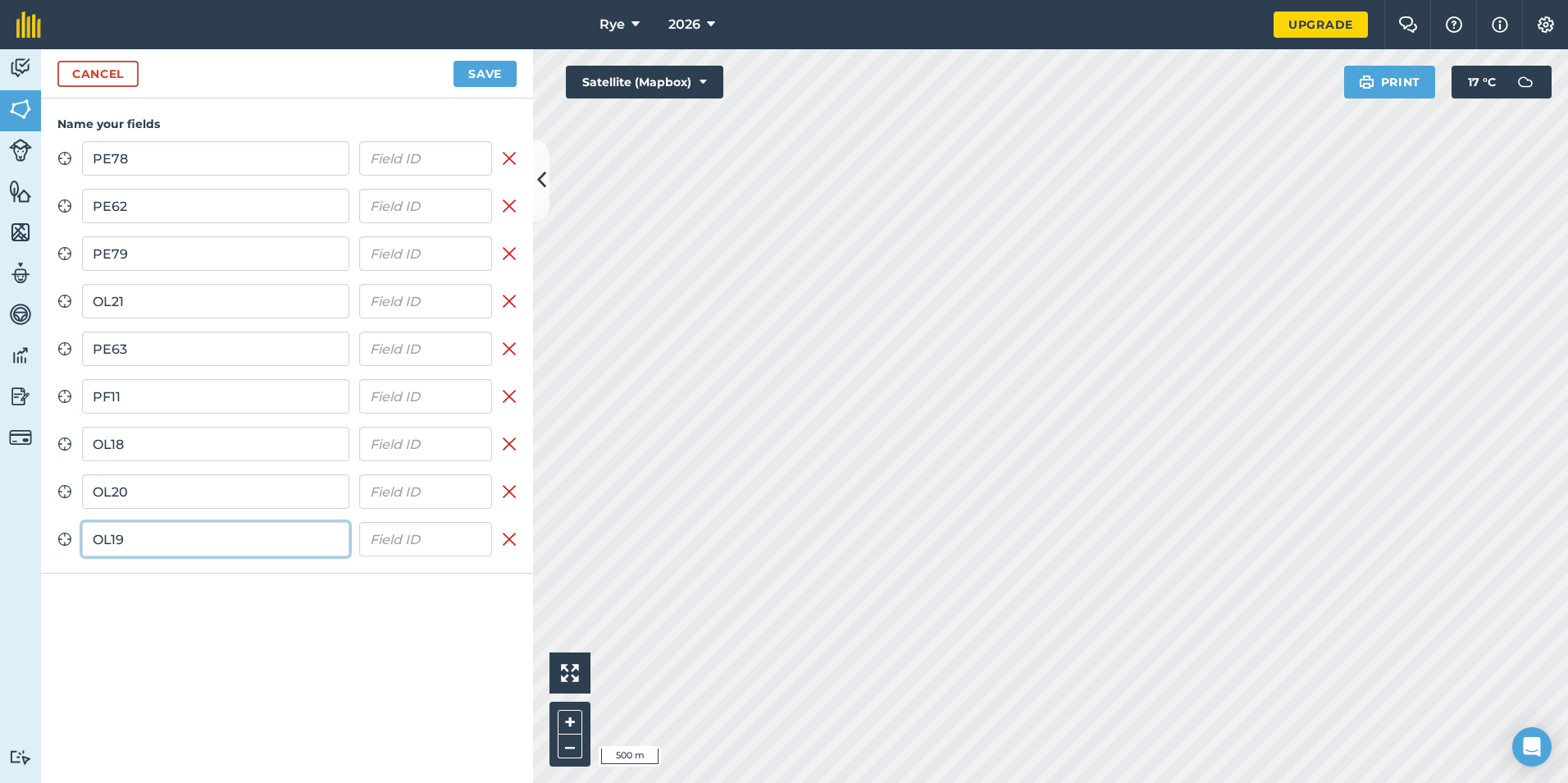
type input "OL19"
click at [489, 73] on button "Save" at bounding box center [485, 73] width 63 height 26
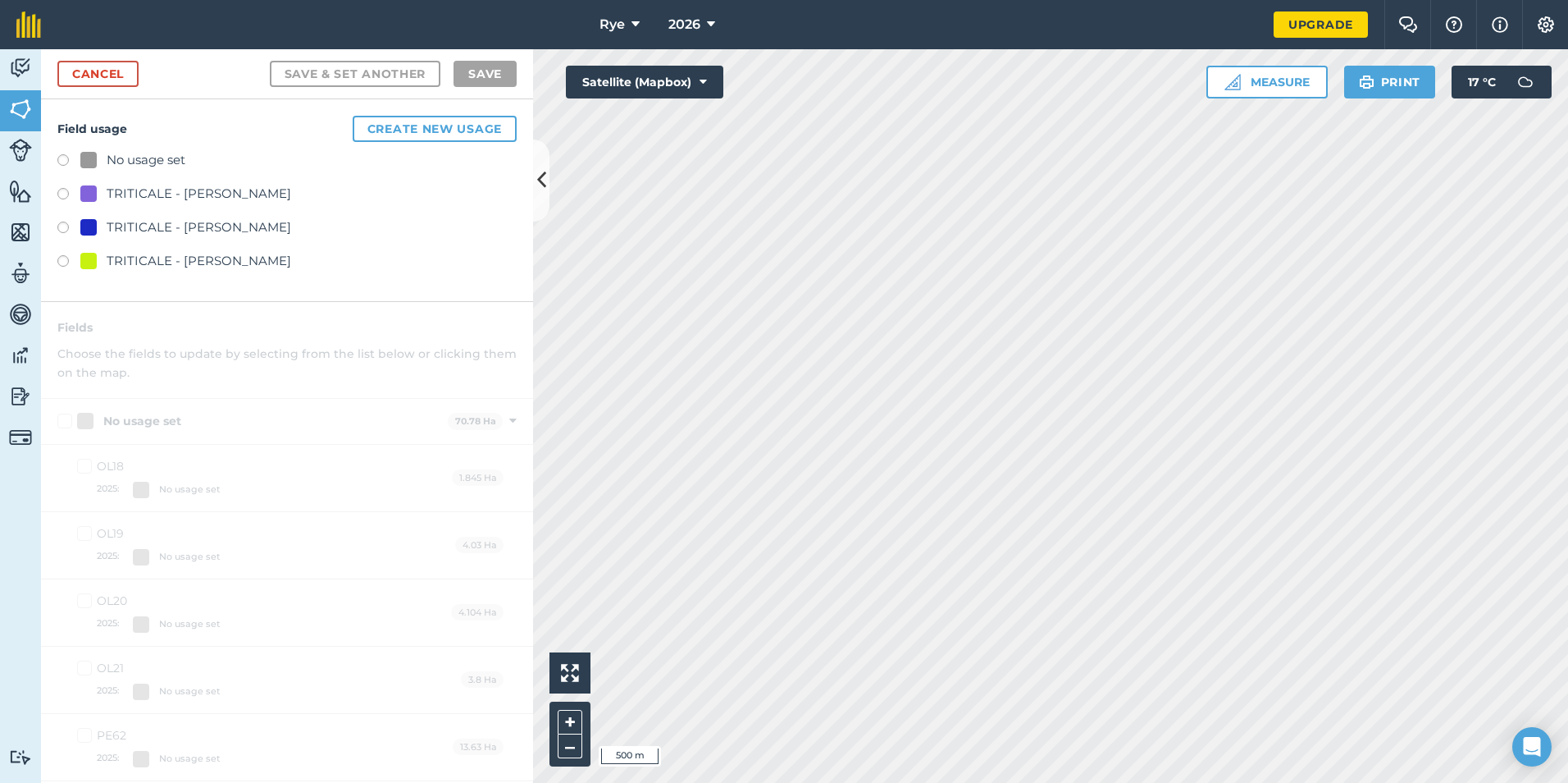
click at [214, 219] on div "TRITICALE - [PERSON_NAME]" at bounding box center [199, 227] width 184 height 20
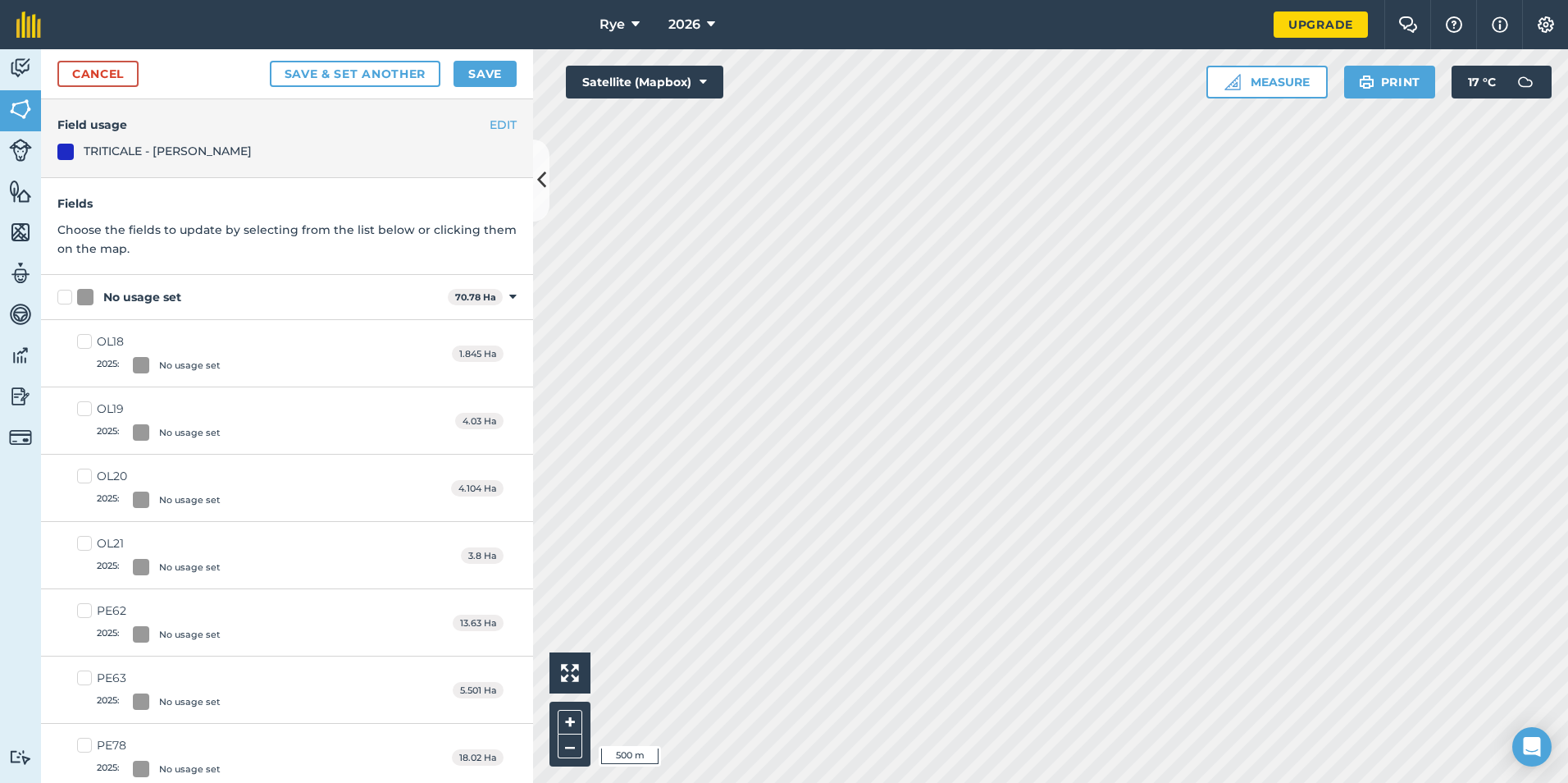
click at [63, 303] on label "No usage set" at bounding box center [249, 297] width 384 height 17
click at [63, 300] on input "No usage set" at bounding box center [62, 294] width 10 height 10
checkbox input "true"
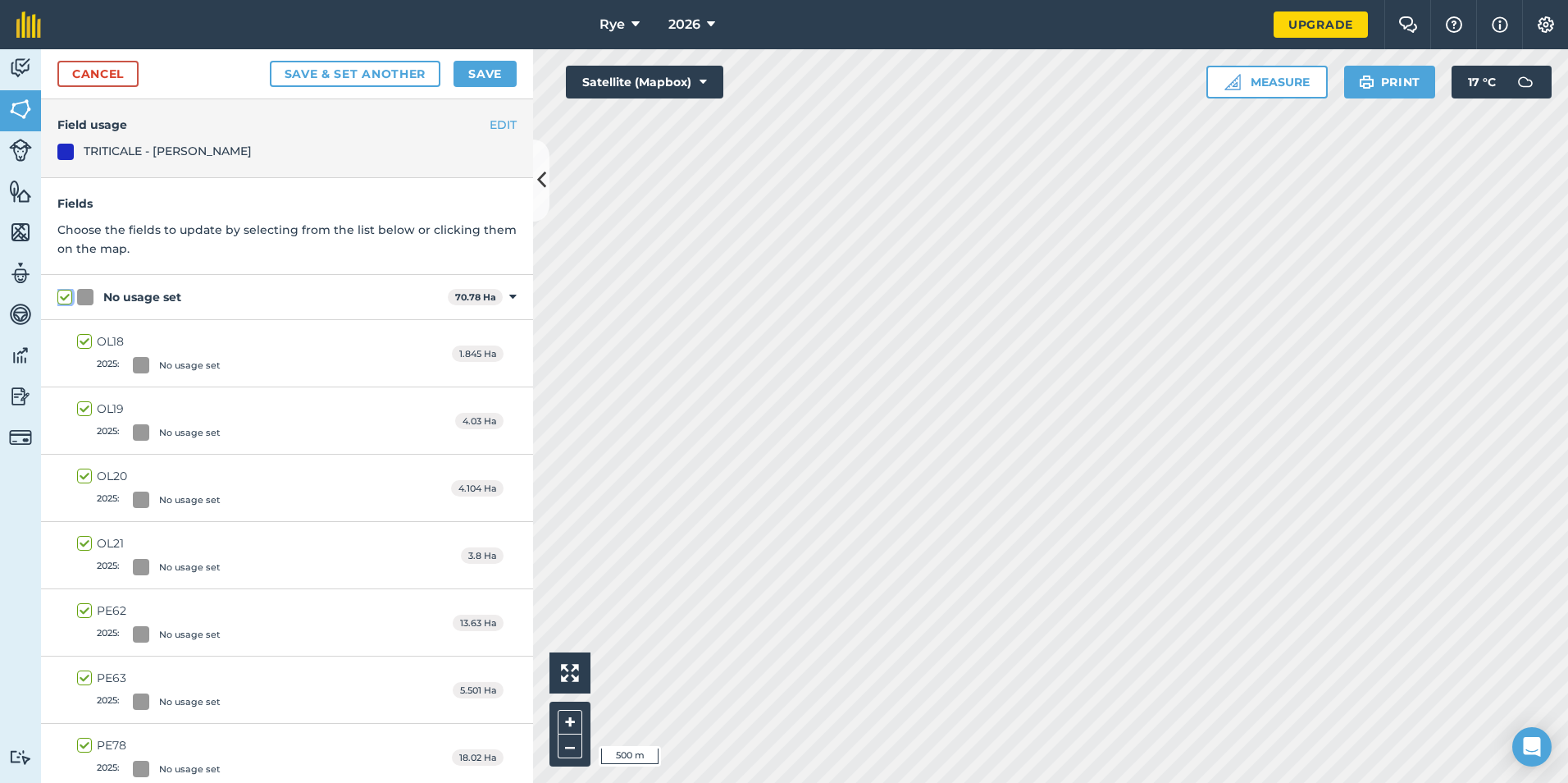
checkbox input "true"
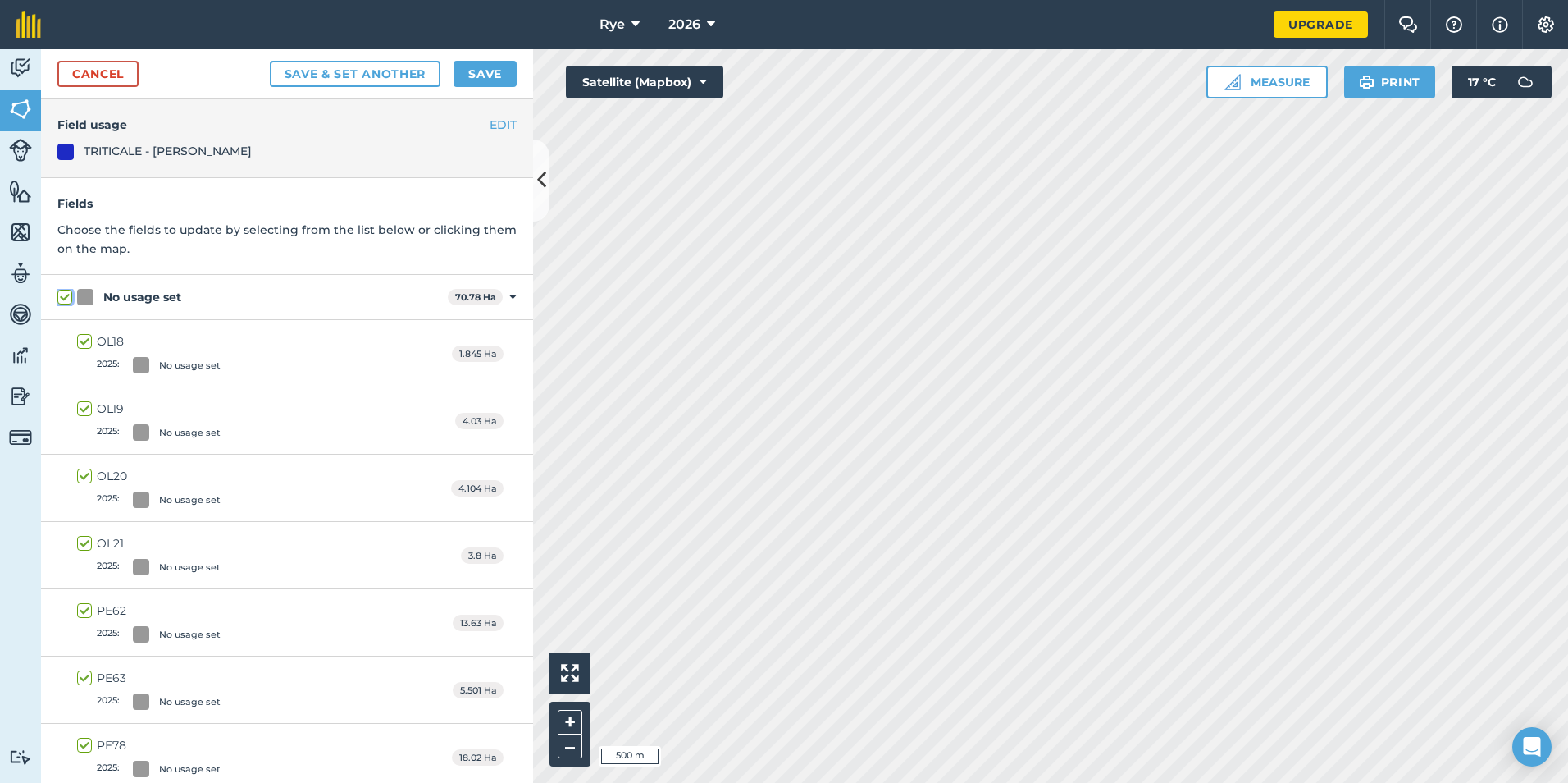
checkbox input "true"
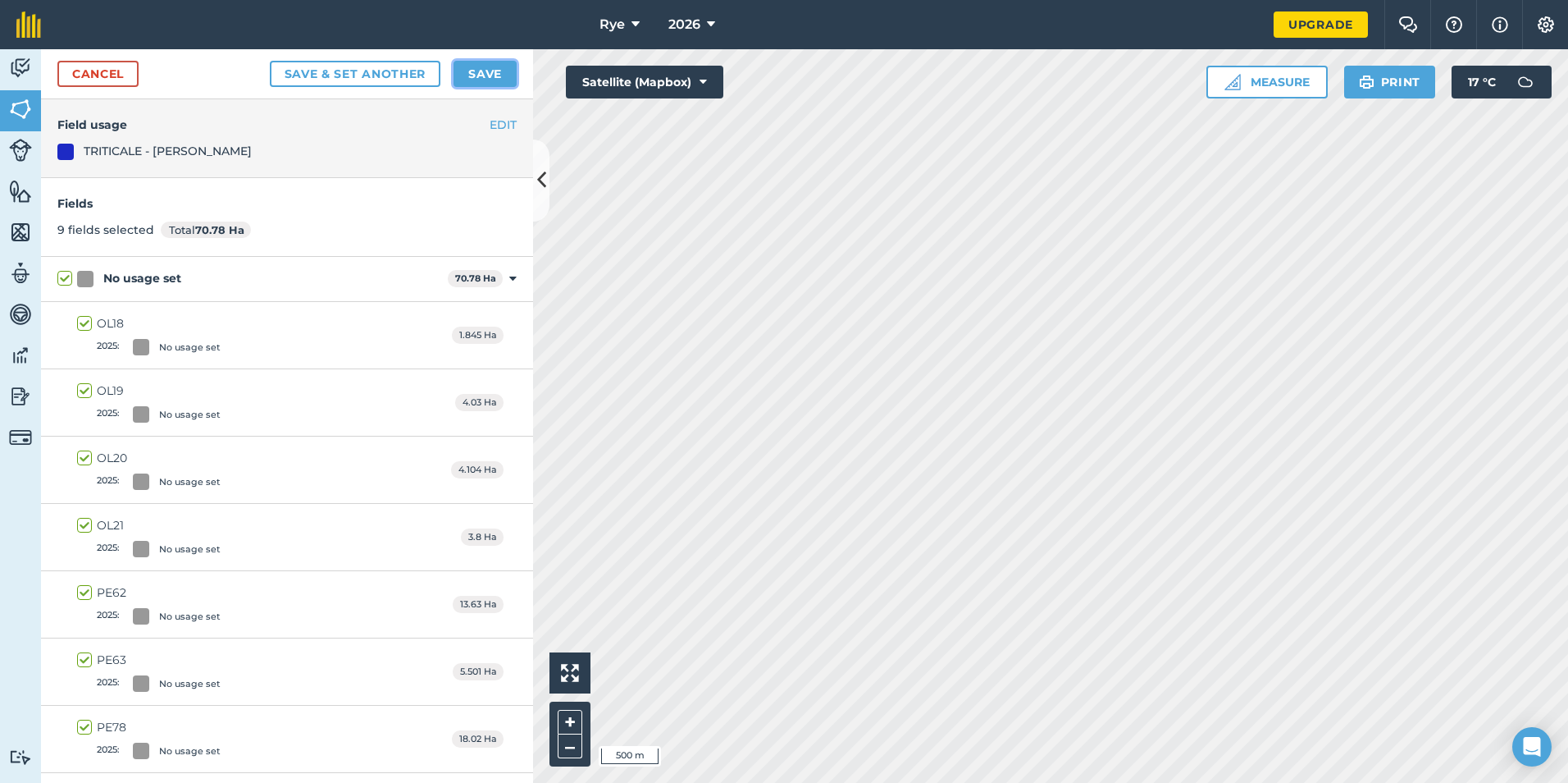
click at [466, 67] on button "Save" at bounding box center [485, 73] width 63 height 26
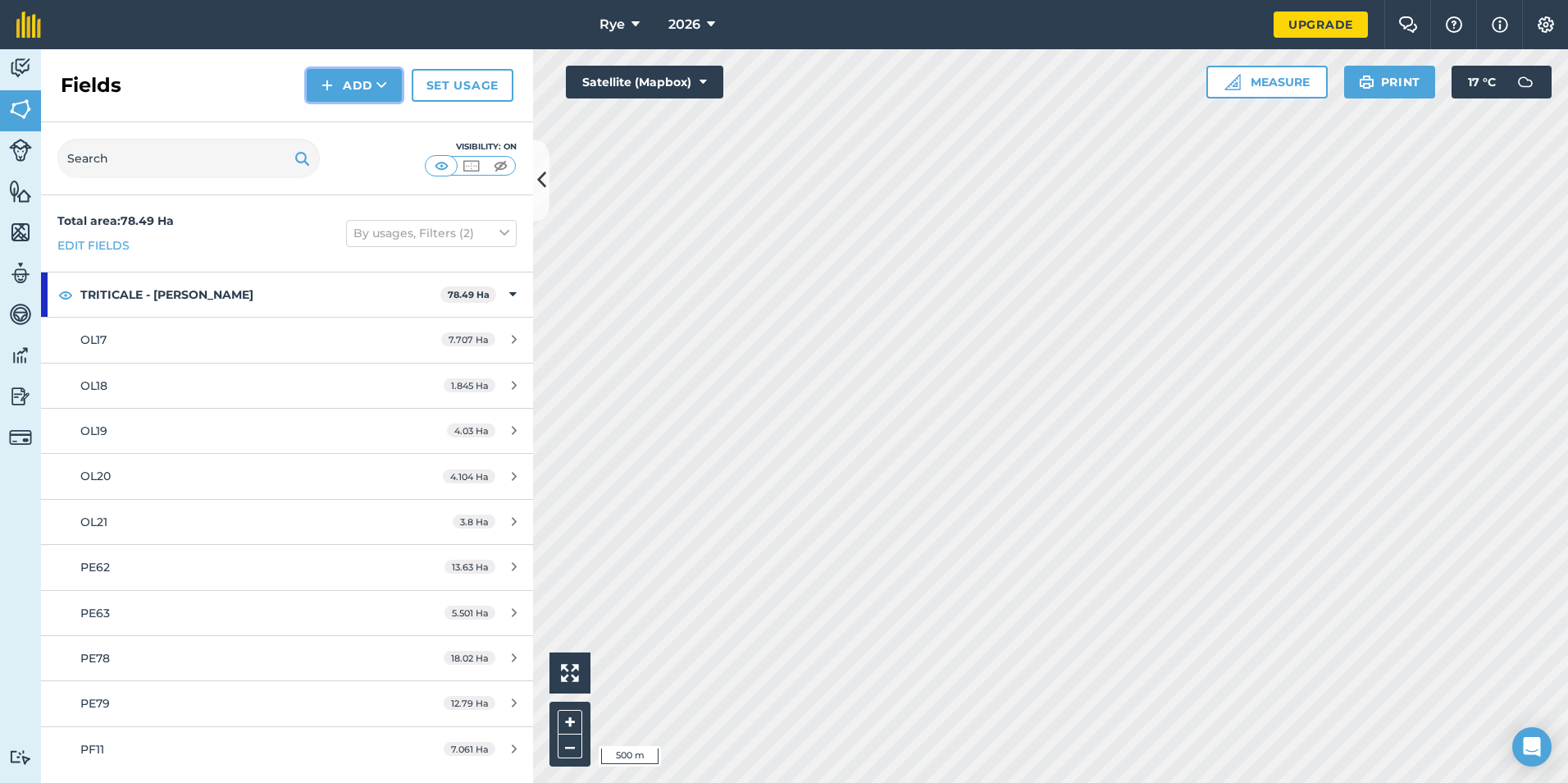
click at [385, 85] on icon at bounding box center [382, 85] width 10 height 16
click at [374, 122] on link "Draw" at bounding box center [354, 122] width 90 height 36
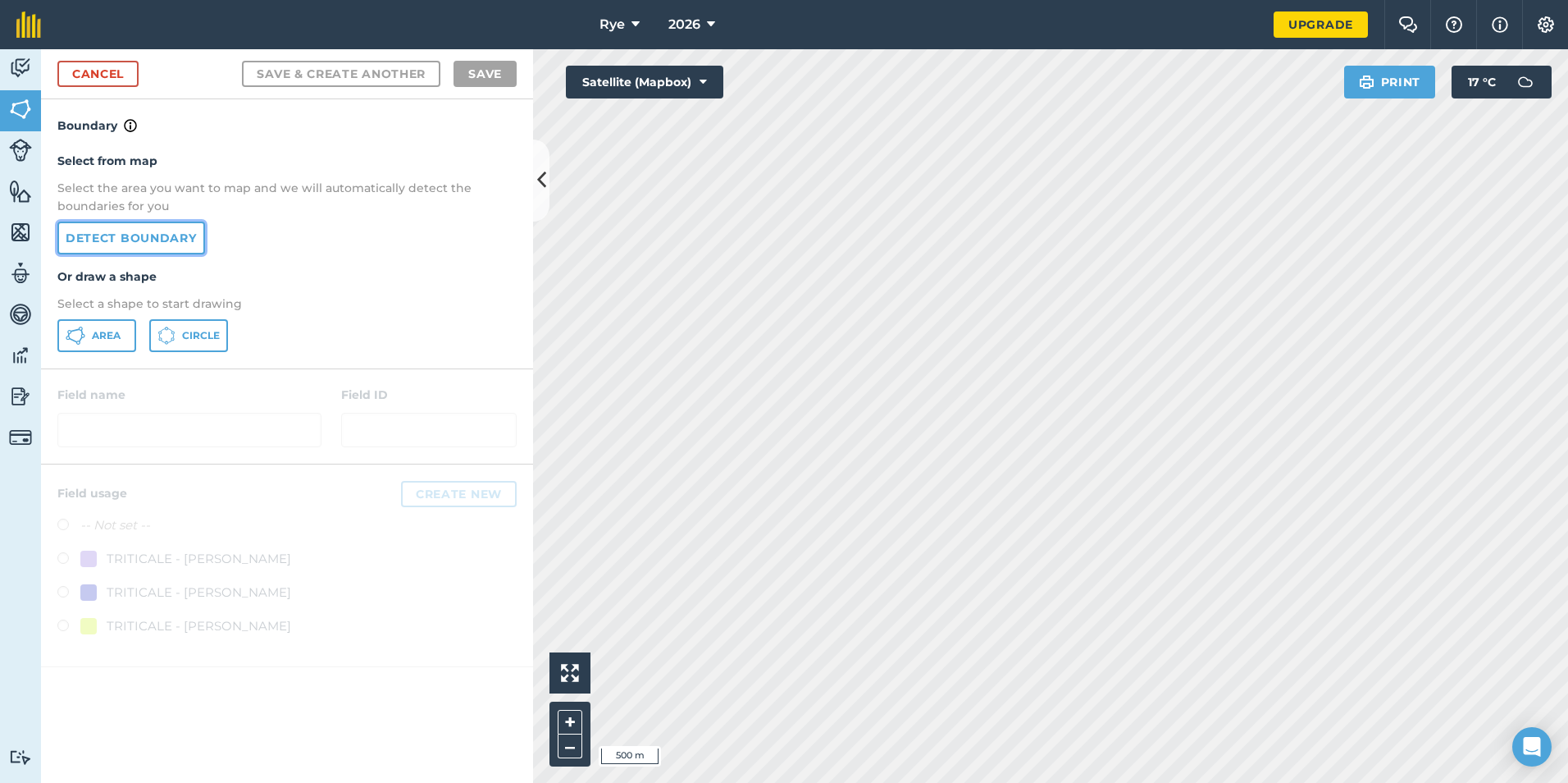
click at [157, 244] on link "Detect boundary" at bounding box center [131, 237] width 148 height 32
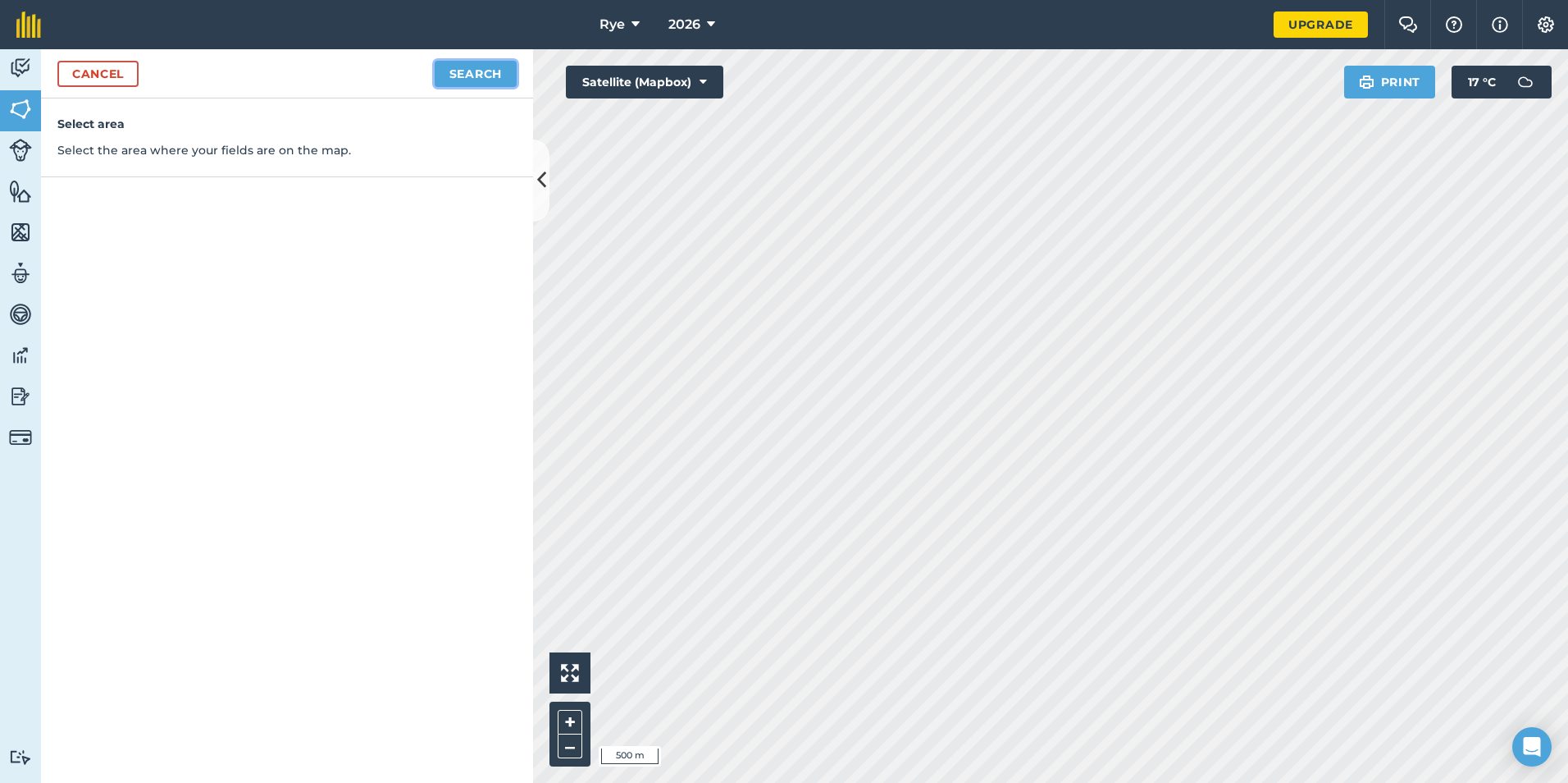
click at [456, 71] on button "Search" at bounding box center [475, 73] width 82 height 26
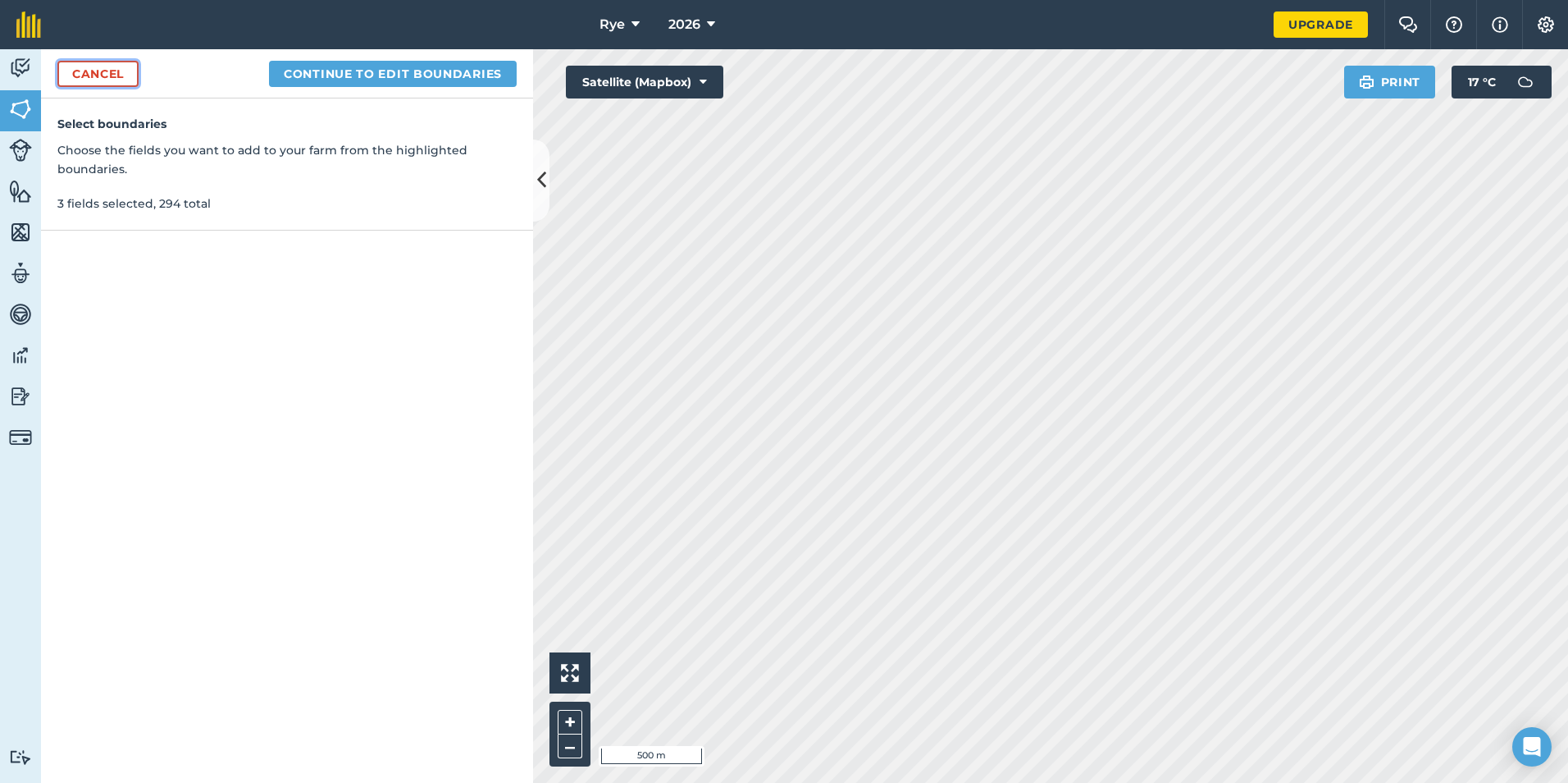
click at [78, 70] on link "Cancel" at bounding box center [97, 73] width 81 height 26
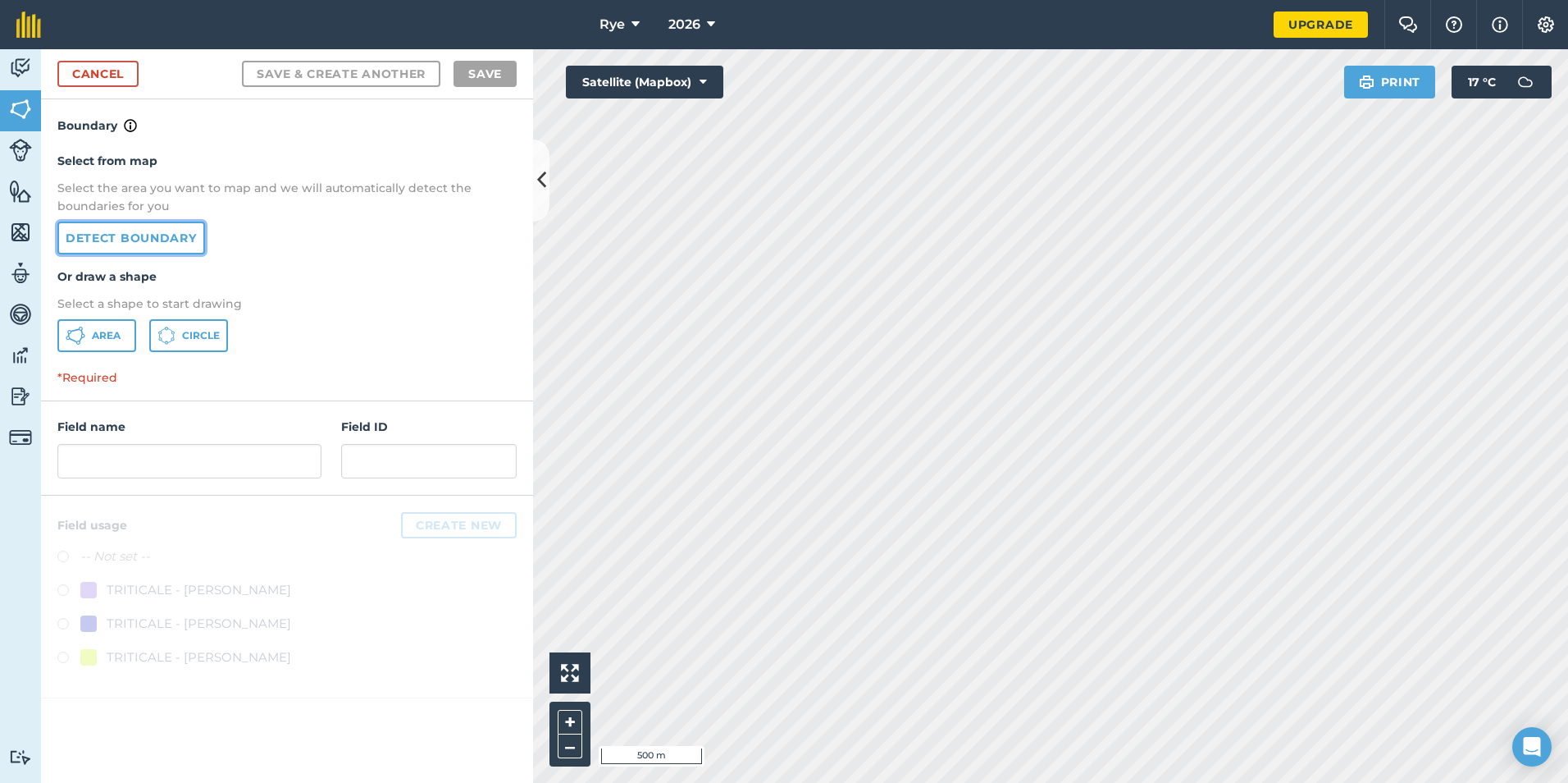
click at [163, 246] on link "Detect boundary" at bounding box center [131, 237] width 148 height 32
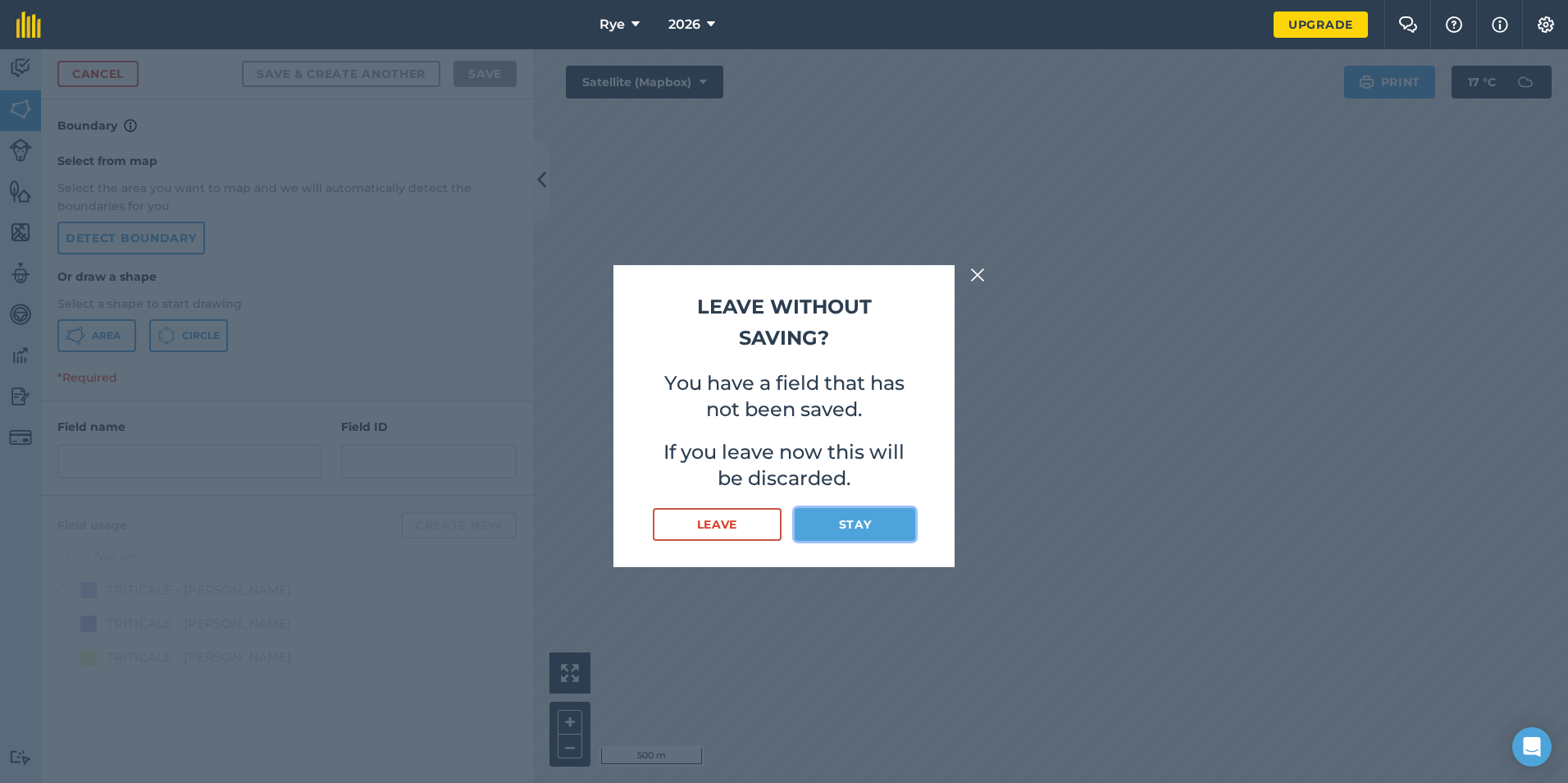
click at [840, 518] on button "Stay" at bounding box center [854, 524] width 120 height 32
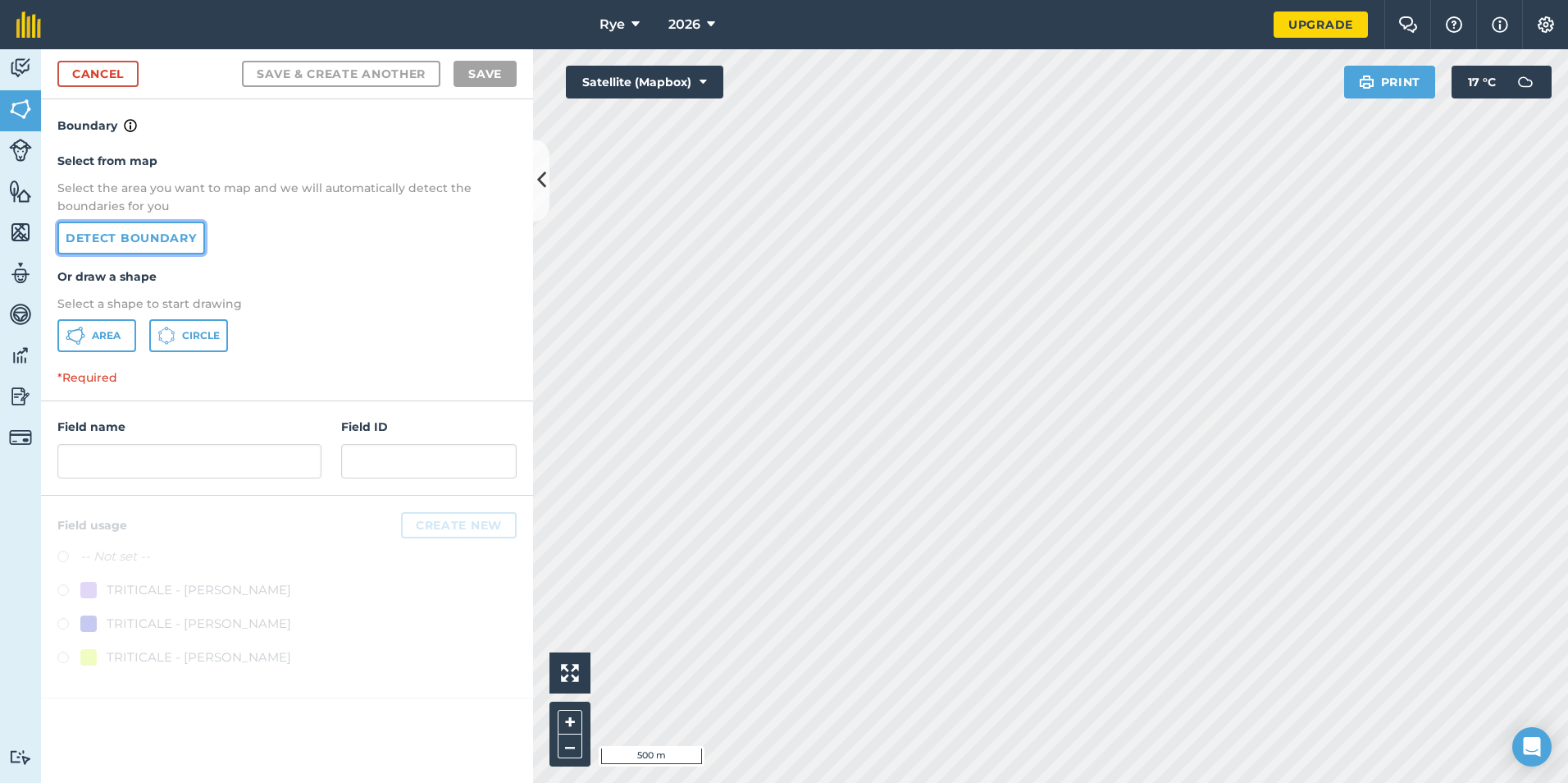
click at [114, 231] on link "Detect boundary" at bounding box center [131, 237] width 148 height 32
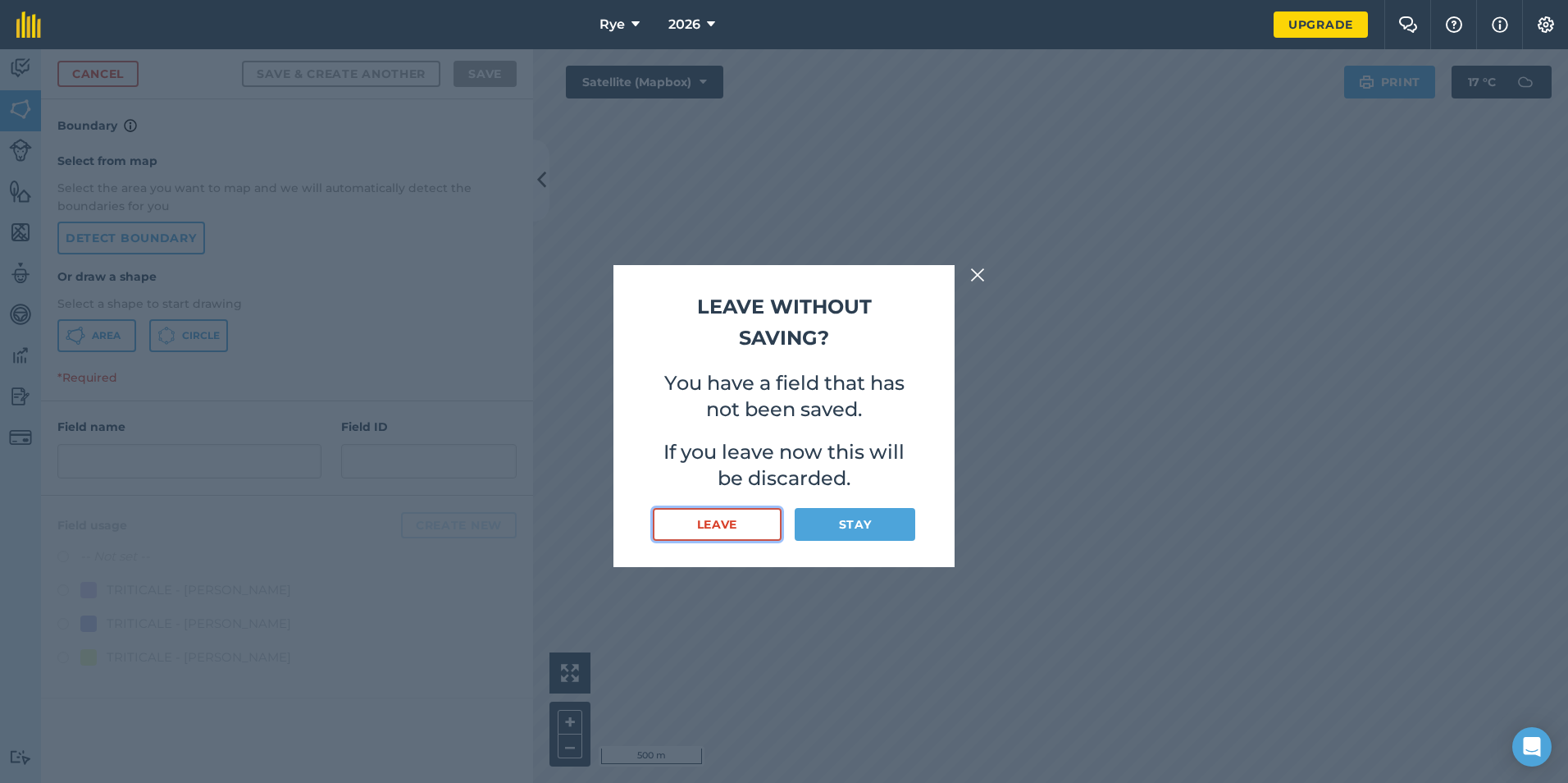
click at [733, 531] on button "Leave" at bounding box center [717, 524] width 129 height 32
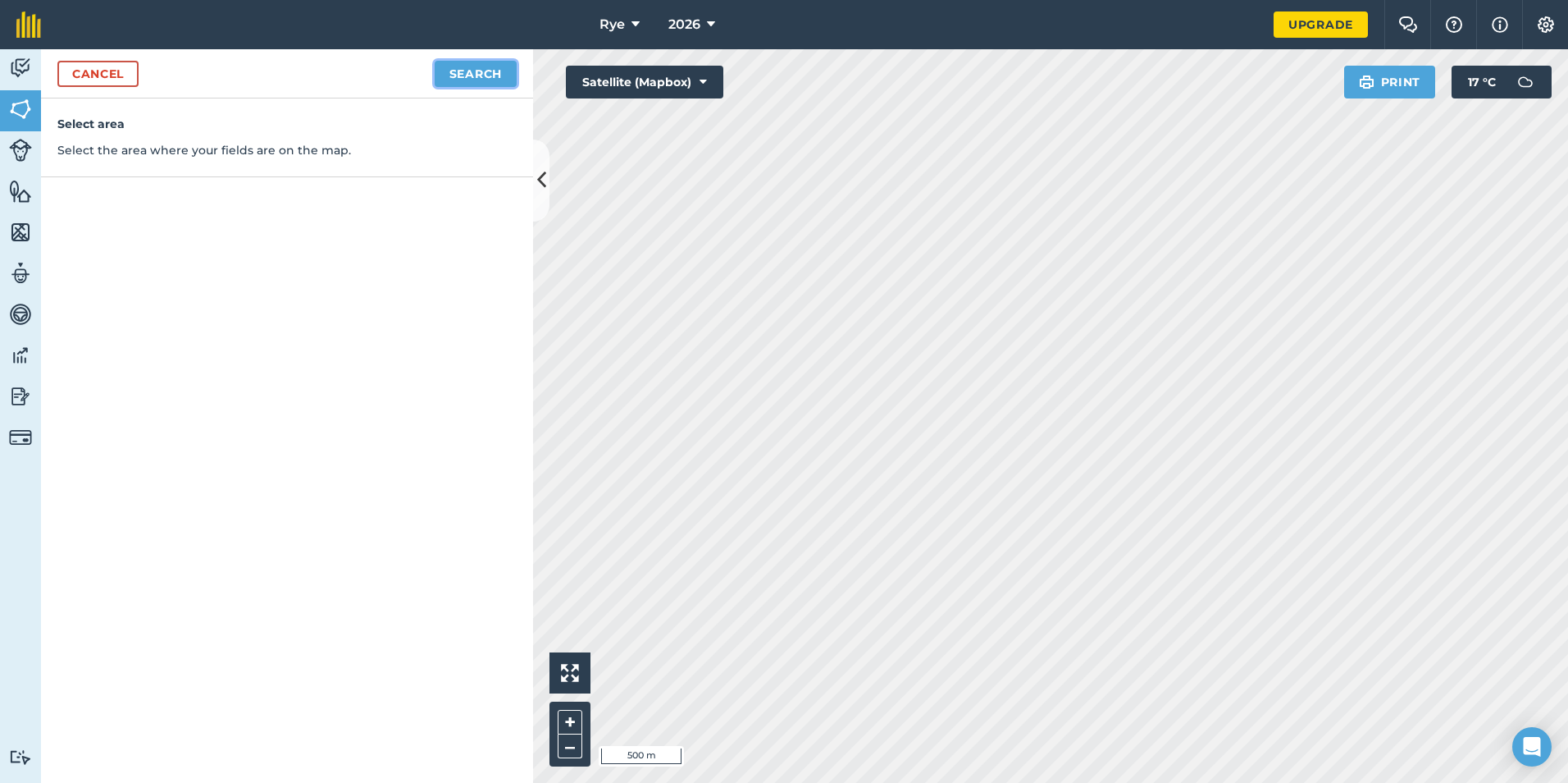
click at [488, 75] on button "Search" at bounding box center [475, 73] width 82 height 26
click at [470, 82] on button "Continue to edit boundaries" at bounding box center [393, 73] width 248 height 26
click at [471, 85] on button "Continue to name fields" at bounding box center [410, 73] width 213 height 26
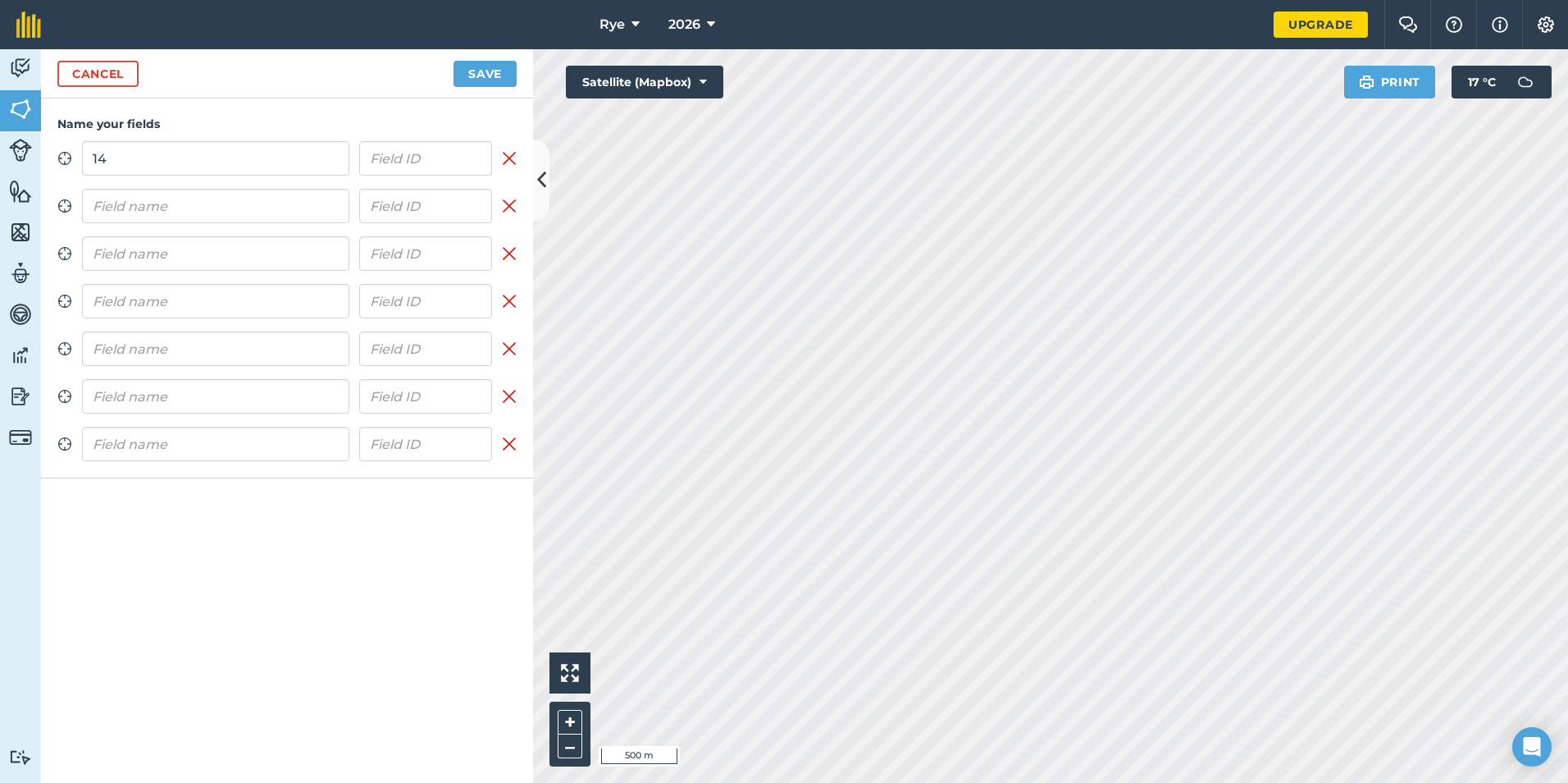
type input "14"
click at [222, 197] on input "text" at bounding box center [215, 206] width 267 height 34
type input "BU3"
click at [198, 260] on input "text" at bounding box center [215, 254] width 267 height 34
type input "BU2"
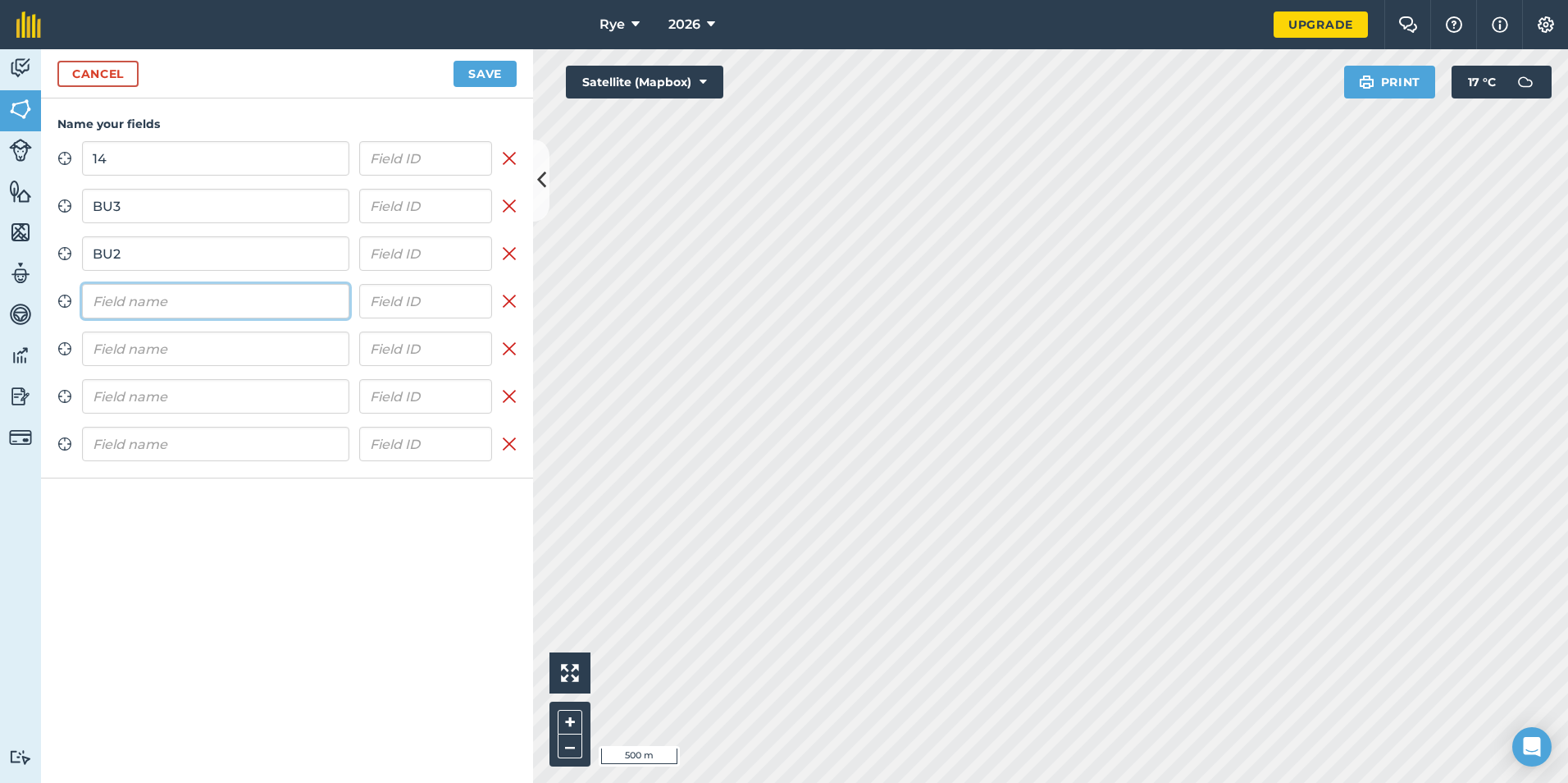
click at [178, 307] on input "text" at bounding box center [215, 301] width 267 height 34
type input "PE60"
click at [324, 352] on input "text" at bounding box center [215, 348] width 267 height 34
type input "20"
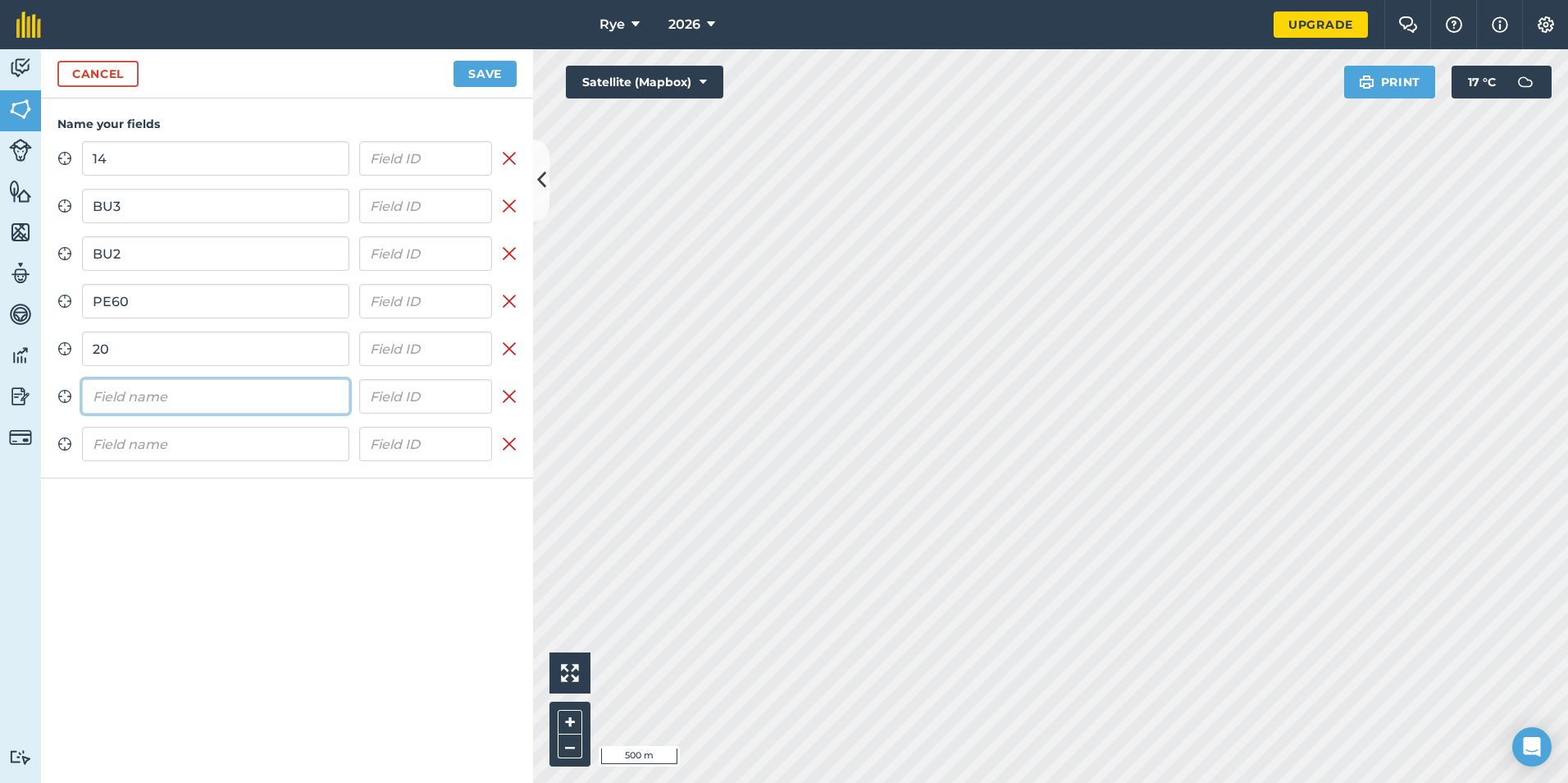
click at [303, 387] on input "text" at bounding box center [215, 396] width 267 height 34
type input "BU1"
click at [206, 456] on input "text" at bounding box center [215, 444] width 267 height 34
type input "PE61"
click at [482, 65] on button "Save" at bounding box center [485, 73] width 63 height 26
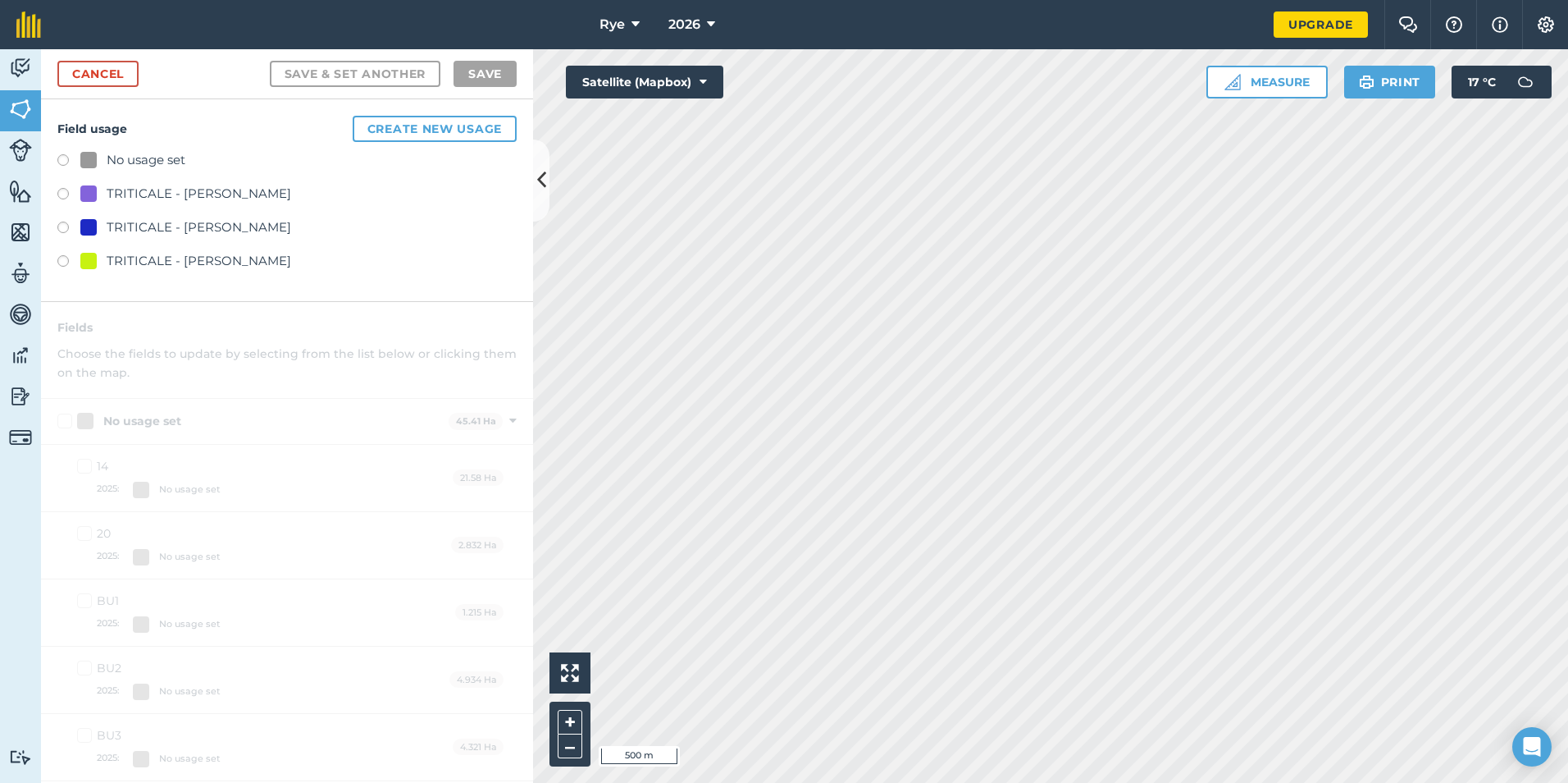
click at [219, 230] on div "TRITICALE - [PERSON_NAME]" at bounding box center [199, 227] width 184 height 20
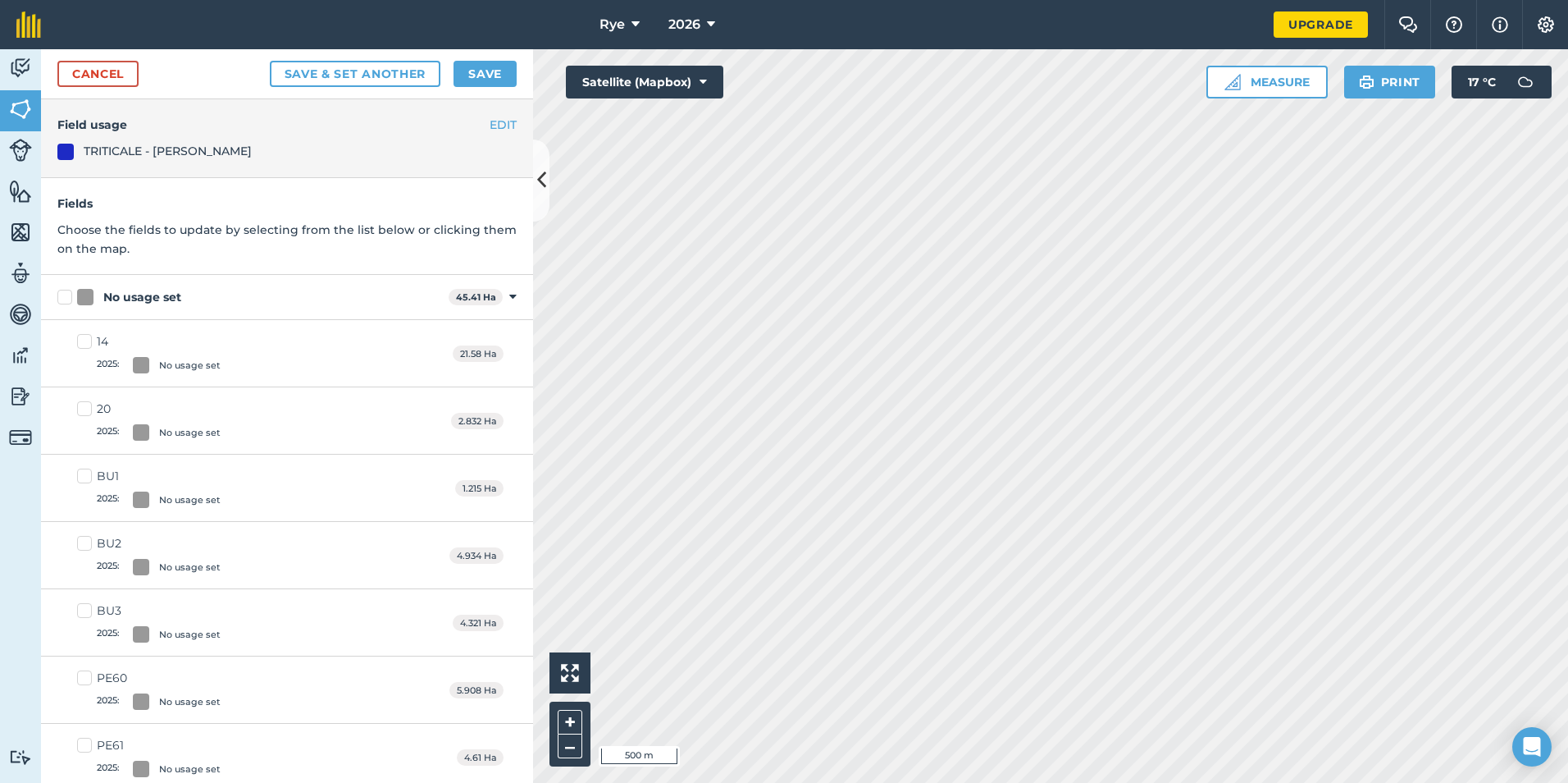
click at [62, 290] on label "No usage set" at bounding box center [249, 297] width 385 height 17
click at [62, 290] on input "No usage set" at bounding box center [62, 294] width 10 height 10
checkbox input "true"
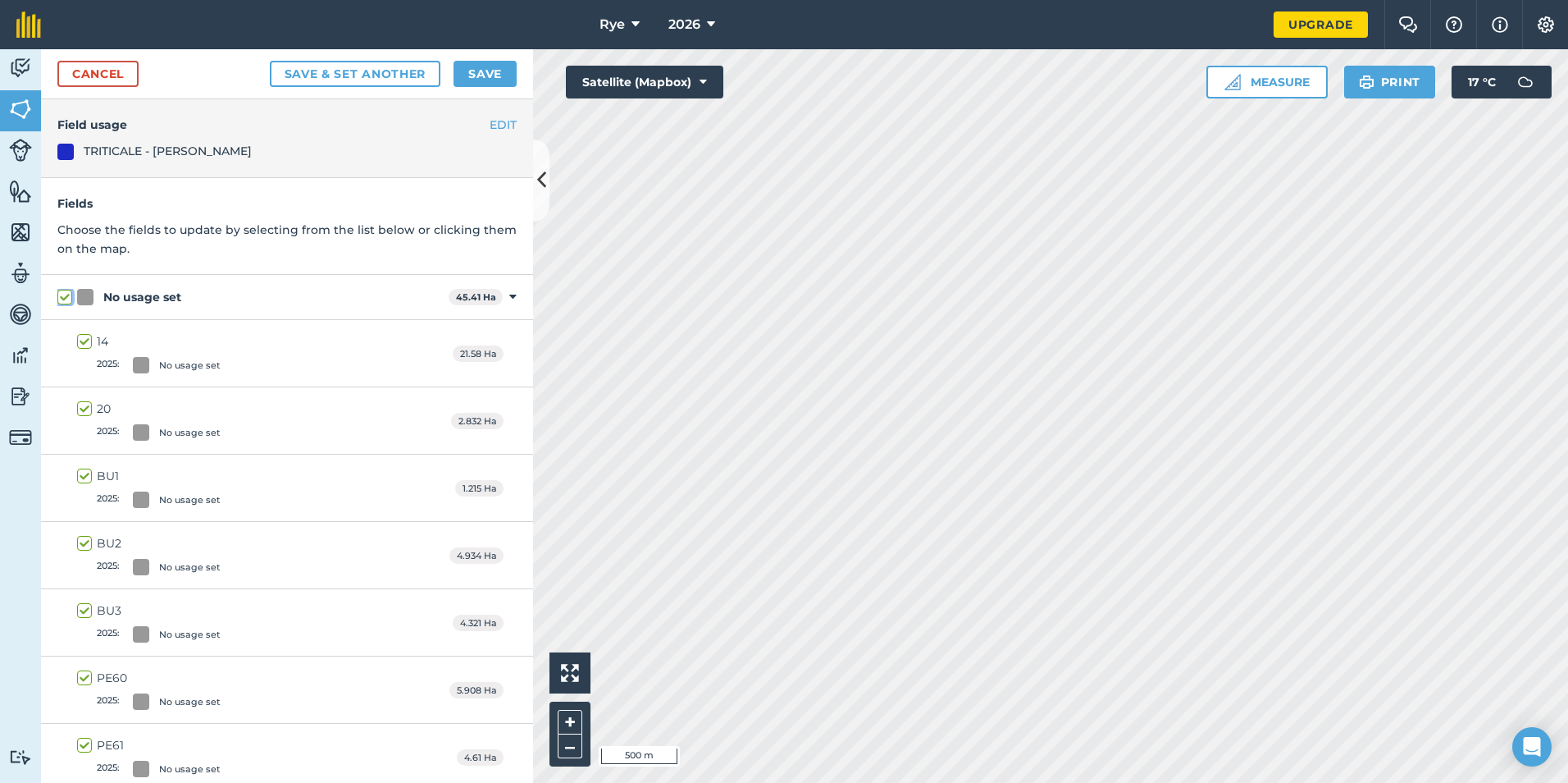
checkbox input "true"
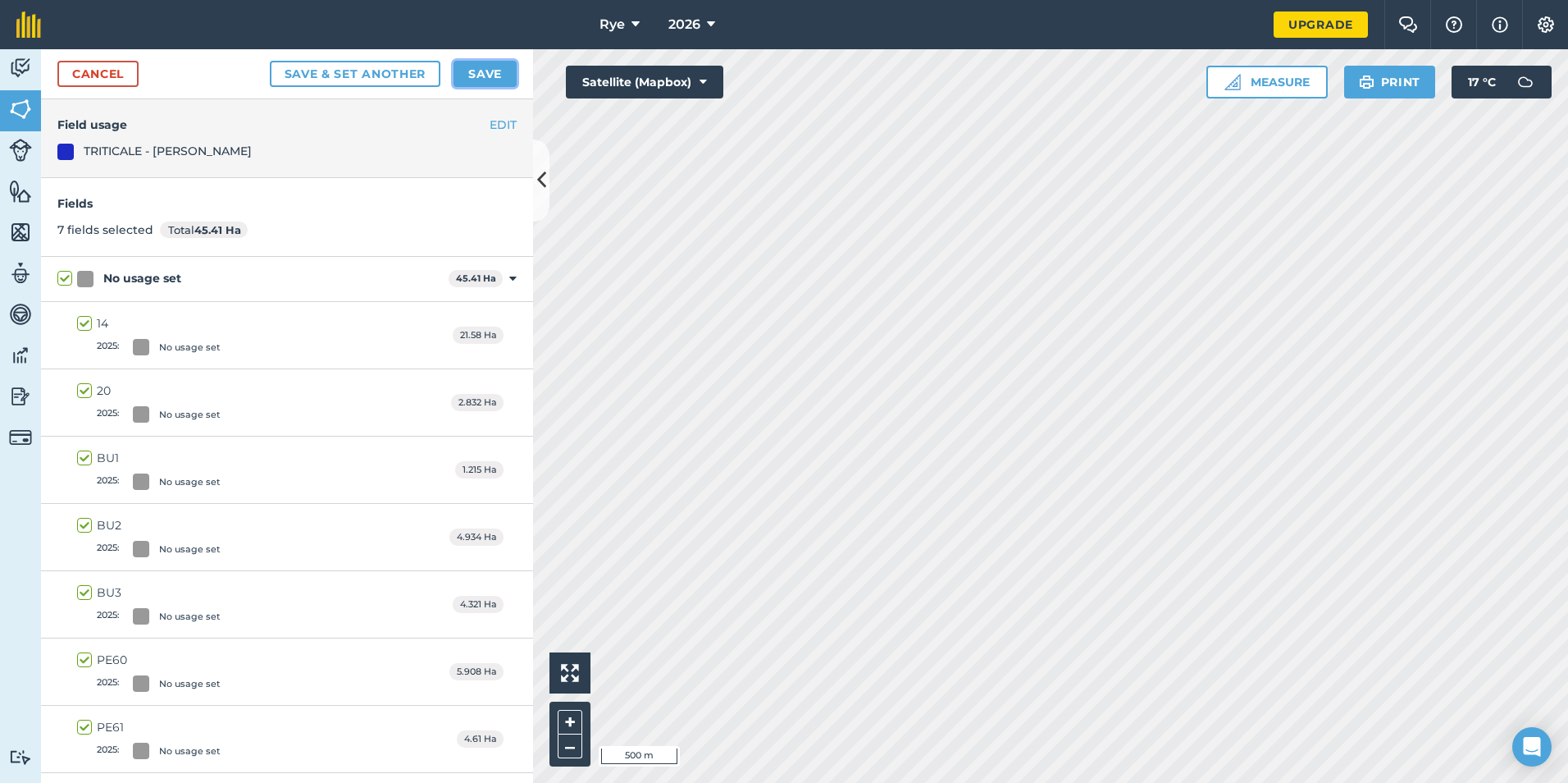
click at [479, 77] on button "Save" at bounding box center [485, 73] width 63 height 26
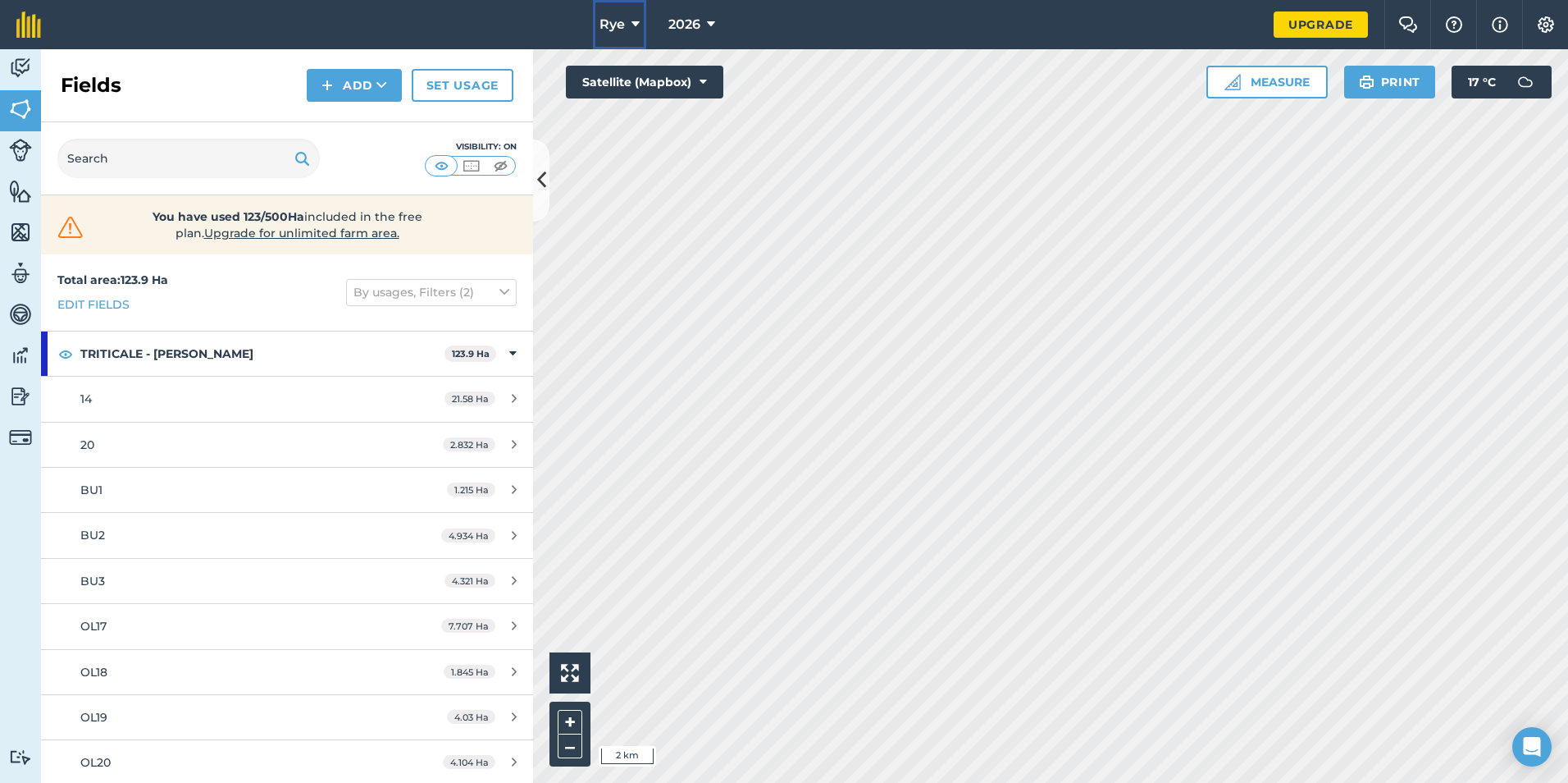
click at [634, 24] on icon at bounding box center [636, 24] width 9 height 20
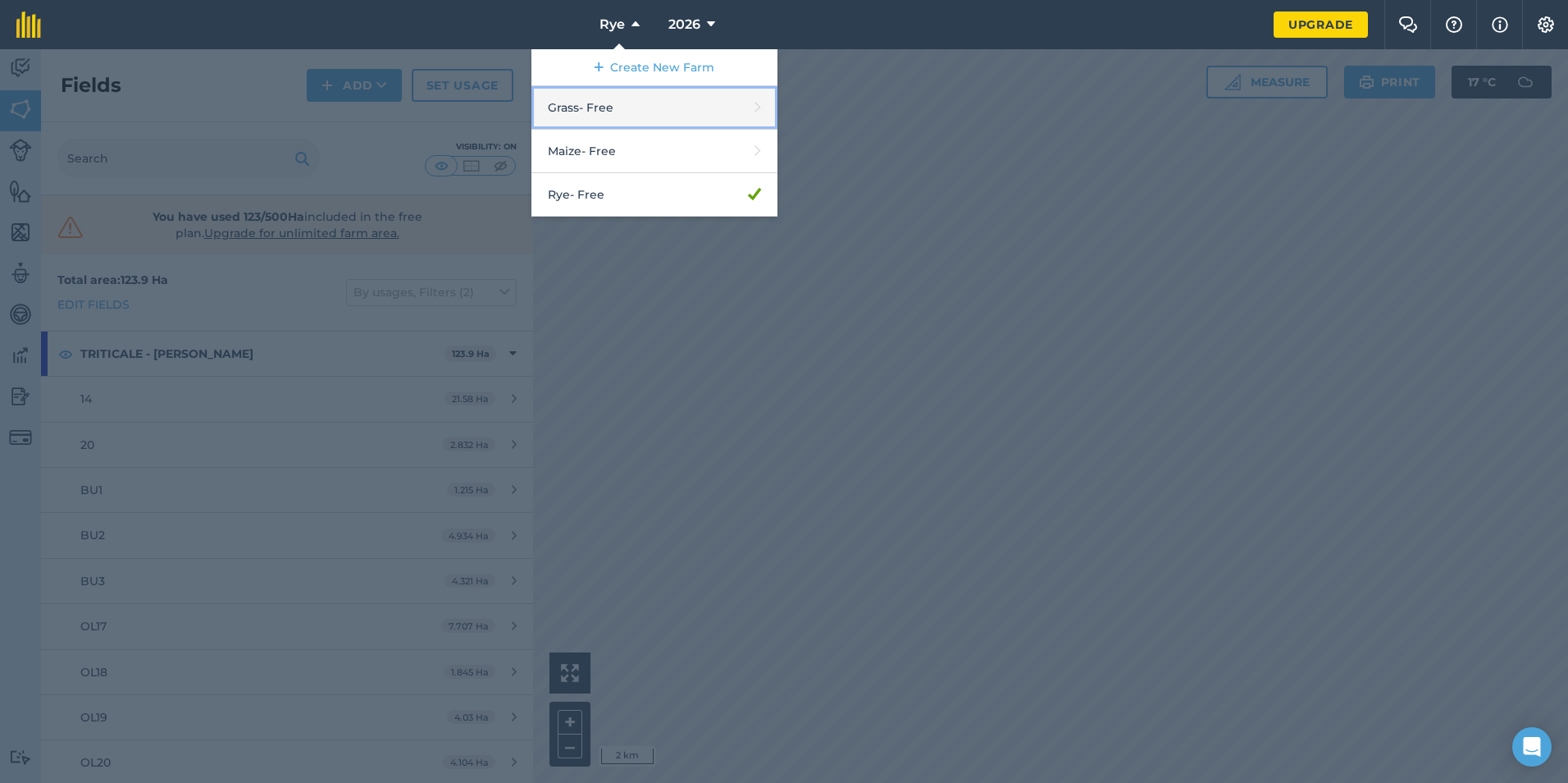
click at [629, 109] on link "Grass - Free" at bounding box center [655, 108] width 246 height 44
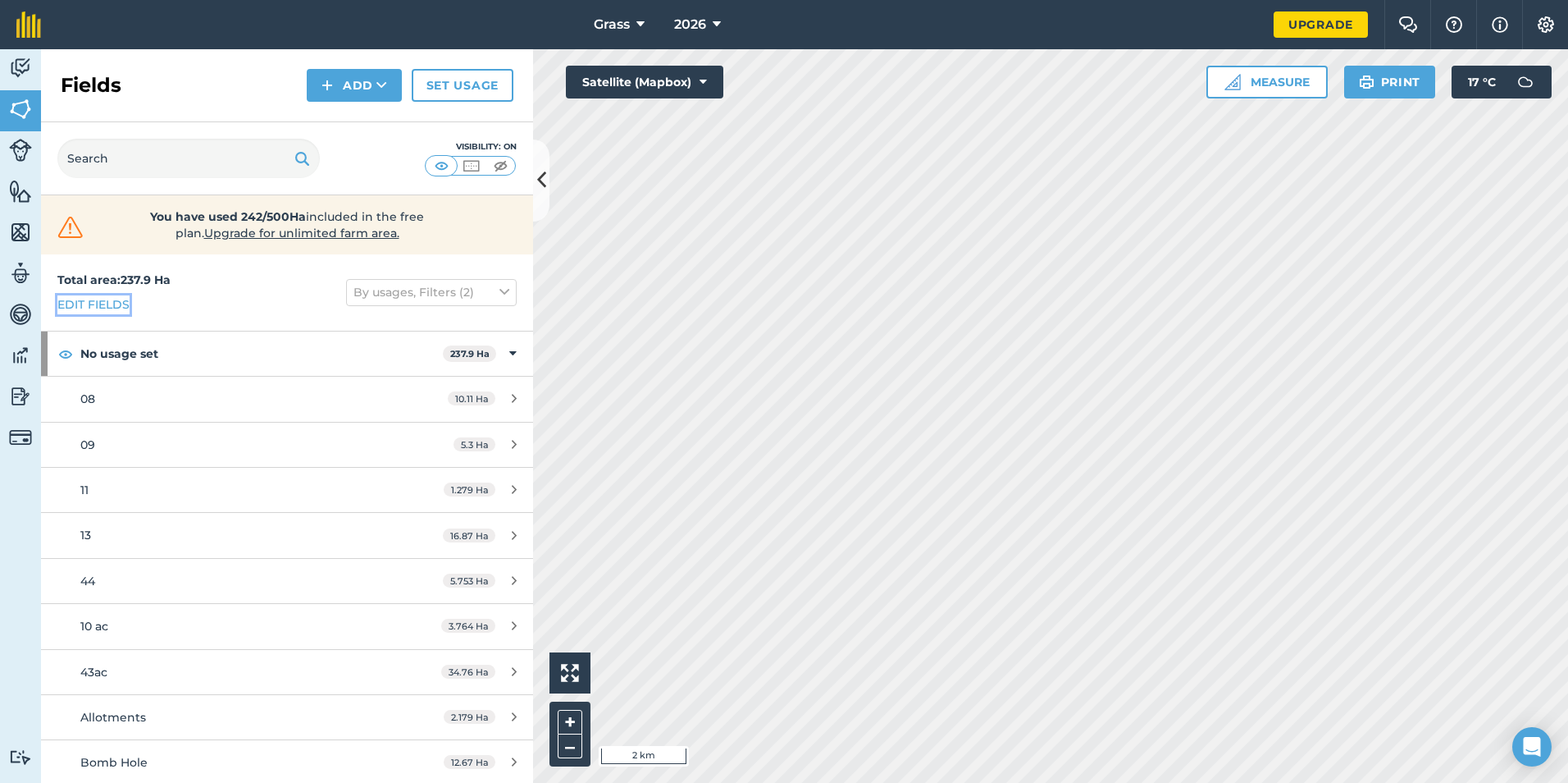
click at [122, 303] on link "Edit fields" at bounding box center [93, 304] width 73 height 18
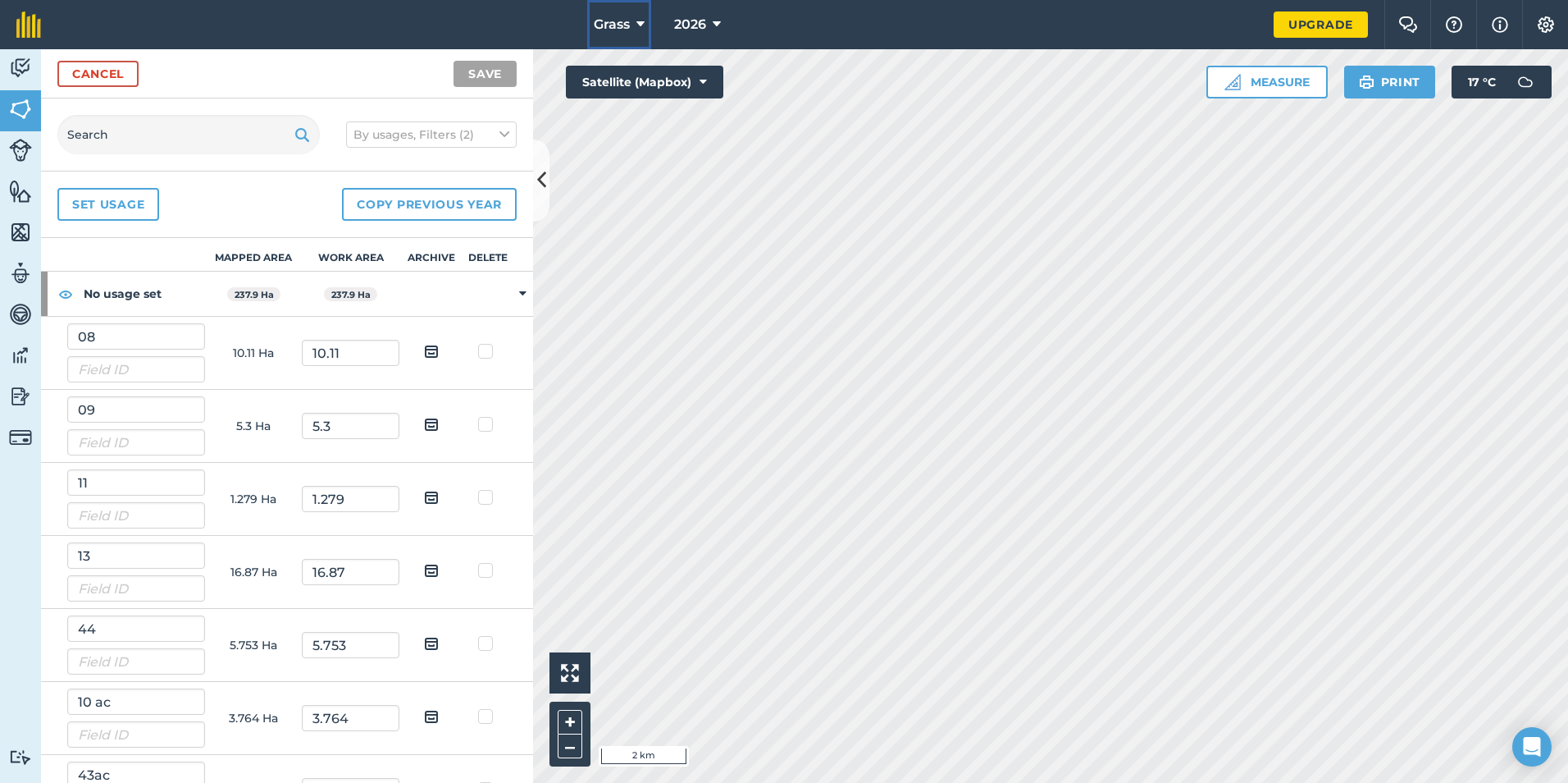
click at [638, 22] on icon at bounding box center [641, 24] width 9 height 20
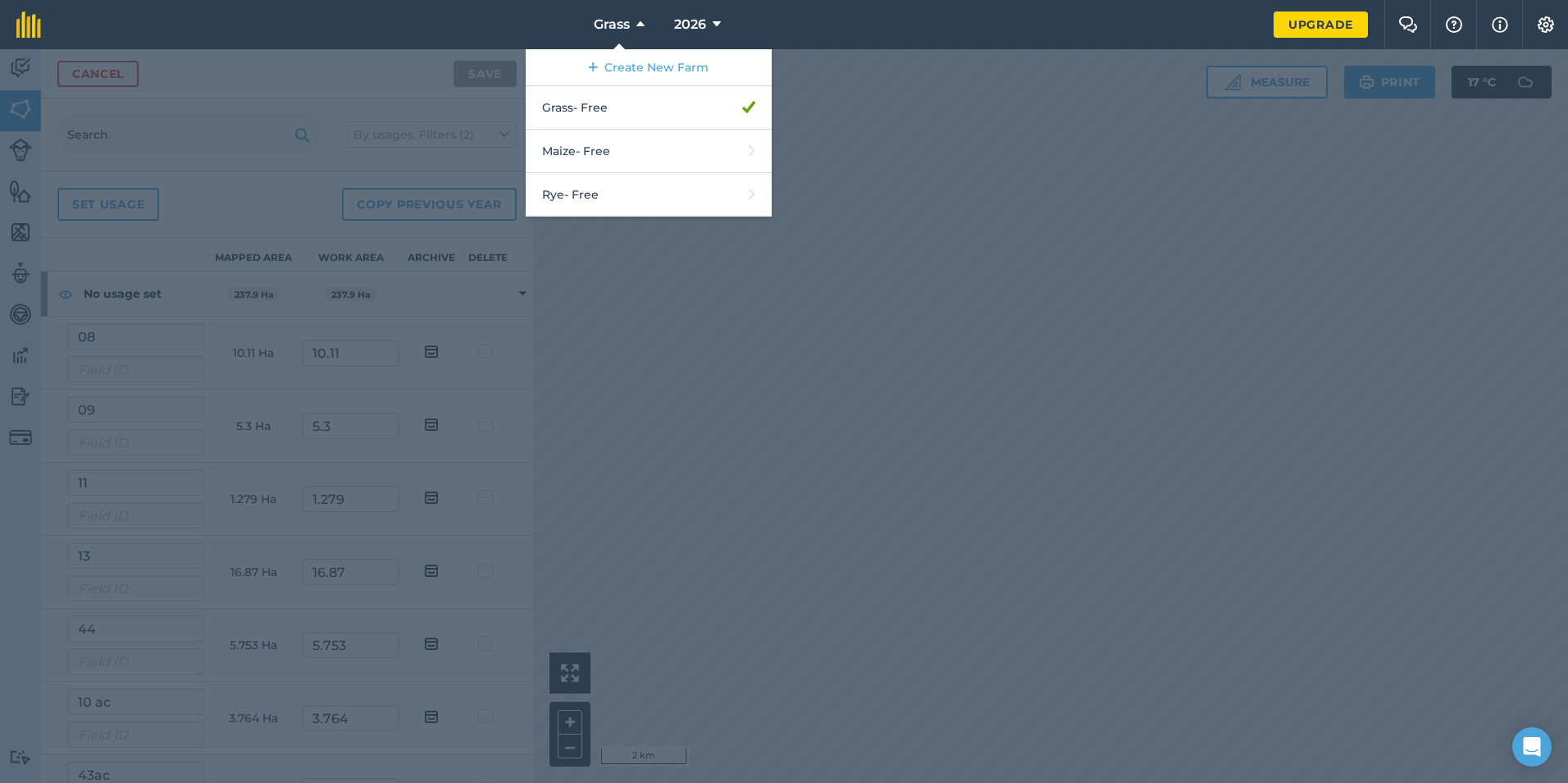
click at [546, 36] on nav "Grass Create New Farm Grass - Free Maize - Free Rye - Free 2026" at bounding box center [665, 25] width 1216 height 50
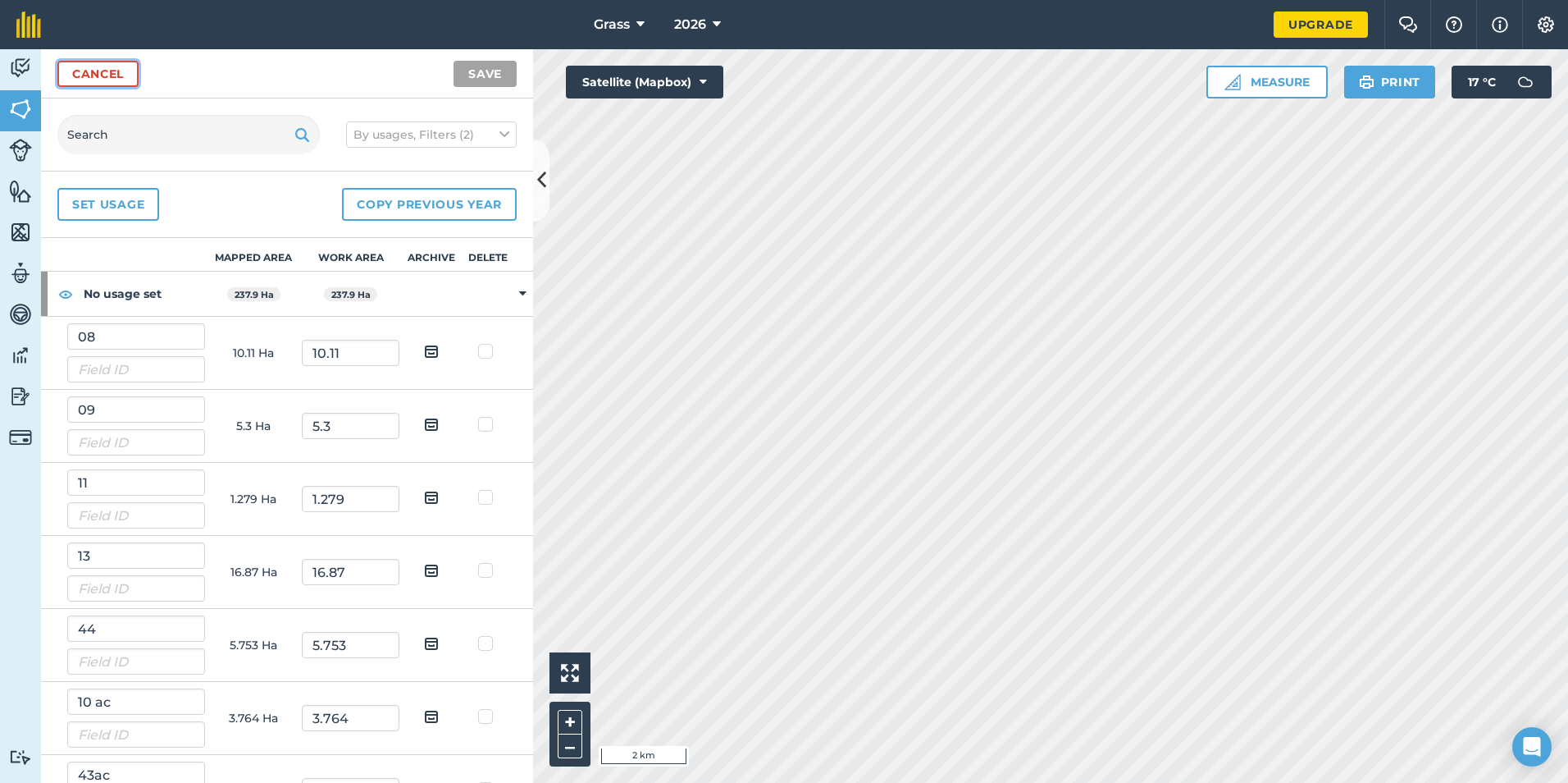
click at [138, 68] on link "Cancel" at bounding box center [97, 73] width 81 height 26
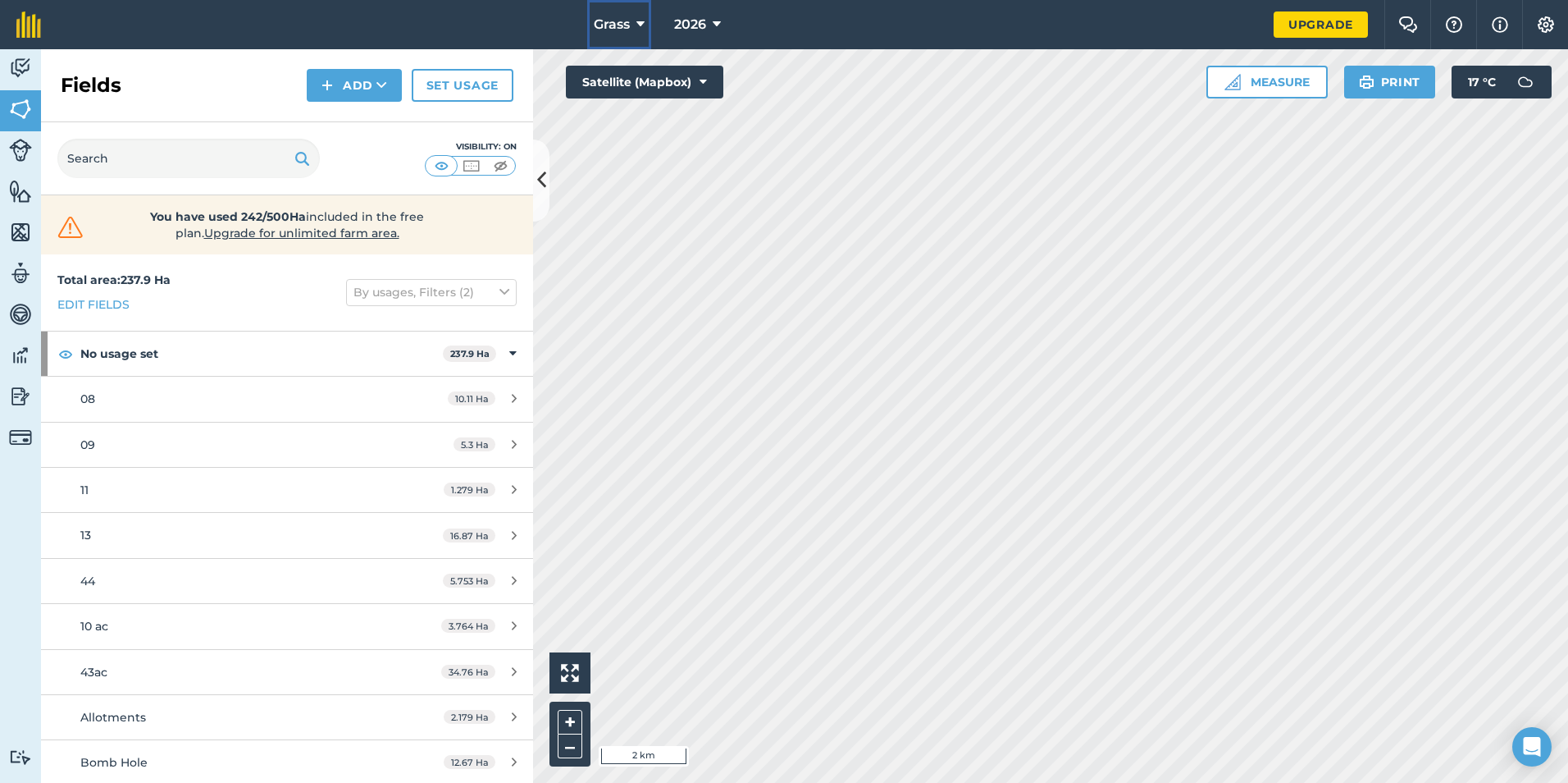
click at [596, 23] on span "Grass" at bounding box center [612, 24] width 36 height 20
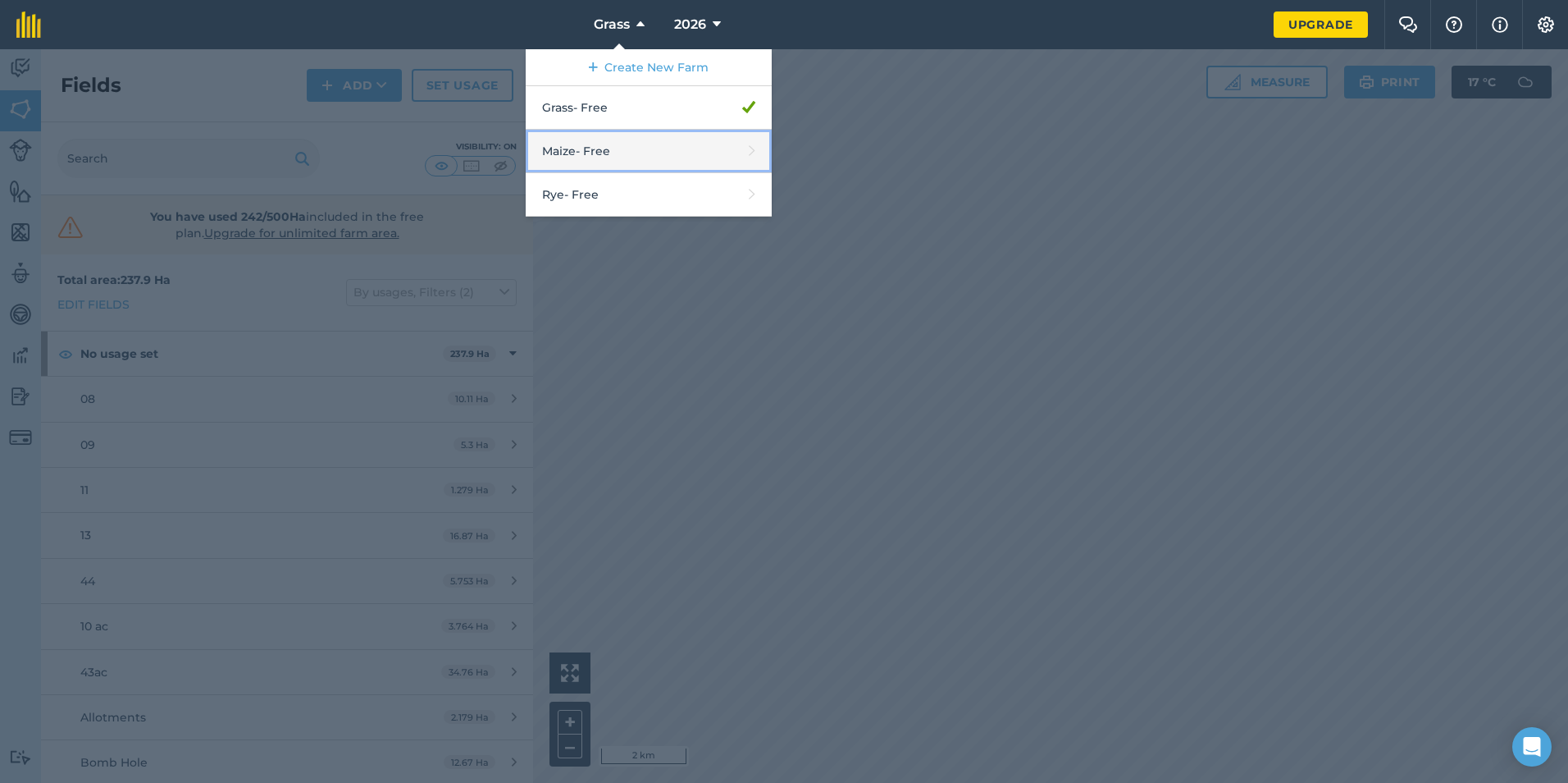
click at [609, 158] on link "Maize - Free" at bounding box center [649, 151] width 246 height 44
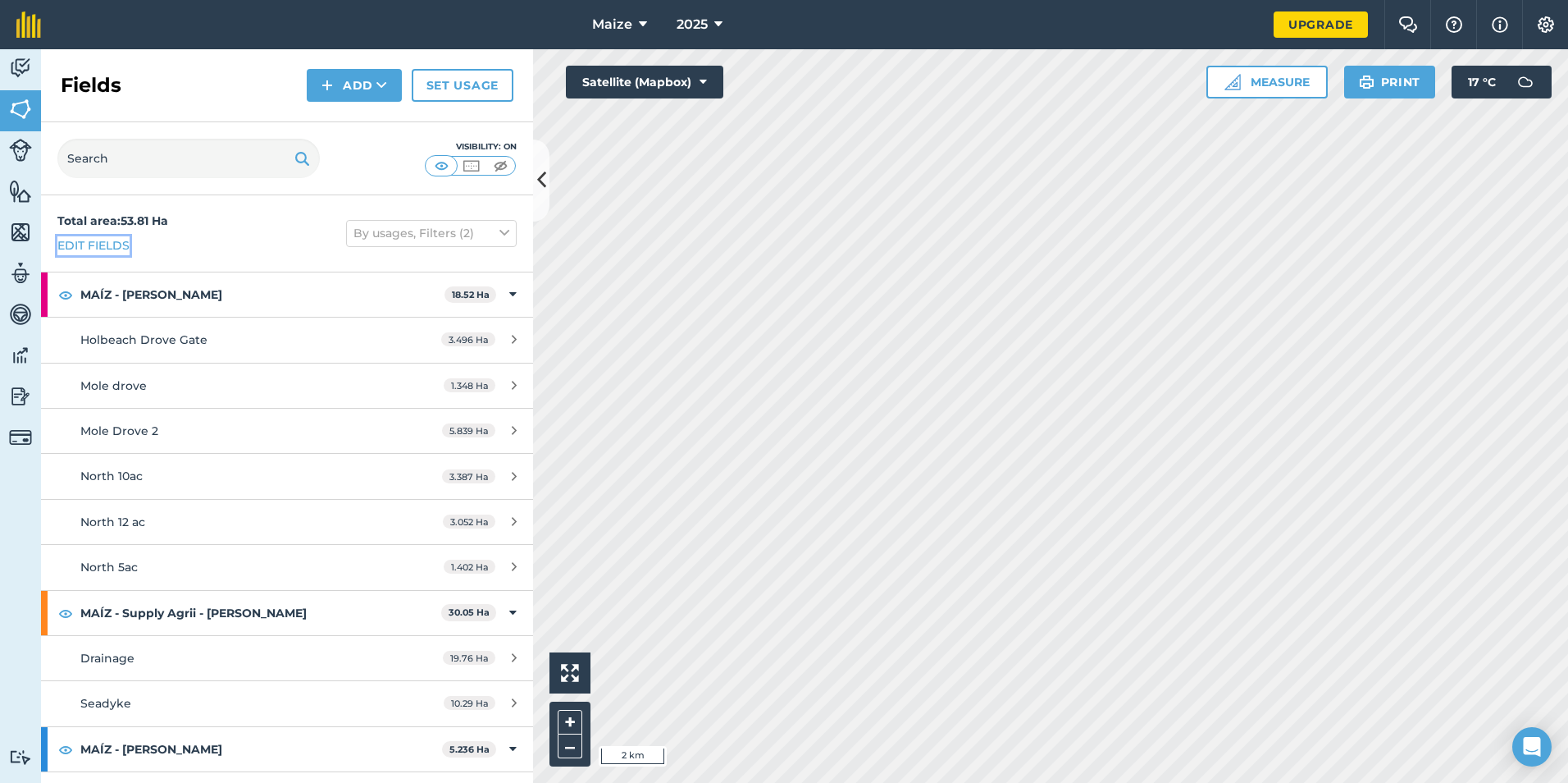
click at [99, 237] on link "Edit fields" at bounding box center [93, 245] width 73 height 18
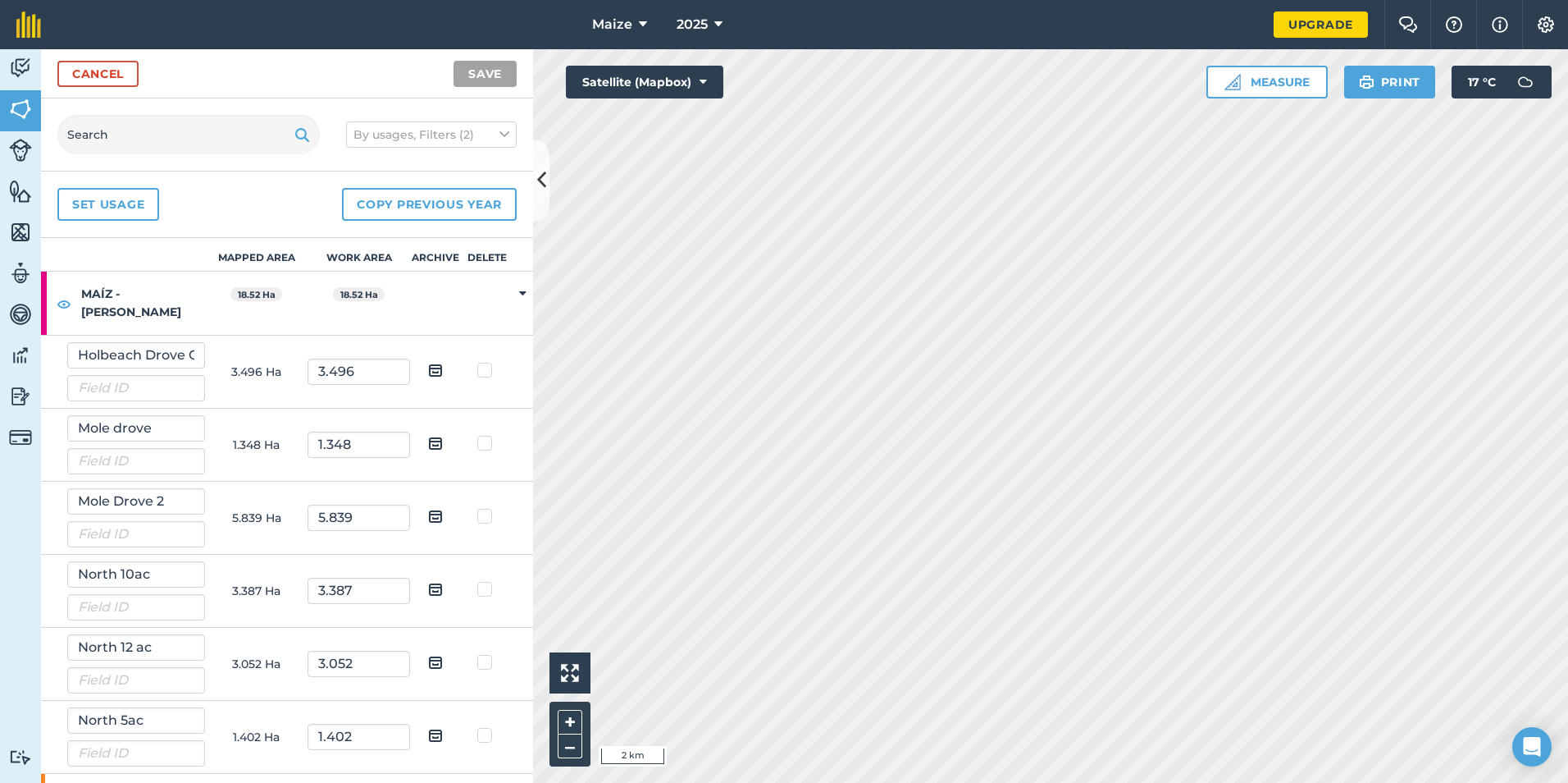
click at [477, 362] on label at bounding box center [487, 362] width 20 height 0
click at [487, 369] on input "checkbox" at bounding box center [493, 367] width 10 height 10
checkbox input "true"
click at [472, 454] on td at bounding box center [487, 445] width 52 height 73
click at [89, 72] on link "Cancel" at bounding box center [97, 73] width 81 height 26
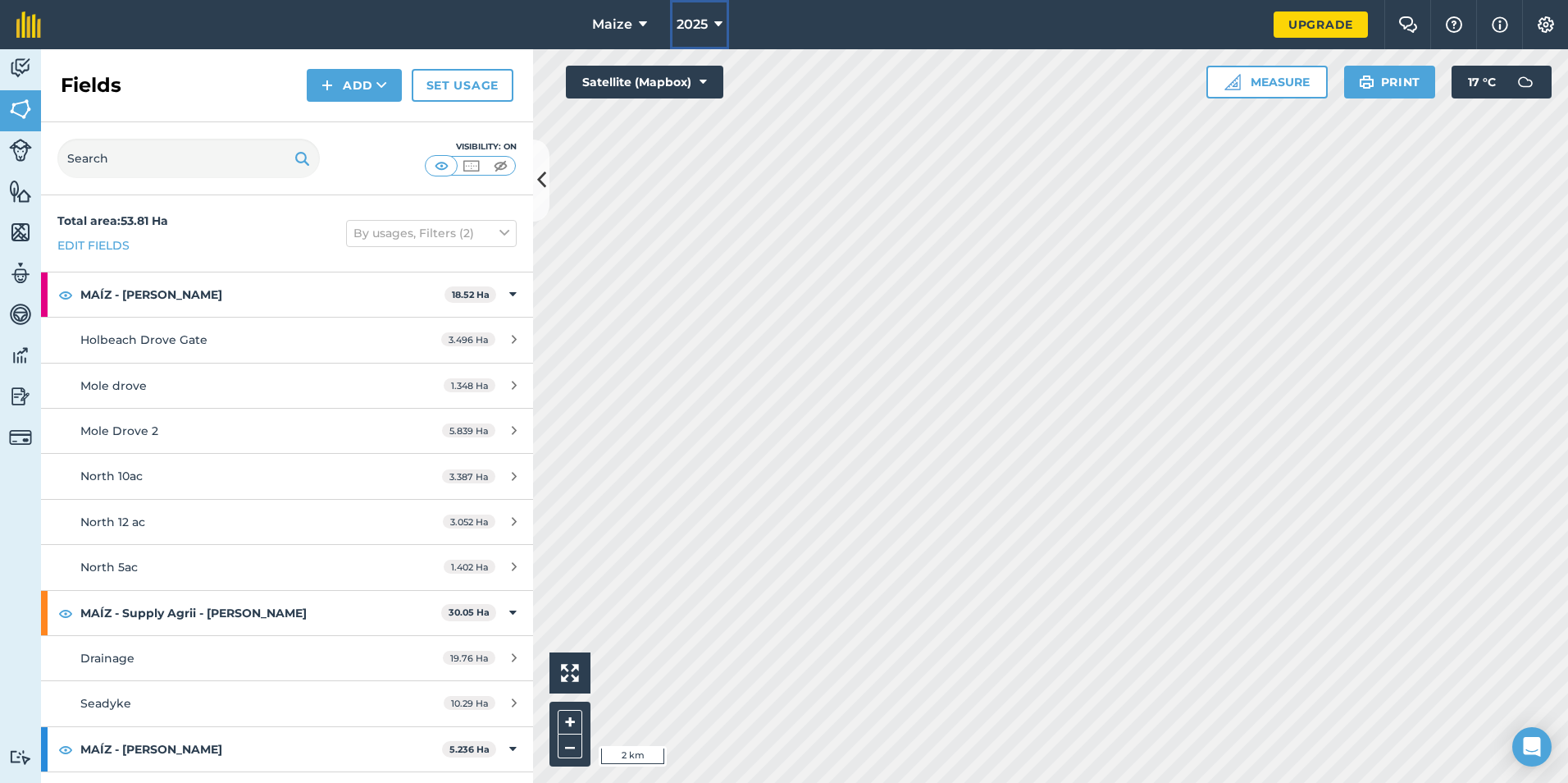
click at [691, 26] on span "2025" at bounding box center [692, 24] width 32 height 20
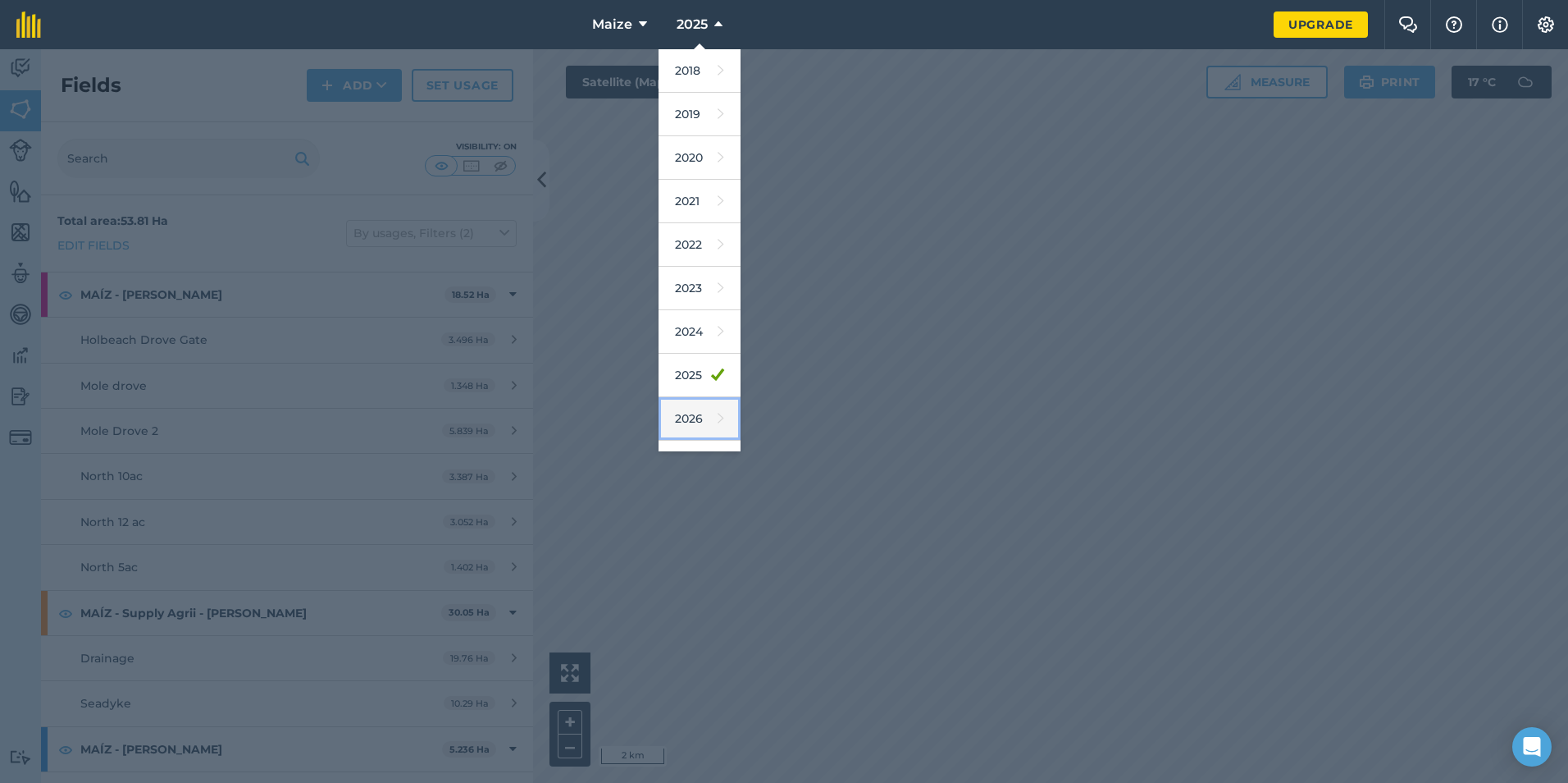
click at [691, 406] on link "2026" at bounding box center [699, 418] width 82 height 44
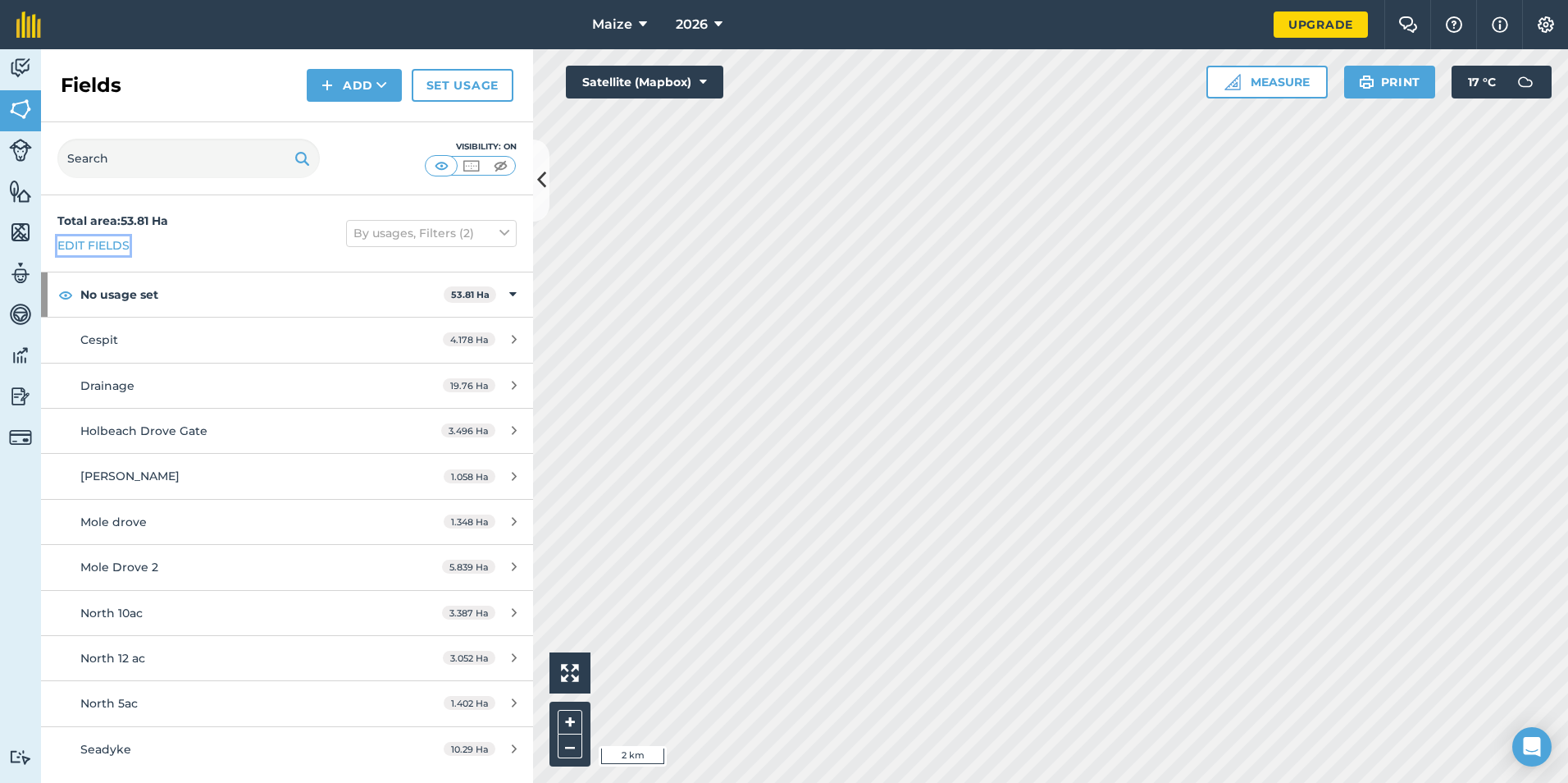
click at [110, 243] on link "Edit fields" at bounding box center [93, 245] width 73 height 18
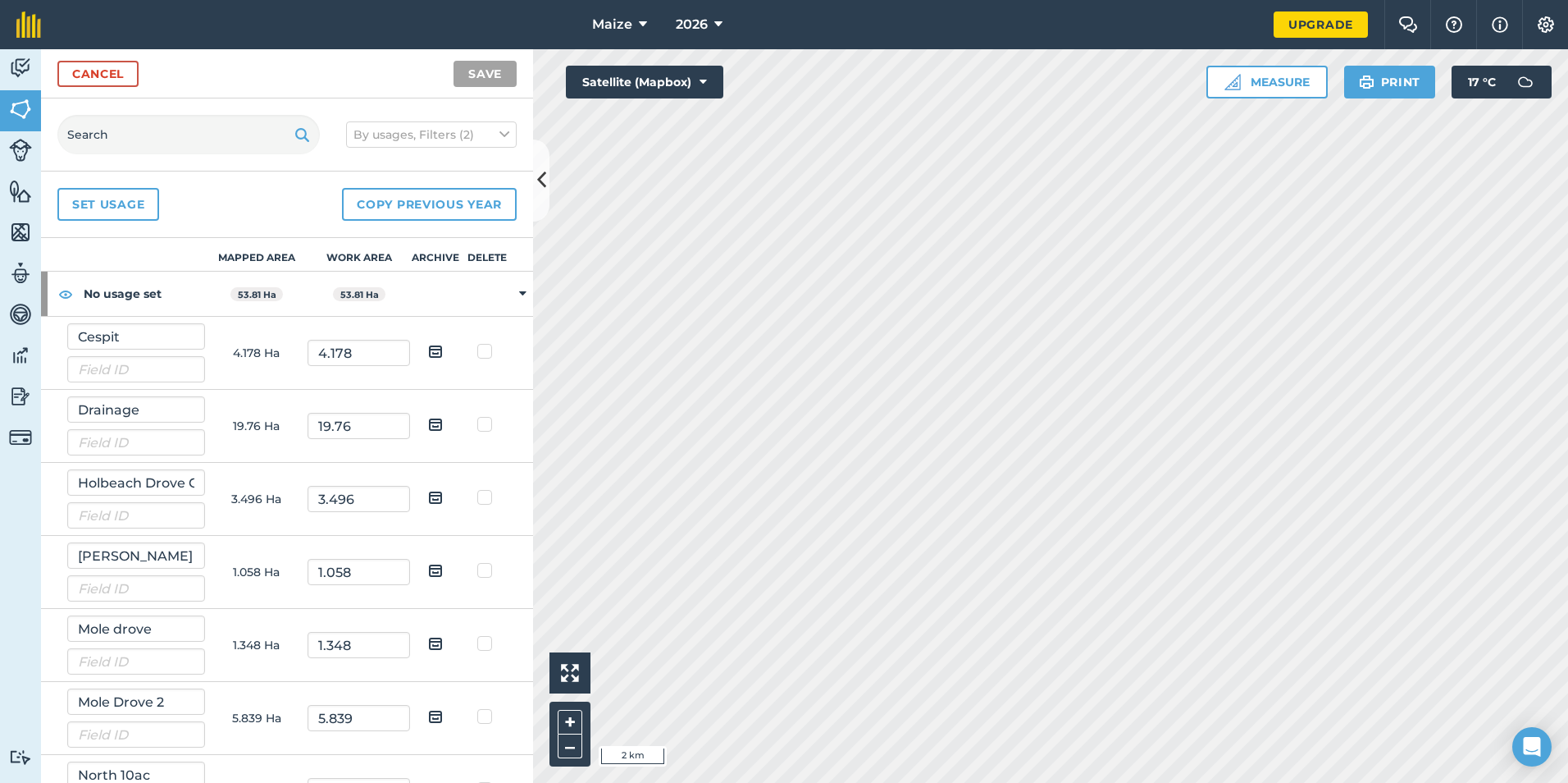
drag, startPoint x: 475, startPoint y: 348, endPoint x: 472, endPoint y: 365, distance: 17.3
click at [477, 343] on label at bounding box center [487, 343] width 20 height 0
click at [487, 348] on input "checkbox" at bounding box center [493, 348] width 10 height 10
checkbox input "true"
click at [479, 416] on label at bounding box center [487, 416] width 20 height 0
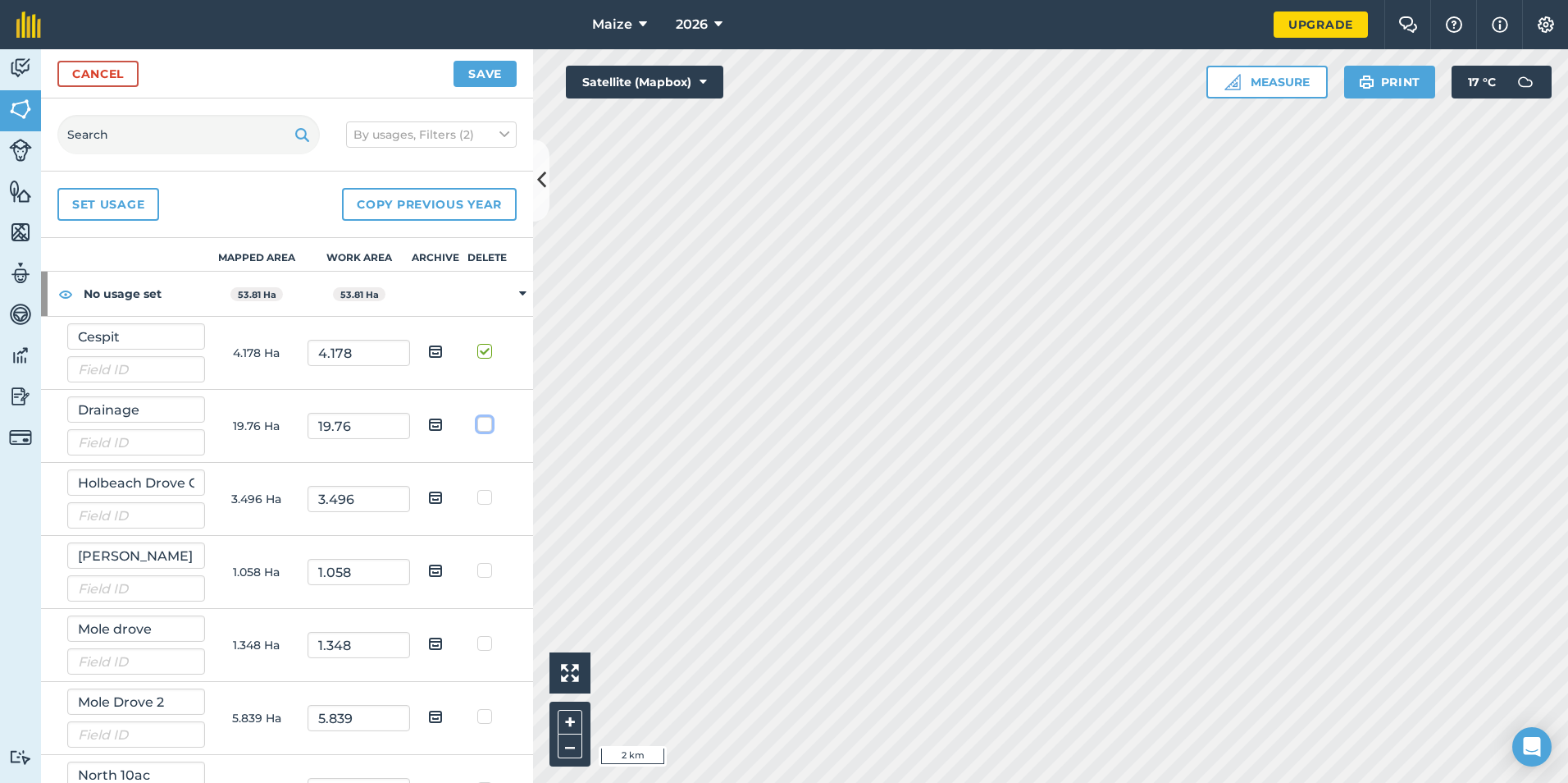
click at [487, 422] on input "checkbox" at bounding box center [493, 421] width 10 height 10
checkbox input "true"
click at [479, 489] on label at bounding box center [487, 489] width 20 height 0
click at [487, 496] on input "checkbox" at bounding box center [493, 494] width 10 height 10
checkbox input "true"
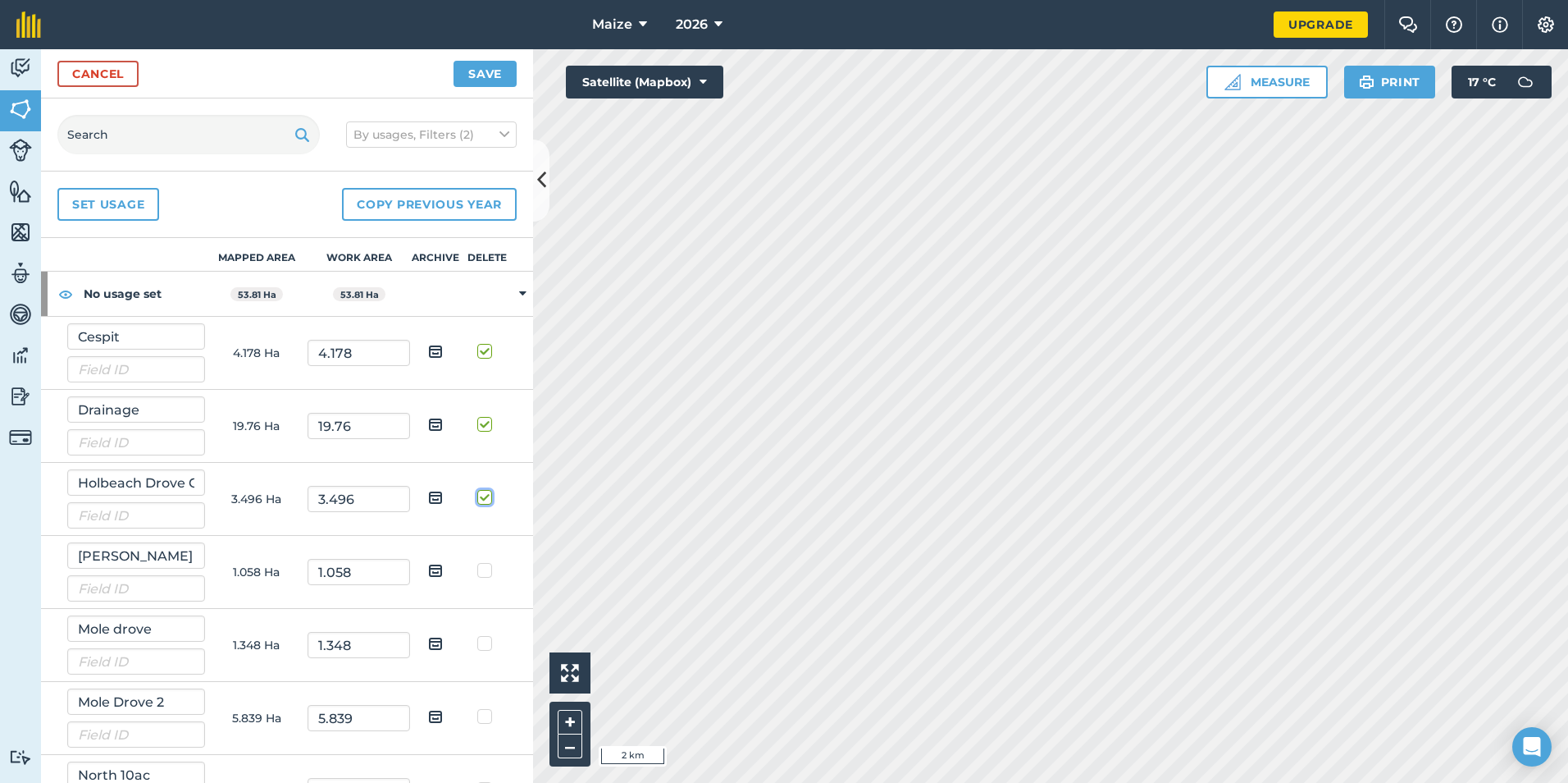
scroll to position [82, 0]
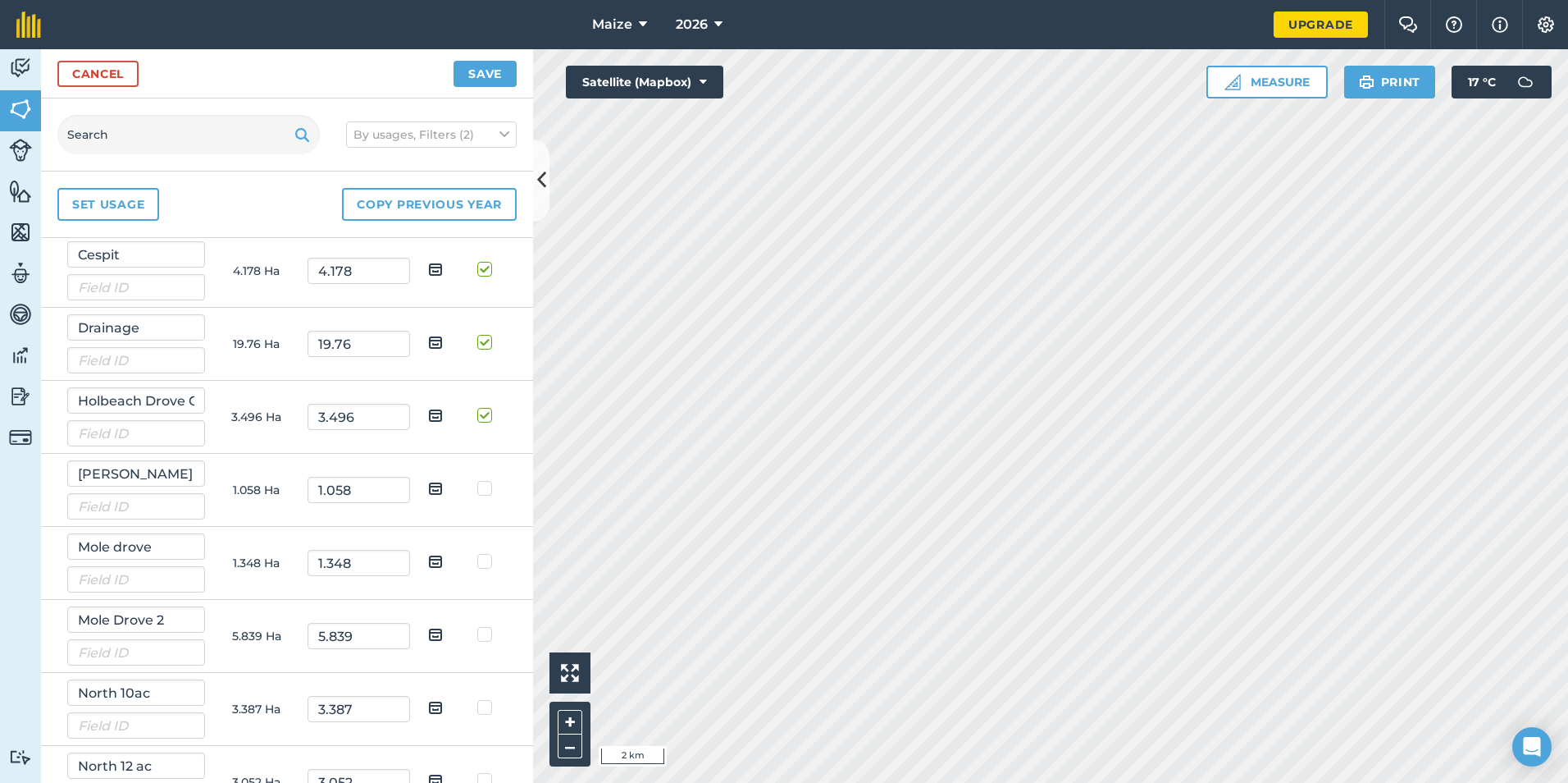
click at [477, 480] on label at bounding box center [487, 480] width 20 height 0
click at [487, 491] on input "checkbox" at bounding box center [493, 485] width 10 height 10
checkbox input "true"
drag, startPoint x: 468, startPoint y: 556, endPoint x: 476, endPoint y: 568, distance: 14.4
click at [477, 553] on label at bounding box center [487, 553] width 20 height 0
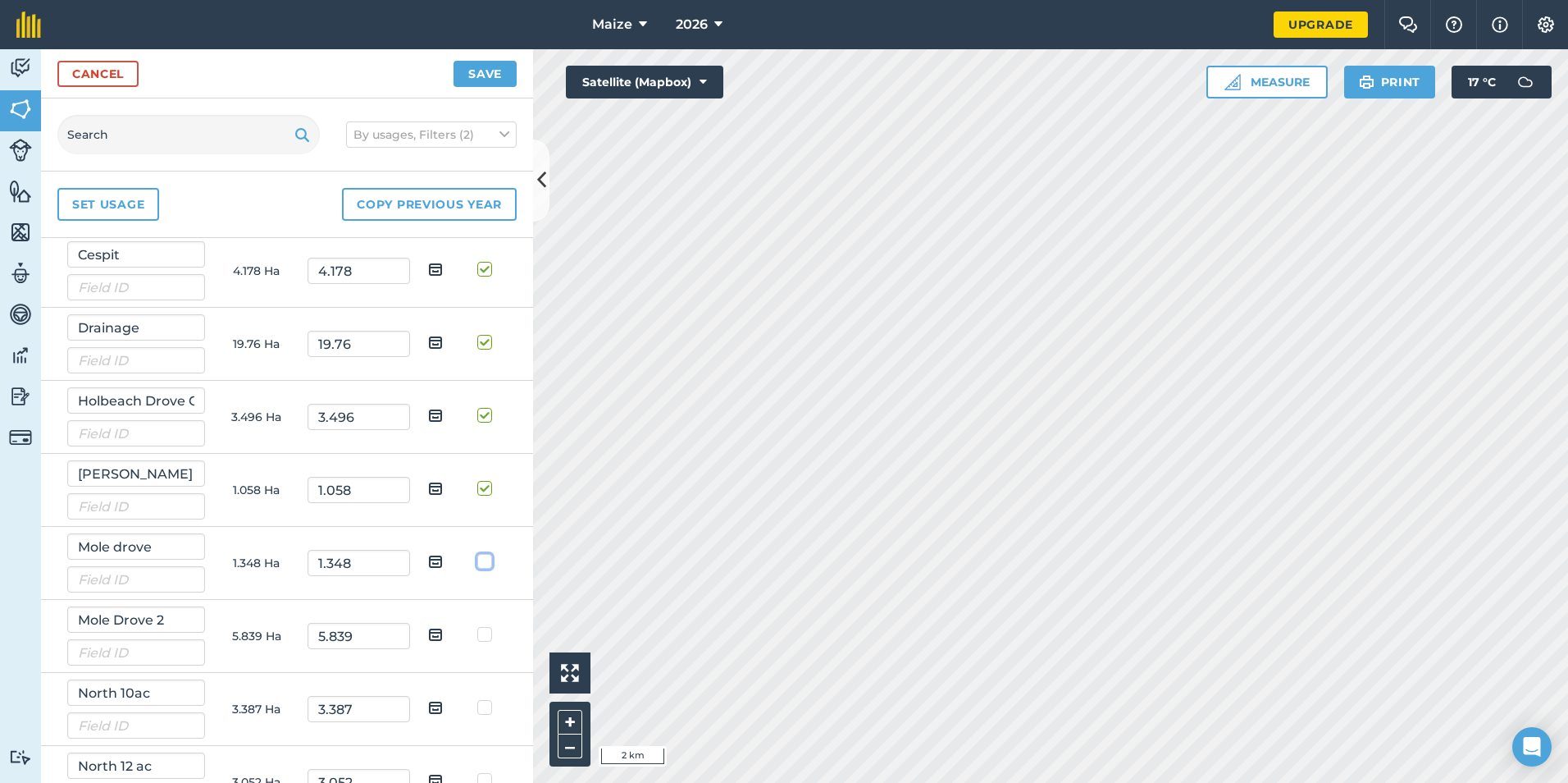
click at [487, 556] on input "checkbox" at bounding box center [493, 558] width 10 height 10
checkbox input "true"
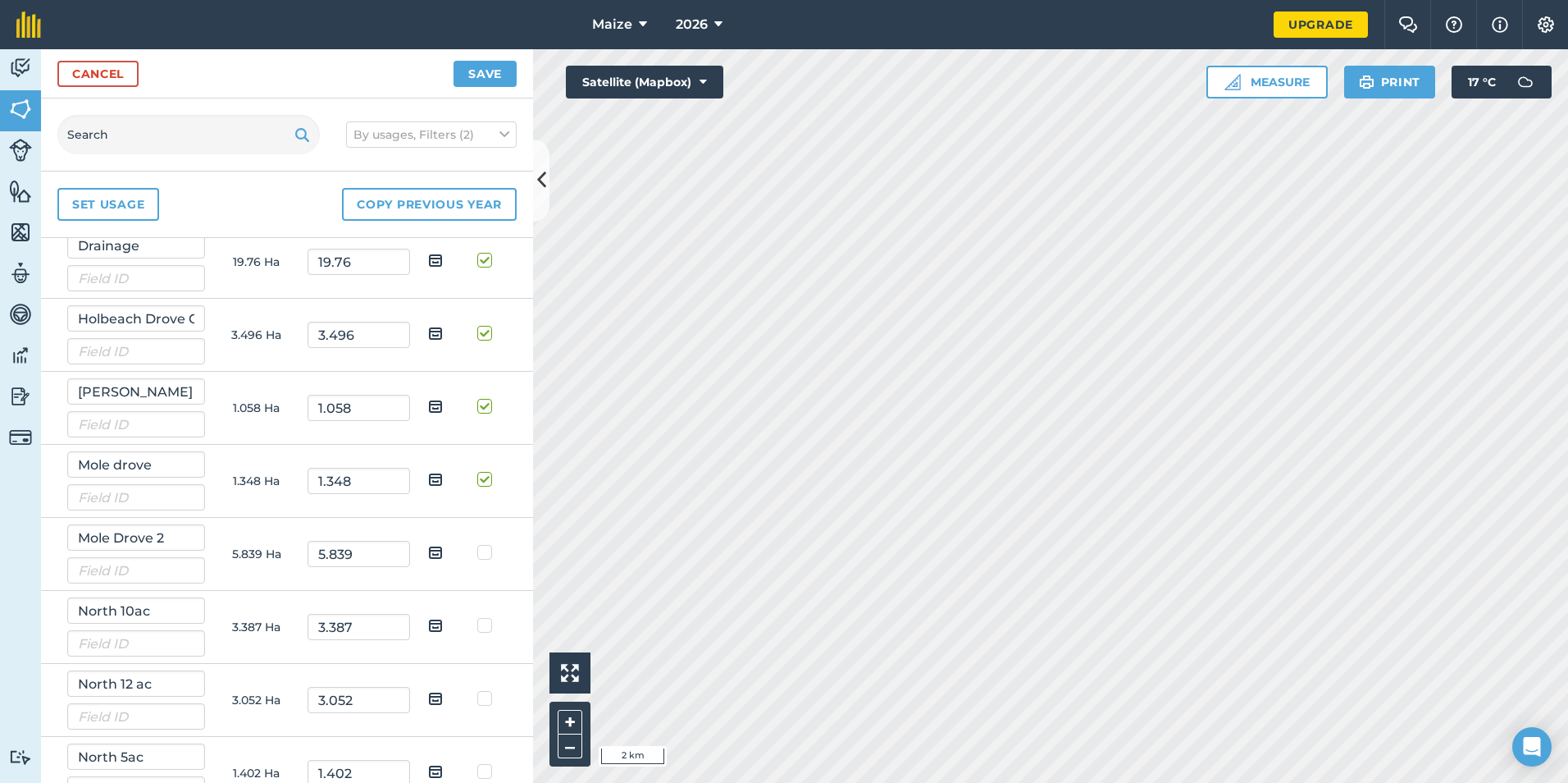
click at [477, 544] on label at bounding box center [487, 544] width 20 height 0
click at [487, 550] on input "checkbox" at bounding box center [493, 549] width 10 height 10
checkbox input "true"
click at [462, 635] on td at bounding box center [487, 628] width 52 height 73
click at [477, 616] on label at bounding box center [487, 616] width 20 height 0
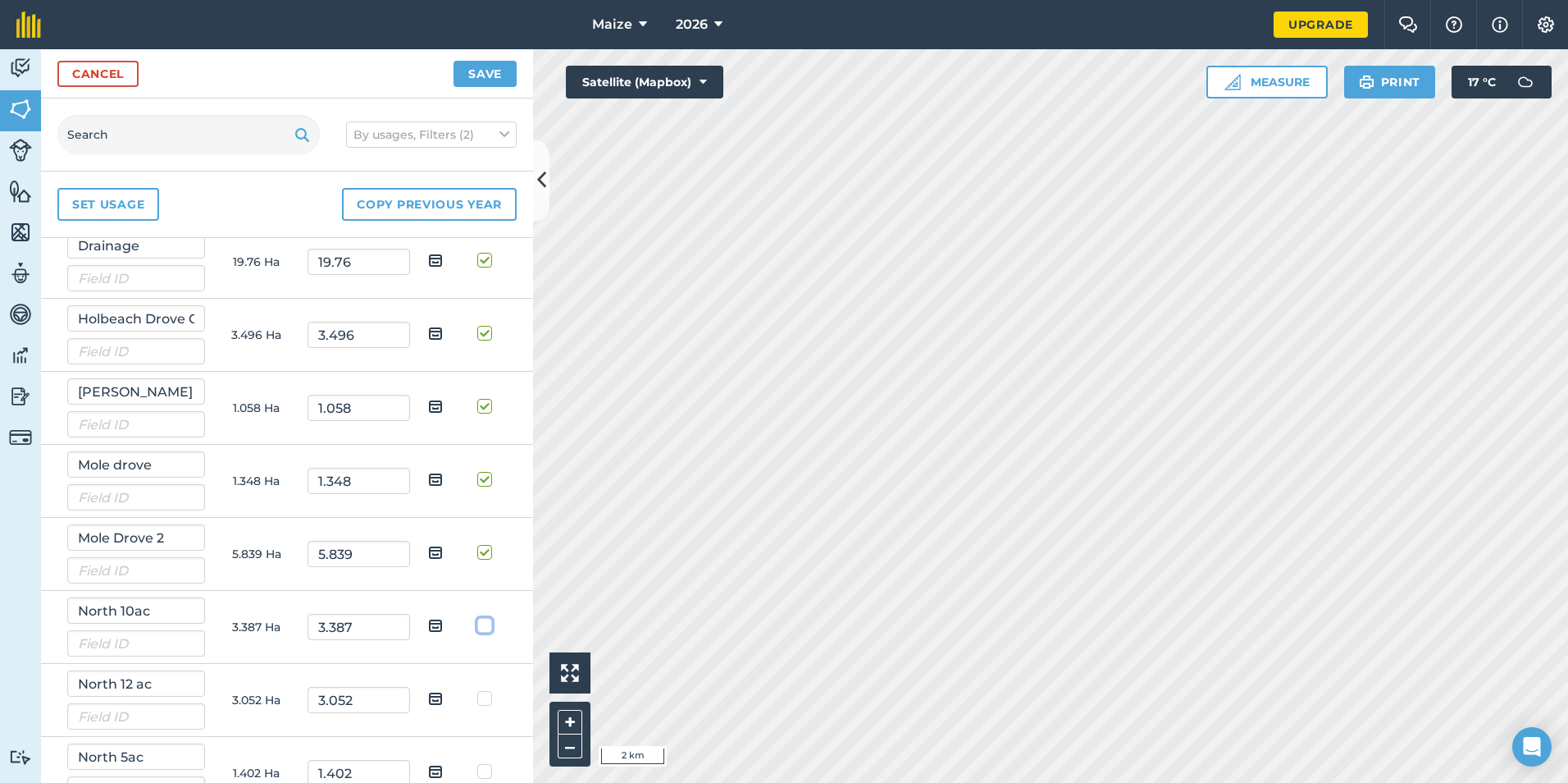
click at [487, 628] on input "checkbox" at bounding box center [493, 622] width 10 height 10
checkbox input "true"
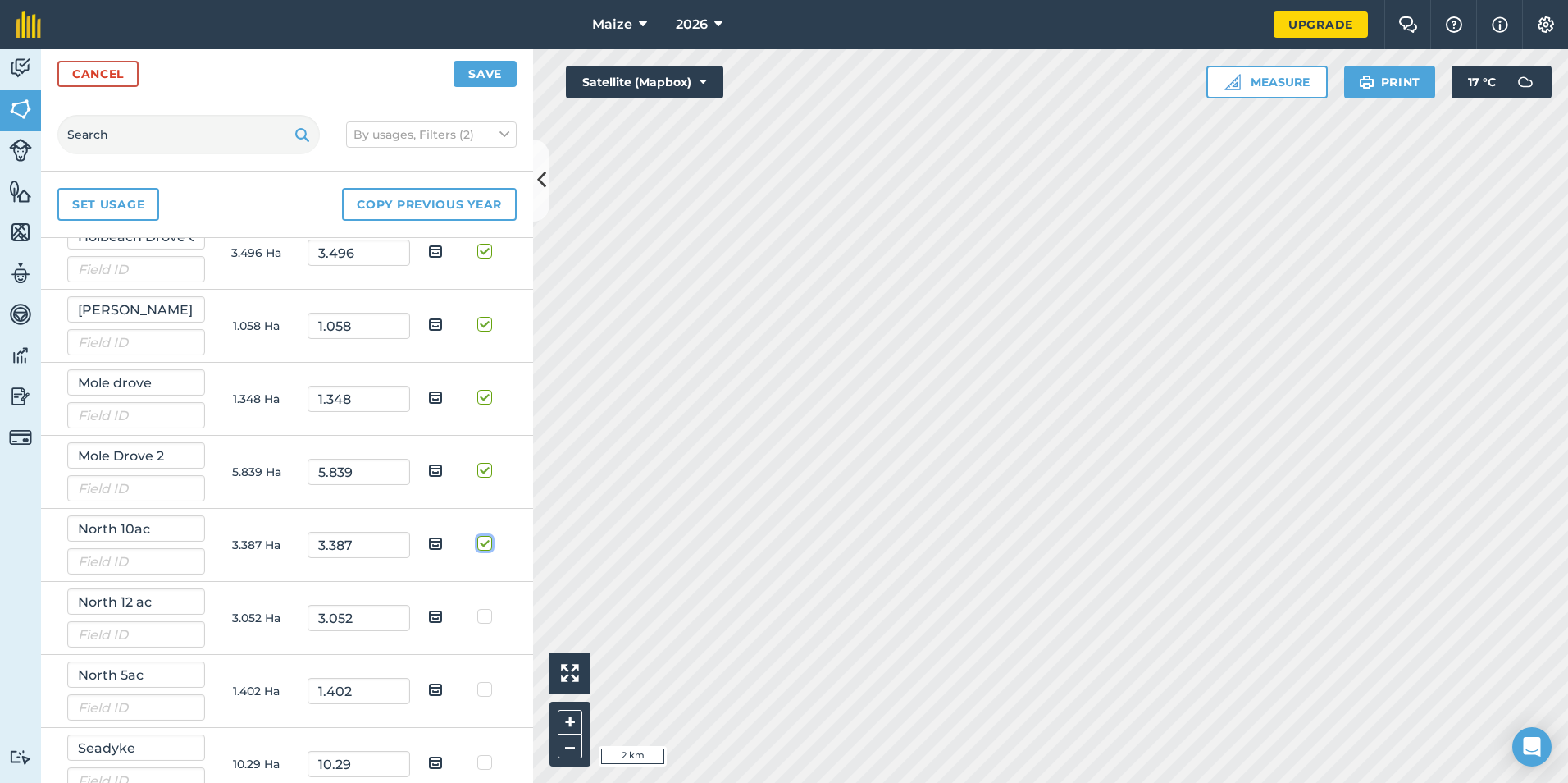
scroll to position [264, 0]
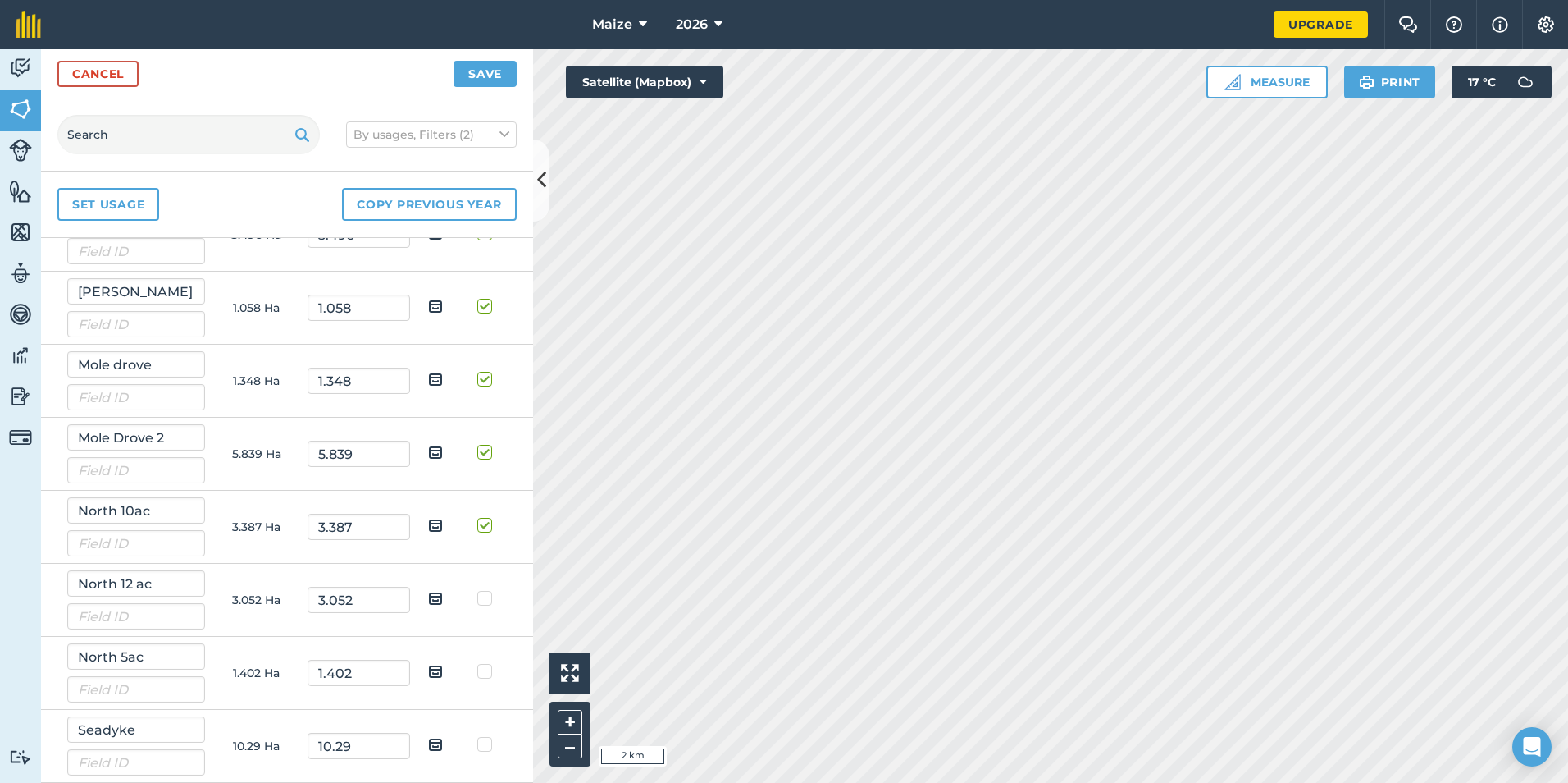
click at [478, 590] on label at bounding box center [487, 590] width 20 height 0
click at [487, 595] on input "checkbox" at bounding box center [493, 595] width 10 height 10
checkbox input "true"
click at [477, 663] on label at bounding box center [487, 663] width 20 height 0
click at [487, 668] on input "checkbox" at bounding box center [493, 668] width 10 height 10
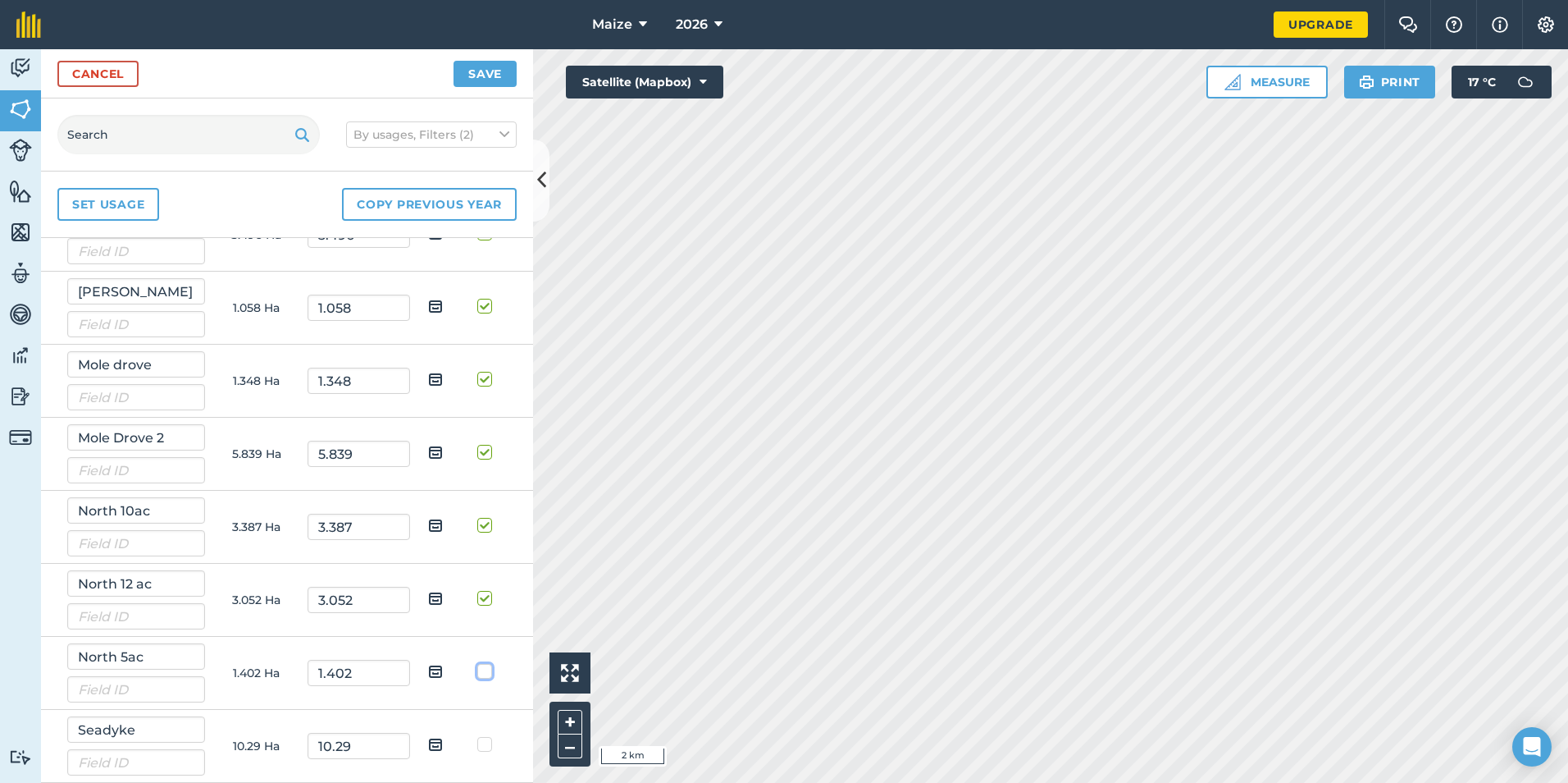
checkbox input "true"
click at [463, 751] on td at bounding box center [487, 746] width 52 height 73
click at [477, 736] on label at bounding box center [487, 736] width 20 height 0
click at [487, 746] on input "checkbox" at bounding box center [493, 741] width 10 height 10
checkbox input "true"
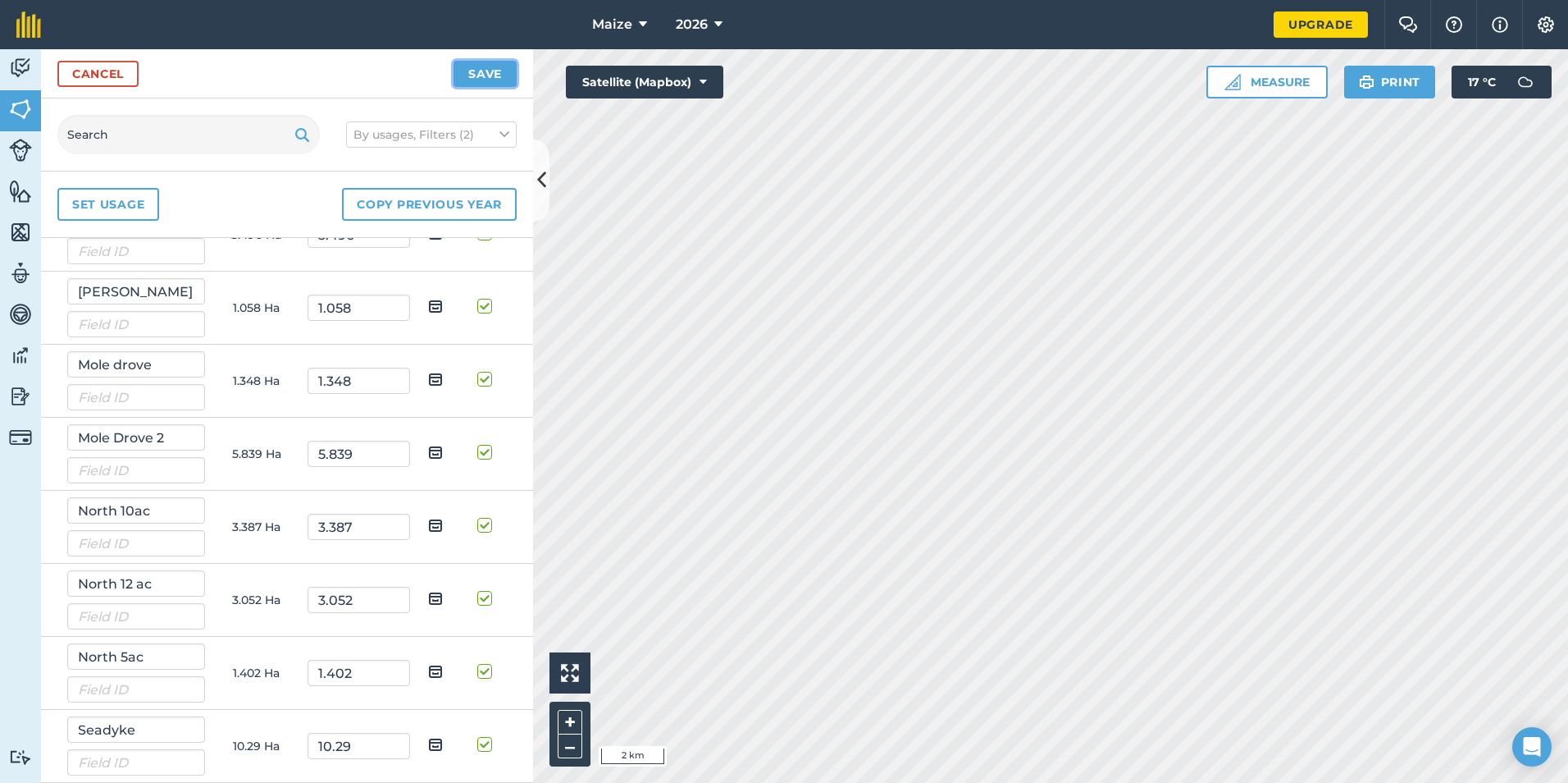
click at [493, 81] on button "Save" at bounding box center [485, 73] width 63 height 26
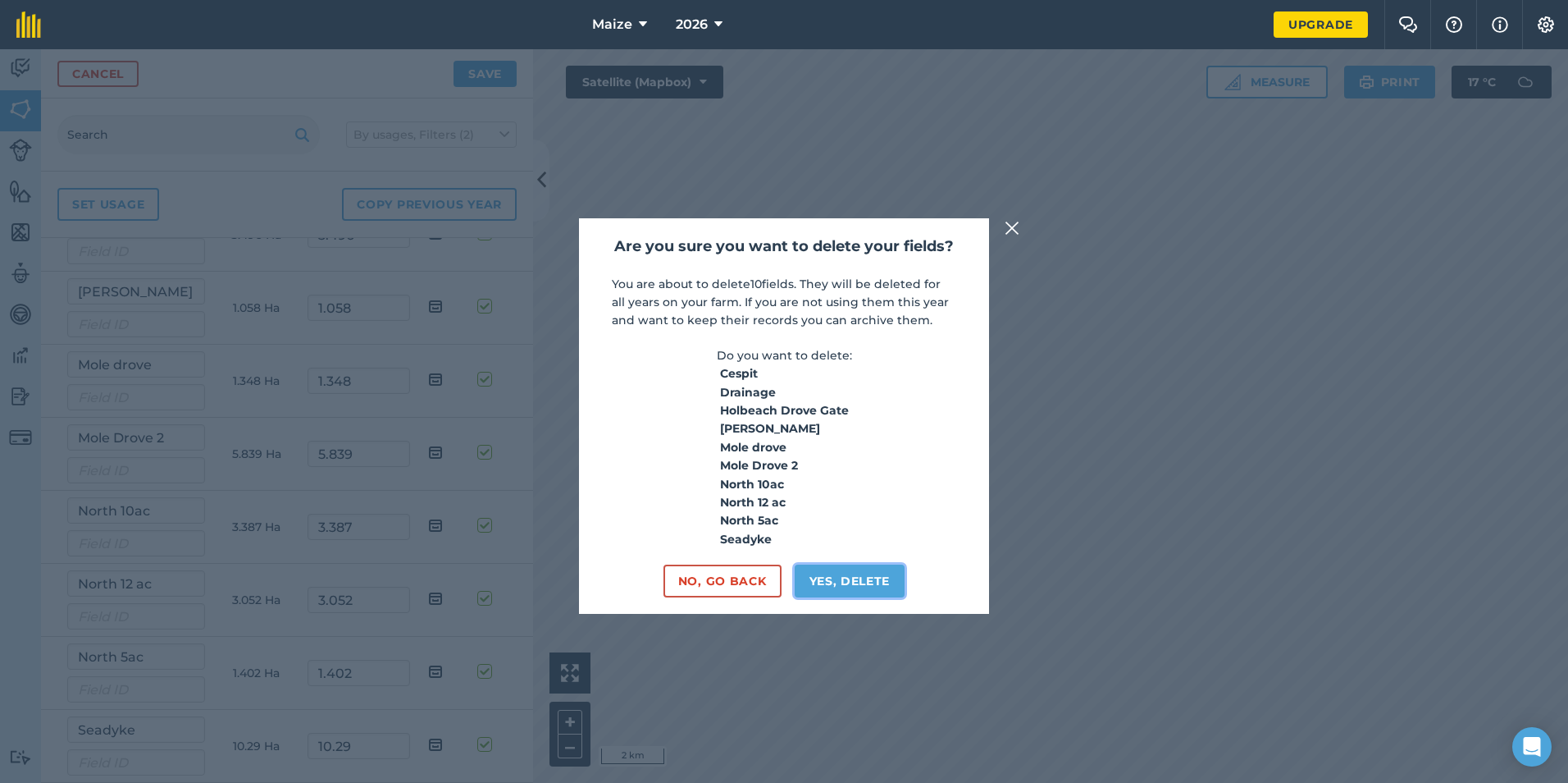
click at [847, 588] on button "Yes, delete" at bounding box center [850, 581] width 111 height 32
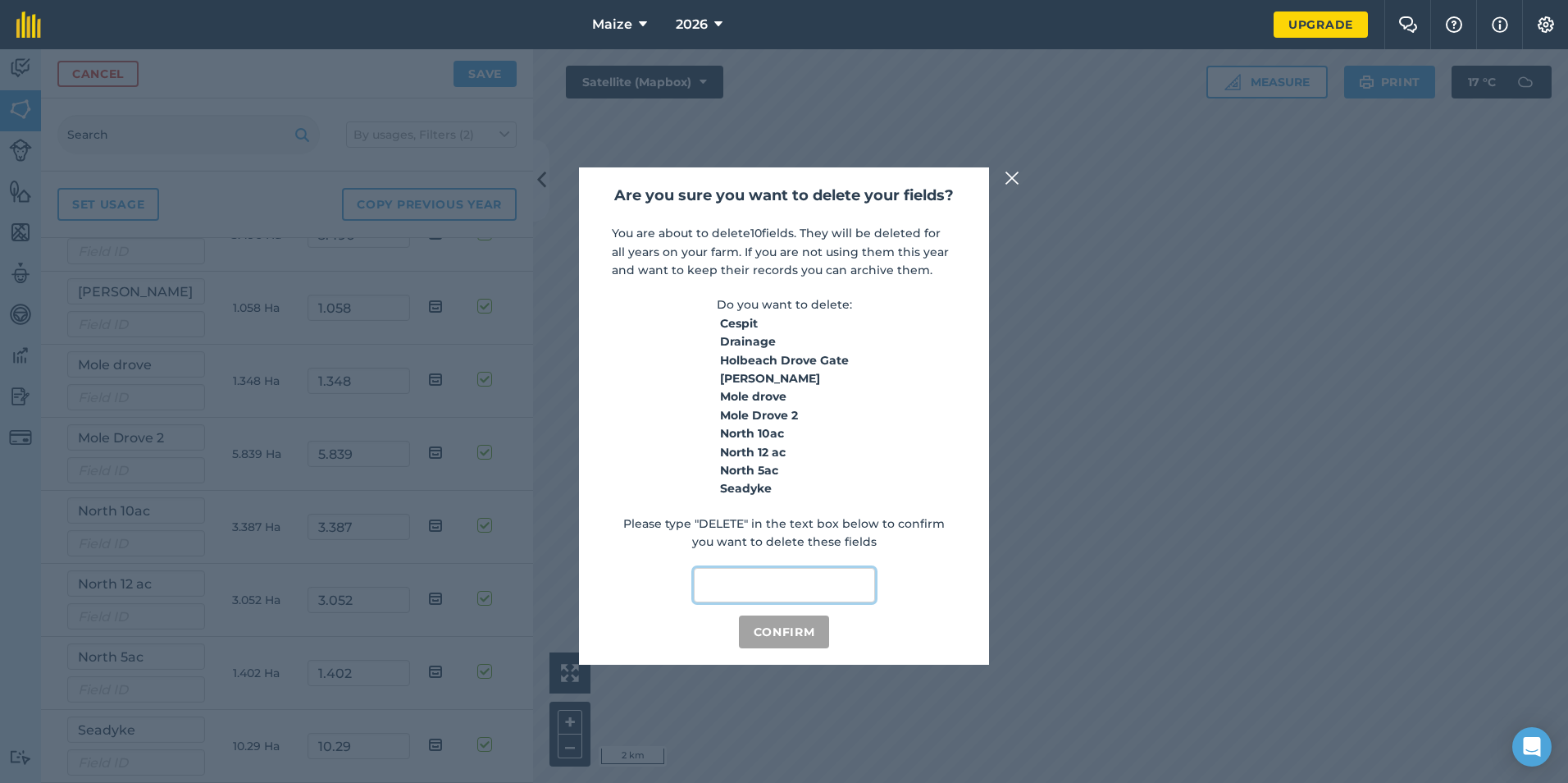
click at [742, 592] on input "text" at bounding box center [784, 585] width 181 height 34
type input "DELETE"
click at [800, 628] on button "Confirm" at bounding box center [784, 632] width 91 height 32
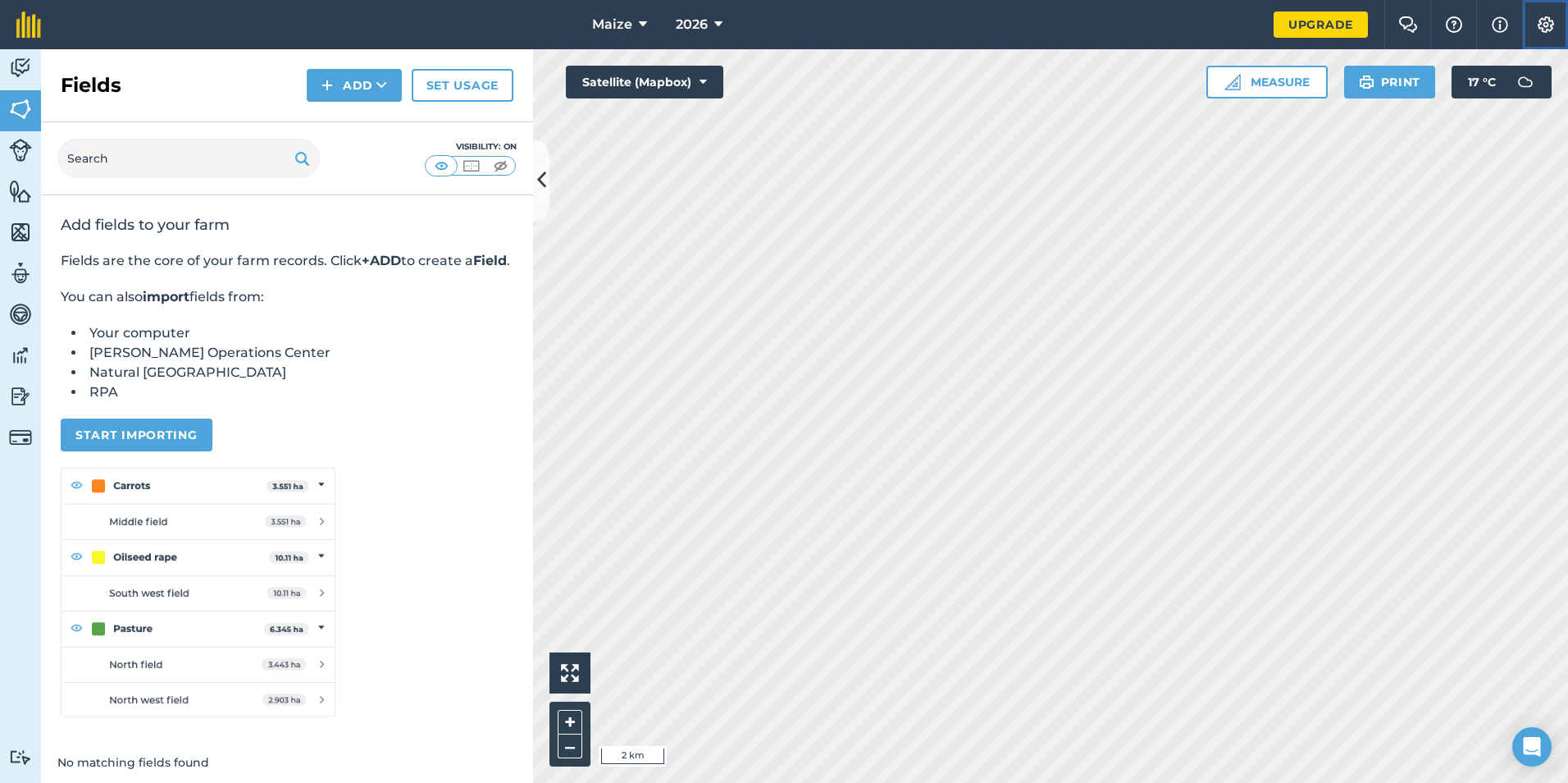
click at [1548, 24] on img at bounding box center [1545, 24] width 20 height 16
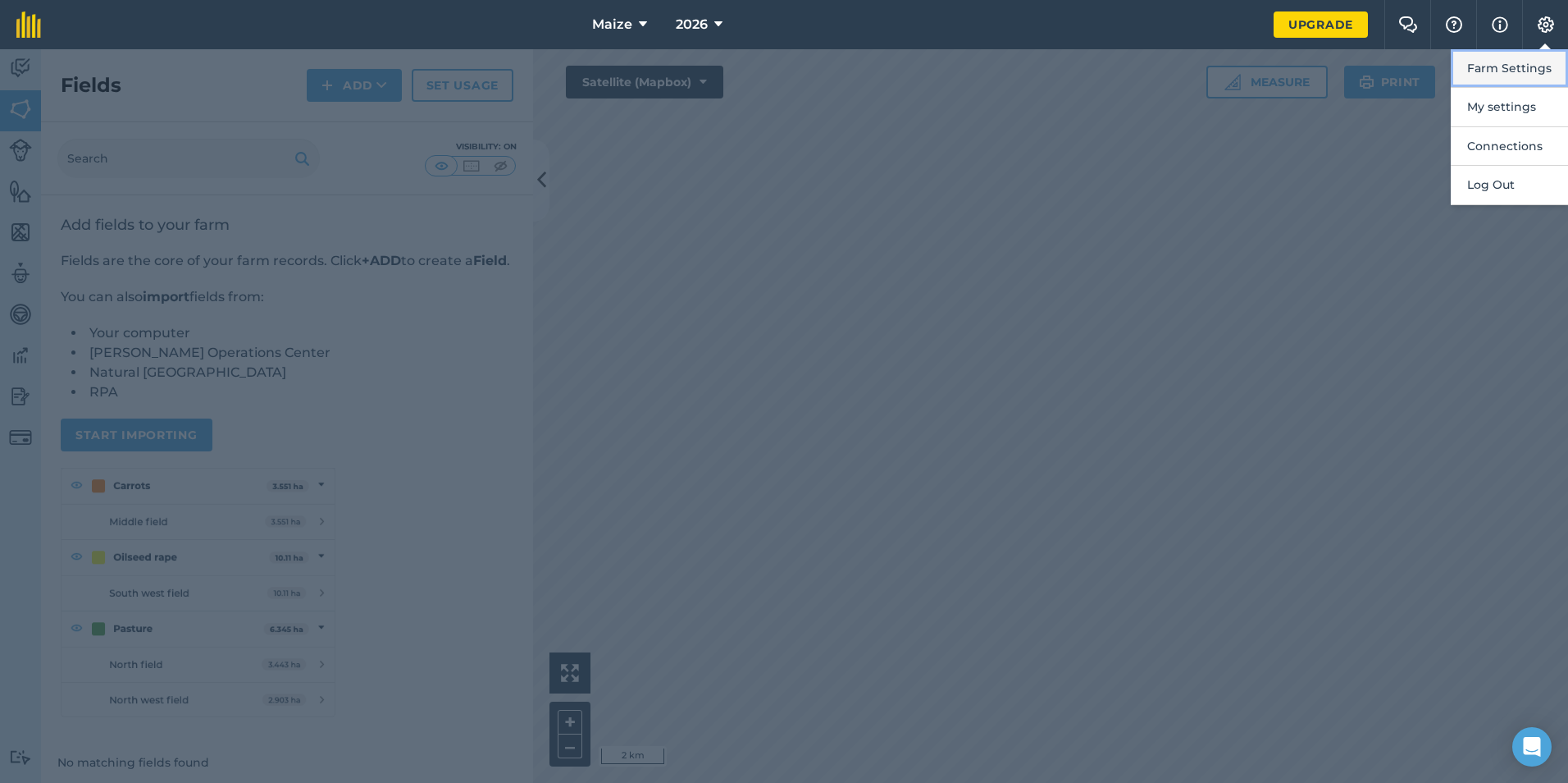
click at [1516, 67] on button "Farm Settings" at bounding box center [1509, 68] width 117 height 38
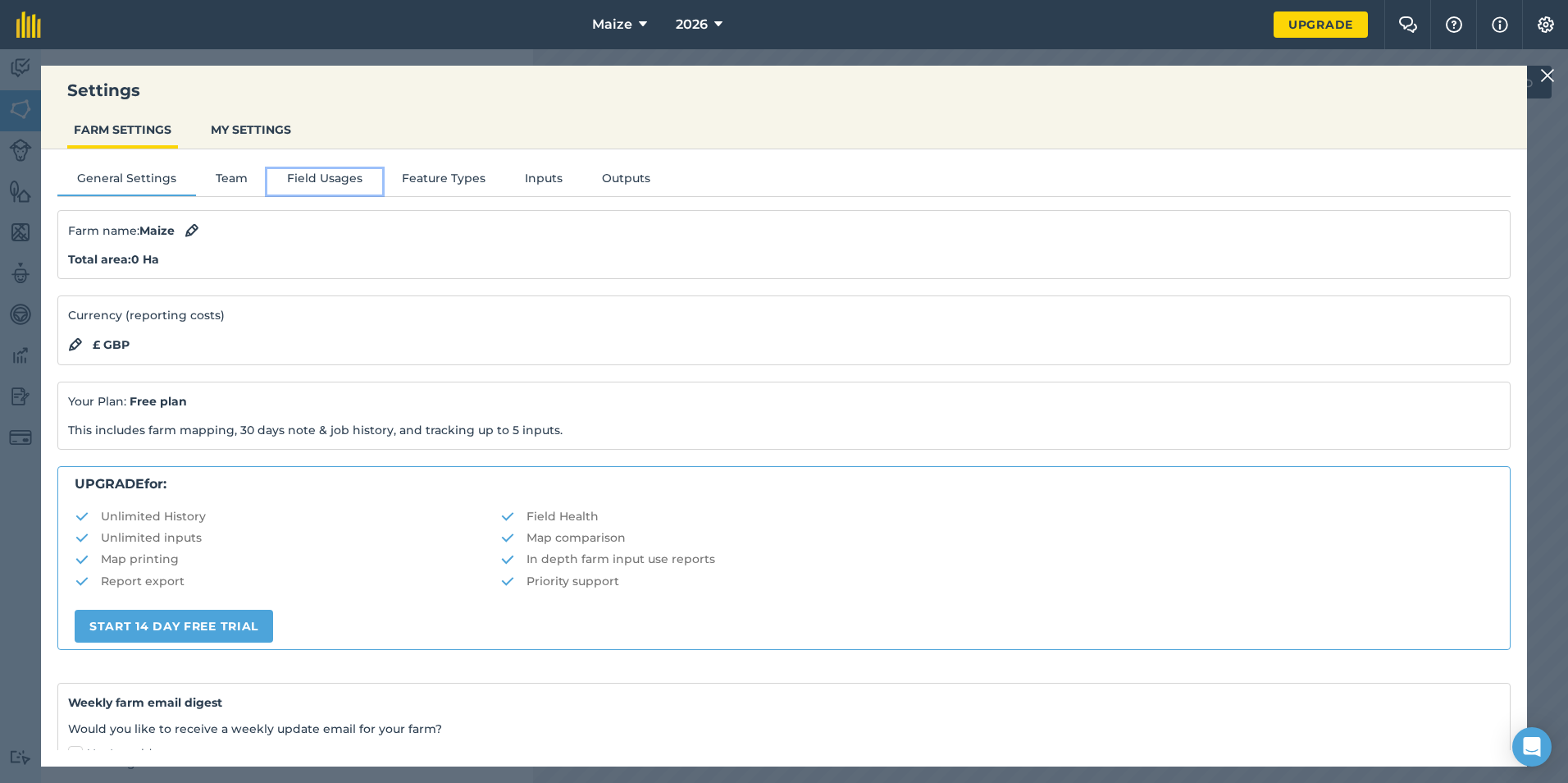
click at [329, 186] on button "Field Usages" at bounding box center [324, 181] width 115 height 25
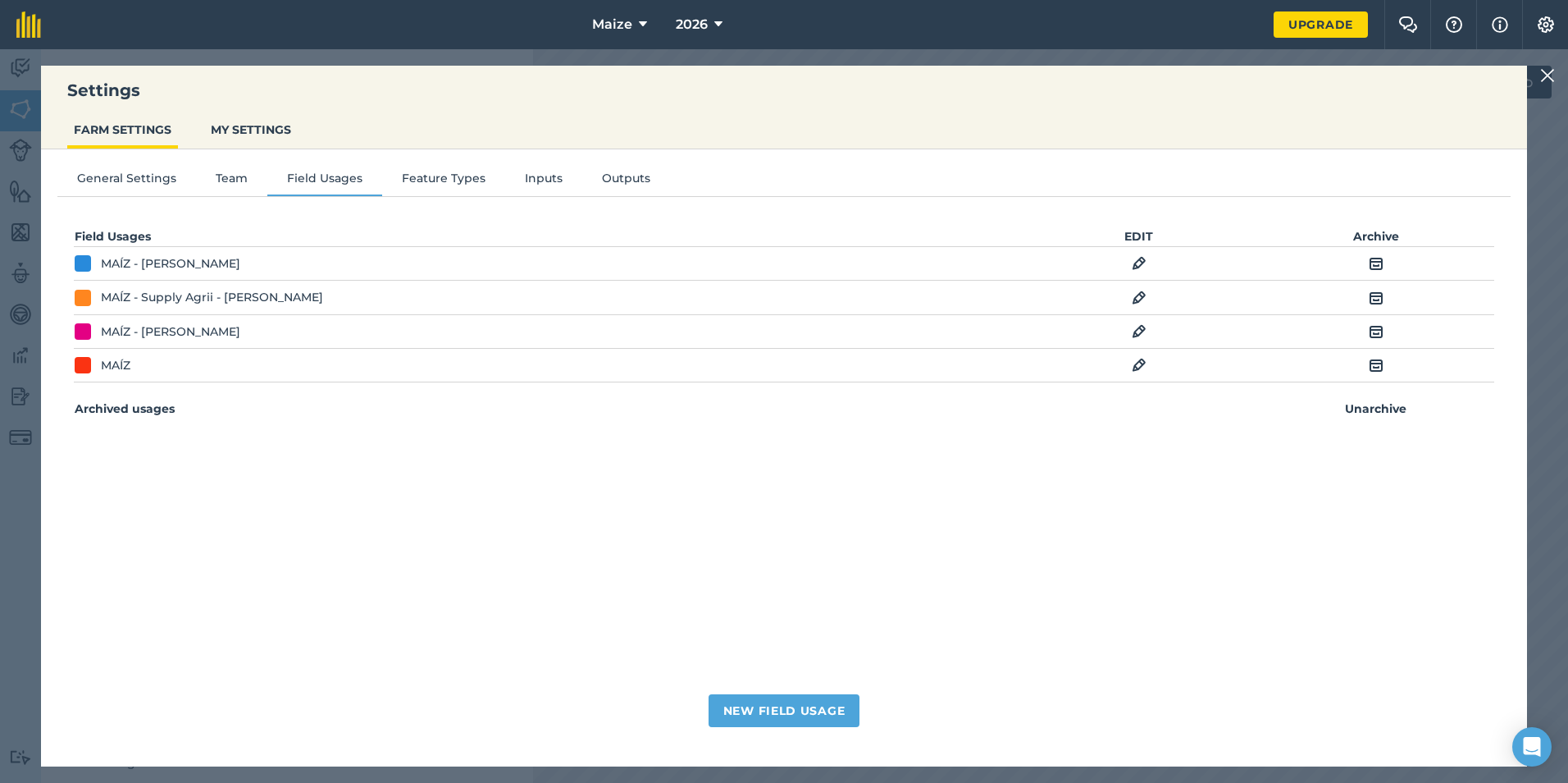
click at [1381, 262] on img at bounding box center [1375, 263] width 15 height 20
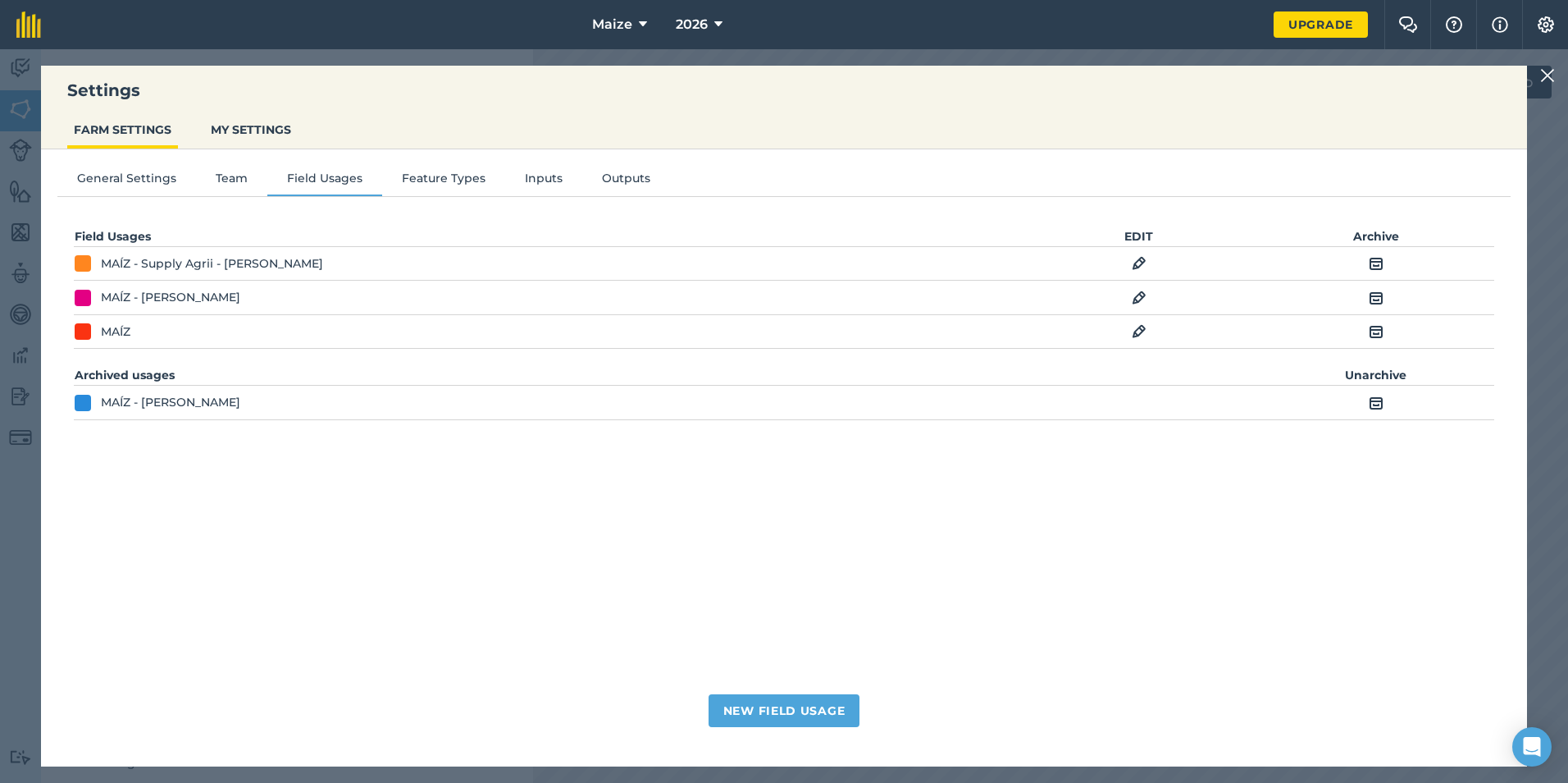
click at [1381, 262] on img at bounding box center [1375, 263] width 15 height 20
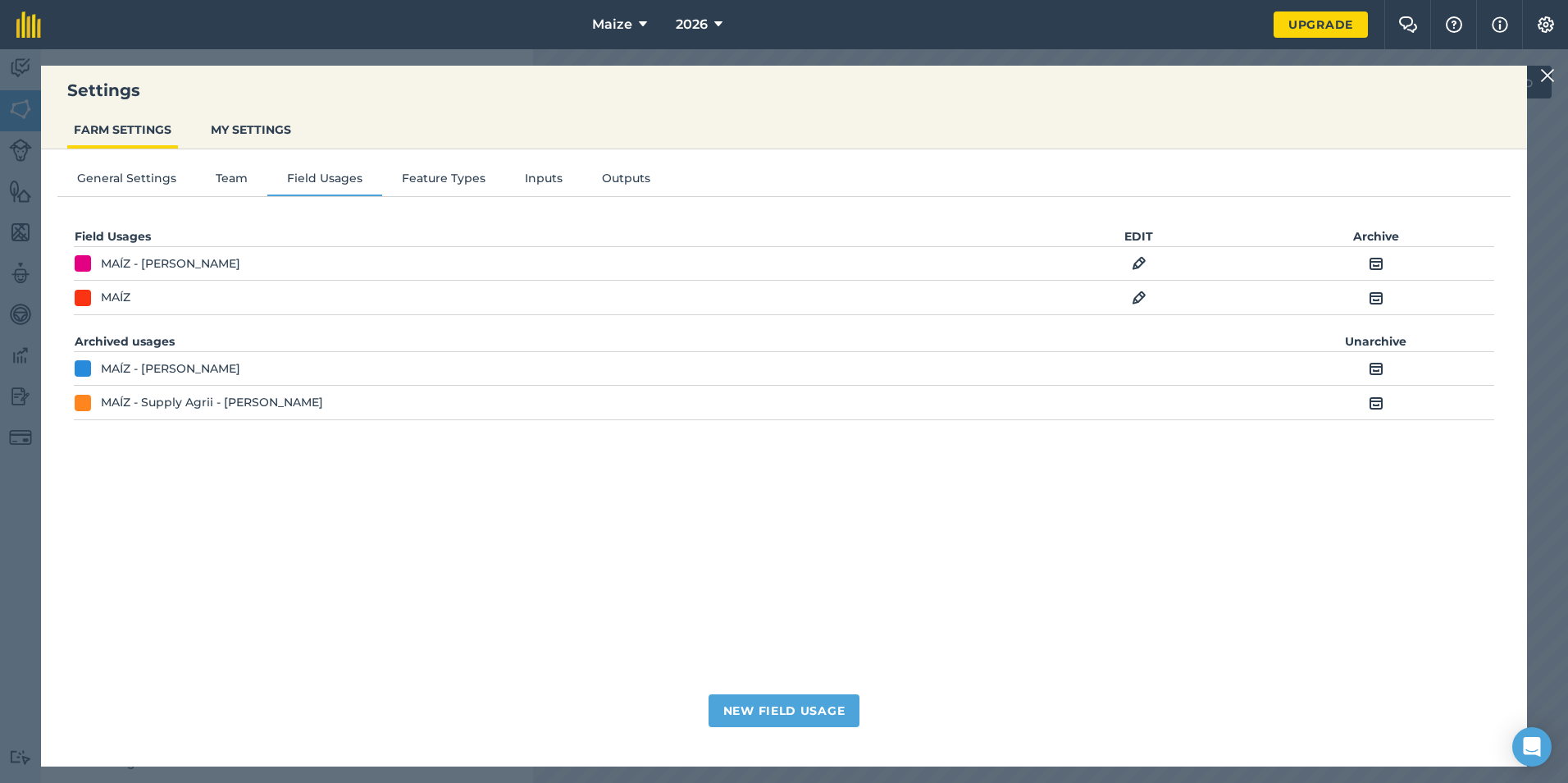
click at [1379, 303] on img at bounding box center [1375, 297] width 15 height 20
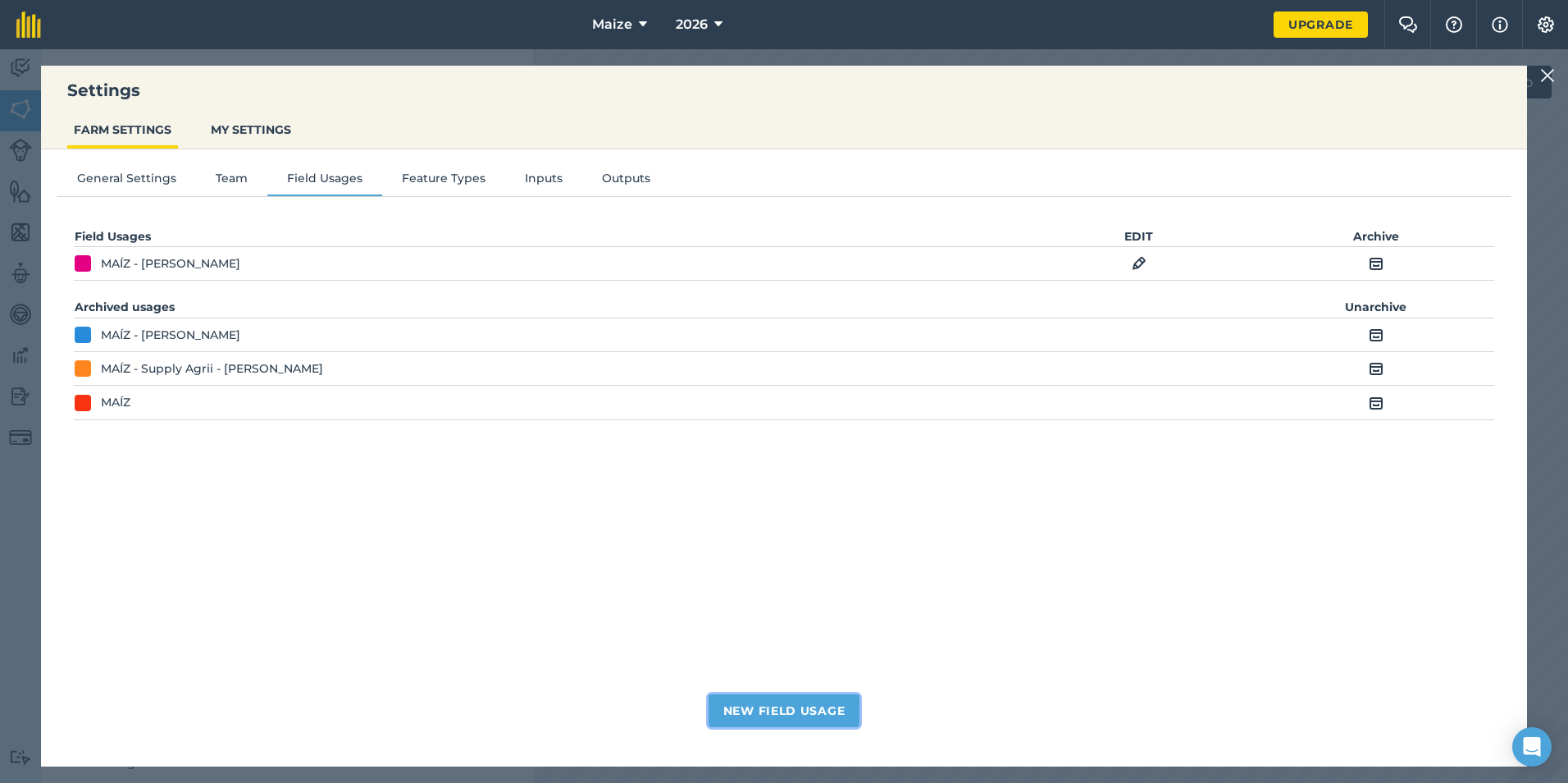
click at [780, 710] on button "New Field Usage" at bounding box center [784, 710] width 152 height 32
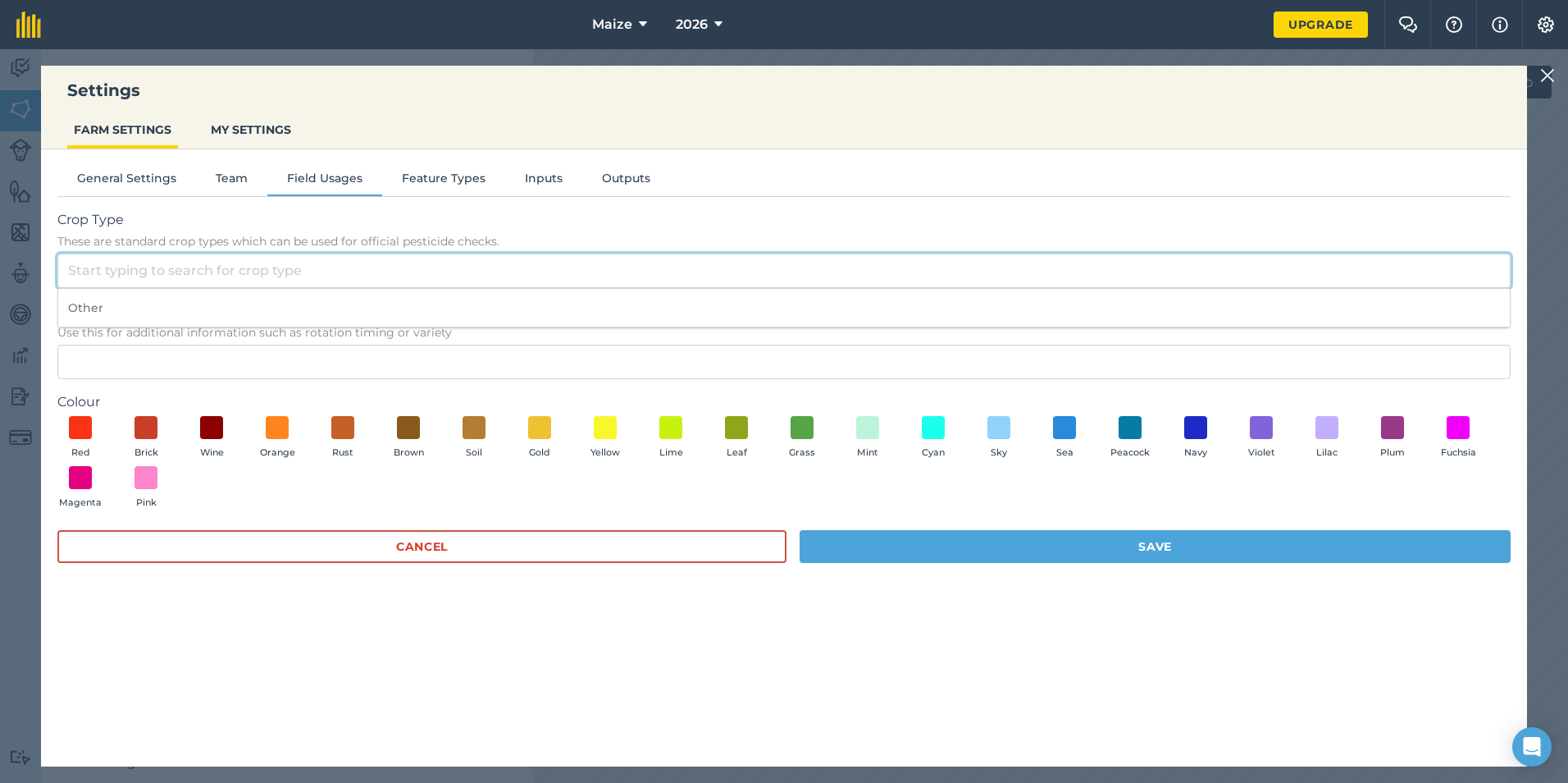
click at [178, 272] on input "Crop Type These are standard crop types which can be used for official pesticid…" at bounding box center [784, 271] width 1453 height 34
type input "a"
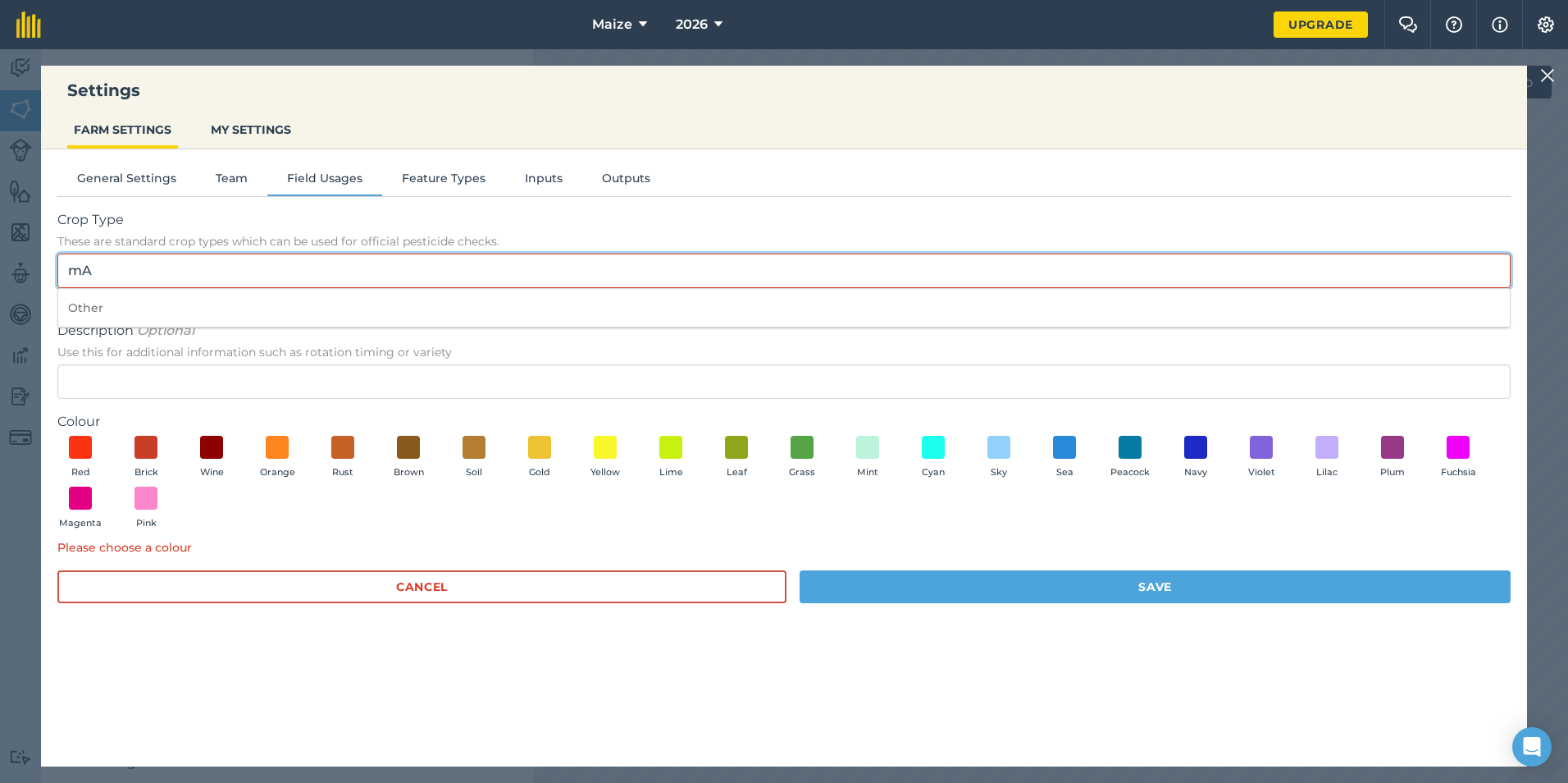
type input "m"
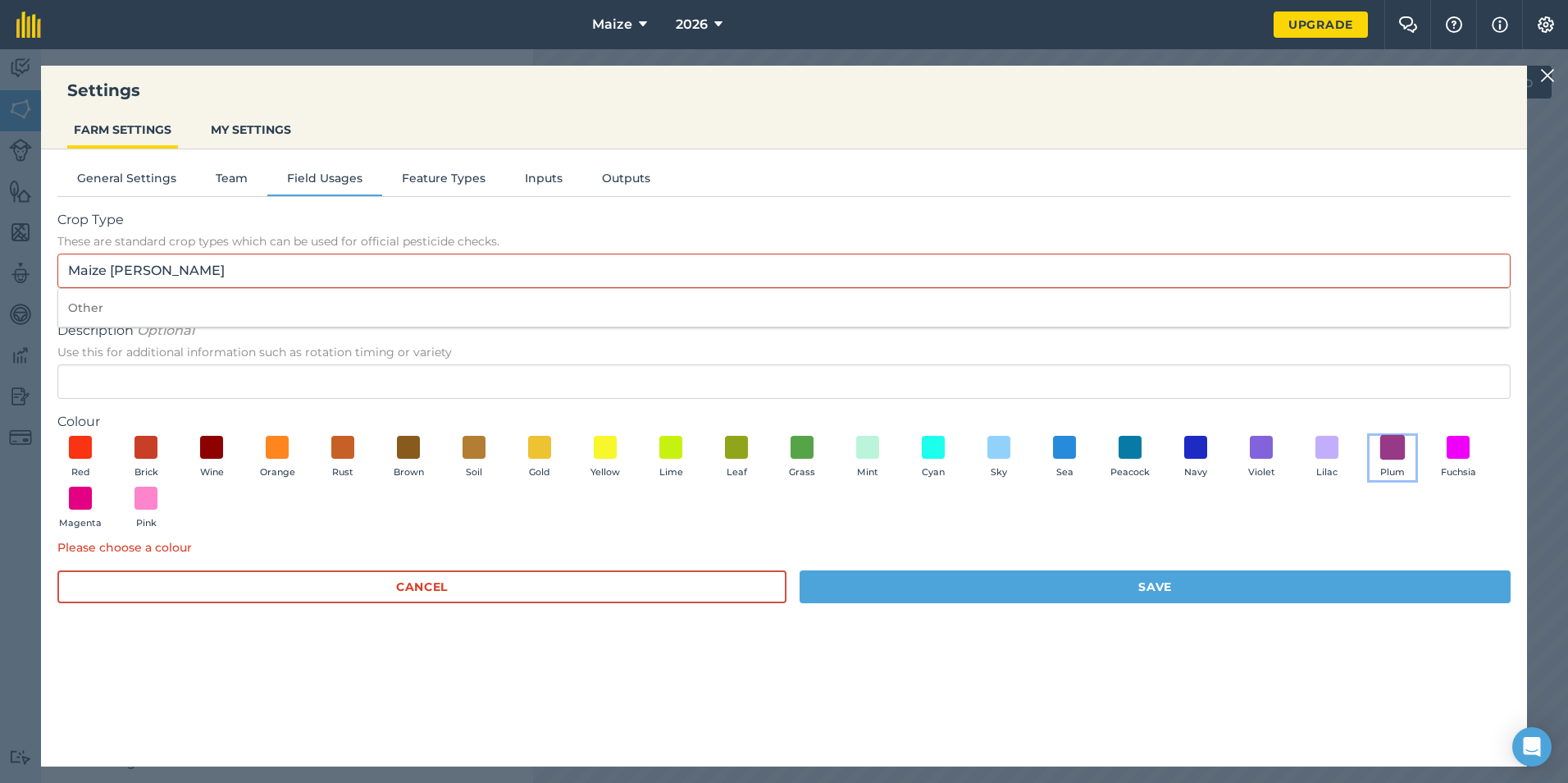
click at [1401, 443] on span at bounding box center [1393, 447] width 26 height 26
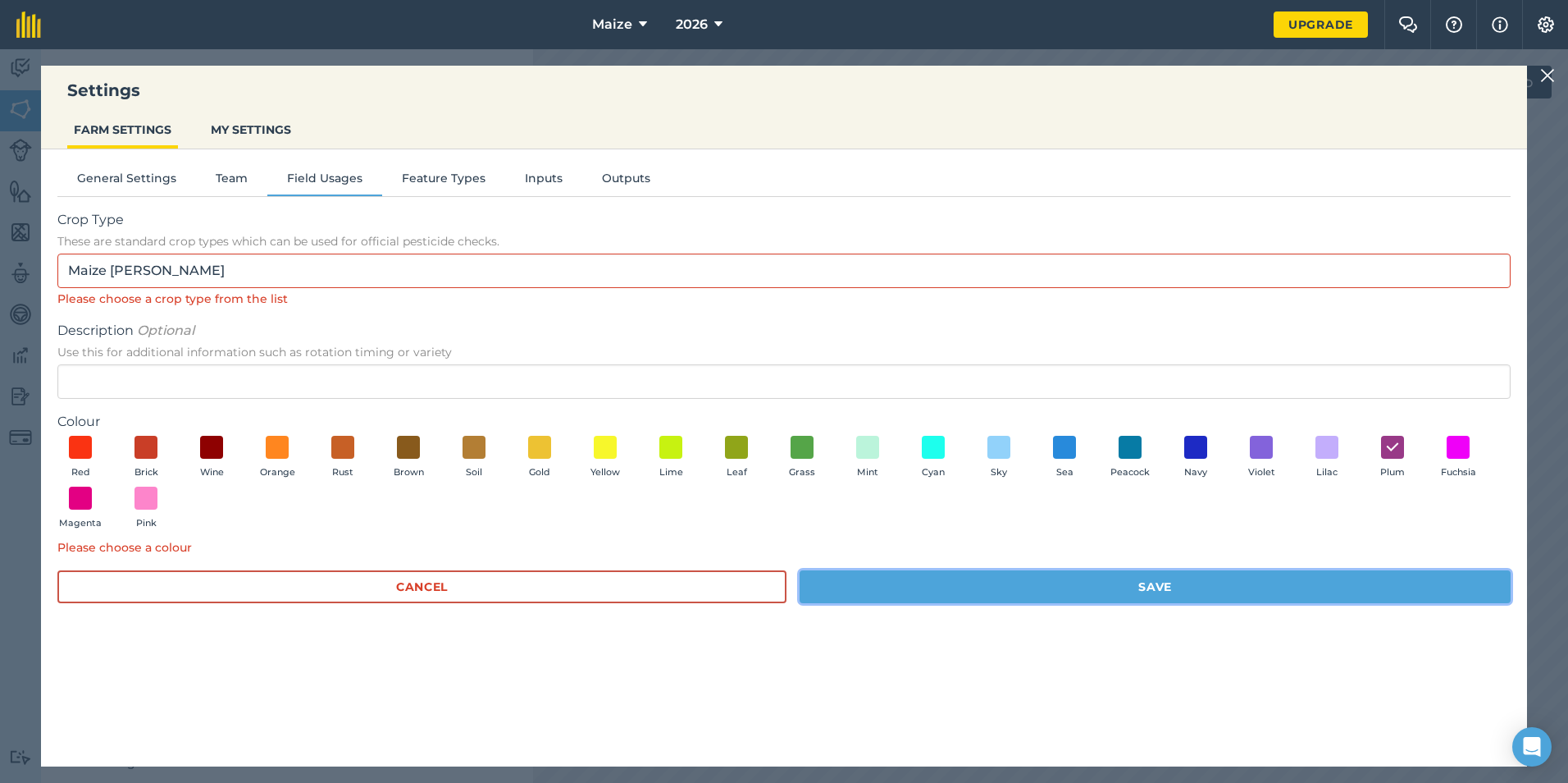
click at [1381, 574] on button "Save" at bounding box center [1155, 587] width 711 height 32
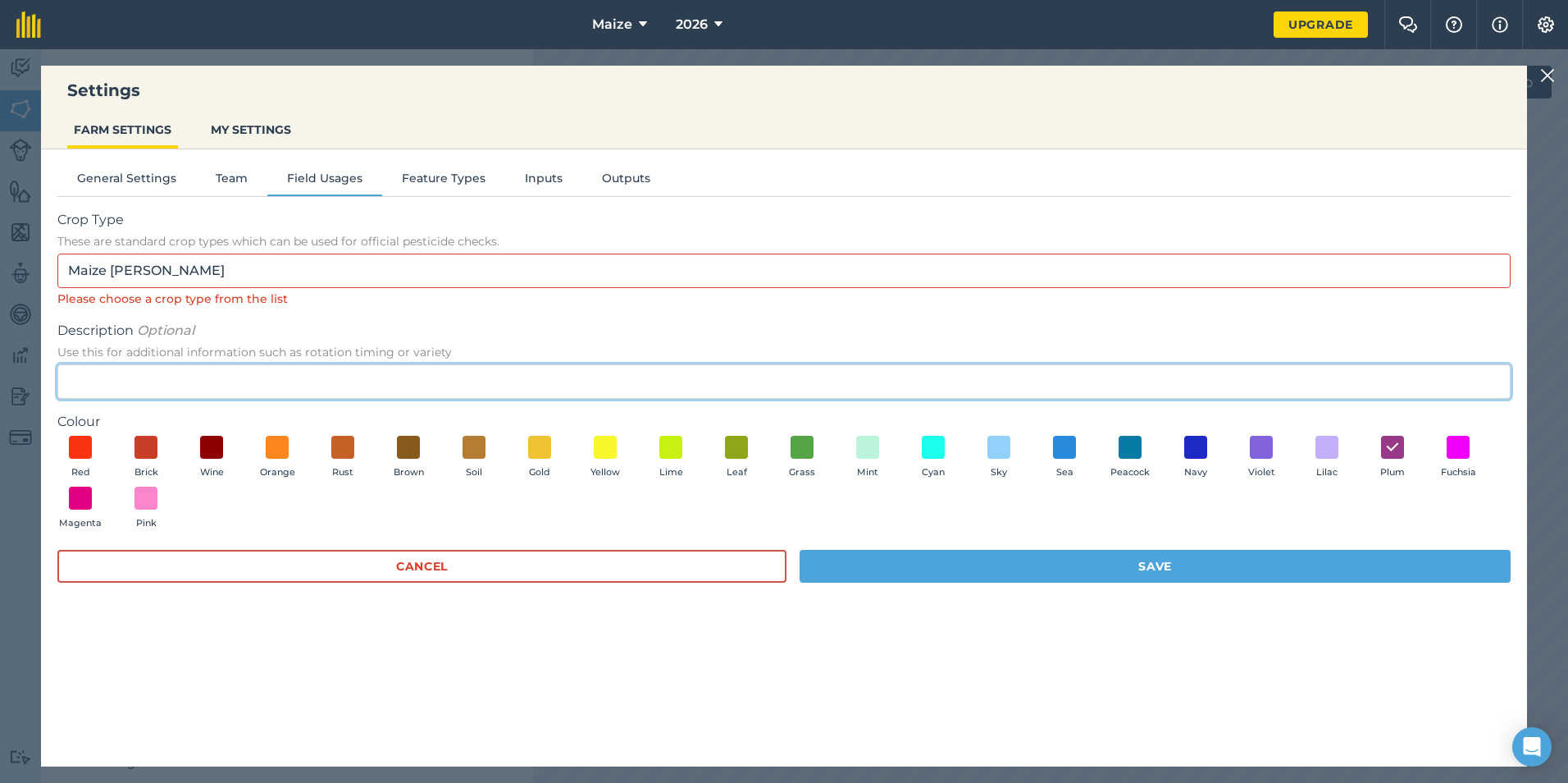
click at [223, 365] on input "Description Optional Use this for additional information such as rotation timin…" at bounding box center [784, 382] width 1453 height 34
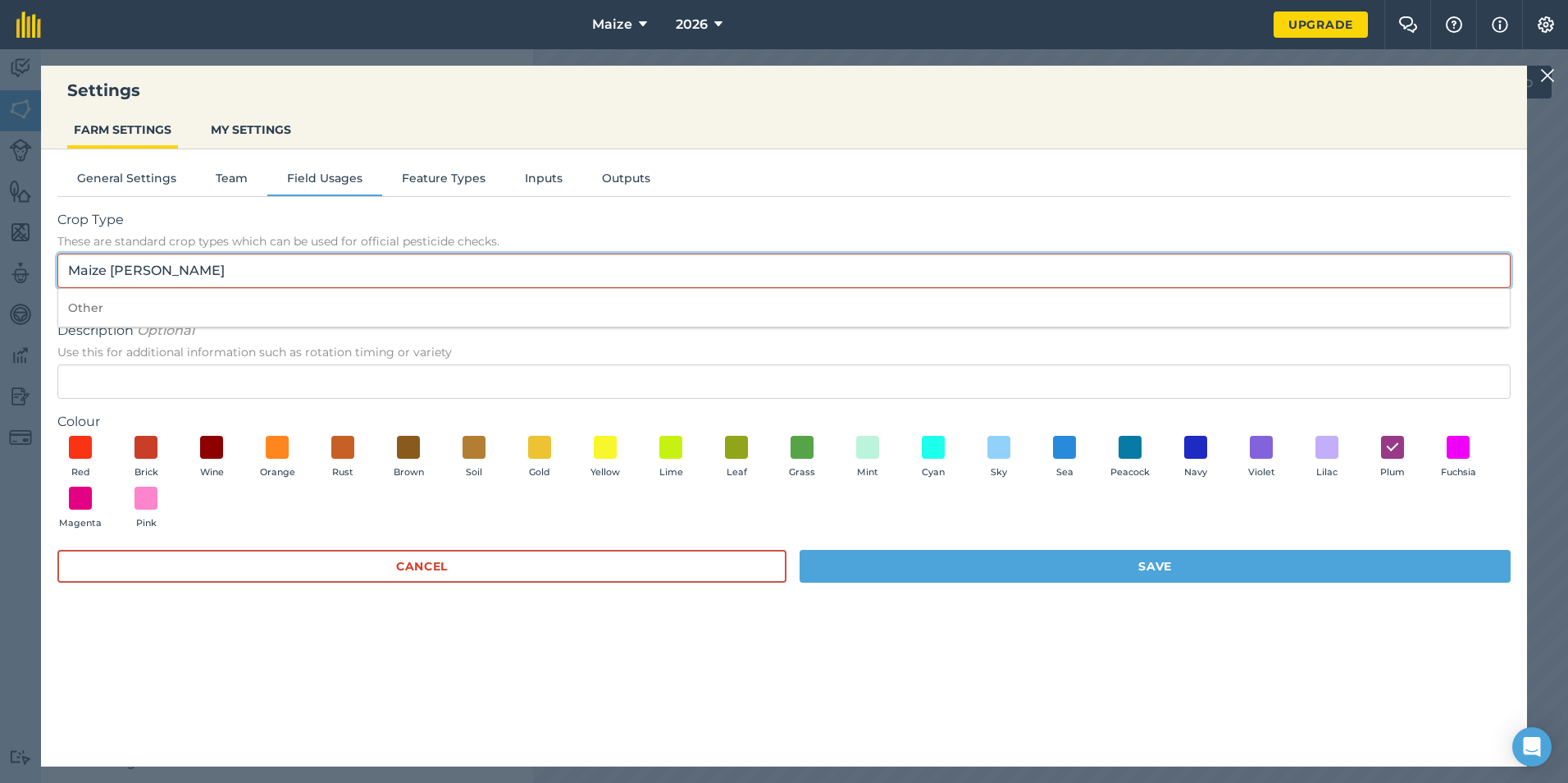
drag, startPoint x: 226, startPoint y: 282, endPoint x: 121, endPoint y: 261, distance: 107.1
click at [121, 261] on input "Maize [PERSON_NAME]" at bounding box center [784, 271] width 1453 height 34
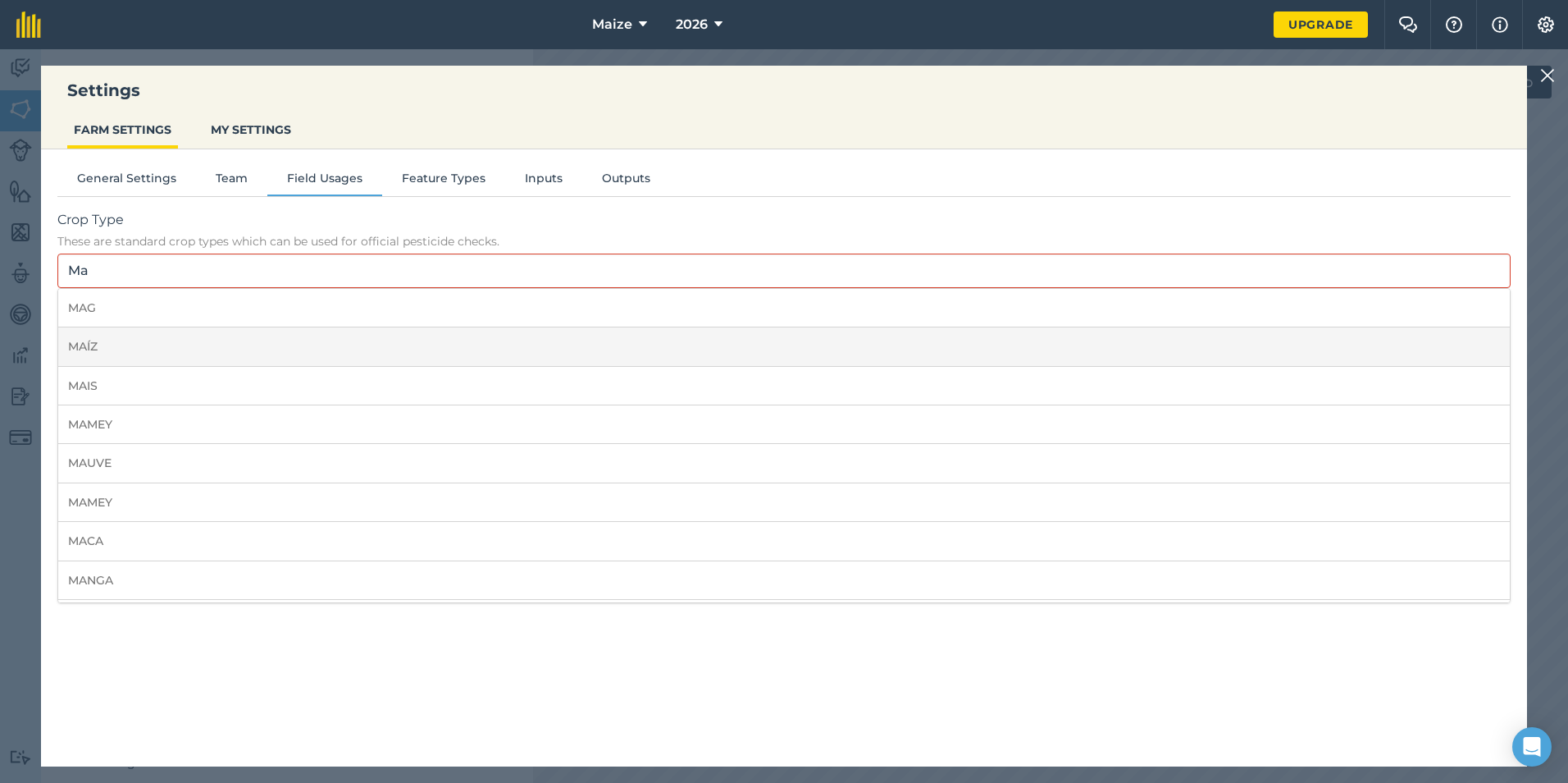
click at [198, 348] on li "MAÍZ" at bounding box center [784, 346] width 1452 height 38
type input "MAÍZ"
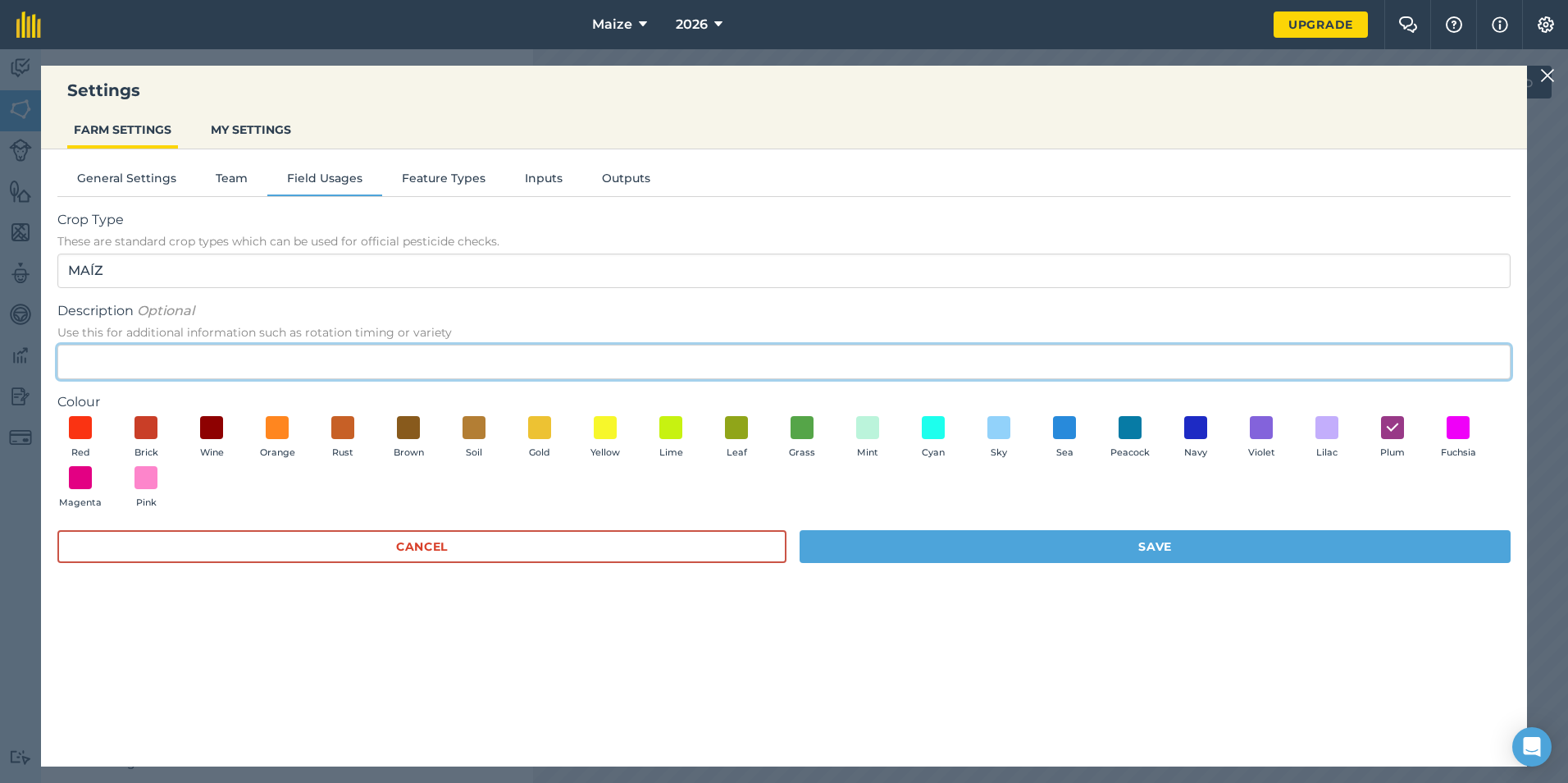
click at [198, 348] on input "Description Optional Use this for additional information such as rotation timin…" at bounding box center [784, 362] width 1453 height 34
type input "Maize [PERSON_NAME]"
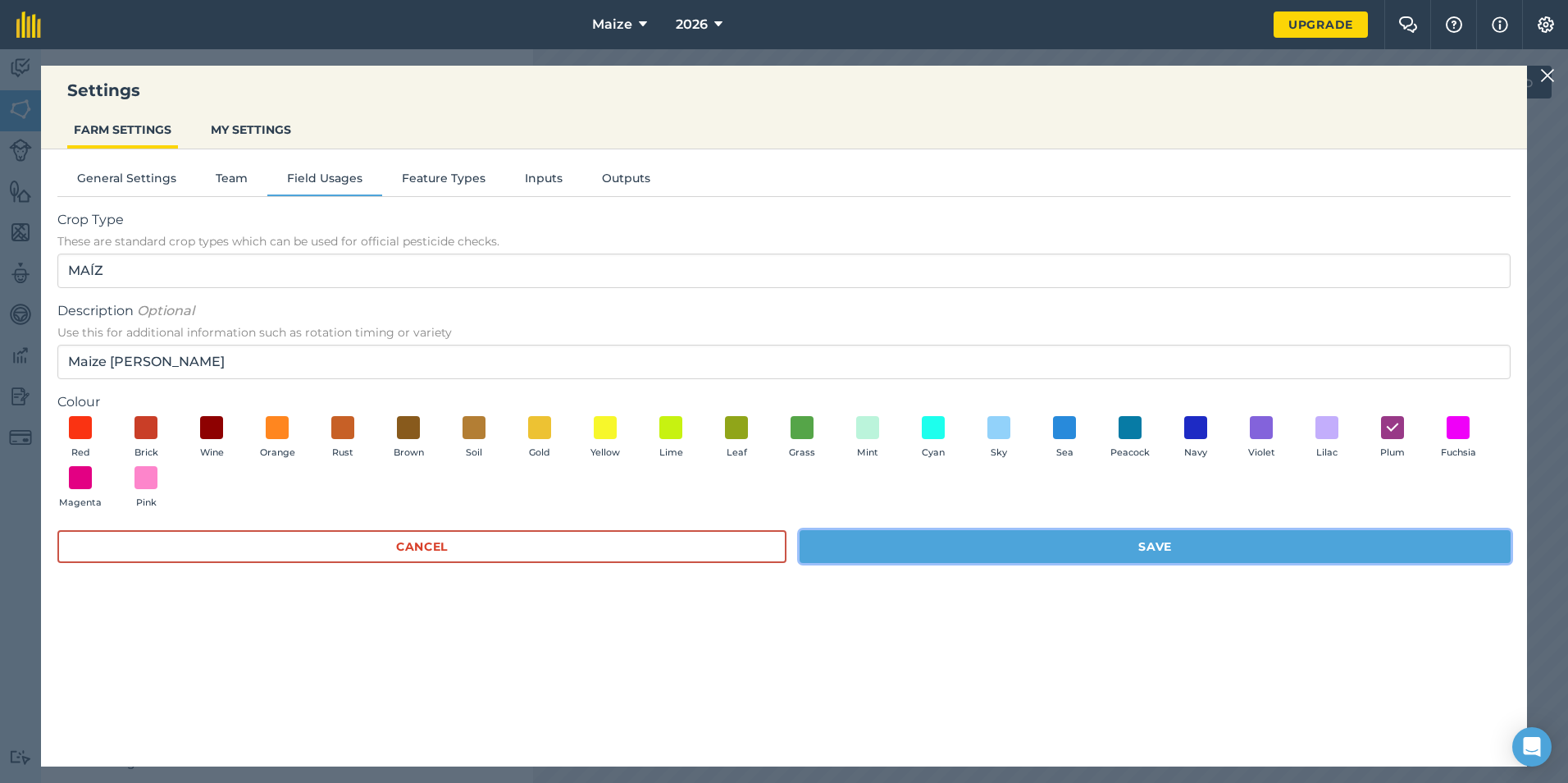
click at [1139, 548] on button "Save" at bounding box center [1155, 546] width 711 height 32
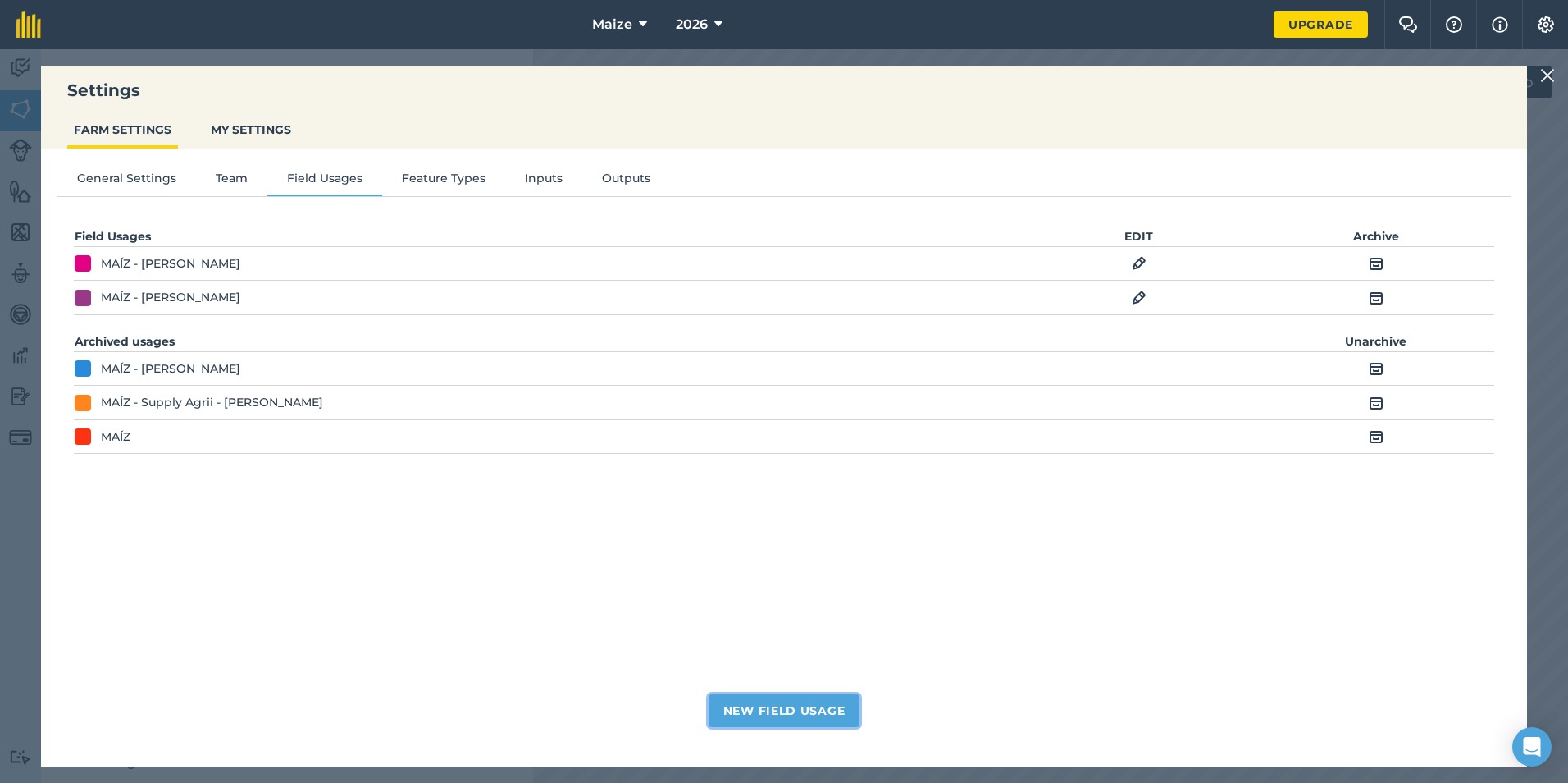
click at [824, 714] on button "New Field Usage" at bounding box center [784, 710] width 152 height 32
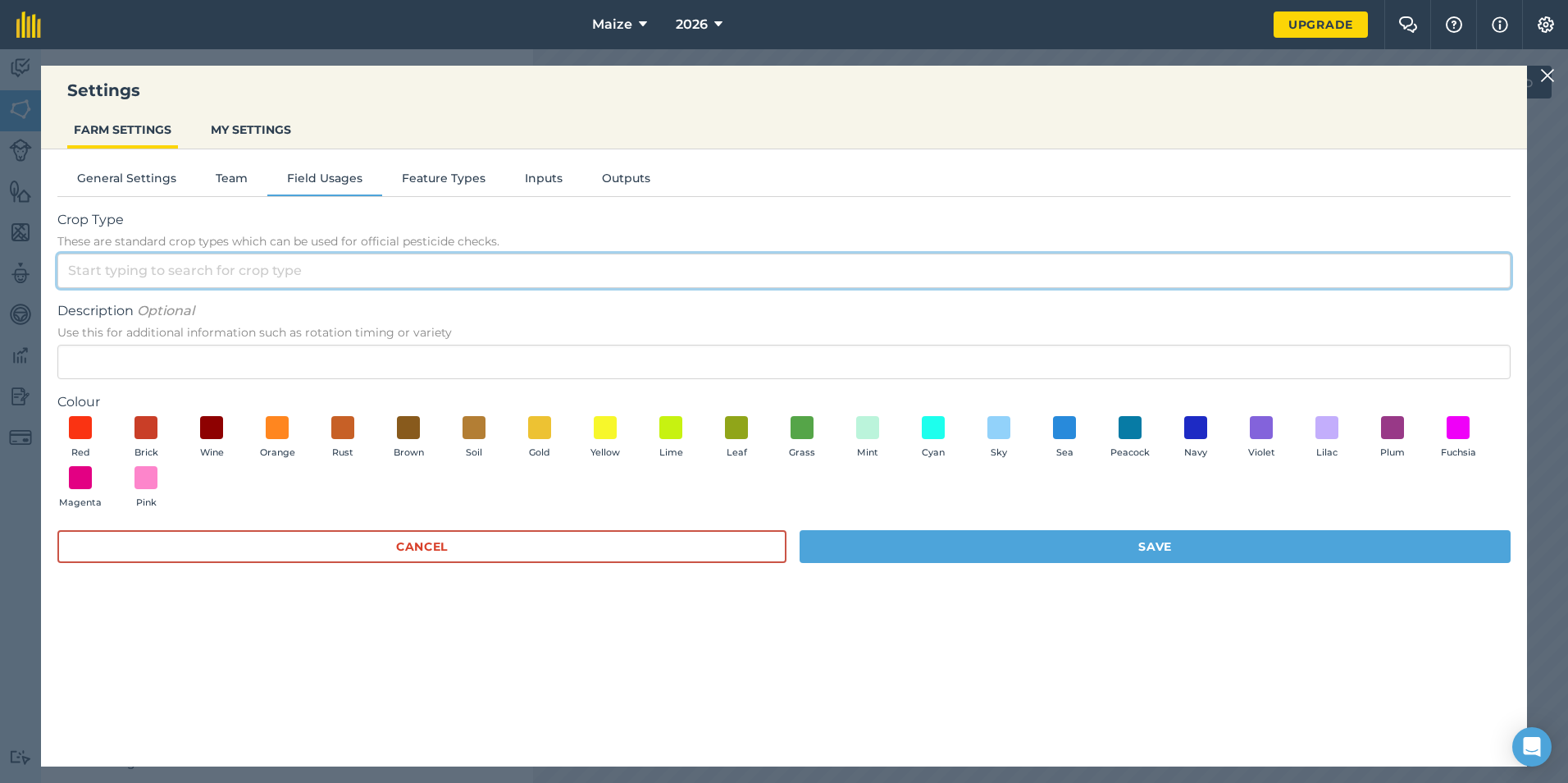
click at [345, 268] on input "Crop Type These are standard crop types which can be used for official pesticid…" at bounding box center [784, 271] width 1453 height 34
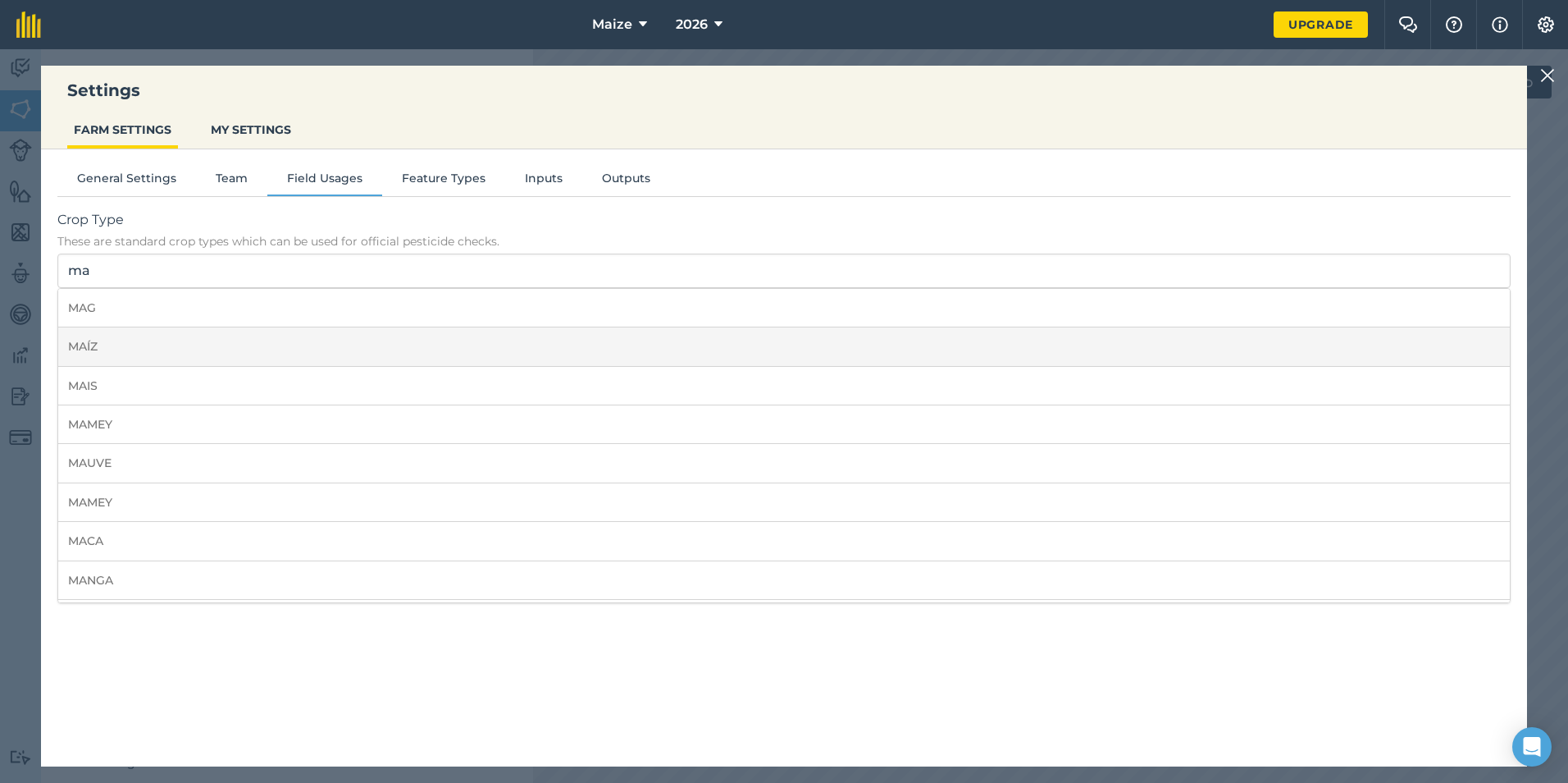
click at [242, 348] on li "MAÍZ" at bounding box center [784, 346] width 1452 height 38
type input "MAÍZ"
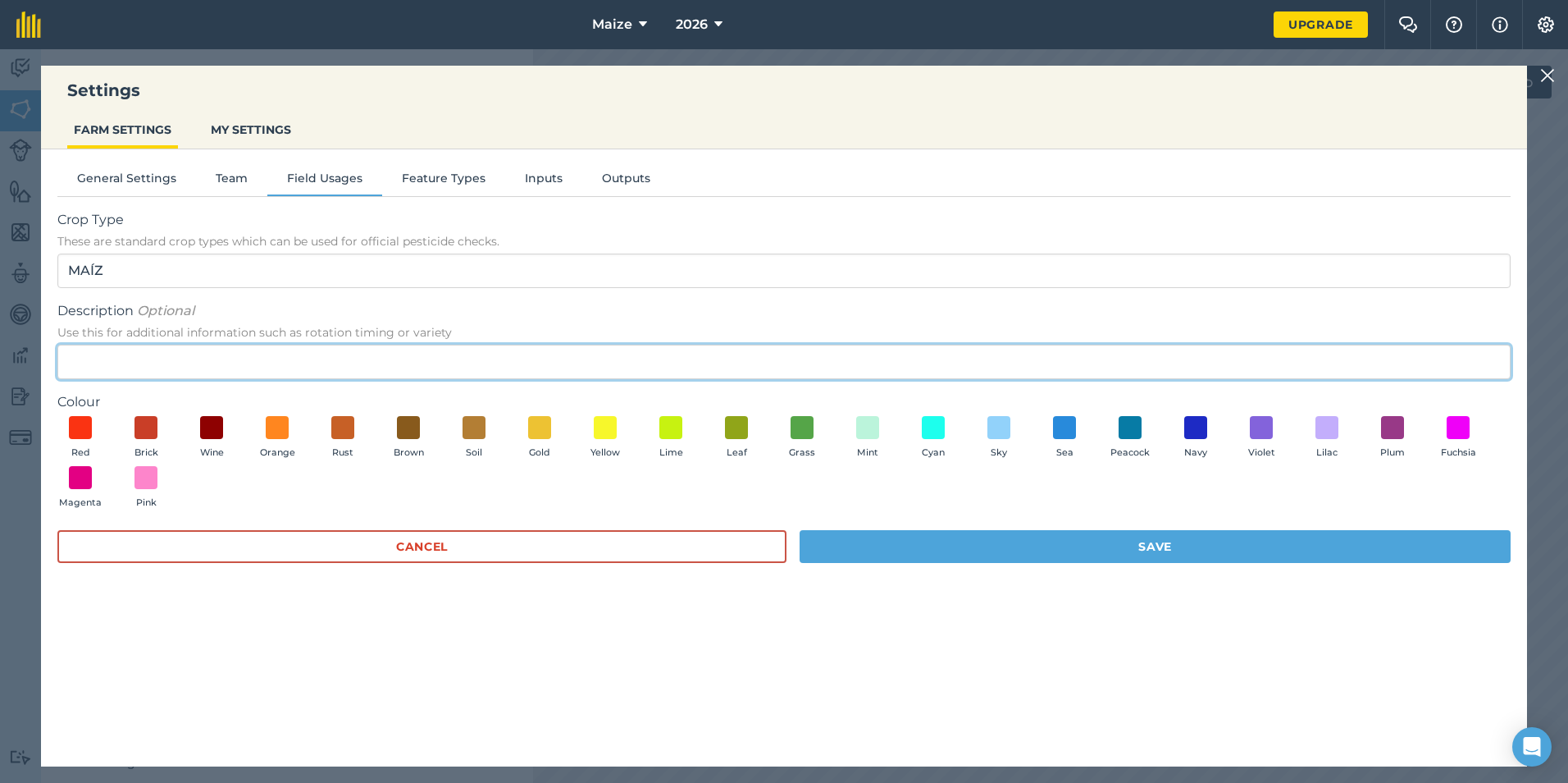
click at [244, 359] on input "Description Optional Use this for additional information such as rotation timin…" at bounding box center [784, 362] width 1453 height 34
type input "[GEOGRAPHIC_DATA]"
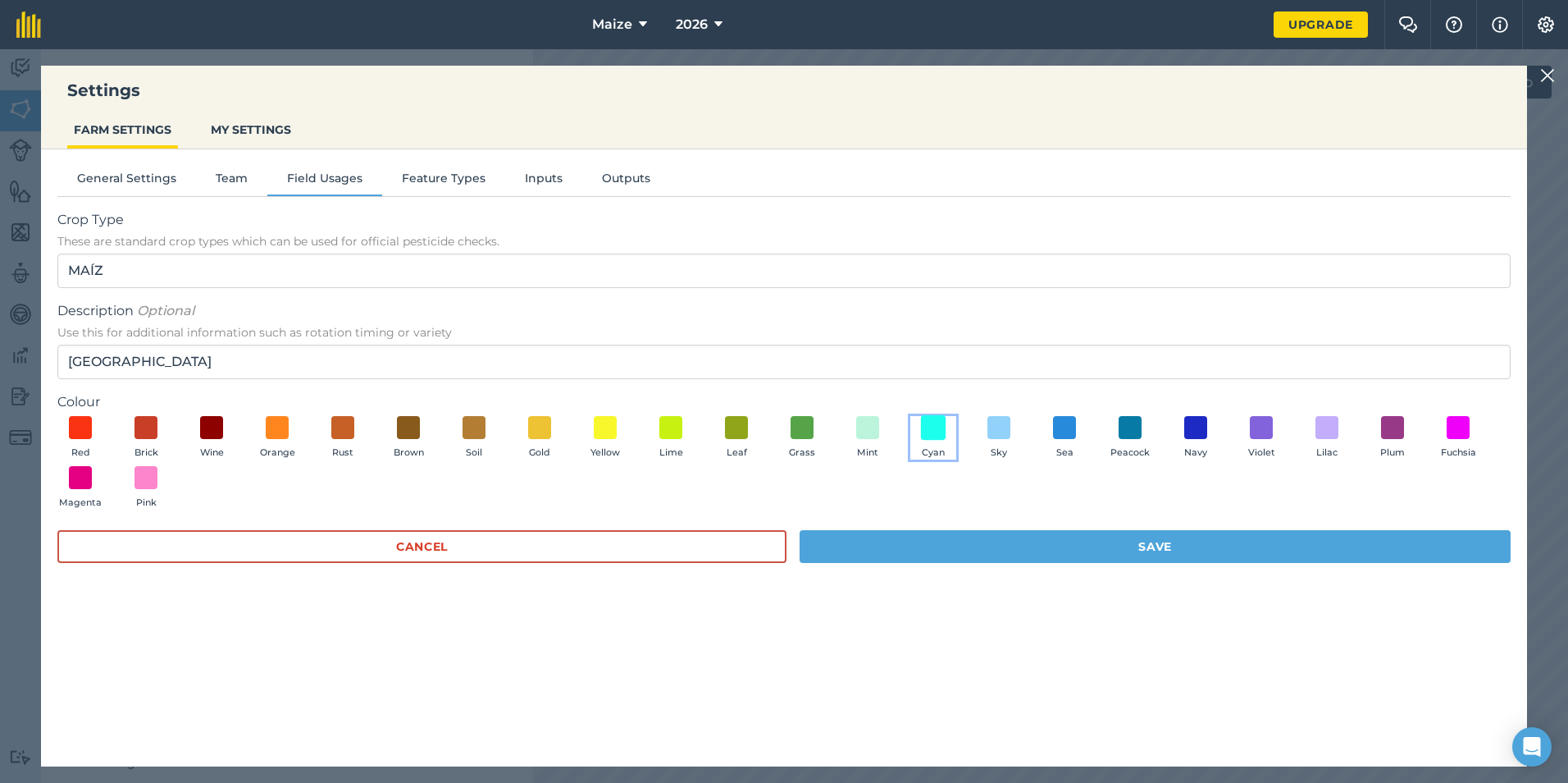
click at [936, 416] on span at bounding box center [934, 427] width 26 height 26
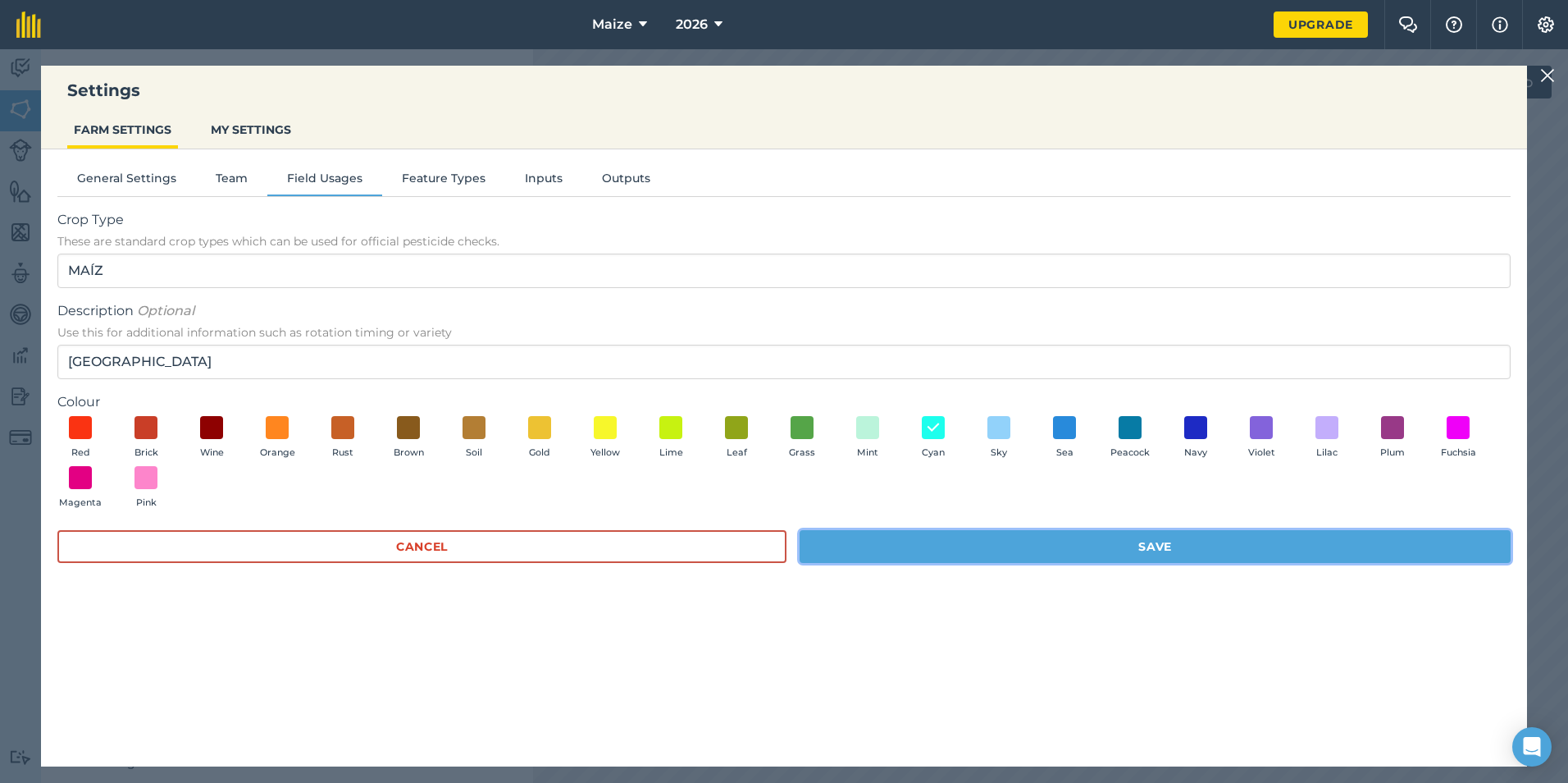
click at [966, 550] on button "Save" at bounding box center [1155, 546] width 711 height 32
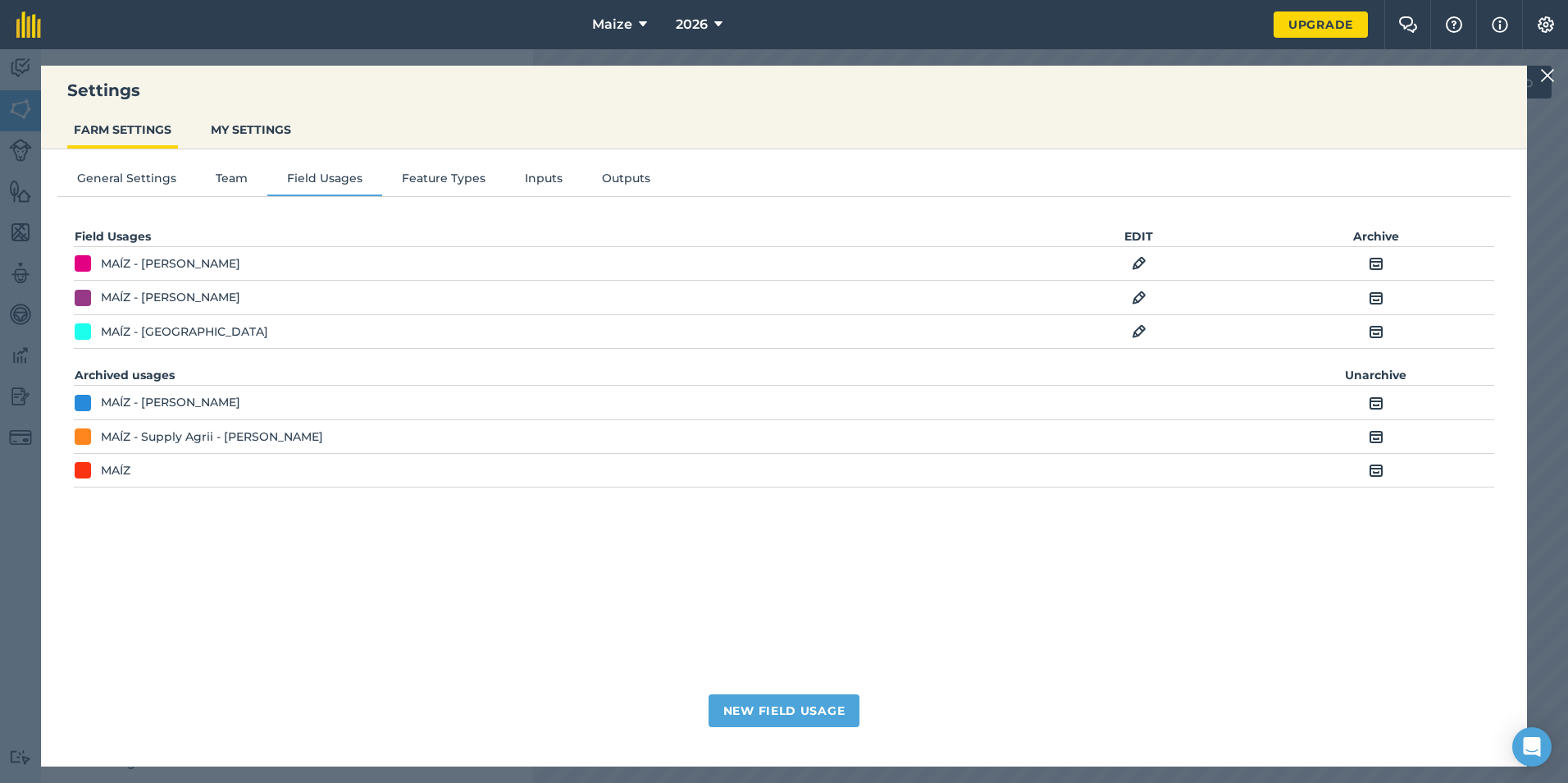
click at [1542, 77] on img at bounding box center [1547, 75] width 15 height 20
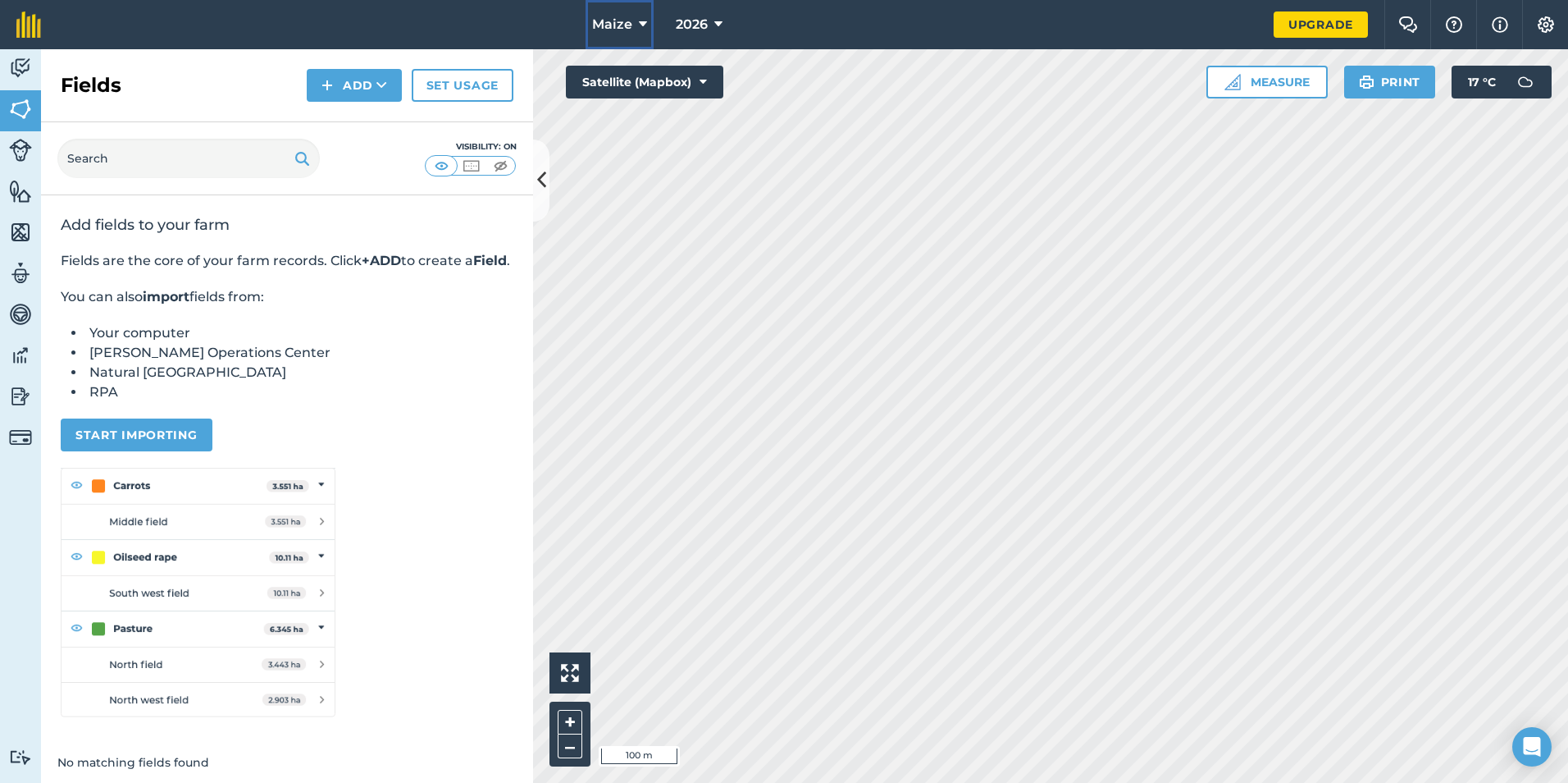
click at [649, 32] on button "Maize" at bounding box center [620, 25] width 68 height 50
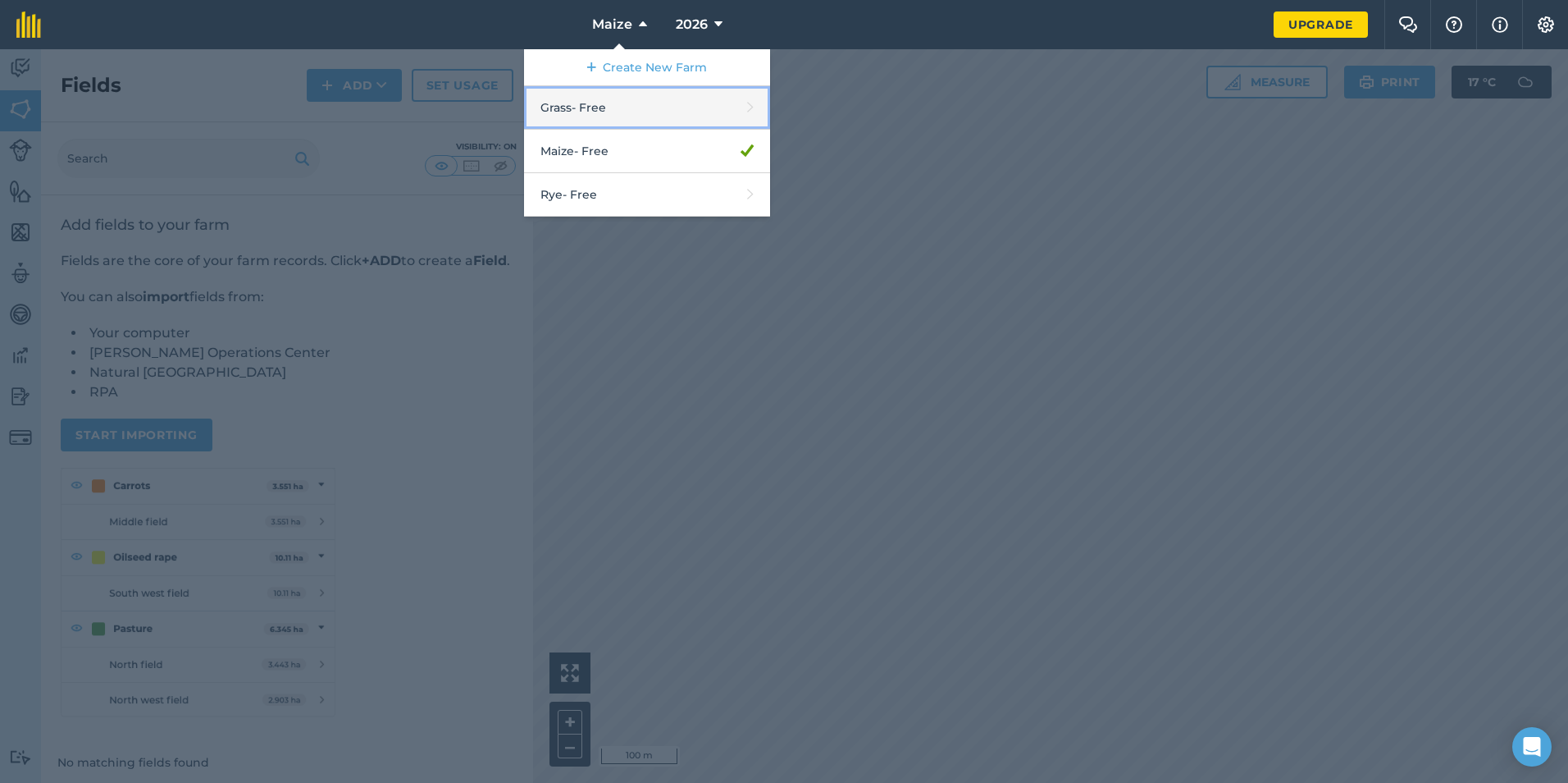
click at [673, 109] on link "Grass - Free" at bounding box center [647, 108] width 246 height 44
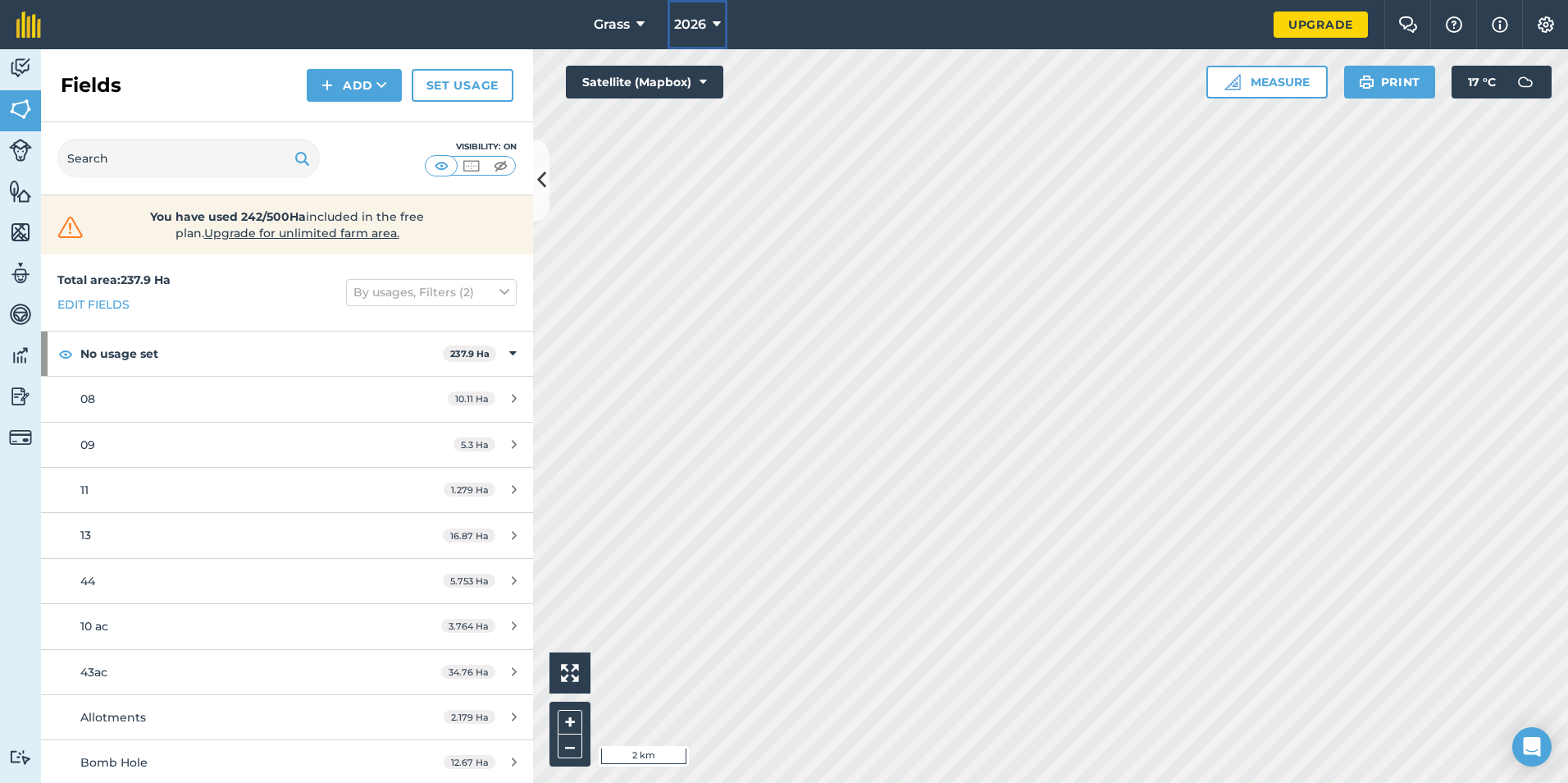
click at [715, 27] on icon at bounding box center [717, 24] width 9 height 20
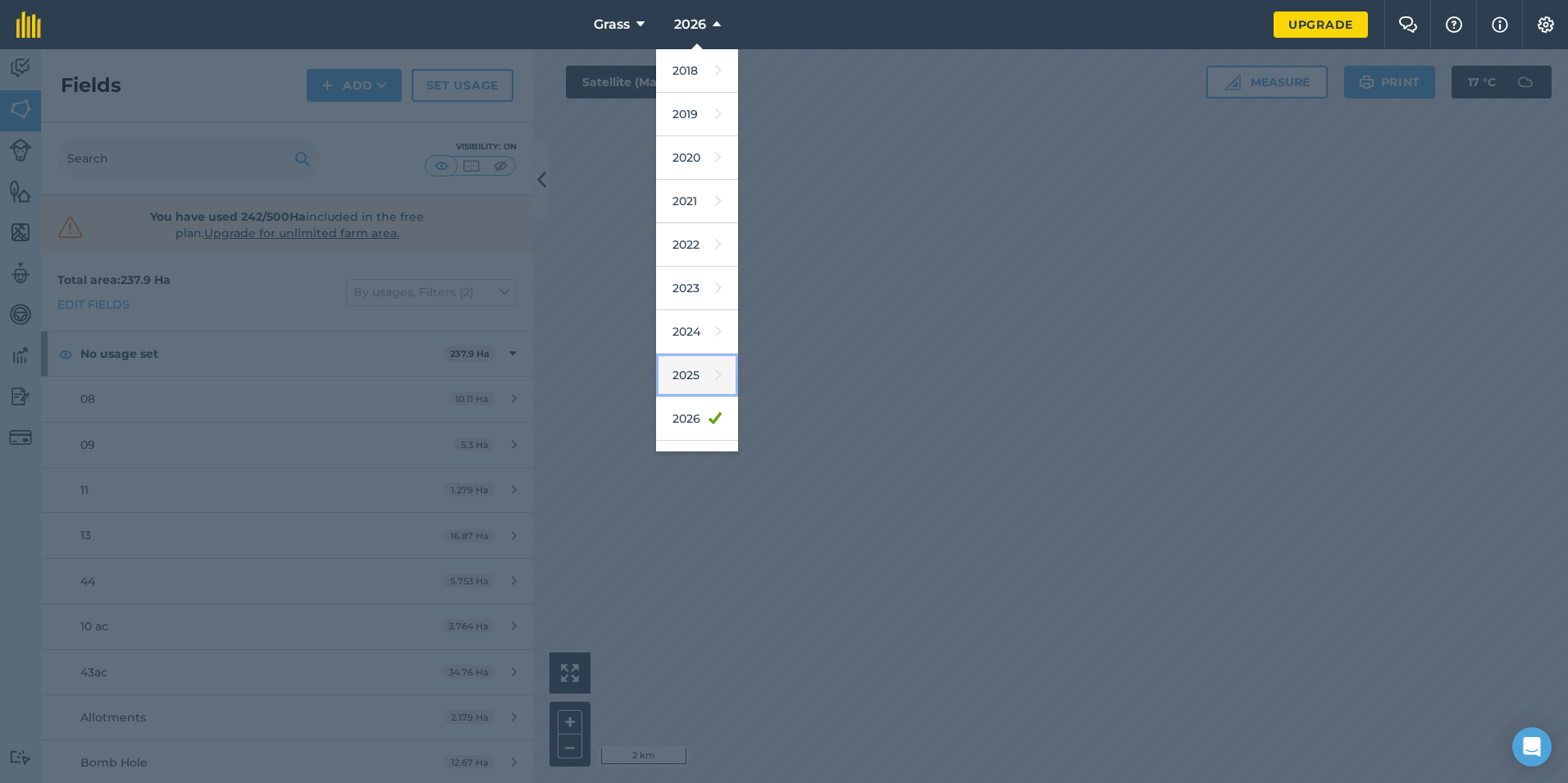
click at [697, 359] on link "2025" at bounding box center [697, 375] width 82 height 44
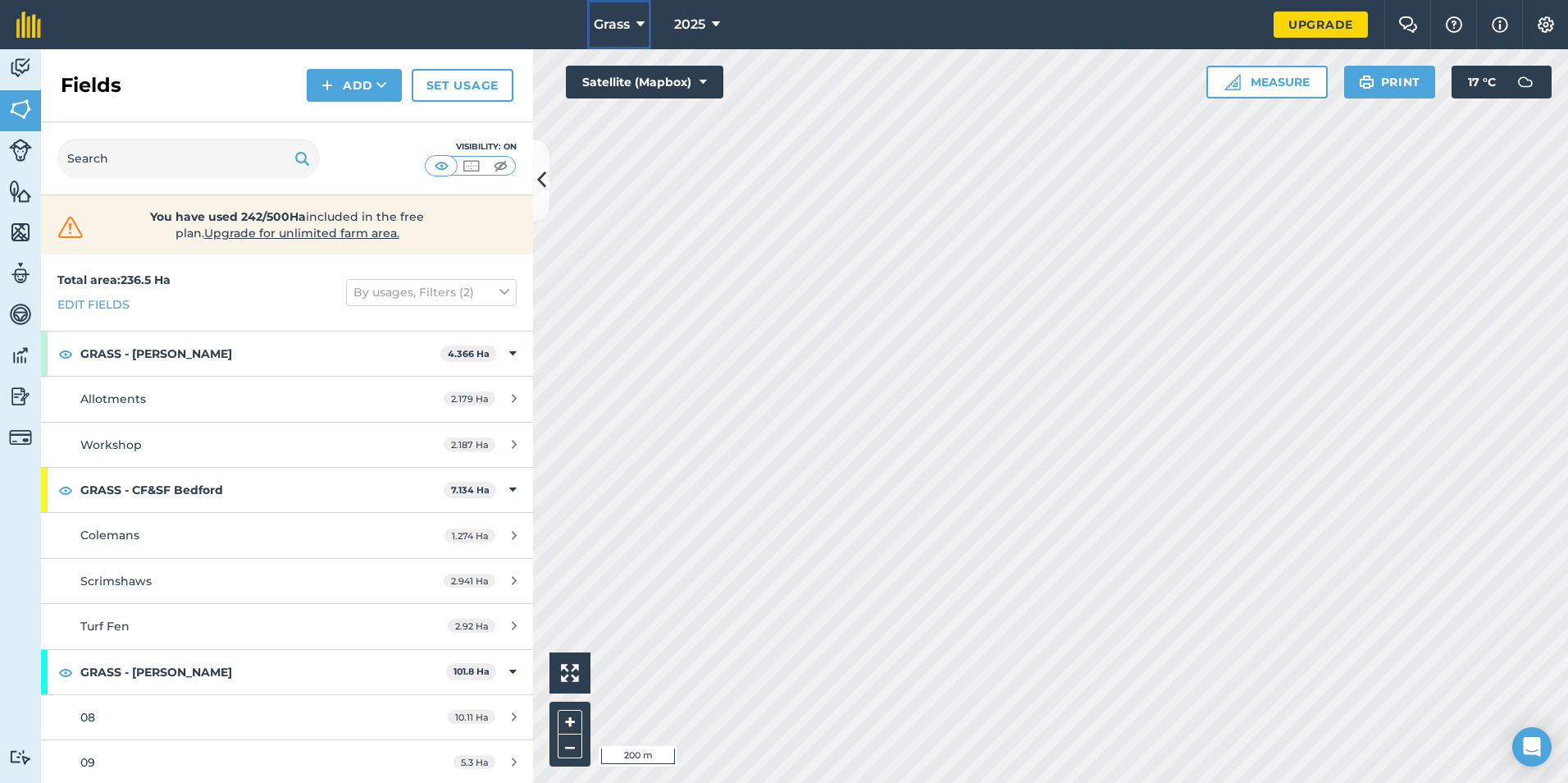
click at [647, 21] on button "Grass" at bounding box center [619, 25] width 64 height 50
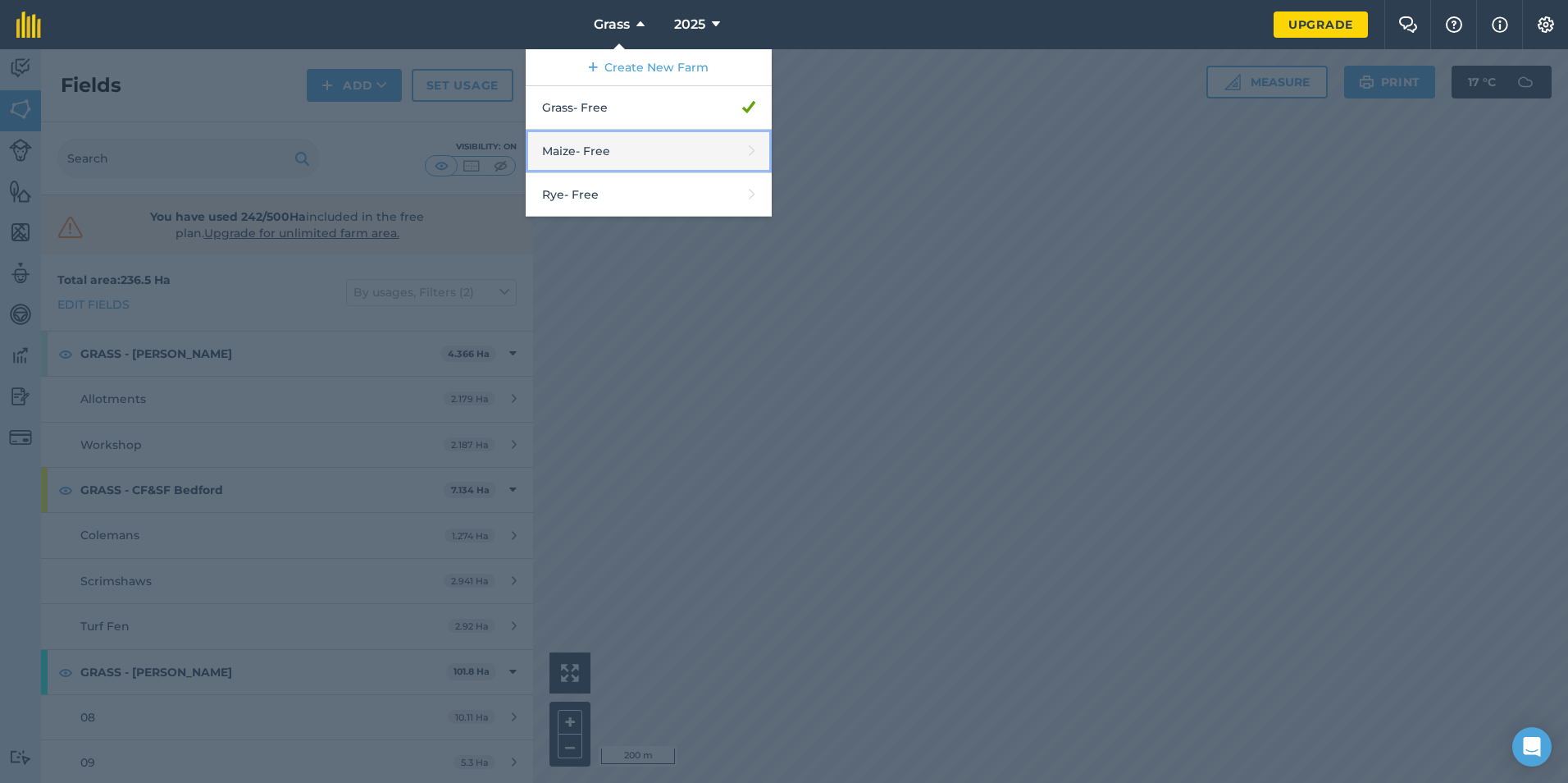
click at [643, 146] on link "Maize - Free" at bounding box center [649, 151] width 246 height 44
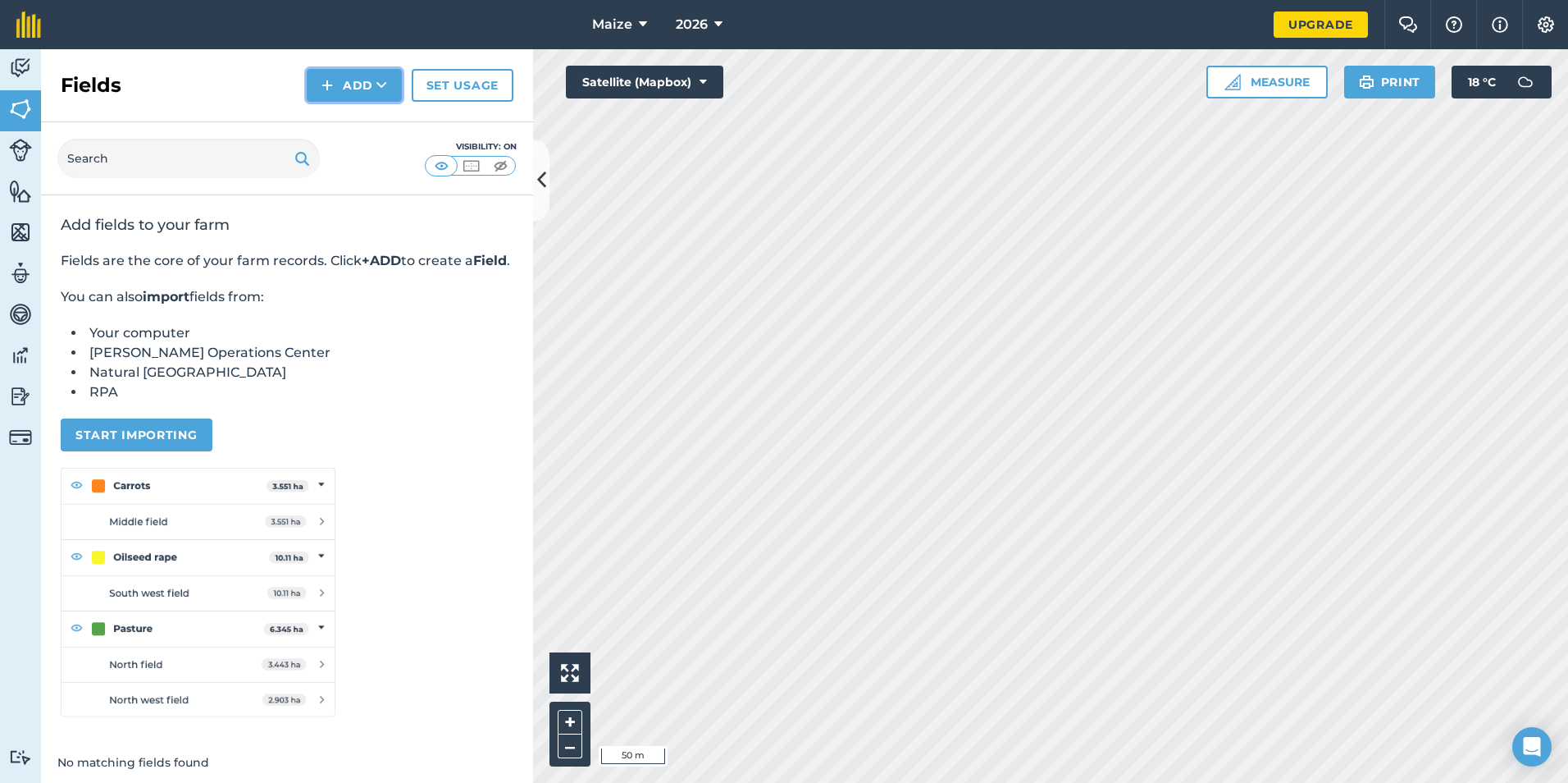
click at [395, 86] on button "Add" at bounding box center [353, 85] width 95 height 32
click at [375, 131] on link "Draw" at bounding box center [354, 122] width 90 height 36
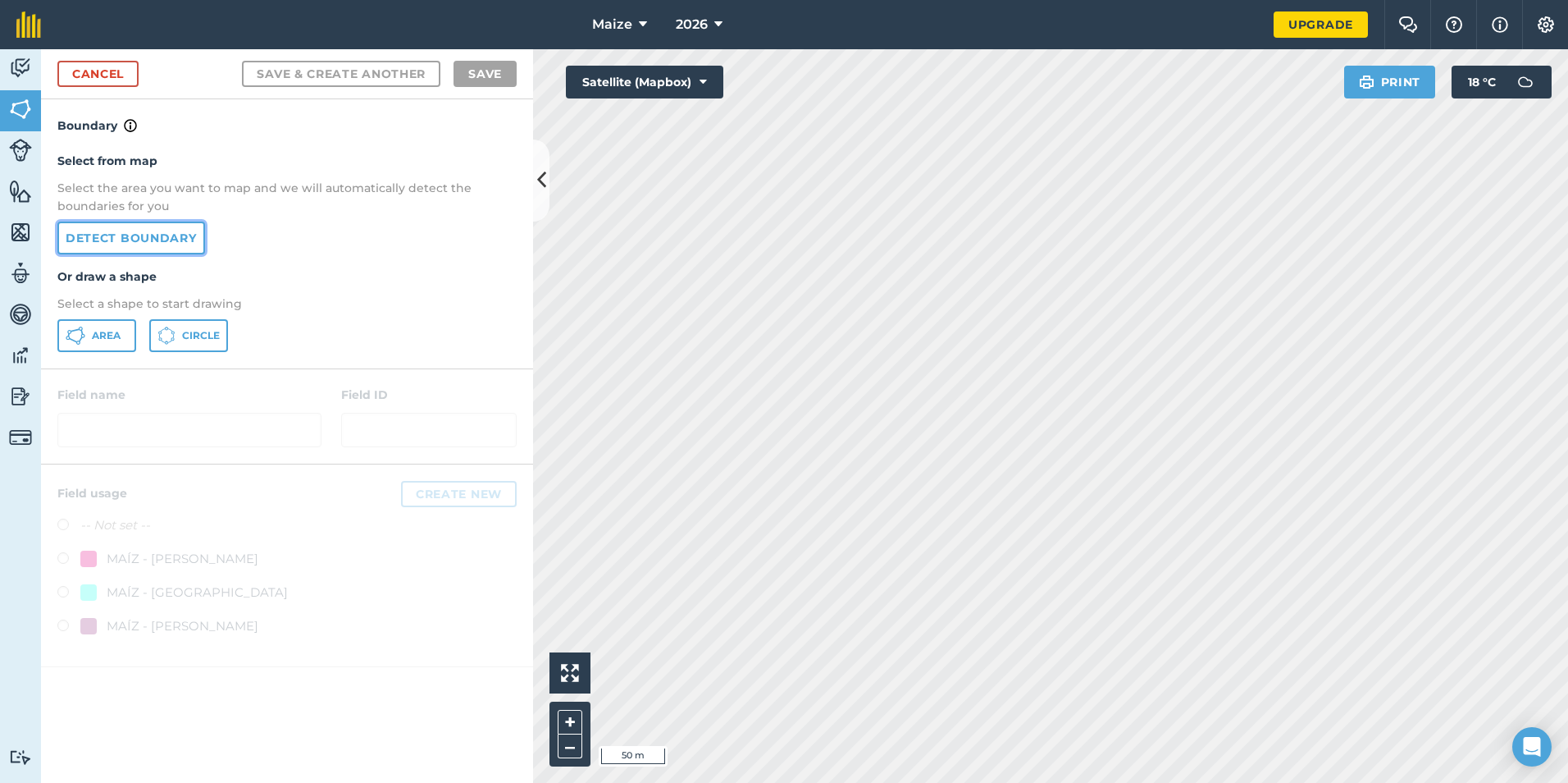
click at [124, 240] on link "Detect boundary" at bounding box center [131, 237] width 148 height 32
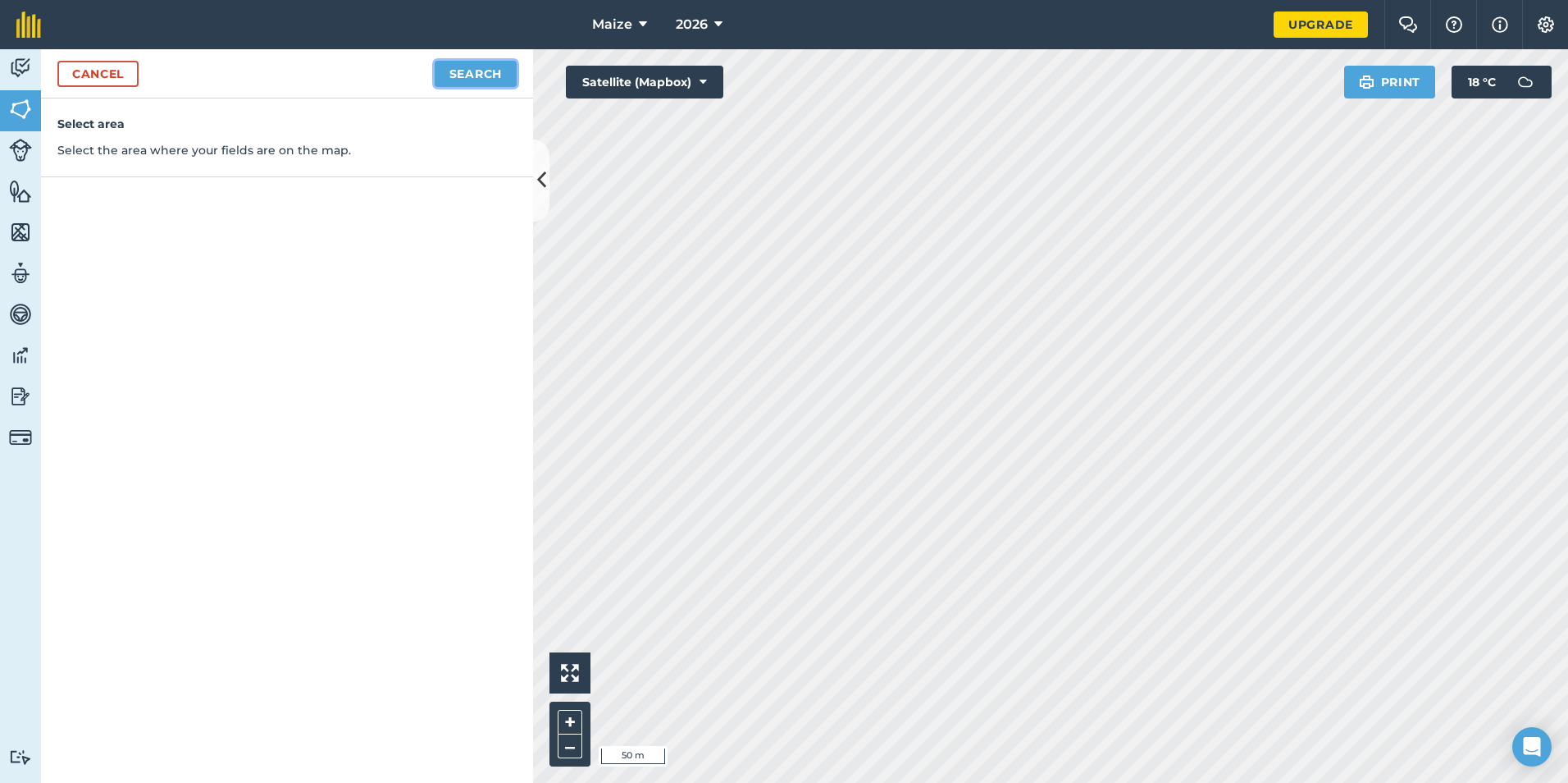
click at [472, 80] on button "Search" at bounding box center [475, 73] width 82 height 26
click at [417, 70] on button "Continue to edit boundaries" at bounding box center [393, 73] width 248 height 26
click at [365, 67] on button "Continue to name fields" at bounding box center [410, 73] width 213 height 26
click at [238, 148] on input "text" at bounding box center [215, 158] width 267 height 34
type input "Somerset 5"
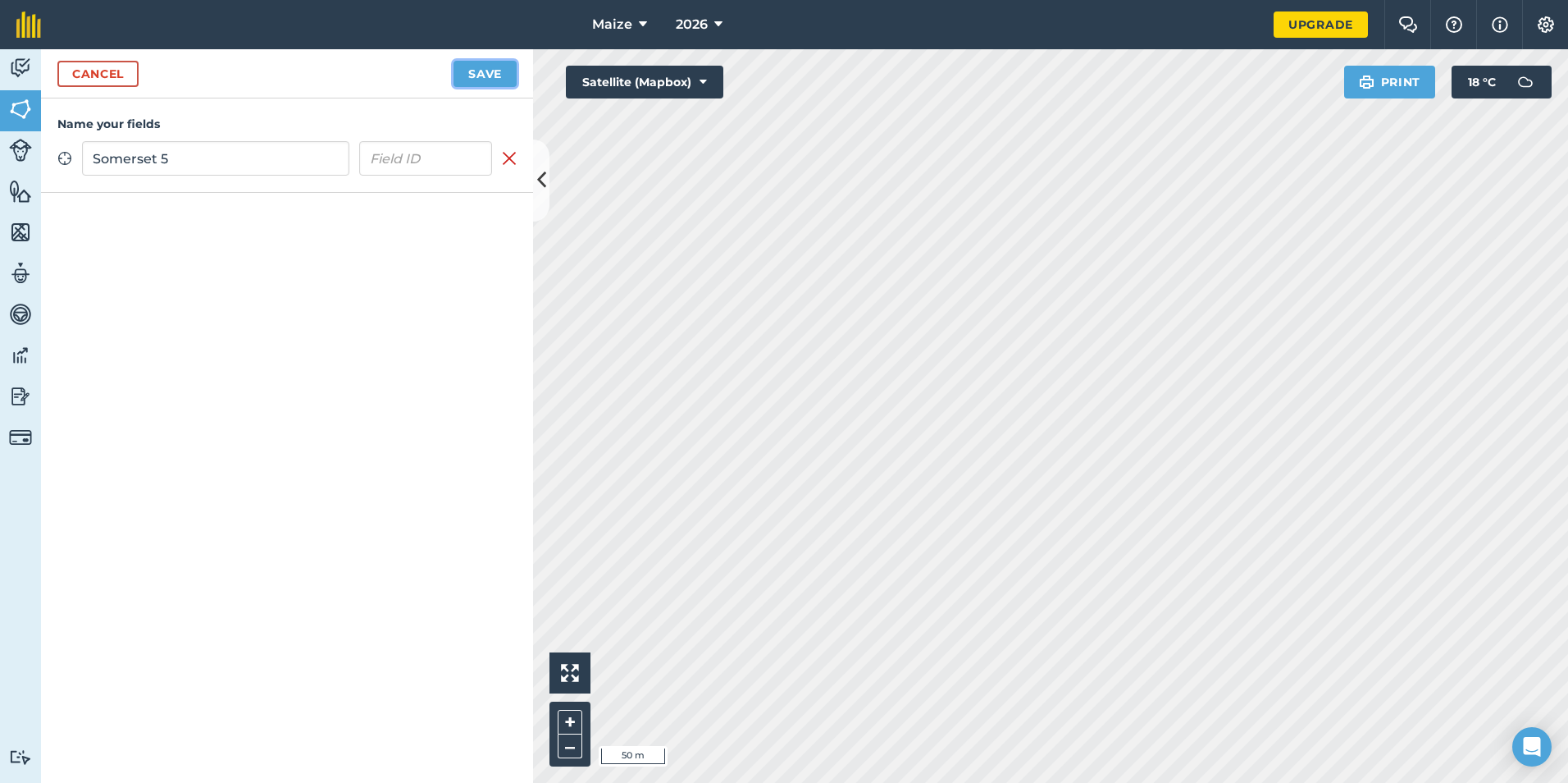
click at [476, 70] on button "Save" at bounding box center [485, 73] width 63 height 26
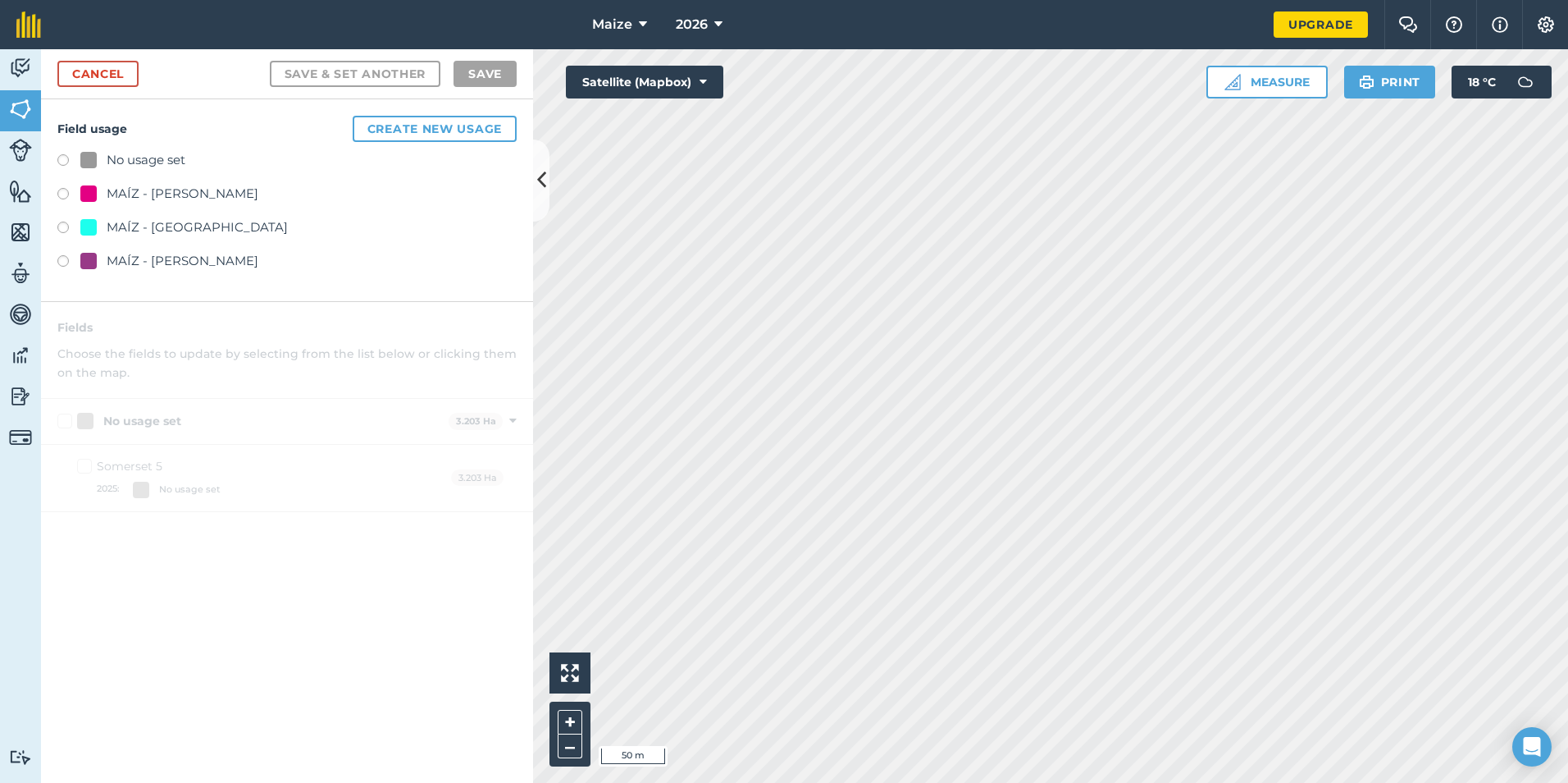
click at [135, 221] on div "MAÍZ - [GEOGRAPHIC_DATA]" at bounding box center [197, 227] width 181 height 20
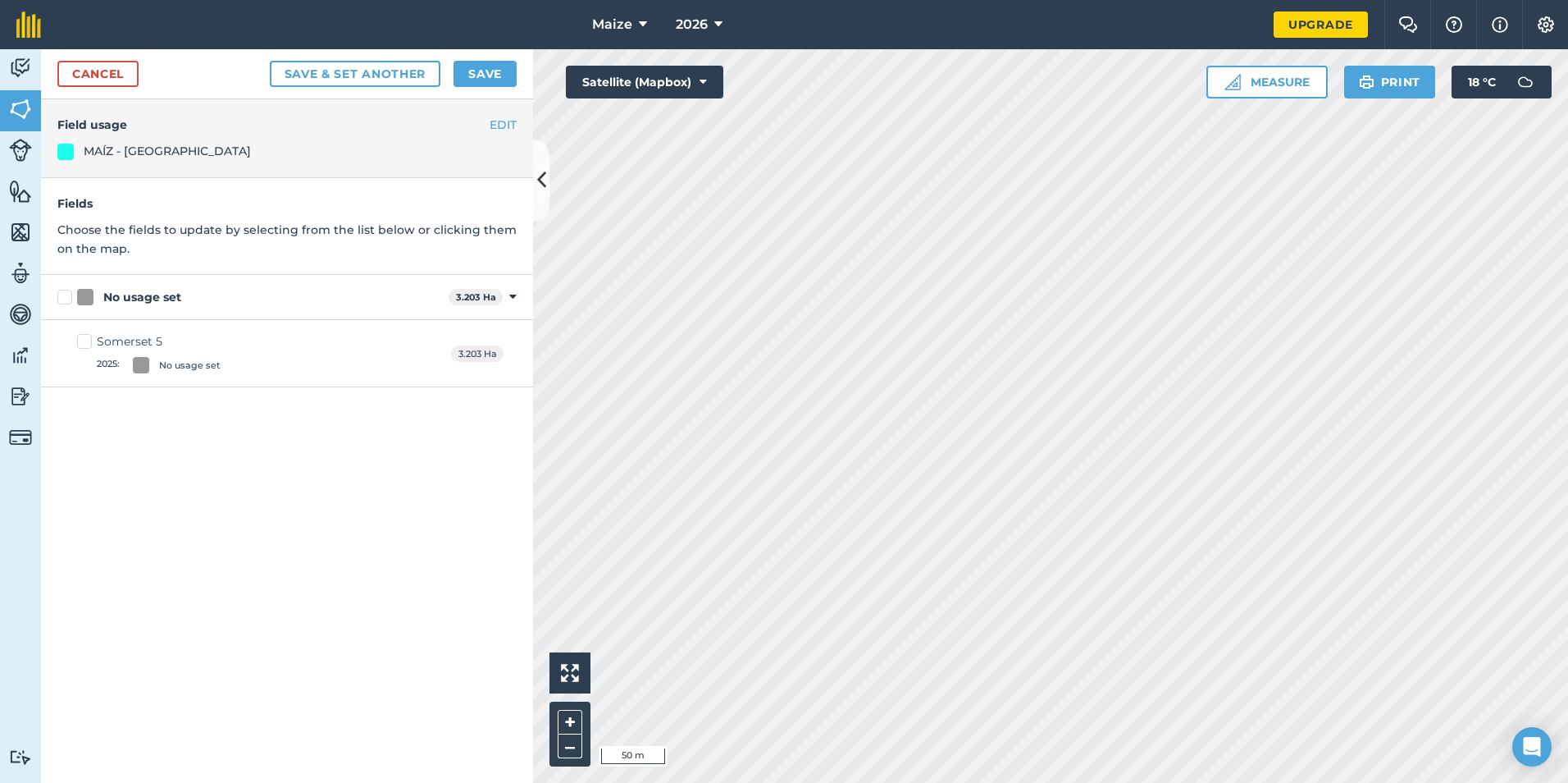
click at [171, 296] on div "No usage set" at bounding box center [142, 297] width 78 height 17
click at [68, 296] on input "No usage set" at bounding box center [62, 294] width 10 height 10
checkbox input "true"
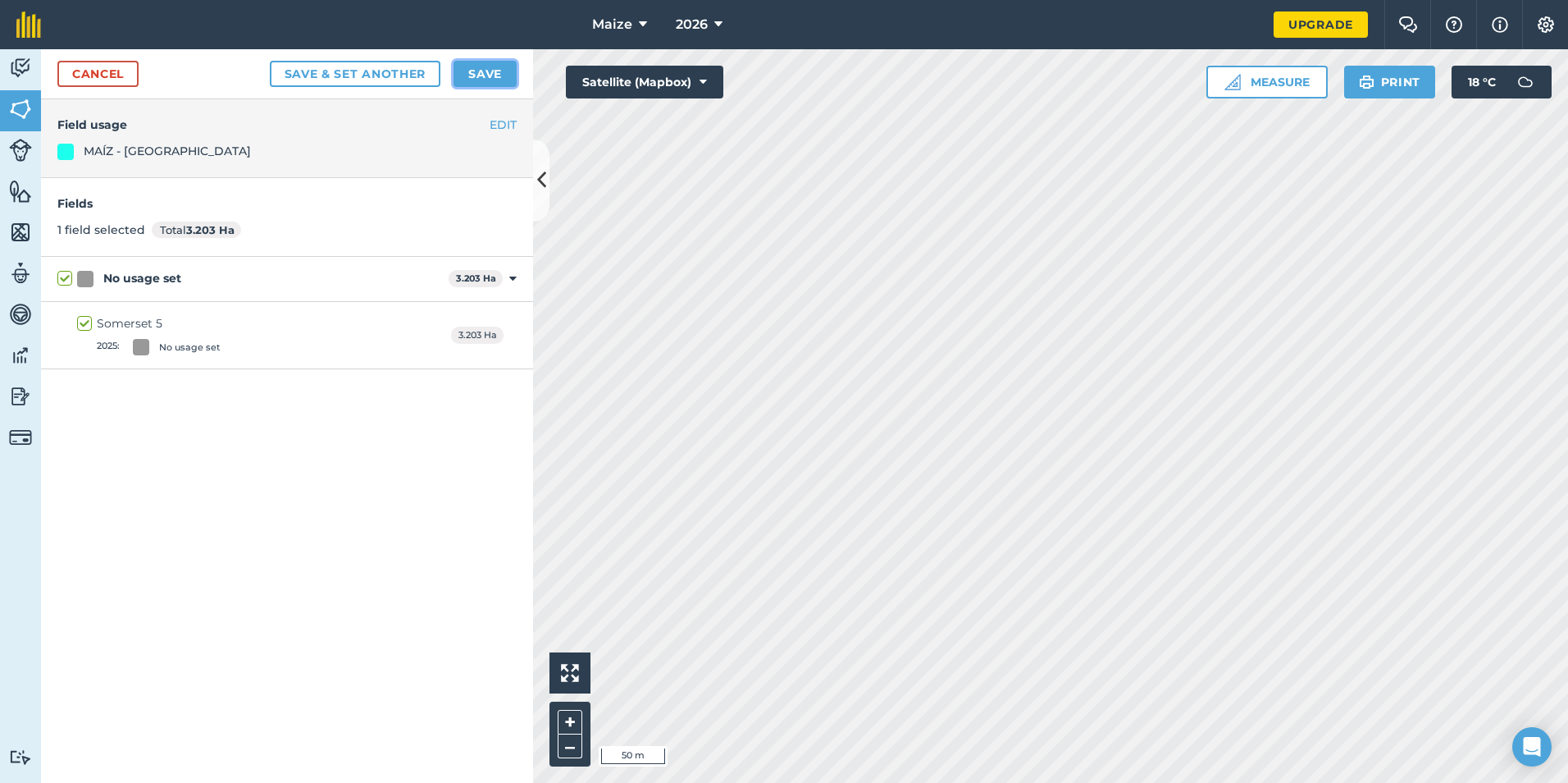
click at [487, 73] on button "Save" at bounding box center [485, 73] width 63 height 26
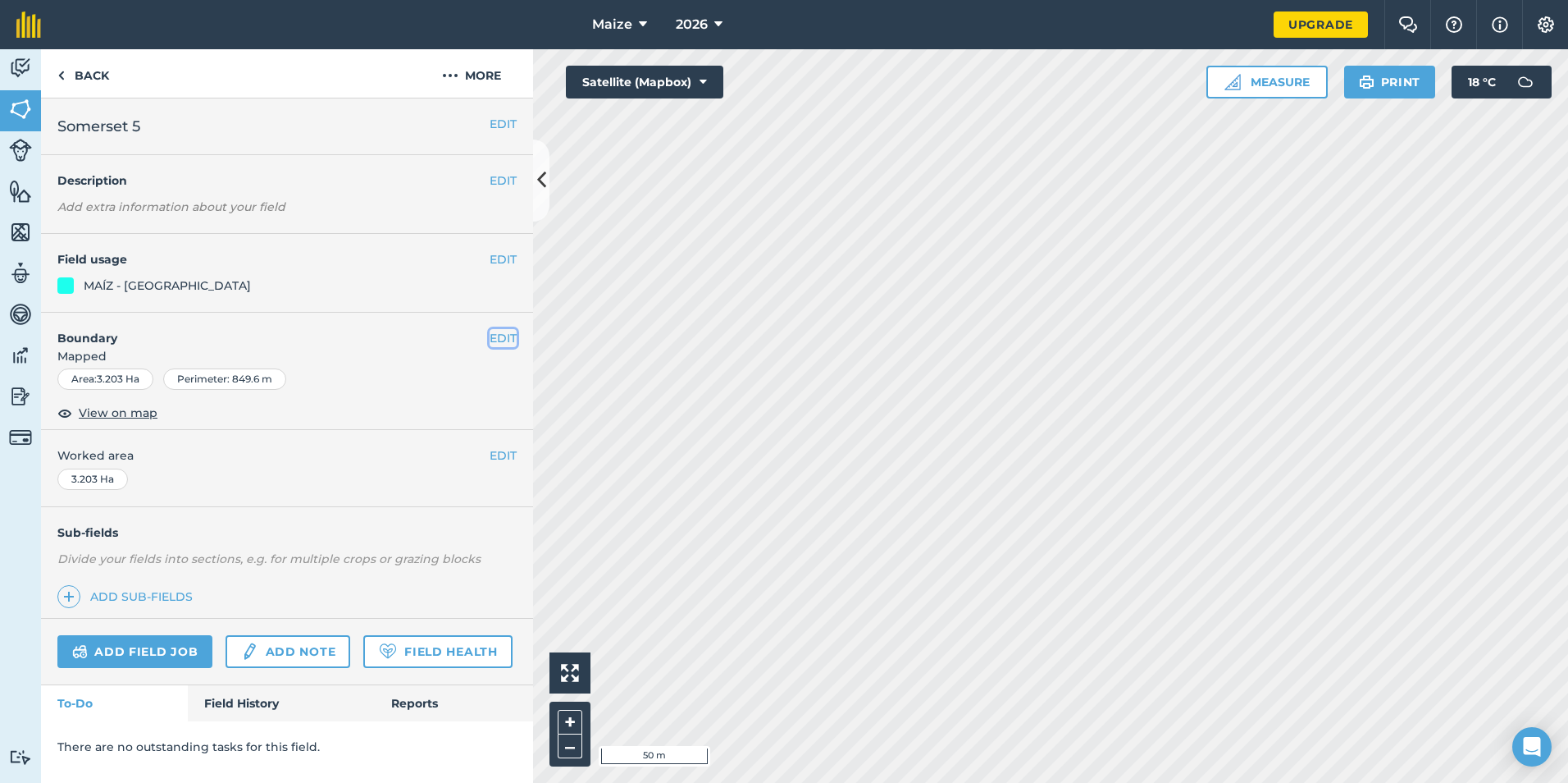
click at [504, 342] on button "EDIT" at bounding box center [504, 337] width 27 height 18
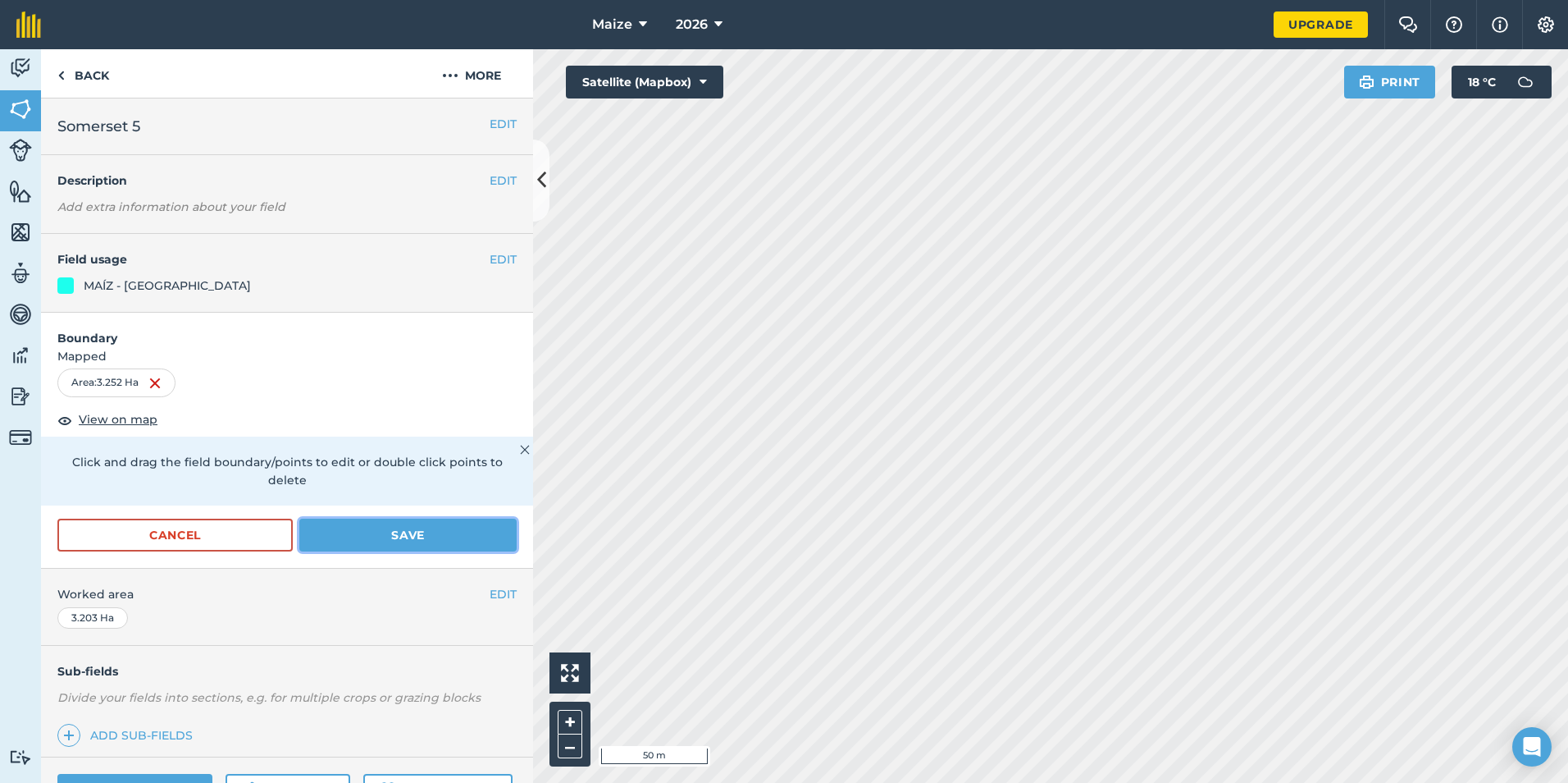
click at [405, 544] on button "Save" at bounding box center [408, 535] width 218 height 32
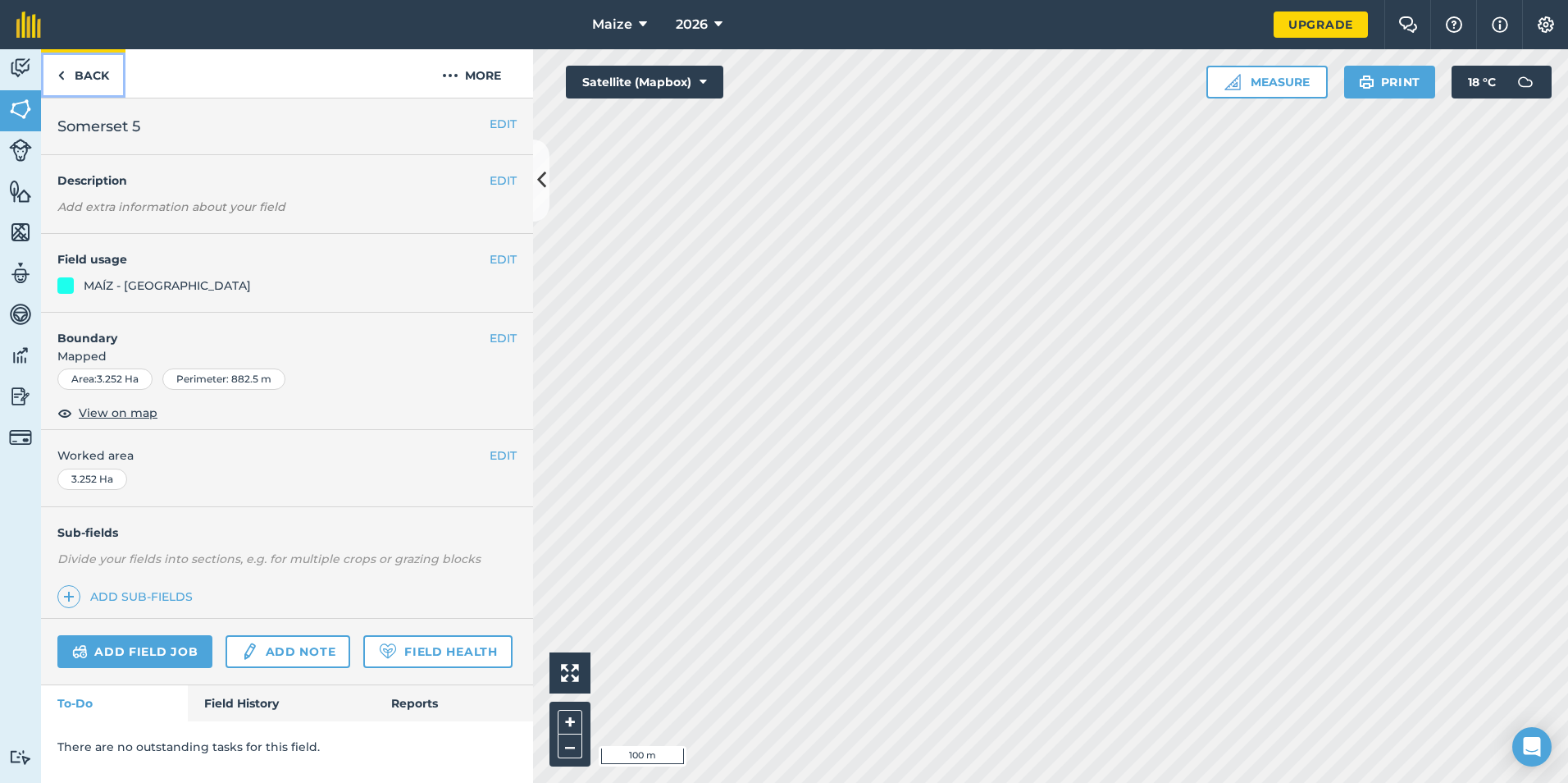
click at [96, 68] on link "Back" at bounding box center [83, 73] width 85 height 49
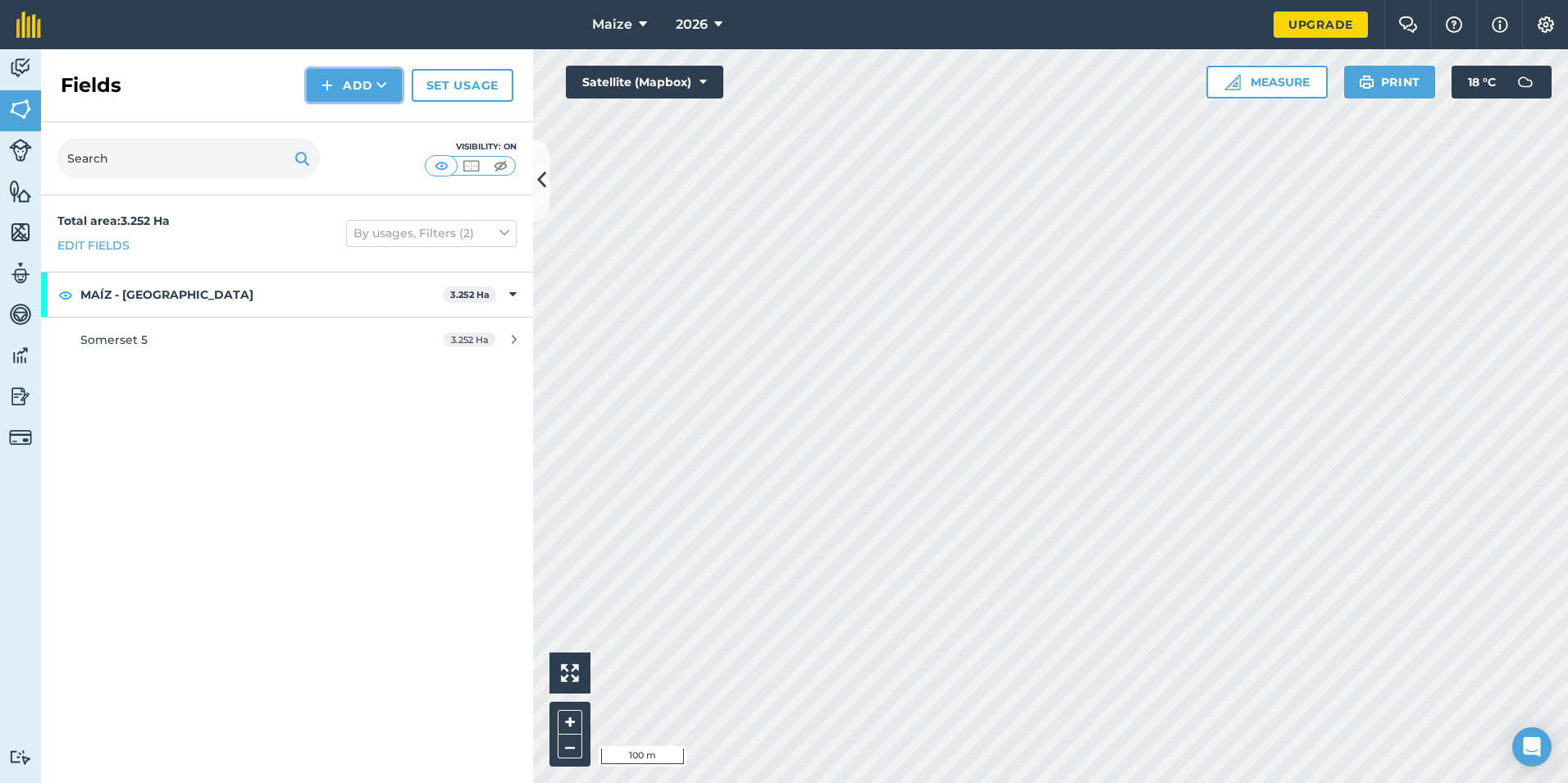
click at [376, 82] on button "Add" at bounding box center [353, 85] width 95 height 32
click at [351, 126] on link "Draw" at bounding box center [354, 122] width 90 height 36
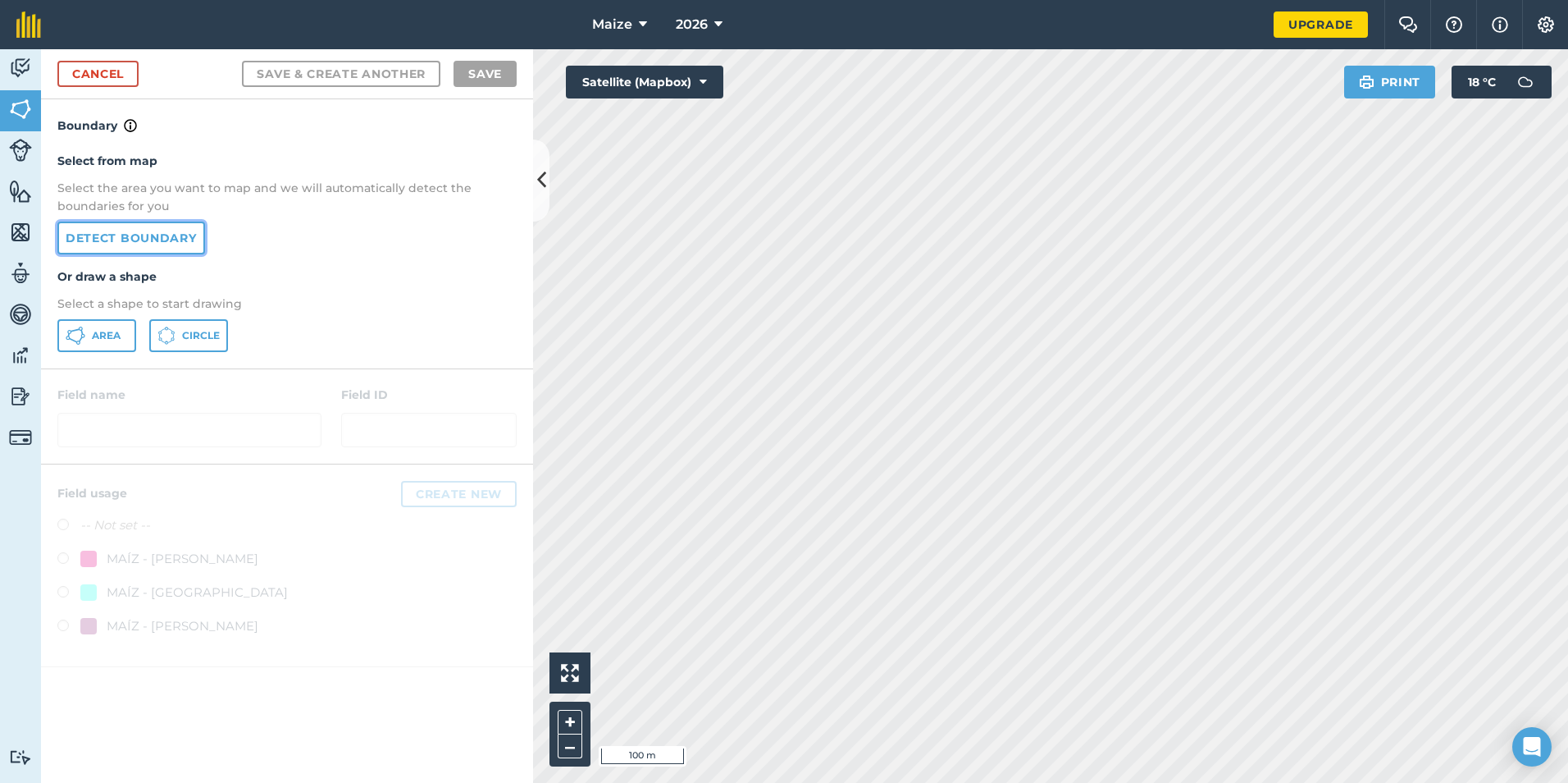
click at [140, 238] on link "Detect boundary" at bounding box center [131, 237] width 148 height 32
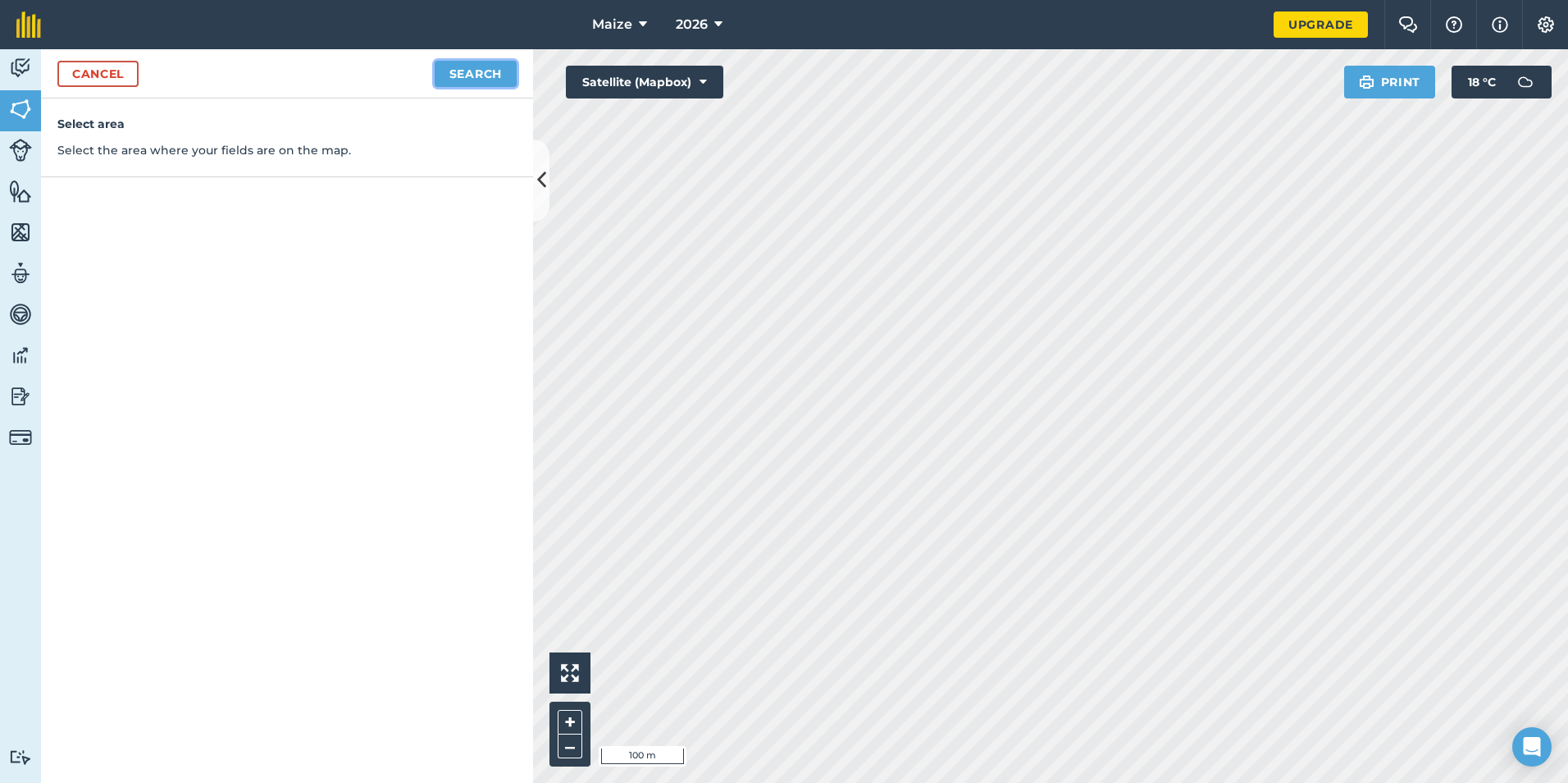
click at [478, 71] on button "Search" at bounding box center [475, 73] width 82 height 26
click at [434, 79] on button "Continue to edit boundaries" at bounding box center [393, 73] width 248 height 26
click at [454, 74] on button "Continue to name fields" at bounding box center [410, 73] width 213 height 26
click at [172, 157] on input "Towers" at bounding box center [215, 158] width 267 height 34
type input "T"
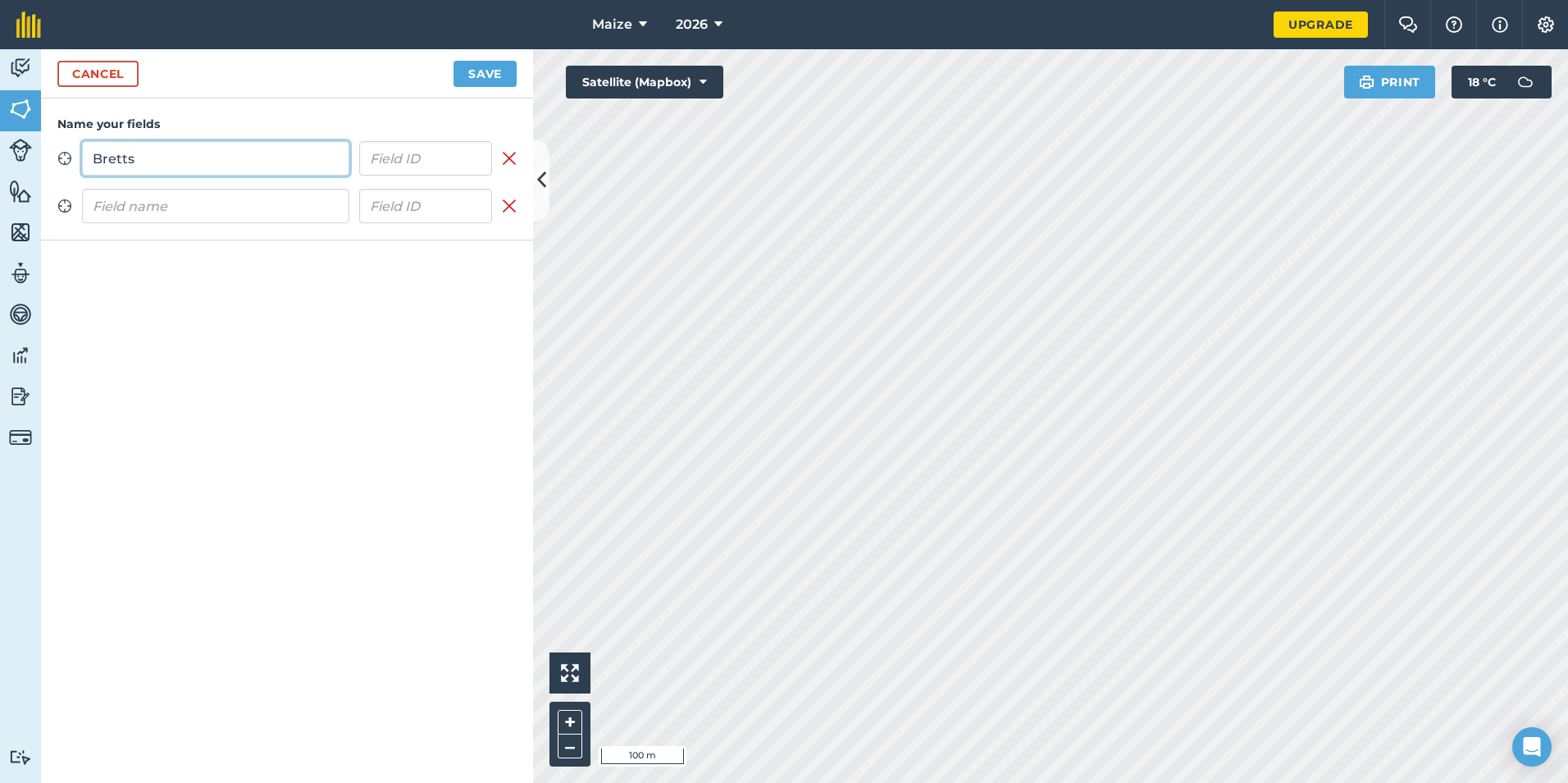
type input "Bretts"
click at [115, 205] on input "text" at bounding box center [215, 206] width 267 height 34
type input "Towers"
click at [471, 70] on button "Save" at bounding box center [485, 73] width 63 height 26
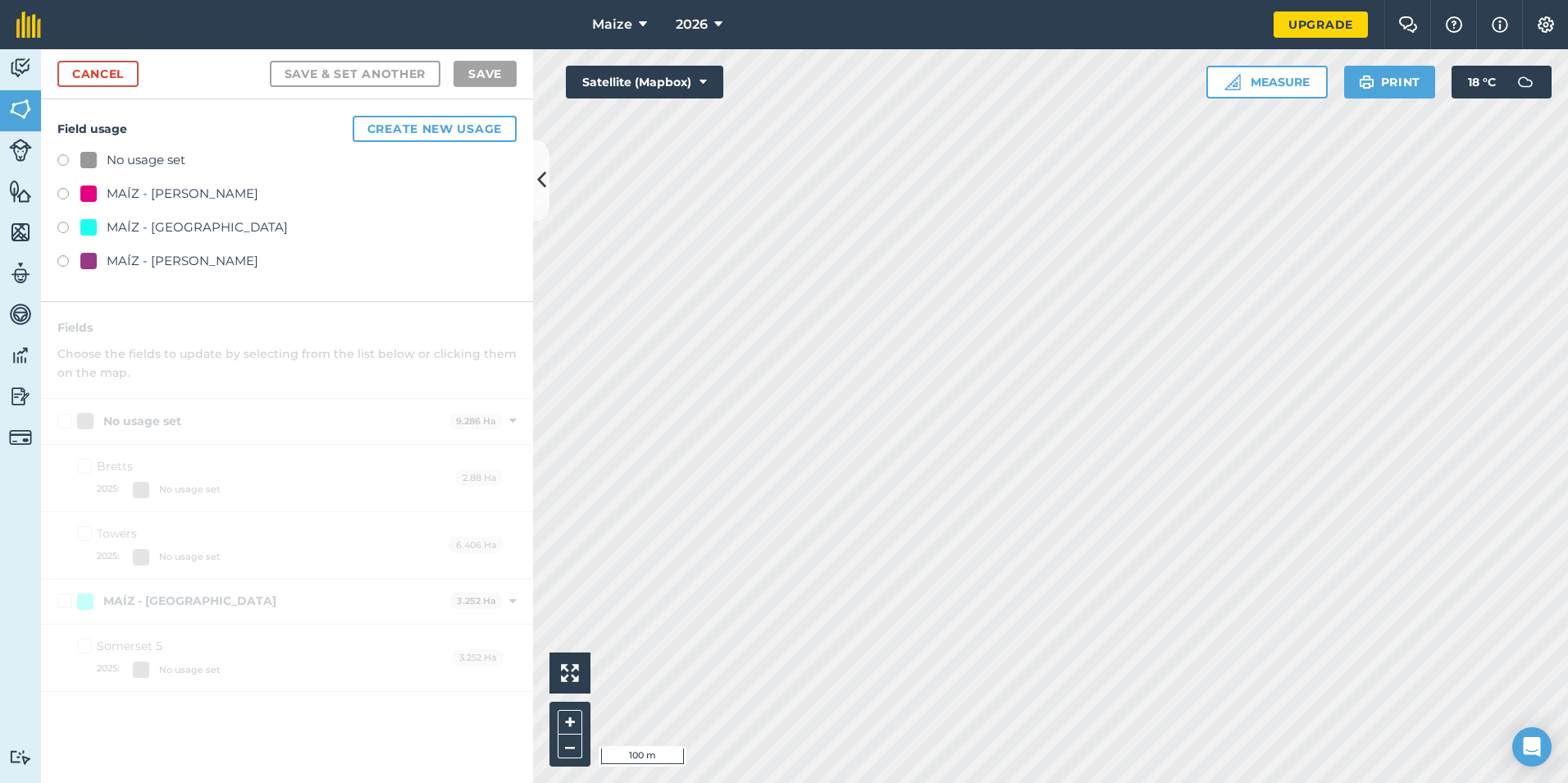
click at [153, 188] on div "MAÍZ - [PERSON_NAME]" at bounding box center [183, 193] width 152 height 20
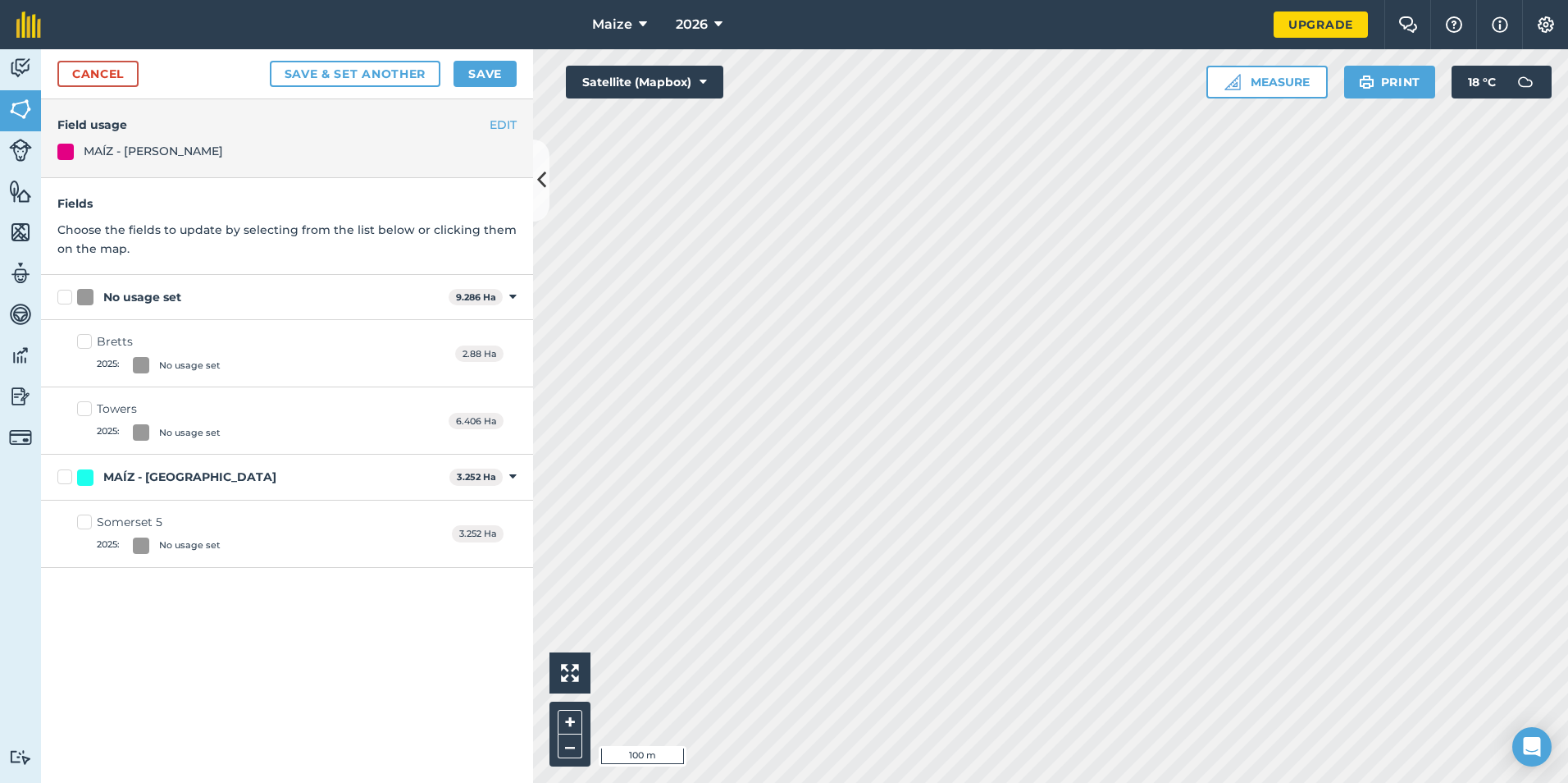
click at [150, 298] on div "No usage set" at bounding box center [142, 297] width 78 height 17
click at [68, 298] on input "No usage set" at bounding box center [62, 294] width 10 height 10
checkbox input "true"
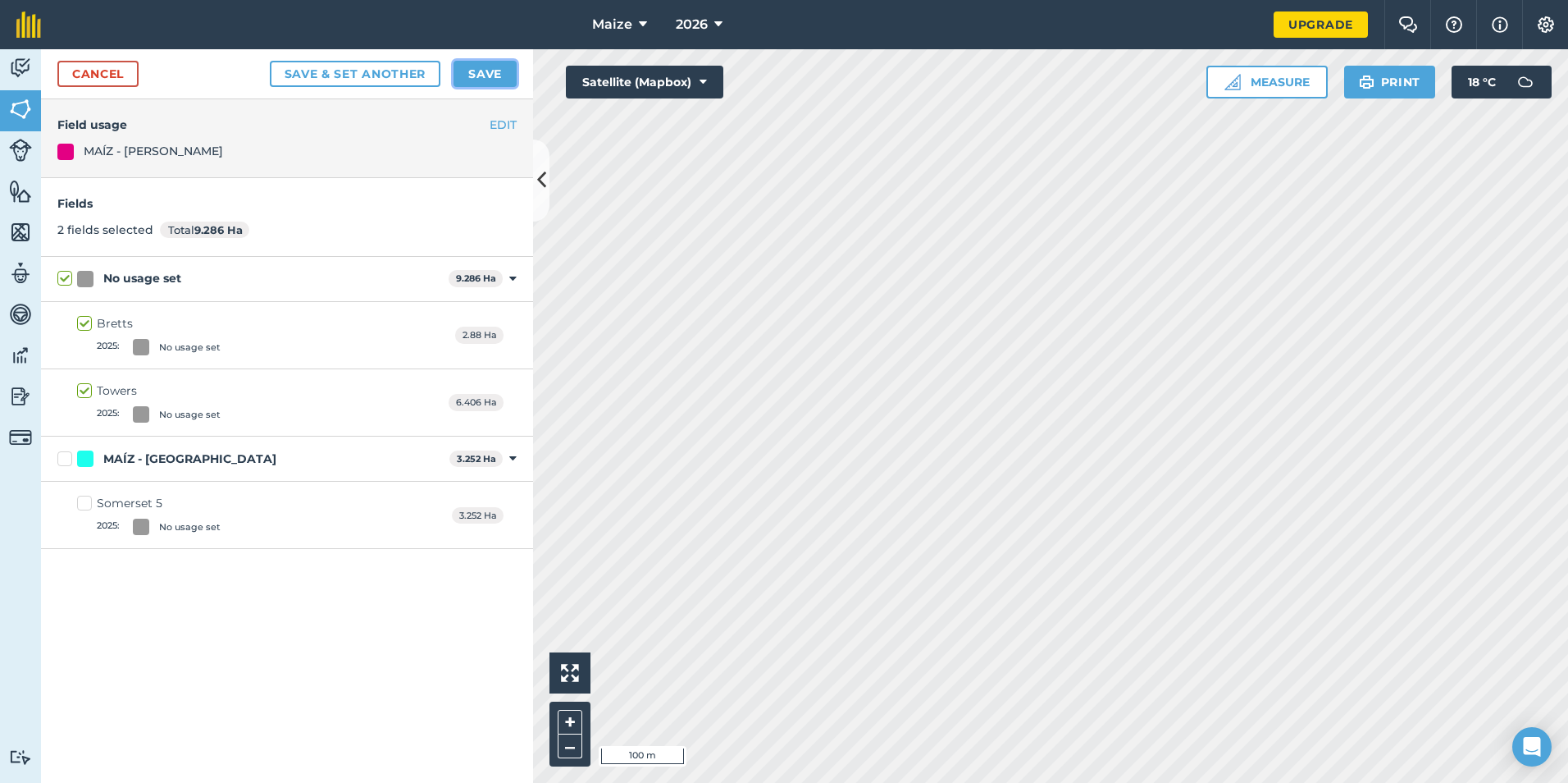
click at [482, 79] on button "Save" at bounding box center [485, 73] width 63 height 26
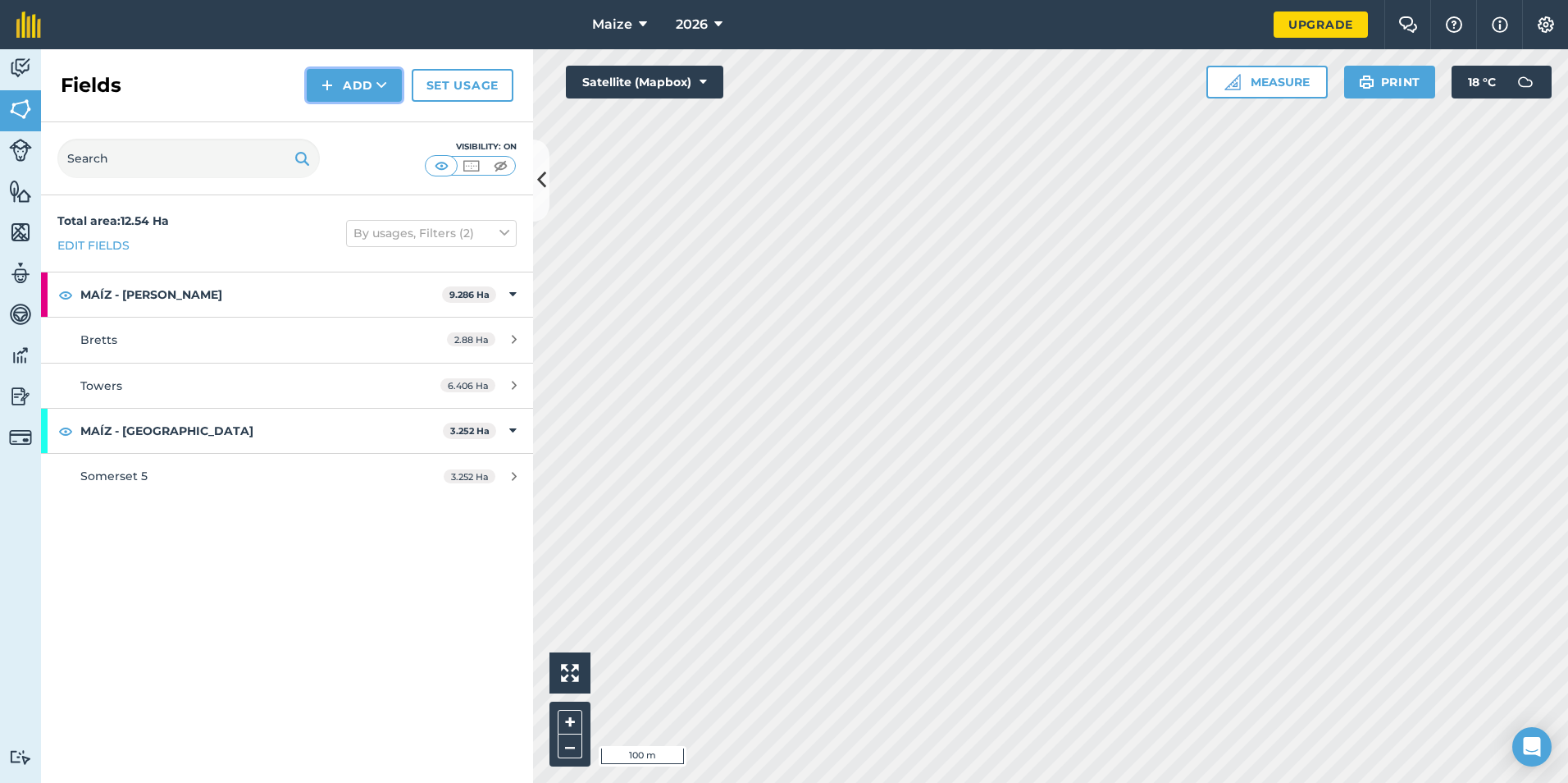
click at [358, 94] on button "Add" at bounding box center [353, 85] width 95 height 32
click at [363, 112] on link "Draw" at bounding box center [354, 122] width 90 height 36
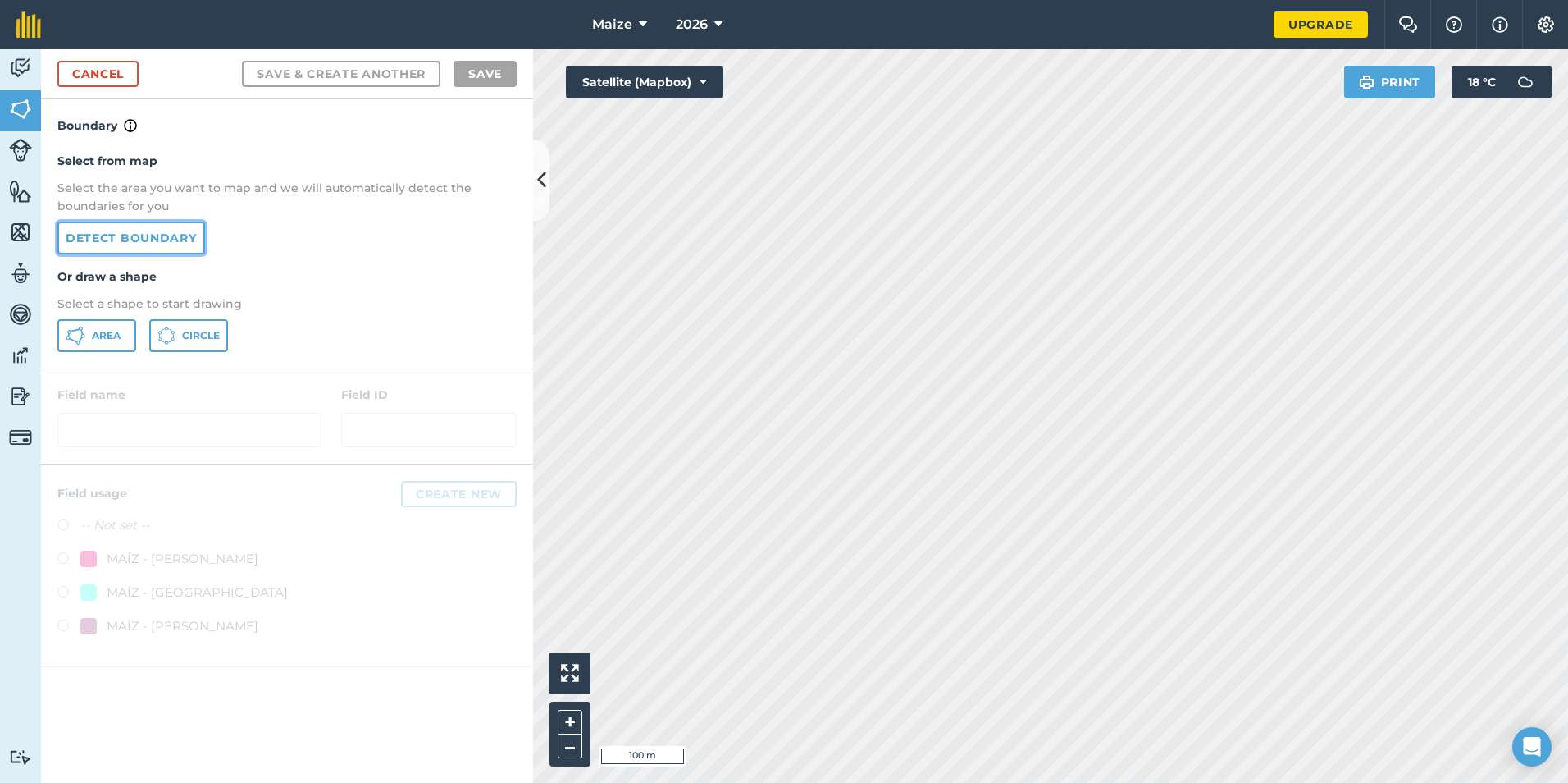
click at [152, 240] on link "Detect boundary" at bounding box center [131, 237] width 148 height 32
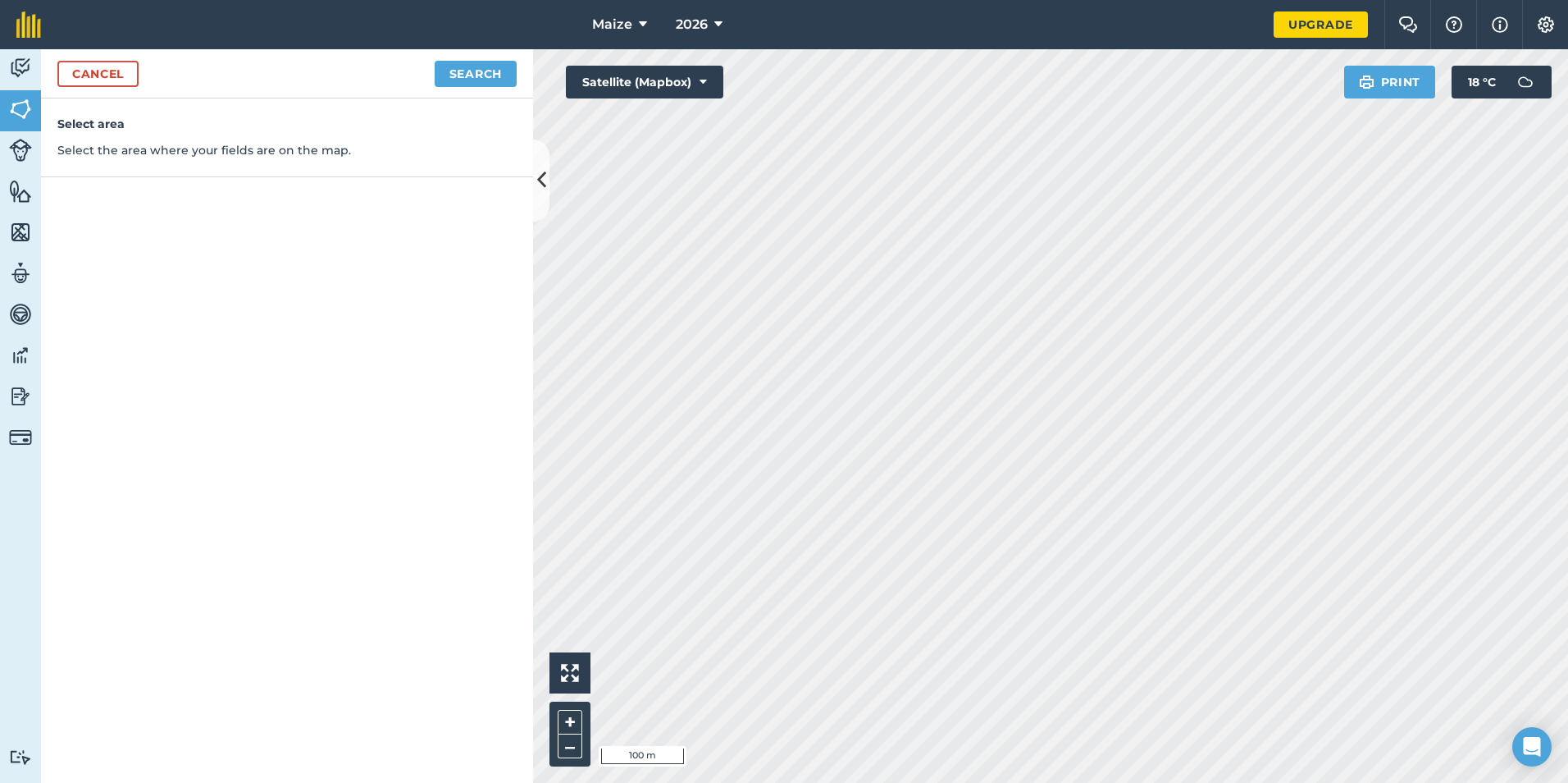
drag, startPoint x: 473, startPoint y: 58, endPoint x: 470, endPoint y: 71, distance: 13.3
click at [472, 59] on div "Cancel Search" at bounding box center [287, 74] width 492 height 50
click at [470, 71] on button "Search" at bounding box center [475, 73] width 82 height 26
click at [413, 50] on div "Cancel Continue to edit boundaries" at bounding box center [287, 74] width 492 height 50
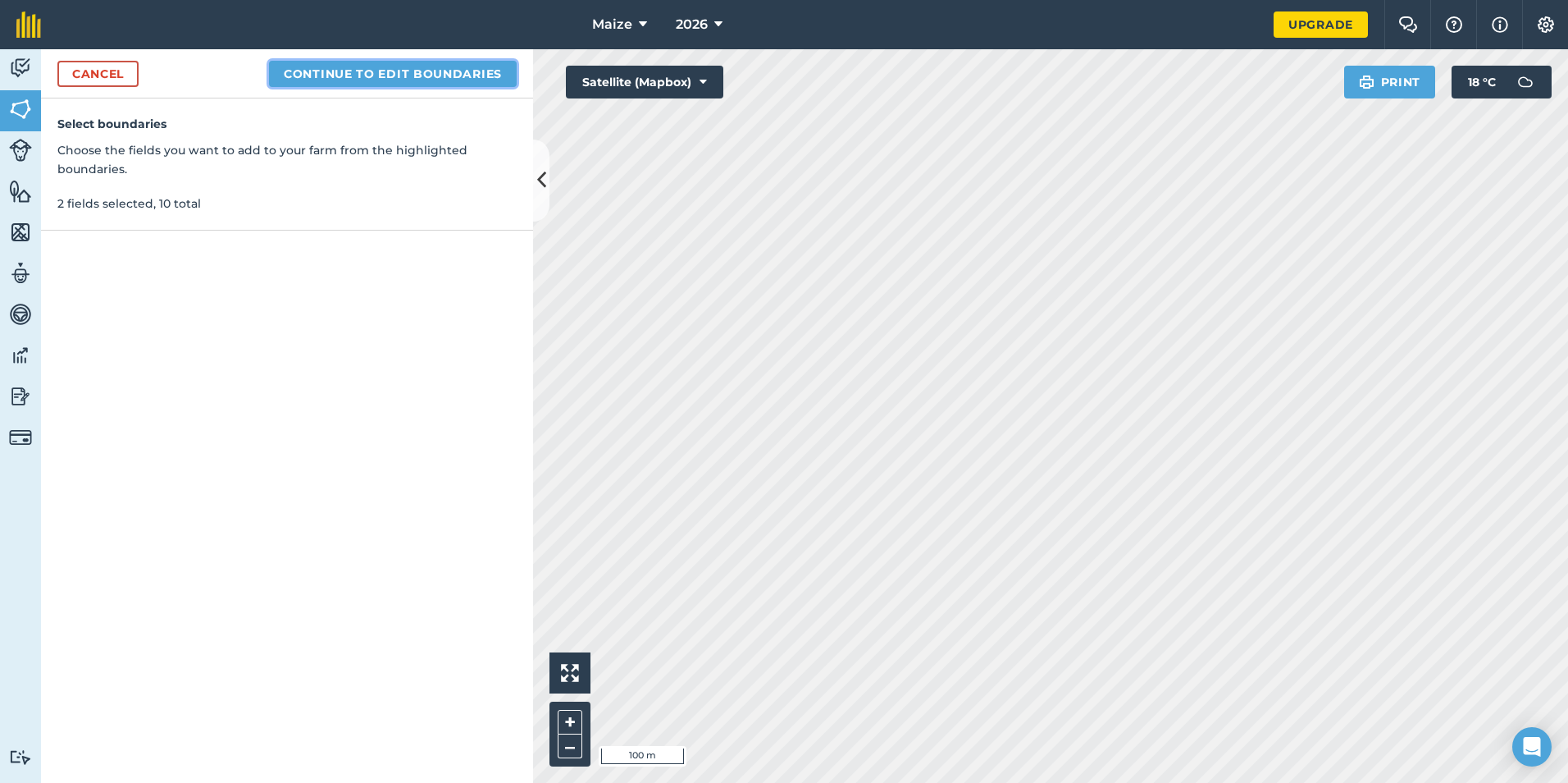
click at [423, 73] on button "Continue to edit boundaries" at bounding box center [393, 73] width 248 height 26
click at [453, 73] on button "Continue to name fields" at bounding box center [410, 73] width 213 height 26
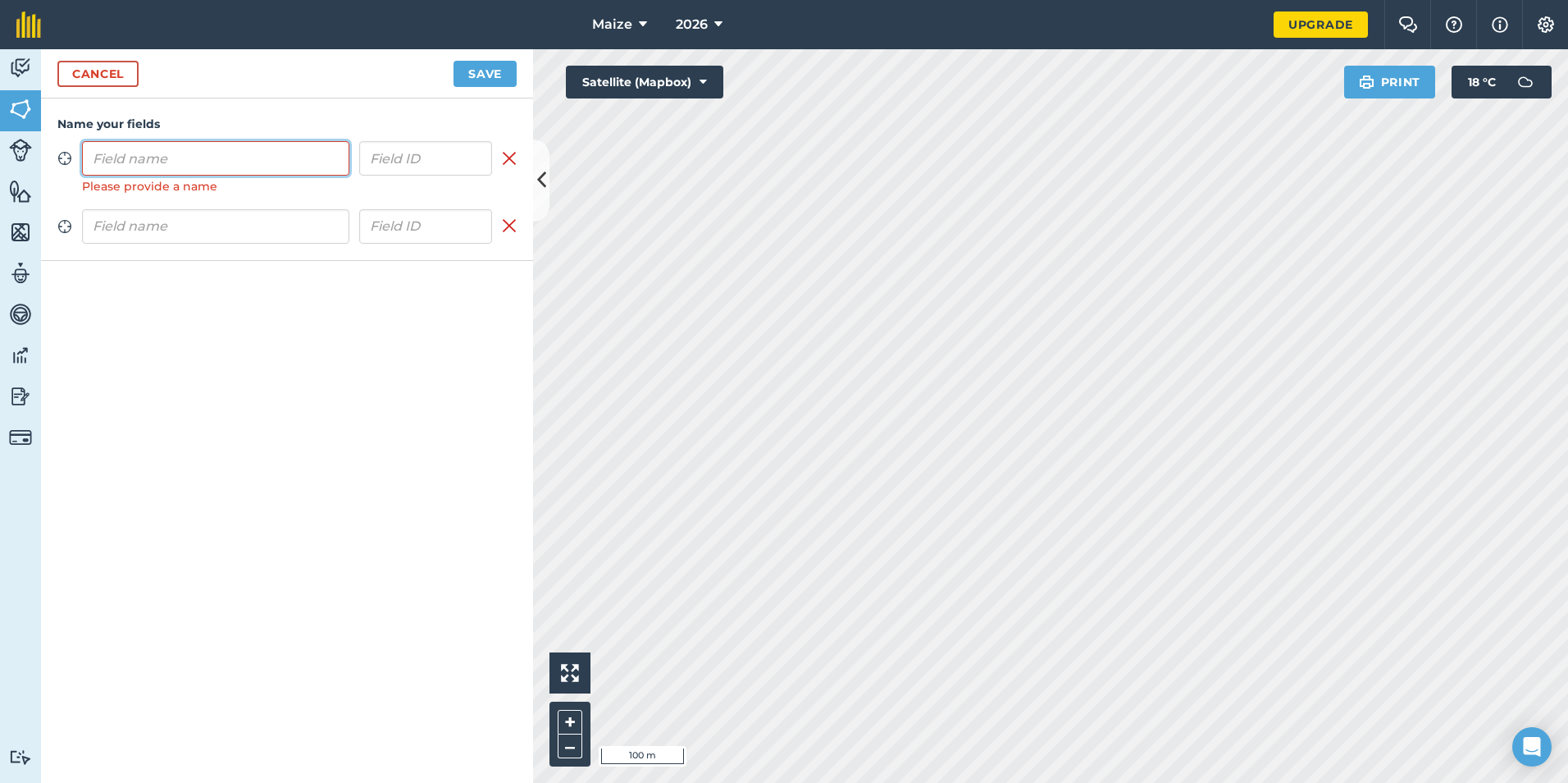
click at [261, 153] on input "text" at bounding box center [215, 158] width 267 height 34
type input "Towers 7"
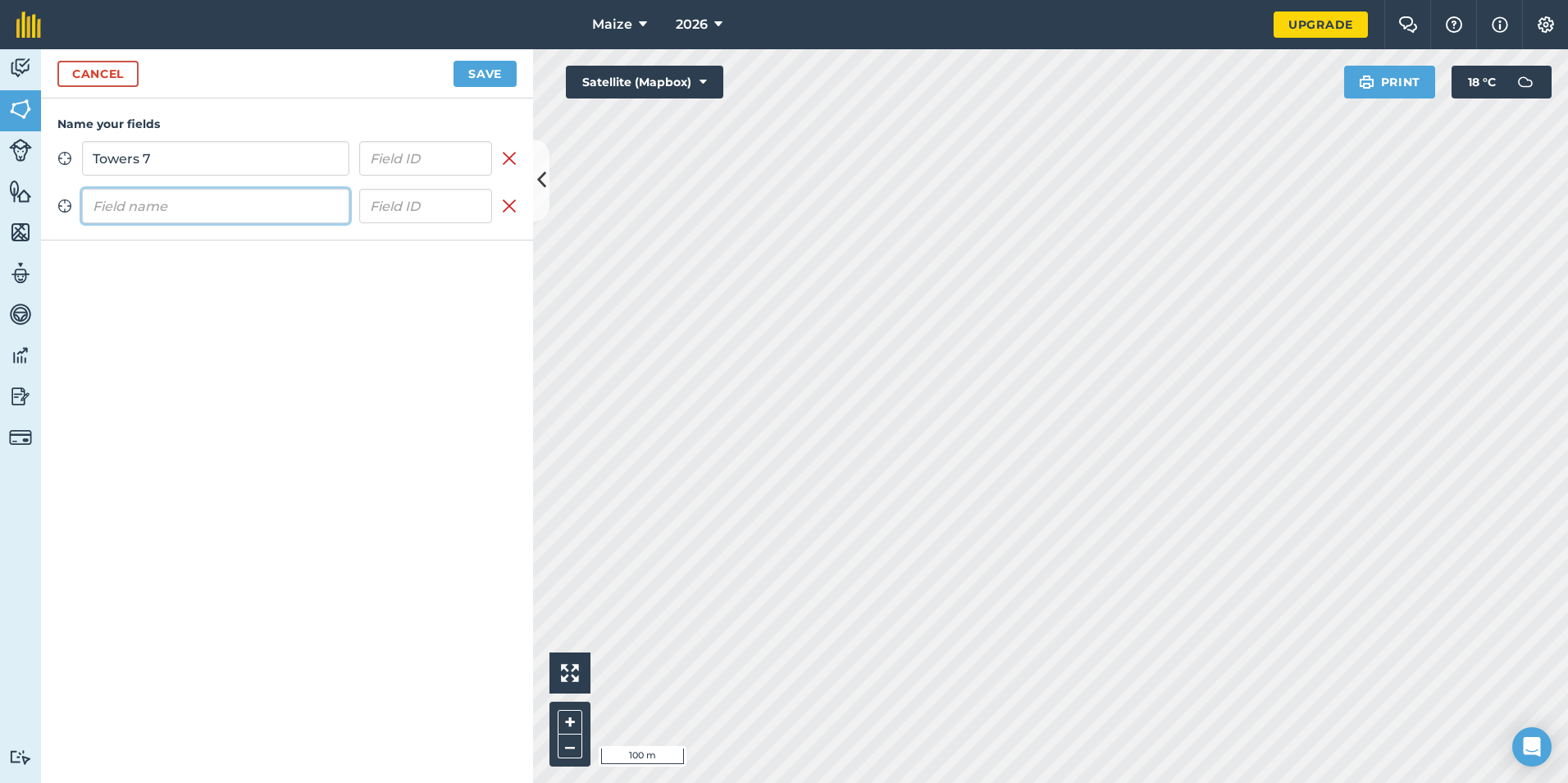
click at [253, 194] on input "text" at bounding box center [215, 206] width 267 height 34
type input "Peartree"
click at [482, 66] on button "Save" at bounding box center [485, 73] width 63 height 26
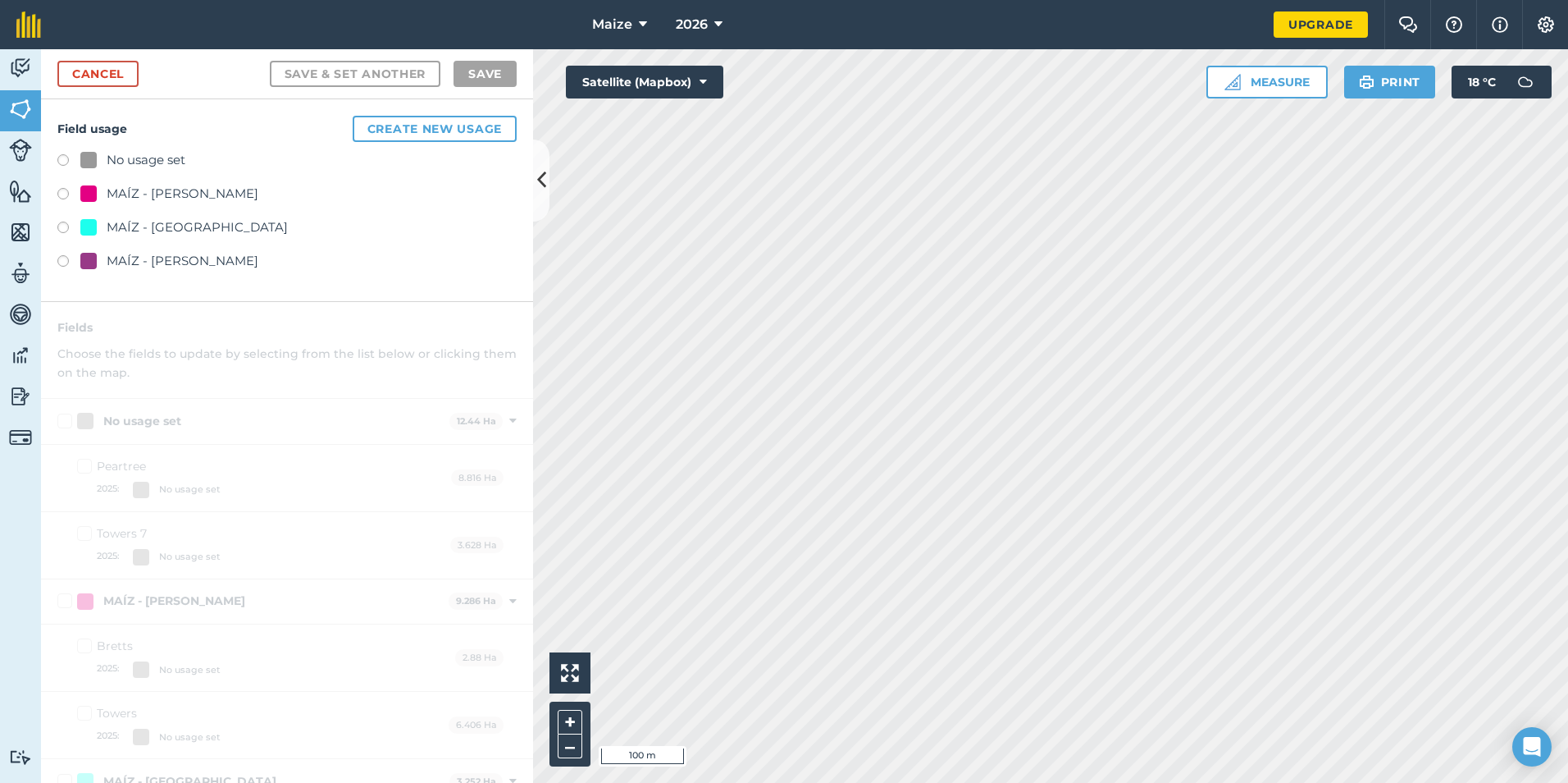
click at [69, 195] on label at bounding box center [68, 196] width 23 height 16
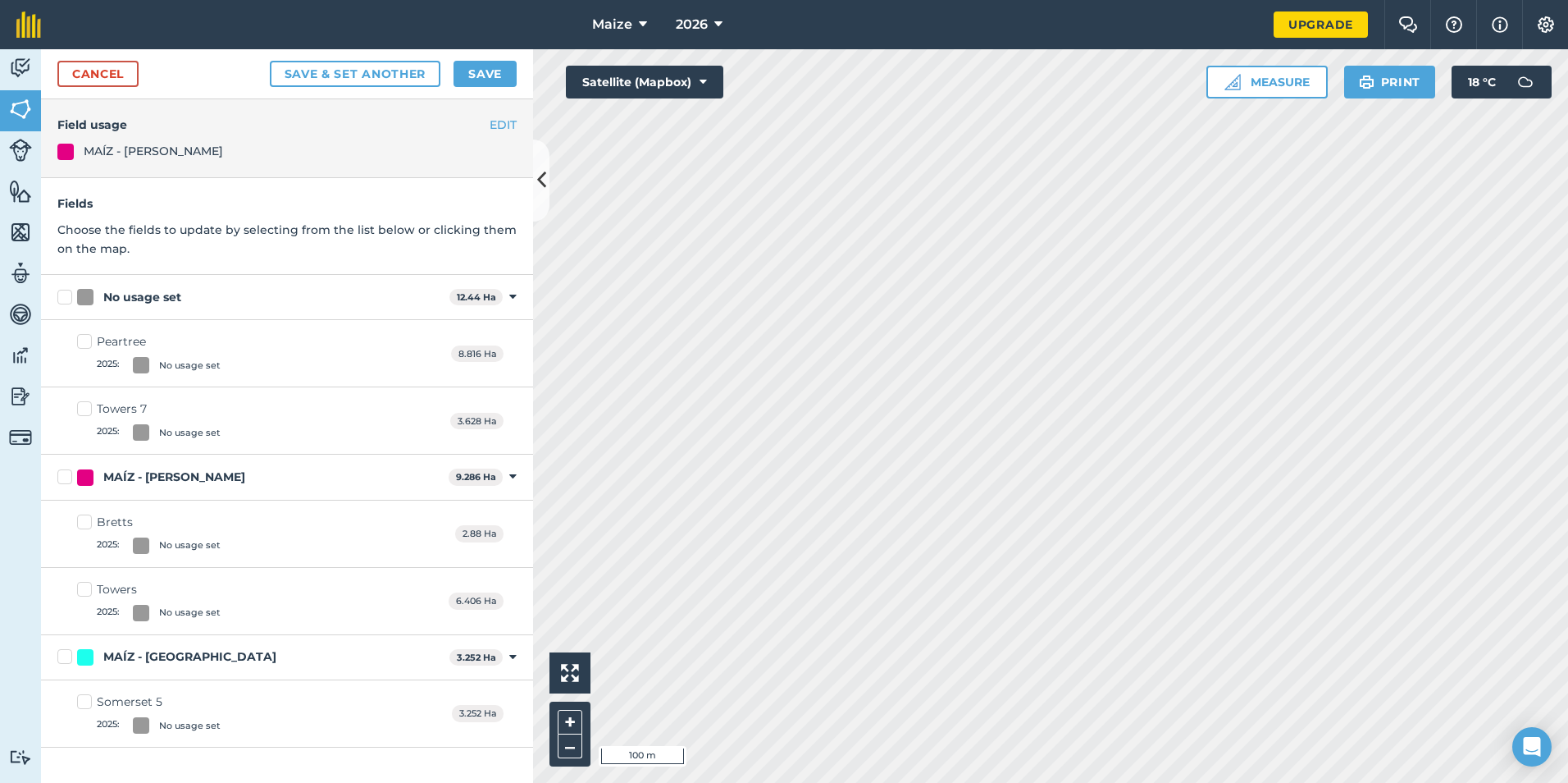
click at [70, 298] on label "No usage set" at bounding box center [250, 297] width 386 height 17
click at [68, 298] on input "No usage set" at bounding box center [62, 294] width 10 height 10
checkbox input "true"
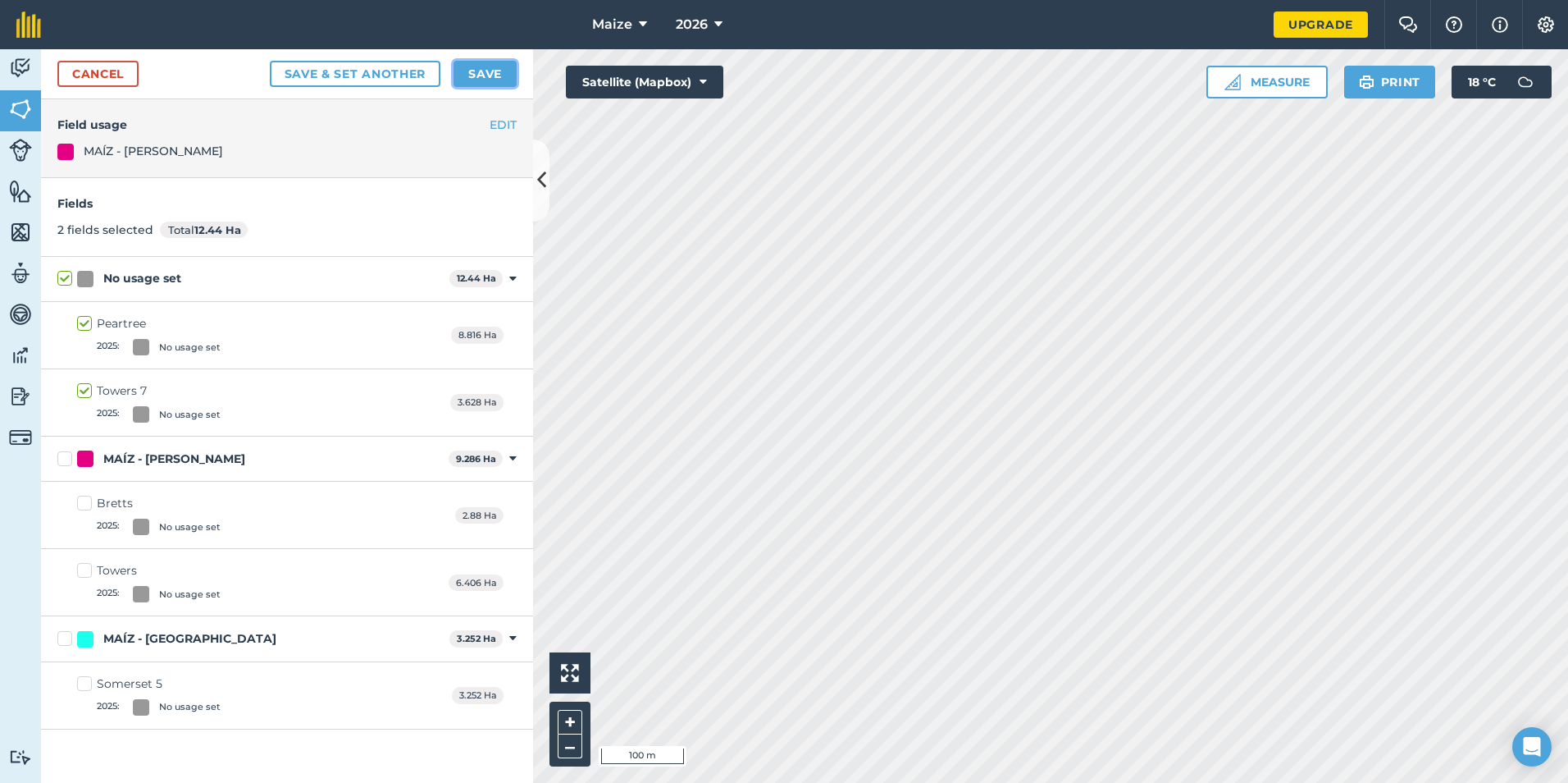
click at [488, 84] on button "Save" at bounding box center [485, 73] width 63 height 26
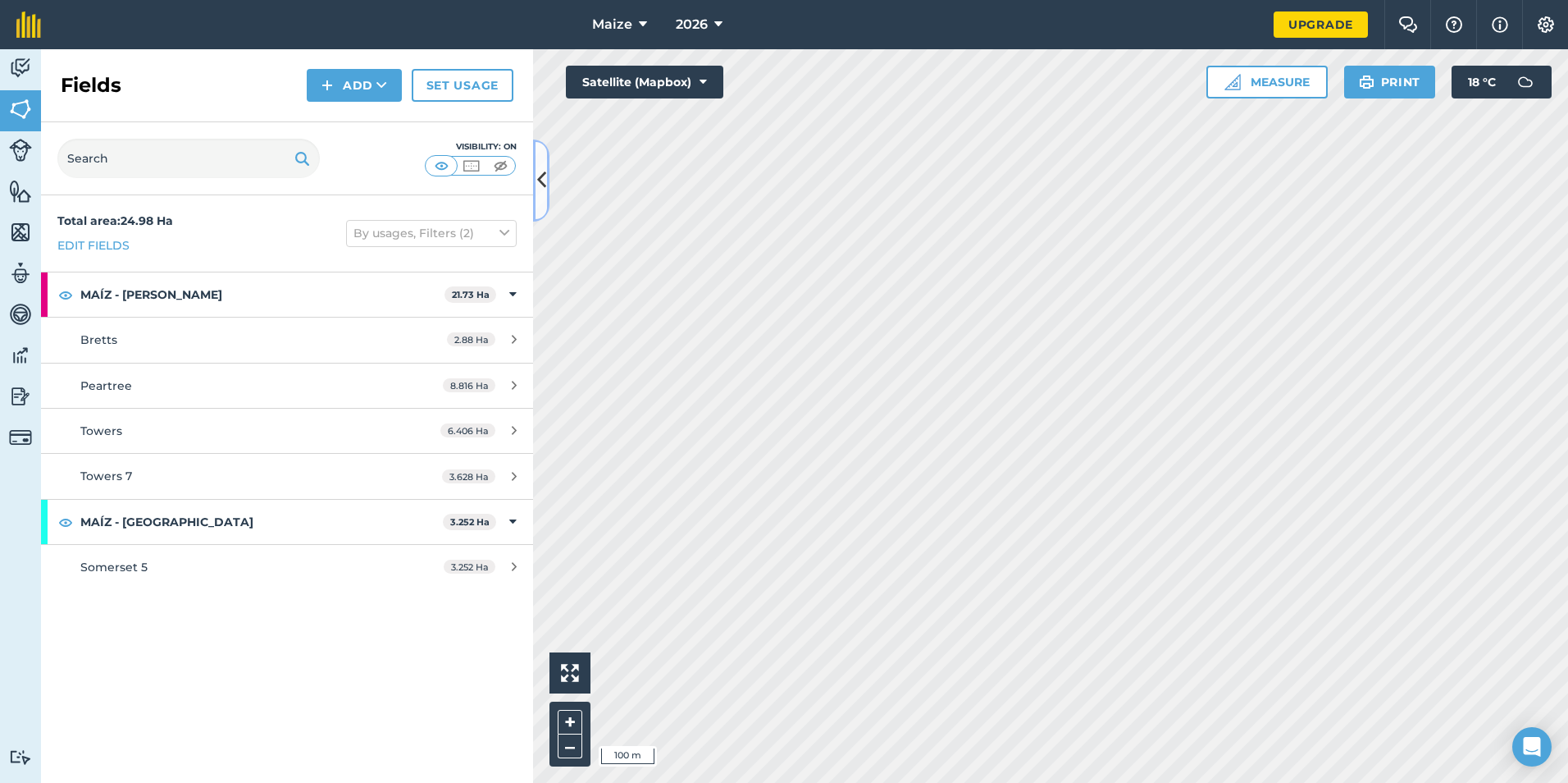
click at [544, 197] on button at bounding box center [540, 180] width 16 height 82
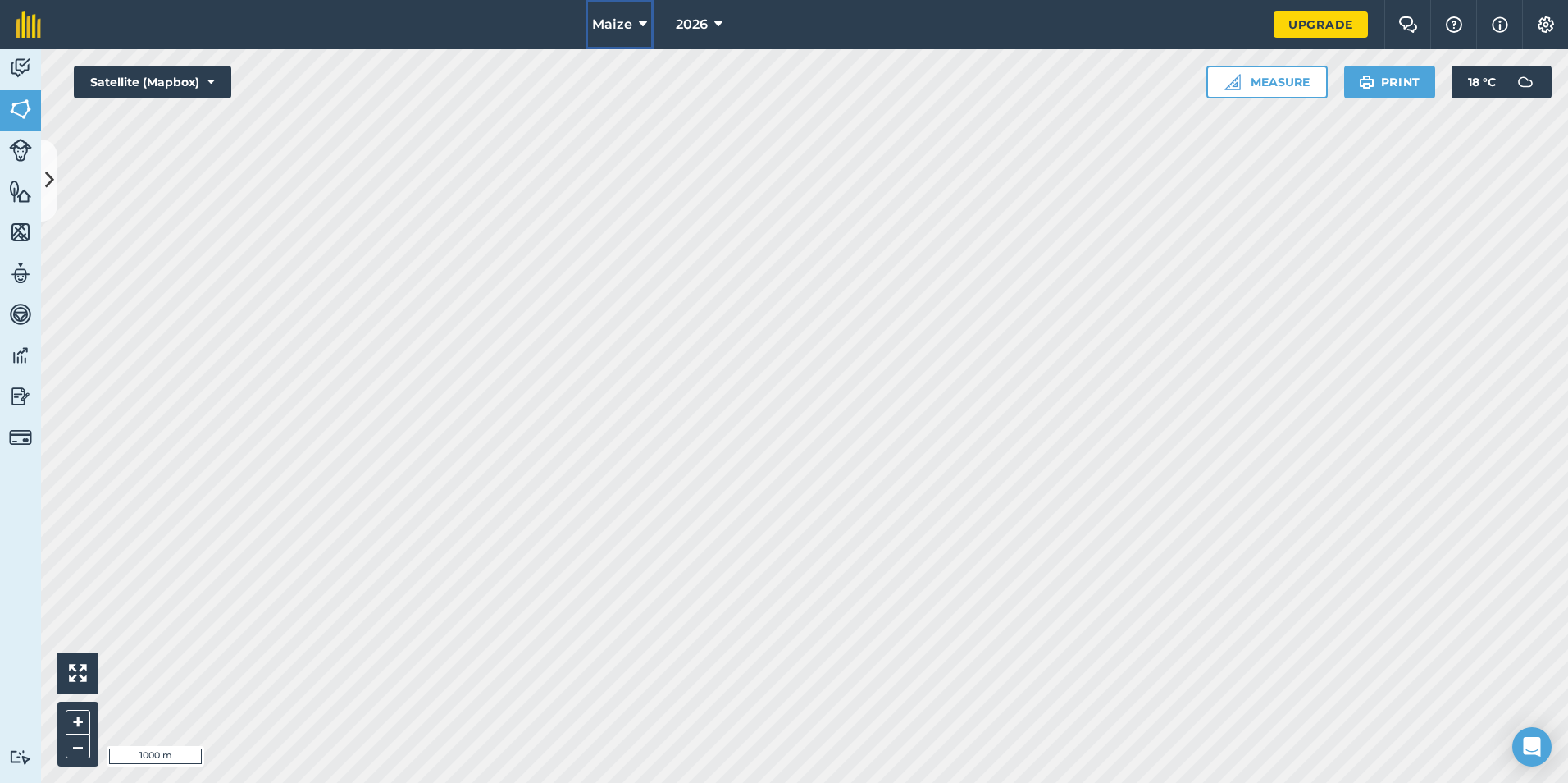
click at [644, 27] on icon at bounding box center [643, 24] width 9 height 20
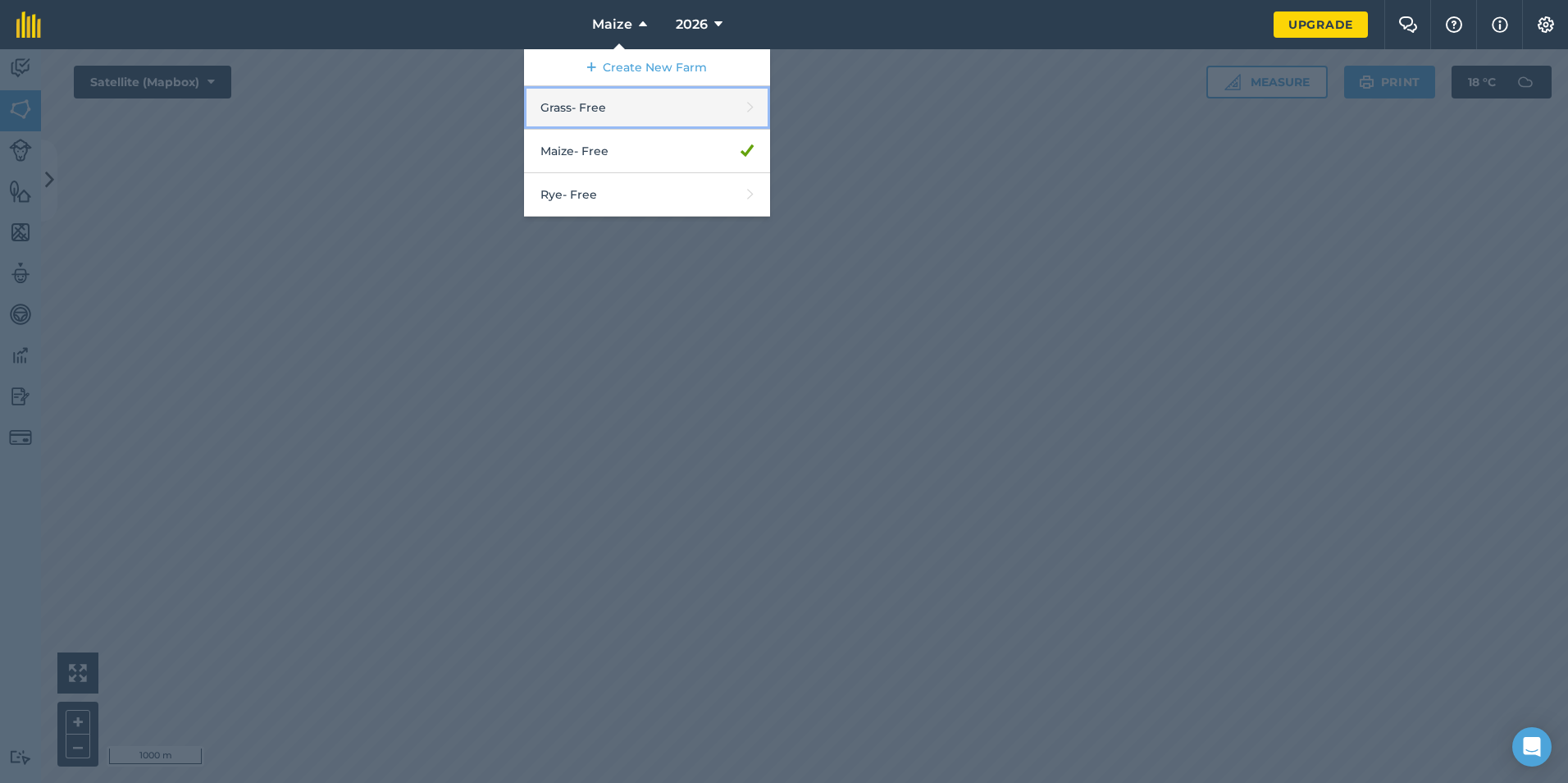
click at [649, 93] on link "Grass - Free" at bounding box center [647, 108] width 246 height 44
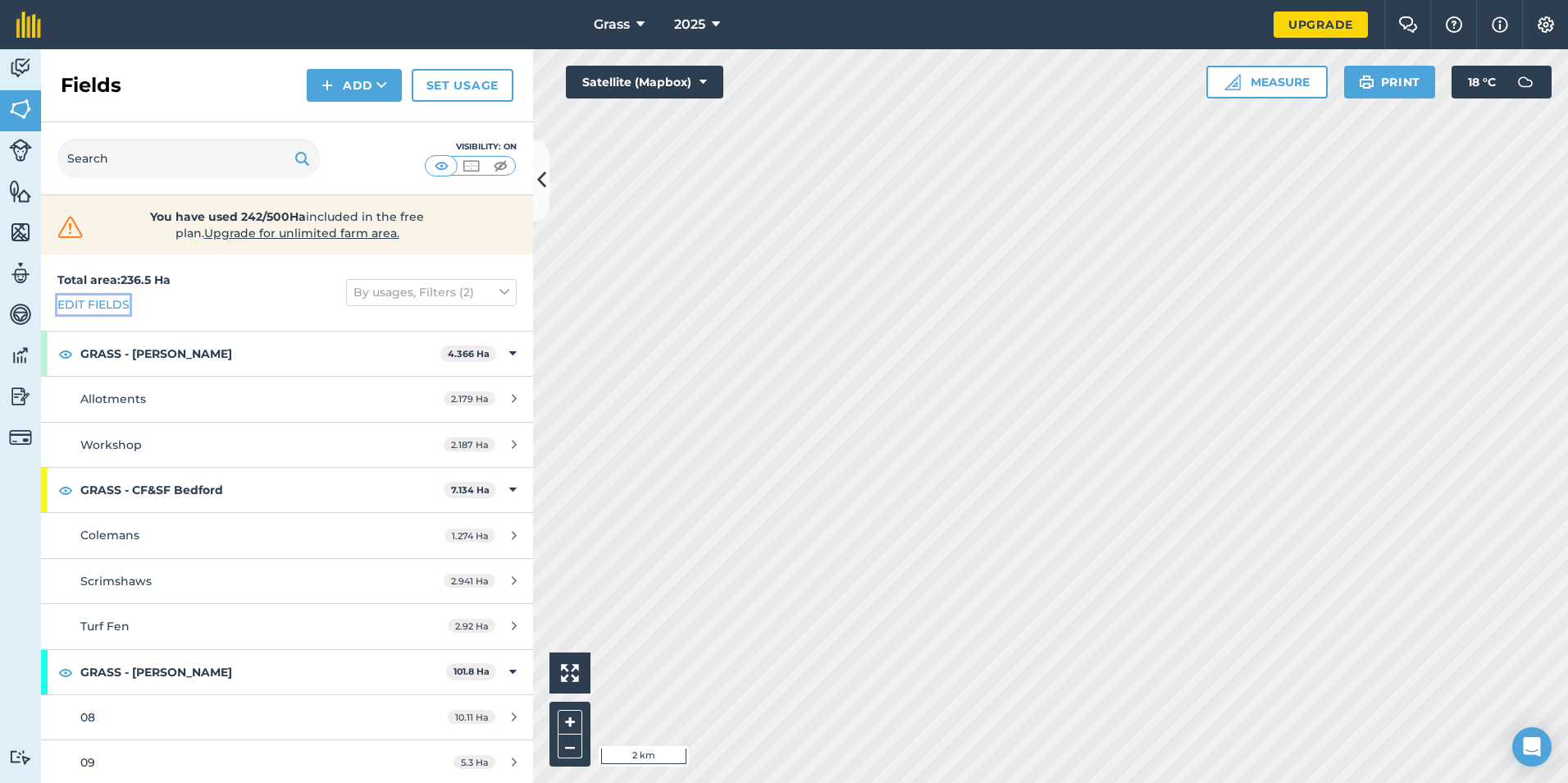
click at [125, 307] on link "Edit fields" at bounding box center [93, 304] width 73 height 18
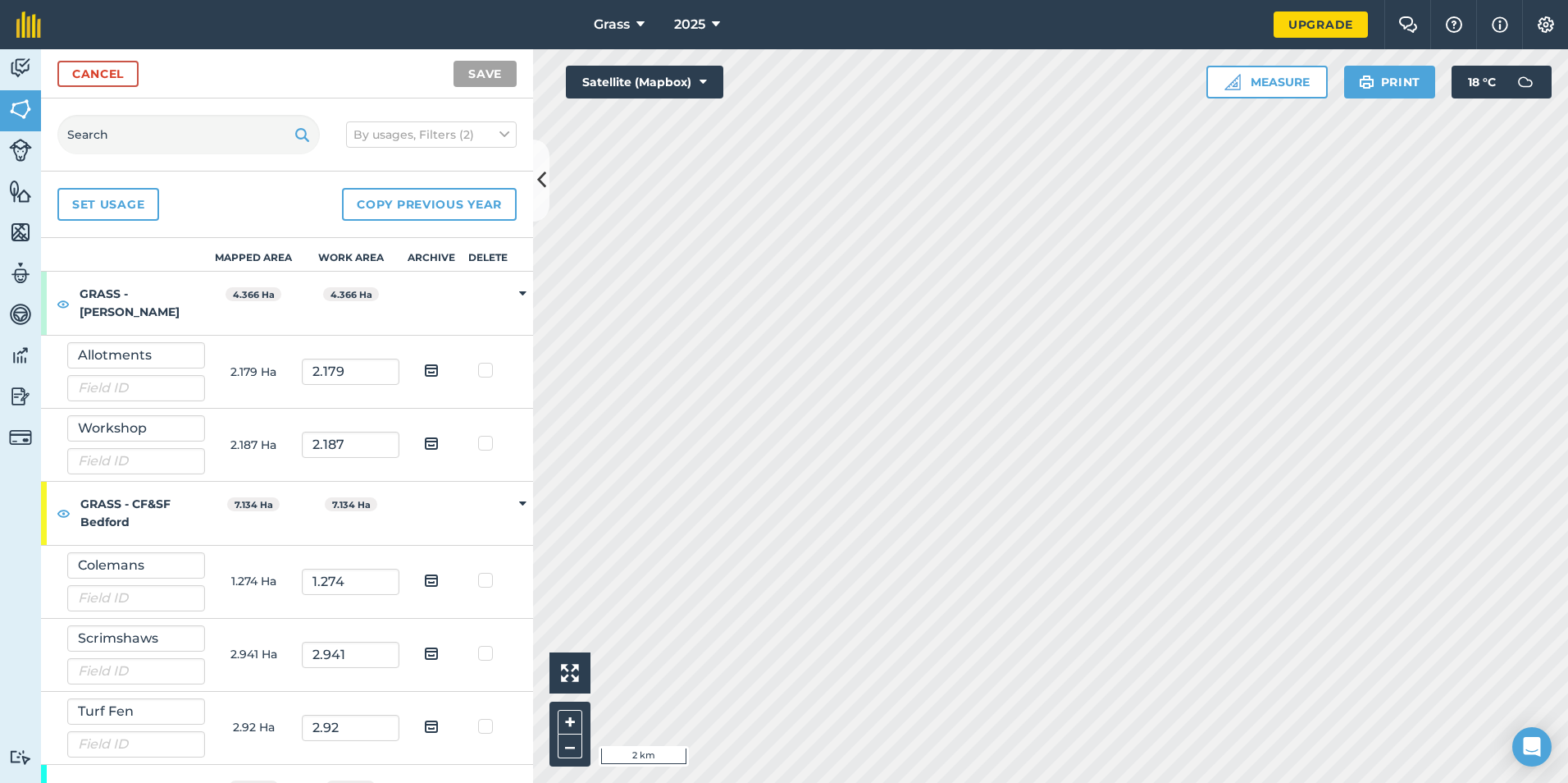
click at [478, 362] on label at bounding box center [487, 362] width 20 height 0
click at [488, 363] on input "checkbox" at bounding box center [493, 367] width 10 height 10
checkbox input "true"
click at [478, 435] on label at bounding box center [487, 435] width 20 height 0
click at [488, 444] on input "checkbox" at bounding box center [493, 440] width 10 height 10
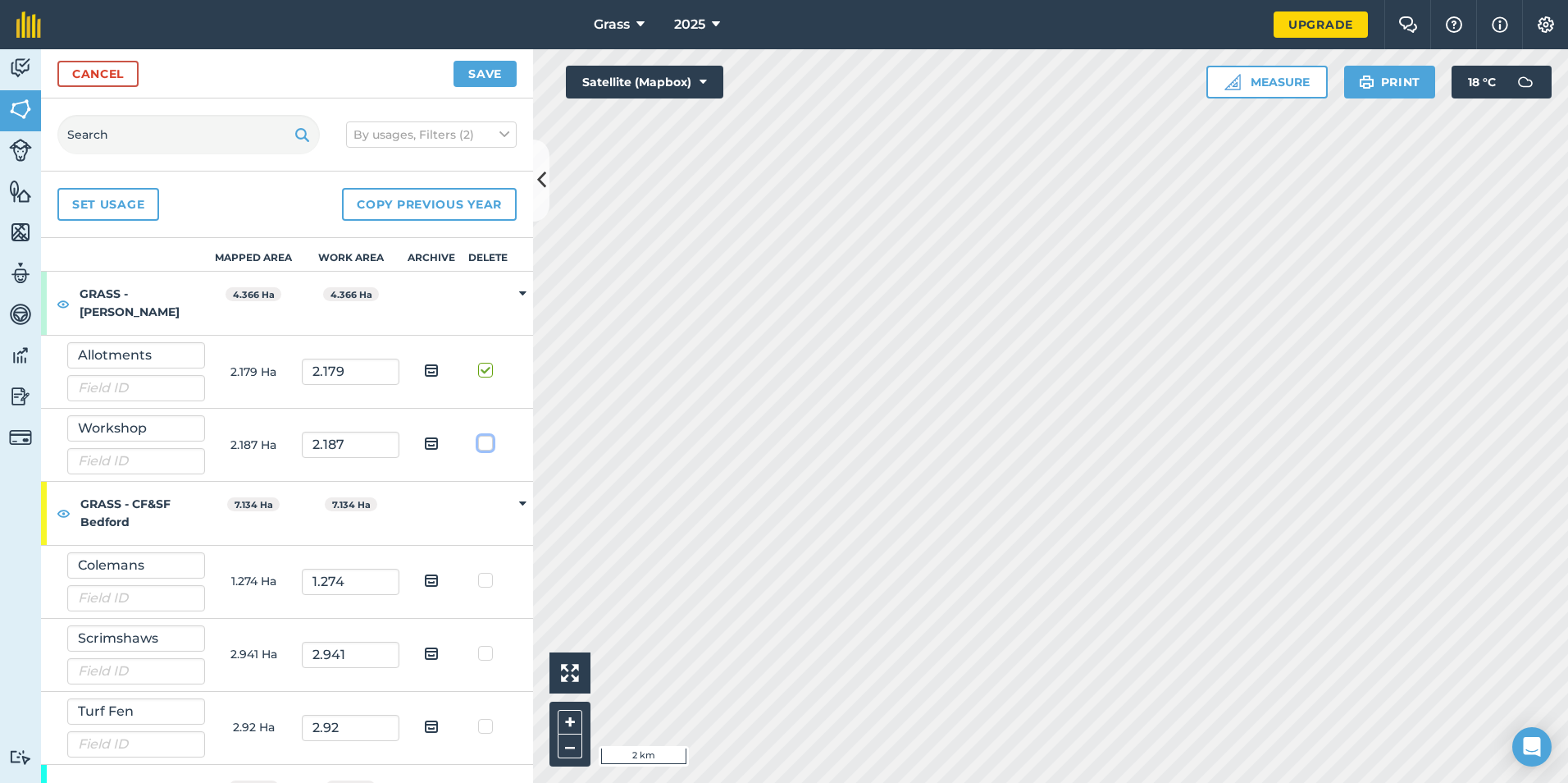
checkbox input "true"
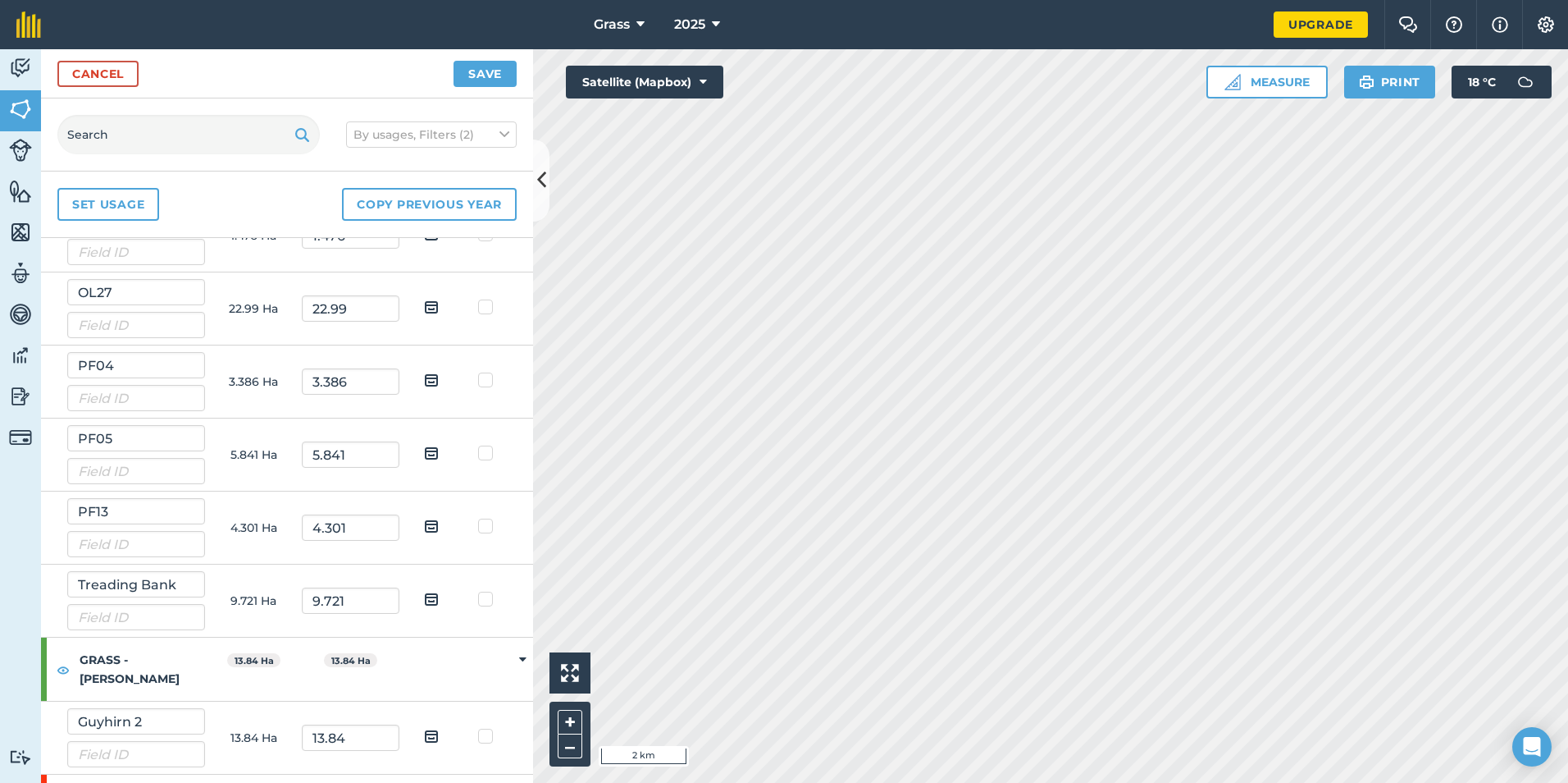
scroll to position [1148, 0]
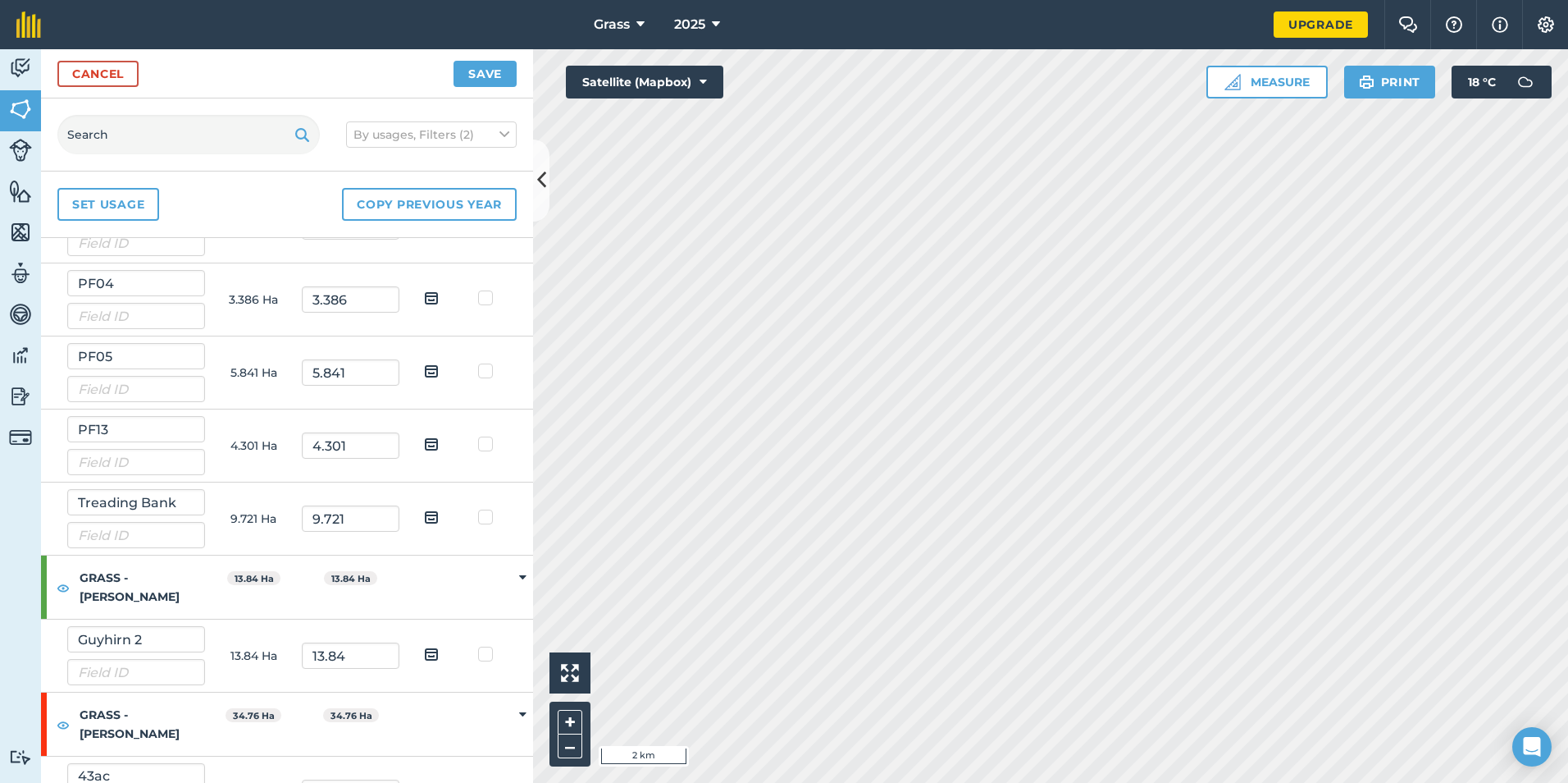
click at [478, 646] on label at bounding box center [487, 646] width 20 height 0
click at [488, 646] on input "checkbox" at bounding box center [493, 651] width 10 height 10
checkbox input "true"
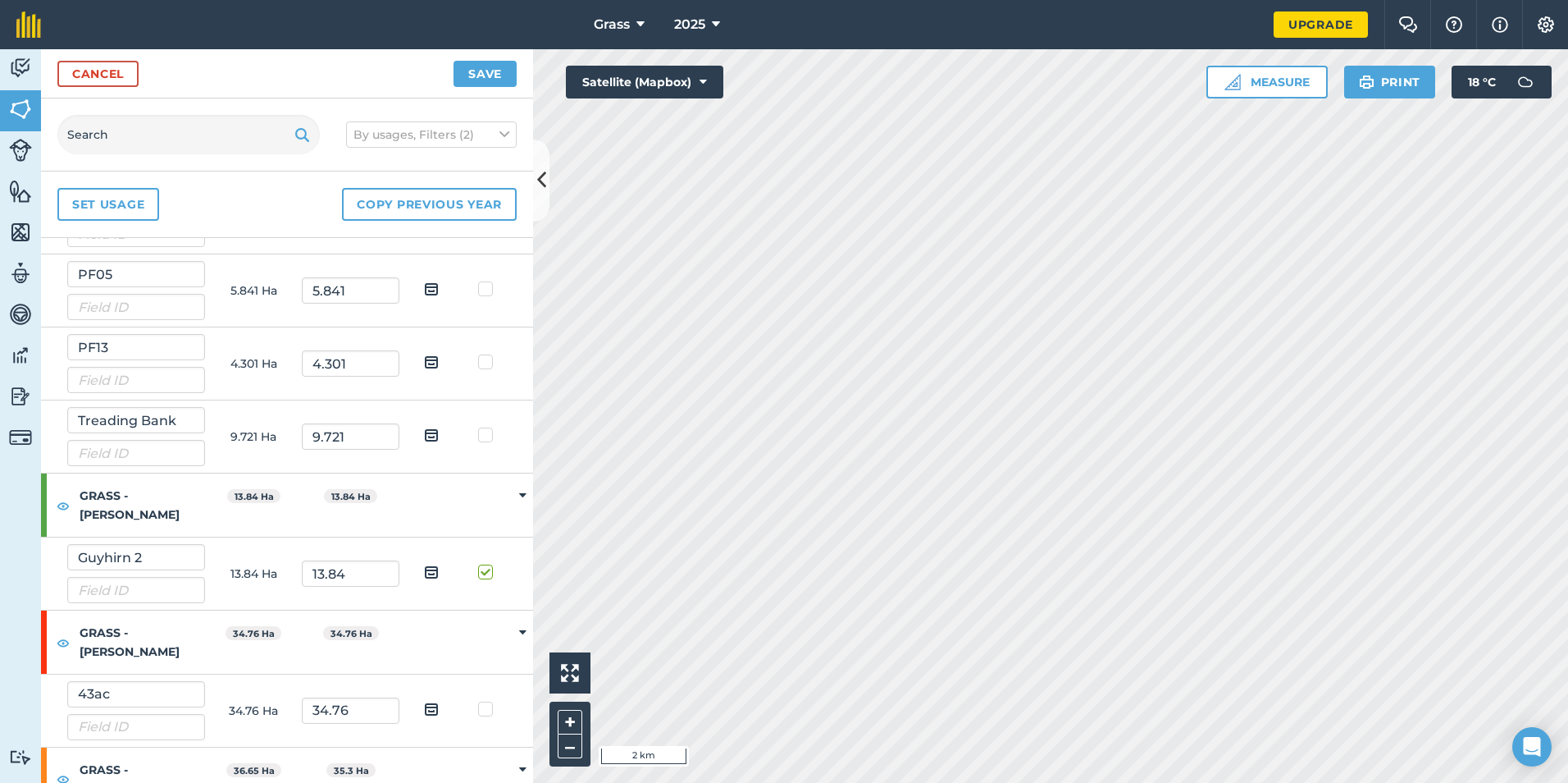
click at [478, 700] on label at bounding box center [487, 700] width 20 height 0
click at [488, 700] on input "checkbox" at bounding box center [493, 705] width 10 height 10
checkbox input "true"
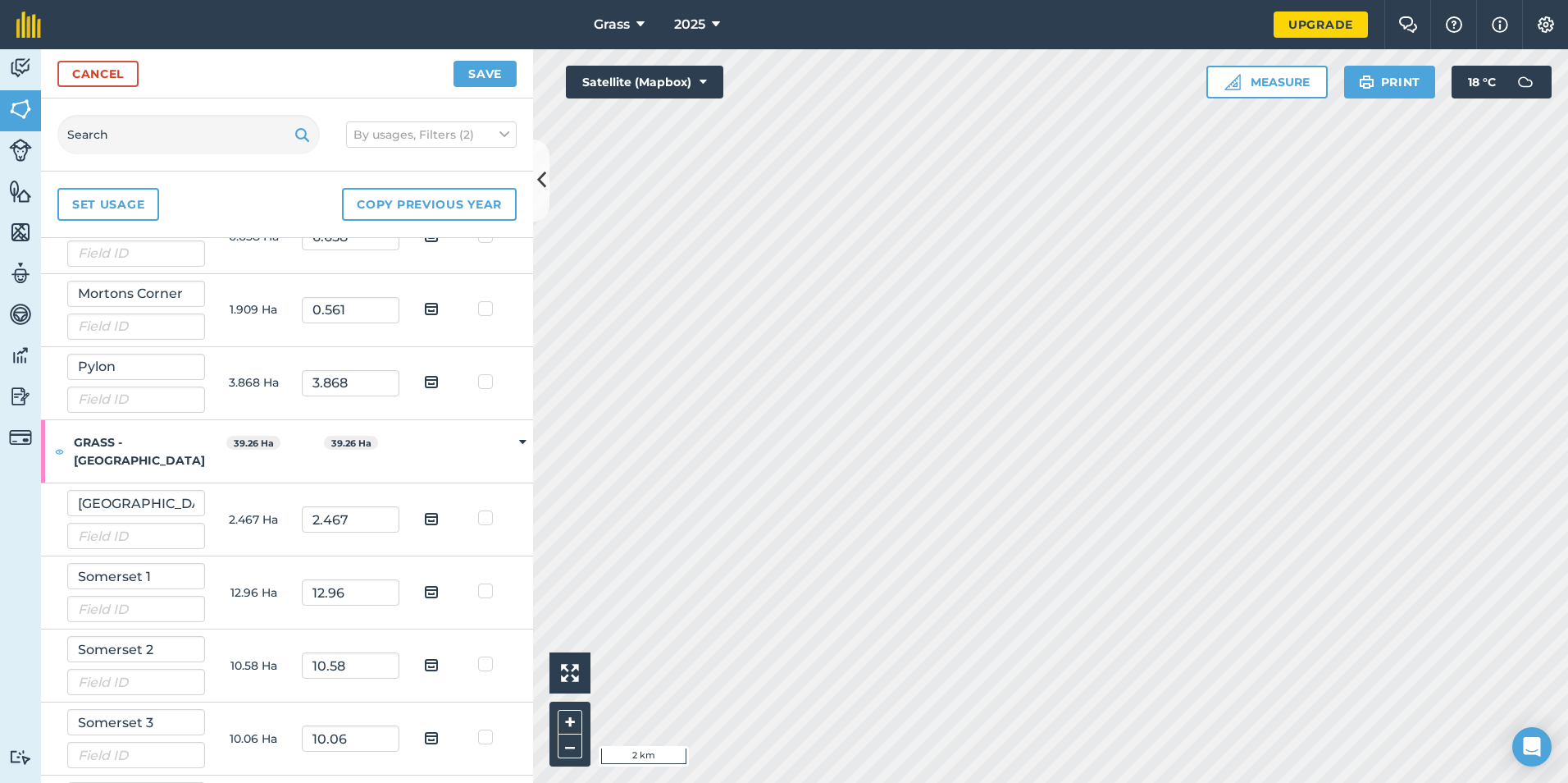
scroll to position [2297, 0]
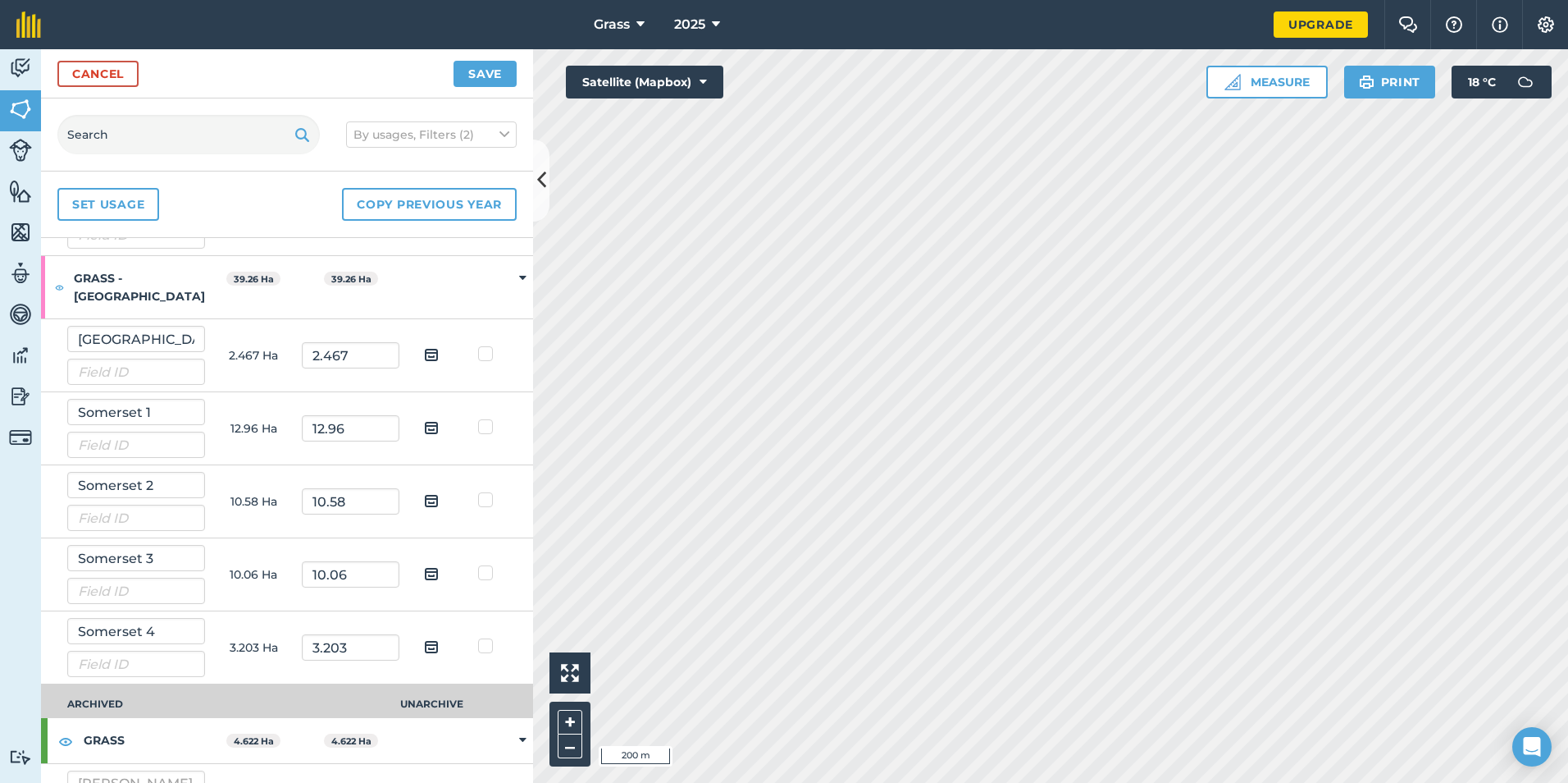
click at [480, 637] on label at bounding box center [487, 637] width 20 height 0
click at [488, 637] on input "checkbox" at bounding box center [493, 642] width 10 height 10
checkbox input "true"
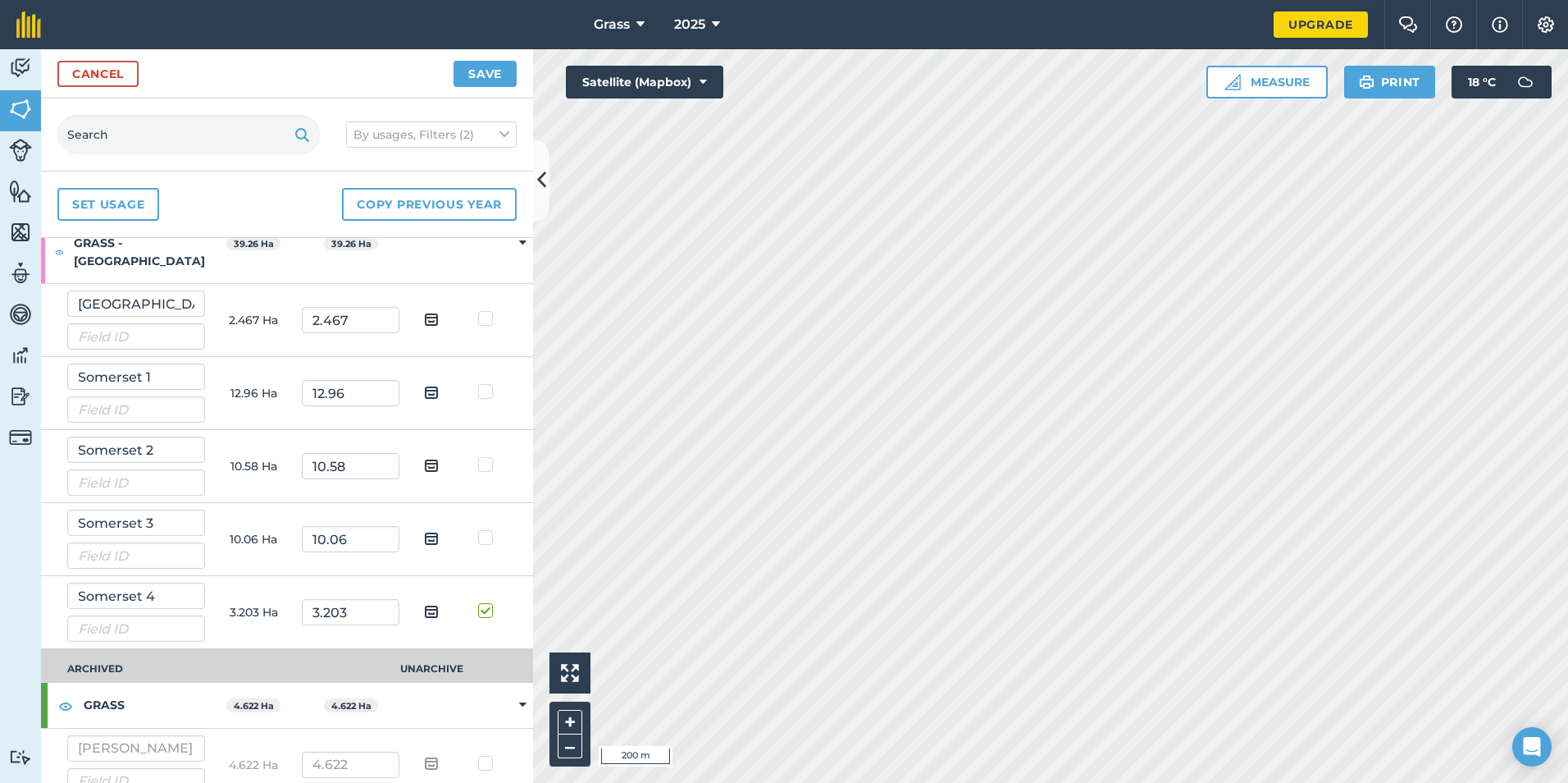
click at [478, 755] on label at bounding box center [487, 755] width 20 height 0
click at [488, 755] on input "checkbox" at bounding box center [493, 760] width 10 height 10
checkbox input "true"
click at [506, 79] on button "Save" at bounding box center [485, 73] width 63 height 26
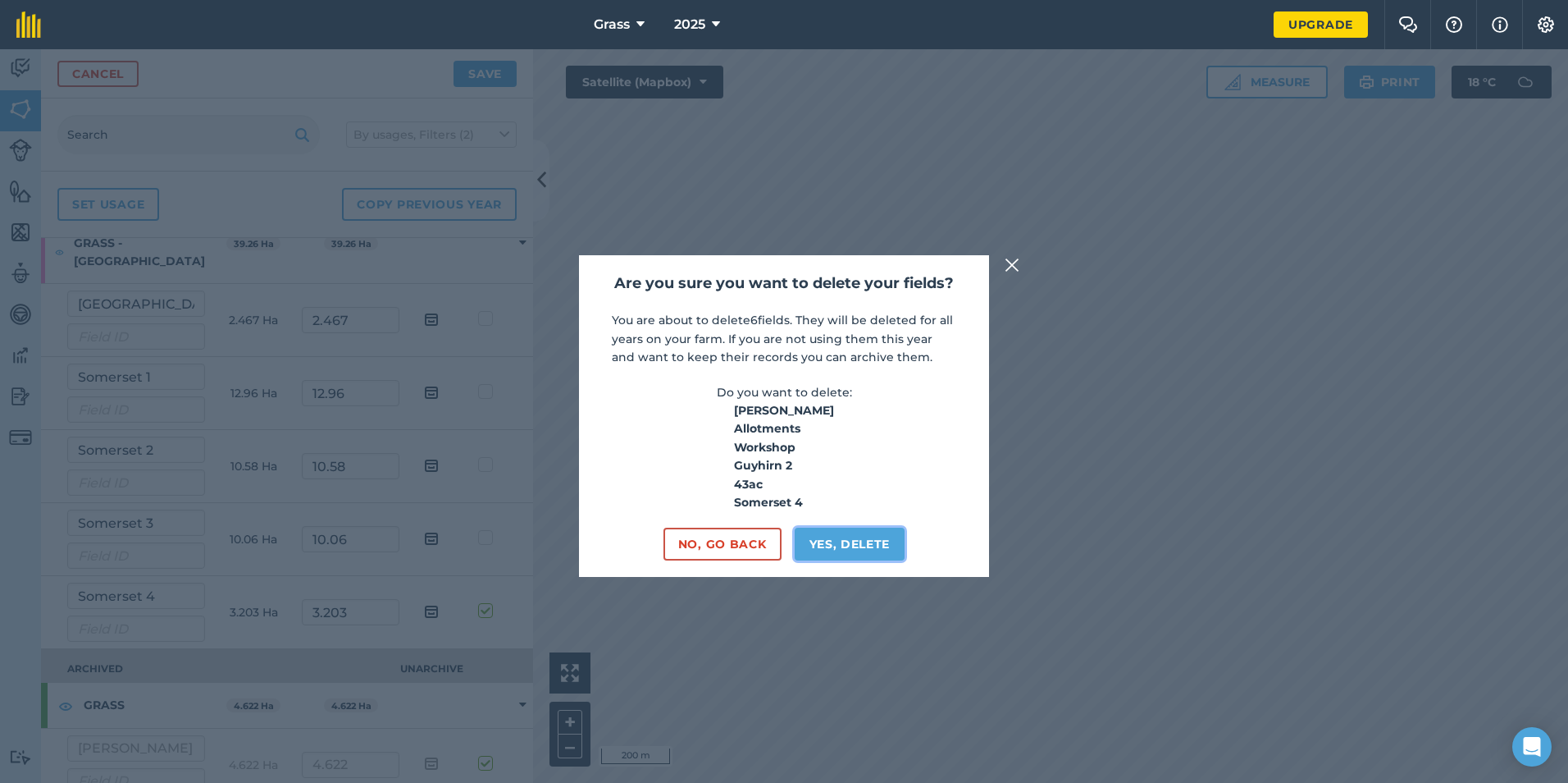
click at [822, 553] on button "Yes, delete" at bounding box center [850, 544] width 111 height 32
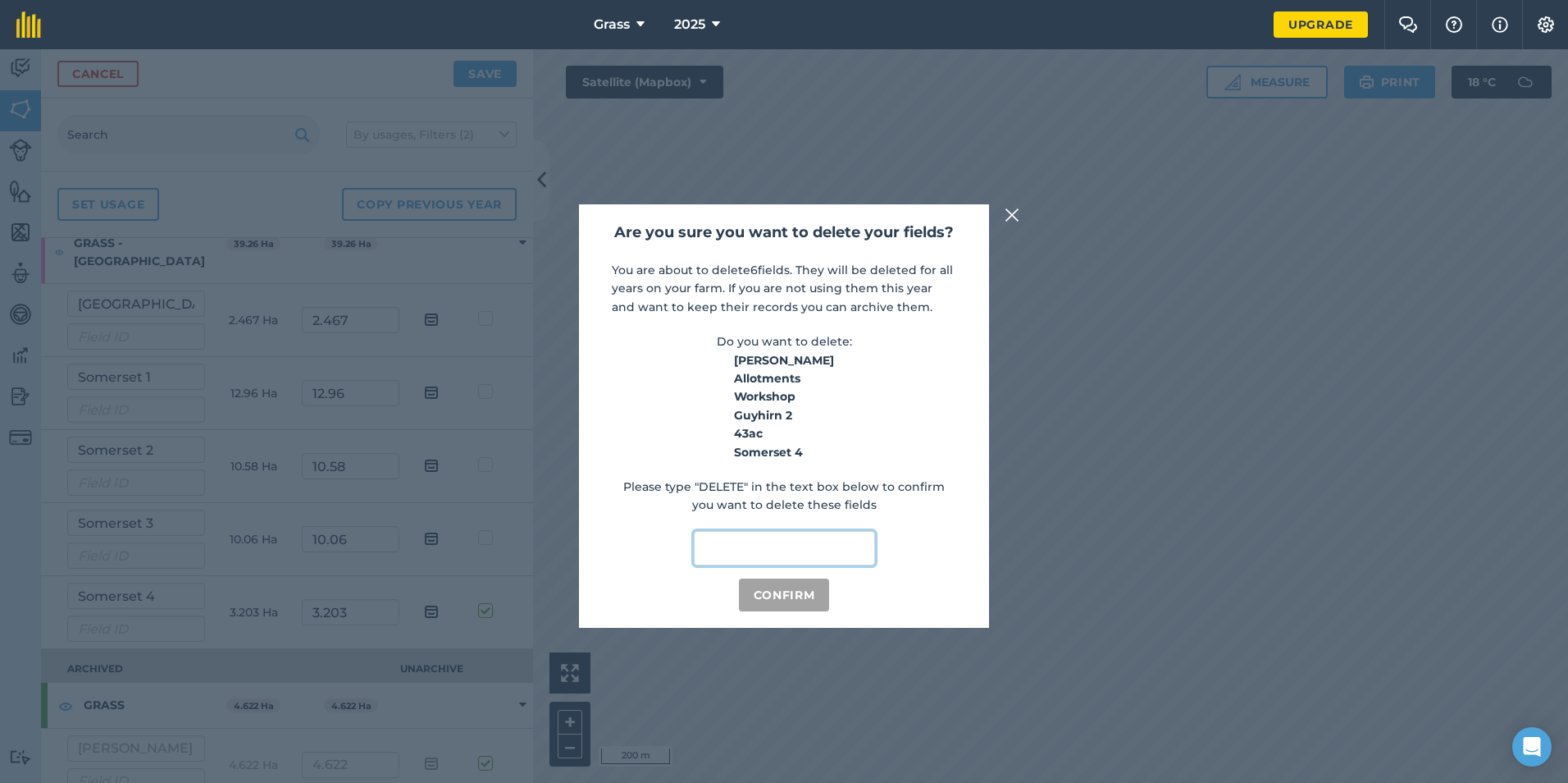
click at [784, 549] on input "text" at bounding box center [784, 548] width 181 height 34
type input "Delete"
click at [794, 599] on button "Confirm" at bounding box center [784, 594] width 91 height 32
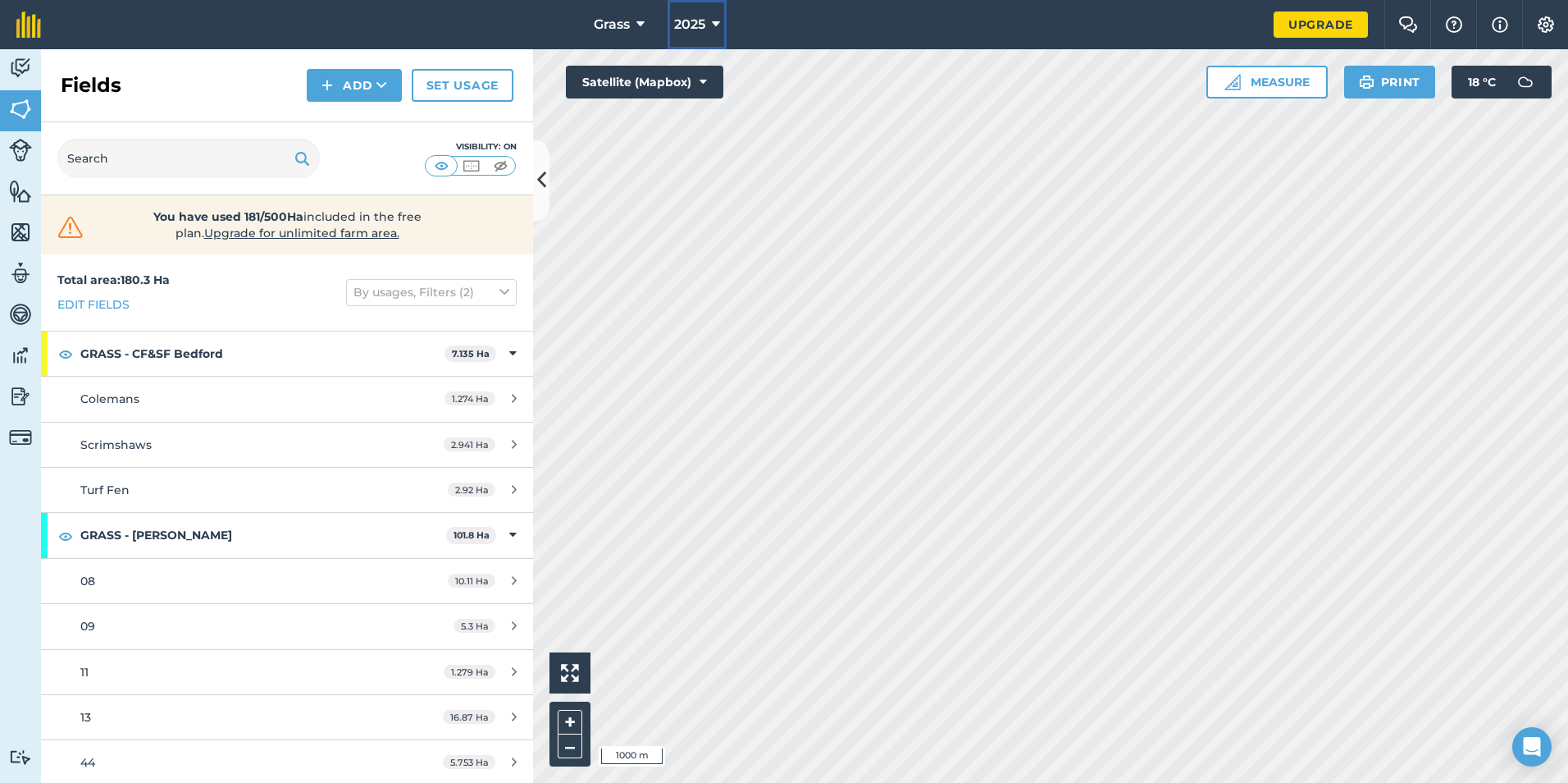
click at [724, 22] on button "2025" at bounding box center [697, 25] width 59 height 50
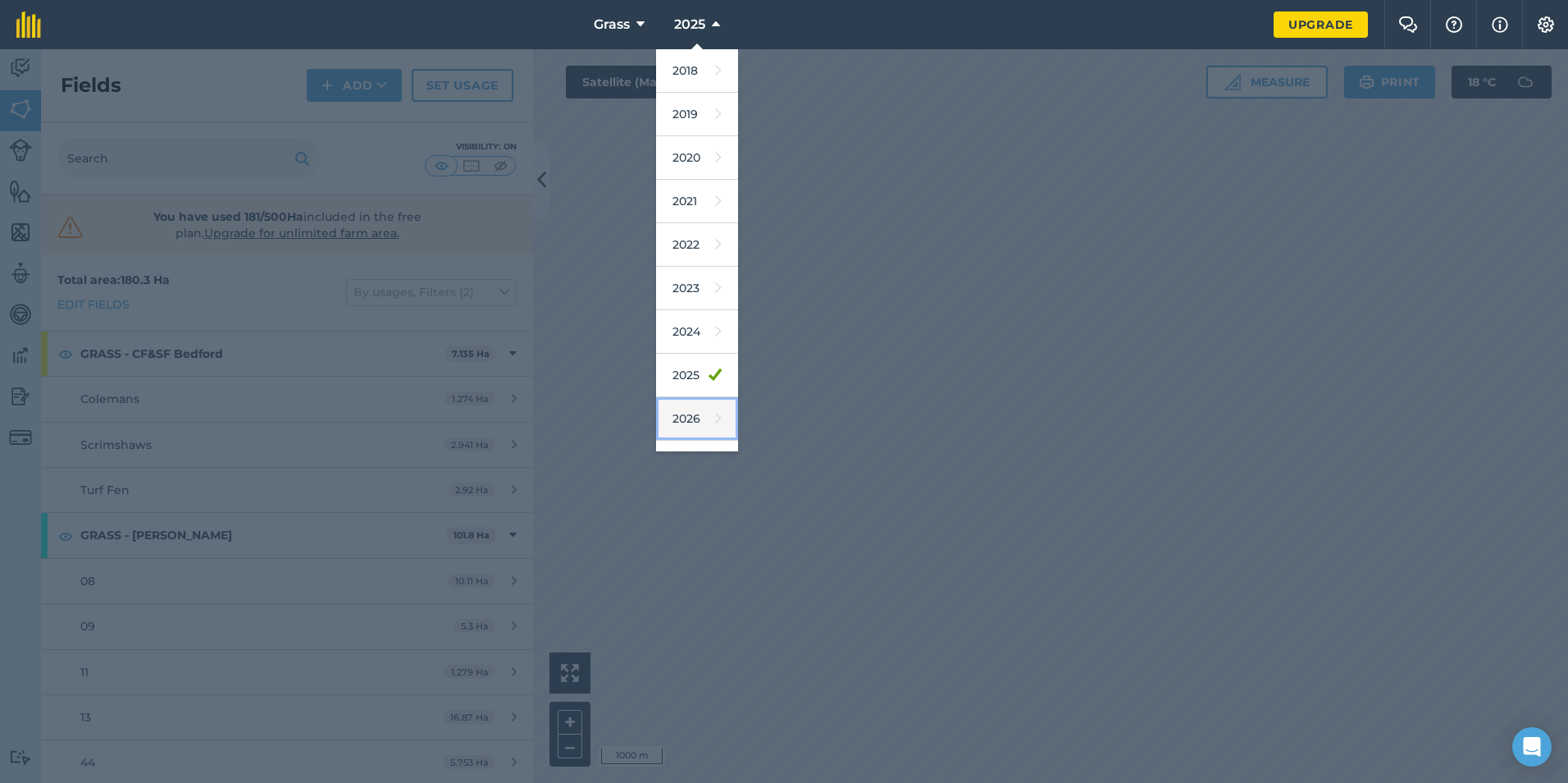
click at [685, 420] on link "2026" at bounding box center [697, 418] width 82 height 44
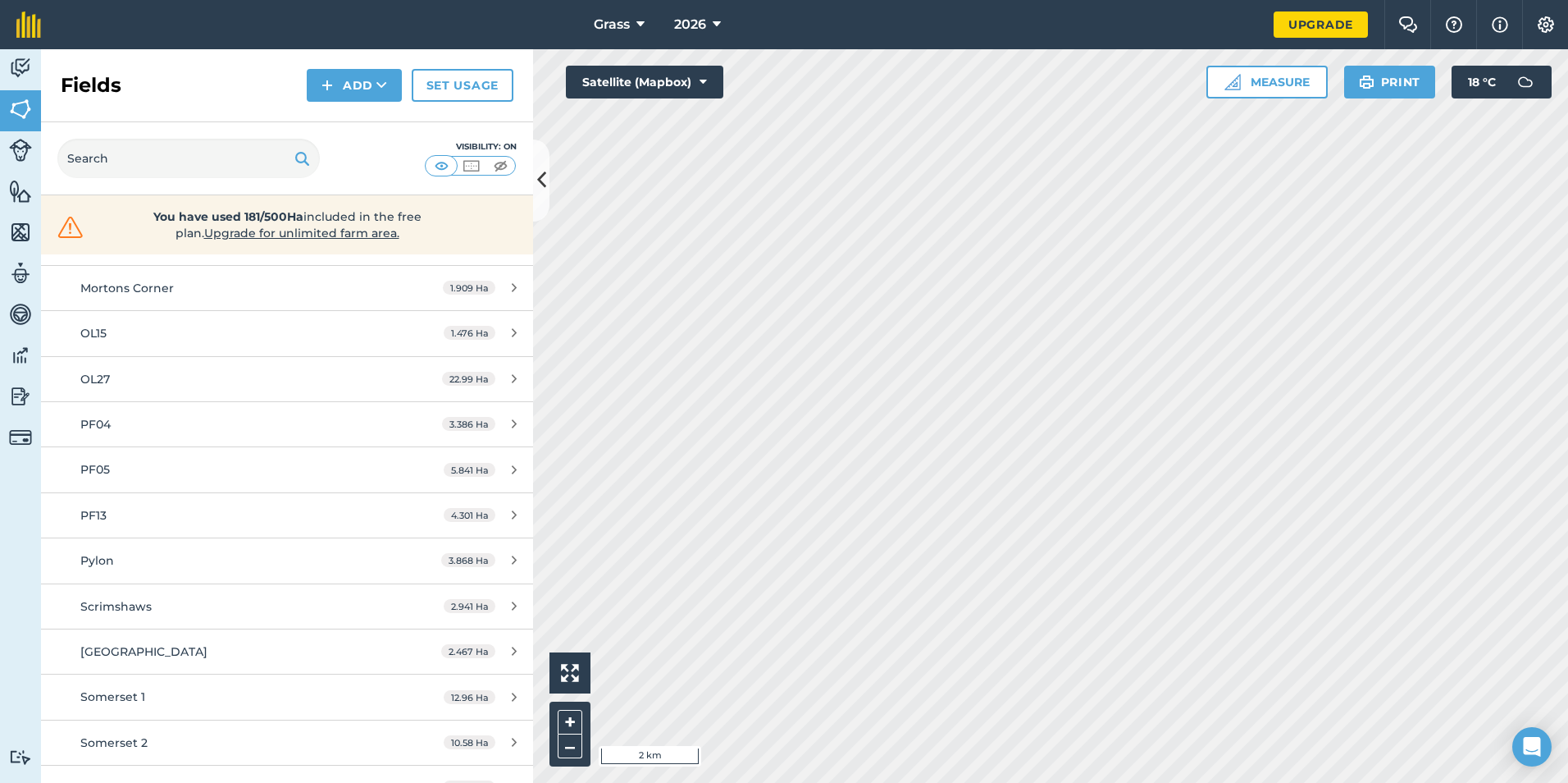
scroll to position [774, 0]
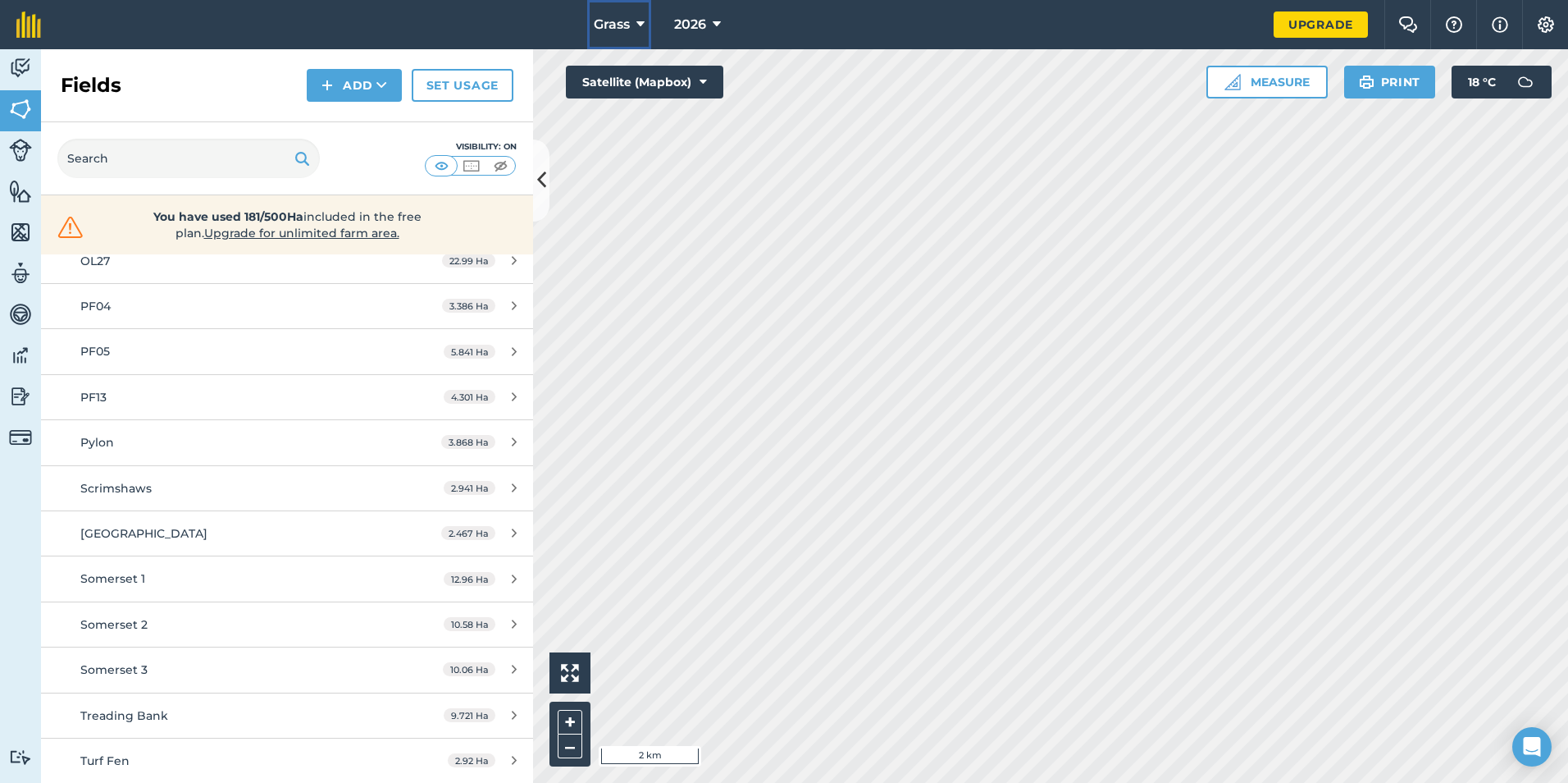
click at [638, 29] on icon at bounding box center [641, 24] width 9 height 20
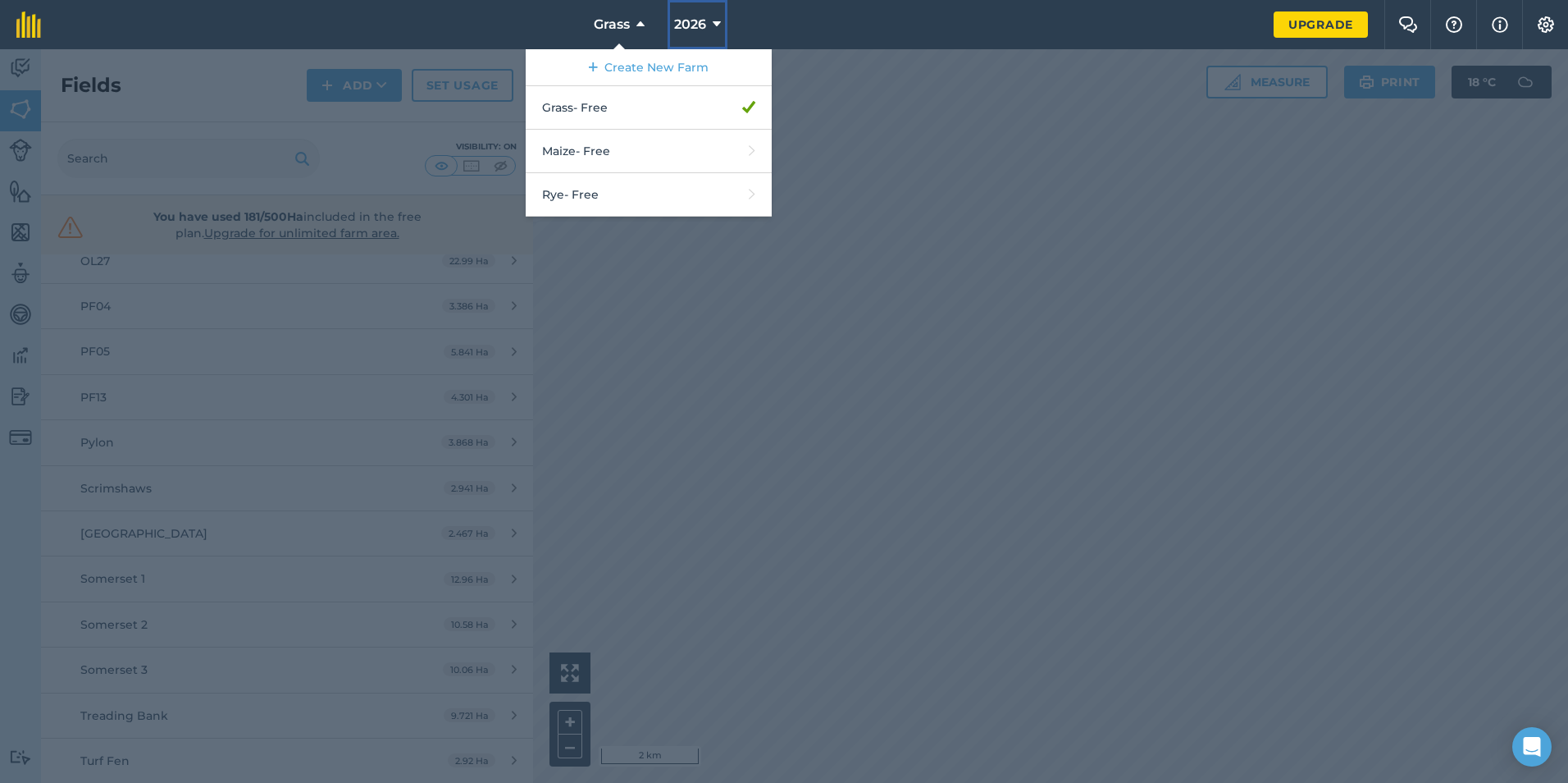
click at [710, 27] on button "2026" at bounding box center [697, 25] width 60 height 50
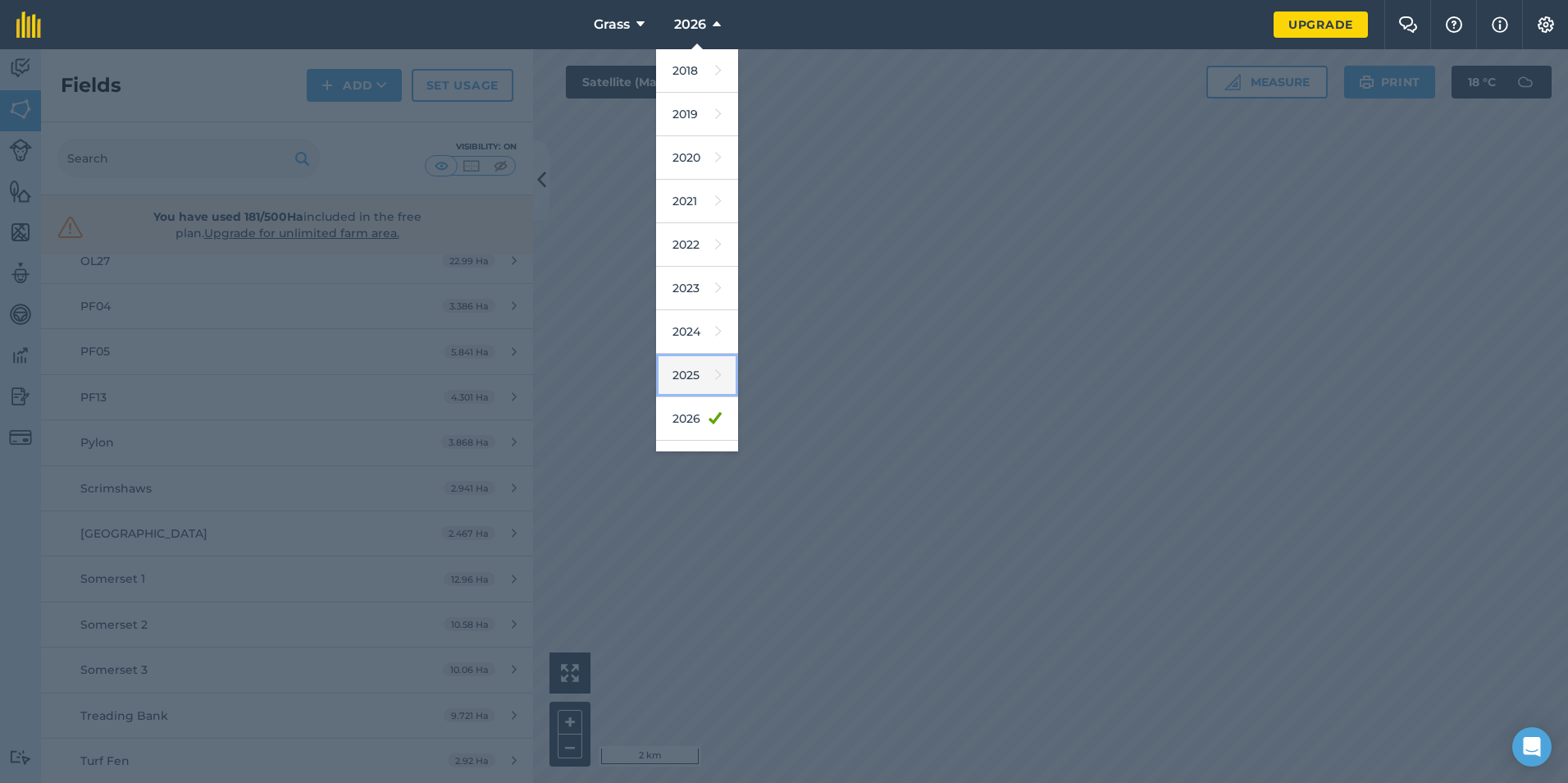
click at [715, 378] on icon at bounding box center [719, 375] width 7 height 23
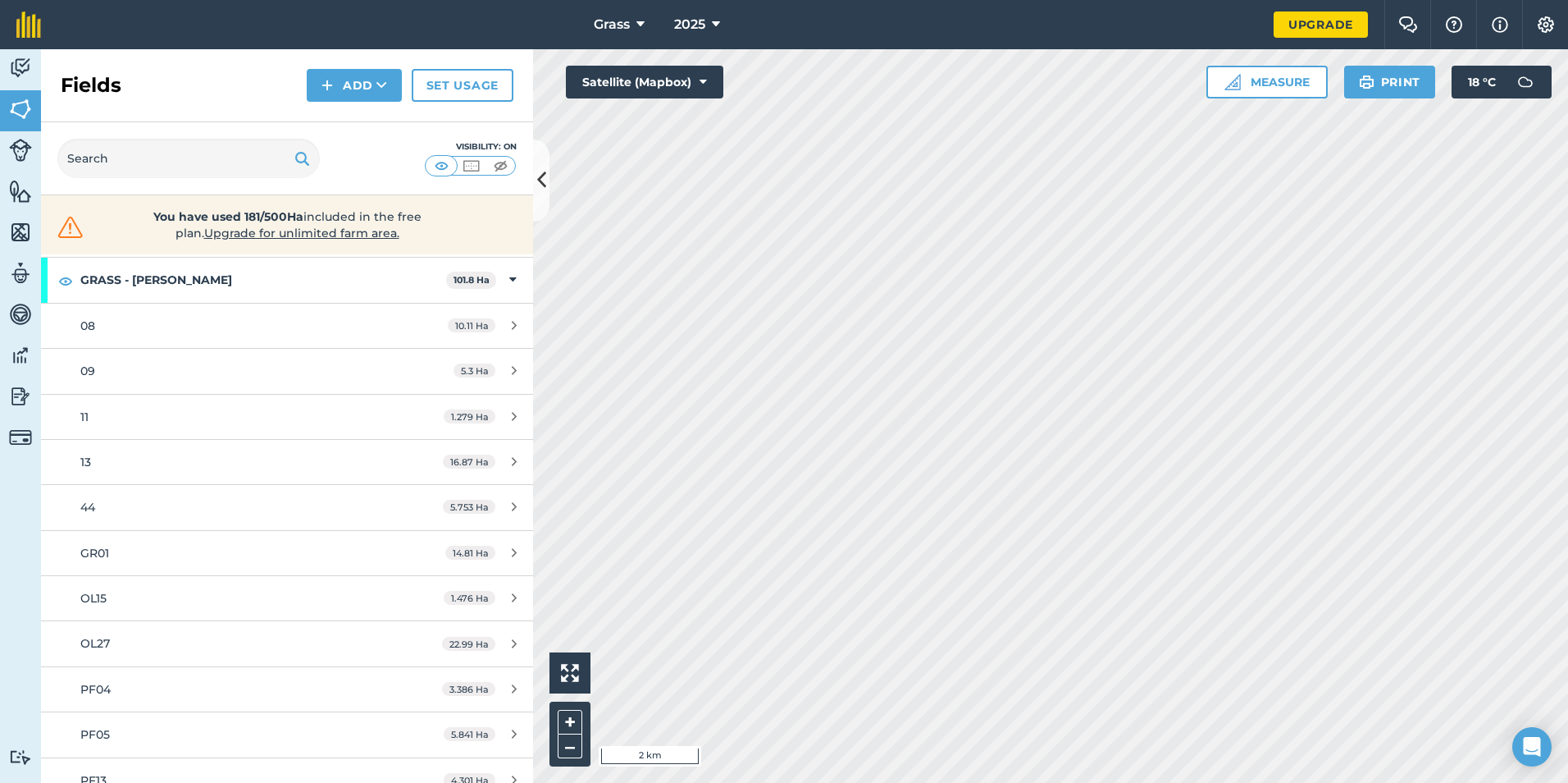
scroll to position [0, 0]
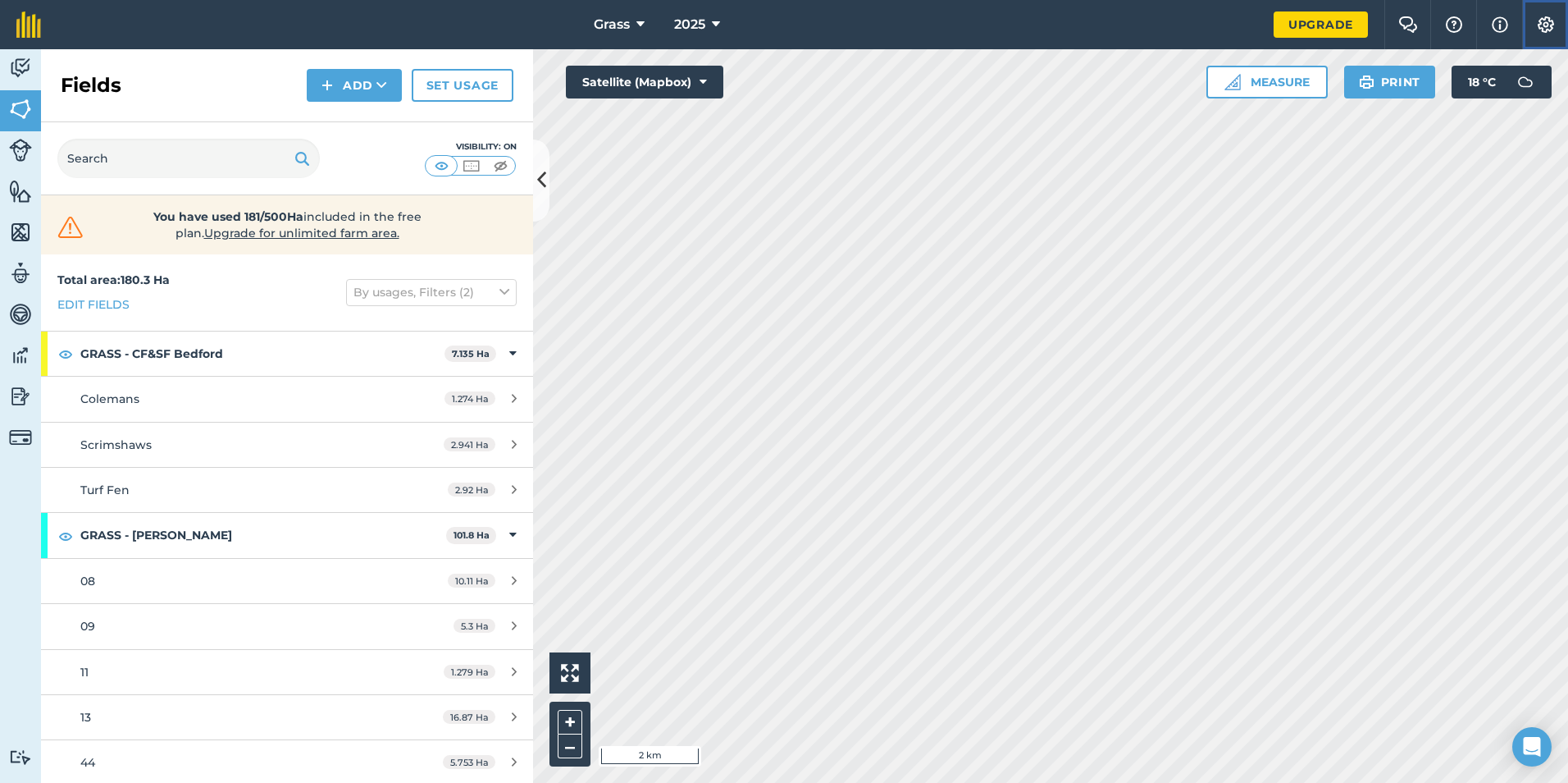
click at [1546, 17] on img at bounding box center [1545, 24] width 20 height 16
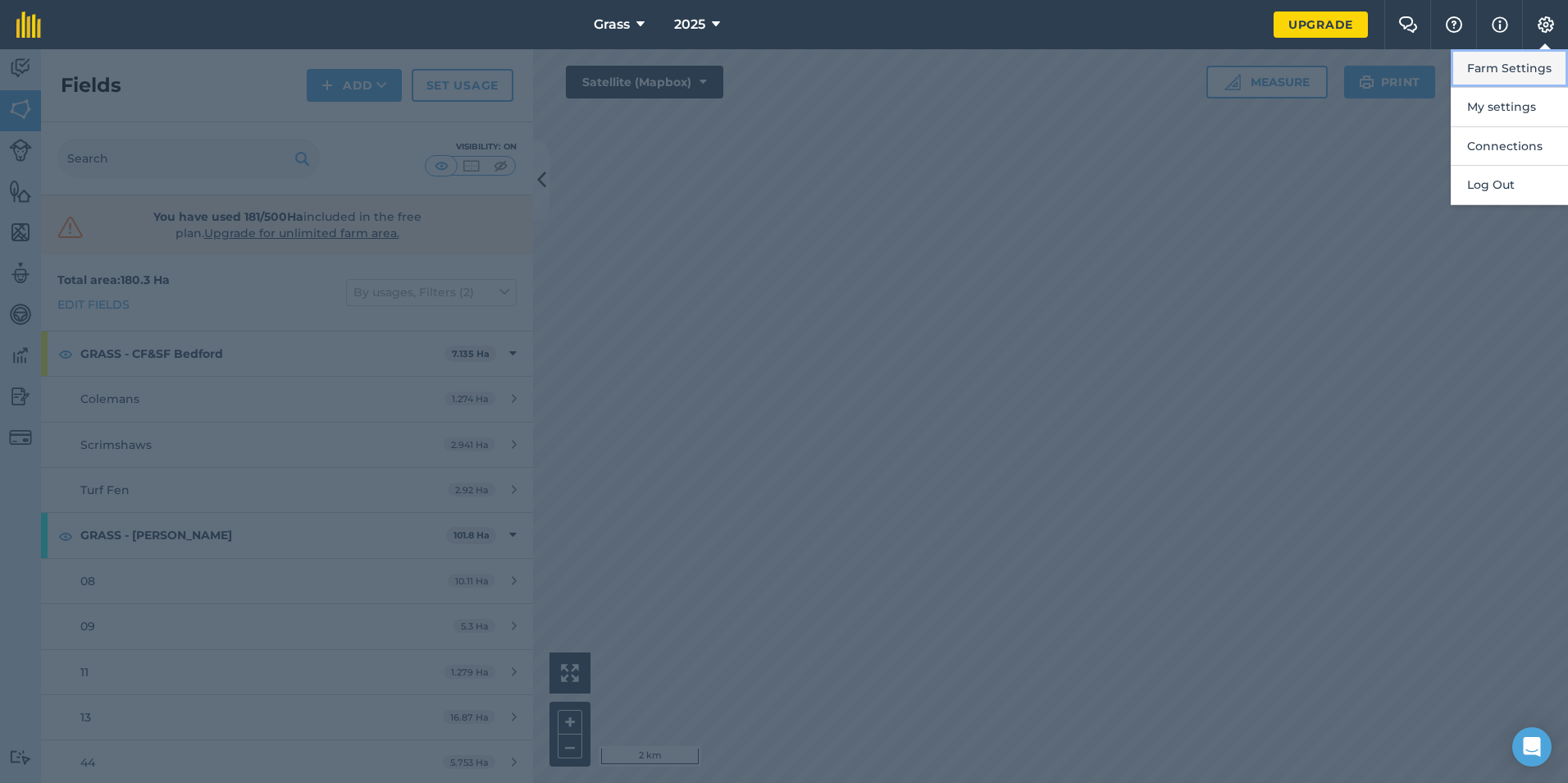
click at [1537, 78] on button "Farm Settings" at bounding box center [1509, 68] width 117 height 38
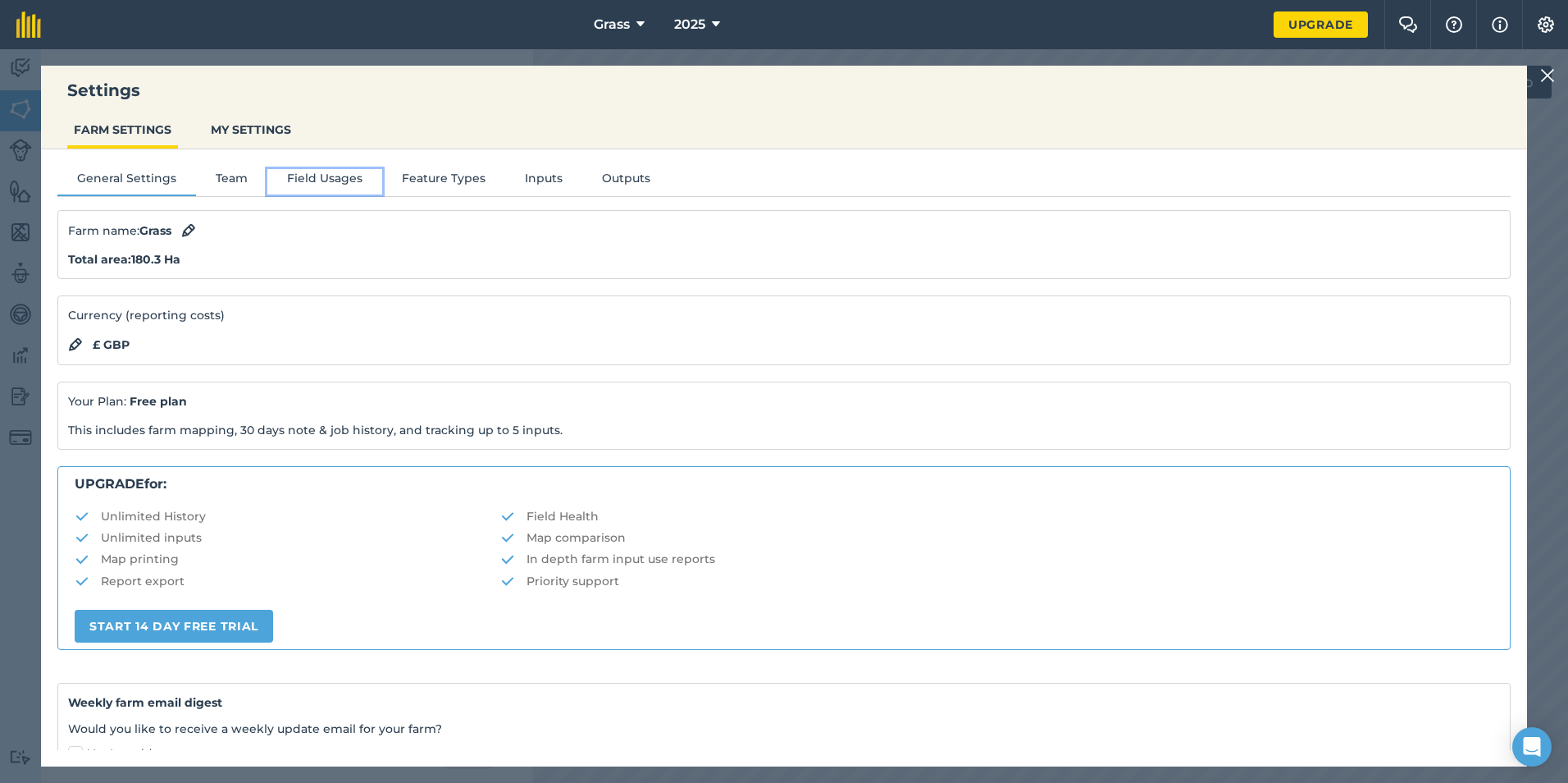
click at [312, 179] on button "Field Usages" at bounding box center [324, 181] width 115 height 25
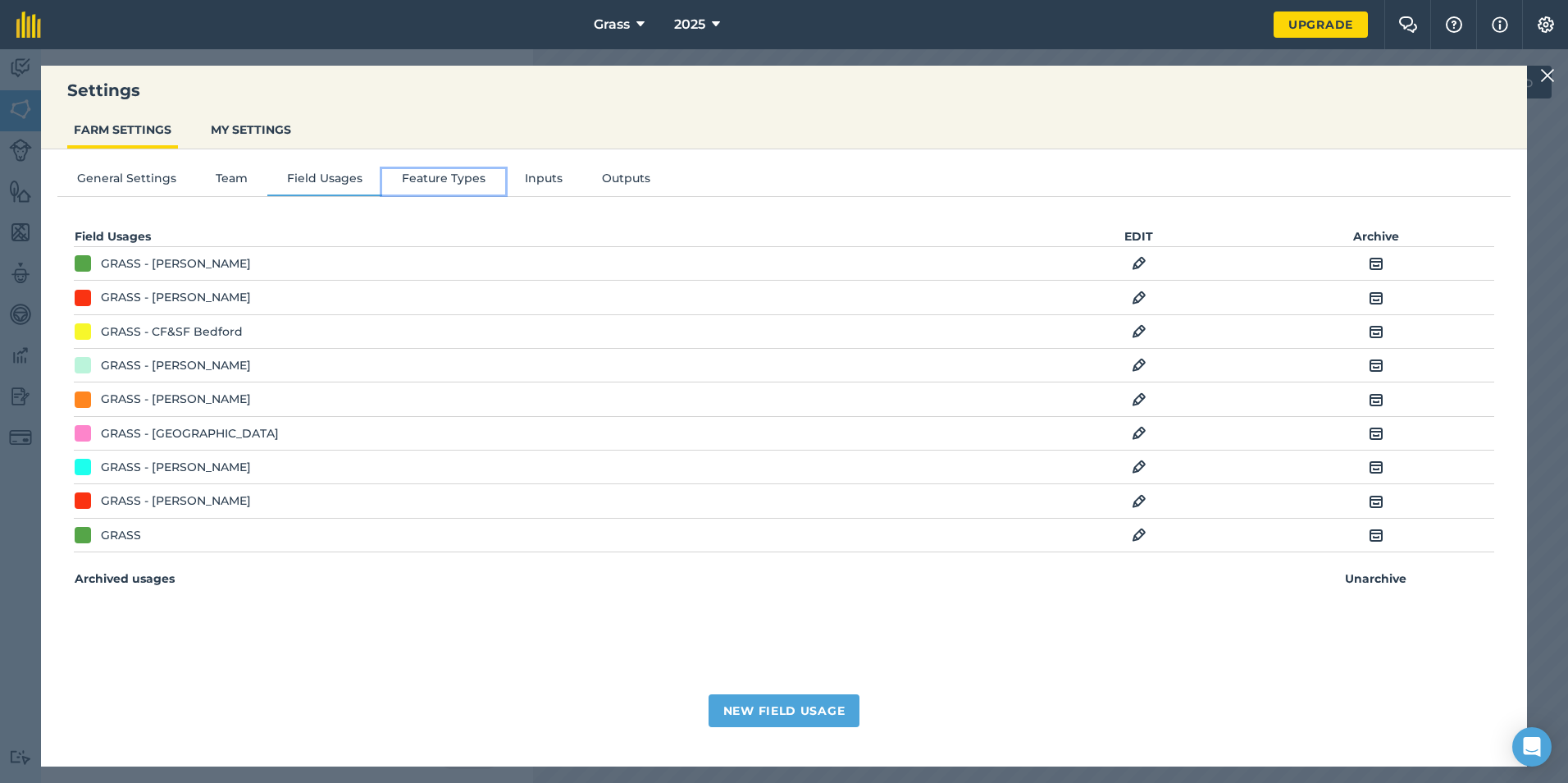
click at [427, 178] on button "Feature Types" at bounding box center [444, 181] width 123 height 25
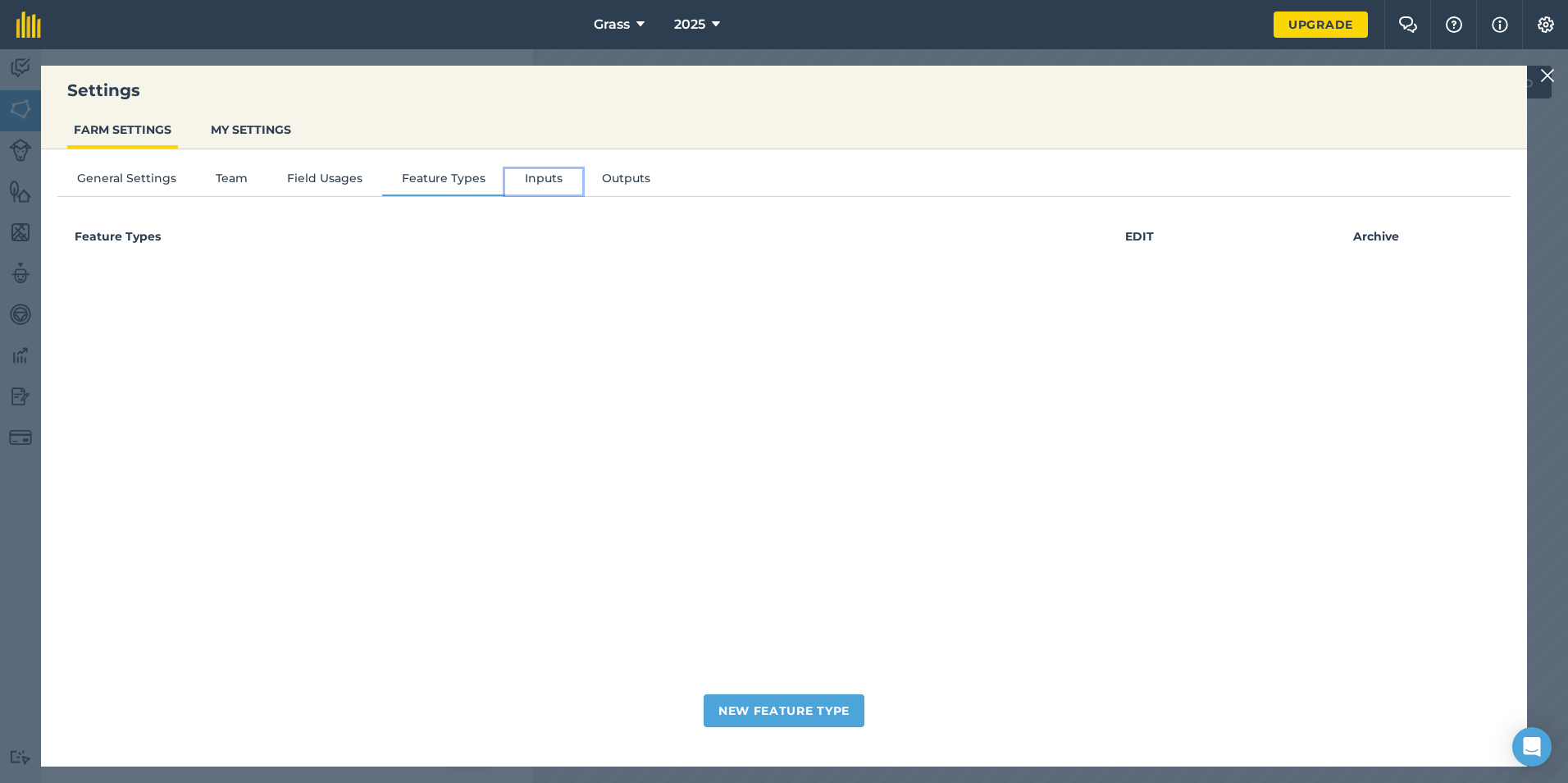
click at [538, 171] on button "Inputs" at bounding box center [544, 181] width 77 height 25
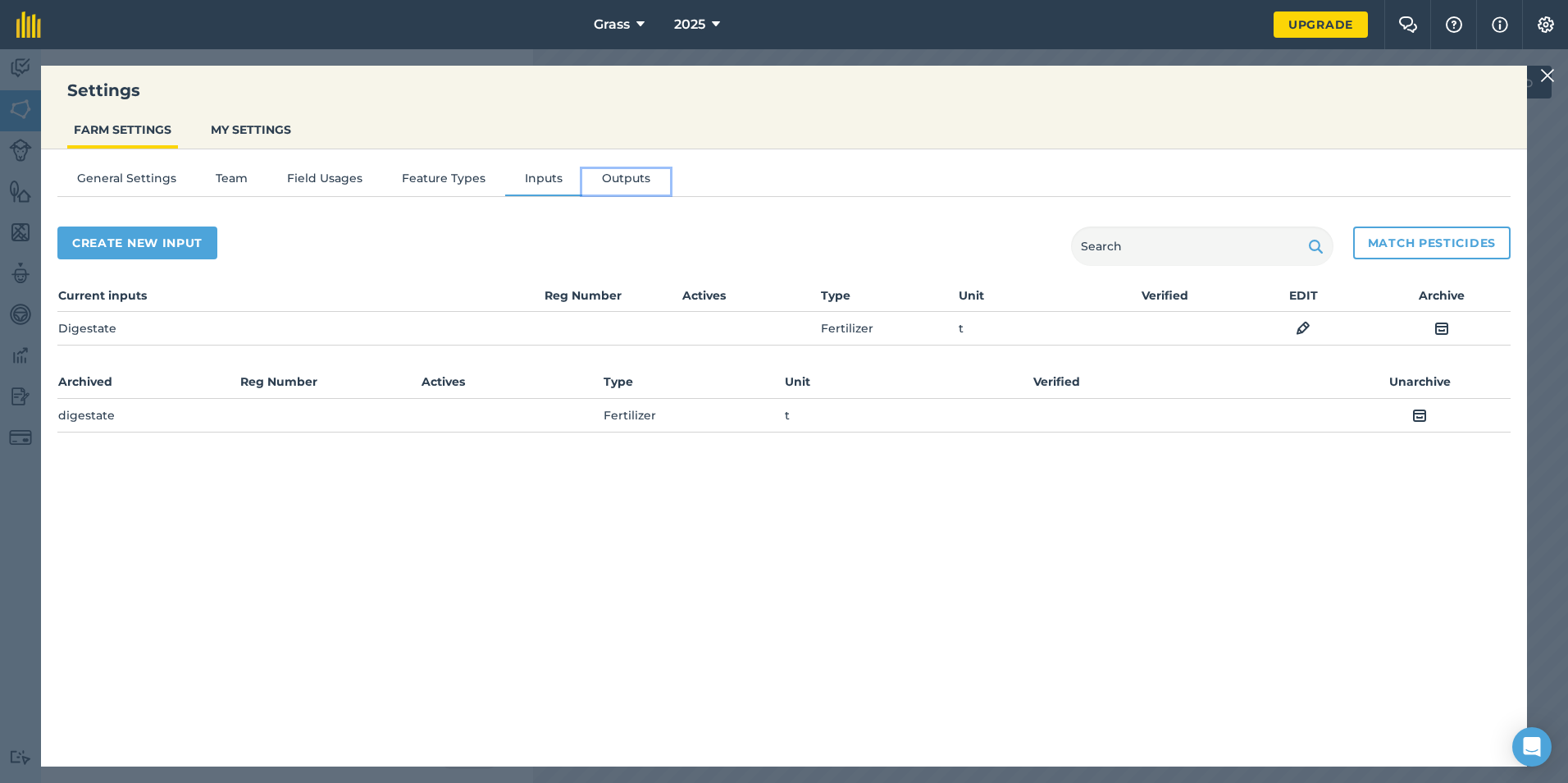
click at [621, 184] on button "Outputs" at bounding box center [626, 181] width 88 height 25
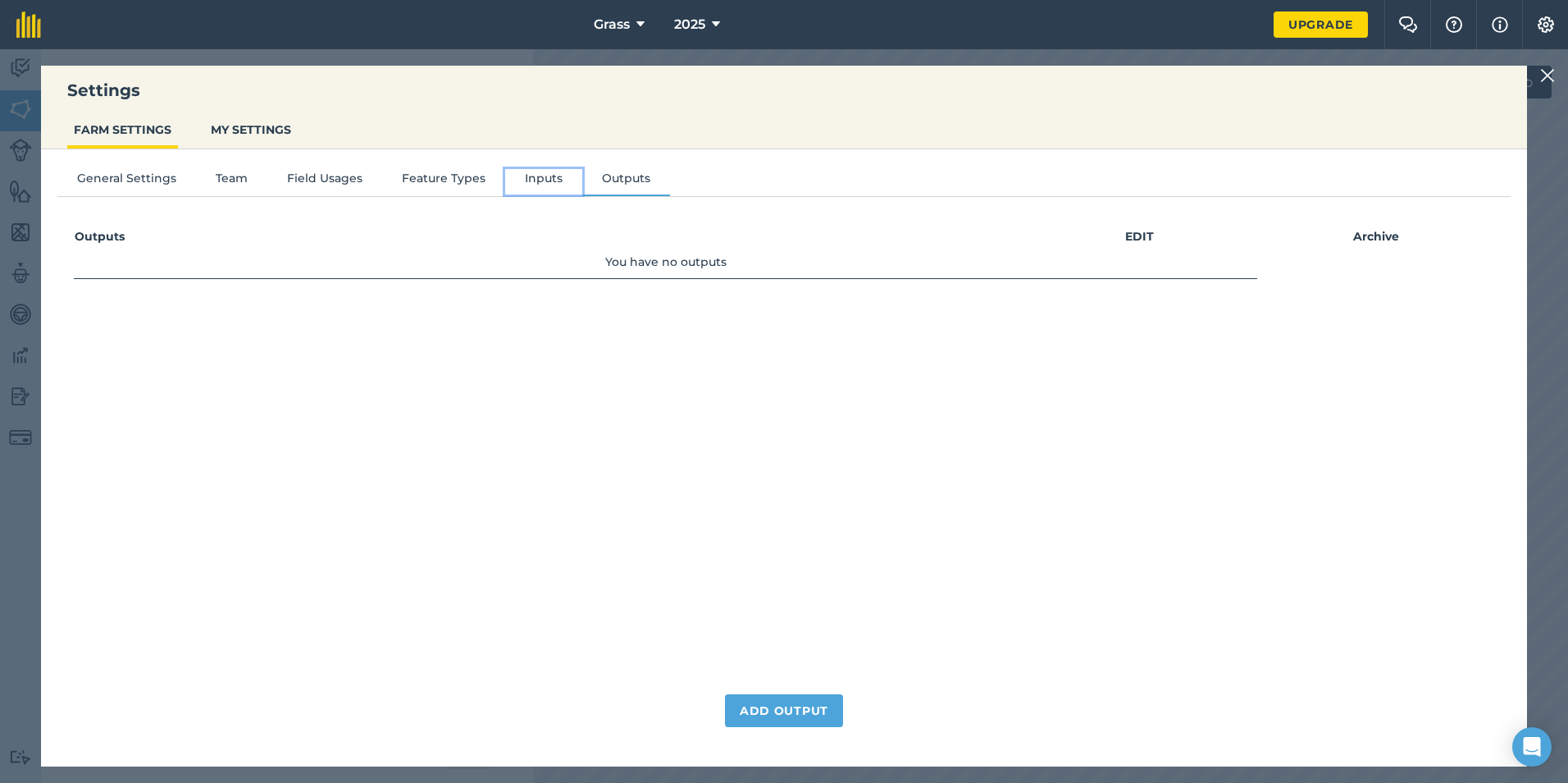
click at [548, 178] on button "Inputs" at bounding box center [544, 181] width 77 height 25
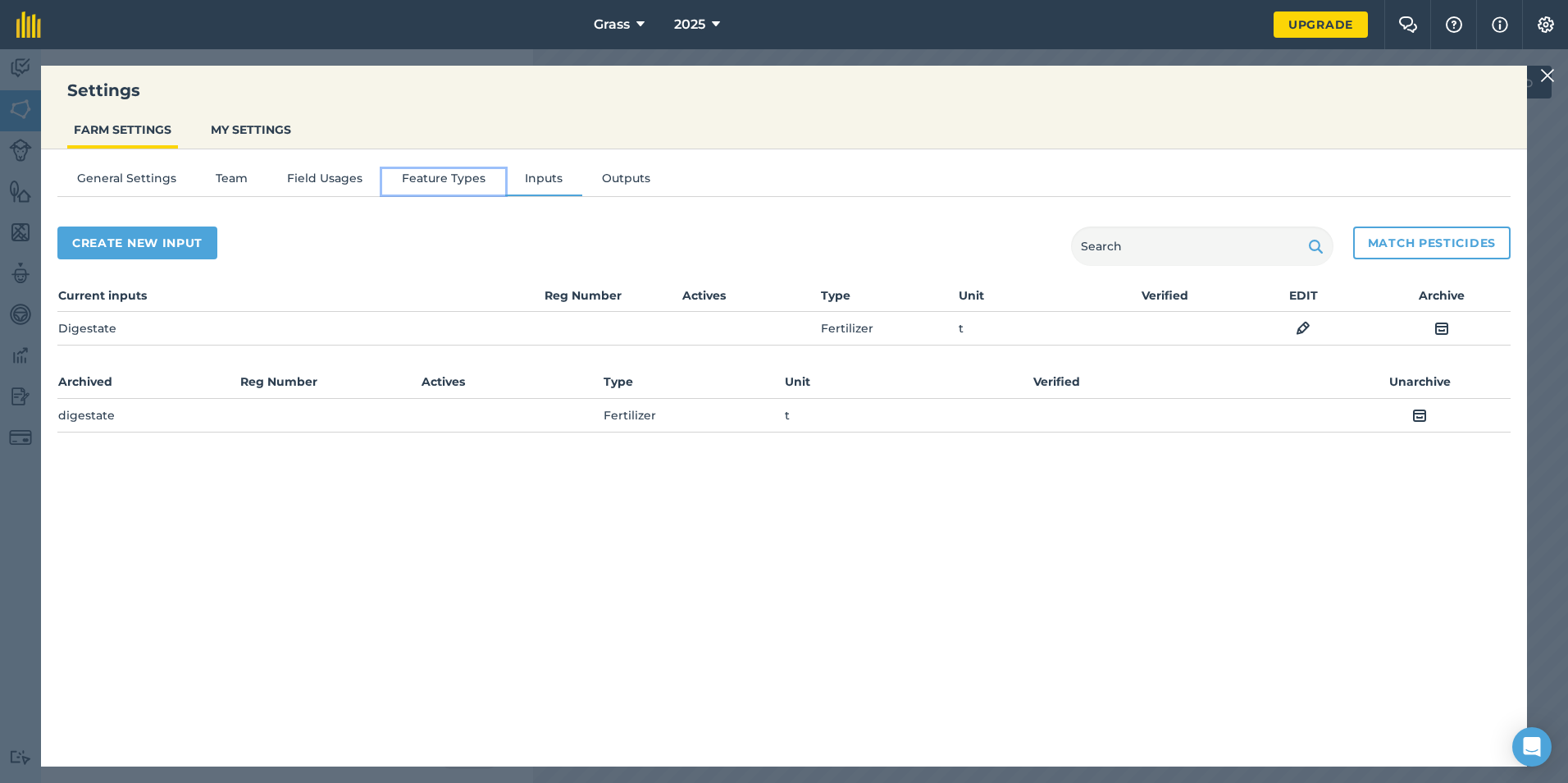
click at [448, 188] on button "Feature Types" at bounding box center [444, 181] width 123 height 25
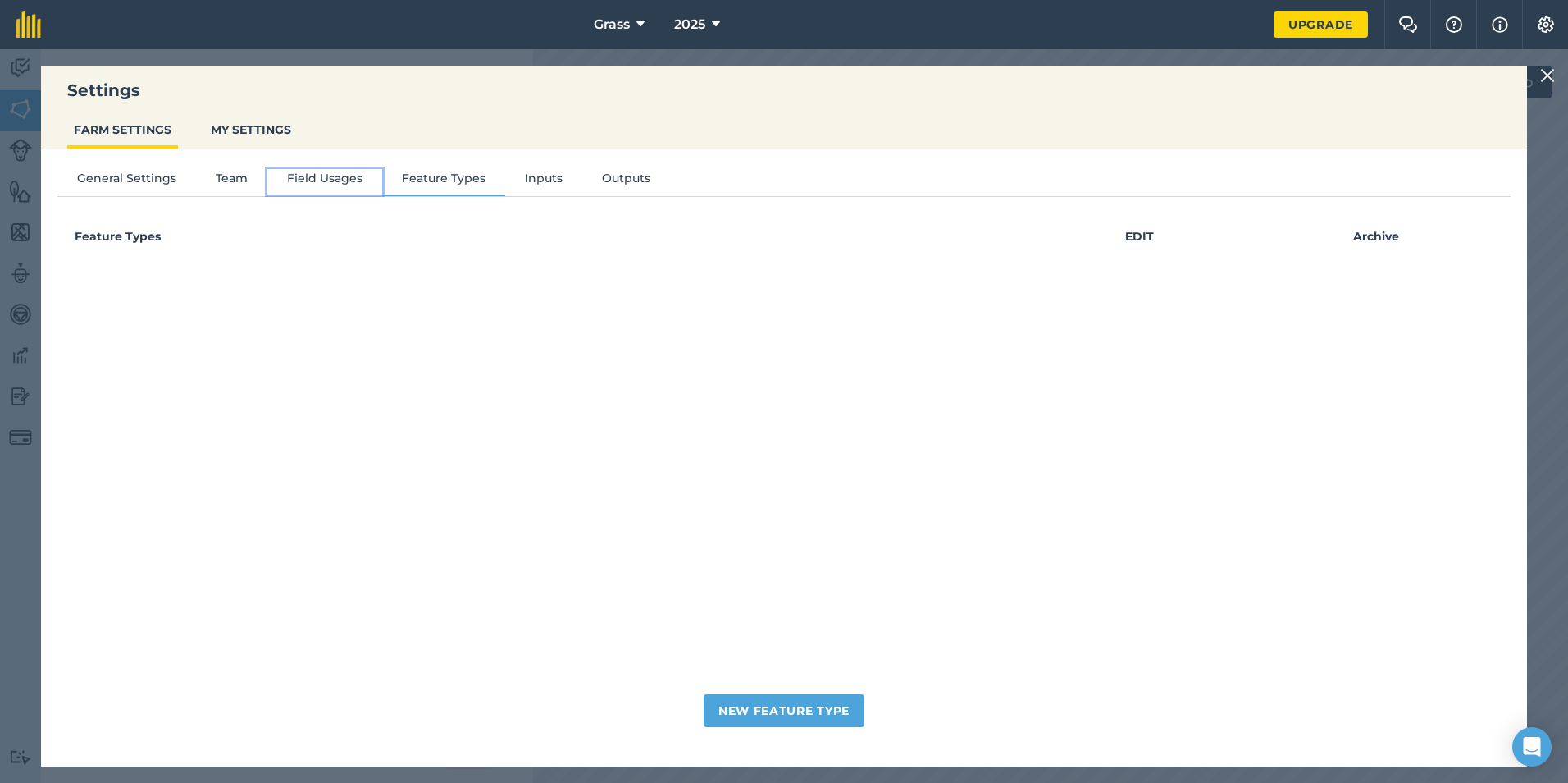
click at [335, 190] on button "Field Usages" at bounding box center [324, 181] width 115 height 25
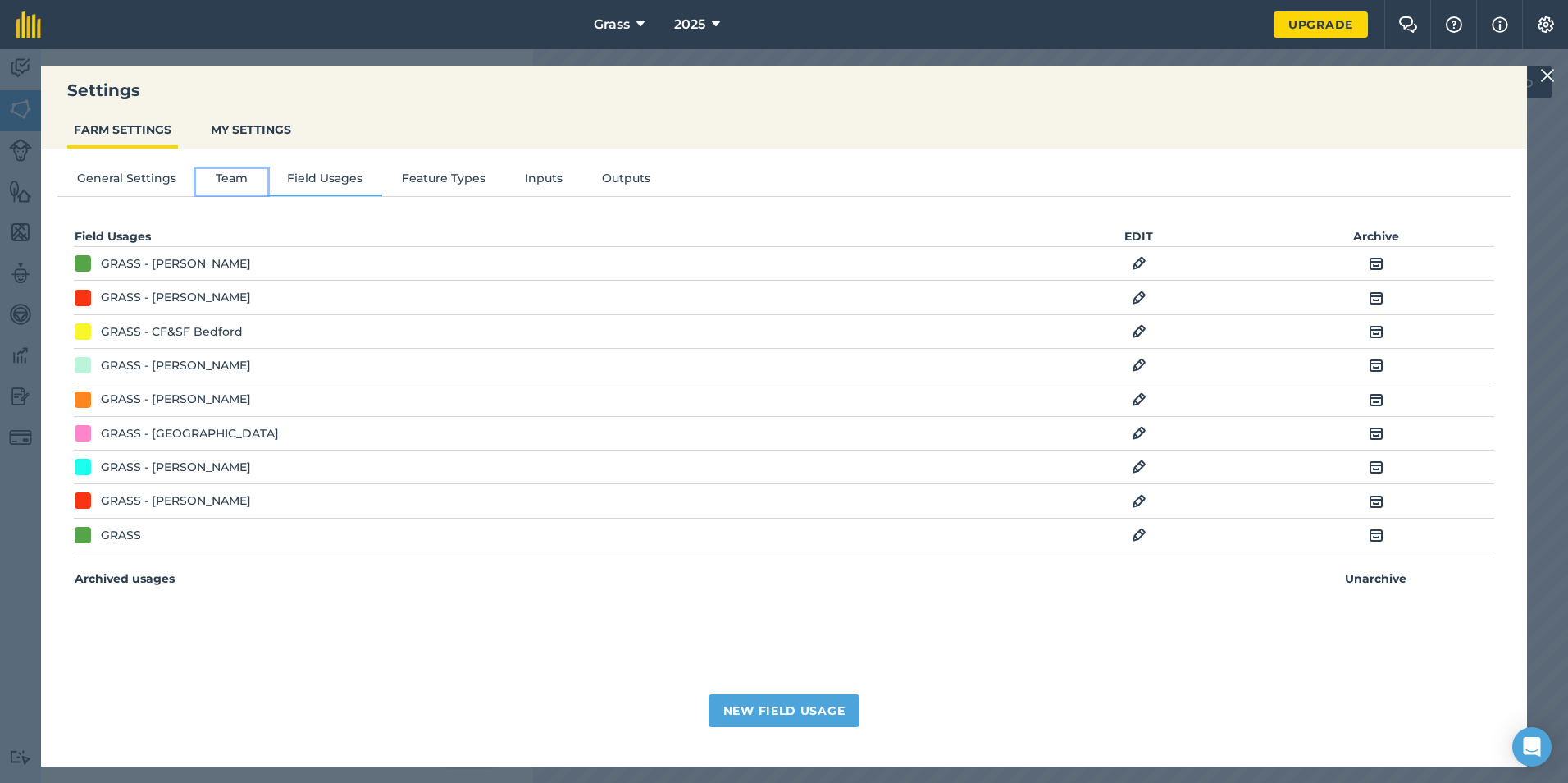
click at [226, 188] on button "Team" at bounding box center [232, 181] width 72 height 25
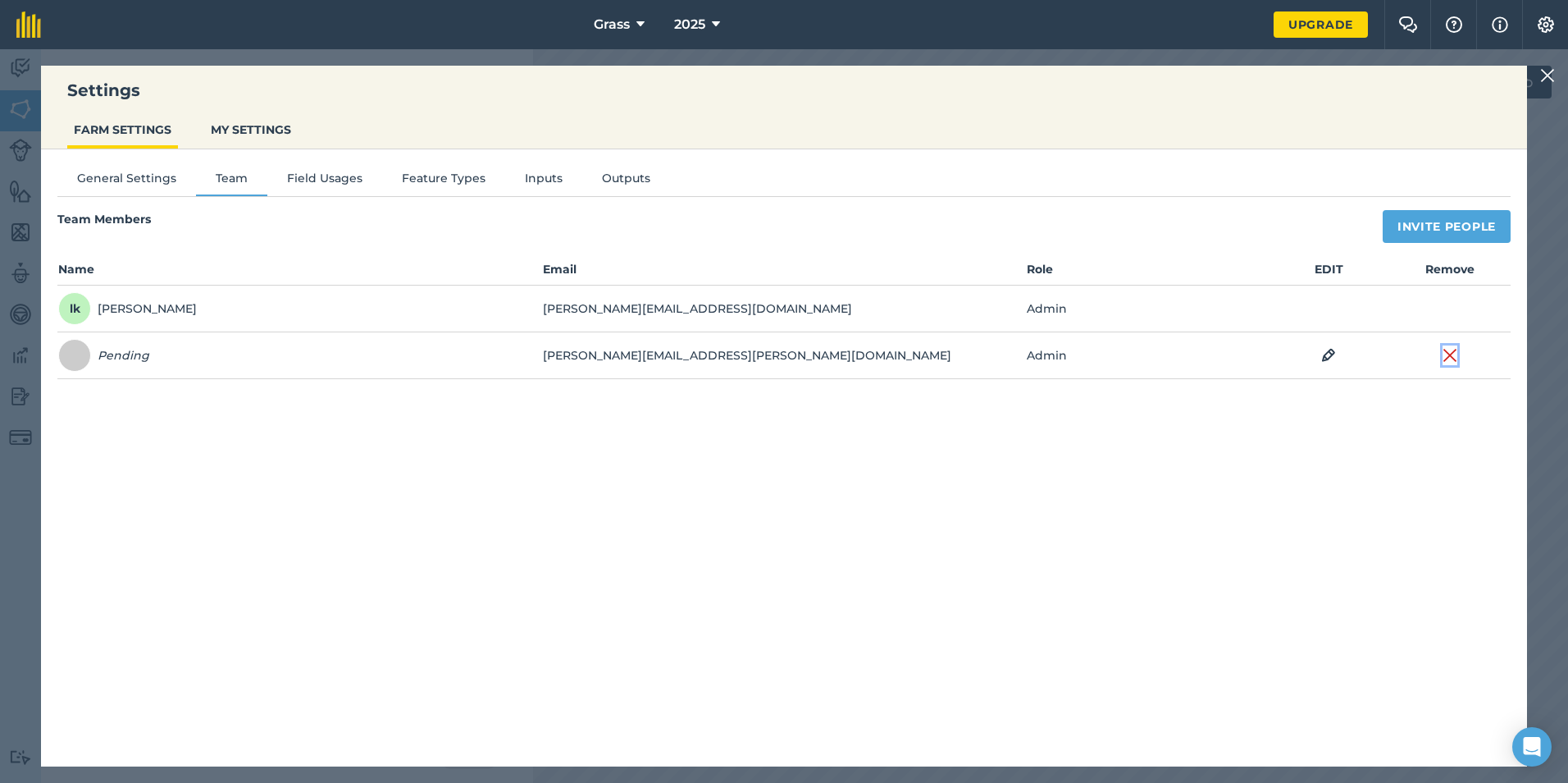
click at [1445, 357] on img at bounding box center [1449, 354] width 15 height 20
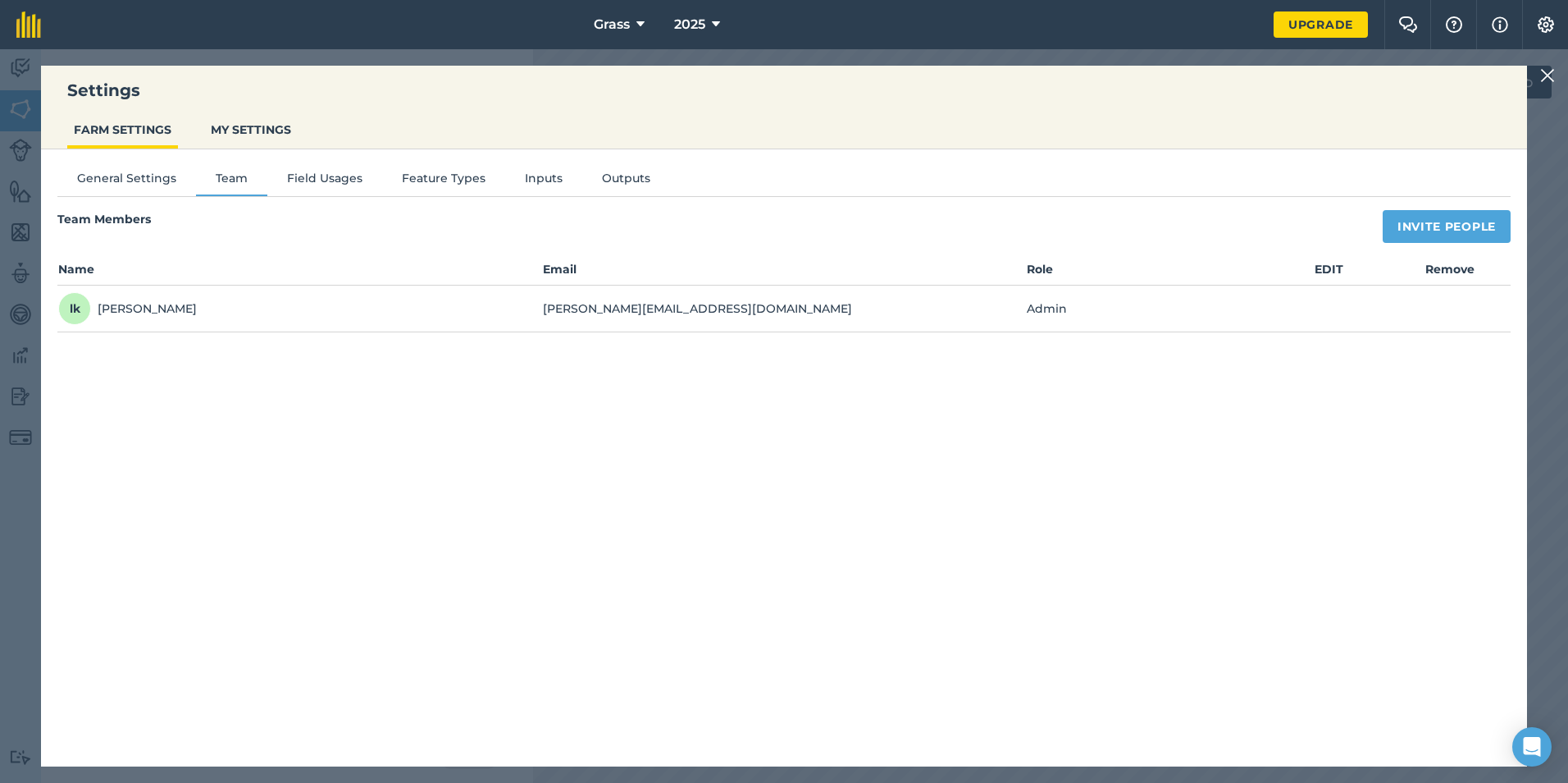
click at [1539, 77] on div "Settings FARM SETTINGS MY SETTINGS General Settings Team Field Usages Feature T…" at bounding box center [784, 416] width 1568 height 733
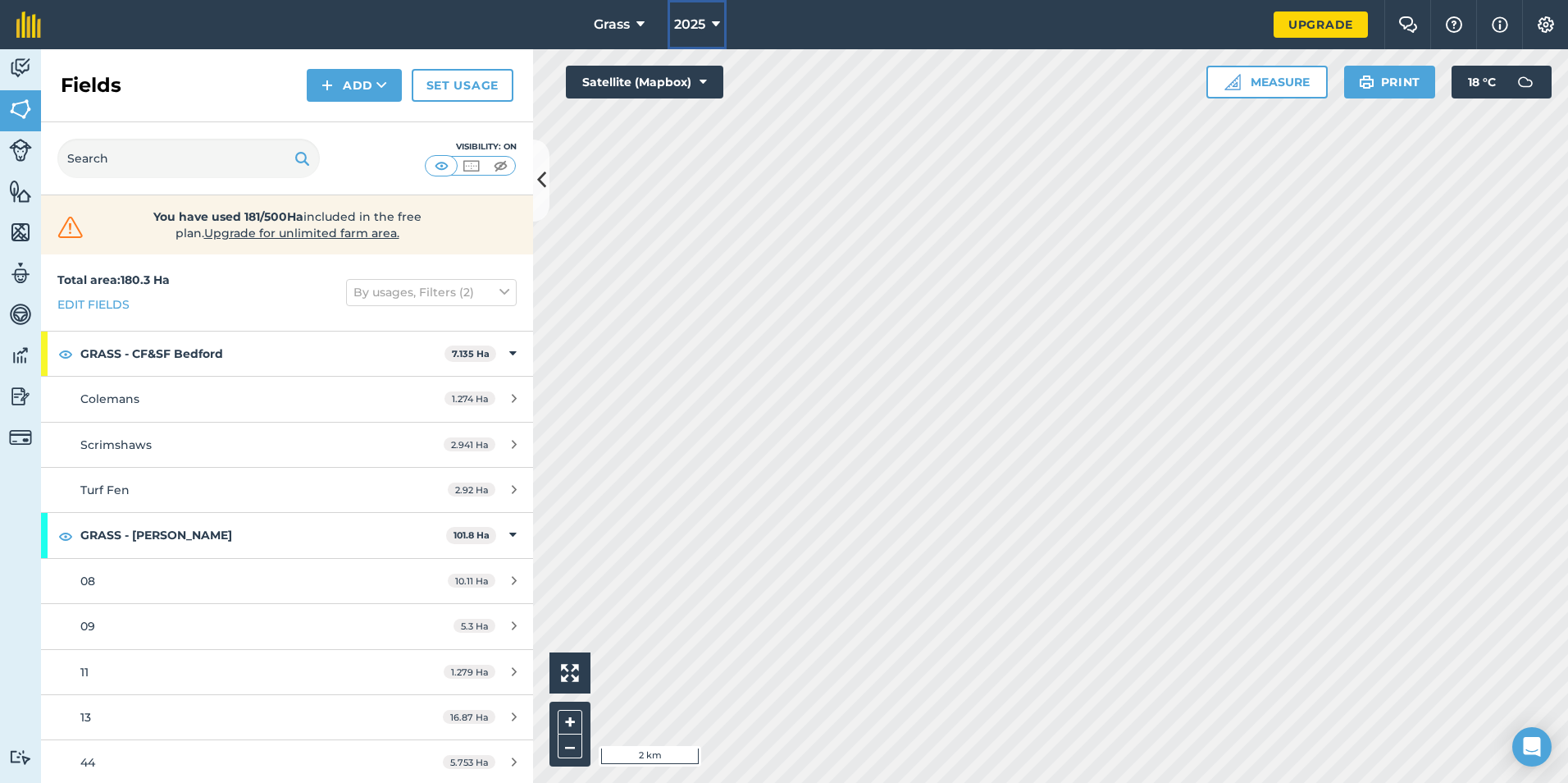
click at [693, 26] on span "2025" at bounding box center [690, 24] width 32 height 20
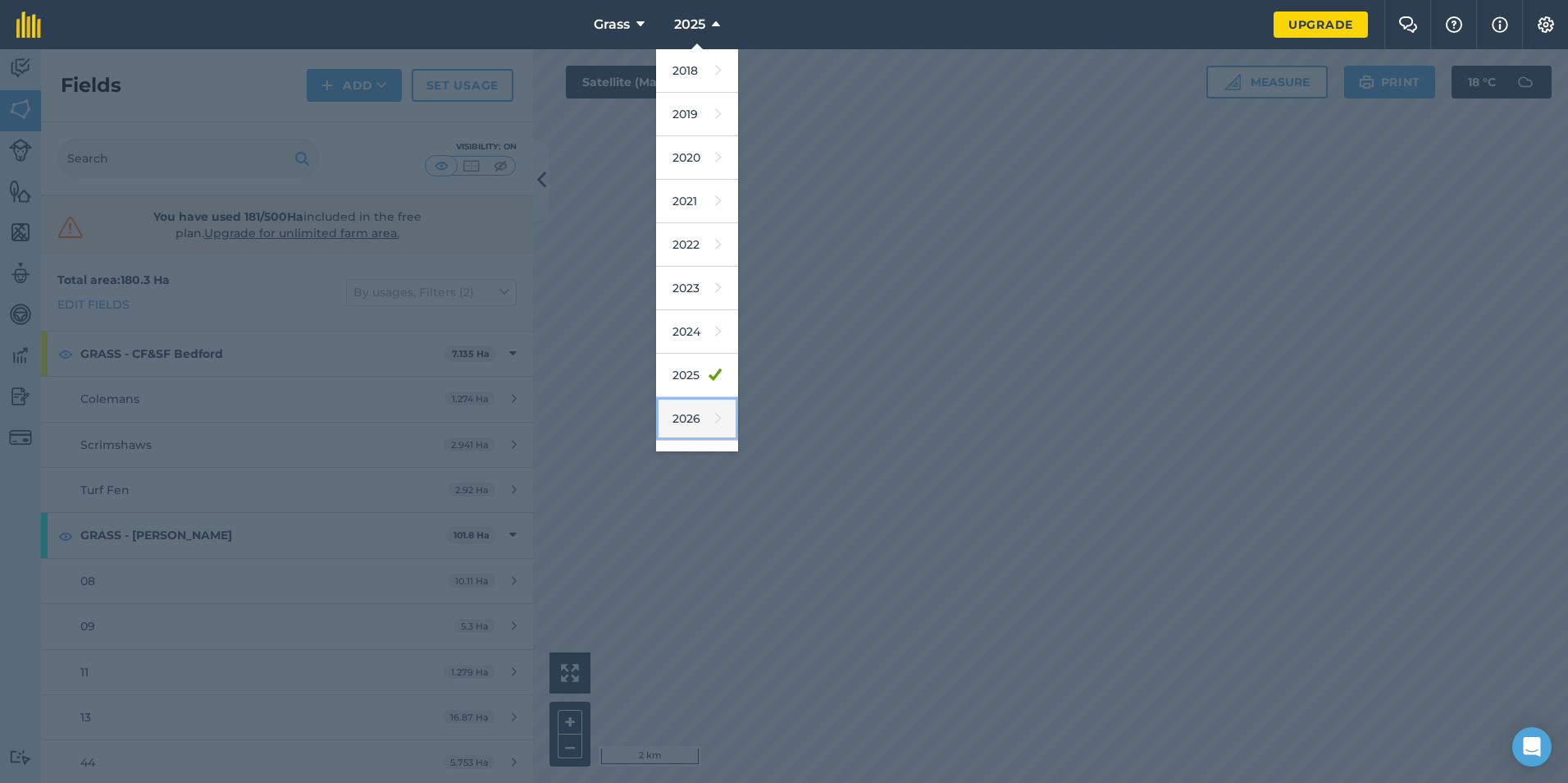
click at [686, 414] on link "2026" at bounding box center [697, 418] width 82 height 44
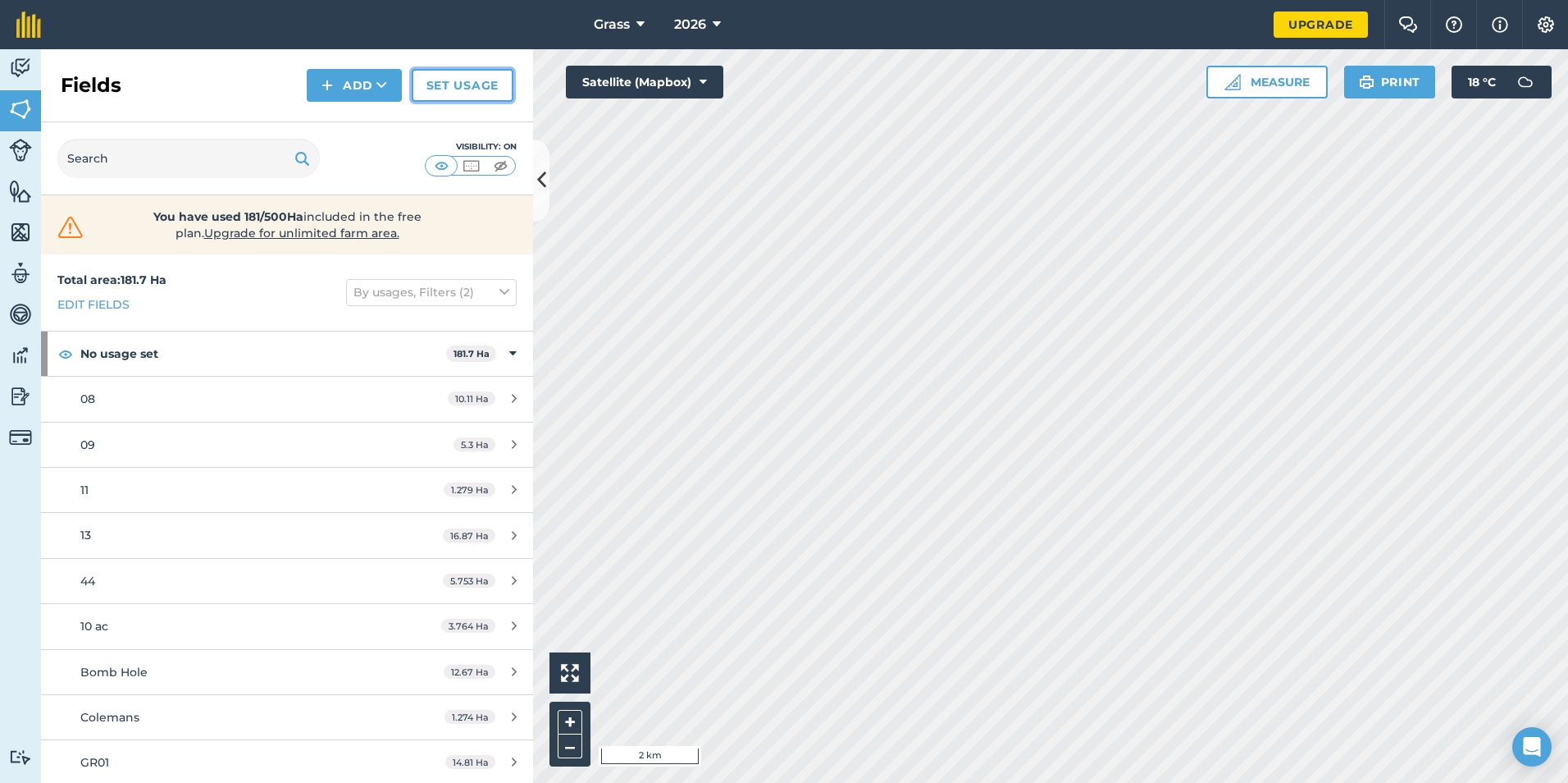
click at [463, 85] on link "Set usage" at bounding box center [462, 85] width 102 height 32
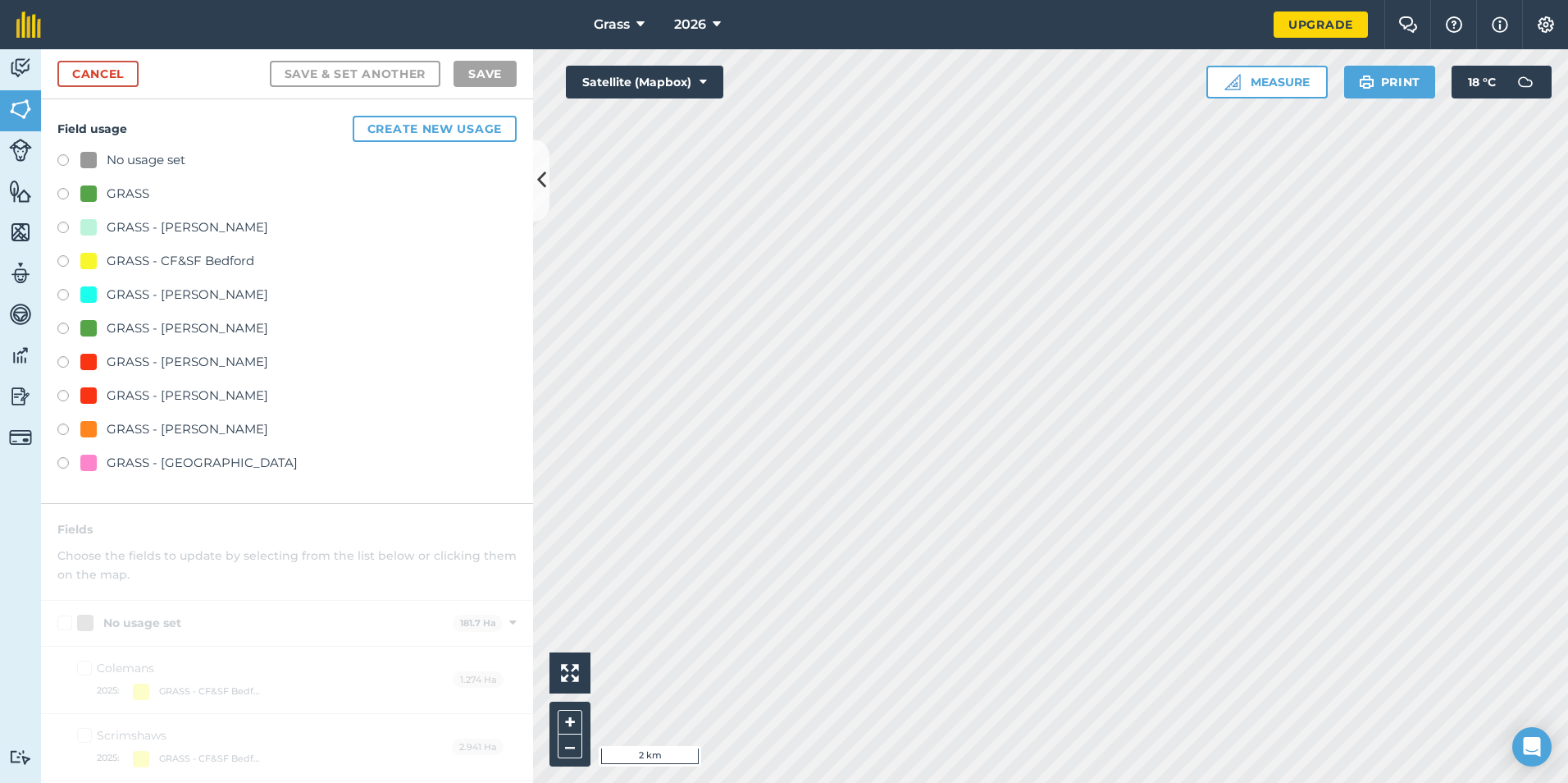
click at [133, 255] on div "GRASS - CF&SF Bedford" at bounding box center [180, 260] width 148 height 20
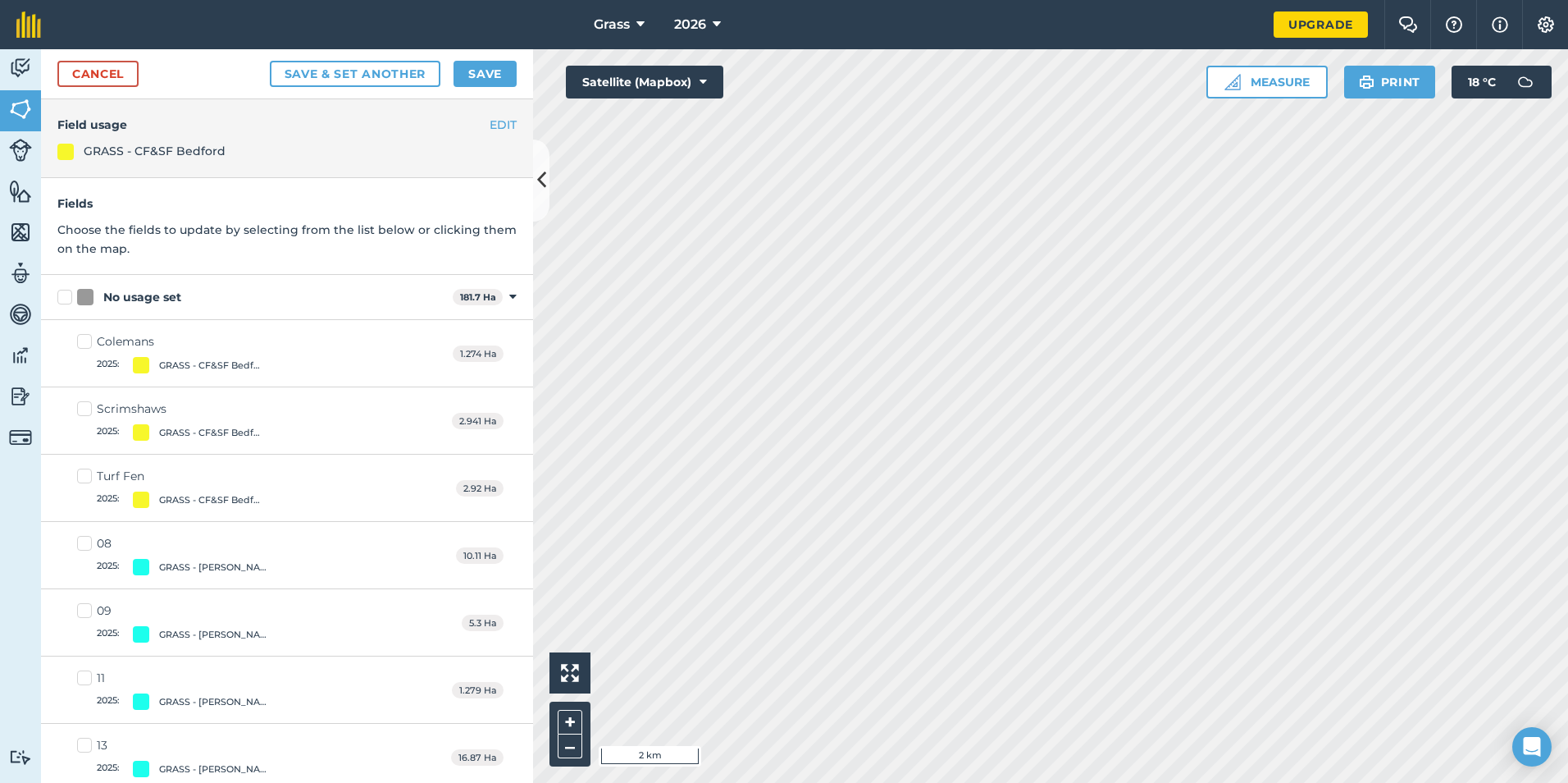
click at [87, 342] on label "Colemans 2025 : GRASS - CF&SF Bedford" at bounding box center [173, 353] width 193 height 40
click at [87, 342] on input "Colemans 2025 : GRASS - CF&SF Bedford" at bounding box center [82, 338] width 10 height 10
checkbox input "true"
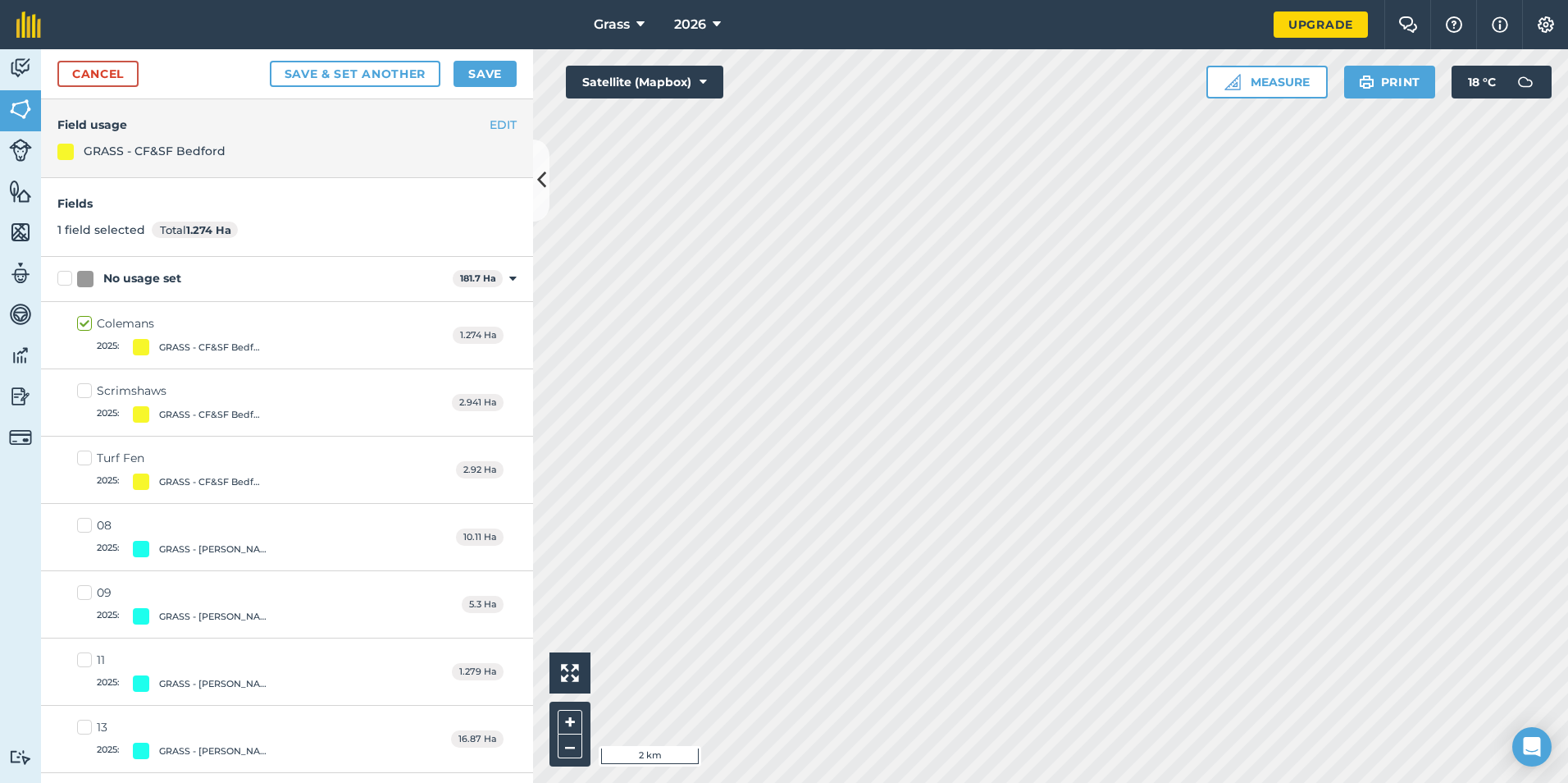
click at [94, 387] on label "Scrimshaws 2025 : GRASS - CF&SF Bedford" at bounding box center [173, 402] width 193 height 40
click at [88, 387] on input "Scrimshaws 2025 : GRASS - CF&SF Bedford" at bounding box center [82, 388] width 10 height 10
checkbox input "true"
click at [86, 457] on label "Turf Fen 2025 : GRASS - CF&SF Bedford" at bounding box center [173, 469] width 193 height 40
click at [86, 457] on input "Turf Fen 2025 : GRASS - CF&SF Bedford" at bounding box center [82, 454] width 10 height 10
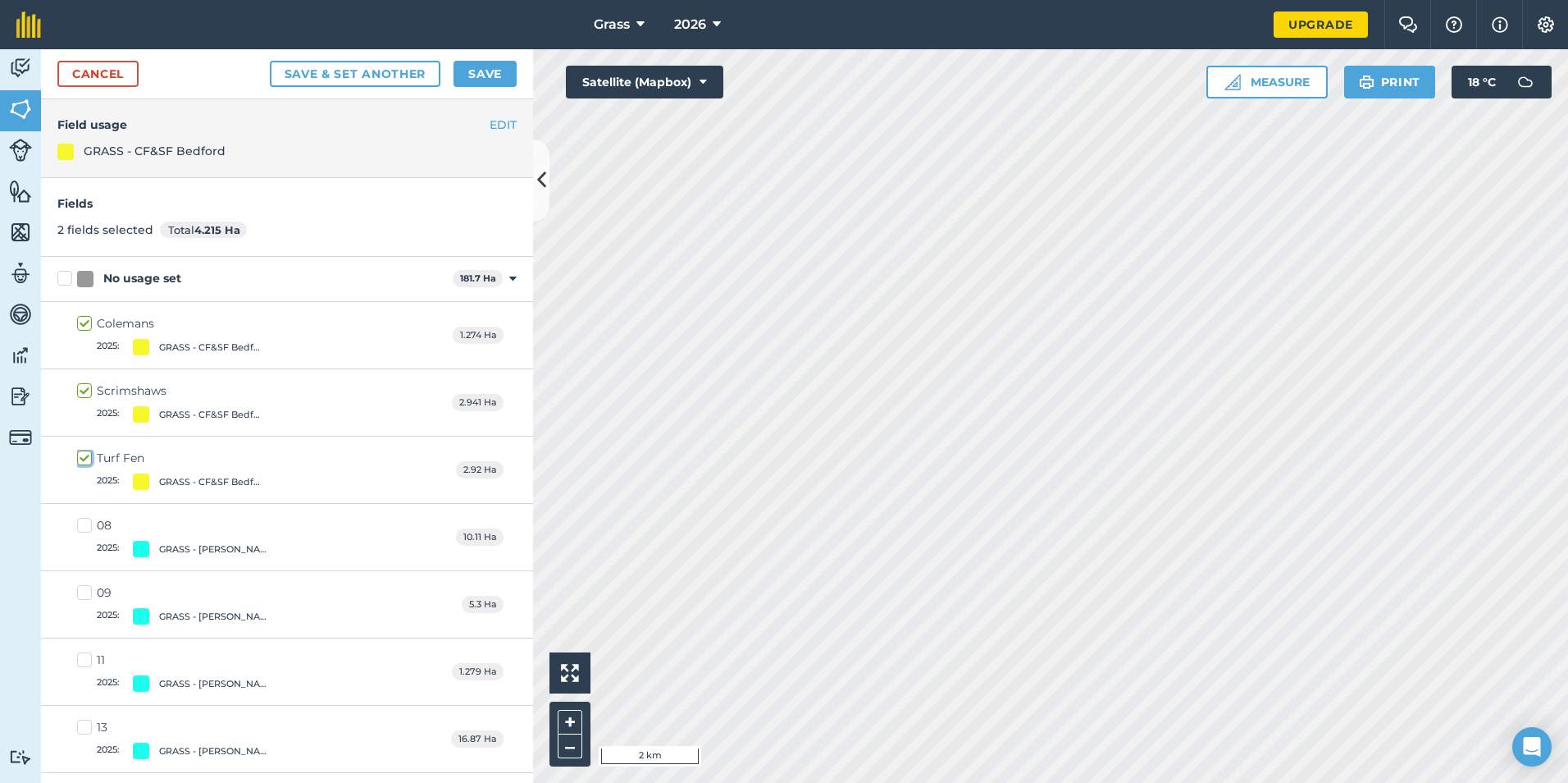
checkbox input "true"
click at [487, 75] on button "Save" at bounding box center [485, 73] width 63 height 26
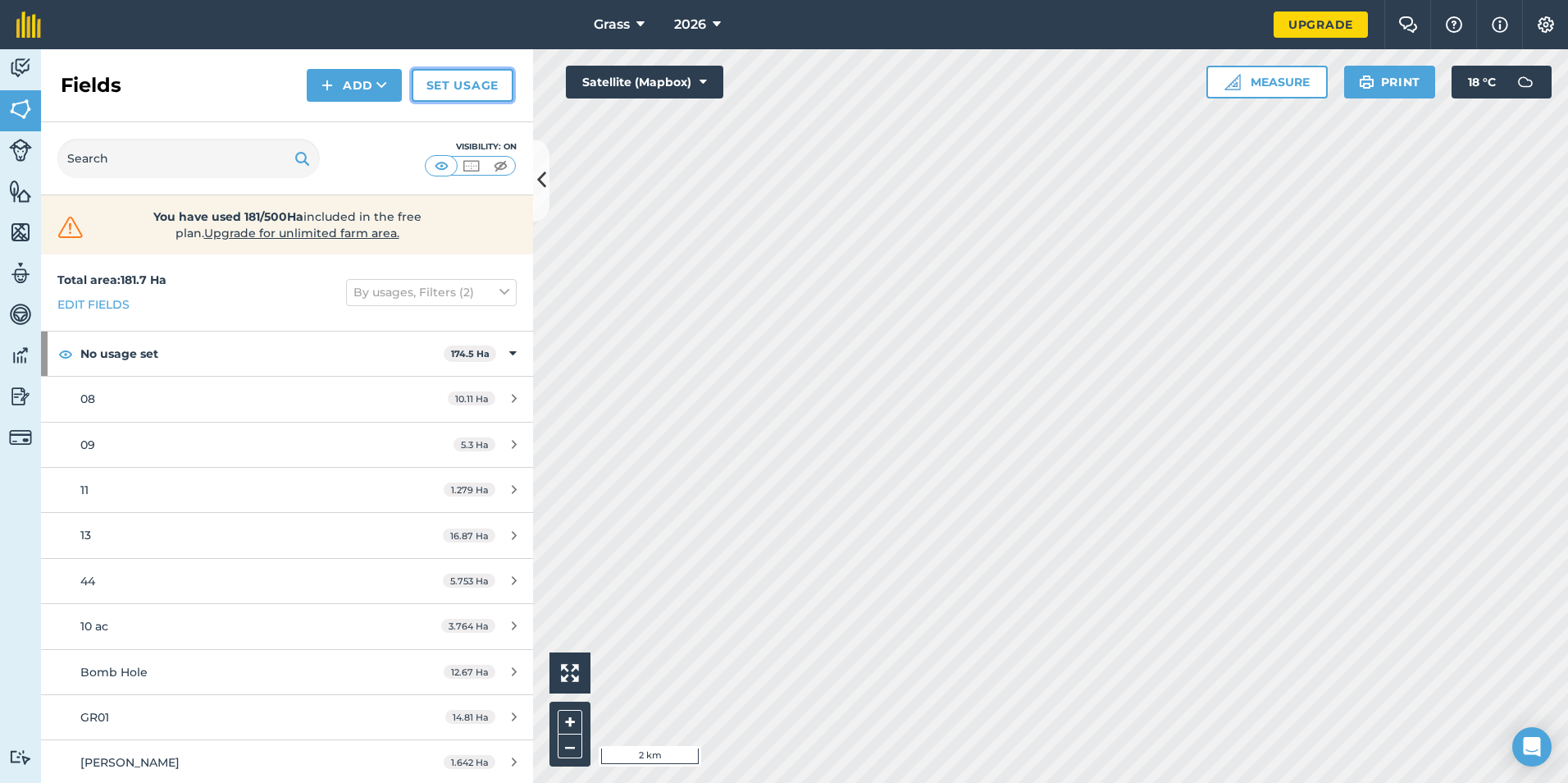
click at [475, 83] on link "Set usage" at bounding box center [462, 85] width 102 height 32
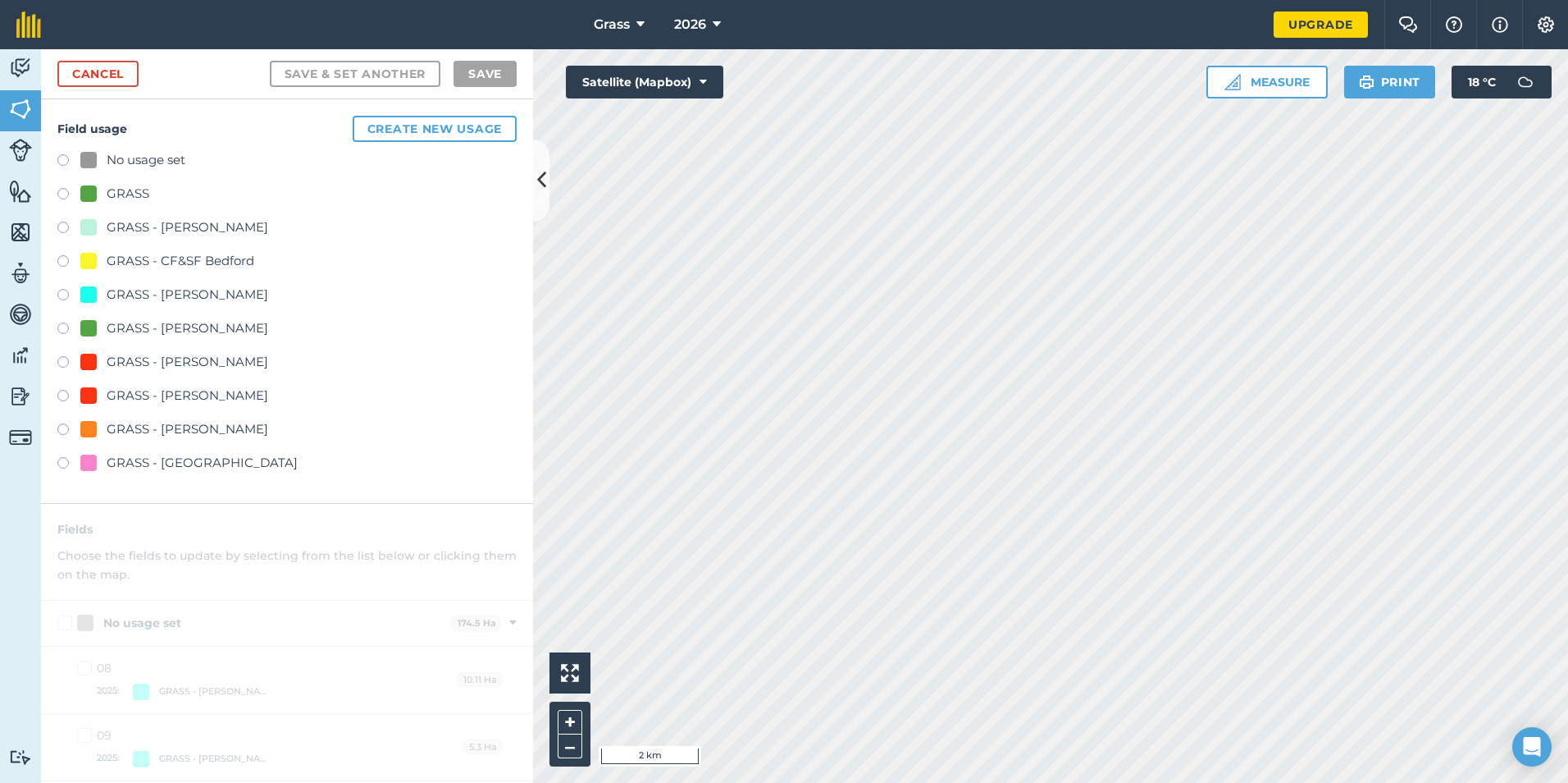
drag, startPoint x: 70, startPoint y: 465, endPoint x: 77, endPoint y: 470, distance: 8.6
click at [77, 470] on label at bounding box center [68, 465] width 23 height 16
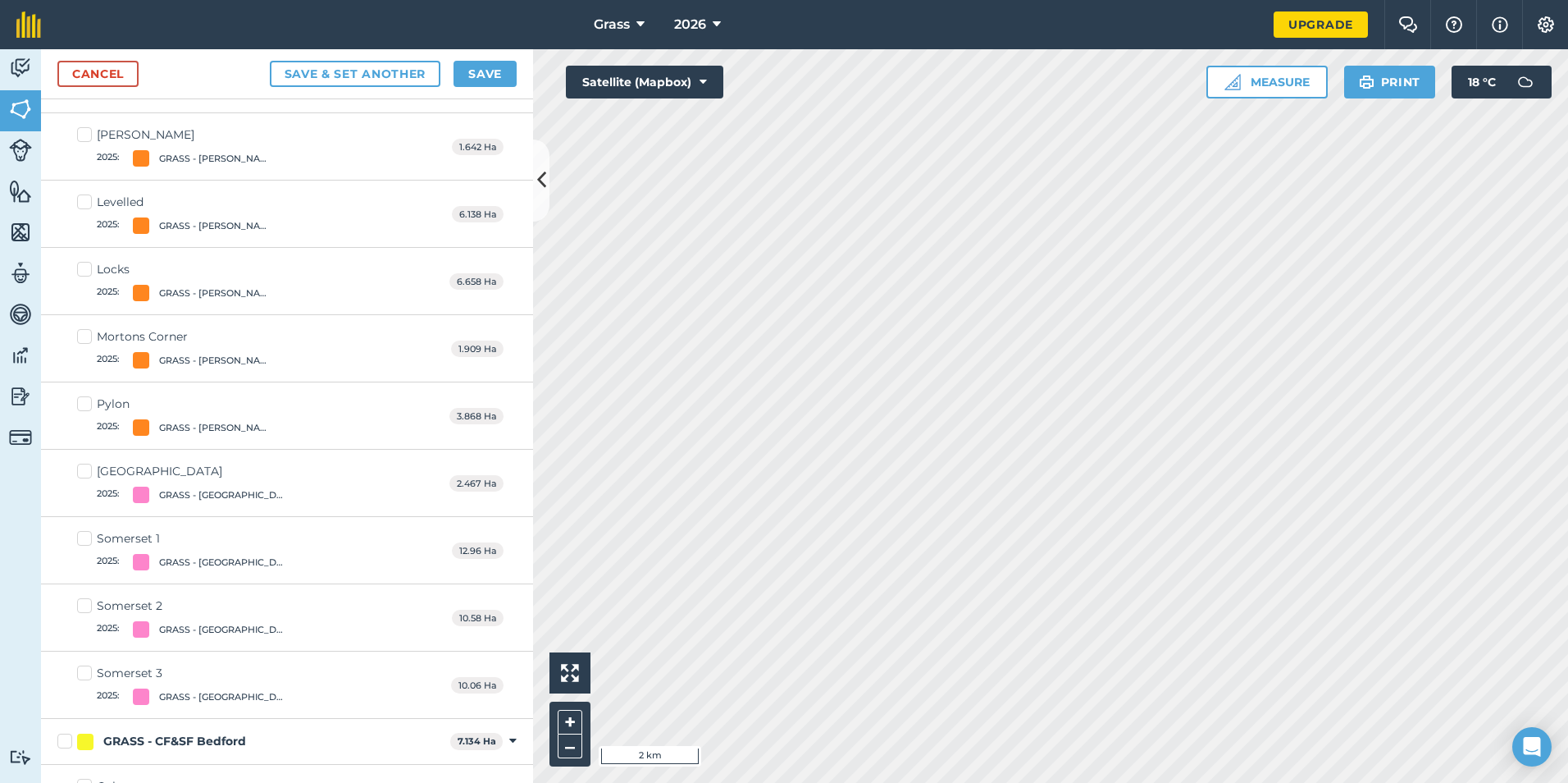
scroll to position [1332, 0]
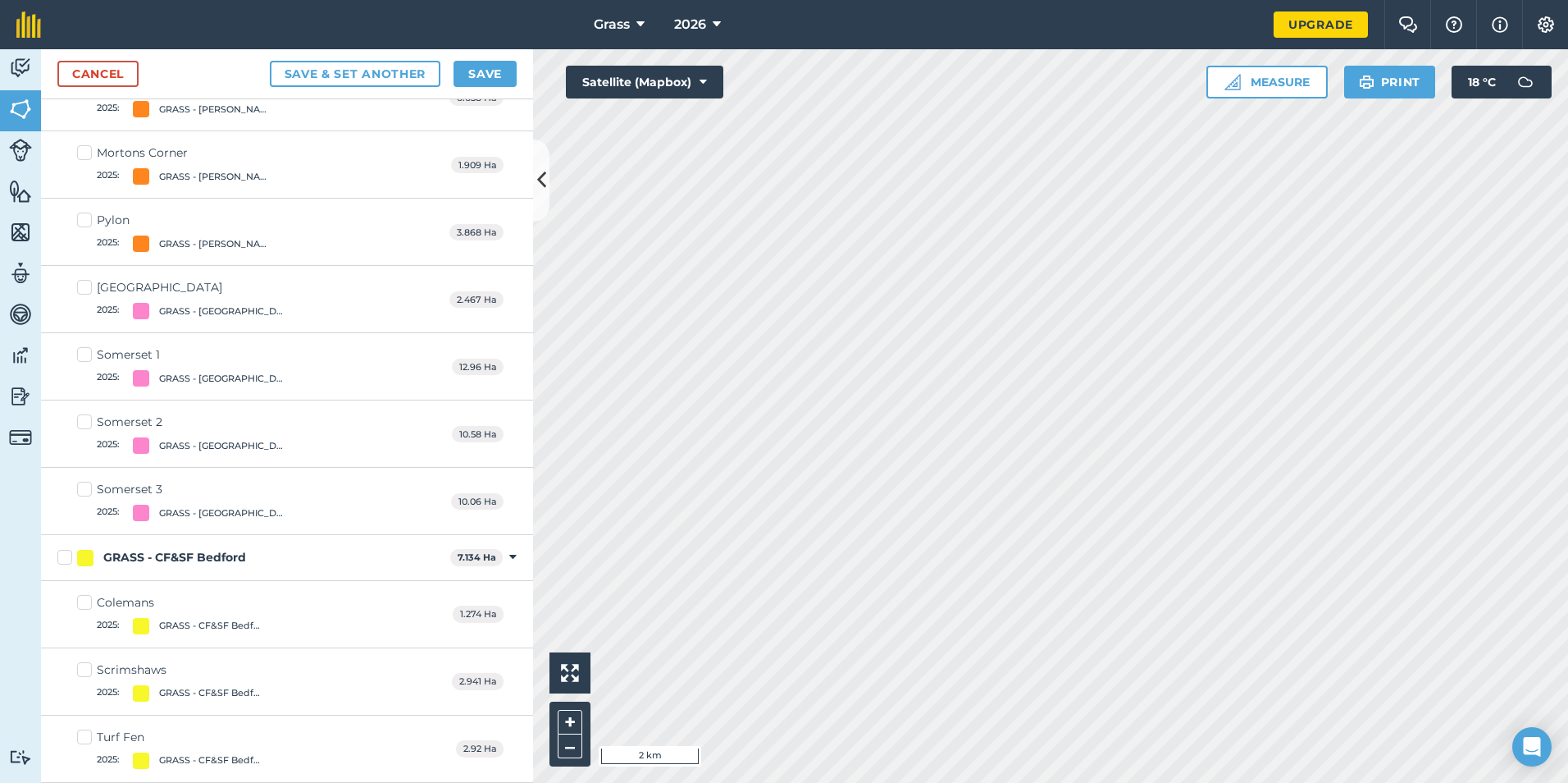
click at [89, 494] on label "[GEOGRAPHIC_DATA] 3 2025 : GRASS - [GEOGRAPHIC_DATA]" at bounding box center [187, 500] width 220 height 40
click at [88, 491] on input "[GEOGRAPHIC_DATA] 3 2025 : GRASS - [GEOGRAPHIC_DATA]" at bounding box center [82, 486] width 10 height 10
checkbox input "true"
click at [79, 428] on label "[GEOGRAPHIC_DATA] 2 2025 : GRASS - [GEOGRAPHIC_DATA]" at bounding box center [187, 434] width 220 height 40
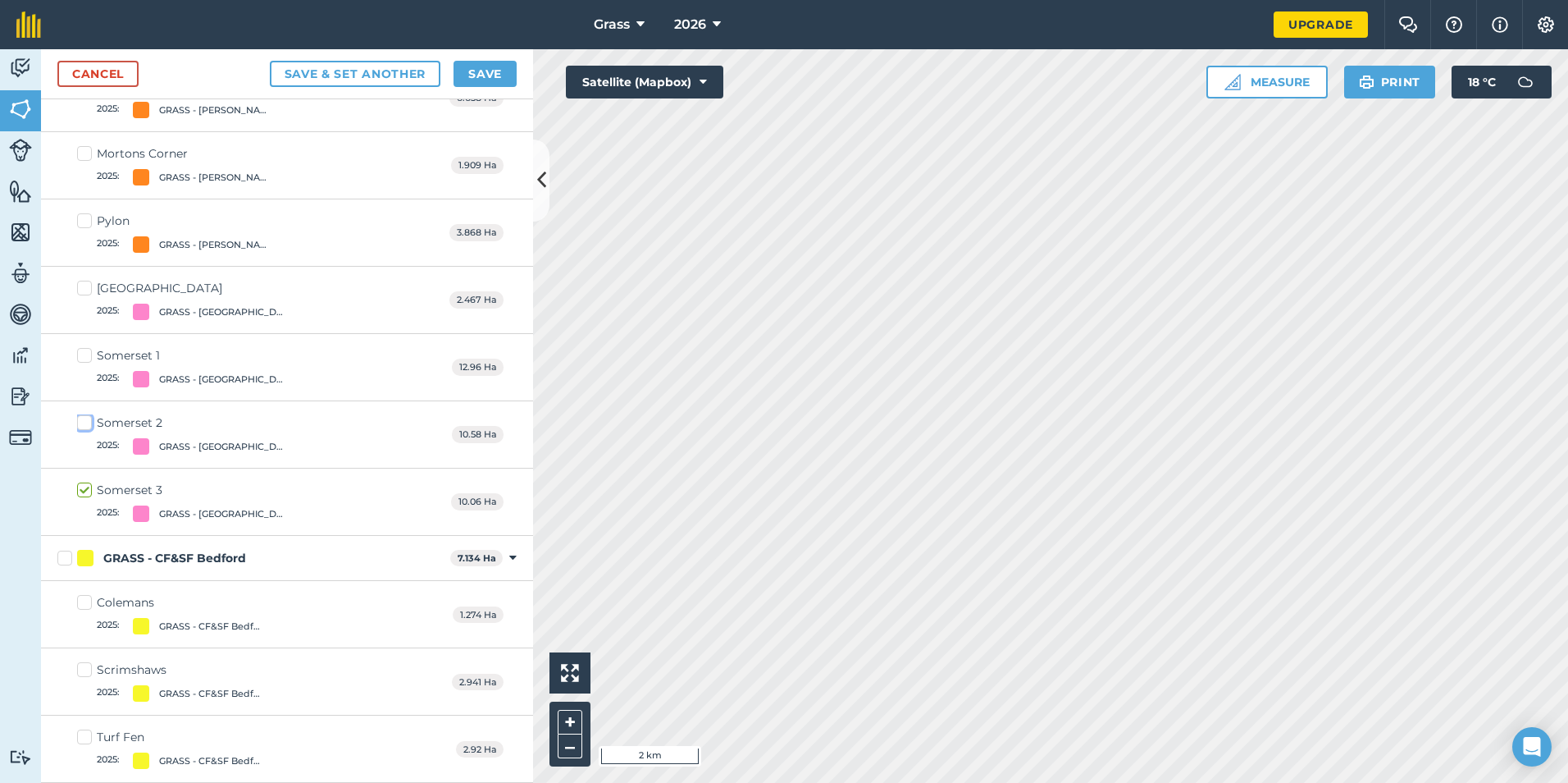
click at [79, 425] on input "[GEOGRAPHIC_DATA] 2 2025 : GRASS - [GEOGRAPHIC_DATA]" at bounding box center [82, 419] width 10 height 10
checkbox input "true"
click at [81, 362] on label "[GEOGRAPHIC_DATA] 1 2025 : GRASS - [GEOGRAPHIC_DATA]" at bounding box center [187, 366] width 220 height 40
click at [81, 358] on input "[GEOGRAPHIC_DATA] 1 2025 : GRASS - [GEOGRAPHIC_DATA]" at bounding box center [82, 352] width 10 height 10
checkbox input "true"
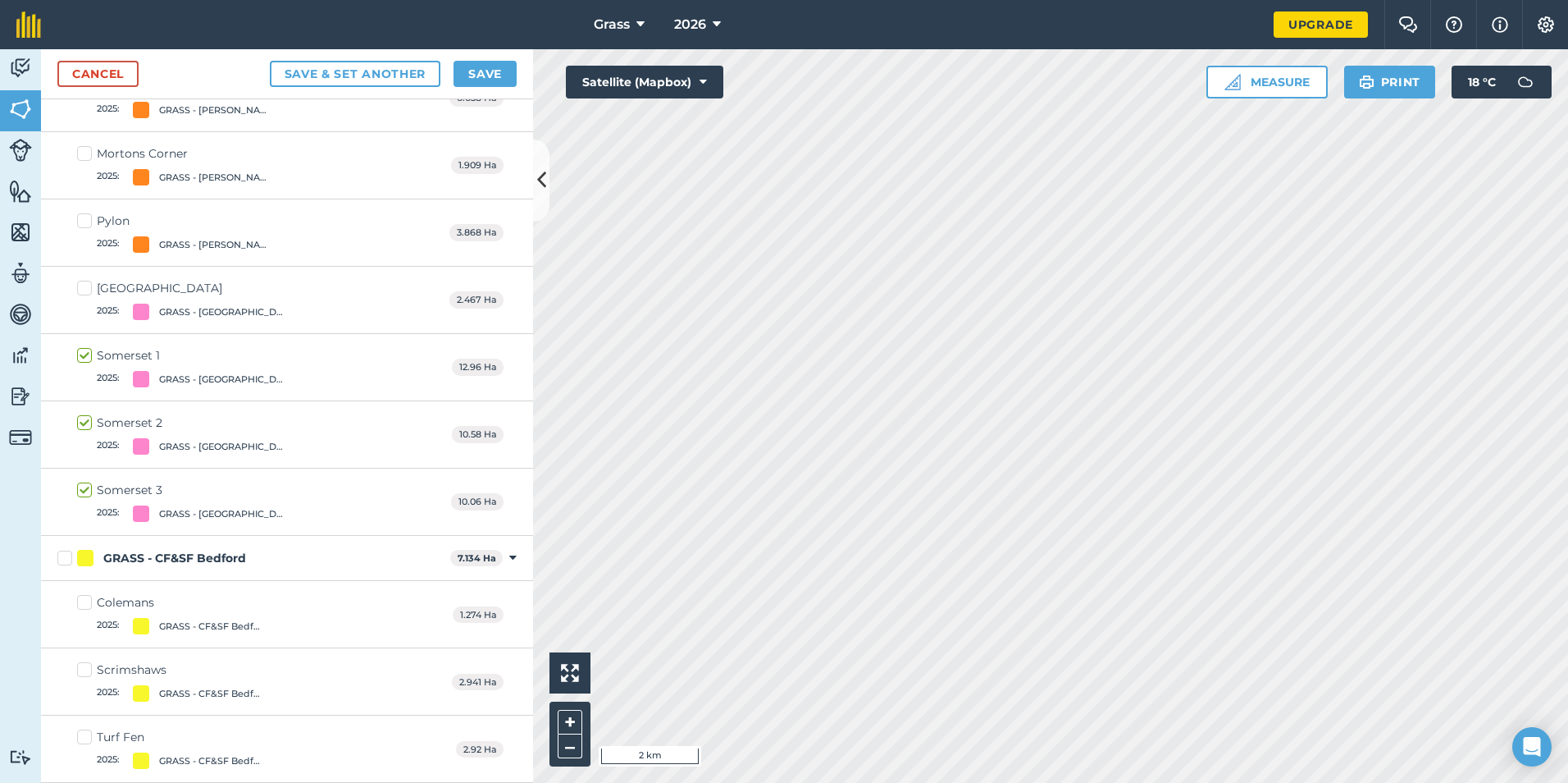
click at [85, 292] on label "[GEOGRAPHIC_DATA] 2025 : GRASS - [GEOGRAPHIC_DATA]" at bounding box center [187, 300] width 220 height 40
click at [85, 290] on input "[GEOGRAPHIC_DATA] 2025 : GRASS - [GEOGRAPHIC_DATA]" at bounding box center [82, 285] width 10 height 10
checkbox input "true"
click at [498, 68] on button "Save" at bounding box center [485, 73] width 63 height 26
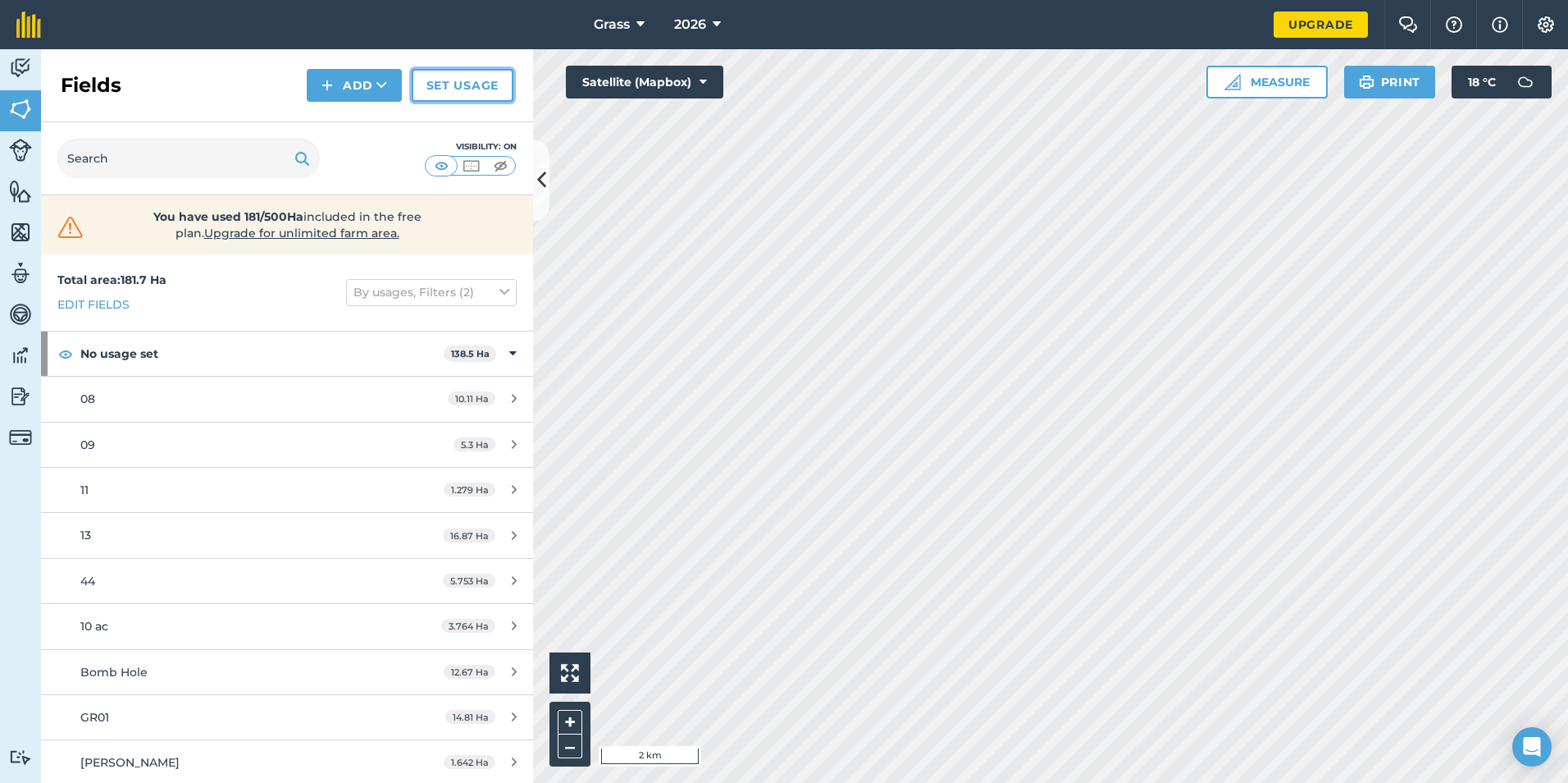
click at [455, 85] on link "Set usage" at bounding box center [462, 85] width 102 height 32
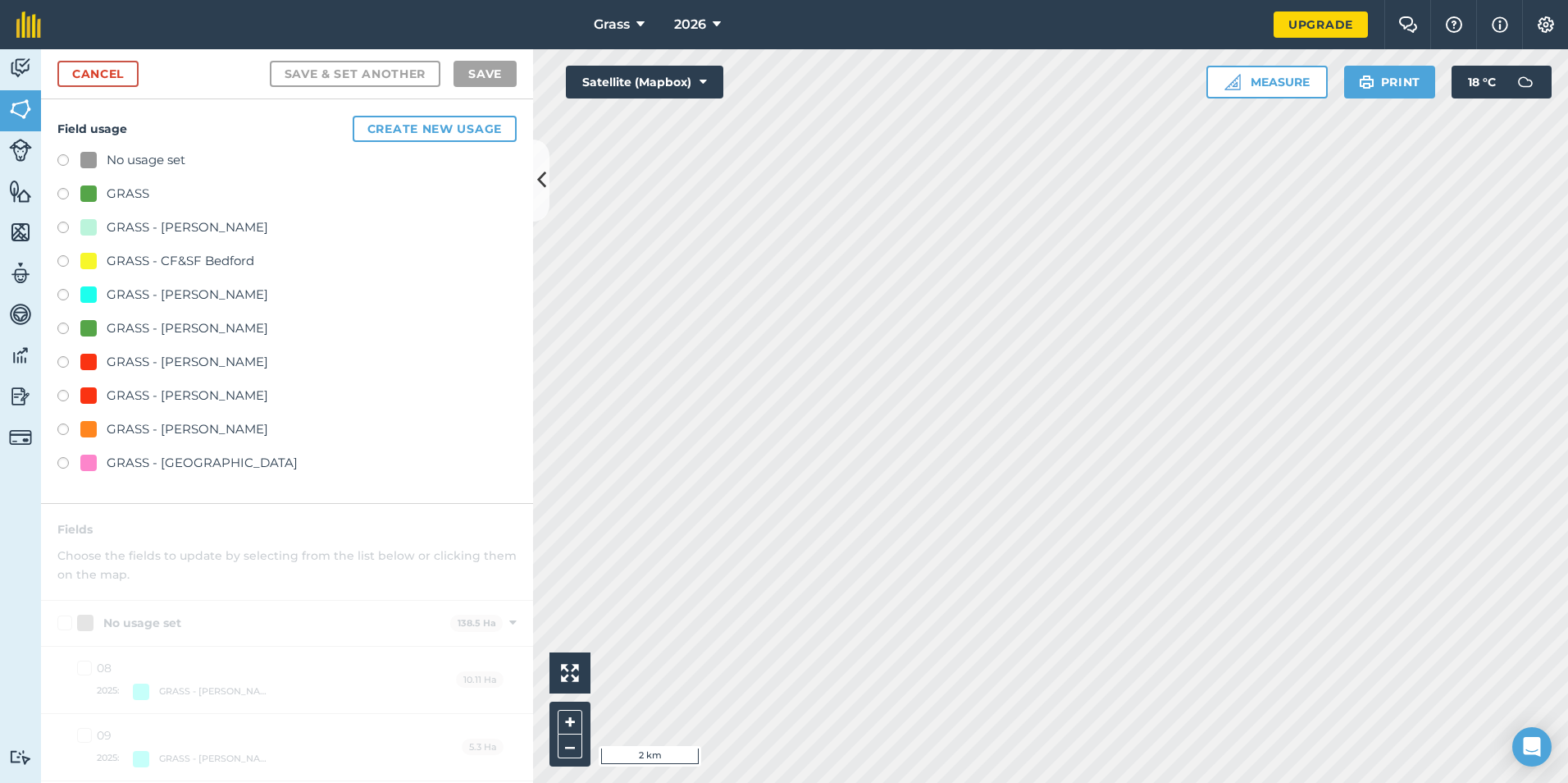
click at [226, 424] on div "GRASS - [PERSON_NAME]" at bounding box center [187, 429] width 161 height 20
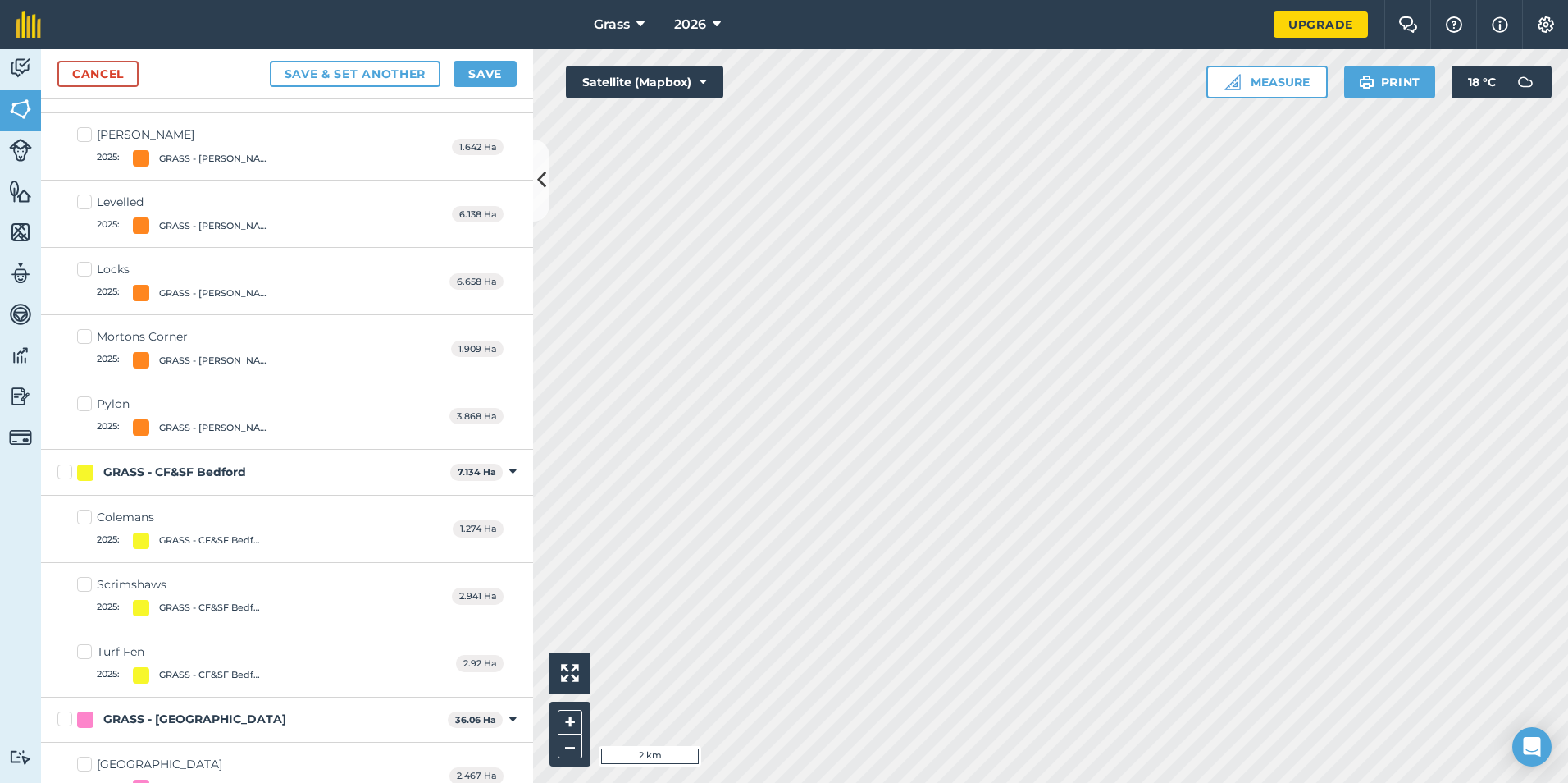
scroll to position [1230, 0]
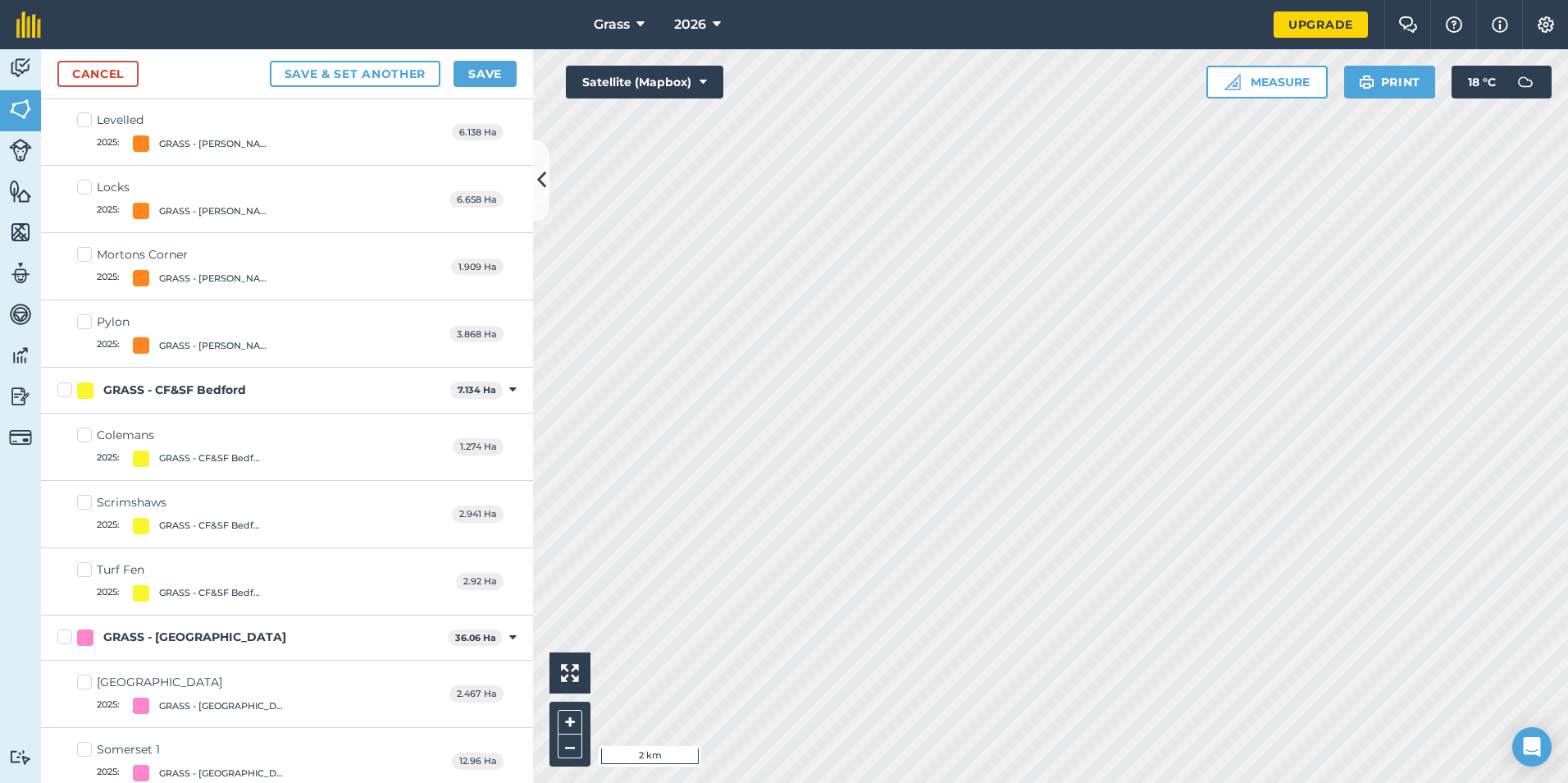
click at [88, 323] on label "Pylon 2025 : GRASS - [PERSON_NAME]" at bounding box center [177, 333] width 201 height 40
click at [88, 323] on input "Pylon 2025 : GRASS - [PERSON_NAME]" at bounding box center [82, 318] width 10 height 10
checkbox input "true"
click at [87, 268] on label "Mortons Corner 2025 : GRASS - [PERSON_NAME]" at bounding box center [177, 266] width 201 height 40
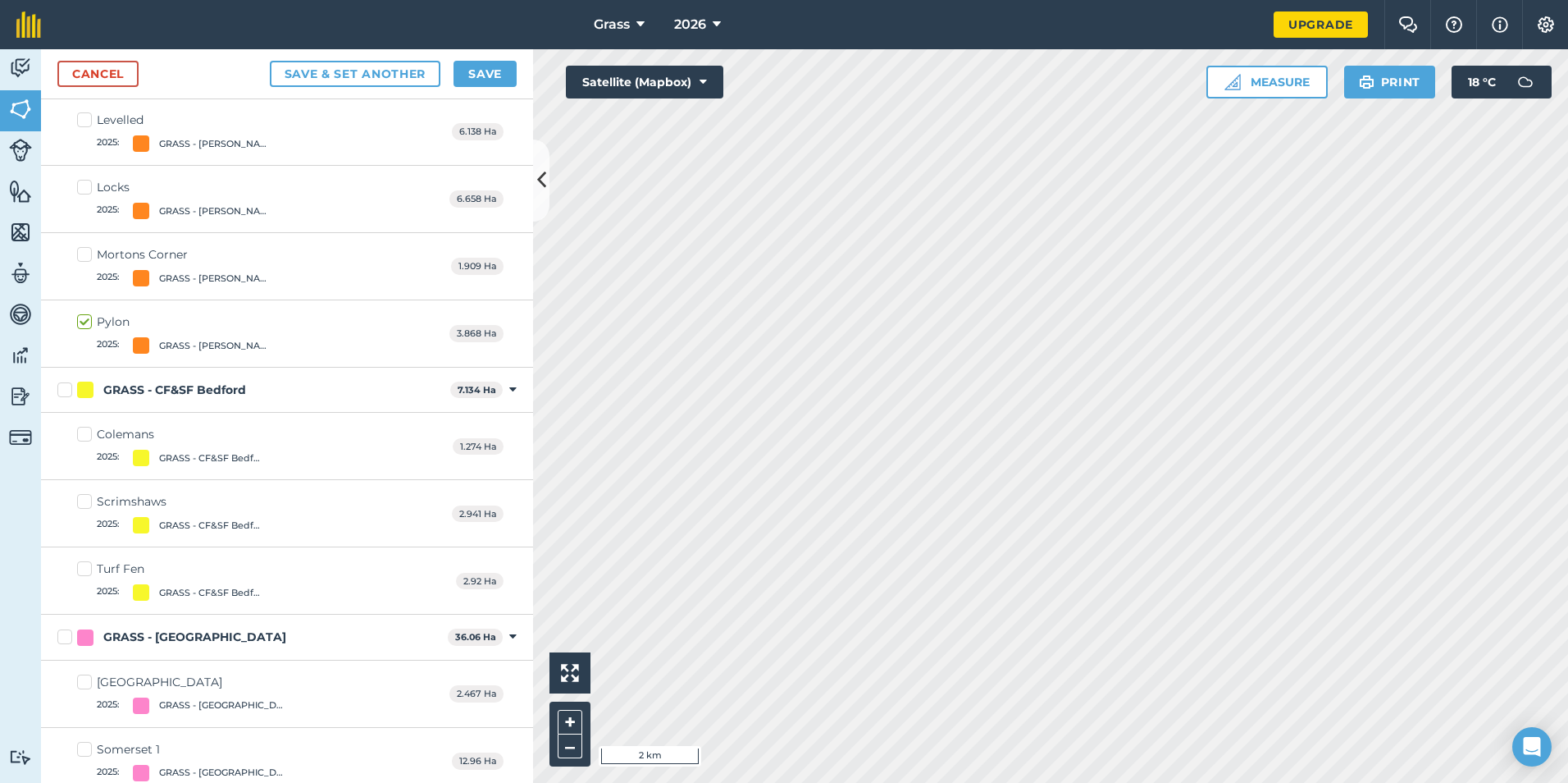
click at [87, 257] on input "Mortons Corner 2025 : GRASS - [PERSON_NAME]" at bounding box center [82, 251] width 10 height 10
checkbox input "true"
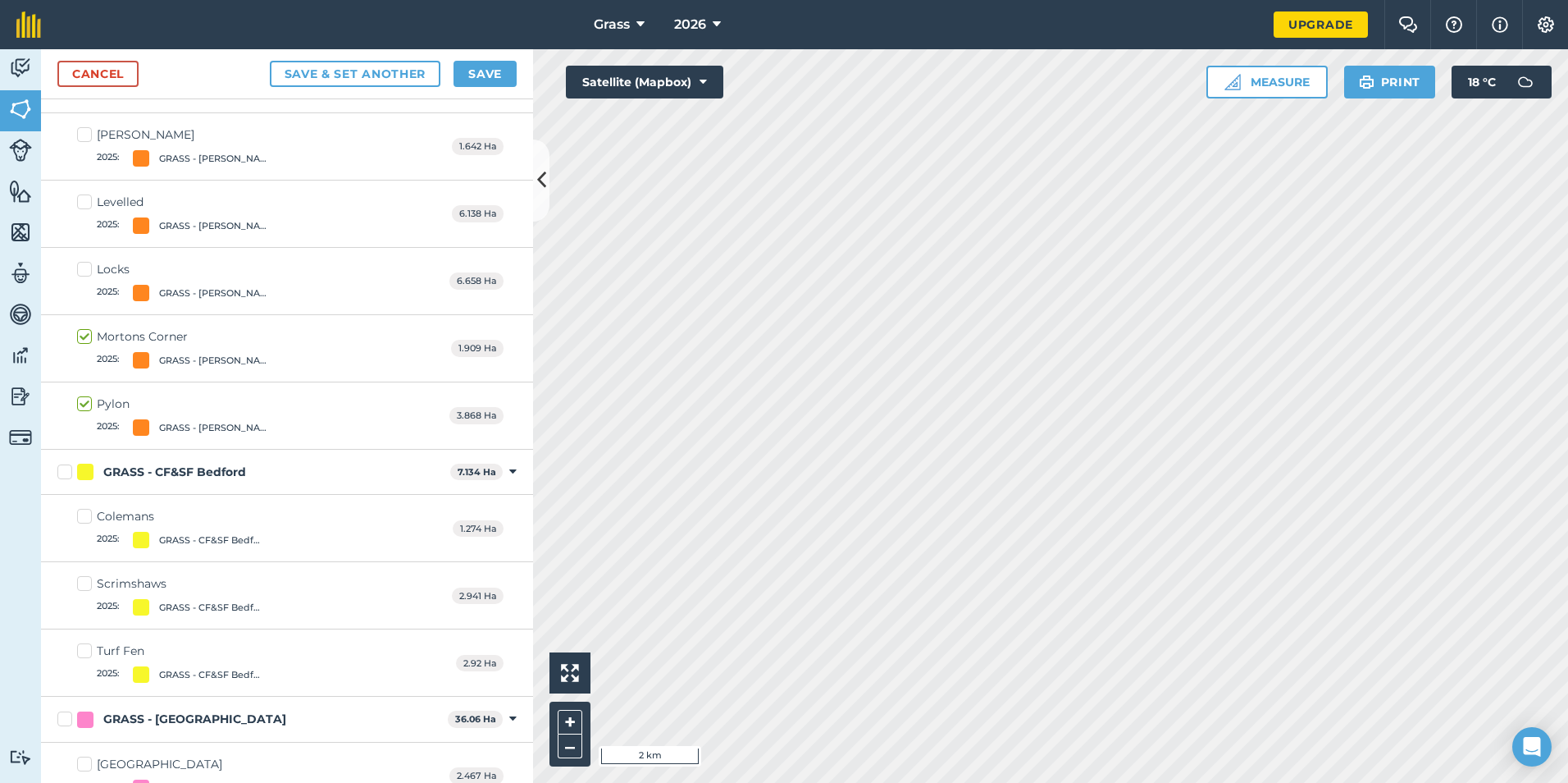
click at [94, 267] on label "Locks 2025 : GRASS - [PERSON_NAME]" at bounding box center [177, 281] width 201 height 40
click at [88, 267] on input "Locks 2025 : GRASS - [PERSON_NAME]" at bounding box center [82, 266] width 10 height 10
checkbox input "true"
click at [98, 222] on span "2025 :" at bounding box center [108, 225] width 23 height 16
click at [88, 204] on input "Levelled 2025 : GRASS - [PERSON_NAME]" at bounding box center [82, 199] width 10 height 10
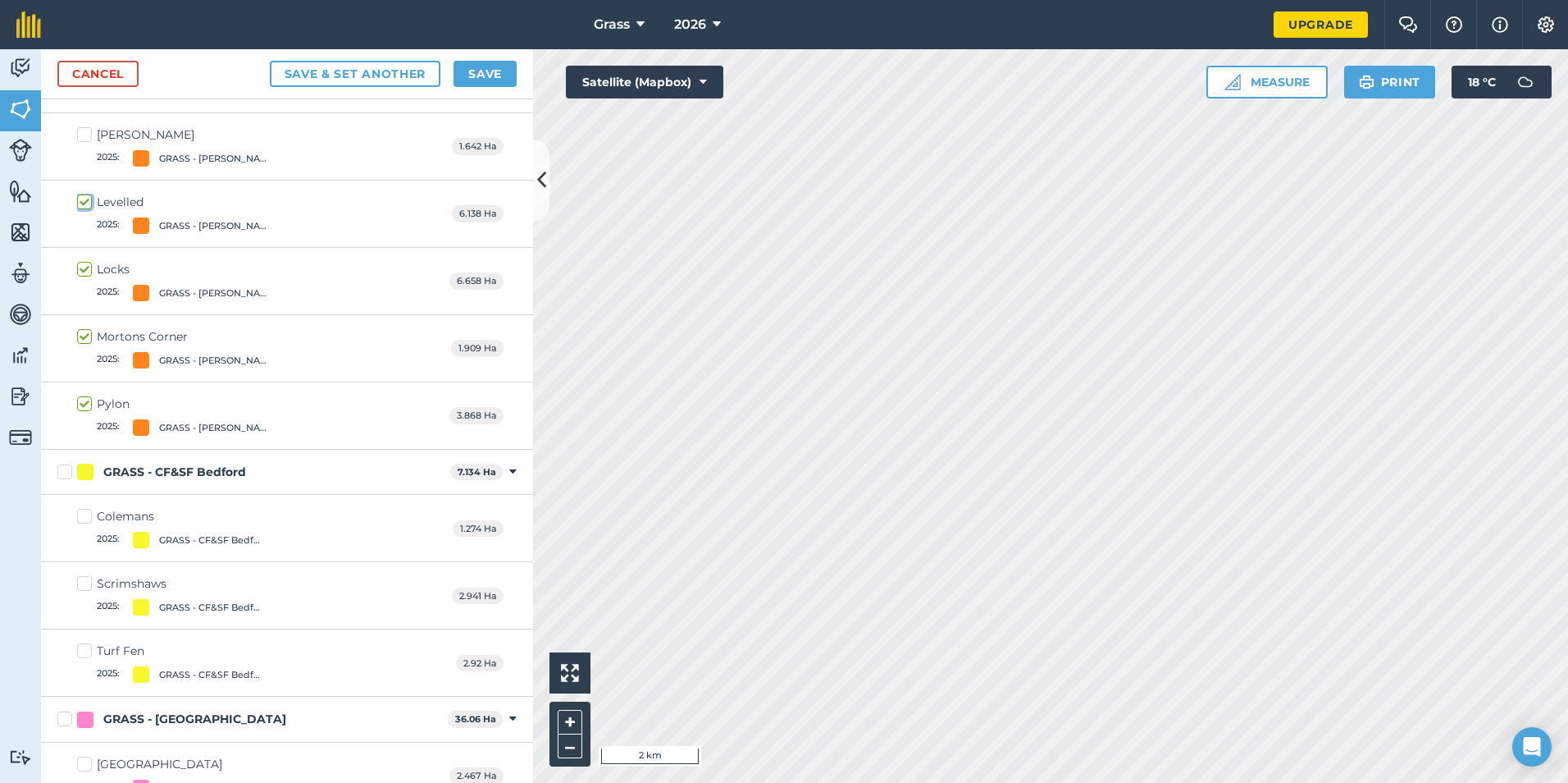
checkbox input "true"
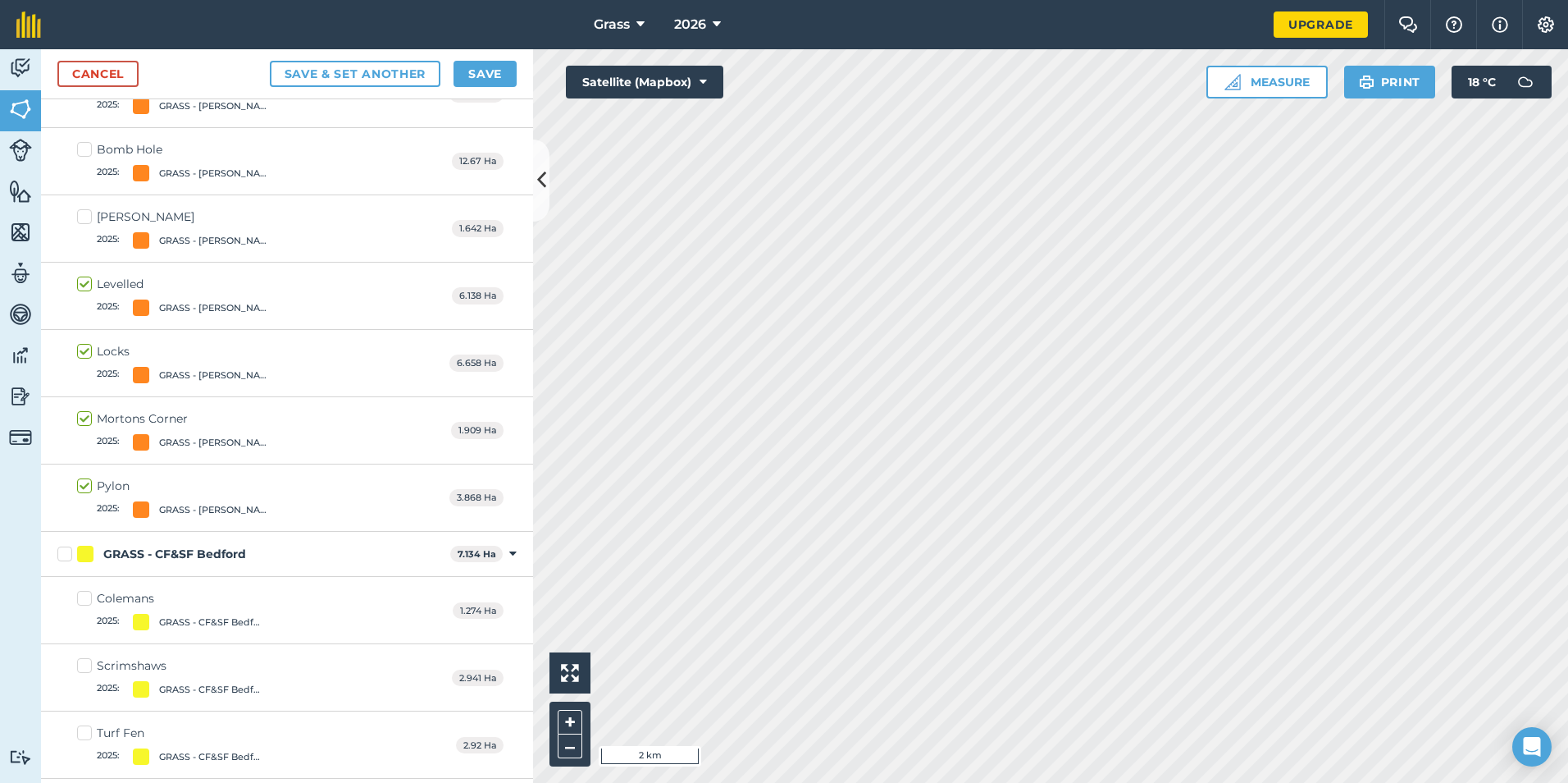
click at [98, 207] on div "[PERSON_NAME] 2025 : GRASS - [PERSON_NAME] 1.642 Ha" at bounding box center [287, 229] width 492 height 67
click at [113, 174] on span "2025 :" at bounding box center [108, 172] width 23 height 16
click at [88, 152] on input "Bomb Hole 2025 : GRASS - [PERSON_NAME]" at bounding box center [82, 146] width 10 height 10
checkbox input "true"
click at [94, 219] on label "[PERSON_NAME] 2025 : GRASS - [PERSON_NAME]" at bounding box center [177, 228] width 201 height 40
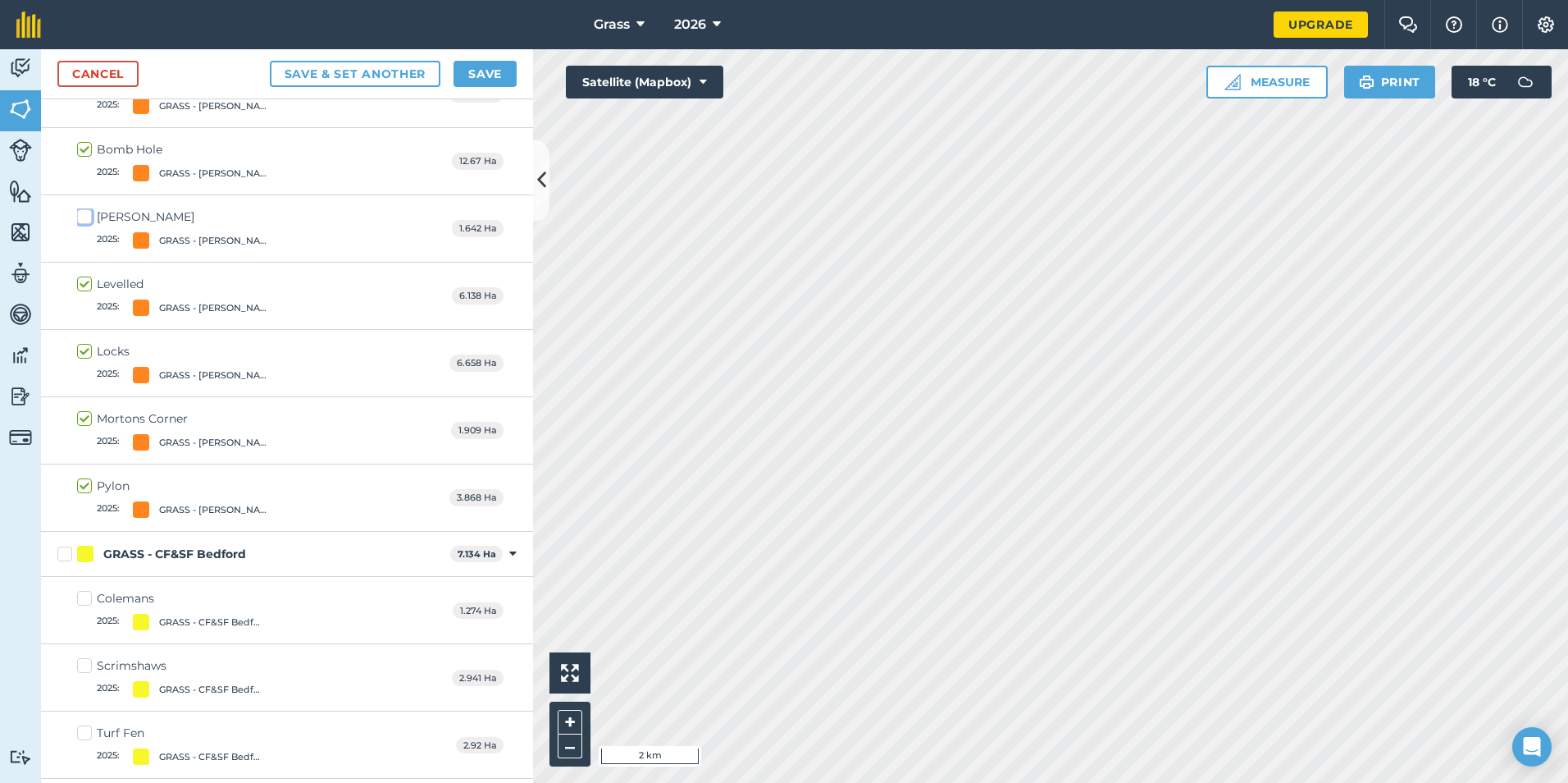
click at [88, 219] on input "[PERSON_NAME] 2025 : GRASS - [PERSON_NAME]" at bounding box center [82, 213] width 10 height 10
checkbox input "true"
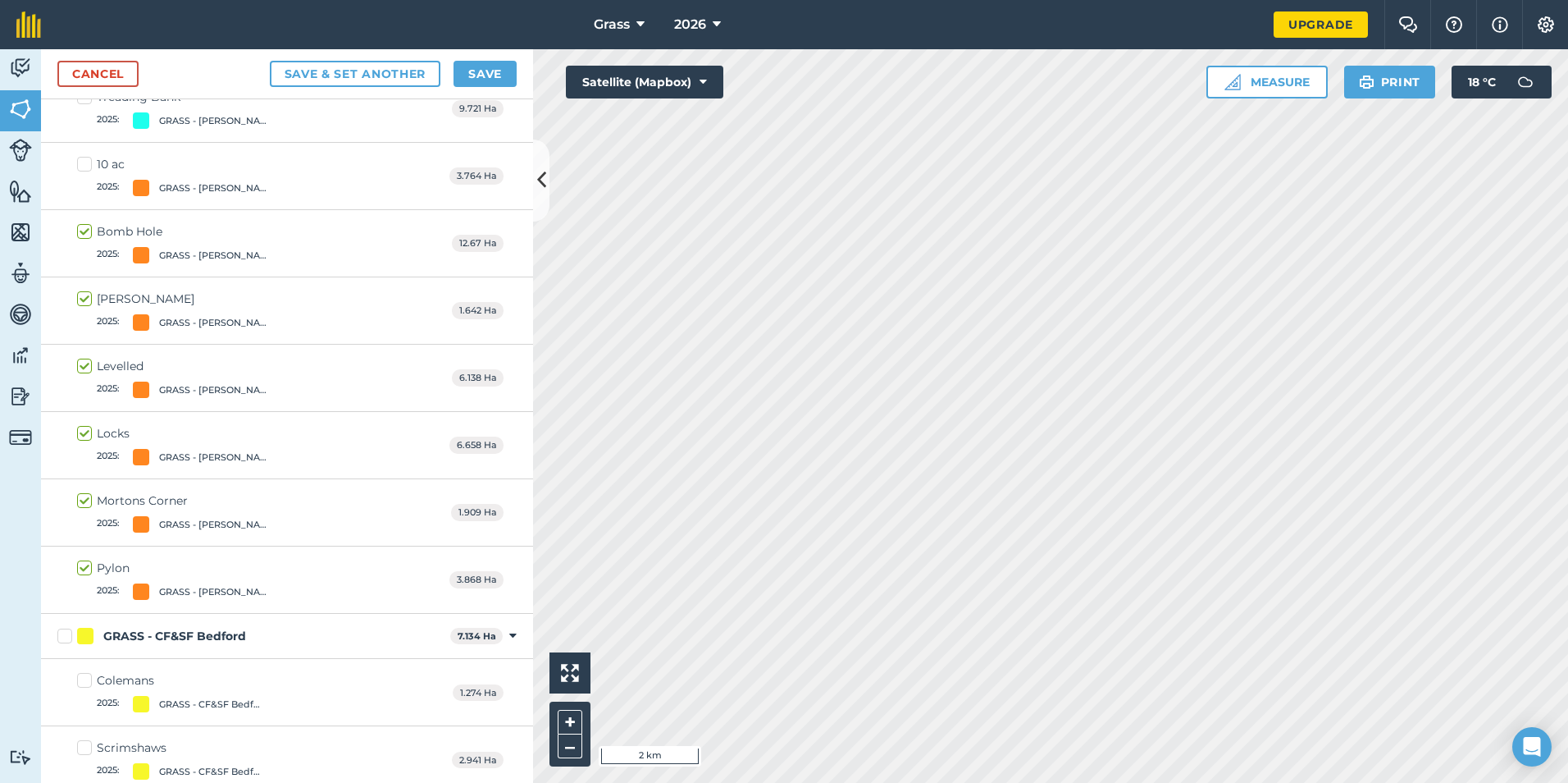
click at [114, 178] on label "10 ac 2025 : GRASS - [PERSON_NAME]" at bounding box center [177, 176] width 201 height 40
click at [88, 167] on input "10 ac 2025 : GRASS - [PERSON_NAME]" at bounding box center [82, 161] width 10 height 10
checkbox input "true"
click at [475, 77] on button "Save" at bounding box center [485, 73] width 63 height 26
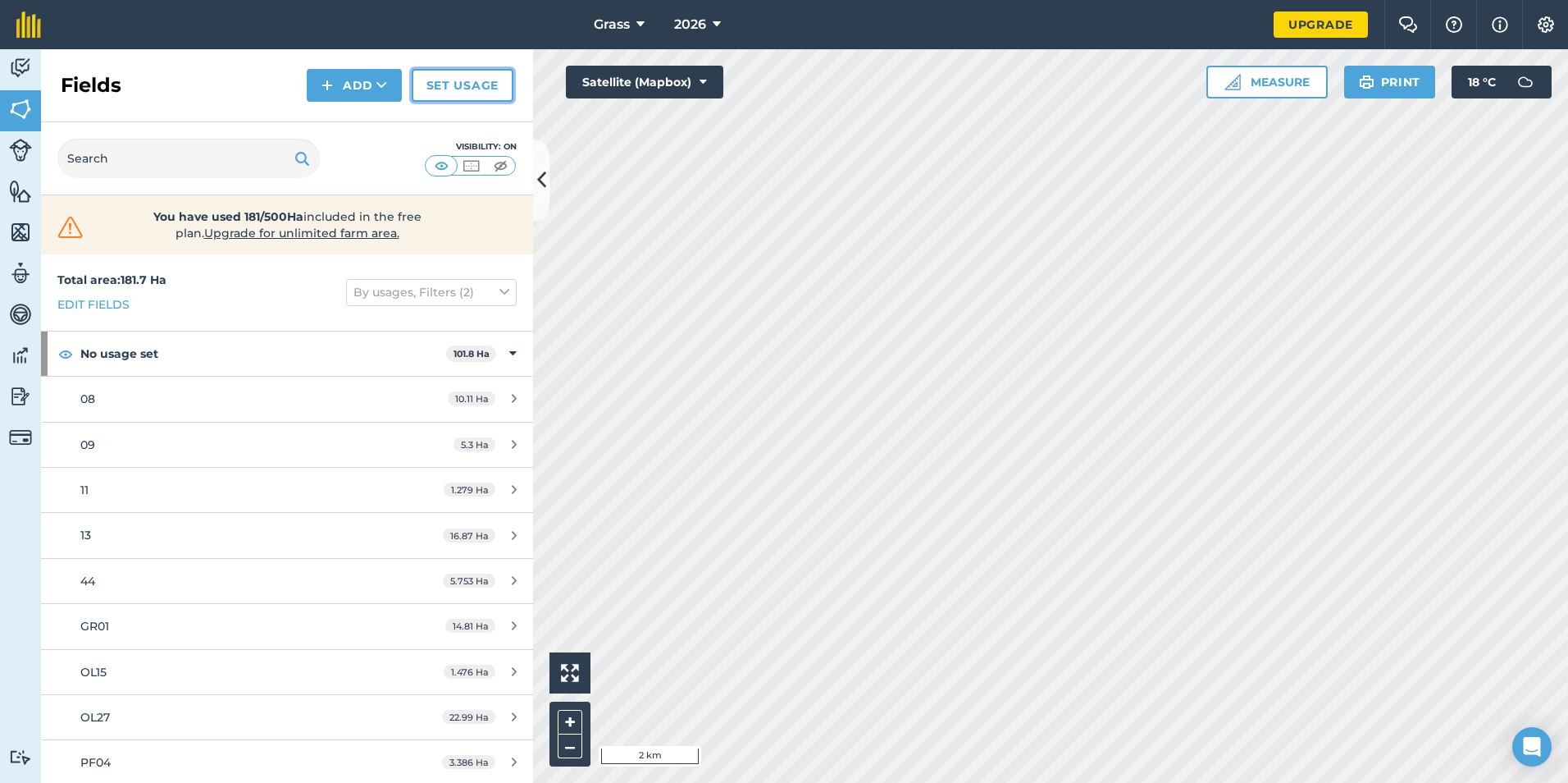
click at [480, 83] on link "Set usage" at bounding box center [462, 85] width 102 height 32
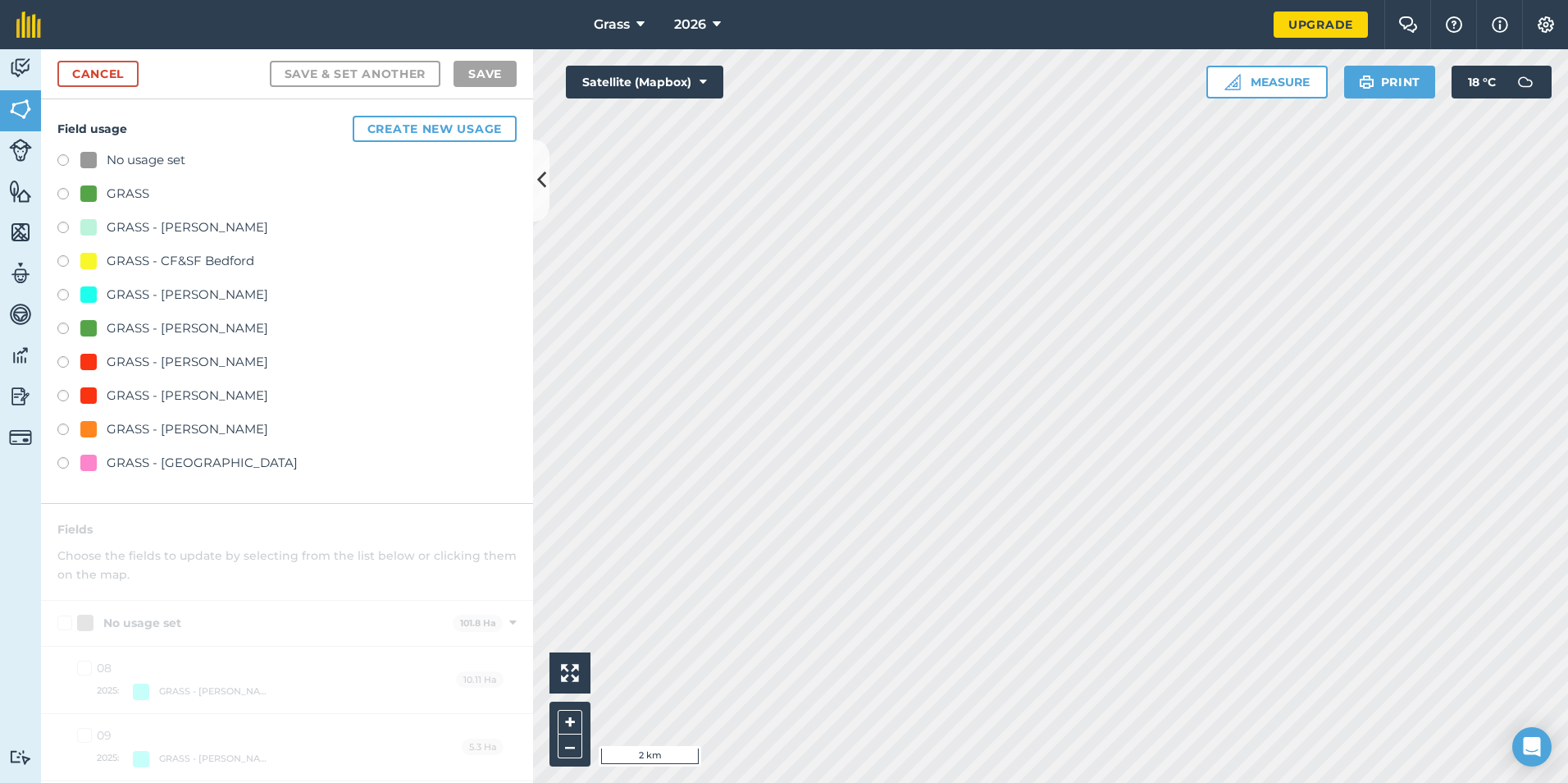
click at [192, 284] on div "GRASS - [PERSON_NAME]" at bounding box center [187, 294] width 161 height 20
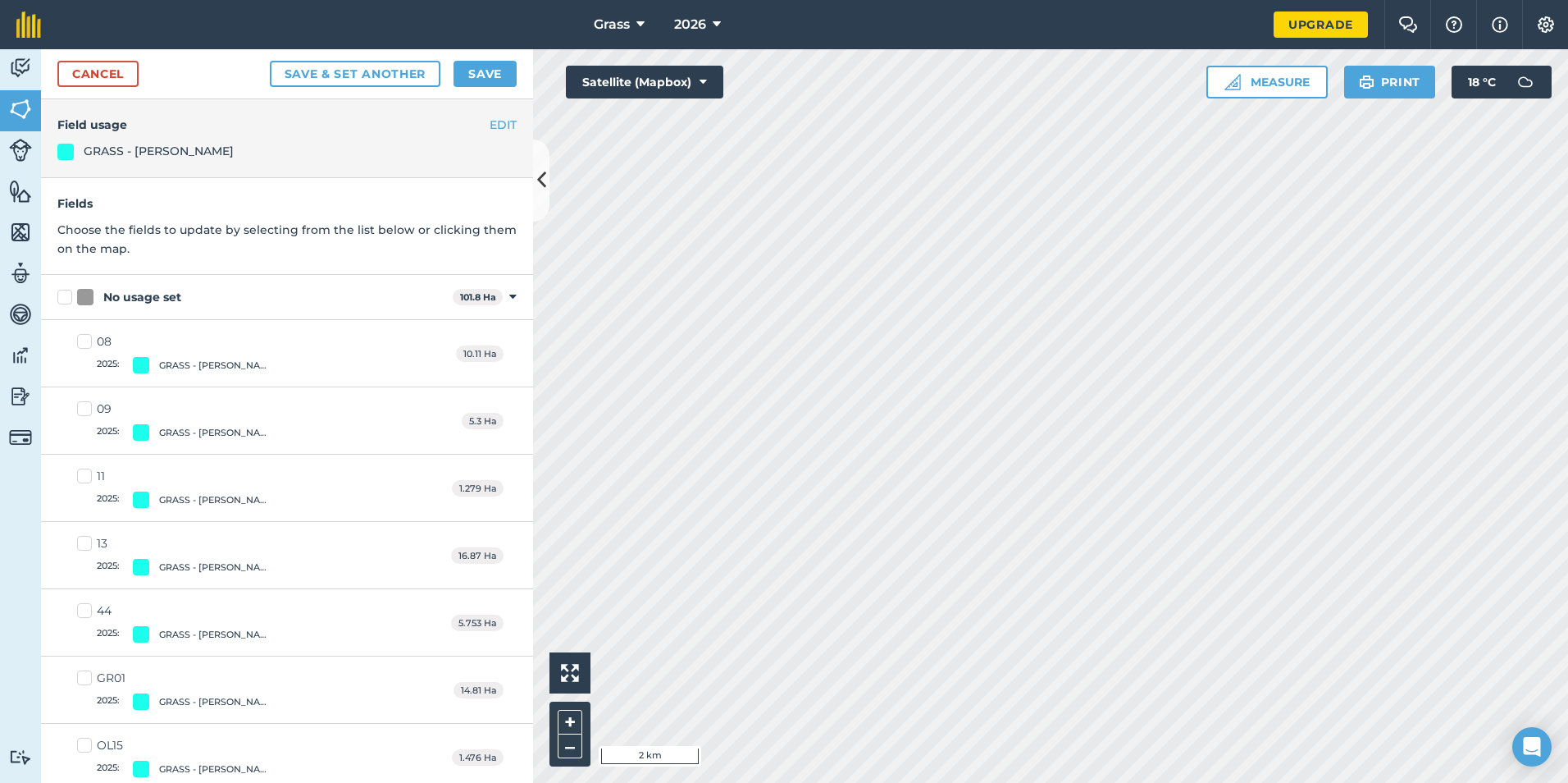
scroll to position [82, 0]
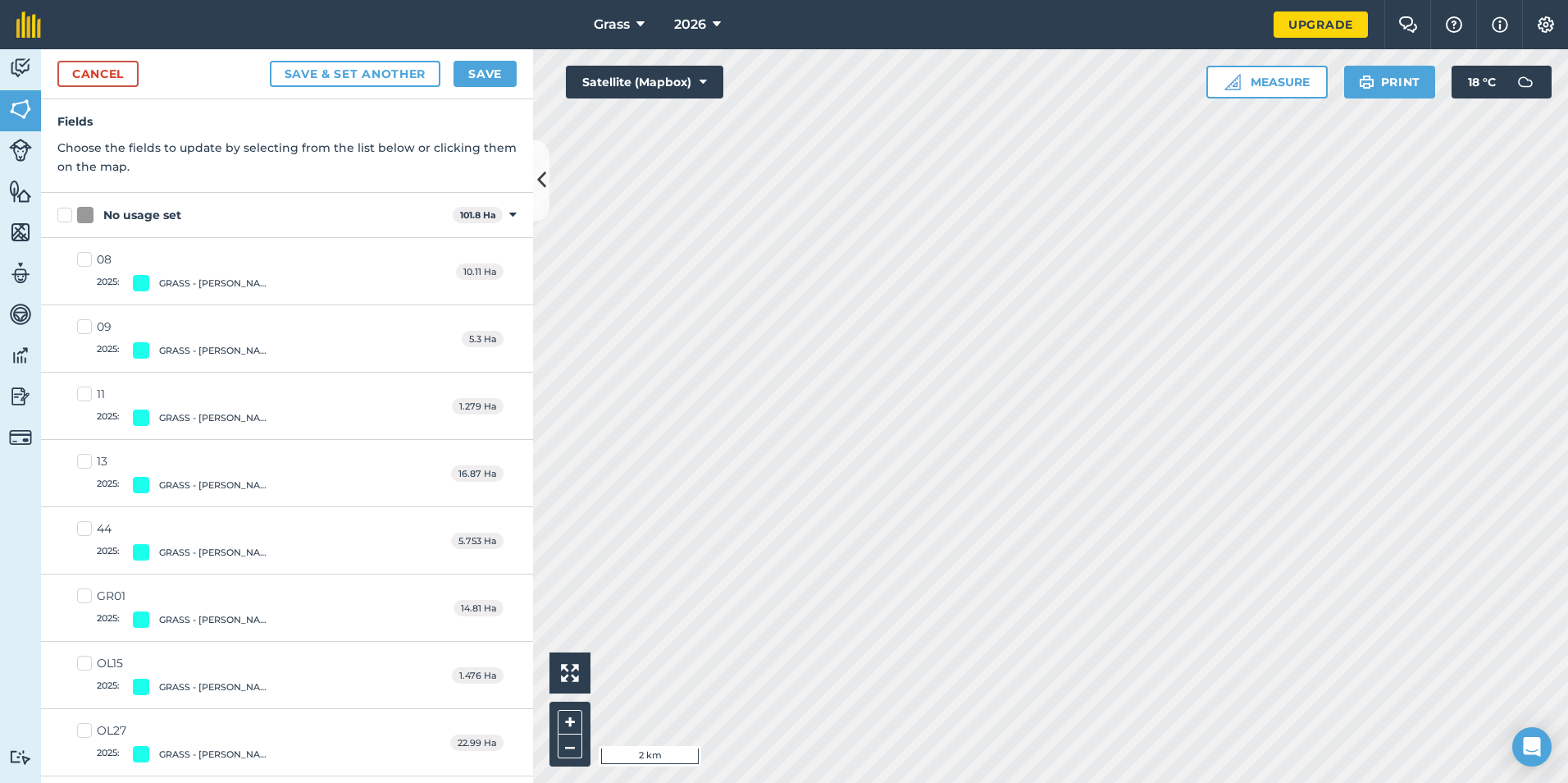
click at [103, 270] on label "08 2025 : GRASS - [PERSON_NAME]" at bounding box center [177, 271] width 201 height 40
click at [88, 261] on input "08 2025 : GRASS - [PERSON_NAME]" at bounding box center [82, 256] width 10 height 10
checkbox input "true"
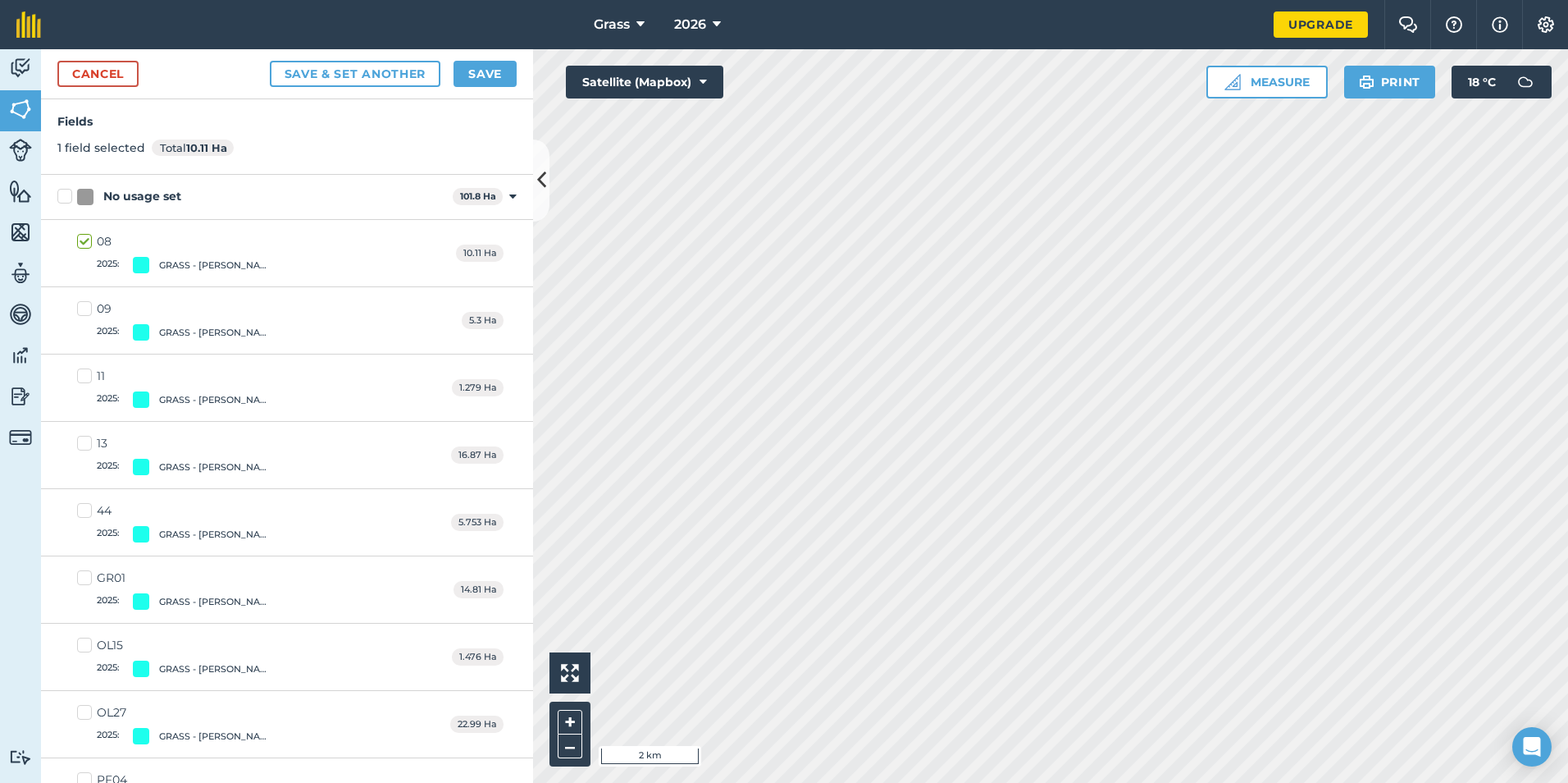
click at [96, 316] on label "09 2025 : GRASS - [PERSON_NAME]" at bounding box center [177, 320] width 201 height 40
click at [88, 311] on input "09 2025 : GRASS - [PERSON_NAME]" at bounding box center [82, 306] width 10 height 10
checkbox input "true"
click at [75, 385] on div "11 2025 : GRASS - [PERSON_NAME] 1.279 Ha" at bounding box center [287, 388] width 492 height 67
click at [84, 381] on label "11 2025 : GRASS - [PERSON_NAME]" at bounding box center [177, 387] width 201 height 40
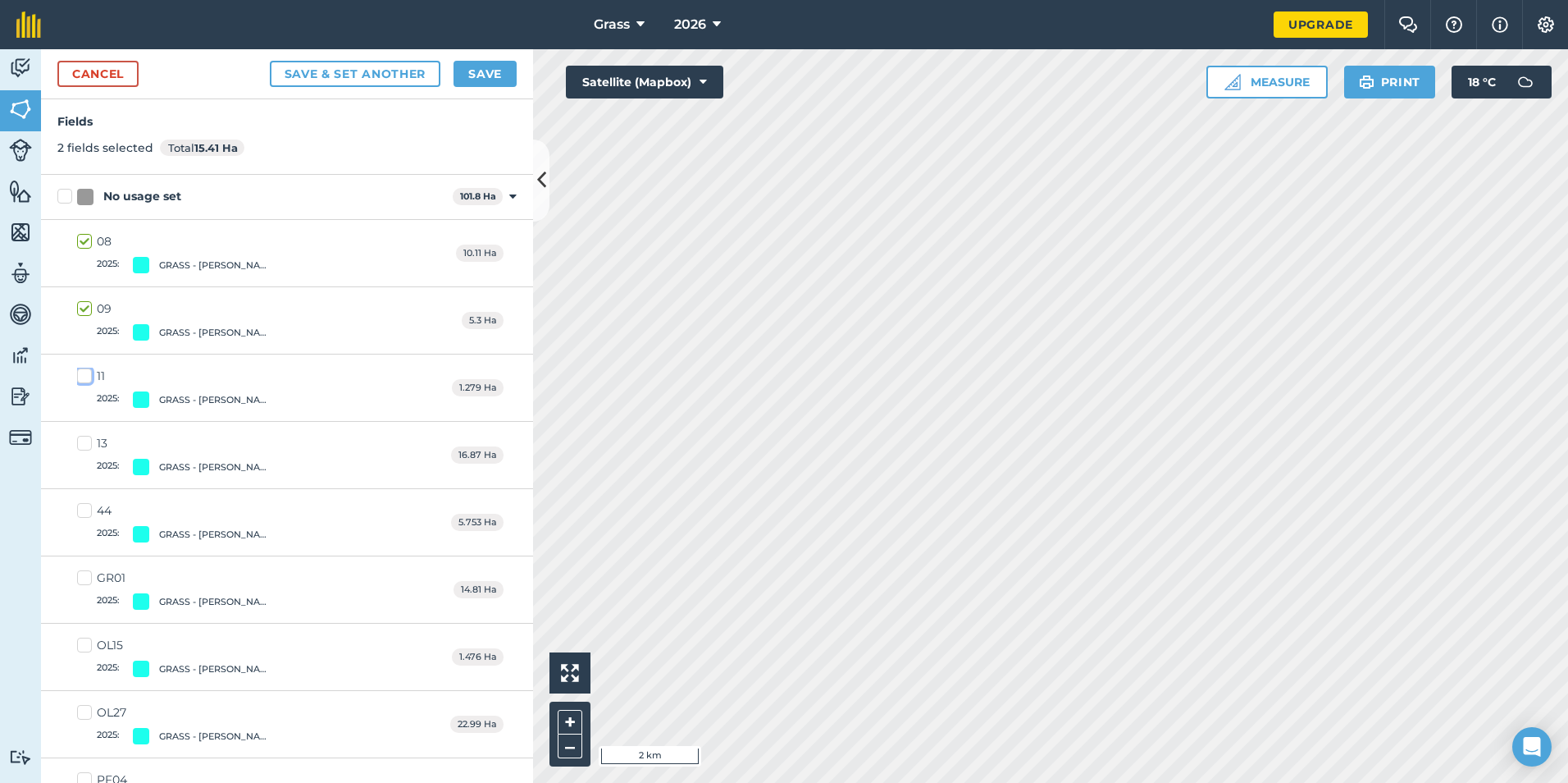
click at [84, 378] on input "11 2025 : GRASS - [PERSON_NAME]" at bounding box center [82, 372] width 10 height 10
checkbox input "true"
click at [92, 438] on label "13 2025 : GRASS - [PERSON_NAME]" at bounding box center [177, 454] width 201 height 40
click at [88, 438] on input "13 2025 : GRASS - [PERSON_NAME]" at bounding box center [82, 440] width 10 height 10
checkbox input "true"
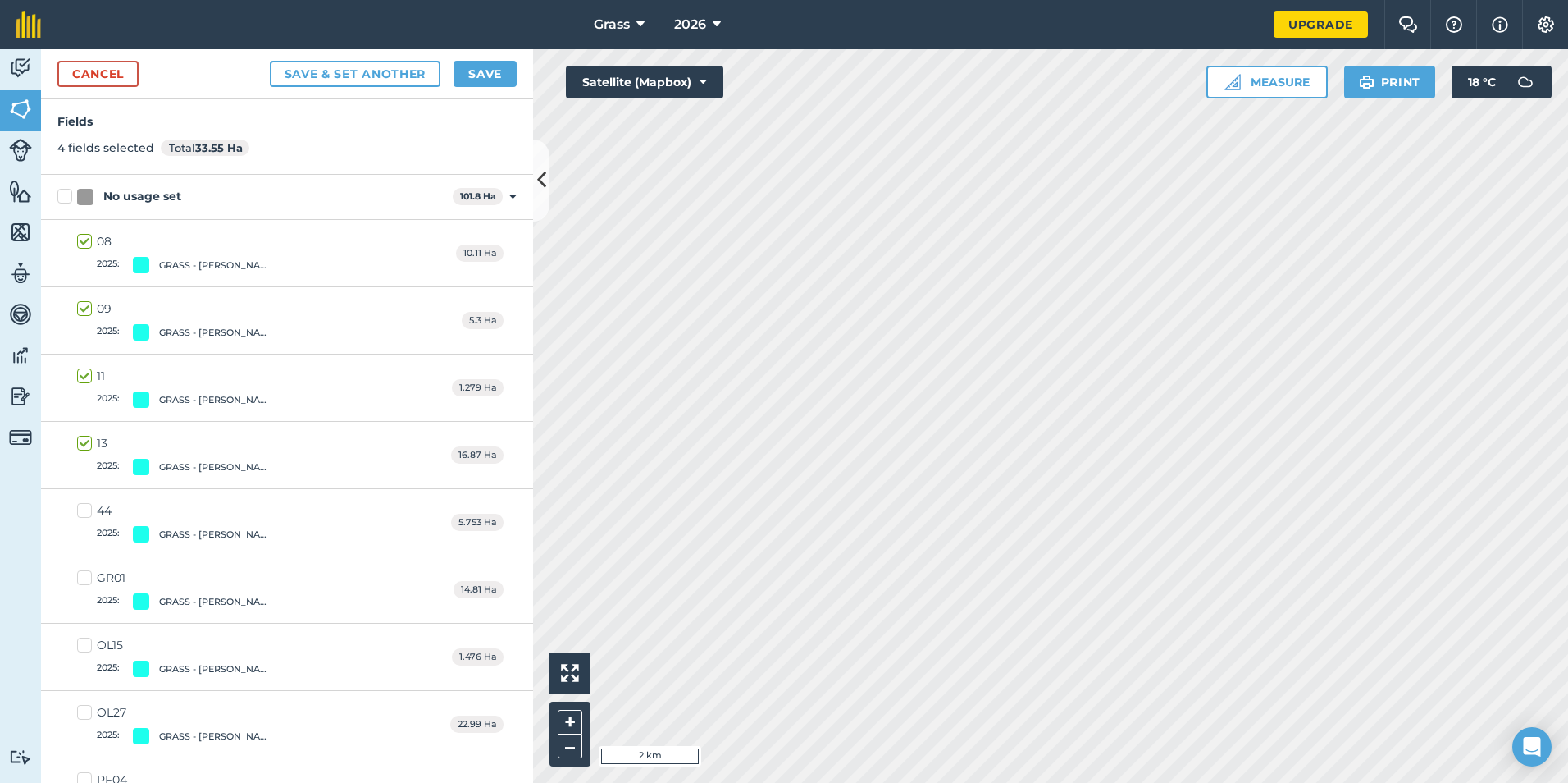
click at [81, 508] on label "44 2025 : GRASS - [PERSON_NAME]" at bounding box center [177, 522] width 201 height 40
click at [81, 508] on input "44 2025 : GRASS - [PERSON_NAME]" at bounding box center [82, 507] width 10 height 10
checkbox input "true"
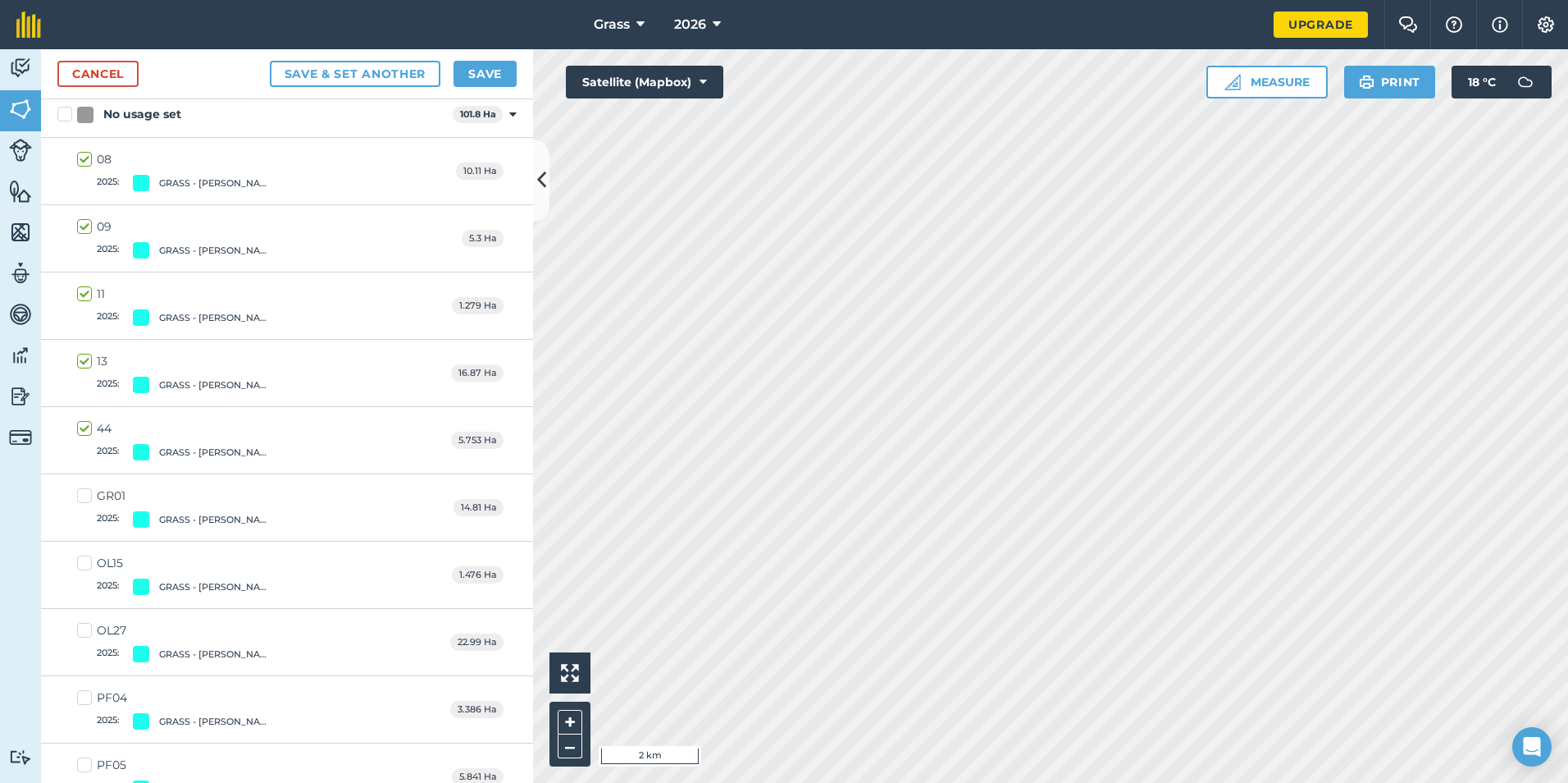
click at [80, 489] on label "GR01 2025 : GRASS - [PERSON_NAME]" at bounding box center [177, 507] width 201 height 40
click at [80, 489] on input "GR01 2025 : GRASS - [PERSON_NAME]" at bounding box center [82, 493] width 10 height 10
checkbox input "true"
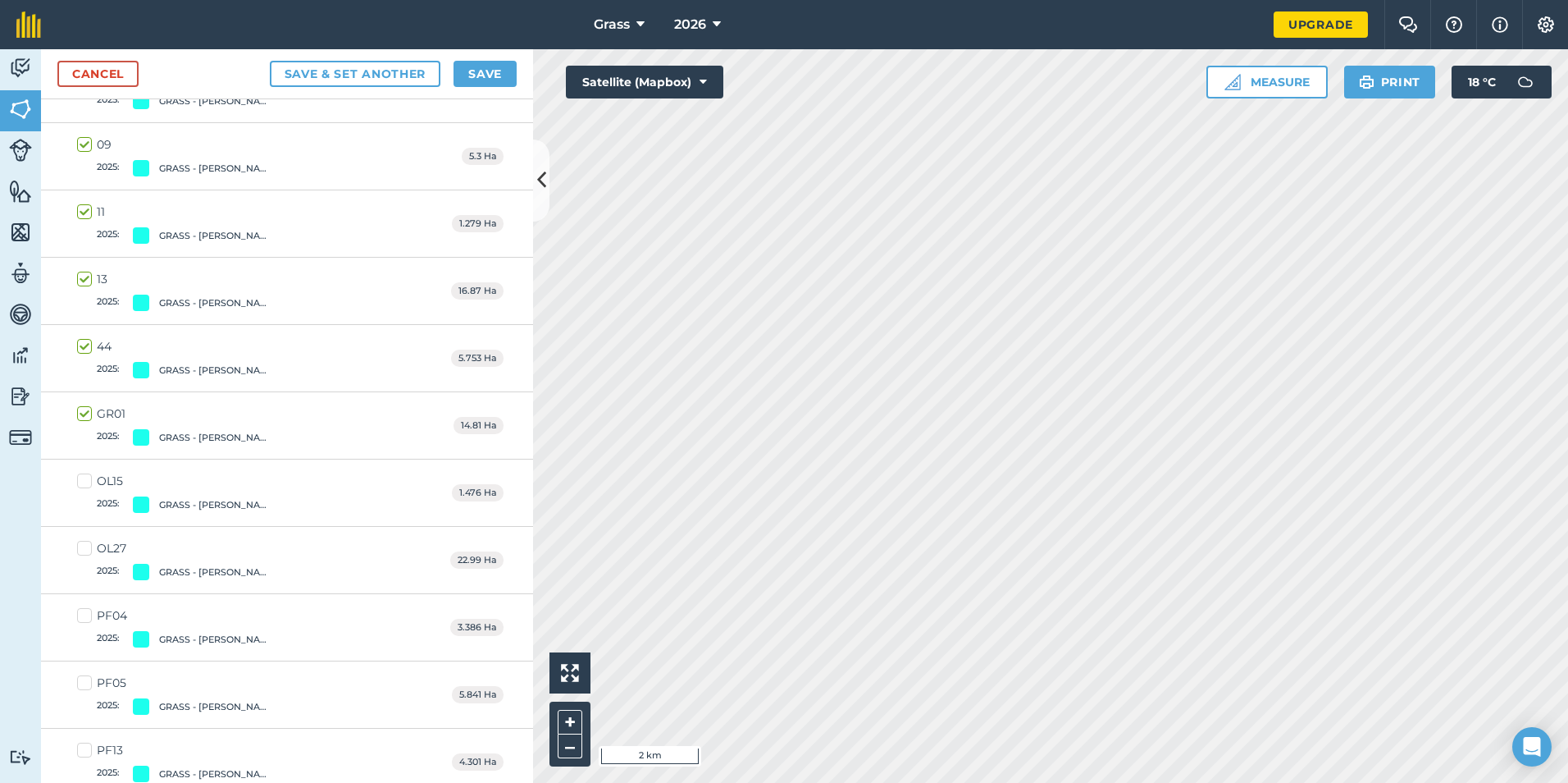
click at [85, 486] on label "OL15 2025 : GRASS - [PERSON_NAME]" at bounding box center [177, 492] width 201 height 40
click at [85, 483] on input "OL15 2025 : GRASS - [PERSON_NAME]" at bounding box center [82, 477] width 10 height 10
checkbox input "true"
click at [90, 541] on label "OL27 2025 : GRASS - [PERSON_NAME]" at bounding box center [177, 559] width 201 height 40
click at [88, 541] on input "OL27 2025 : GRASS - [PERSON_NAME]" at bounding box center [82, 545] width 10 height 10
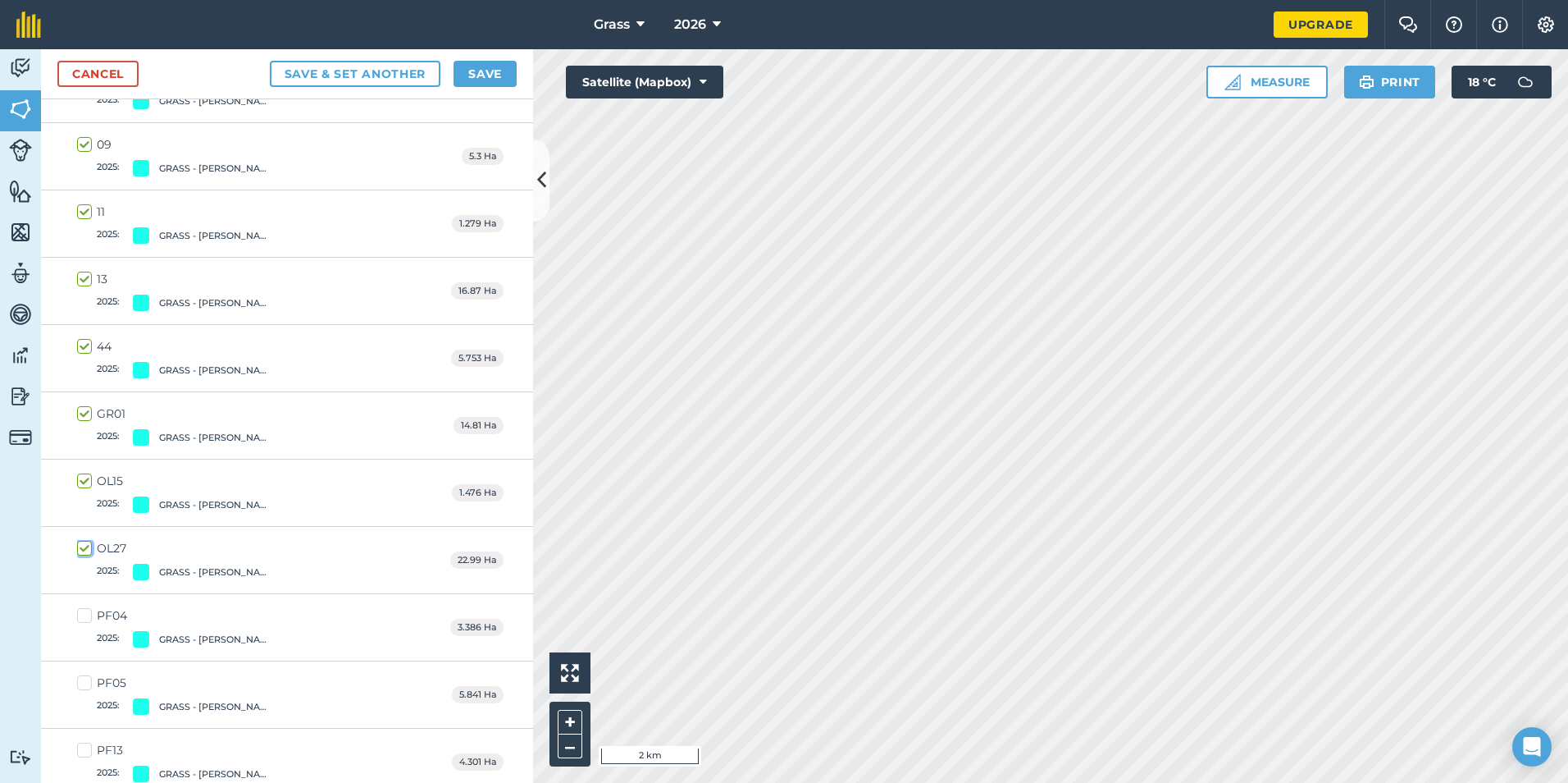
checkbox input "true"
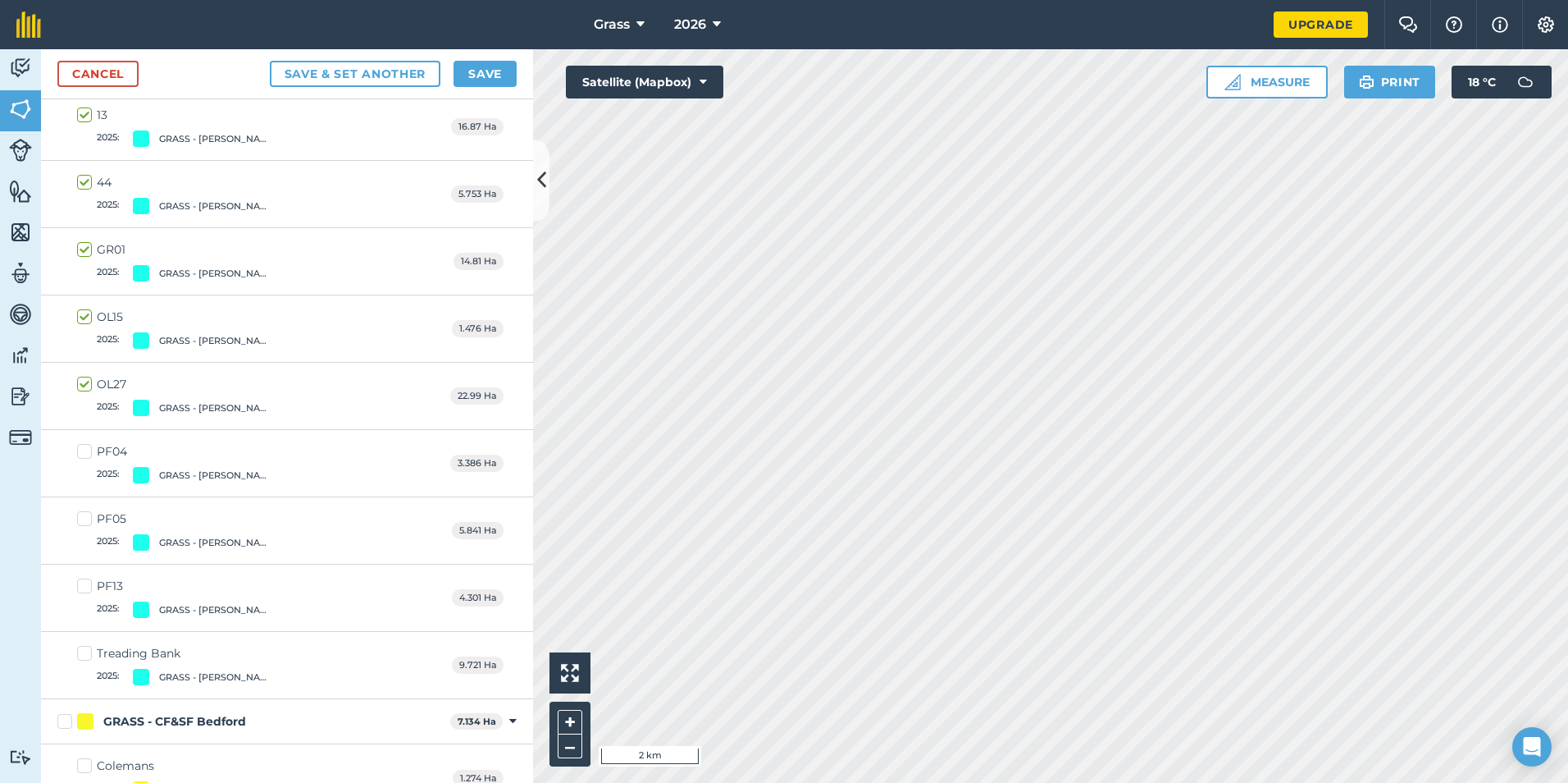
click at [83, 451] on label "PF04 2025 : GRASS - [PERSON_NAME]" at bounding box center [177, 463] width 201 height 40
click at [83, 451] on input "PF04 2025 : GRASS - [PERSON_NAME]" at bounding box center [82, 448] width 10 height 10
checkbox input "true"
click at [86, 517] on label "PF05 2025 : GRASS - [PERSON_NAME]" at bounding box center [177, 530] width 201 height 40
click at [86, 517] on input "PF05 2025 : GRASS - [PERSON_NAME]" at bounding box center [82, 516] width 10 height 10
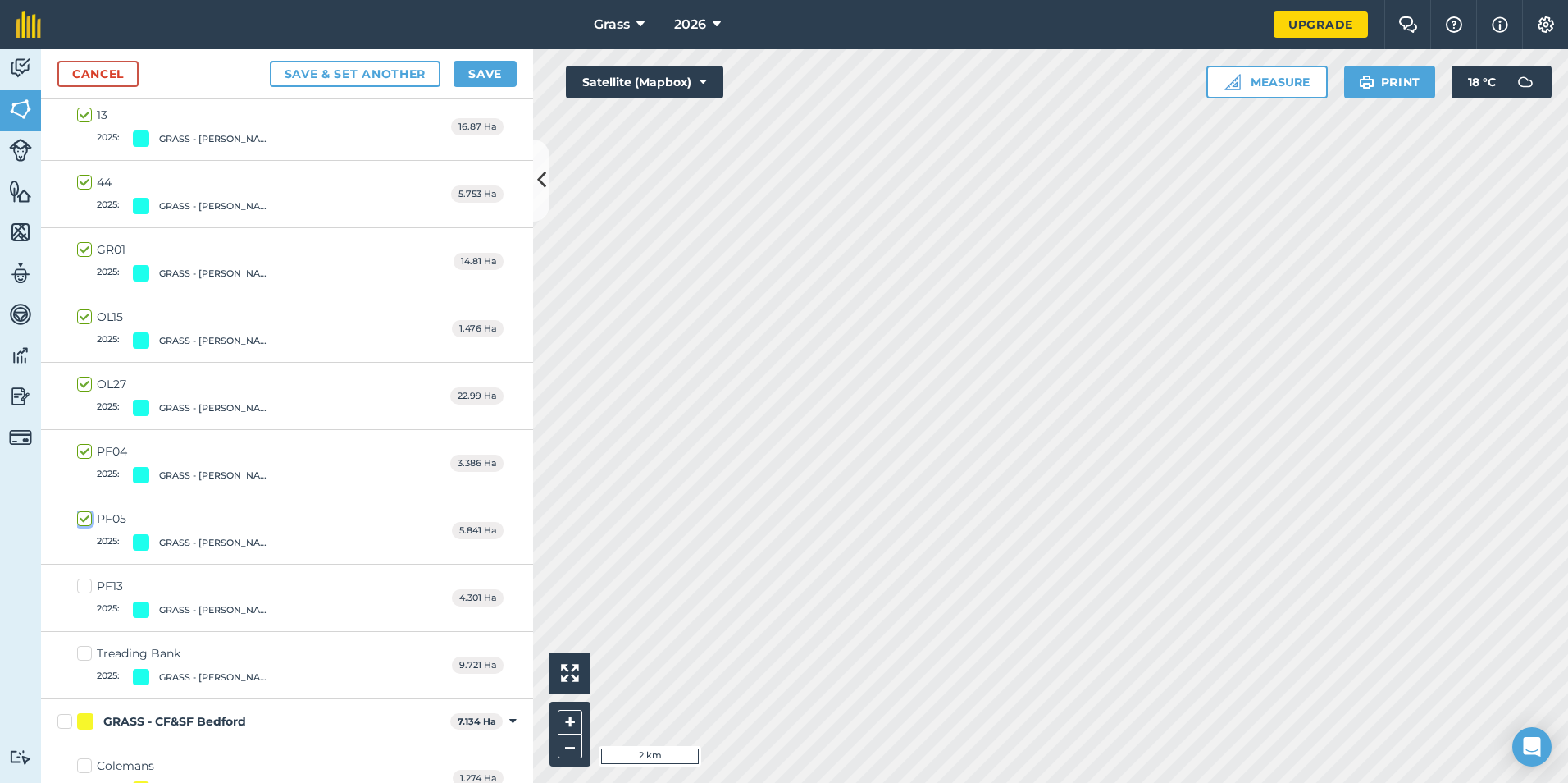
checkbox input "true"
click at [88, 586] on label "PF13 2025 : GRASS - [PERSON_NAME]" at bounding box center [177, 597] width 201 height 40
click at [88, 586] on input "PF13 2025 : GRASS - [PERSON_NAME]" at bounding box center [82, 582] width 10 height 10
checkbox input "true"
drag, startPoint x: 86, startPoint y: 658, endPoint x: 94, endPoint y: 638, distance: 21.5
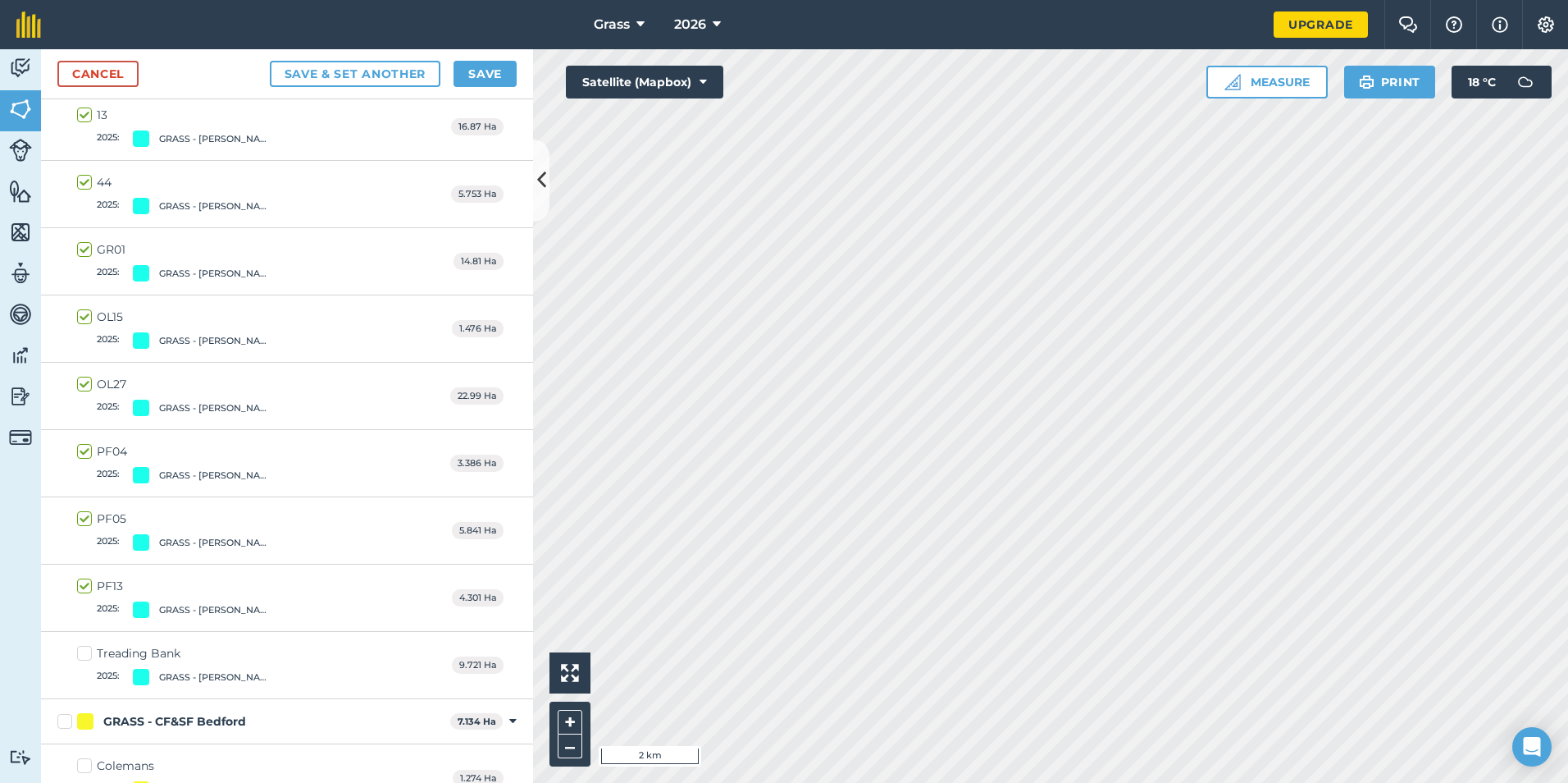
click at [86, 656] on label "Treading Bank 2025 : GRASS - [PERSON_NAME]" at bounding box center [177, 664] width 201 height 40
click at [86, 656] on input "Treading Bank 2025 : GRASS - [PERSON_NAME]" at bounding box center [82, 650] width 10 height 10
checkbox input "true"
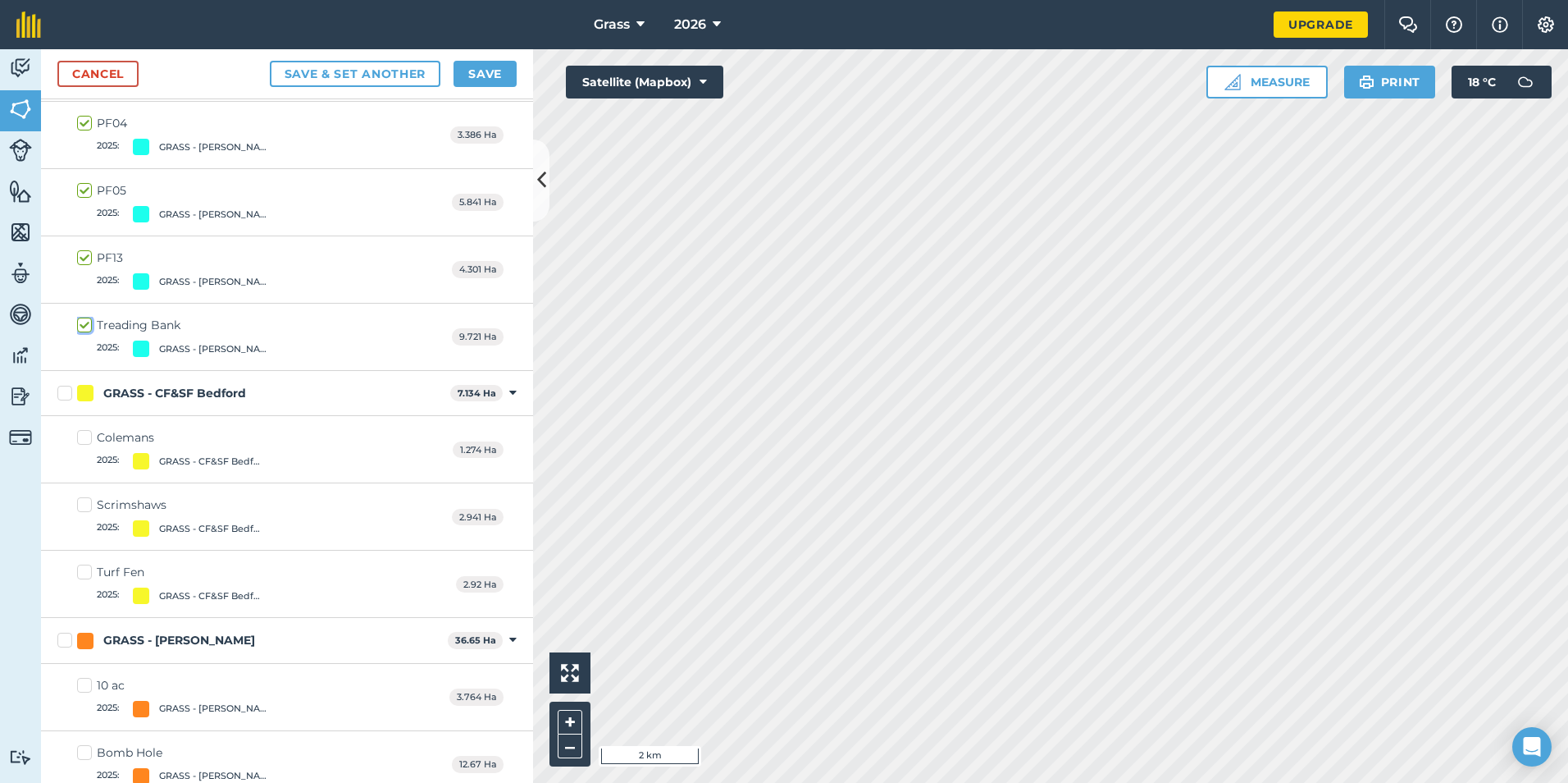
scroll to position [821, 0]
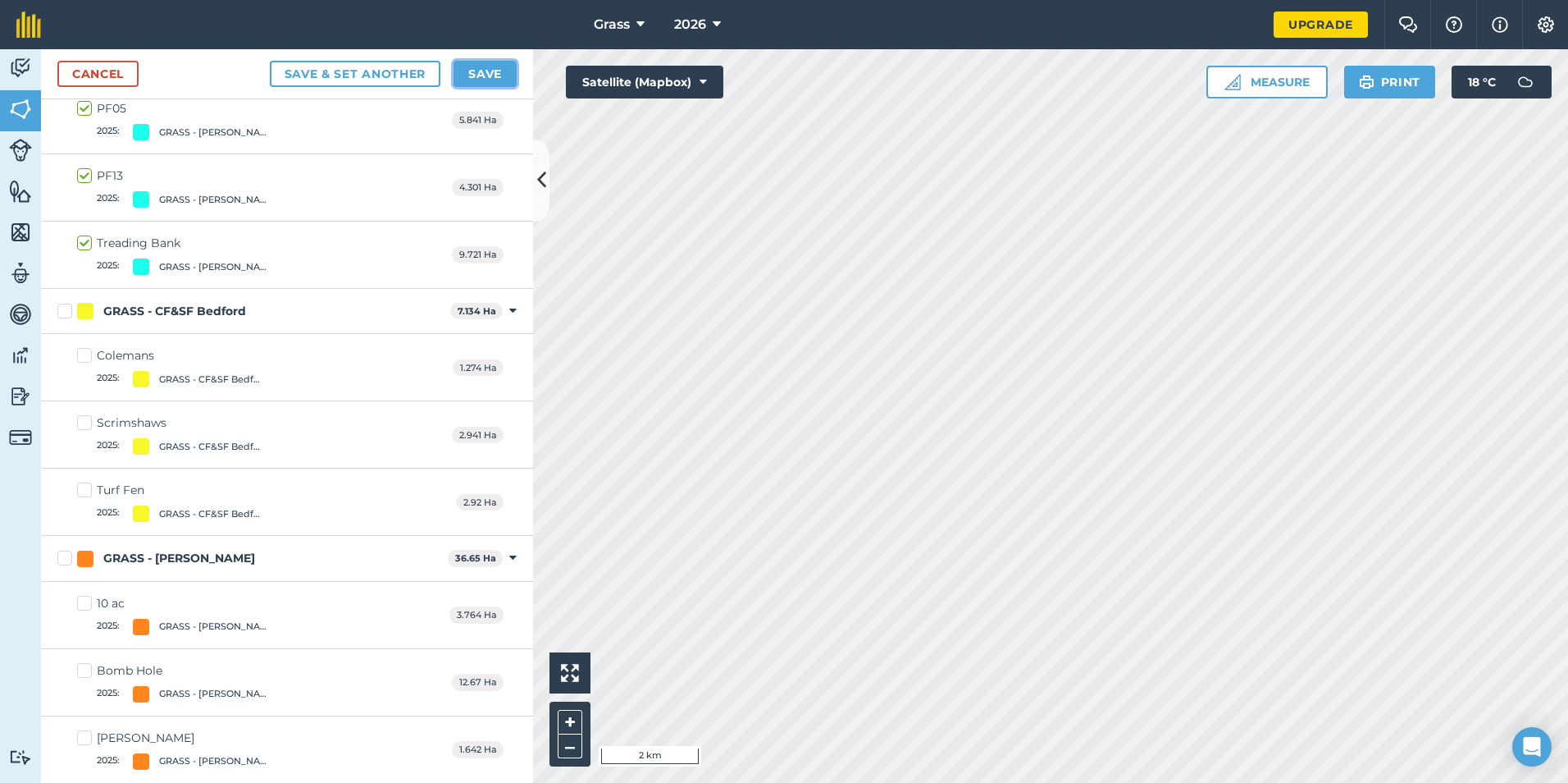
click at [498, 72] on button "Save" at bounding box center [485, 73] width 63 height 26
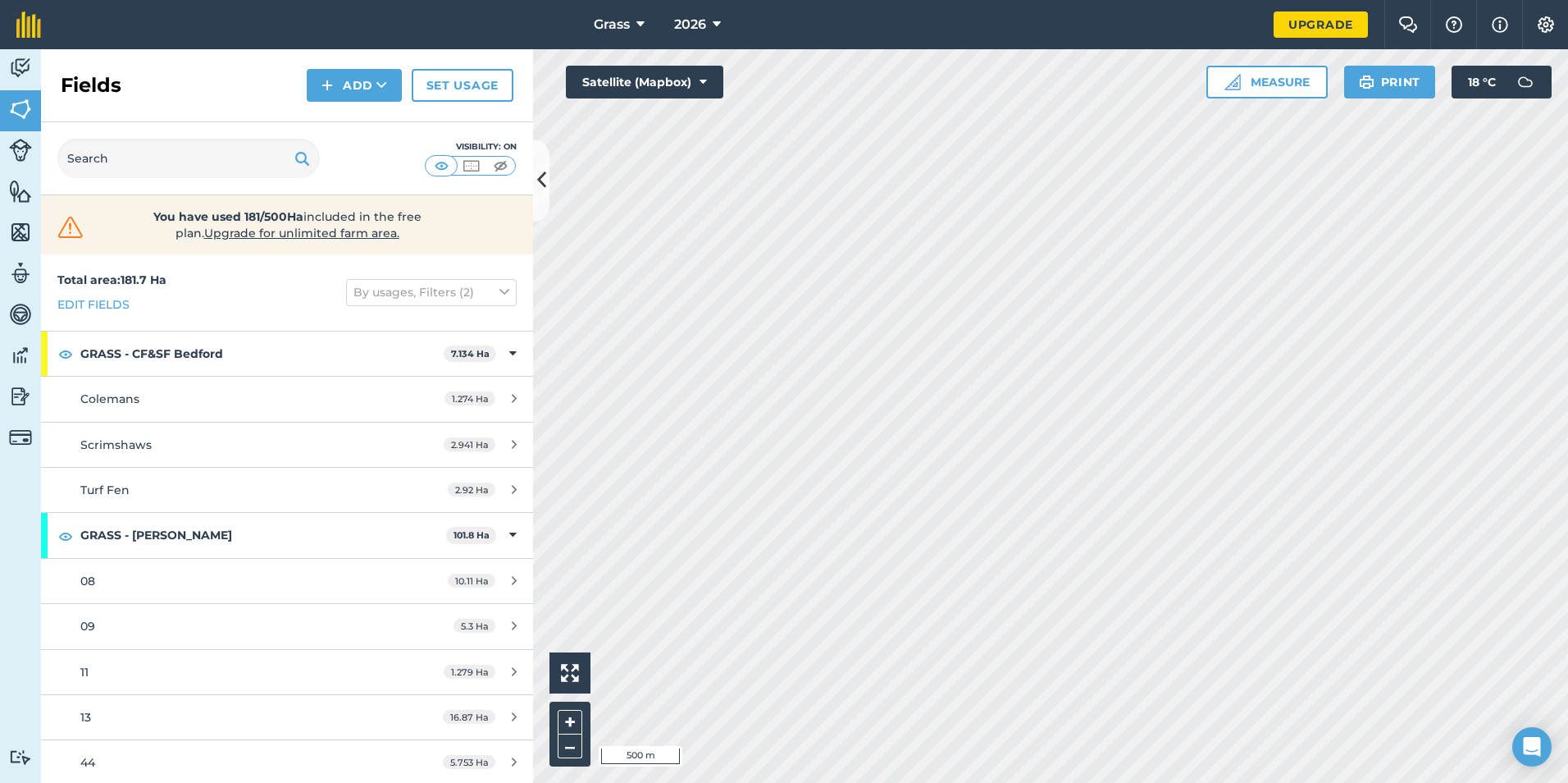
click at [944, 782] on html "Grass 2026 Upgrade Farm Chat Help Info Settings Map printing is not available o…" at bounding box center [784, 391] width 1568 height 783
click at [696, 82] on button "Satellite (Mapbox)" at bounding box center [644, 82] width 157 height 32
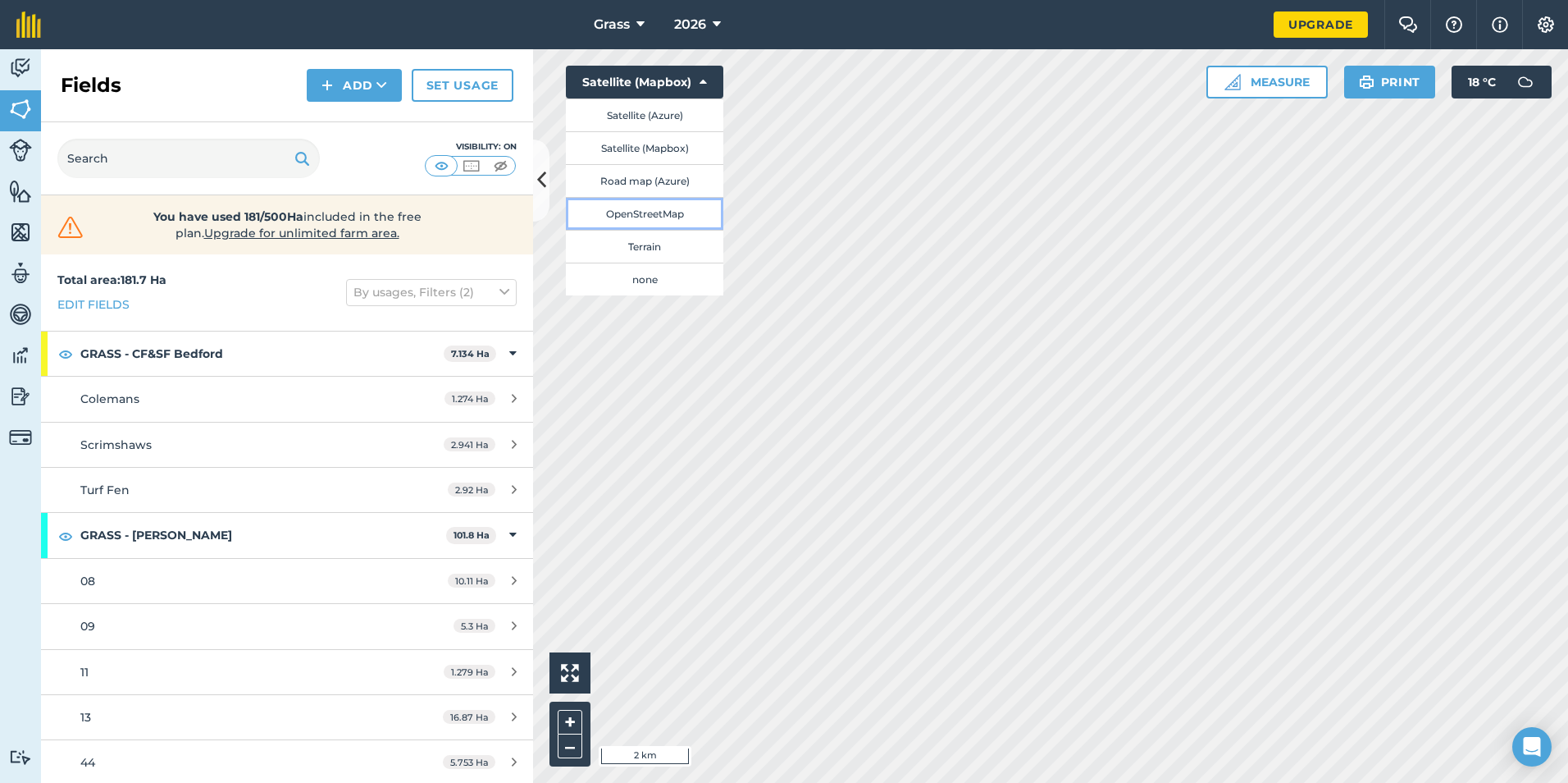
click at [689, 210] on button "OpenStreetMap" at bounding box center [644, 213] width 157 height 32
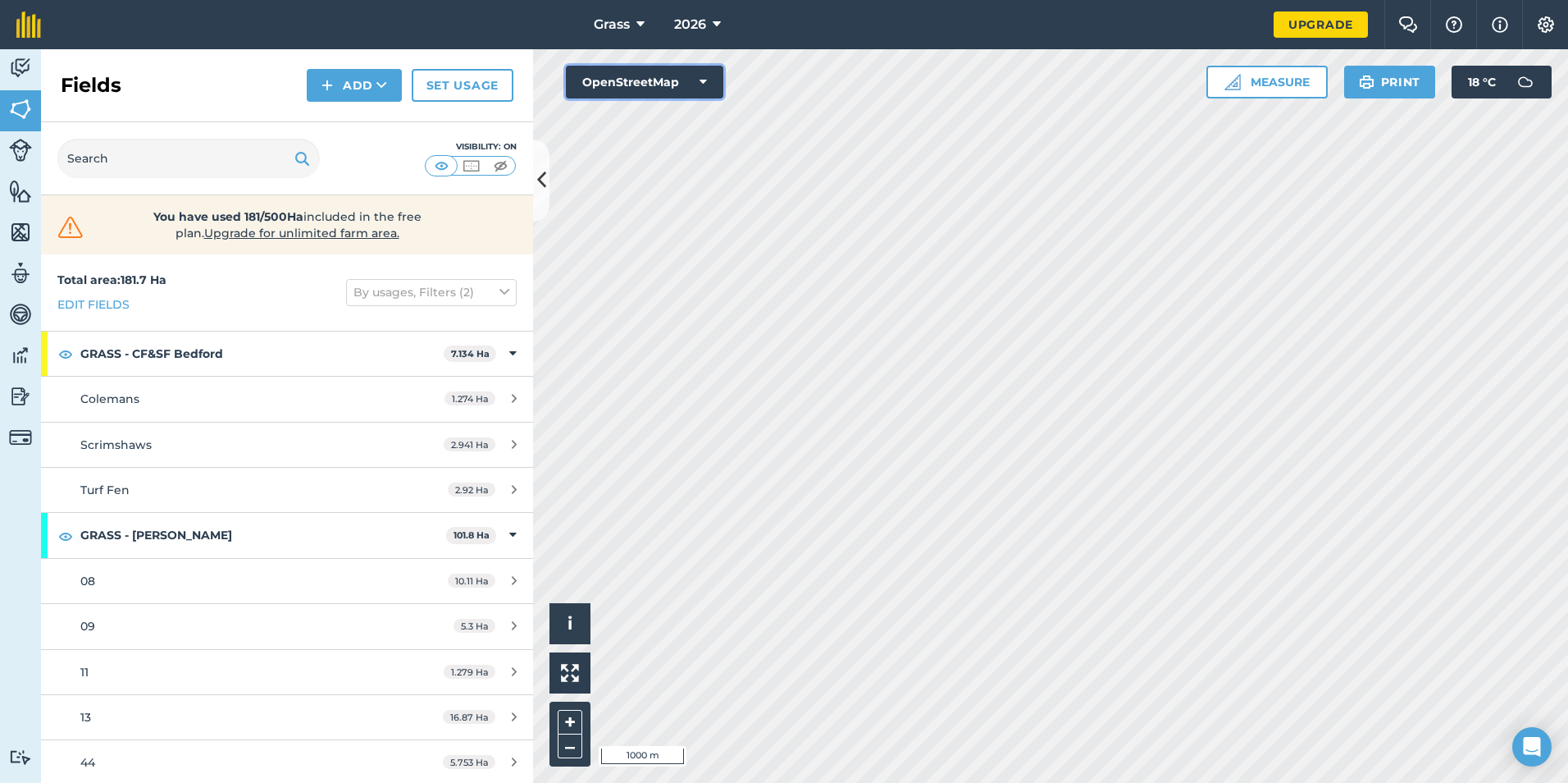
click at [670, 84] on button "OpenStreetMap" at bounding box center [644, 82] width 157 height 32
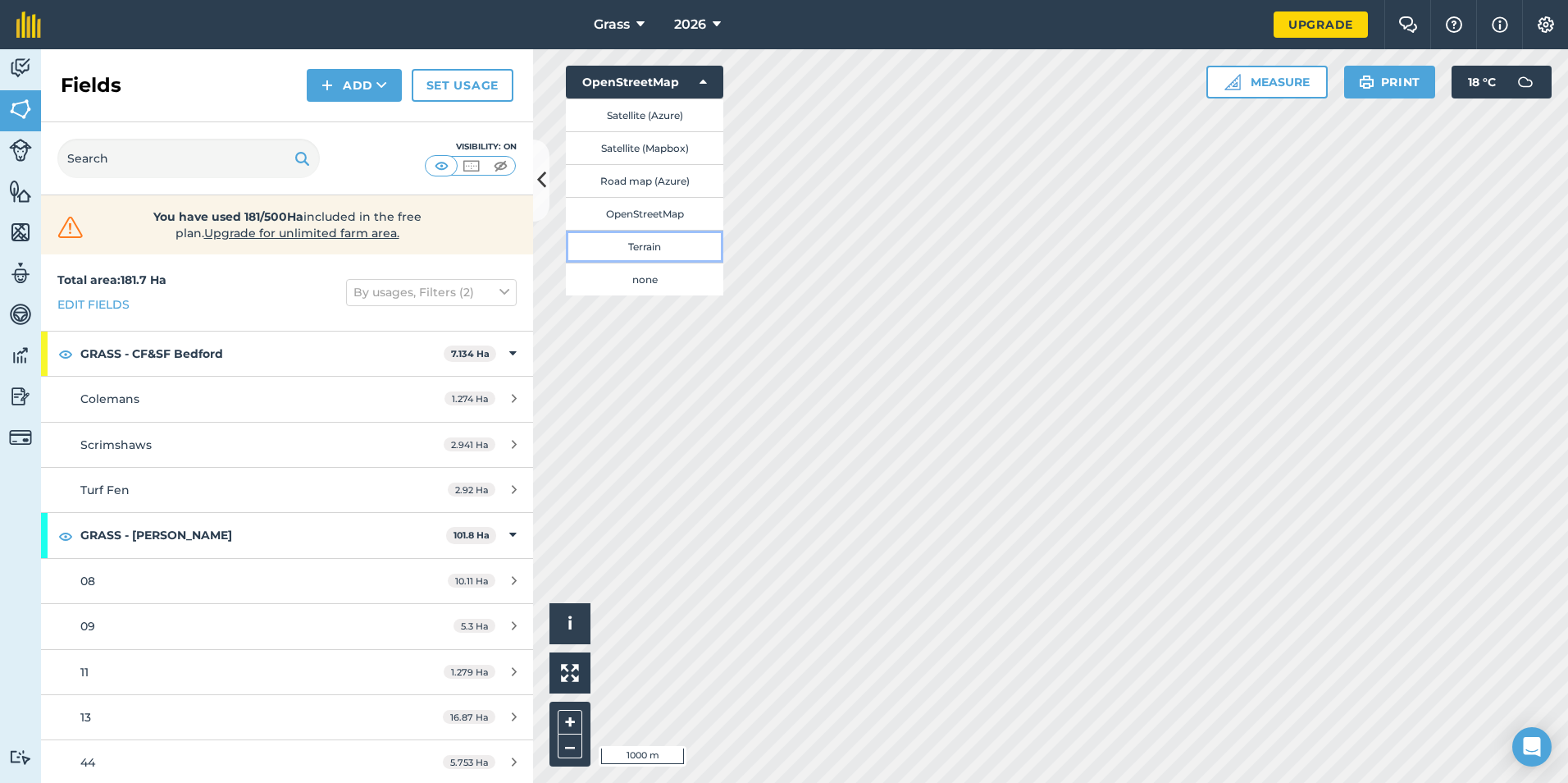
click at [696, 250] on button "Terrain" at bounding box center [644, 246] width 157 height 32
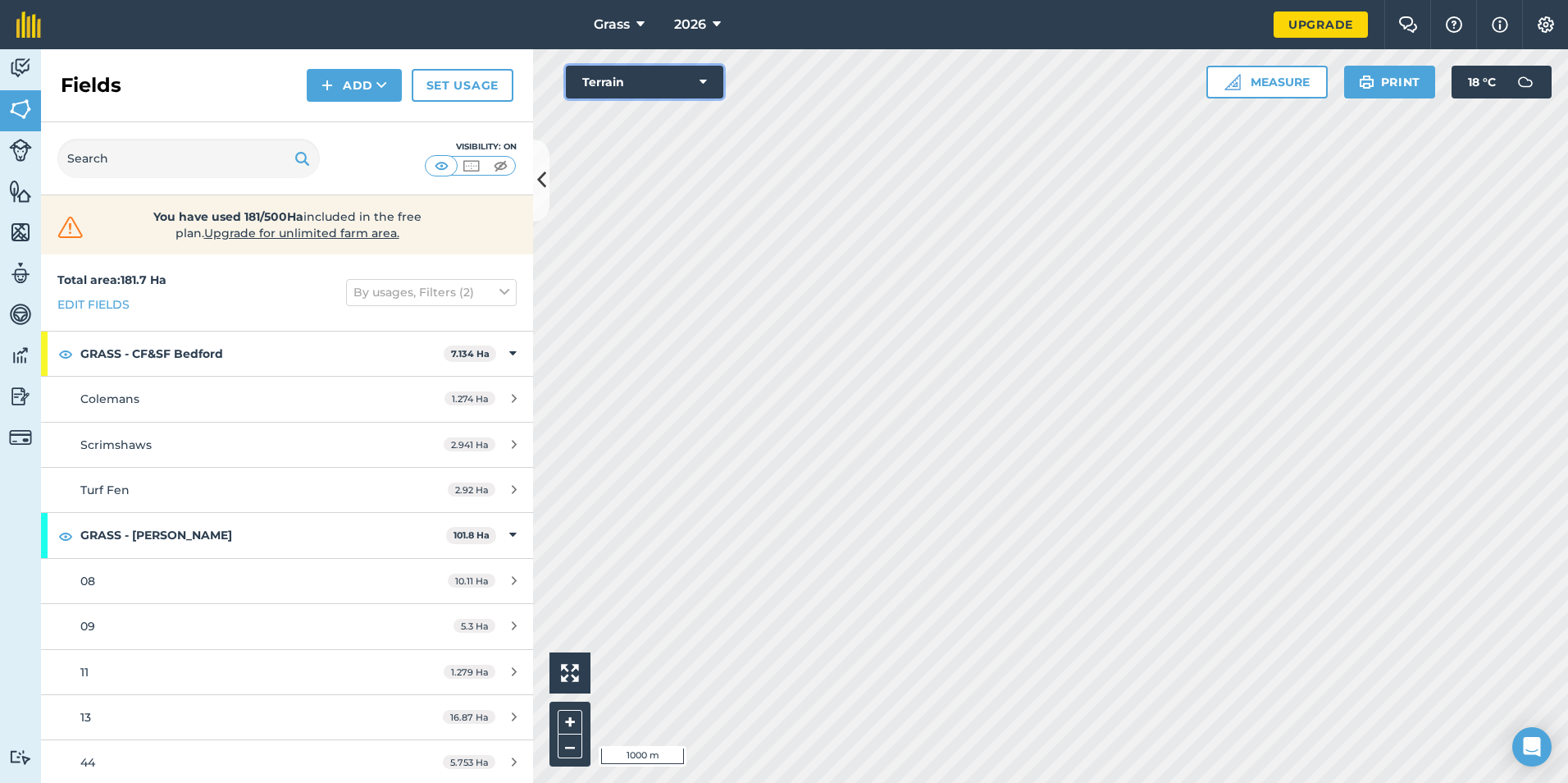
click at [698, 94] on button "Terrain" at bounding box center [644, 82] width 157 height 32
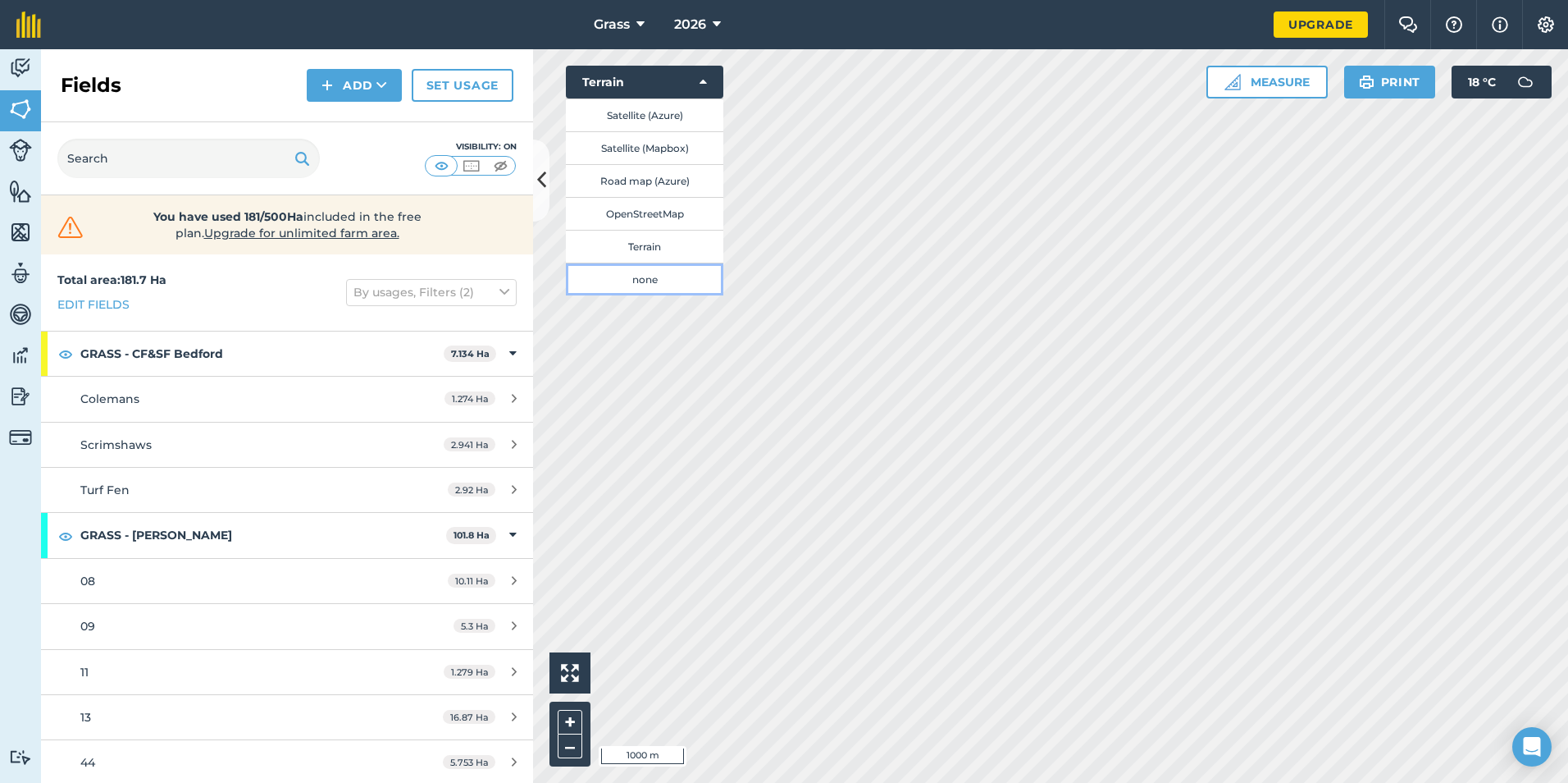
click at [686, 282] on button "none" at bounding box center [644, 278] width 157 height 32
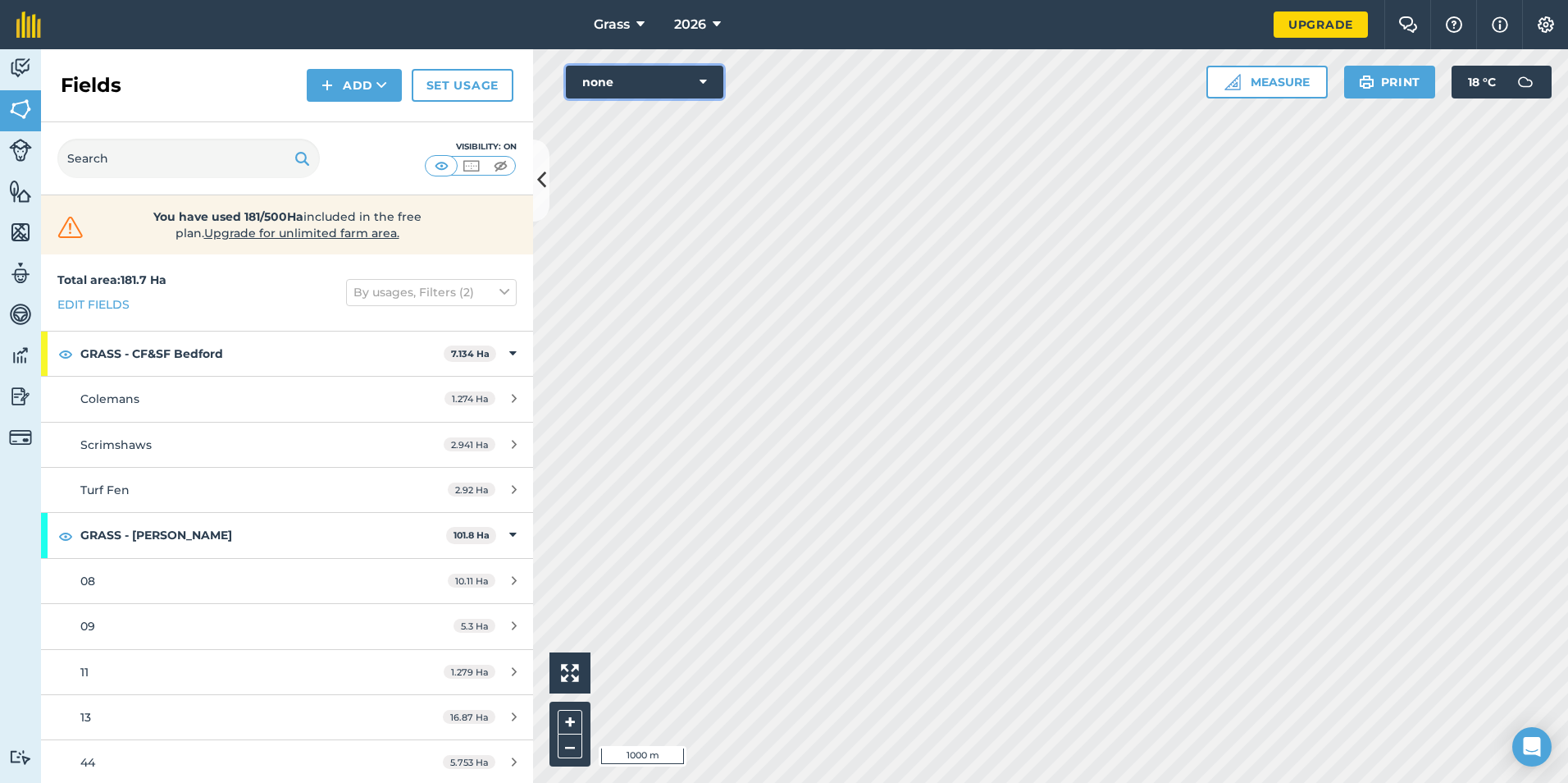
click at [663, 73] on button "none" at bounding box center [644, 82] width 157 height 32
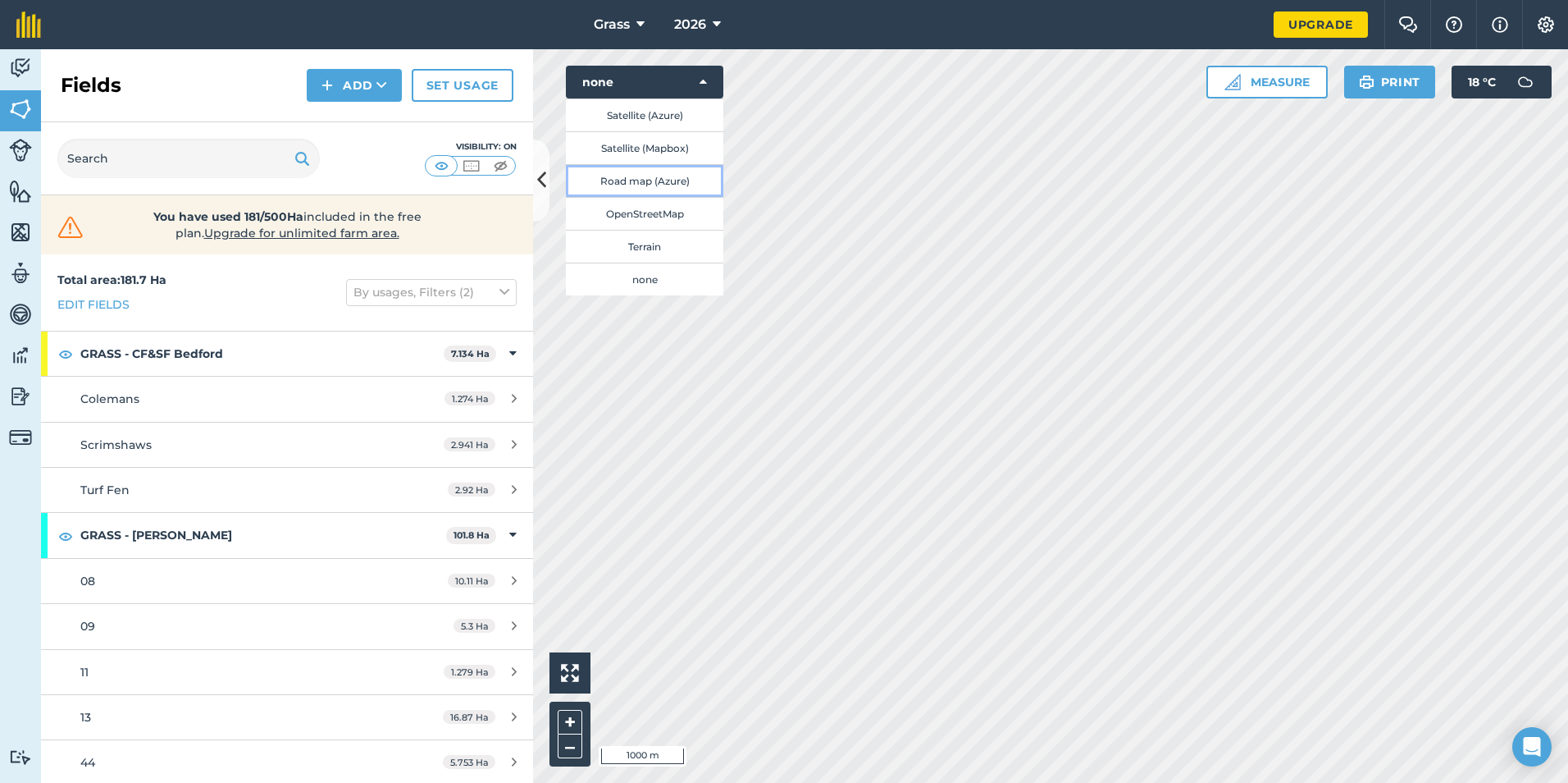
click at [684, 187] on button "Road map (Azure)" at bounding box center [644, 180] width 157 height 32
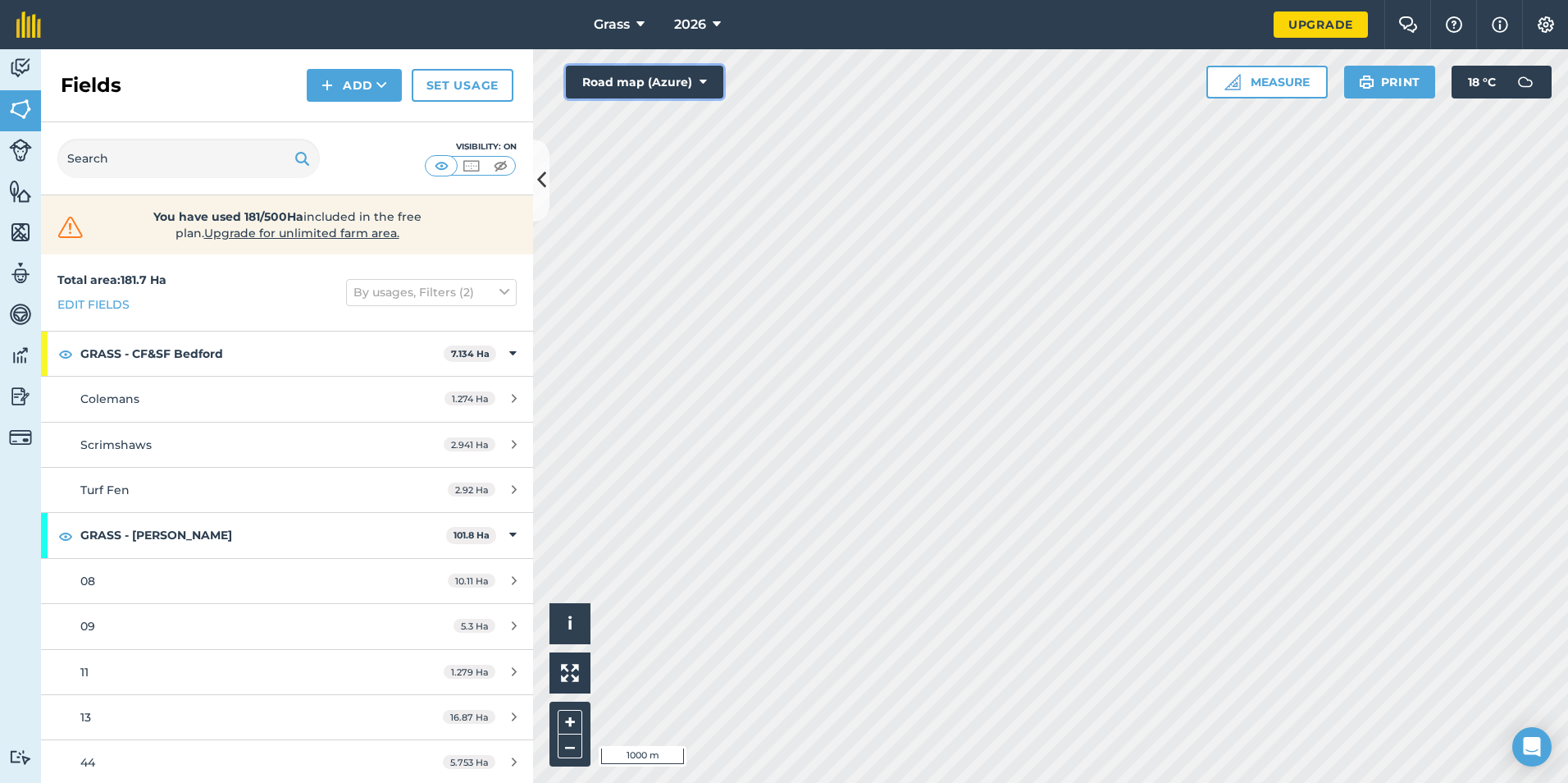
click at [680, 89] on button "Road map (Azure)" at bounding box center [644, 82] width 157 height 32
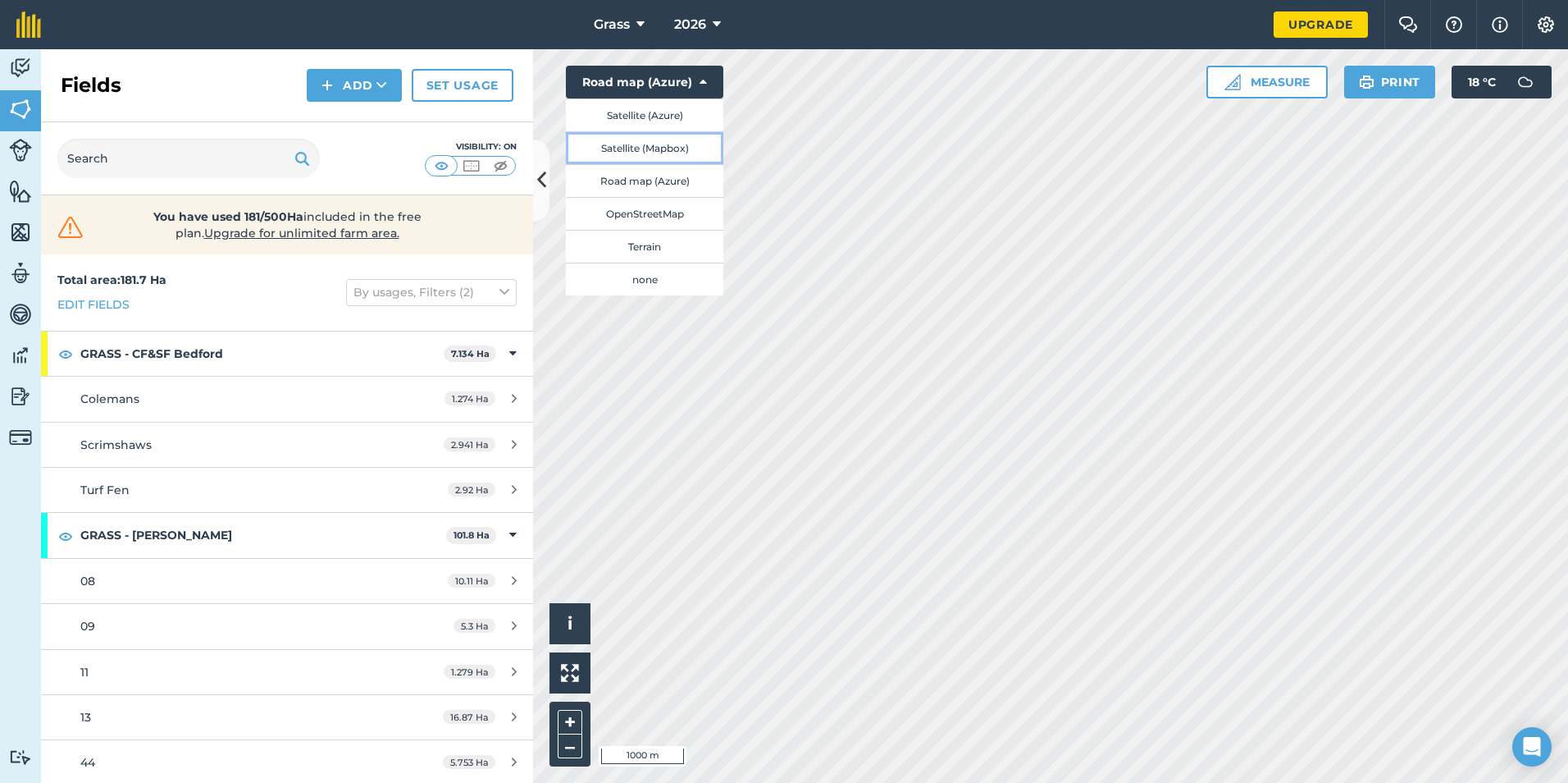
click at [673, 156] on button "Satellite (Mapbox)" at bounding box center [644, 148] width 157 height 32
